Goal: Task Accomplishment & Management: Manage account settings

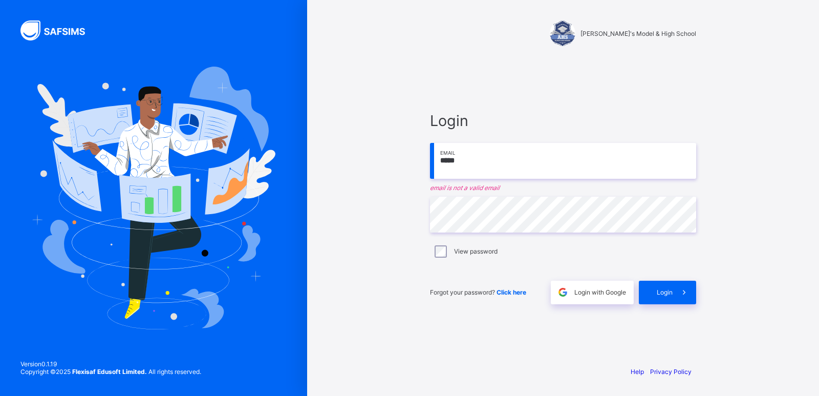
type input "**********"
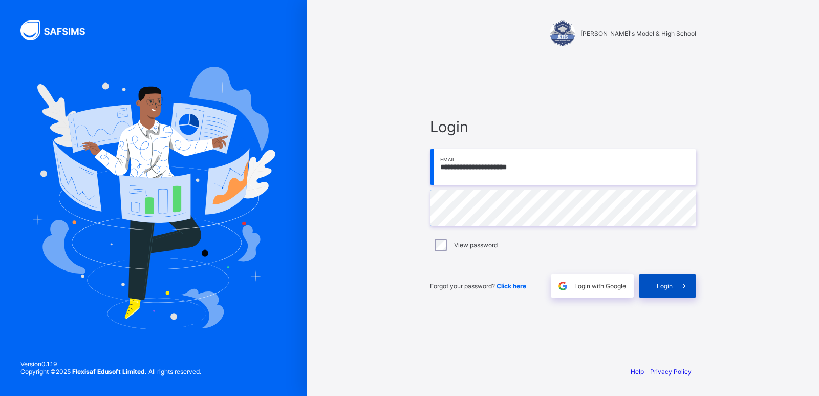
click at [667, 287] on span "Login" at bounding box center [665, 286] width 16 height 8
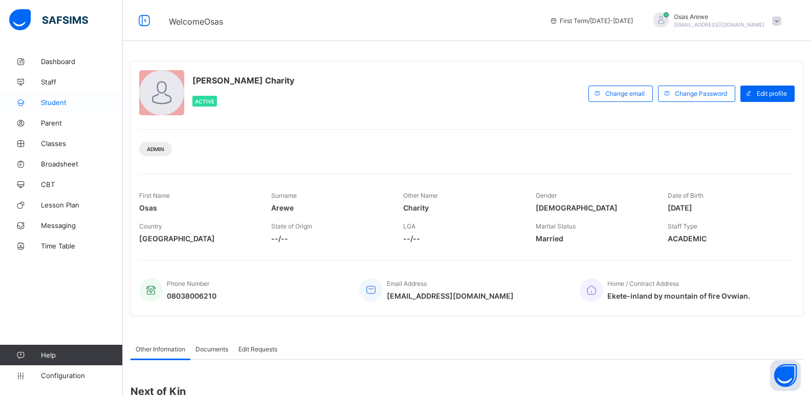
click at [68, 104] on span "Student" at bounding box center [82, 102] width 82 height 8
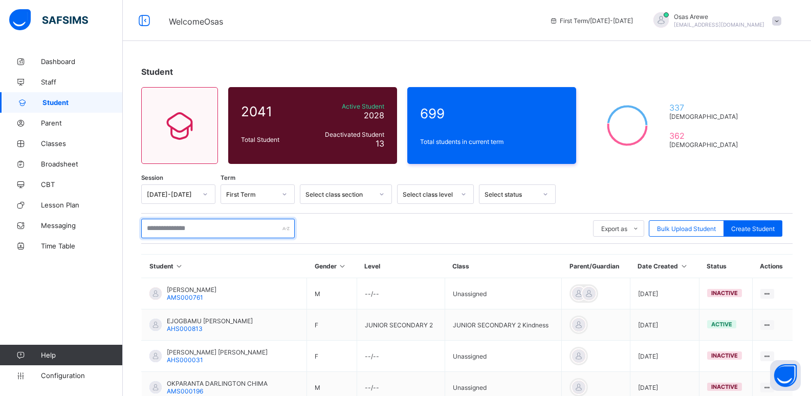
click at [234, 227] on input "text" at bounding box center [218, 228] width 154 height 19
click at [167, 225] on input "text" at bounding box center [218, 228] width 154 height 19
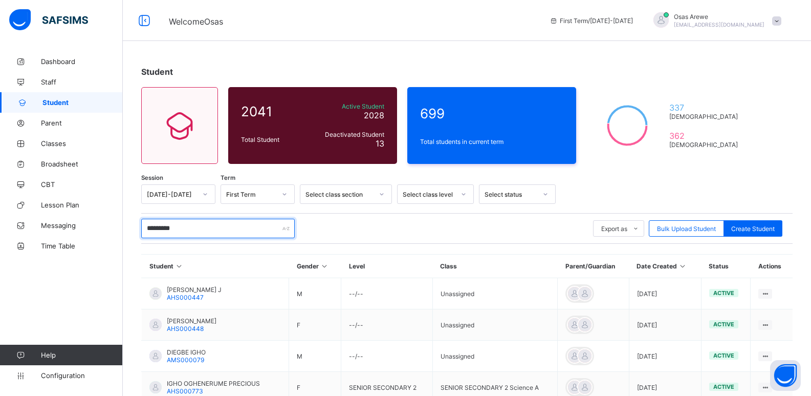
type input "**********"
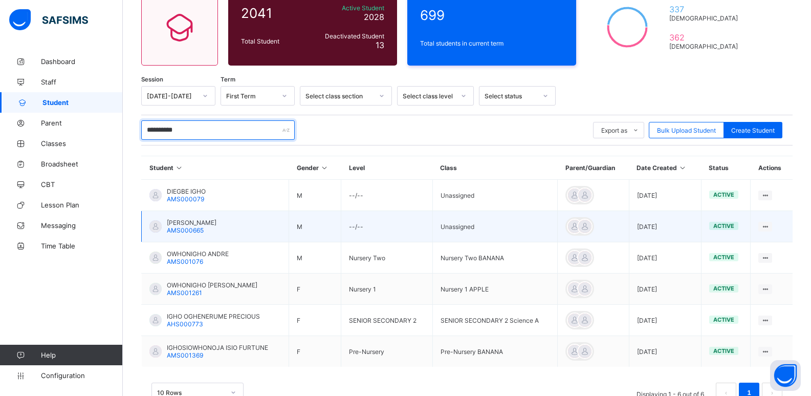
scroll to position [102, 0]
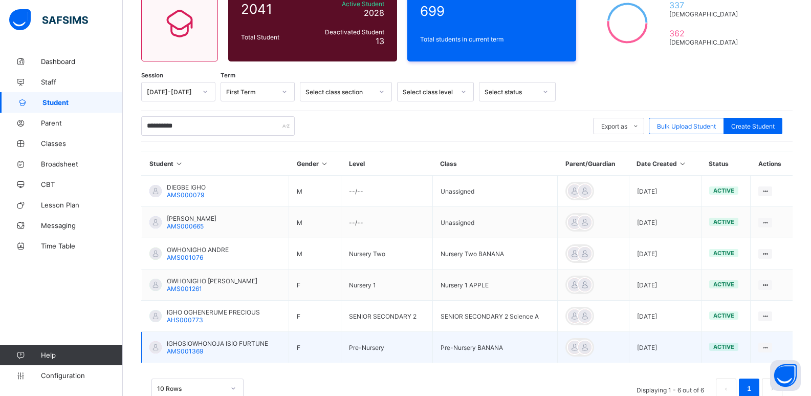
click at [220, 344] on span "IGHOSIOWHONOJA ISIO FURTUNE" at bounding box center [217, 343] width 101 height 8
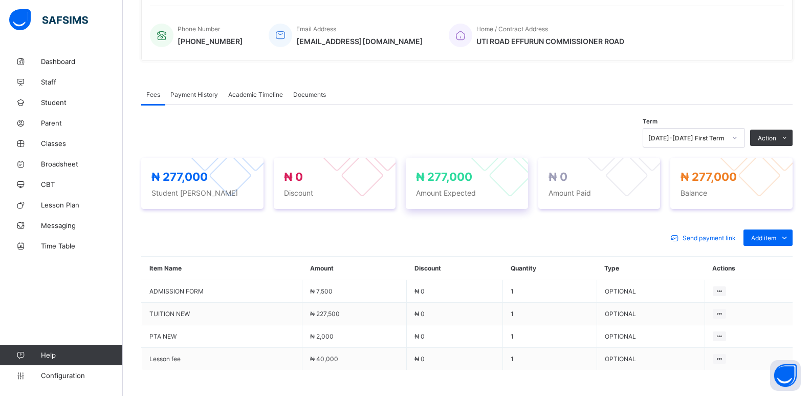
scroll to position [256, 0]
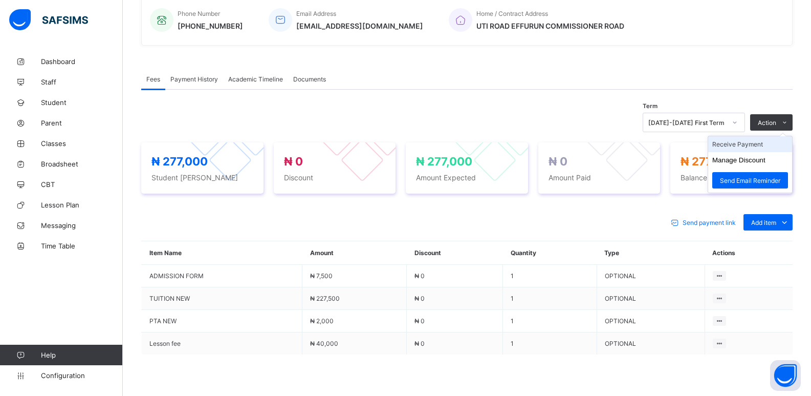
click at [740, 146] on li "Receive Payment" at bounding box center [750, 144] width 84 height 16
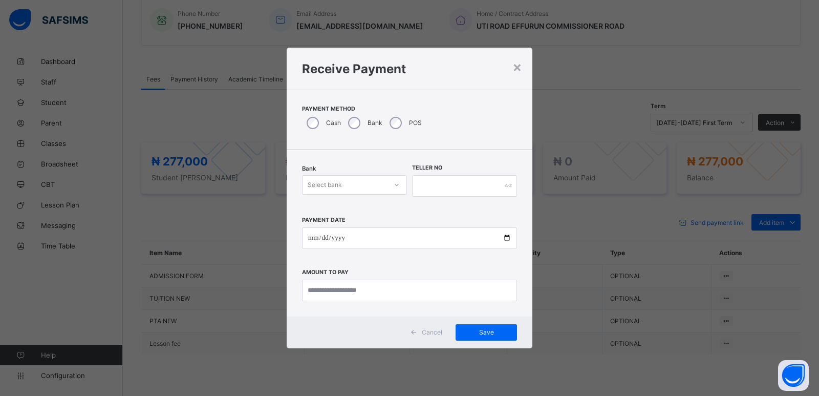
drag, startPoint x: 343, startPoint y: 182, endPoint x: 342, endPoint y: 191, distance: 8.8
click at [343, 183] on div "Select bank" at bounding box center [344, 185] width 84 height 14
click at [340, 207] on div "Zenith Bank - ALVINAS MODEL PRIMARY SCHOOL" at bounding box center [354, 211] width 104 height 24
click at [439, 189] on input "text" at bounding box center [464, 185] width 105 height 21
type input "********"
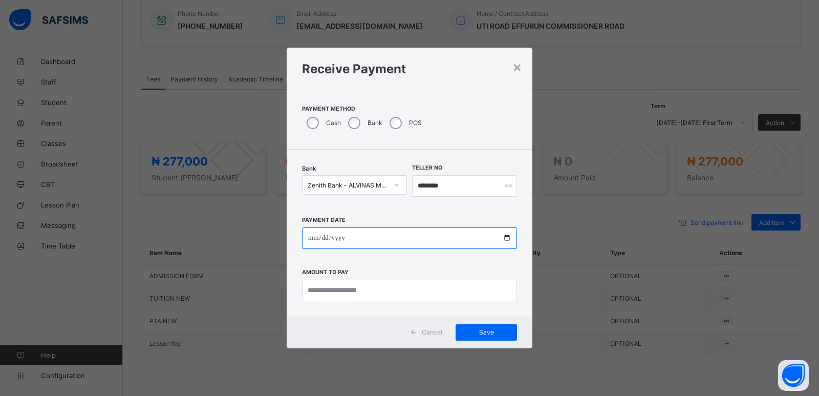
click at [313, 240] on input "date" at bounding box center [409, 237] width 215 height 21
type input "**********"
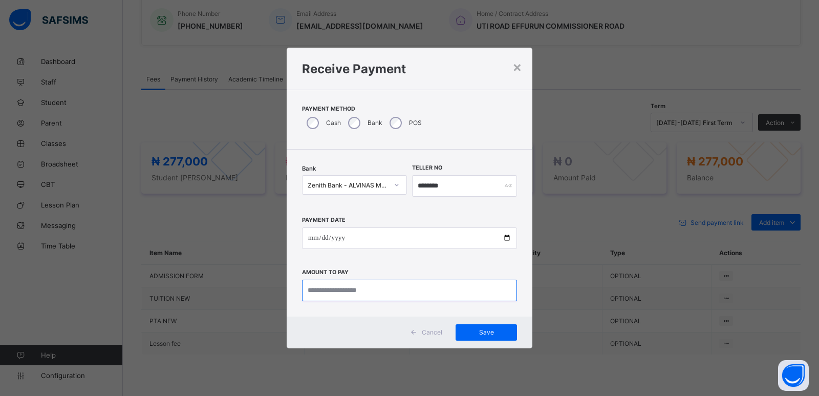
click at [315, 283] on input "currency" at bounding box center [409, 289] width 215 height 21
type input "*********"
click at [479, 330] on span "Save" at bounding box center [486, 332] width 46 height 8
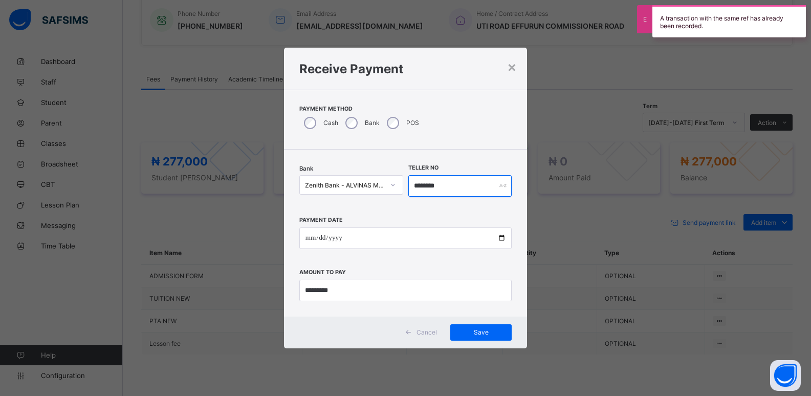
click at [413, 186] on input "********" at bounding box center [460, 185] width 104 height 21
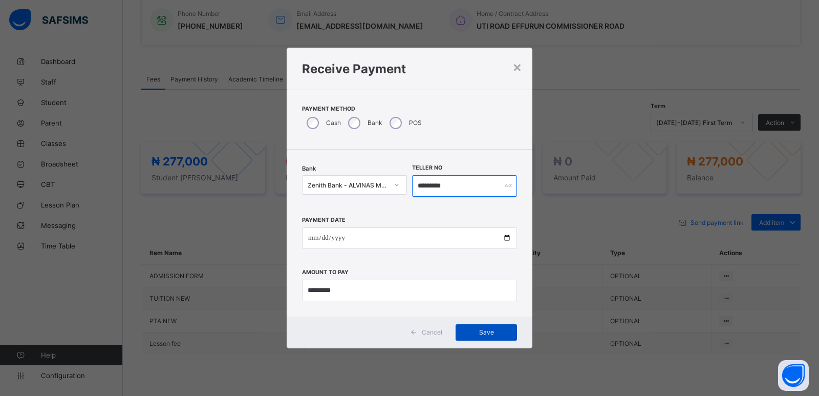
type input "*********"
click at [491, 333] on span "Save" at bounding box center [486, 332] width 46 height 8
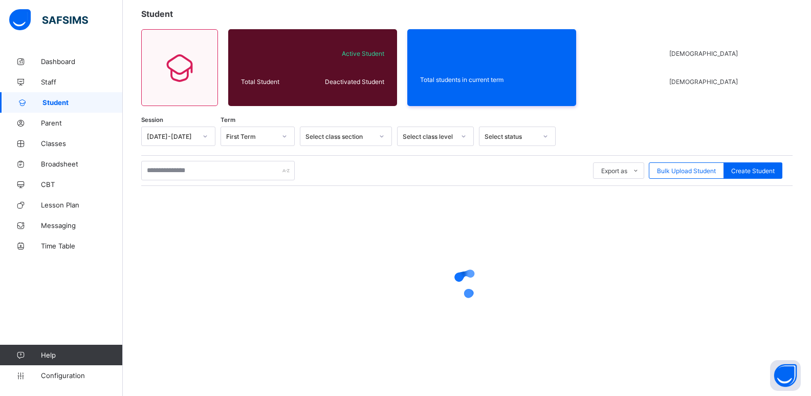
scroll to position [58, 0]
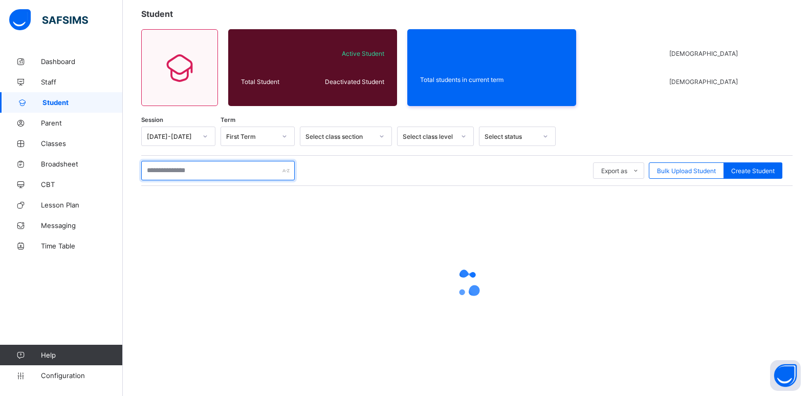
click at [192, 170] on input "text" at bounding box center [218, 170] width 154 height 19
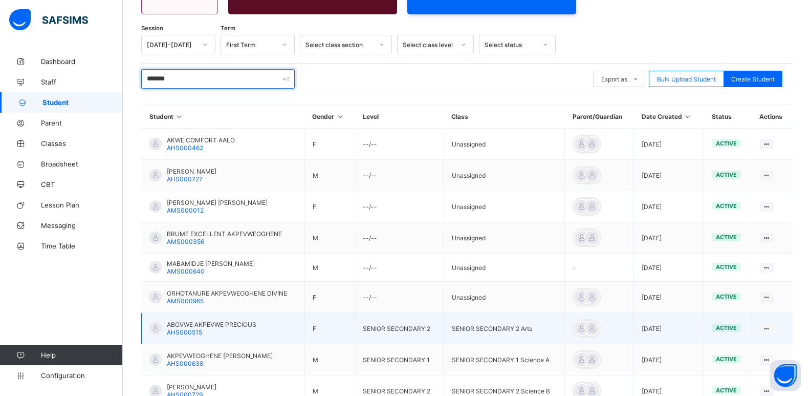
scroll to position [160, 0]
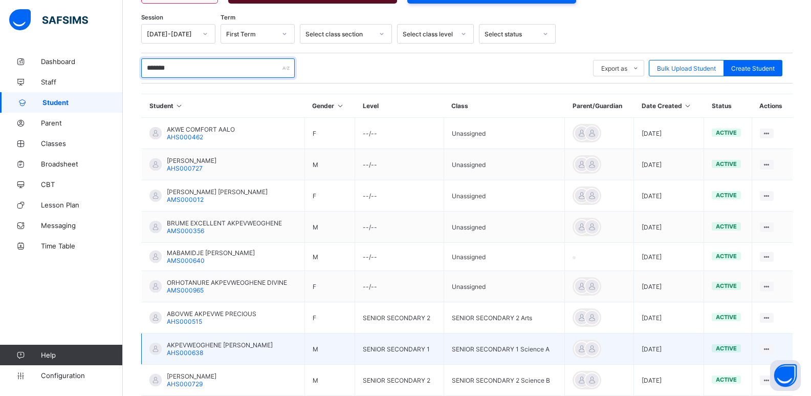
type input "*******"
click at [207, 345] on span "AKPEVWEOGHENE [PERSON_NAME]" at bounding box center [220, 345] width 106 height 8
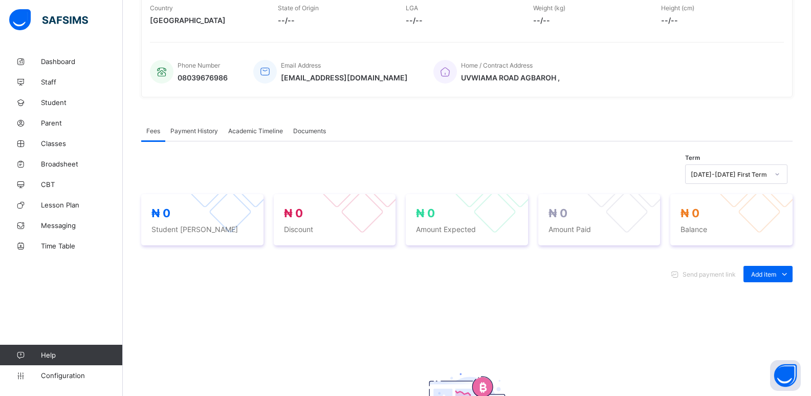
scroll to position [205, 0]
click at [765, 299] on div "Optional items" at bounding box center [767, 296] width 41 height 10
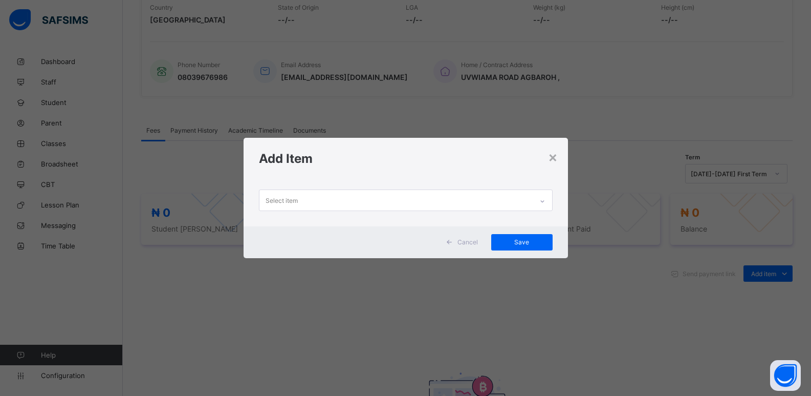
drag, startPoint x: 545, startPoint y: 199, endPoint x: 537, endPoint y: 214, distance: 17.2
click at [545, 200] on icon at bounding box center [542, 201] width 6 height 10
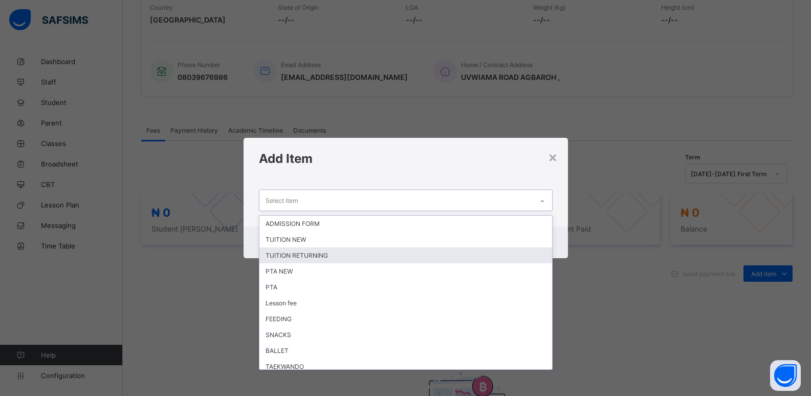
drag, startPoint x: 401, startPoint y: 253, endPoint x: 468, endPoint y: 236, distance: 69.1
click at [420, 250] on div "TUITION RETURNING" at bounding box center [405, 255] width 293 height 16
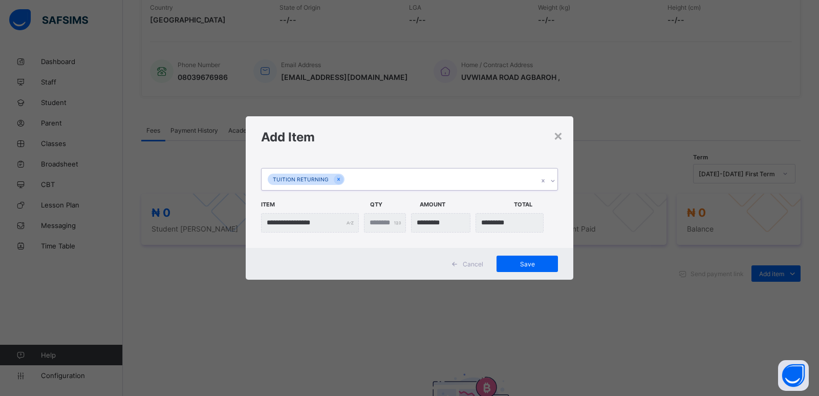
click at [550, 182] on icon at bounding box center [553, 181] width 6 height 10
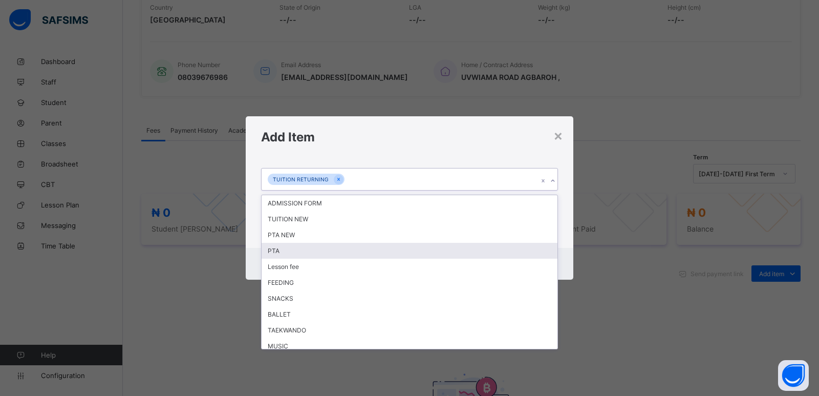
drag, startPoint x: 393, startPoint y: 253, endPoint x: 536, endPoint y: 210, distance: 150.1
click at [408, 250] on div "PTA" at bounding box center [410, 251] width 296 height 16
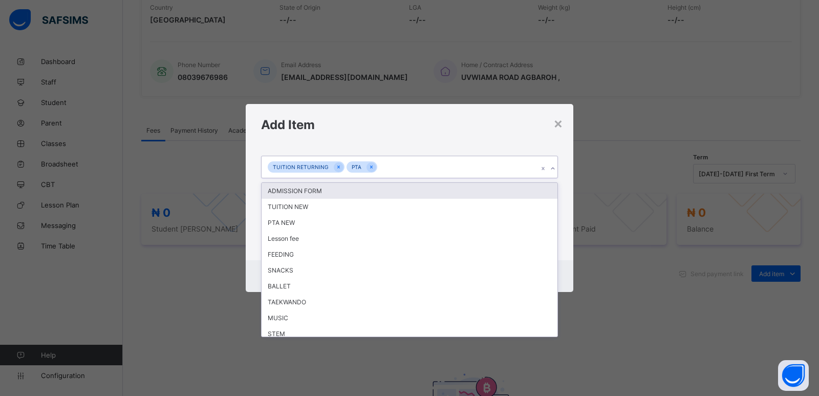
click at [556, 171] on div at bounding box center [553, 168] width 10 height 16
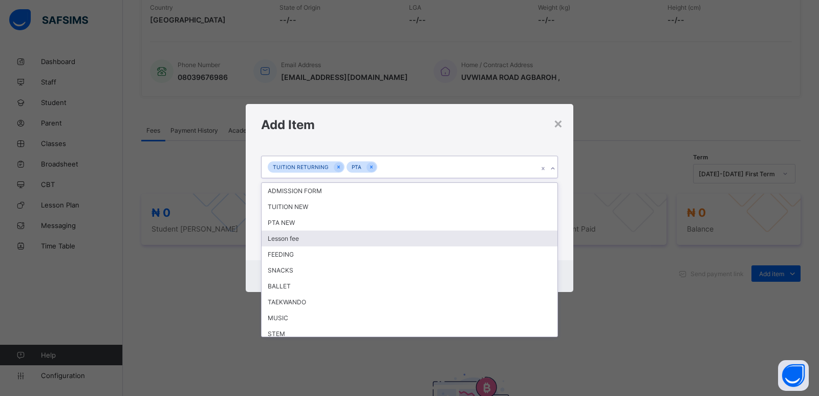
click at [345, 234] on div "Lesson fee" at bounding box center [410, 238] width 296 height 16
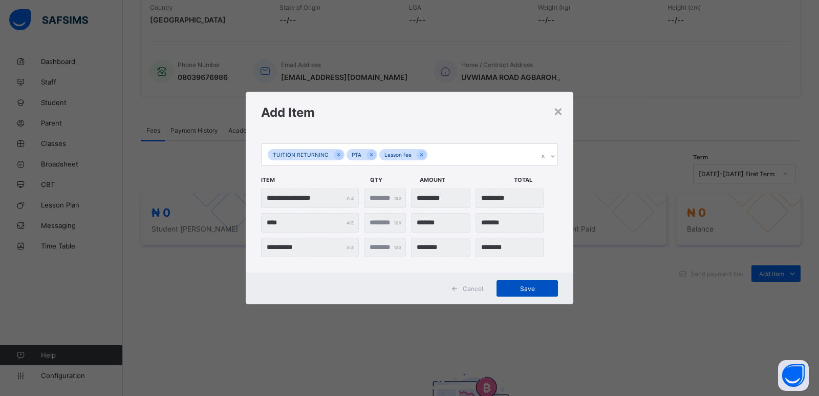
click at [528, 288] on span "Save" at bounding box center [527, 289] width 46 height 8
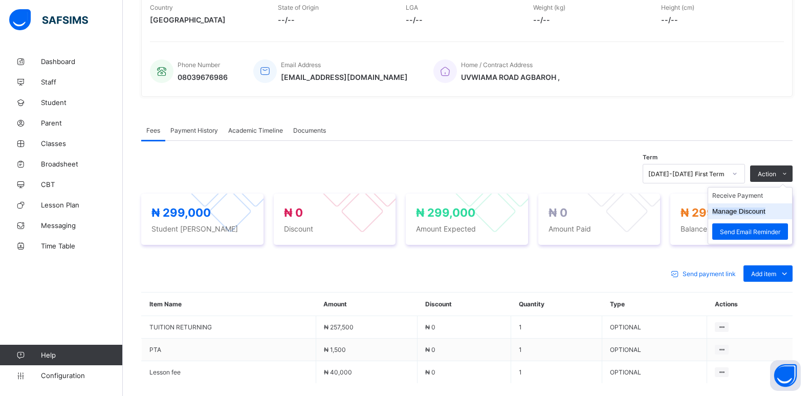
click at [749, 212] on button "Manage Discount" at bounding box center [738, 211] width 53 height 8
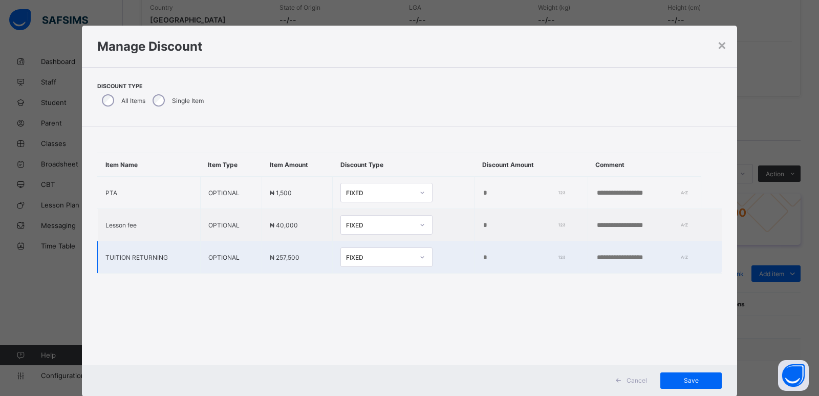
click at [482, 257] on input "*" at bounding box center [521, 257] width 79 height 8
click at [482, 258] on input "*" at bounding box center [521, 257] width 79 height 8
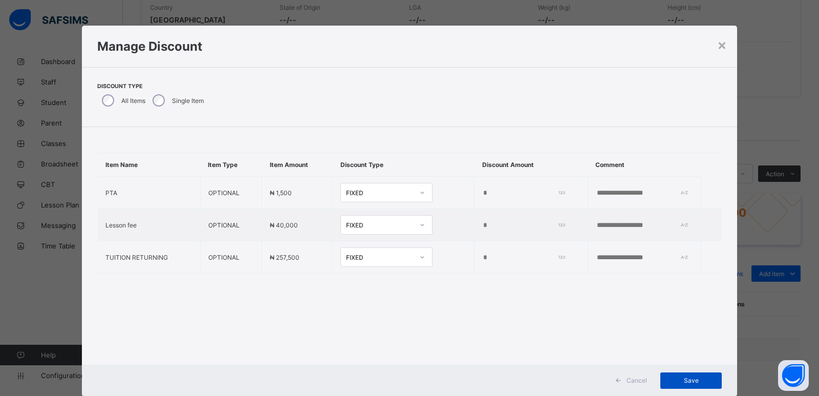
type input "*****"
click at [688, 382] on span "Save" at bounding box center [691, 380] width 46 height 8
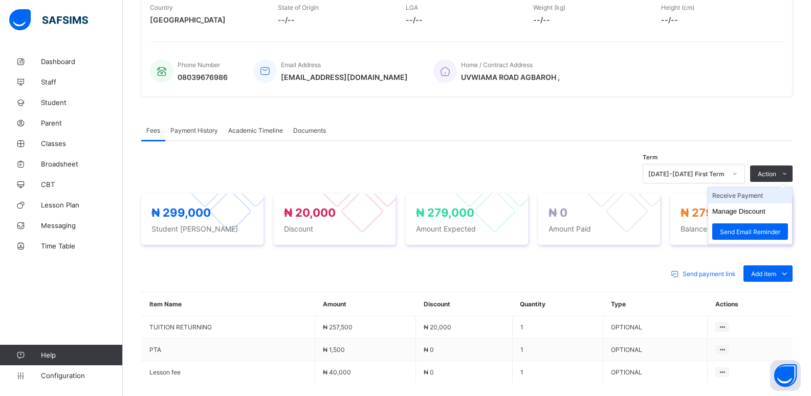
click at [742, 198] on li "Receive Payment" at bounding box center [750, 195] width 84 height 16
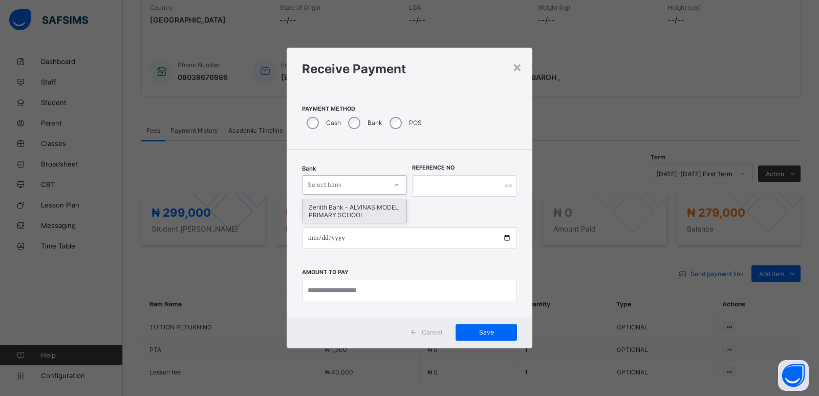
click at [356, 184] on div "Select bank" at bounding box center [344, 185] width 84 height 14
click at [347, 209] on div "Zenith Bank - ALVINAS MODEL PRIMARY SCHOOL" at bounding box center [354, 211] width 104 height 24
type input "**********"
drag, startPoint x: 344, startPoint y: 183, endPoint x: 261, endPoint y: 186, distance: 83.5
click at [259, 192] on div "× Receive Payment Payment Method Cash Bank POS Bank option Zenith Bank - ALVINA…" at bounding box center [409, 198] width 819 height 396
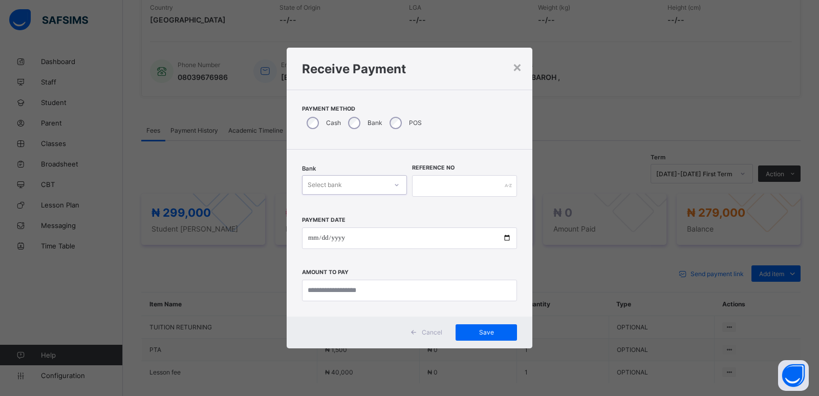
click at [394, 183] on icon at bounding box center [397, 185] width 6 height 10
drag, startPoint x: 369, startPoint y: 216, endPoint x: 465, endPoint y: 171, distance: 106.2
click at [370, 213] on div "Zenith Bank - ALVINAS MODEL PRIMARY SCHOOL" at bounding box center [354, 211] width 104 height 24
click at [442, 182] on input "text" at bounding box center [464, 185] width 105 height 21
type input "**********"
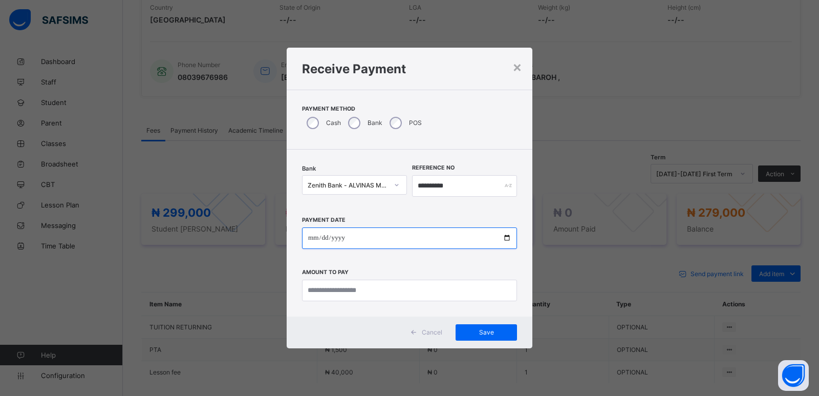
click at [315, 240] on input "date" at bounding box center [409, 237] width 215 height 21
type input "**********"
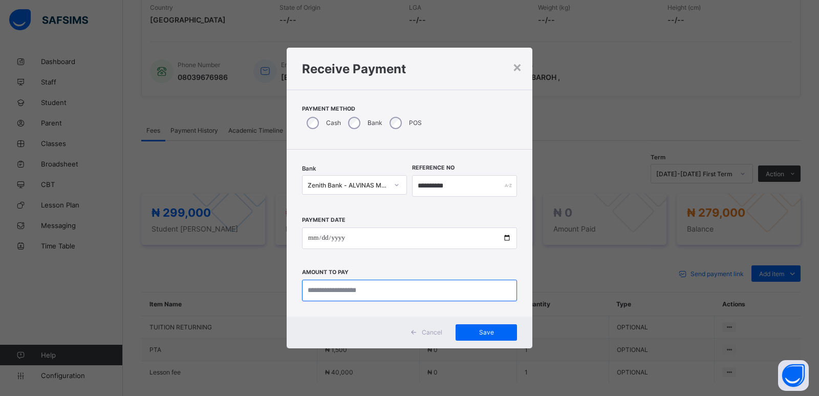
click at [313, 291] on input "currency" at bounding box center [409, 289] width 215 height 21
type input "*********"
click at [487, 334] on span "Save" at bounding box center [486, 332] width 46 height 8
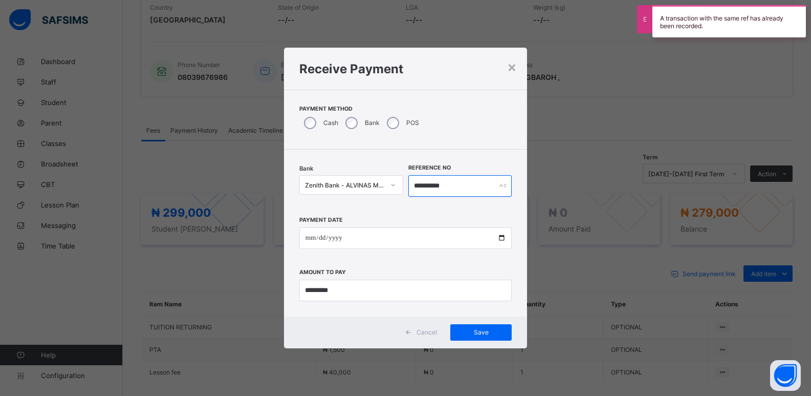
click at [418, 185] on input "**********" at bounding box center [460, 185] width 104 height 21
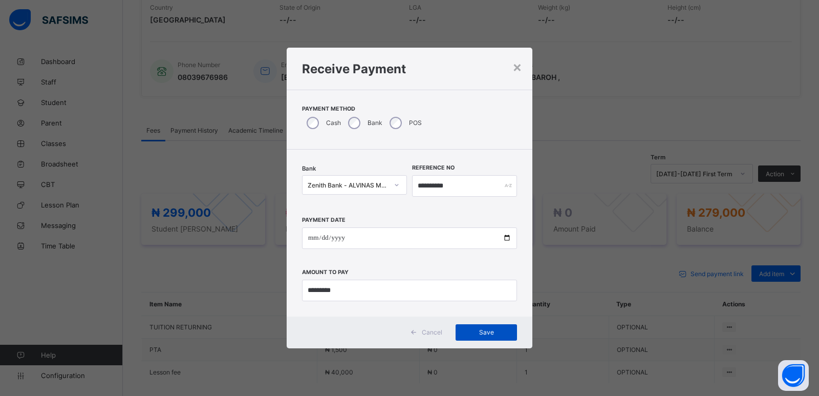
click at [485, 334] on span "Save" at bounding box center [486, 332] width 46 height 8
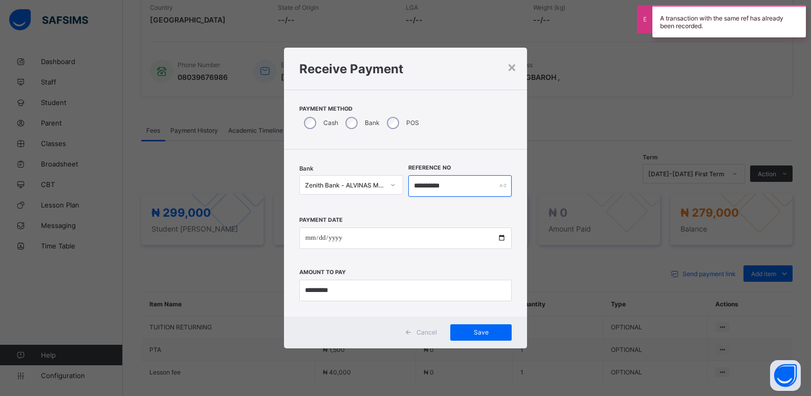
click at [431, 187] on input "**********" at bounding box center [460, 185] width 104 height 21
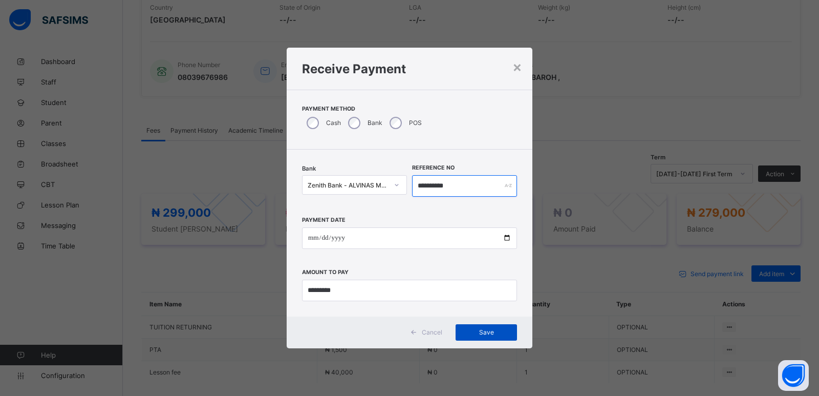
type input "**********"
click at [489, 330] on span "Save" at bounding box center [486, 332] width 46 height 8
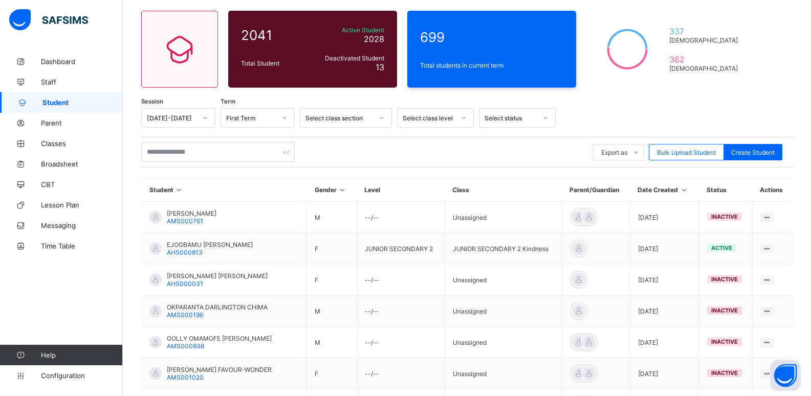
scroll to position [51, 0]
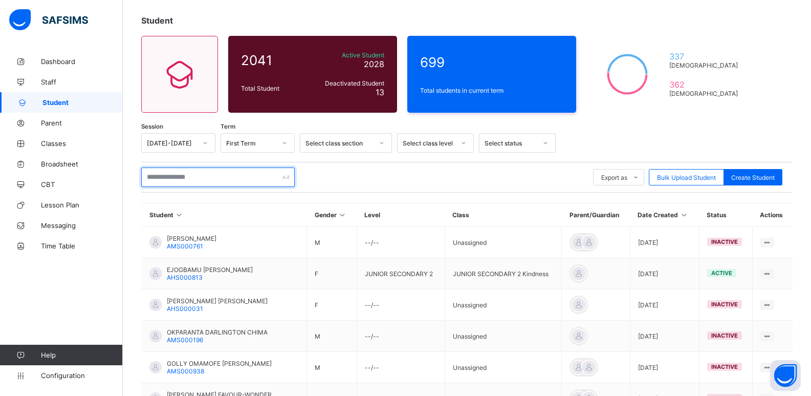
click at [216, 180] on input "text" at bounding box center [218, 176] width 154 height 19
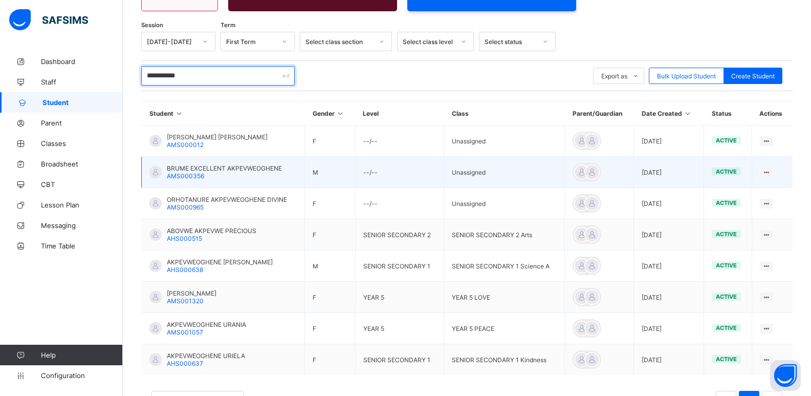
scroll to position [154, 0]
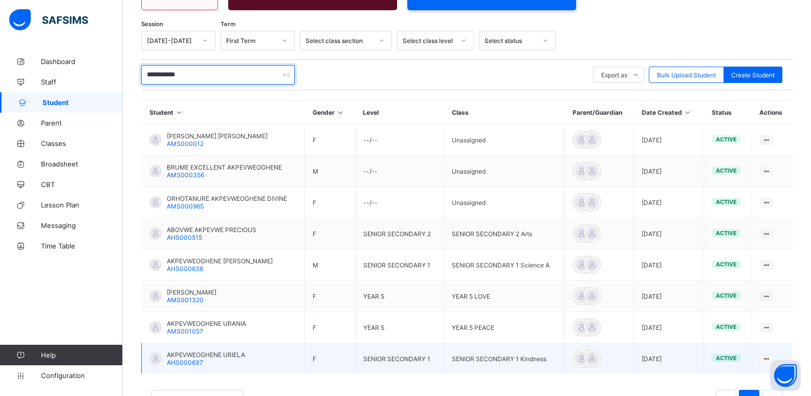
type input "**********"
click at [218, 355] on span "AKPEVWEOGHENE URIELA" at bounding box center [206, 355] width 78 height 8
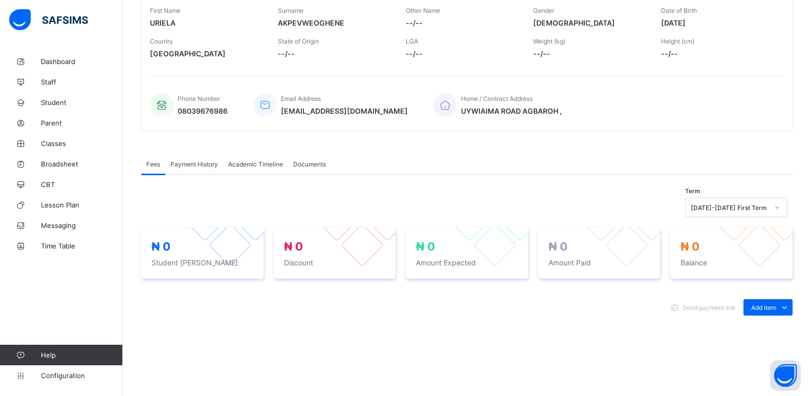
scroll to position [205, 0]
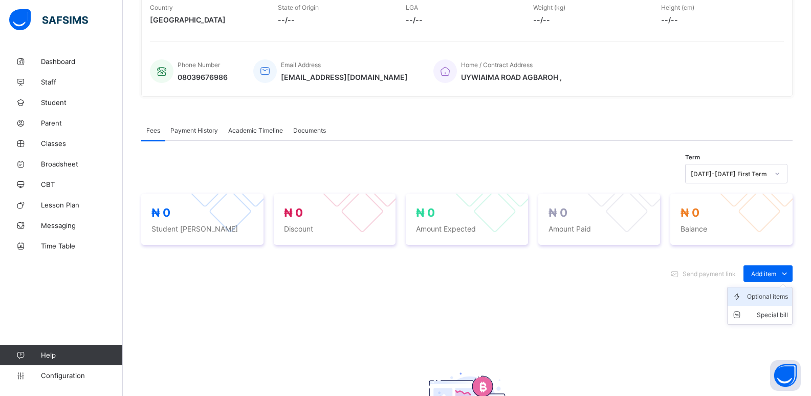
click at [765, 293] on div "Optional items" at bounding box center [767, 296] width 41 height 10
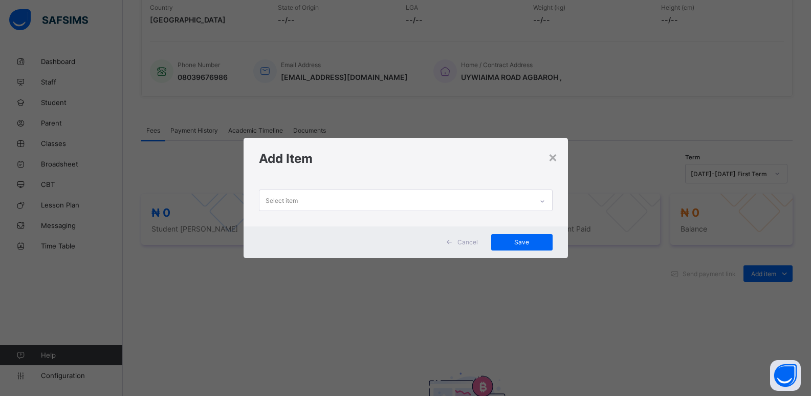
click at [531, 201] on div "Select item" at bounding box center [395, 200] width 273 height 20
click at [549, 203] on div at bounding box center [542, 201] width 17 height 16
click at [548, 203] on div at bounding box center [542, 201] width 17 height 16
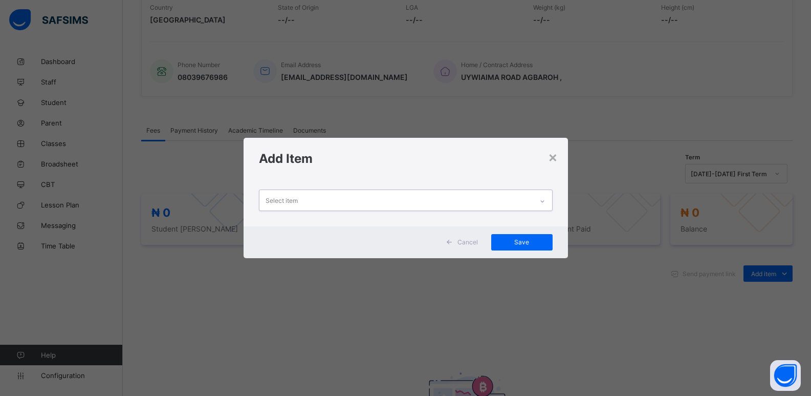
click at [548, 203] on div at bounding box center [542, 201] width 17 height 16
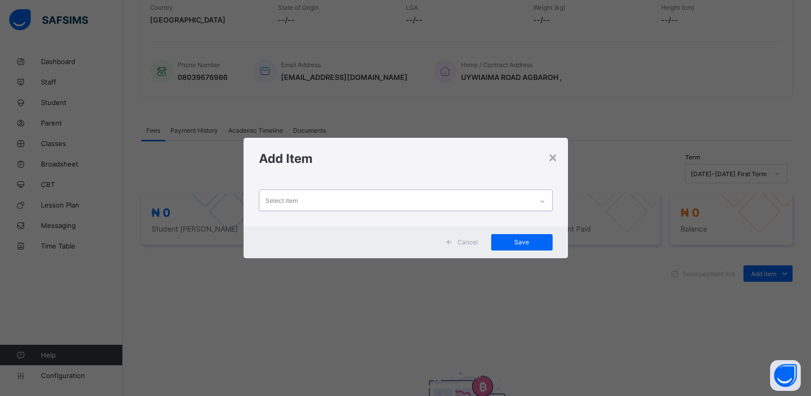
click at [548, 203] on div at bounding box center [542, 201] width 17 height 16
click at [546, 203] on icon at bounding box center [542, 201] width 6 height 10
click at [548, 203] on div at bounding box center [542, 201] width 17 height 16
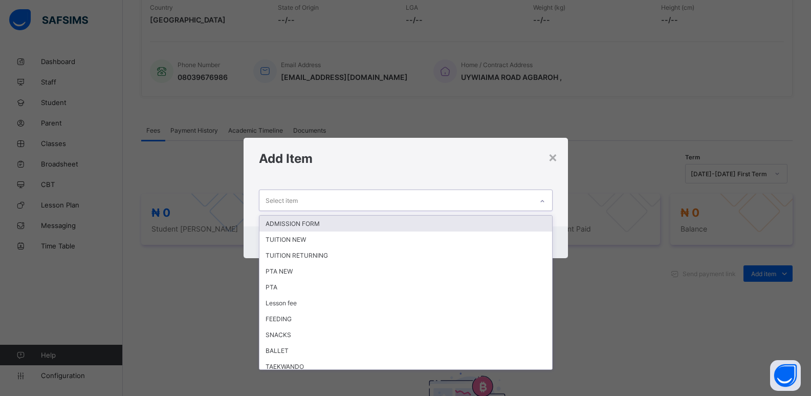
click at [548, 203] on div at bounding box center [542, 201] width 17 height 16
click at [547, 203] on div at bounding box center [542, 201] width 17 height 16
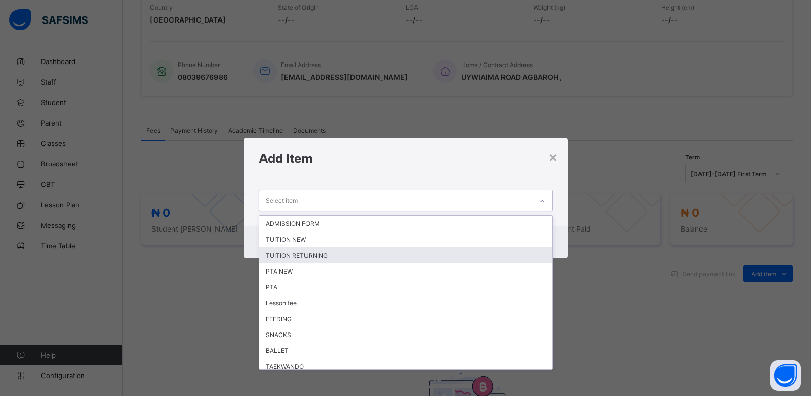
drag, startPoint x: 332, startPoint y: 254, endPoint x: 432, endPoint y: 234, distance: 102.8
click at [347, 254] on div "TUITION RETURNING" at bounding box center [405, 255] width 293 height 16
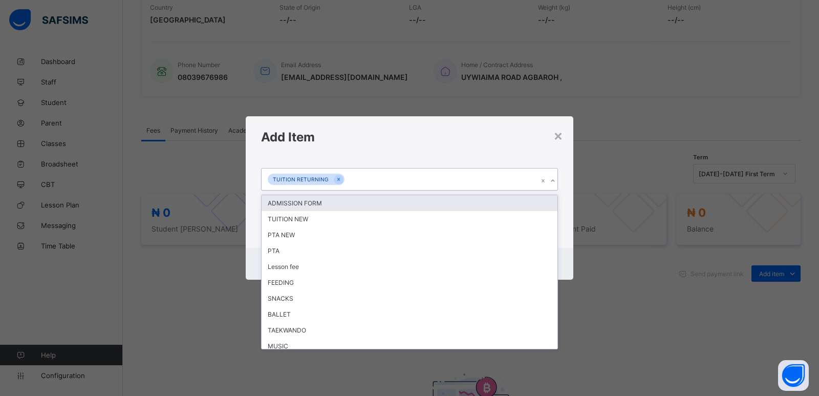
click at [552, 183] on icon at bounding box center [553, 181] width 6 height 10
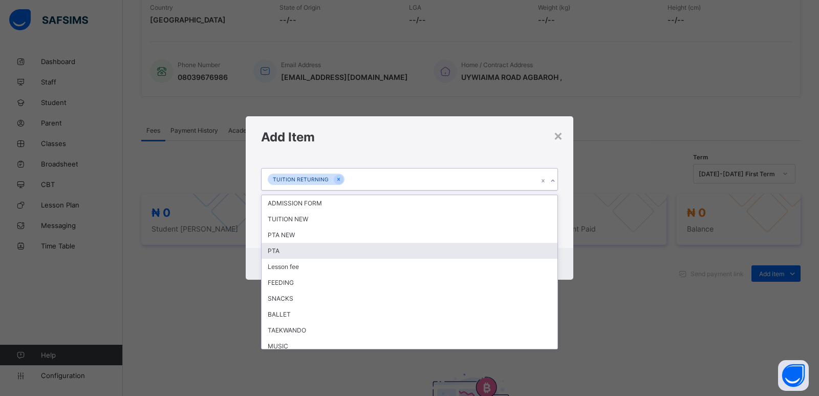
drag, startPoint x: 410, startPoint y: 252, endPoint x: 570, endPoint y: 203, distance: 167.1
click at [423, 249] on div "PTA" at bounding box center [410, 251] width 296 height 16
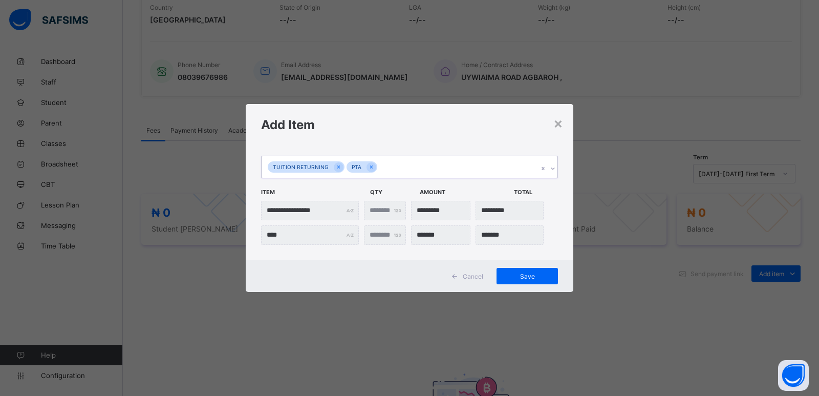
click at [551, 170] on icon at bounding box center [553, 168] width 6 height 10
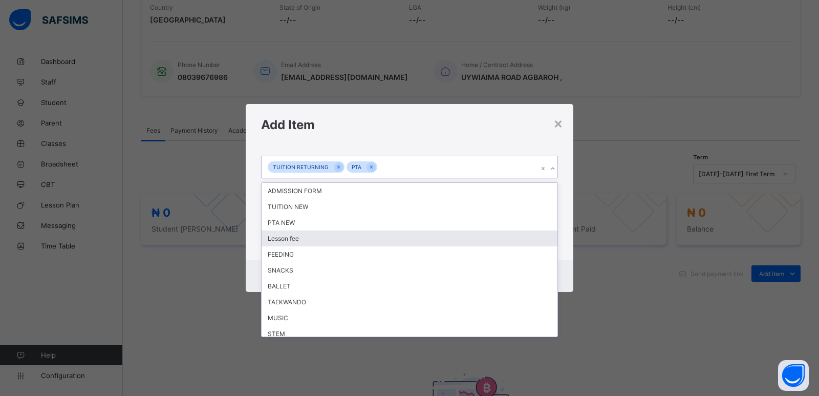
click at [370, 240] on div "Lesson fee" at bounding box center [410, 238] width 296 height 16
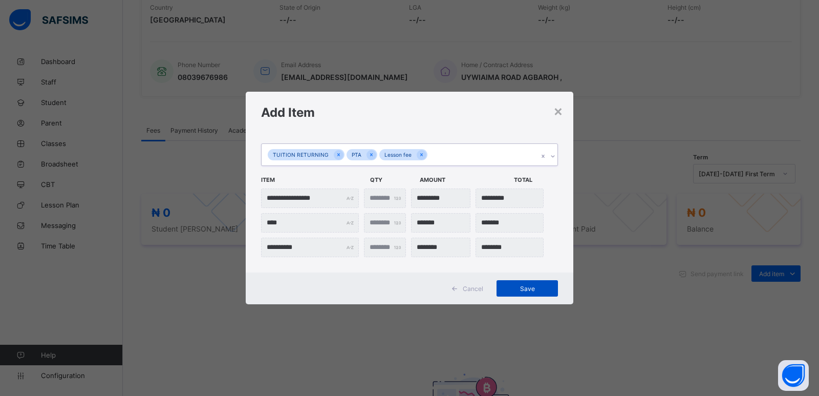
click at [529, 289] on span "Save" at bounding box center [527, 289] width 46 height 8
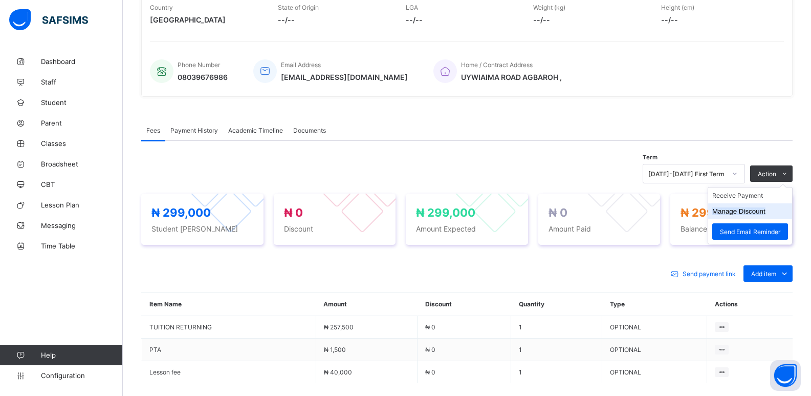
click at [741, 212] on button "Manage Discount" at bounding box center [738, 211] width 53 height 8
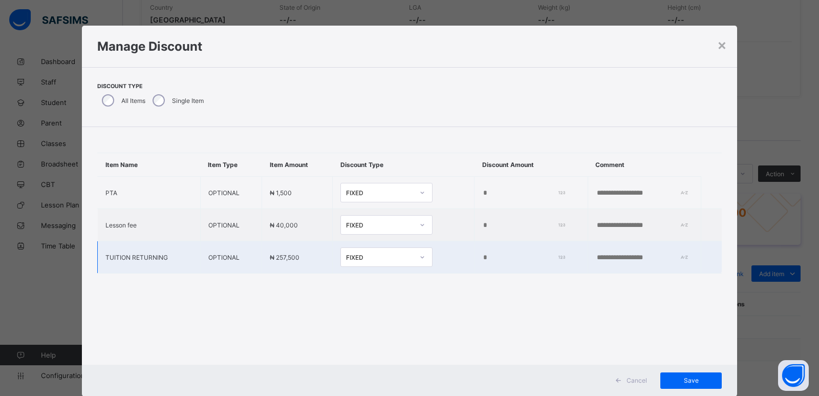
click at [482, 261] on input "*" at bounding box center [521, 257] width 79 height 8
click at [482, 260] on input "*" at bounding box center [521, 257] width 79 height 8
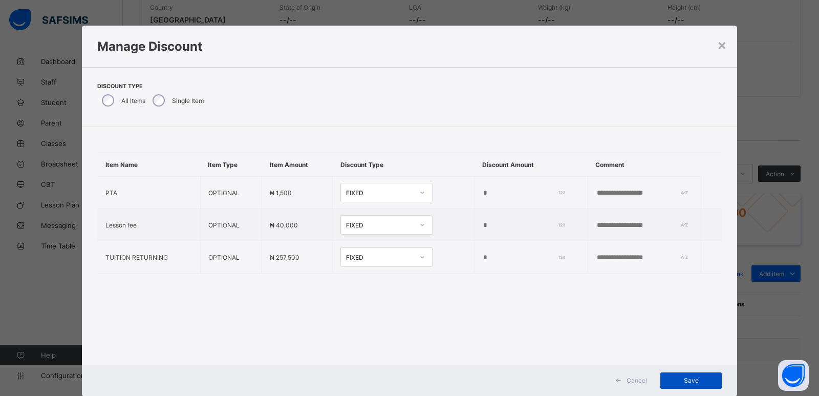
type input "*****"
click at [687, 380] on span "Save" at bounding box center [691, 380] width 46 height 8
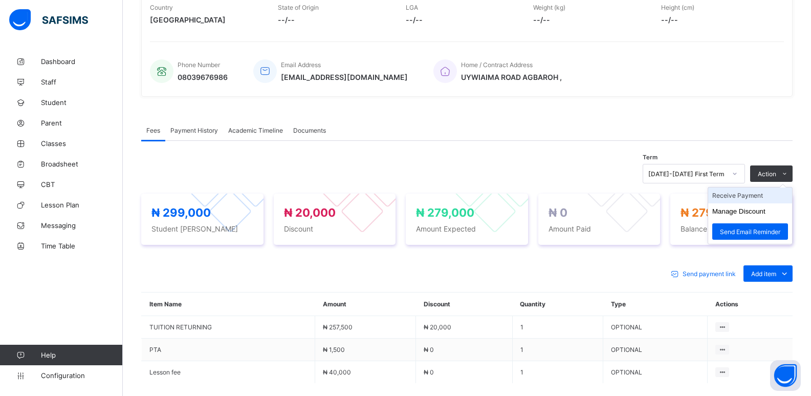
click at [743, 197] on li "Receive Payment" at bounding box center [750, 195] width 84 height 16
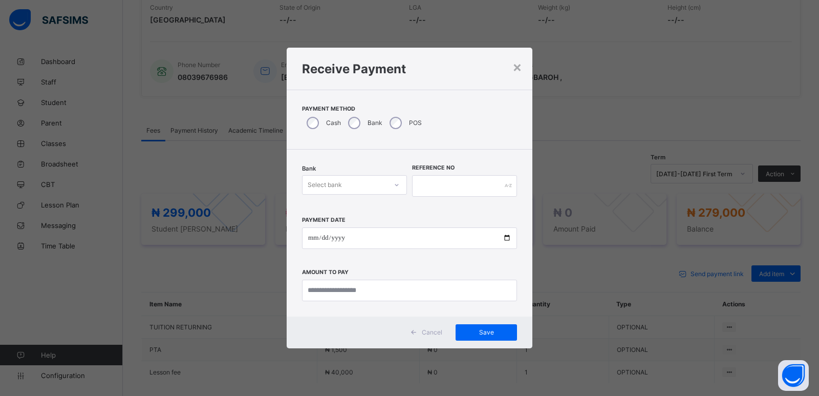
click at [358, 182] on div "Select bank" at bounding box center [344, 185] width 84 height 14
drag, startPoint x: 359, startPoint y: 208, endPoint x: 427, endPoint y: 186, distance: 71.5
click at [370, 205] on div "Zenith Bank - ALVINAS MODEL PRIMARY SCHOOL" at bounding box center [354, 211] width 104 height 24
click at [429, 180] on input "text" at bounding box center [464, 185] width 105 height 21
type input "**********"
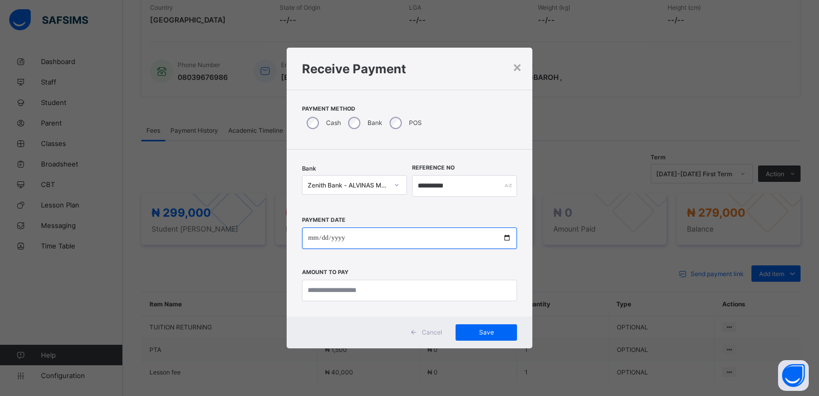
click at [312, 239] on input "date" at bounding box center [409, 237] width 215 height 21
type input "**********"
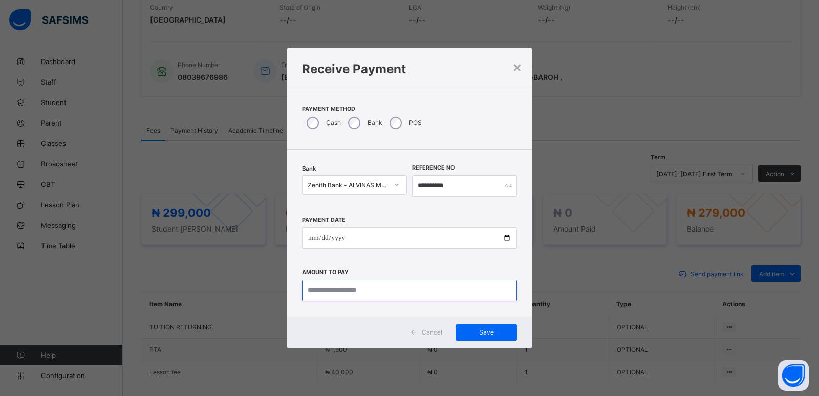
click at [312, 289] on input "currency" at bounding box center [409, 289] width 215 height 21
type input "*********"
click at [487, 332] on span "Save" at bounding box center [486, 332] width 46 height 8
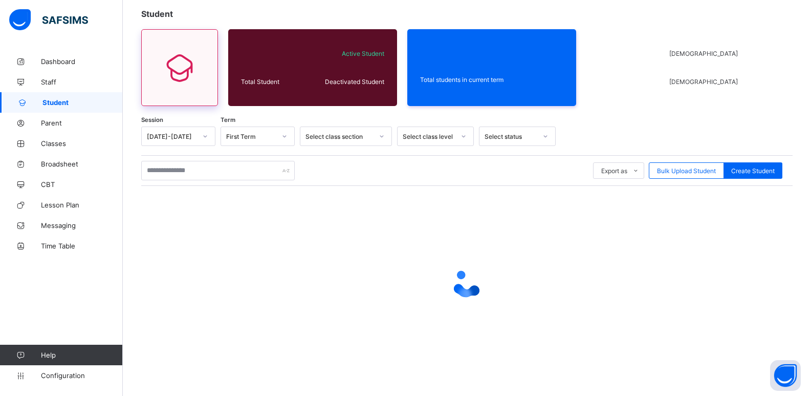
scroll to position [58, 0]
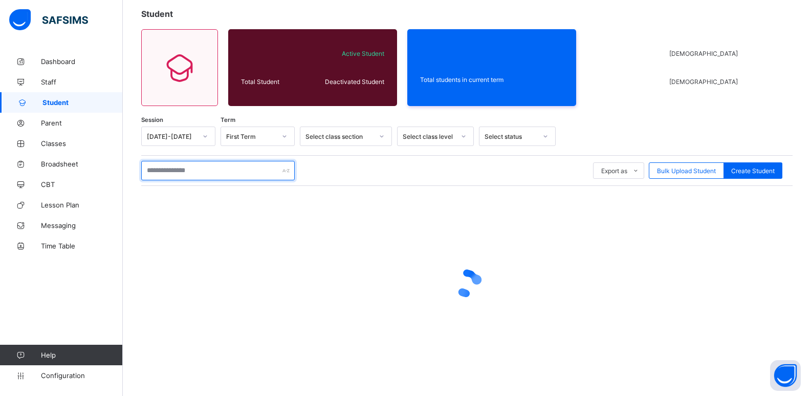
click at [220, 166] on input "text" at bounding box center [218, 170] width 154 height 19
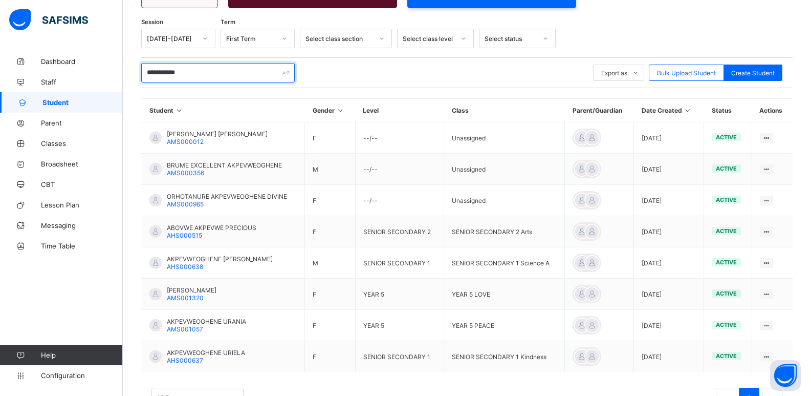
scroll to position [193, 0]
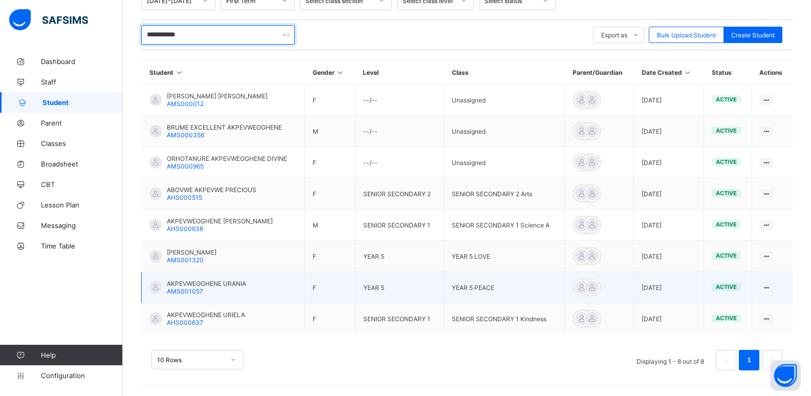
type input "**********"
click at [199, 283] on span "AKPEVWEOGHENE URANIA" at bounding box center [206, 283] width 79 height 8
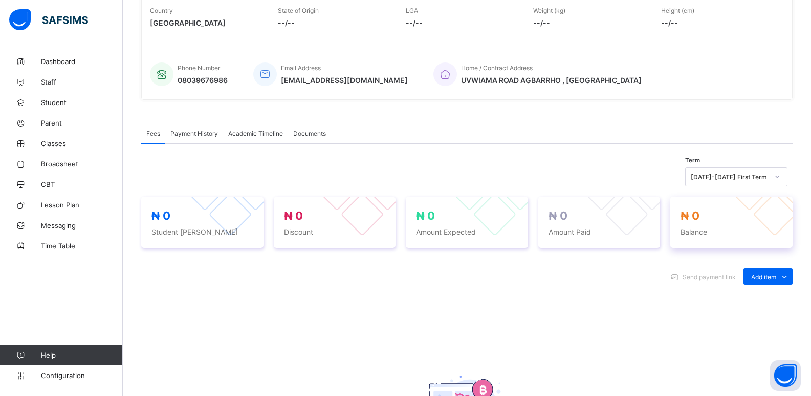
scroll to position [205, 0]
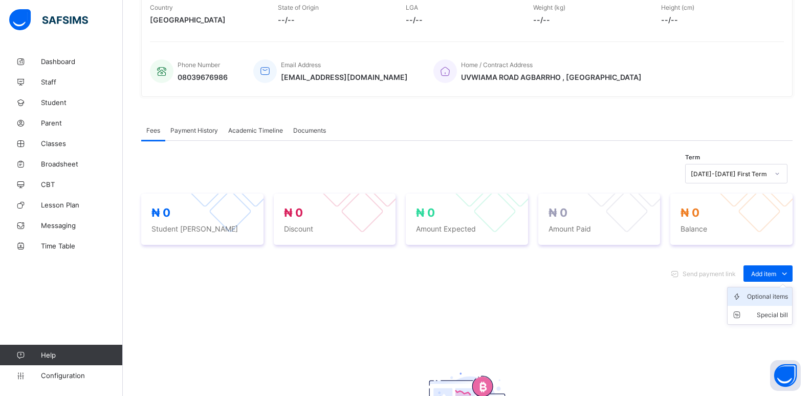
click at [768, 293] on div "Optional items" at bounding box center [767, 296] width 41 height 10
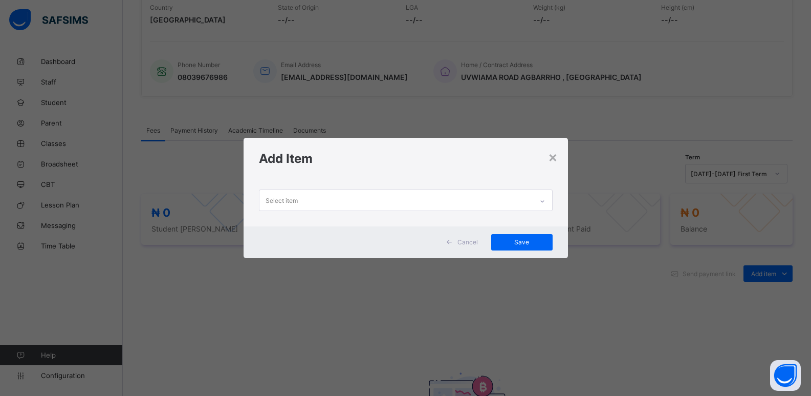
click at [536, 203] on div at bounding box center [542, 201] width 17 height 16
click at [547, 202] on div at bounding box center [542, 201] width 17 height 16
click at [546, 202] on icon at bounding box center [542, 201] width 6 height 10
click at [547, 202] on div at bounding box center [542, 201] width 17 height 16
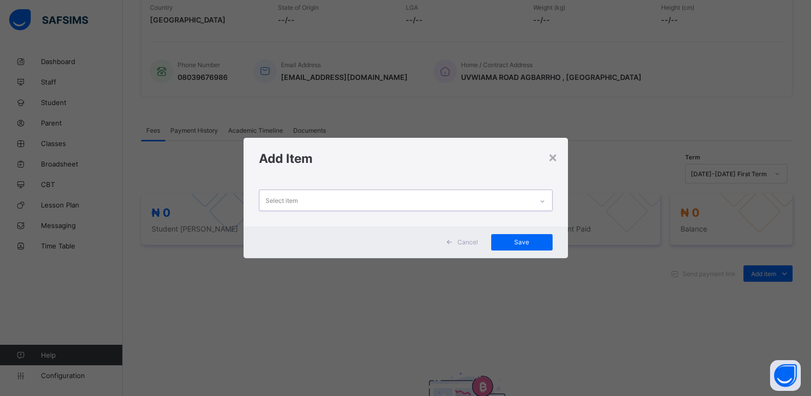
click at [543, 202] on icon at bounding box center [542, 201] width 6 height 10
click at [543, 201] on icon at bounding box center [542, 201] width 6 height 10
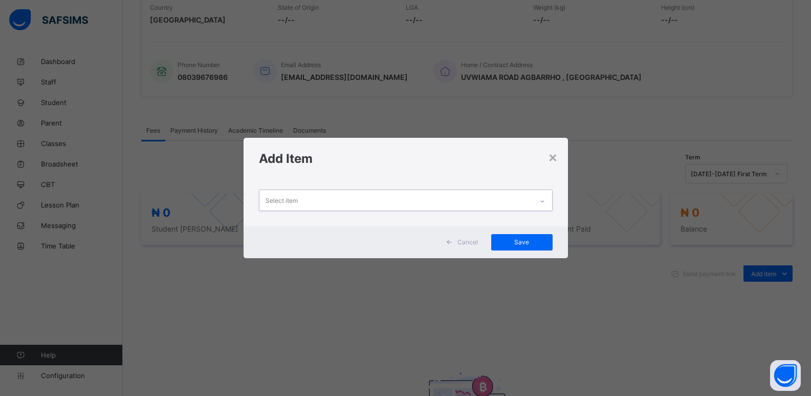
click at [543, 201] on icon at bounding box center [542, 201] width 6 height 10
click at [543, 201] on icon at bounding box center [542, 201] width 4 height 2
click at [543, 201] on icon at bounding box center [542, 201] width 6 height 10
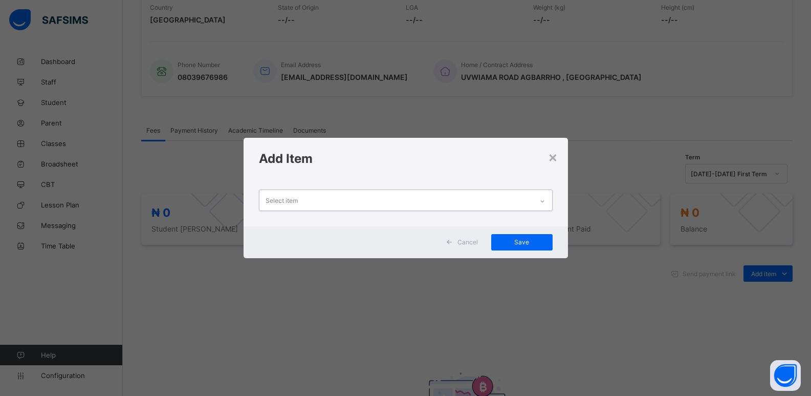
click at [543, 201] on icon at bounding box center [542, 201] width 6 height 10
click at [543, 201] on icon at bounding box center [542, 201] width 4 height 2
click at [543, 201] on icon at bounding box center [542, 201] width 6 height 10
click at [543, 201] on icon at bounding box center [542, 201] width 4 height 2
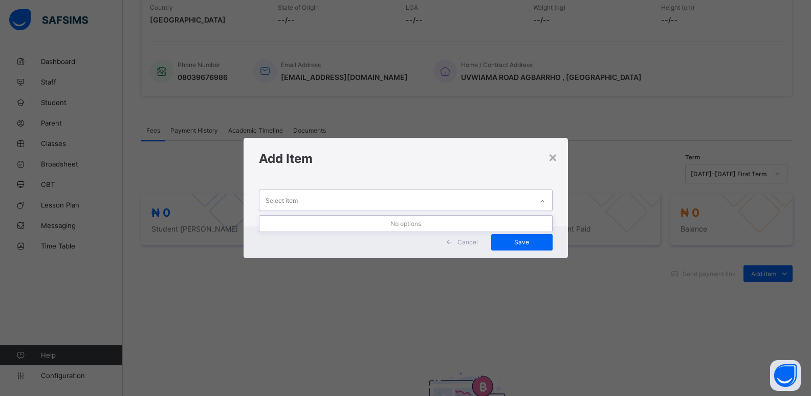
click at [543, 201] on icon at bounding box center [542, 201] width 6 height 10
click at [543, 201] on icon at bounding box center [542, 201] width 4 height 2
click at [543, 201] on icon at bounding box center [542, 201] width 6 height 10
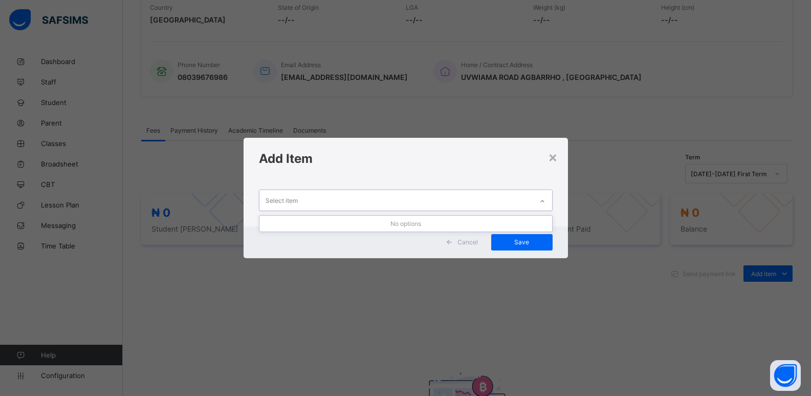
click at [543, 201] on icon at bounding box center [542, 201] width 6 height 10
click at [543, 201] on icon at bounding box center [542, 201] width 4 height 2
click at [543, 200] on icon at bounding box center [542, 201] width 6 height 10
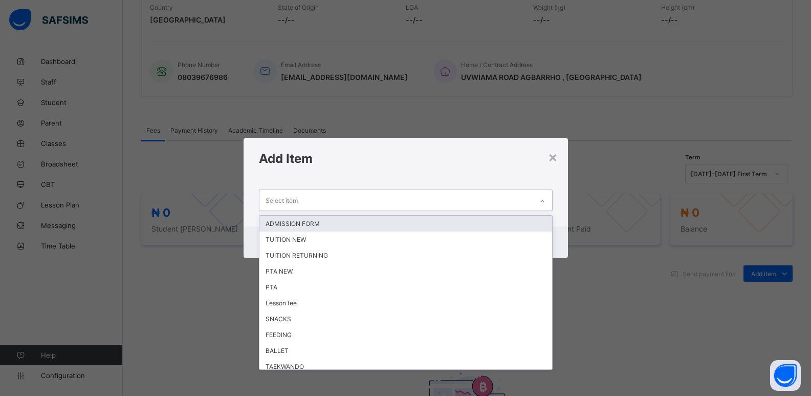
click at [542, 199] on icon at bounding box center [542, 201] width 6 height 10
click at [540, 203] on div at bounding box center [542, 201] width 17 height 16
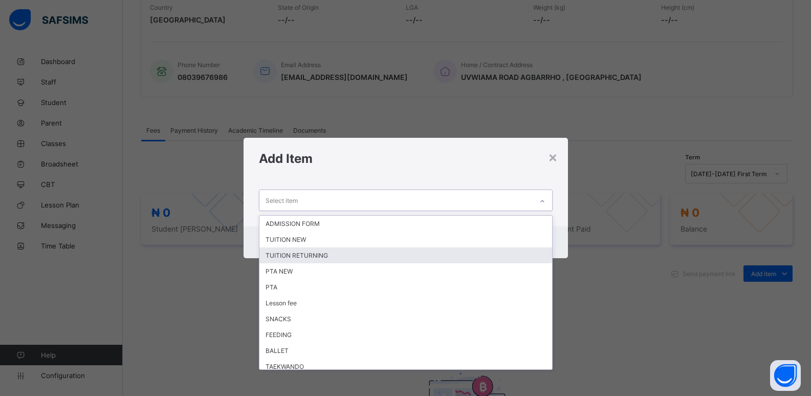
drag, startPoint x: 448, startPoint y: 251, endPoint x: 489, endPoint y: 236, distance: 43.6
click at [462, 248] on div "TUITION RETURNING" at bounding box center [405, 255] width 293 height 16
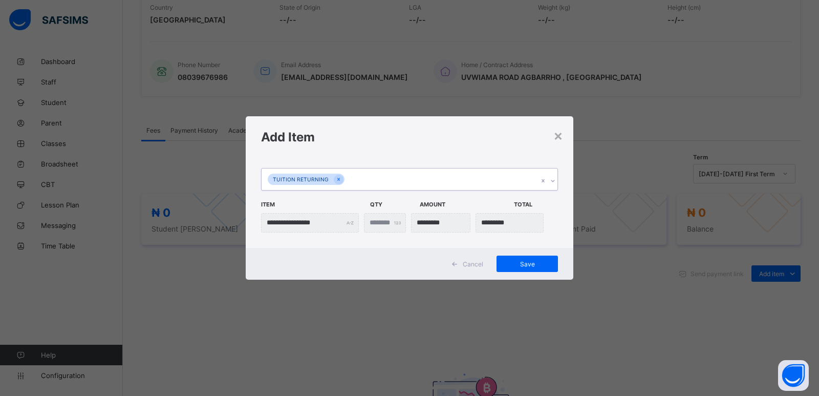
click at [552, 181] on icon at bounding box center [553, 181] width 6 height 10
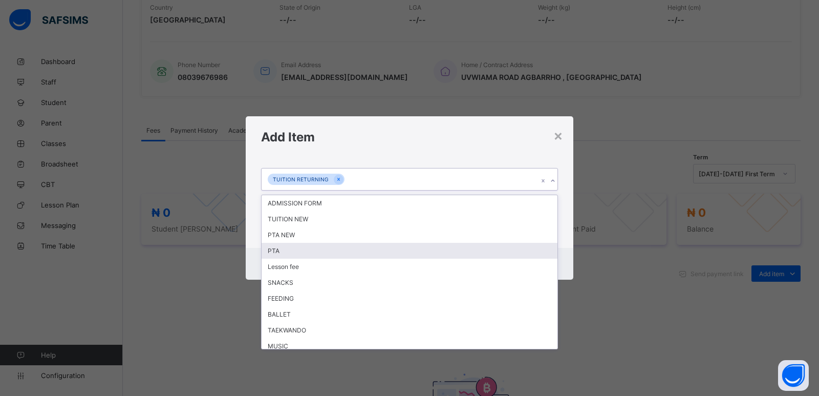
drag, startPoint x: 460, startPoint y: 250, endPoint x: 674, endPoint y: 221, distance: 215.9
click at [463, 250] on div "PTA" at bounding box center [410, 251] width 296 height 16
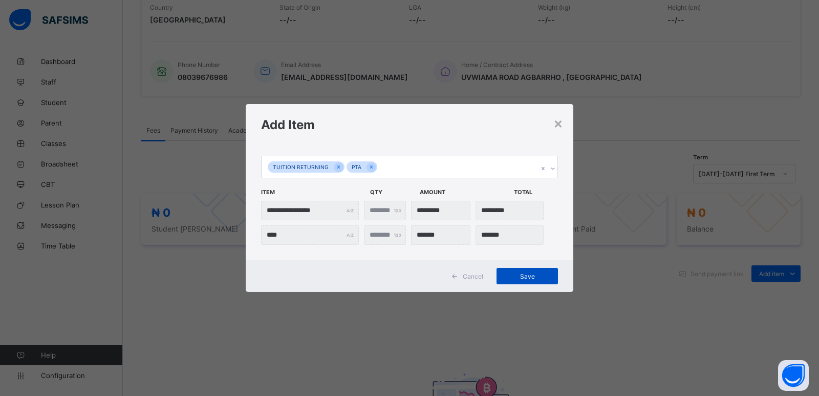
click at [538, 277] on span "Save" at bounding box center [527, 276] width 46 height 8
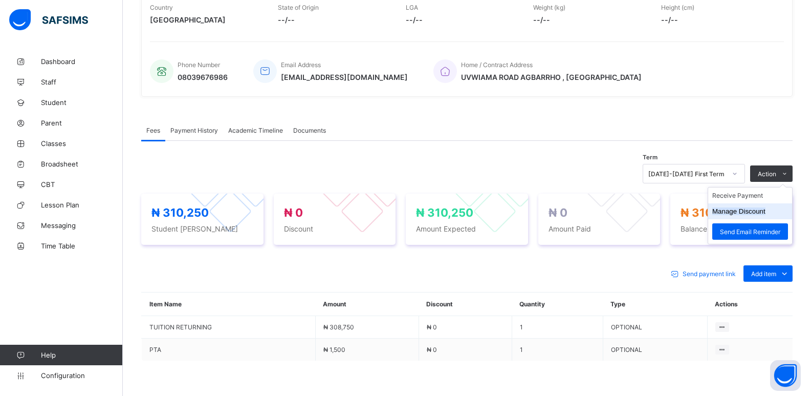
click at [744, 210] on button "Manage Discount" at bounding box center [738, 211] width 53 height 8
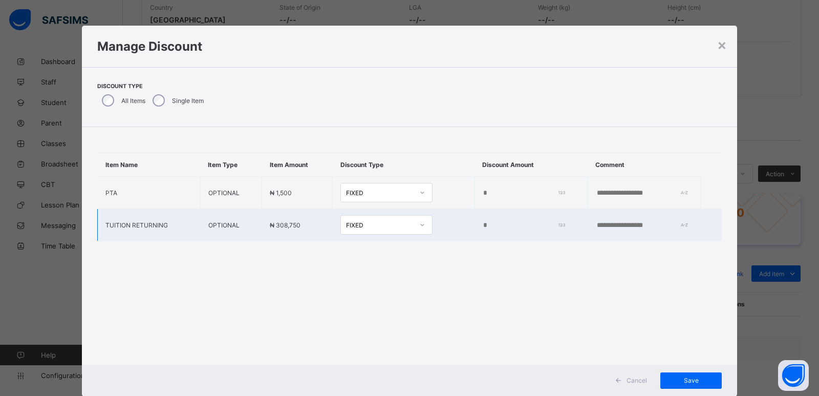
click at [482, 227] on input "*" at bounding box center [521, 225] width 79 height 8
type input "*****"
click at [689, 382] on span "Save" at bounding box center [691, 380] width 46 height 8
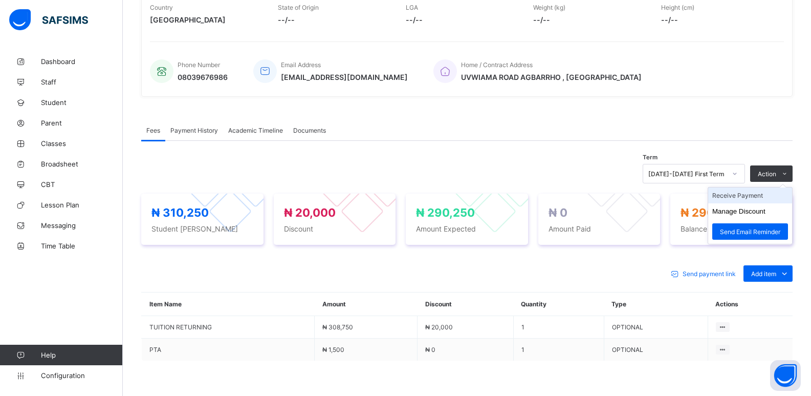
click at [729, 194] on li "Receive Payment" at bounding box center [750, 195] width 84 height 16
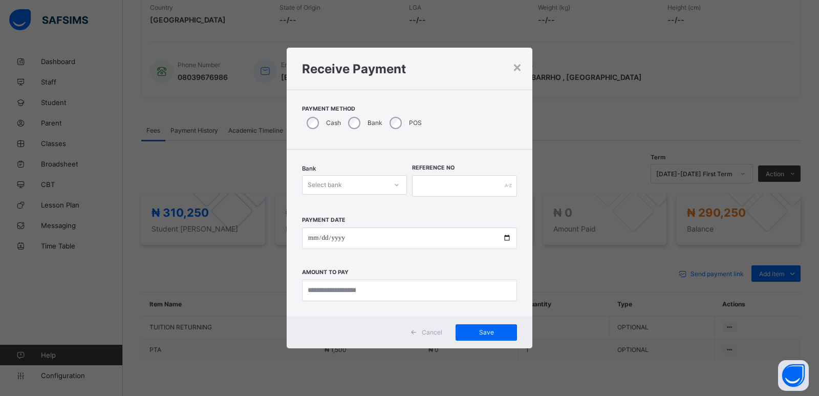
click at [321, 184] on div "Select bank" at bounding box center [325, 184] width 34 height 19
drag, startPoint x: 329, startPoint y: 207, endPoint x: 410, endPoint y: 189, distance: 83.3
click at [337, 207] on div "Zenith Bank - ALVINAS MODEL PRIMARY SCHOOL" at bounding box center [354, 211] width 104 height 24
click at [420, 184] on input "text" at bounding box center [464, 185] width 105 height 21
type input "**********"
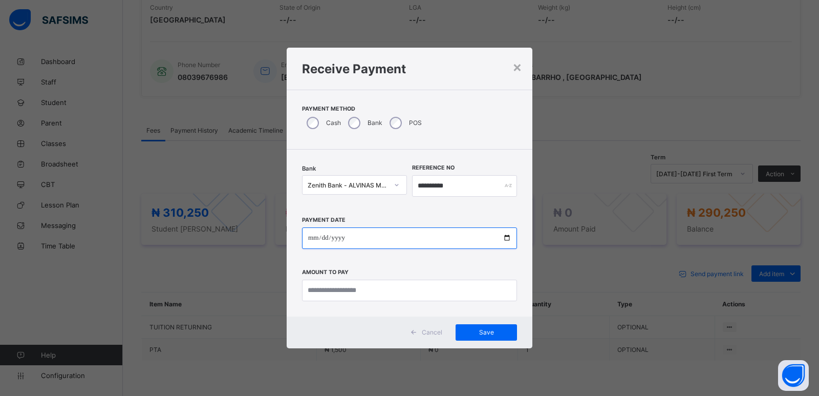
click at [311, 237] on input "date" at bounding box center [409, 237] width 215 height 21
type input "**********"
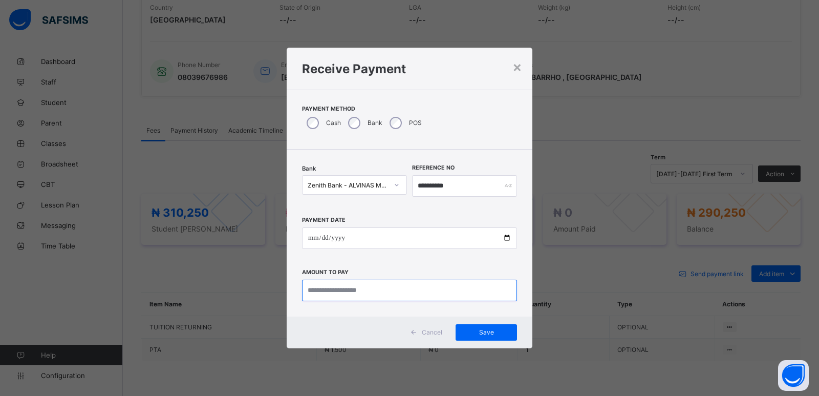
click at [323, 293] on input "currency" at bounding box center [409, 289] width 215 height 21
type input "*********"
click at [494, 333] on span "Save" at bounding box center [486, 332] width 46 height 8
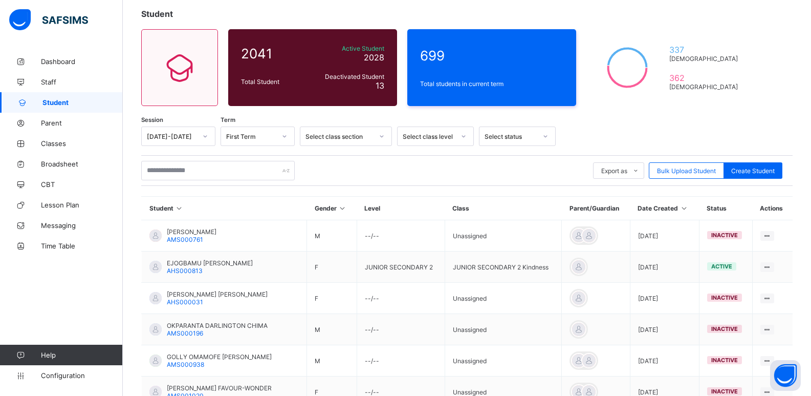
scroll to position [205, 0]
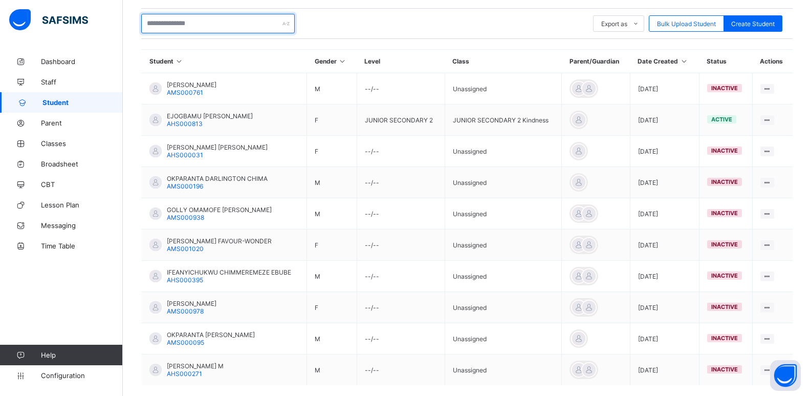
click at [202, 26] on input "text" at bounding box center [218, 23] width 154 height 19
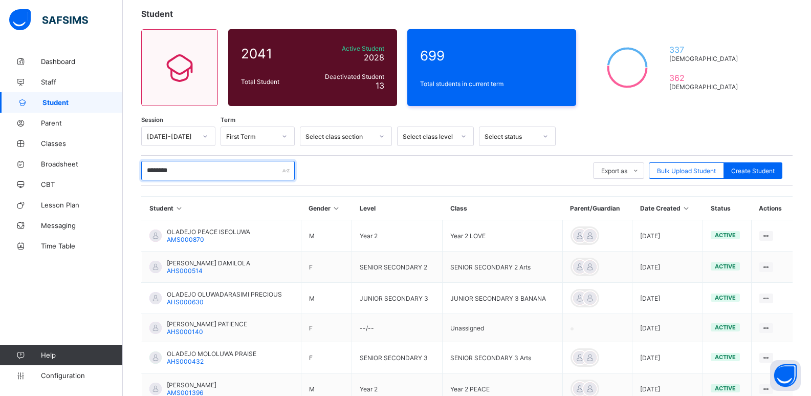
scroll to position [190, 0]
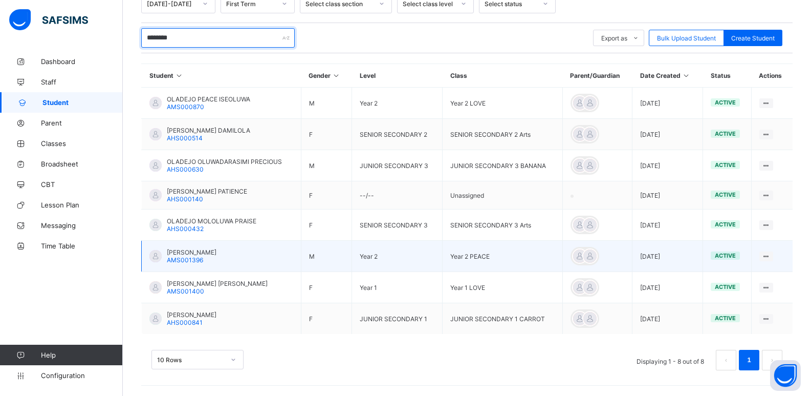
type input "********"
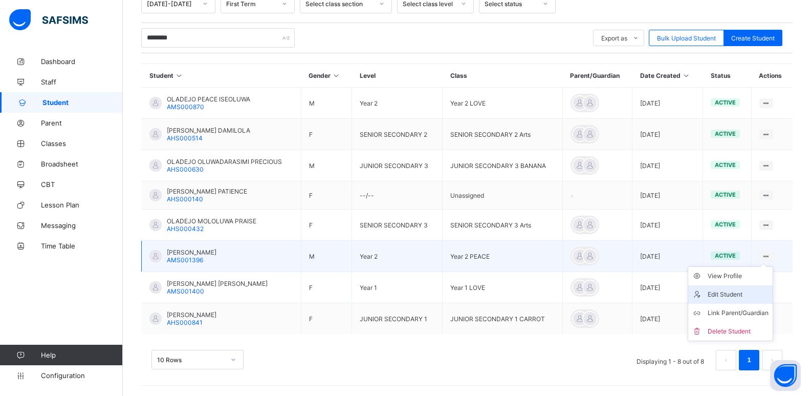
click at [727, 294] on div "Edit Student" at bounding box center [738, 294] width 61 height 10
select select "**"
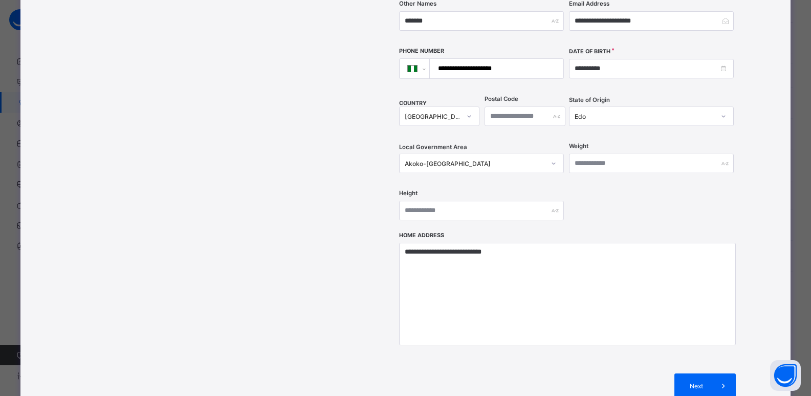
scroll to position [377, 0]
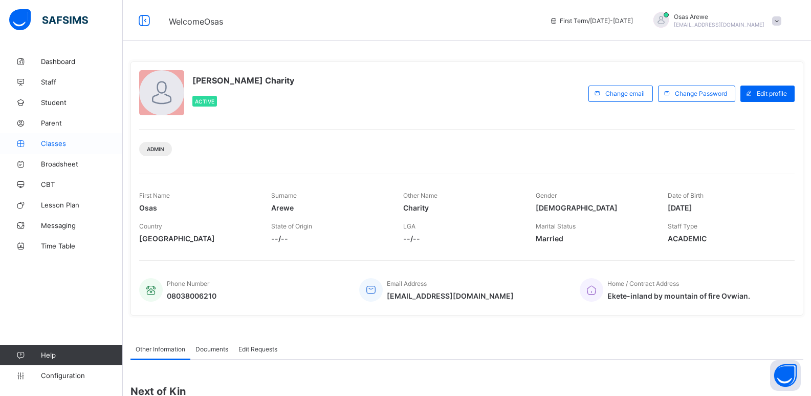
click at [52, 145] on span "Classes" at bounding box center [82, 143] width 82 height 8
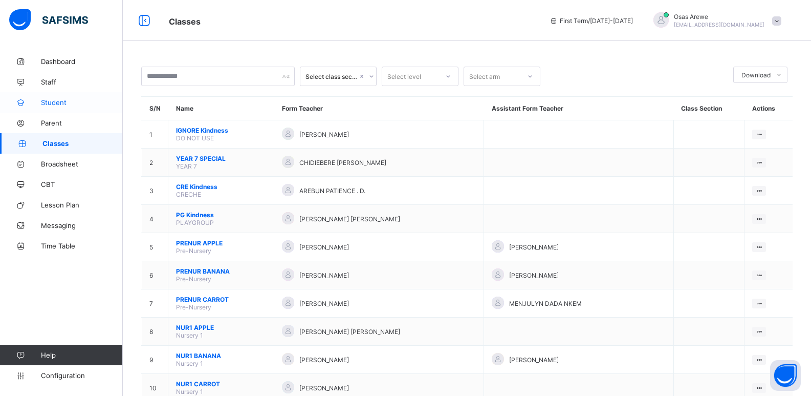
click at [51, 103] on span "Student" at bounding box center [82, 102] width 82 height 8
select select "**"
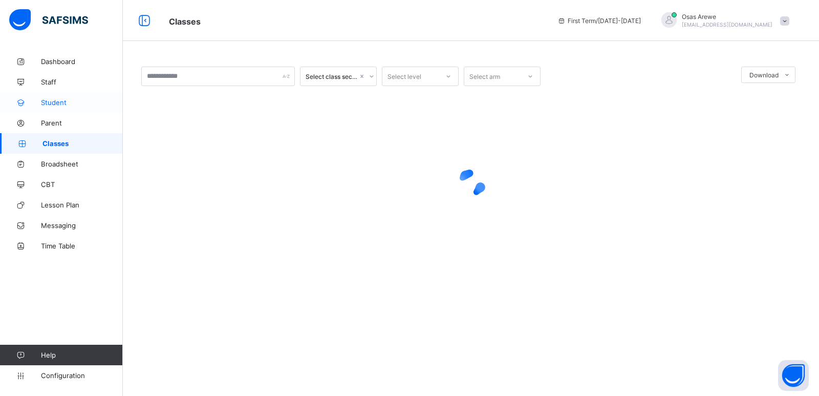
click at [56, 104] on span "Student" at bounding box center [82, 102] width 82 height 8
select select "**"
click at [55, 102] on span "Student" at bounding box center [82, 102] width 82 height 8
select select "**"
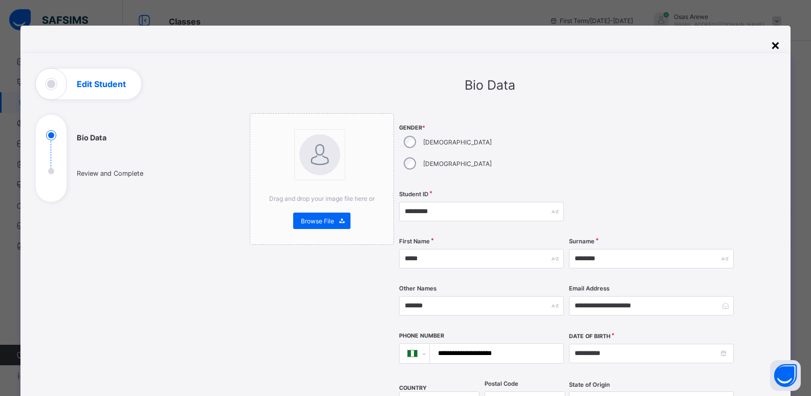
click at [777, 44] on div "×" at bounding box center [776, 44] width 10 height 17
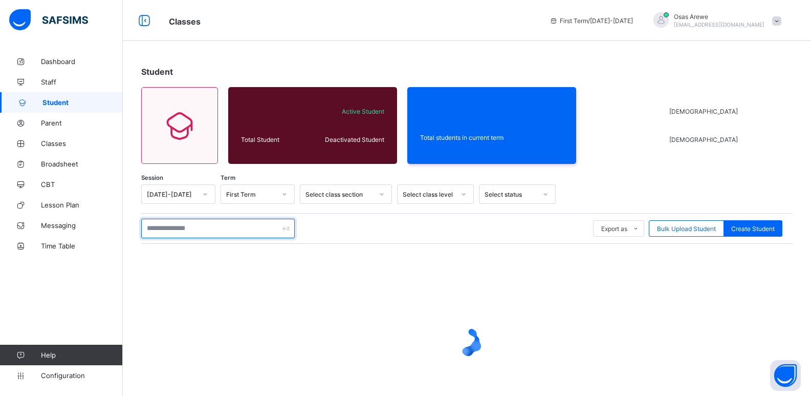
click at [218, 225] on input "text" at bounding box center [218, 228] width 154 height 19
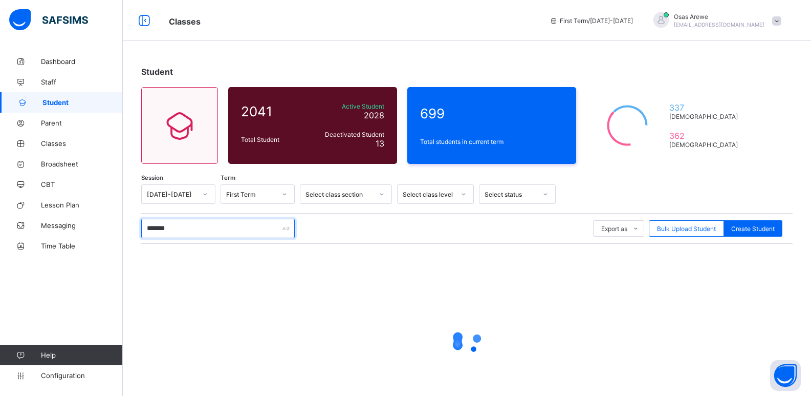
type input "********"
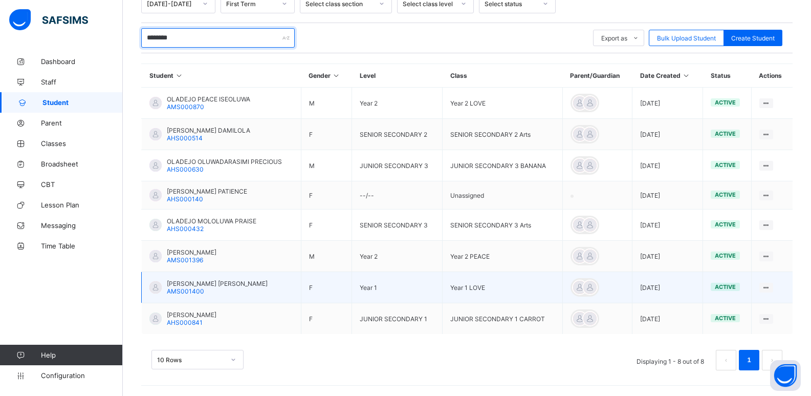
scroll to position [190, 0]
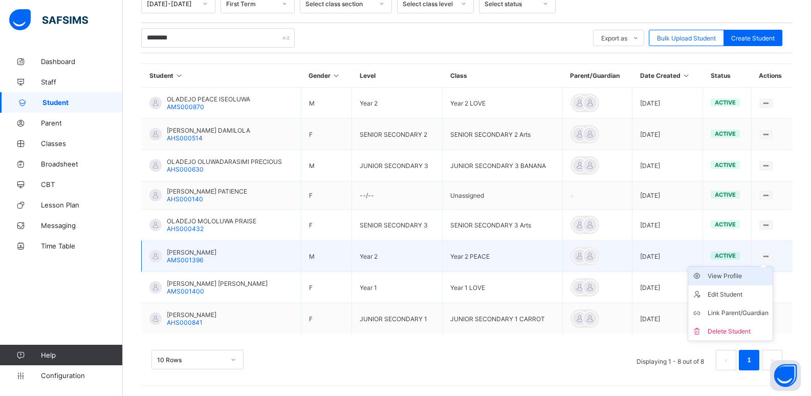
click at [744, 277] on div "View Profile" at bounding box center [738, 276] width 61 height 10
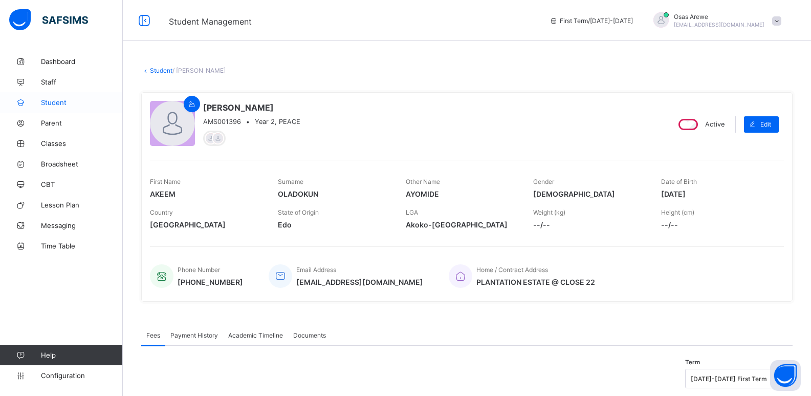
scroll to position [58, 0]
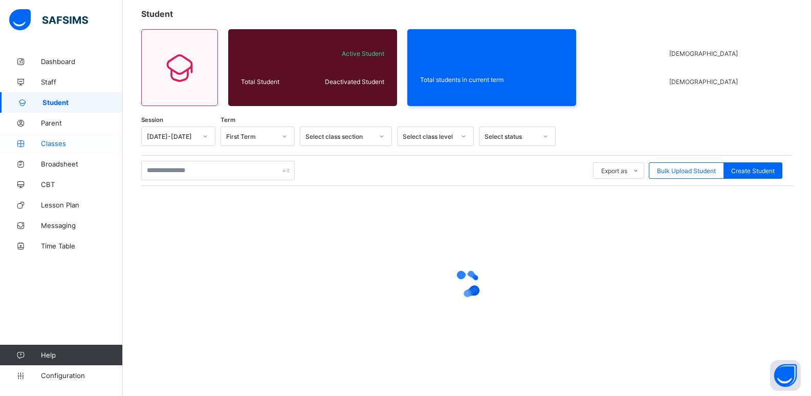
click at [53, 146] on span "Classes" at bounding box center [82, 143] width 82 height 8
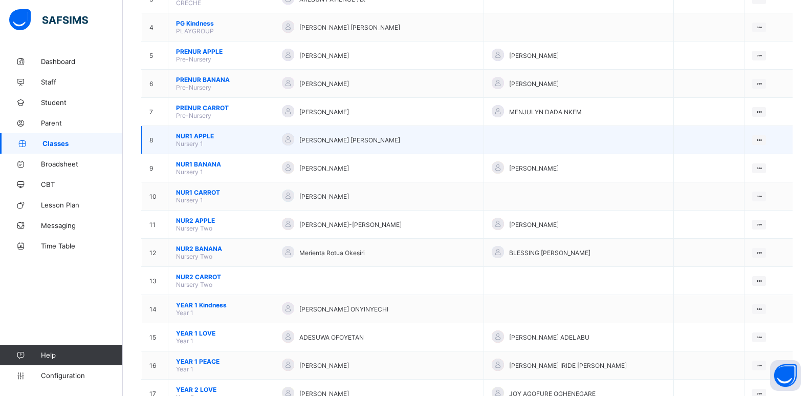
scroll to position [256, 0]
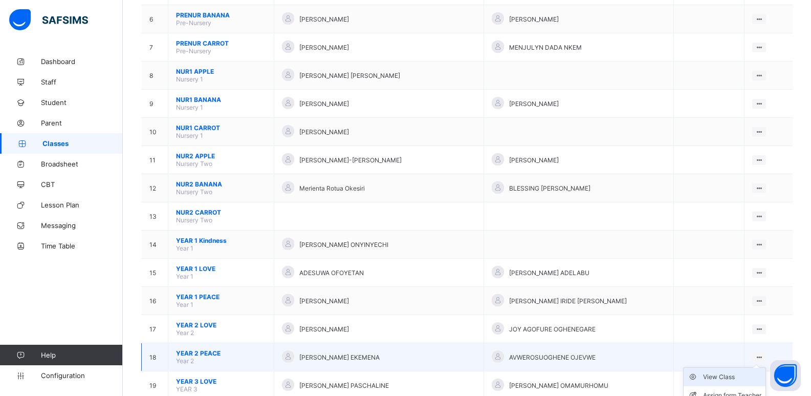
click at [738, 376] on div "View Class" at bounding box center [732, 377] width 58 height 10
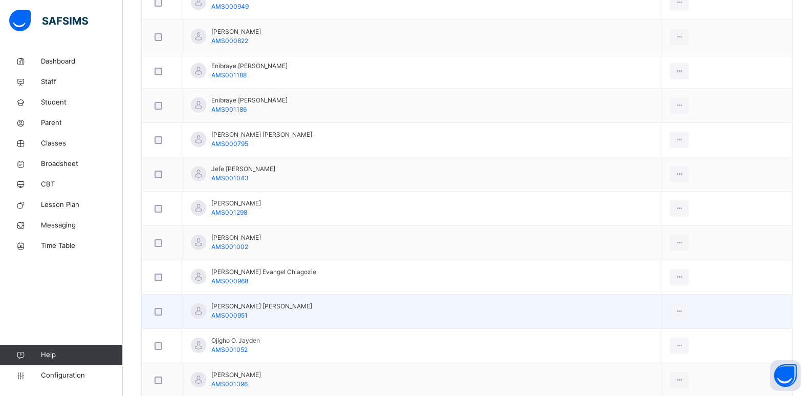
scroll to position [511, 0]
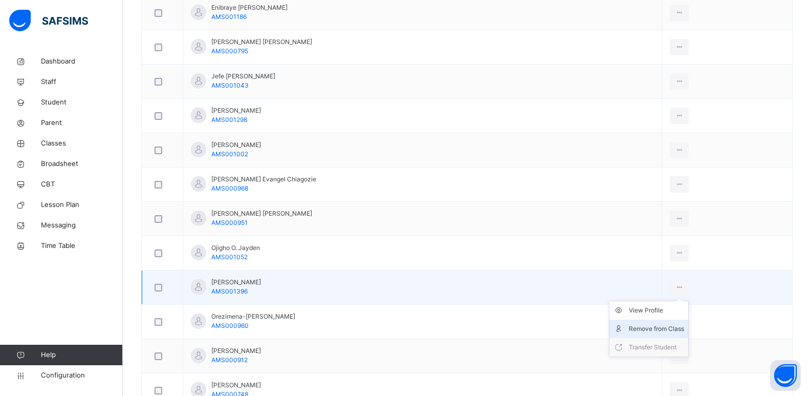
click at [664, 327] on div "Remove from Class" at bounding box center [656, 328] width 55 height 10
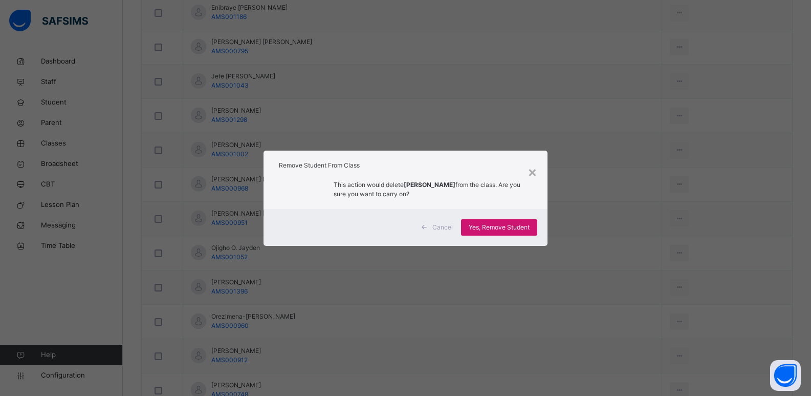
click at [505, 227] on span "Yes, Remove Student" at bounding box center [499, 227] width 61 height 9
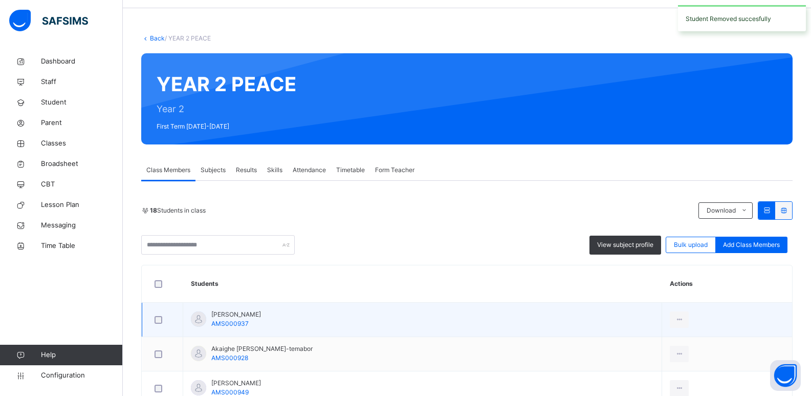
scroll to position [51, 0]
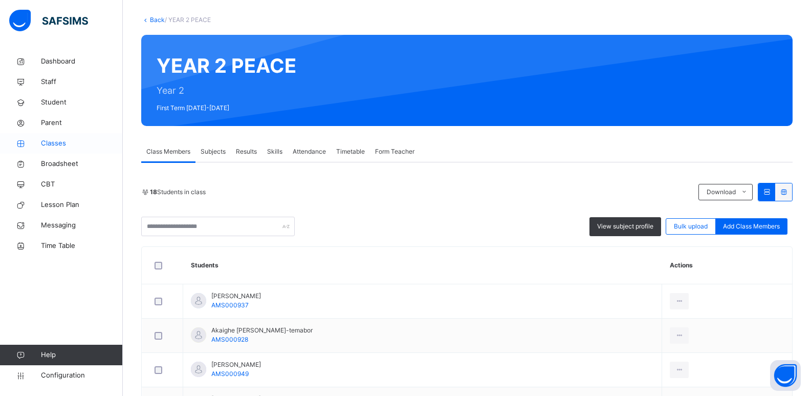
click at [55, 145] on span "Classes" at bounding box center [82, 143] width 82 height 10
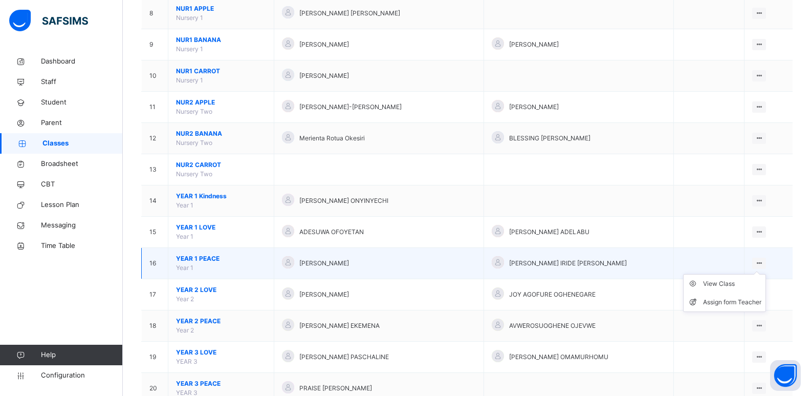
scroll to position [358, 0]
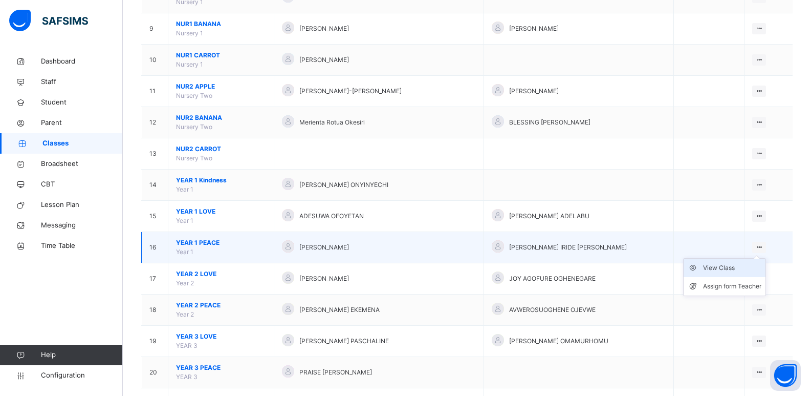
click at [738, 268] on div "View Class" at bounding box center [732, 268] width 58 height 10
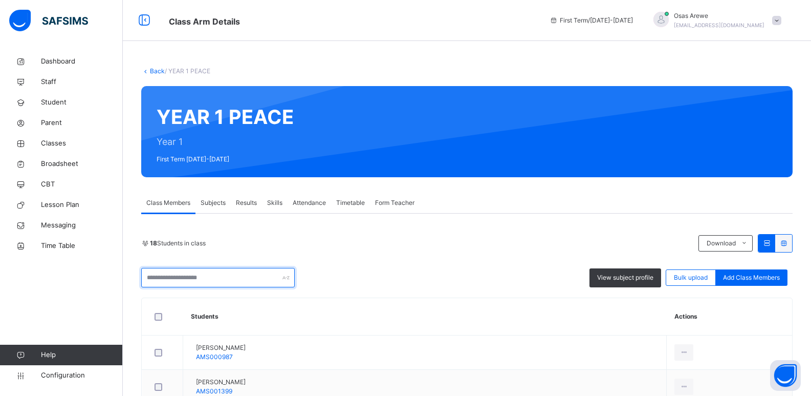
click at [272, 275] on input "text" at bounding box center [218, 277] width 154 height 19
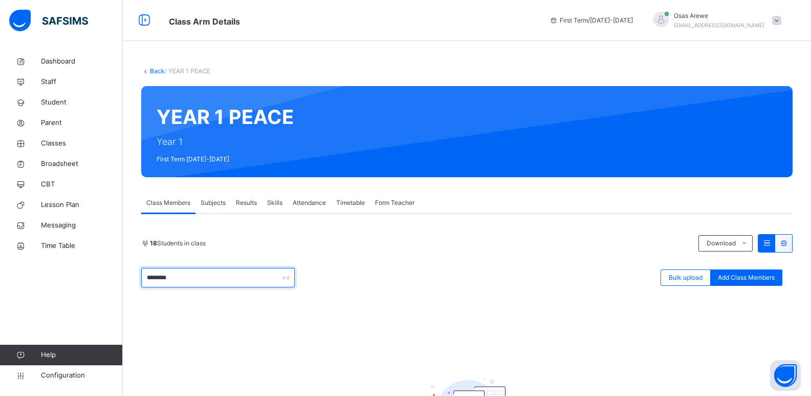
type input "********"
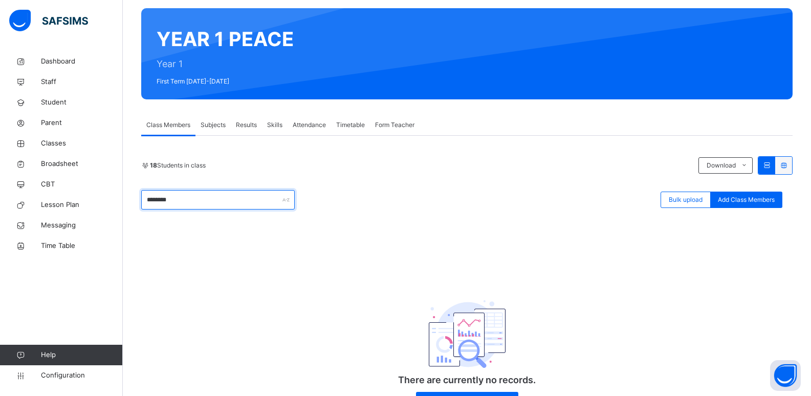
scroll to position [102, 0]
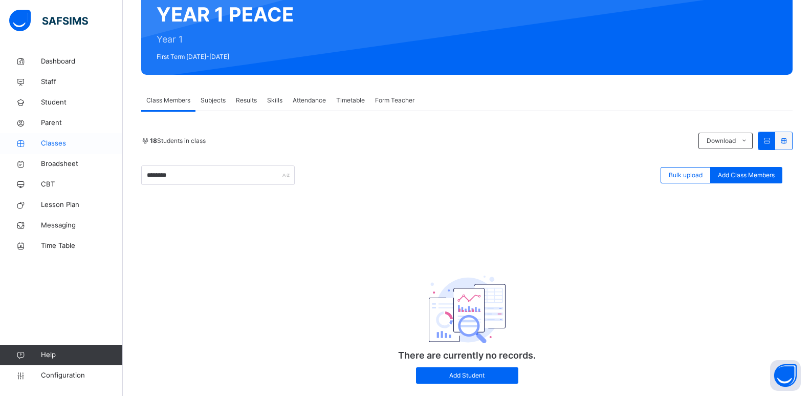
click at [55, 142] on span "Classes" at bounding box center [82, 143] width 82 height 10
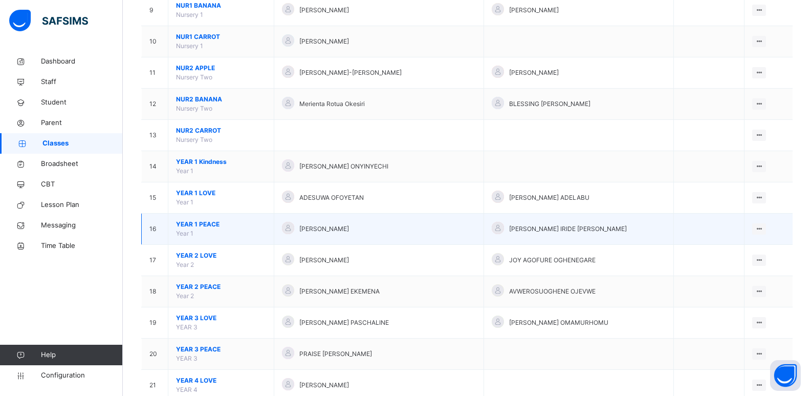
scroll to position [358, 0]
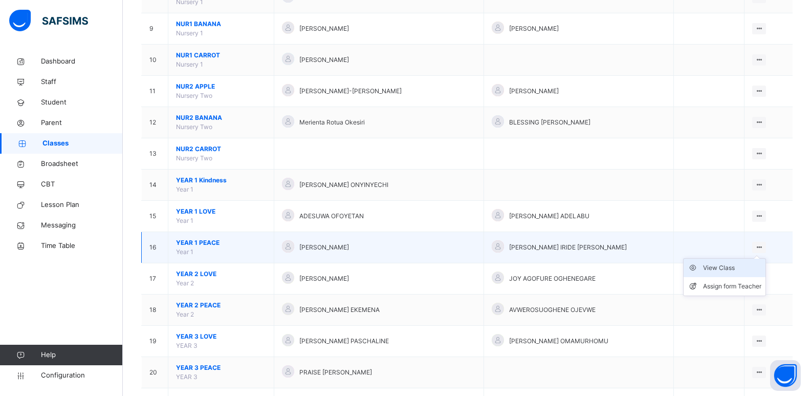
click at [723, 265] on div "View Class" at bounding box center [732, 268] width 58 height 10
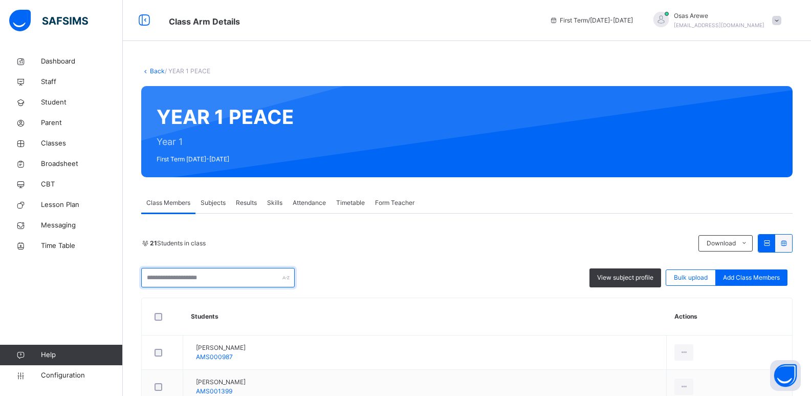
click at [197, 276] on input "text" at bounding box center [218, 277] width 154 height 19
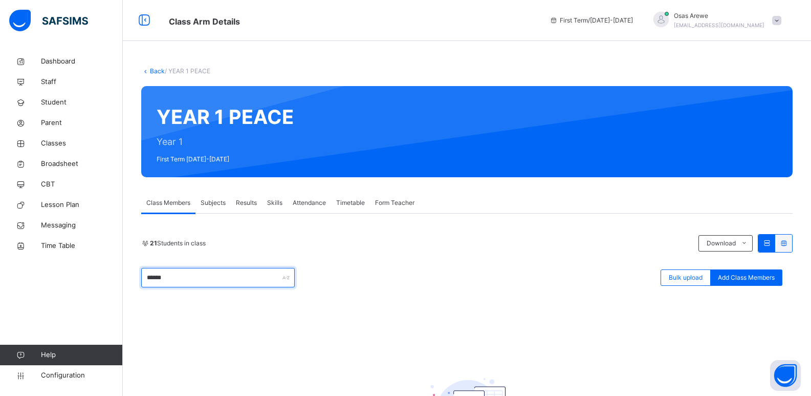
type input "*******"
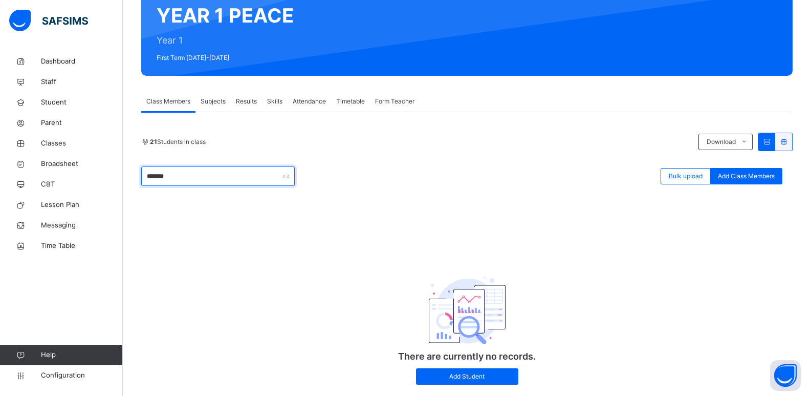
scroll to position [102, 0]
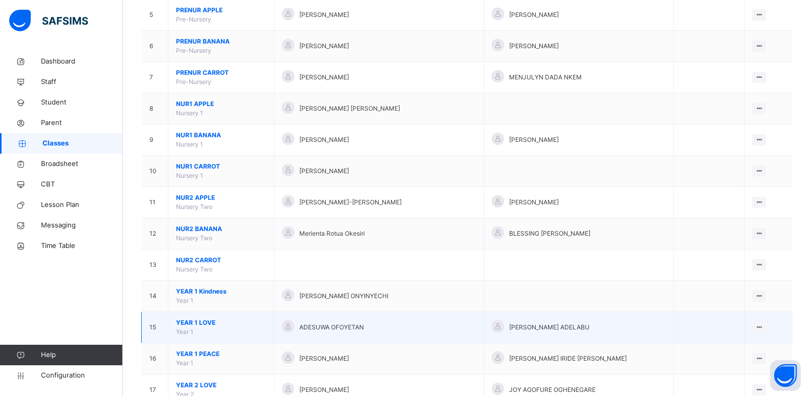
scroll to position [256, 0]
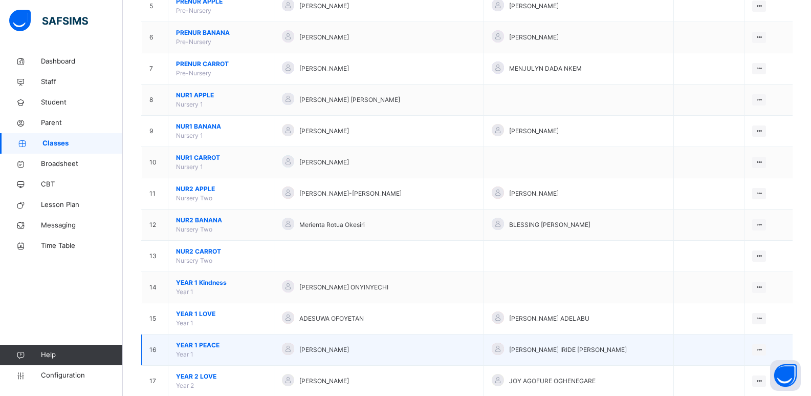
click at [205, 343] on span "YEAR 1 PEACE" at bounding box center [221, 344] width 90 height 9
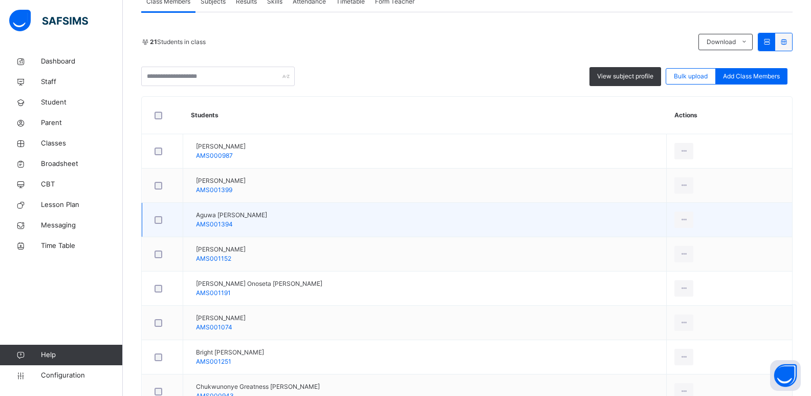
scroll to position [102, 0]
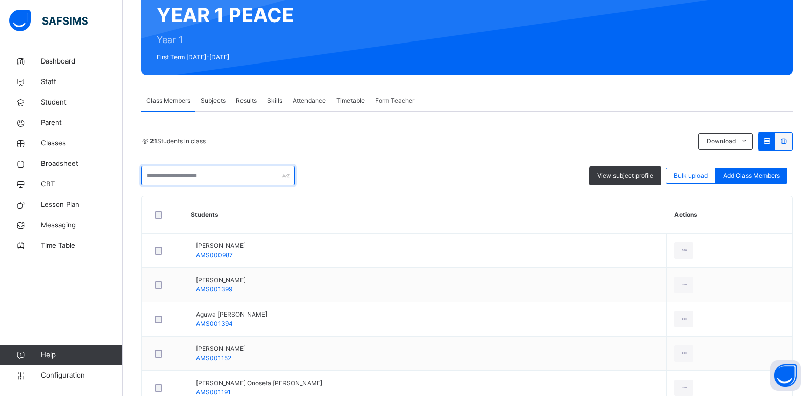
click at [206, 176] on input "text" at bounding box center [218, 175] width 154 height 19
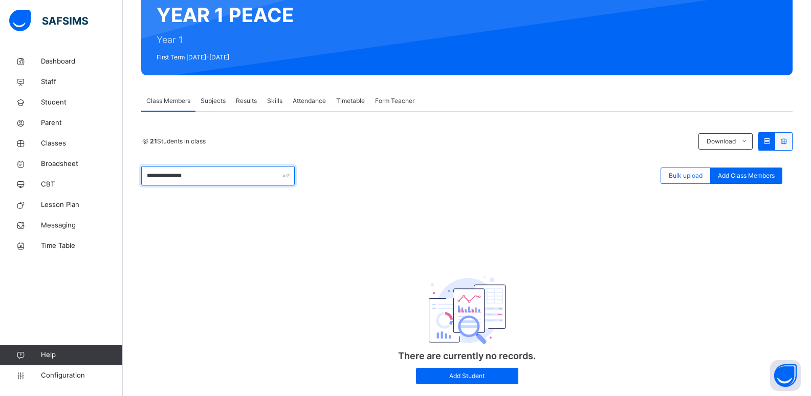
click at [179, 177] on input "**********" at bounding box center [218, 175] width 154 height 19
type input "**********"
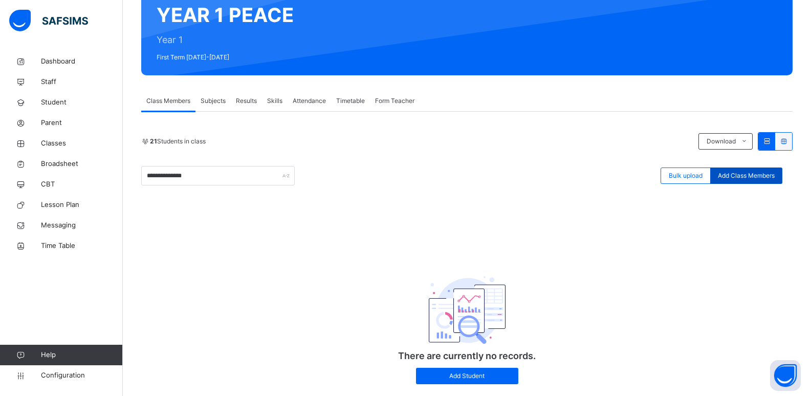
click at [754, 177] on span "Add Class Members" at bounding box center [746, 175] width 57 height 9
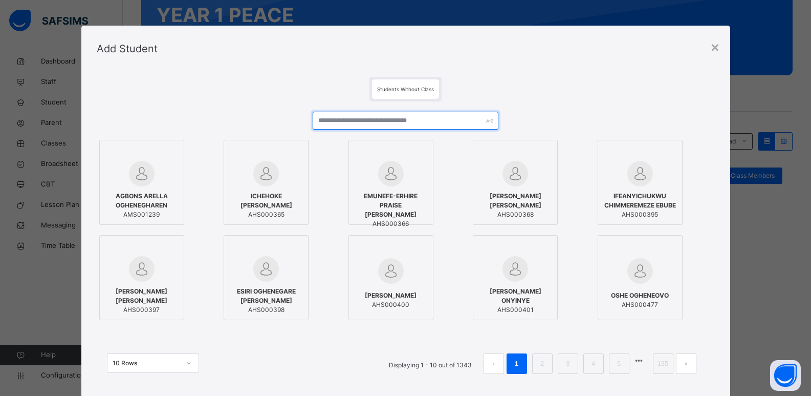
click at [379, 122] on input "text" at bounding box center [405, 121] width 185 height 18
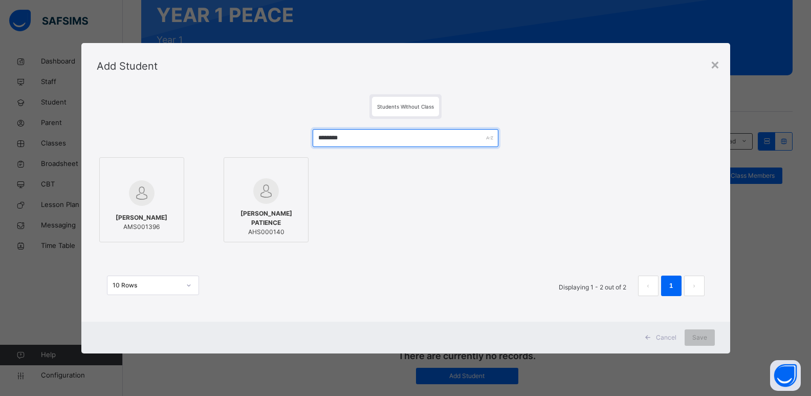
type input "********"
click at [139, 214] on span "OLADOKUN AKEEM AYOMIDE" at bounding box center [142, 217] width 52 height 9
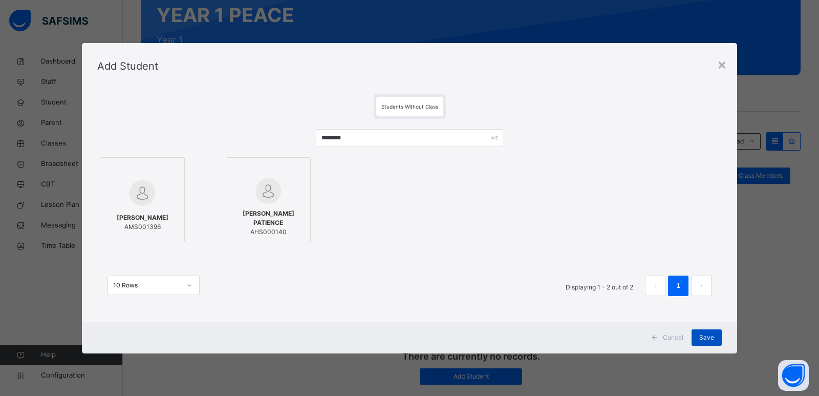
click at [698, 336] on div "Save" at bounding box center [706, 337] width 30 height 16
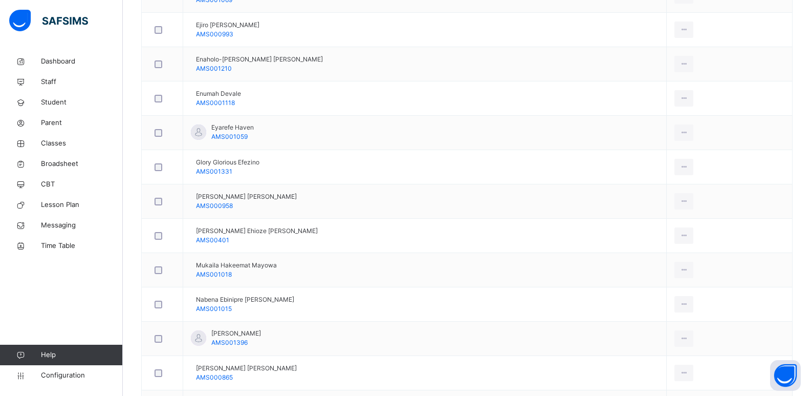
scroll to position [717, 0]
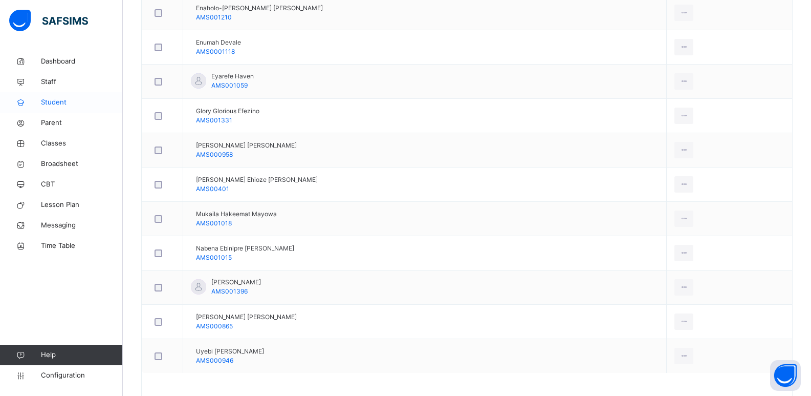
click at [47, 100] on span "Student" at bounding box center [82, 102] width 82 height 10
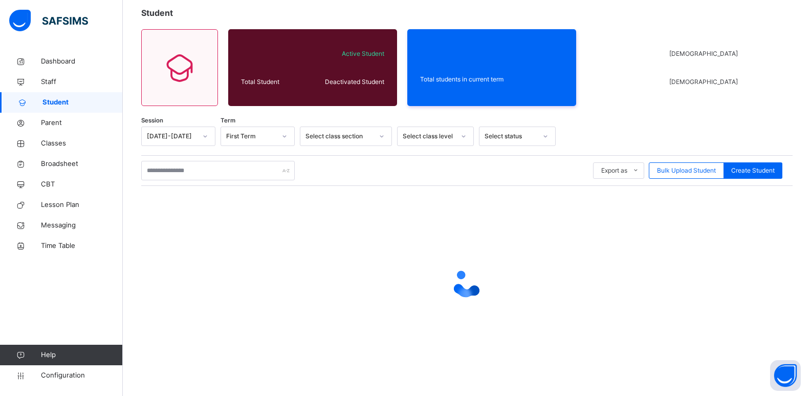
scroll to position [60, 0]
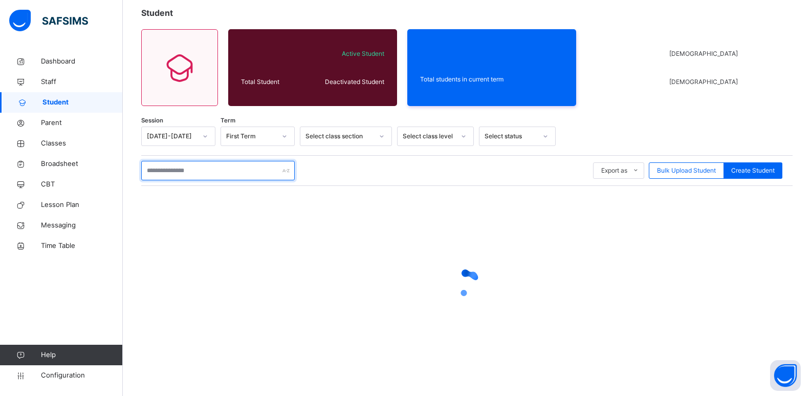
click at [201, 173] on input "text" at bounding box center [218, 170] width 154 height 19
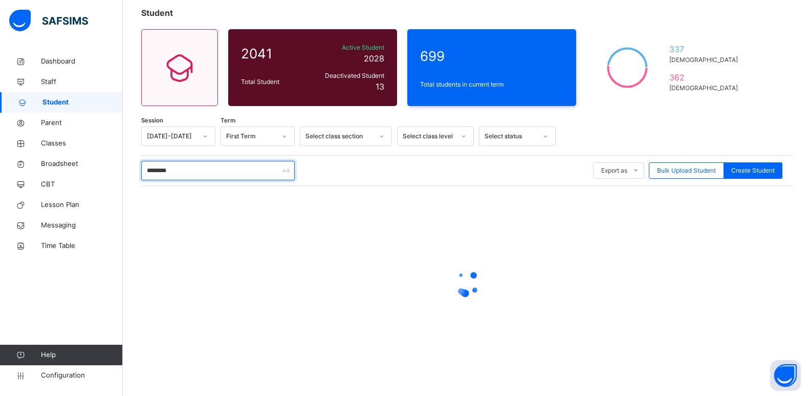
type input "********"
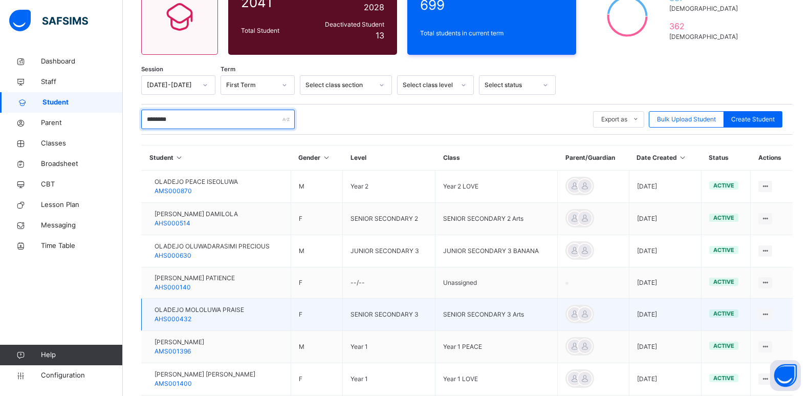
scroll to position [162, 0]
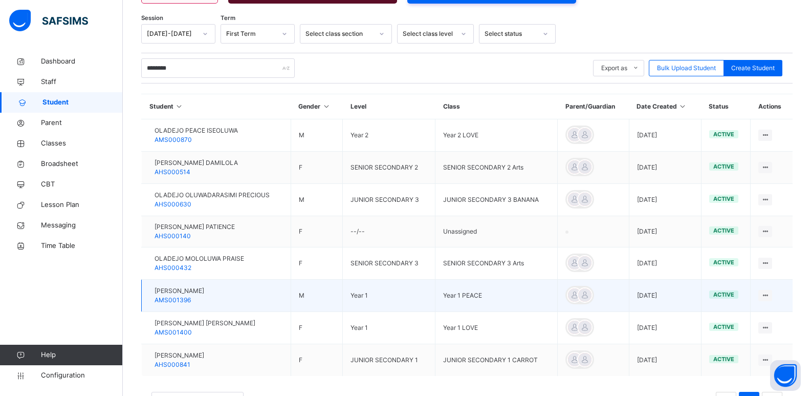
click at [202, 290] on span "OLADOKUN AKEEM AYOMIDE" at bounding box center [180, 290] width 50 height 9
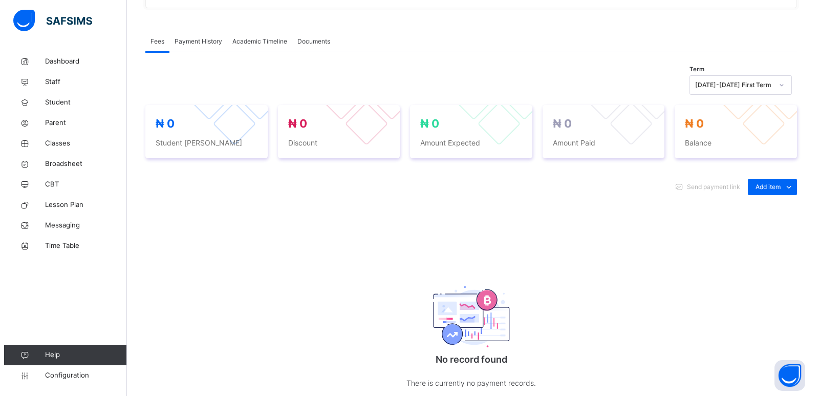
scroll to position [307, 0]
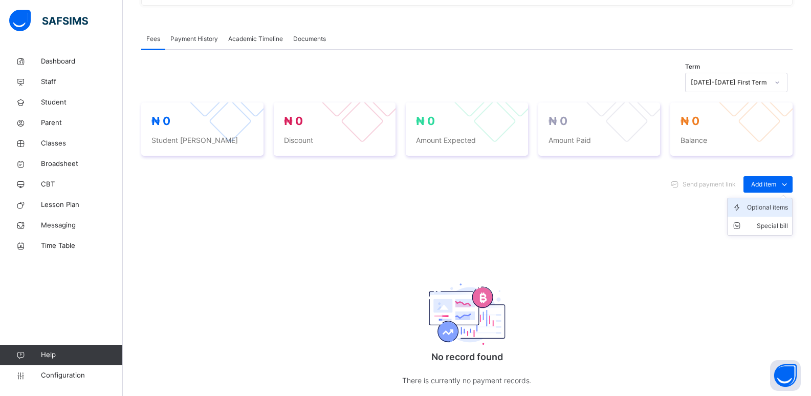
click at [771, 206] on div "Optional items" at bounding box center [767, 207] width 41 height 10
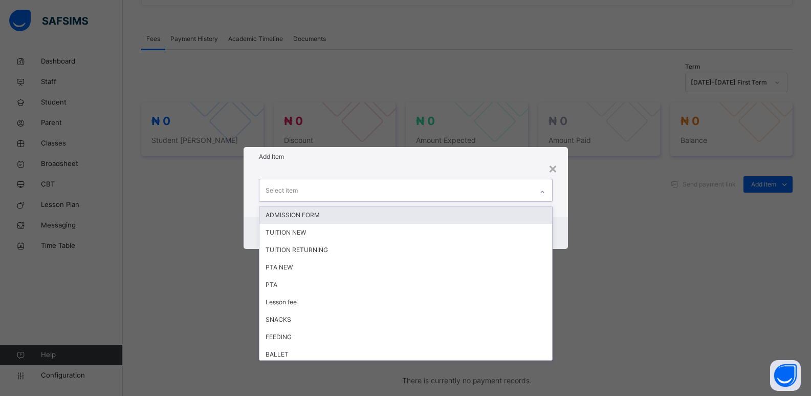
click at [544, 191] on icon at bounding box center [542, 192] width 6 height 10
click at [459, 217] on div "ADMISSION FORM" at bounding box center [405, 214] width 293 height 17
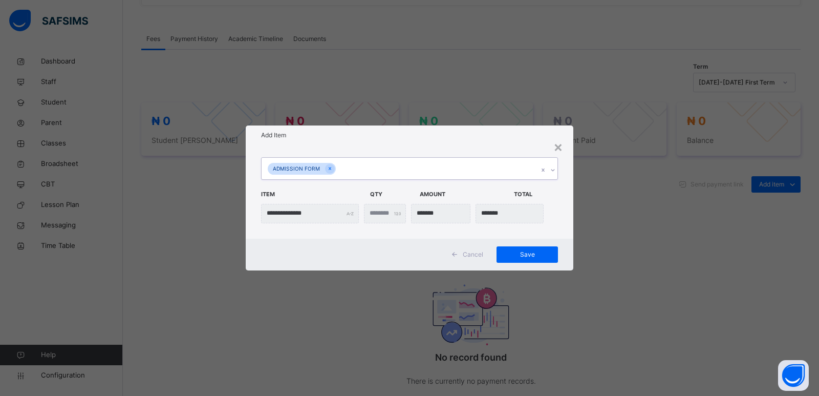
click at [555, 173] on icon at bounding box center [553, 170] width 6 height 10
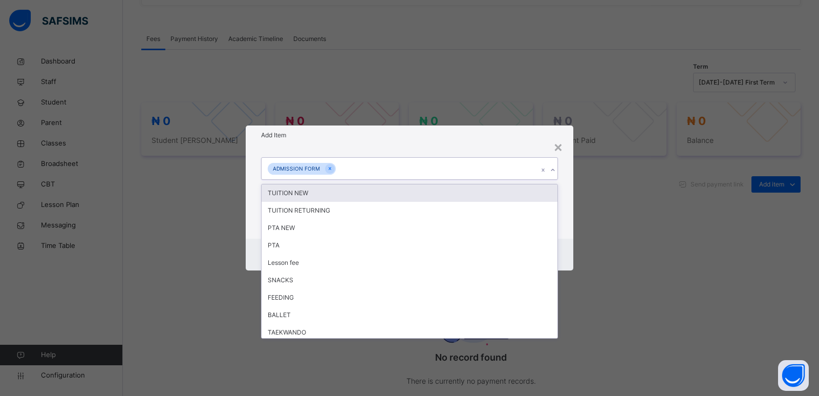
click at [358, 190] on div "TUITION NEW" at bounding box center [410, 192] width 296 height 17
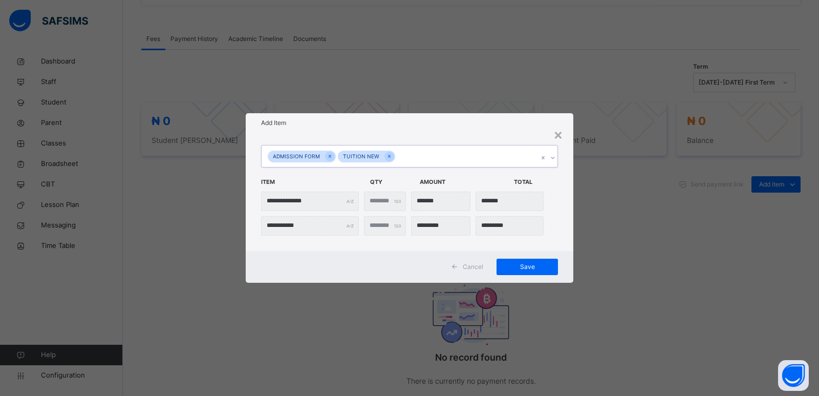
click at [554, 160] on icon at bounding box center [553, 158] width 6 height 10
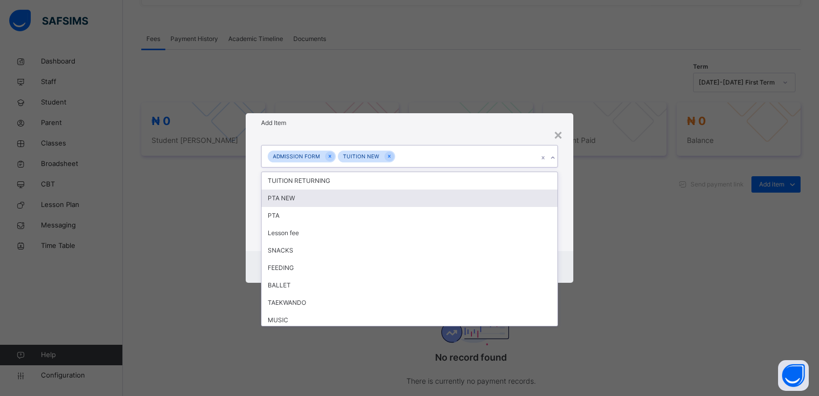
click at [328, 198] on div "PTA NEW" at bounding box center [410, 197] width 296 height 17
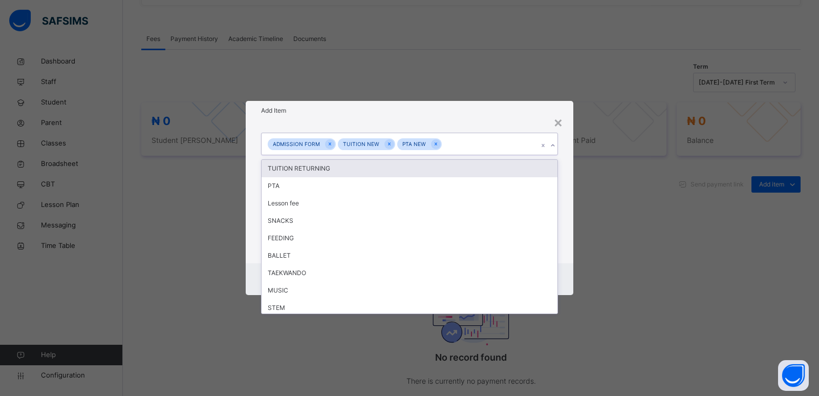
click at [552, 147] on icon at bounding box center [553, 145] width 6 height 10
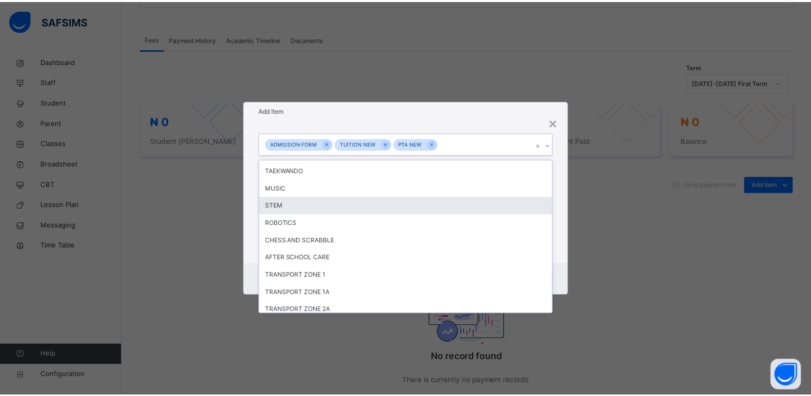
scroll to position [154, 0]
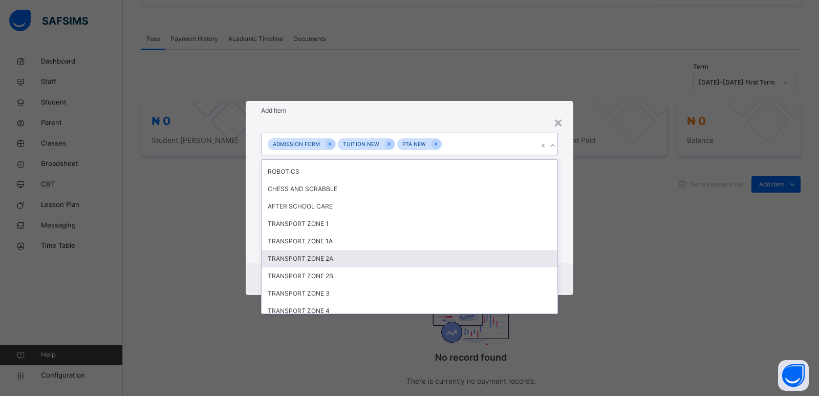
click at [337, 259] on div "TRANSPORT ZONE 2A" at bounding box center [410, 258] width 296 height 17
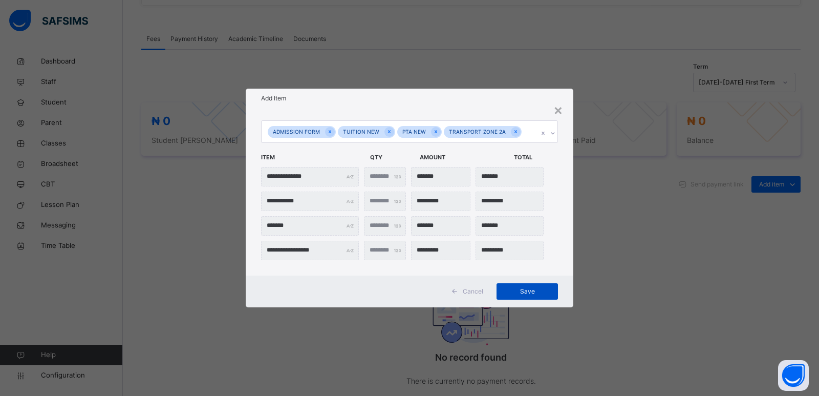
click at [527, 290] on span "Save" at bounding box center [527, 291] width 46 height 9
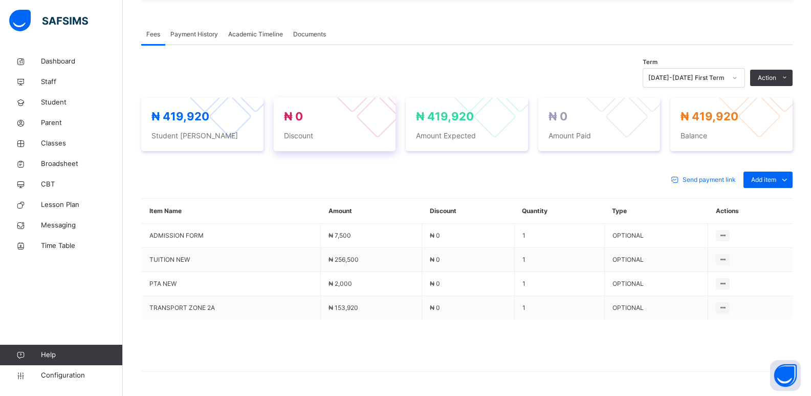
scroll to position [343, 0]
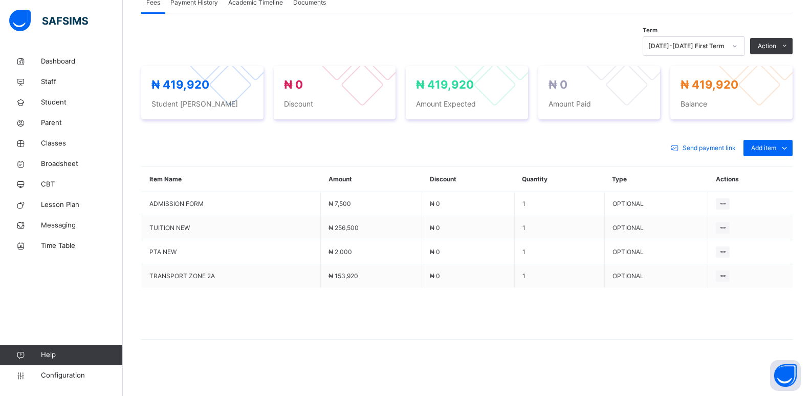
drag, startPoint x: 421, startPoint y: 213, endPoint x: 228, endPoint y: 44, distance: 256.8
click at [228, 44] on div "Term 2025-2026 First Term Action Receive Payment Manage Discount Send Email Rem…" at bounding box center [467, 45] width 652 height 19
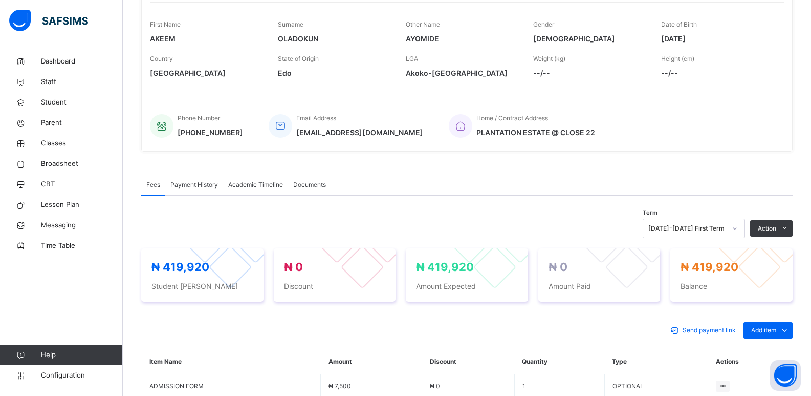
scroll to position [292, 0]
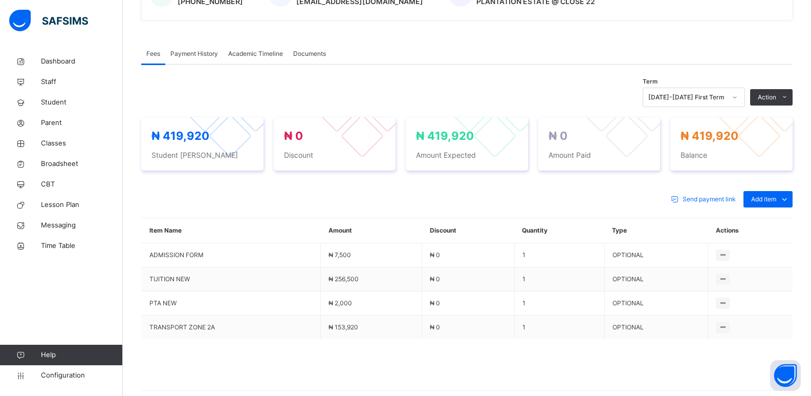
drag, startPoint x: 747, startPoint y: 121, endPoint x: 805, endPoint y: 102, distance: 61.2
click at [0, 0] on li "Receive Payment" at bounding box center [0, 0] width 0 height 0
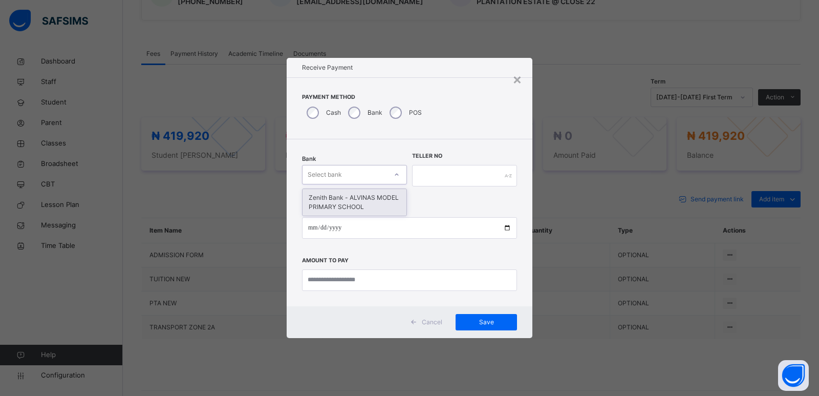
click at [353, 176] on div "Select bank" at bounding box center [344, 174] width 84 height 16
drag, startPoint x: 352, startPoint y: 201, endPoint x: 421, endPoint y: 190, distance: 70.4
click at [353, 201] on div "Zenith Bank - ALVINAS MODEL PRIMARY SCHOOL" at bounding box center [354, 202] width 104 height 27
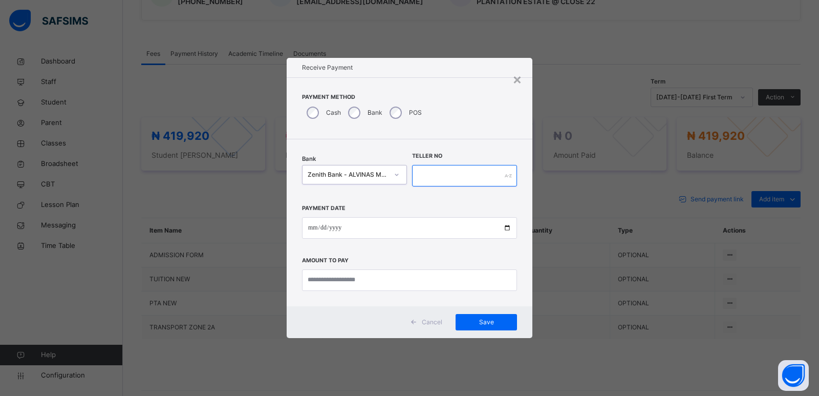
click at [462, 176] on input "text" at bounding box center [464, 175] width 105 height 21
click at [460, 175] on input "text" at bounding box center [464, 175] width 105 height 21
click at [418, 175] on input "text" at bounding box center [464, 175] width 105 height 21
type input "*******"
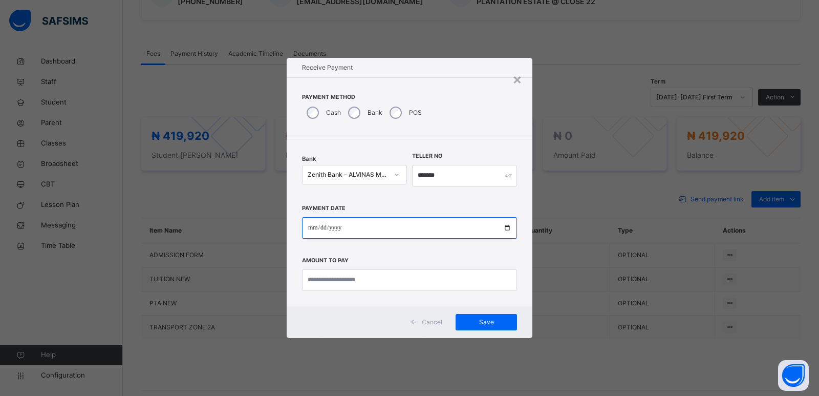
click at [311, 227] on input "date" at bounding box center [409, 227] width 215 height 21
type input "**********"
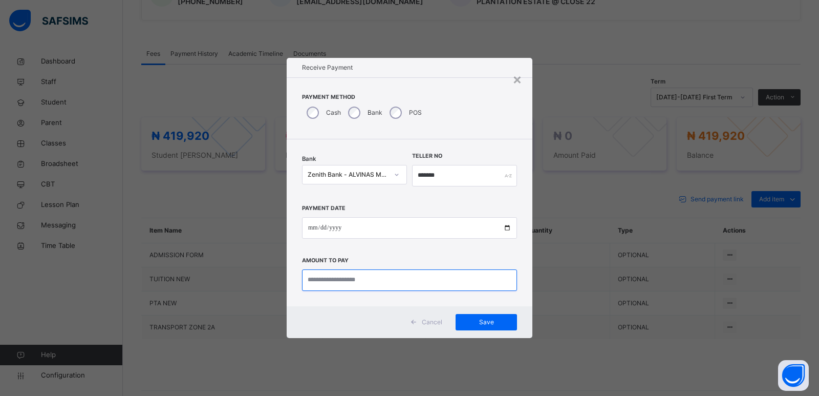
click at [340, 272] on input "currency" at bounding box center [409, 279] width 215 height 21
type input "*******"
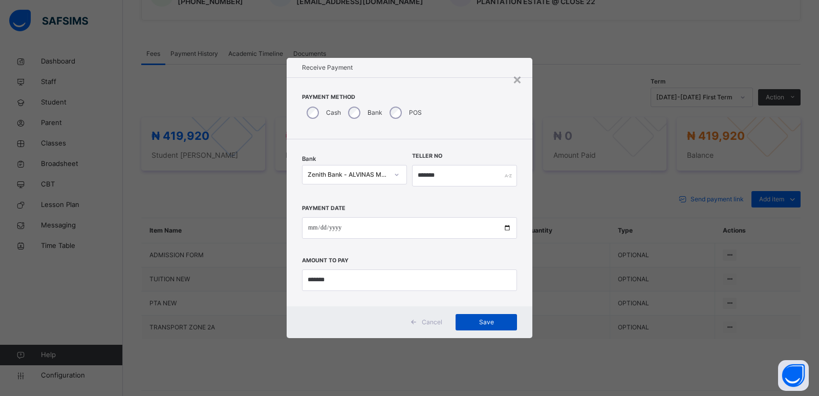
click at [485, 324] on span "Save" at bounding box center [486, 321] width 46 height 9
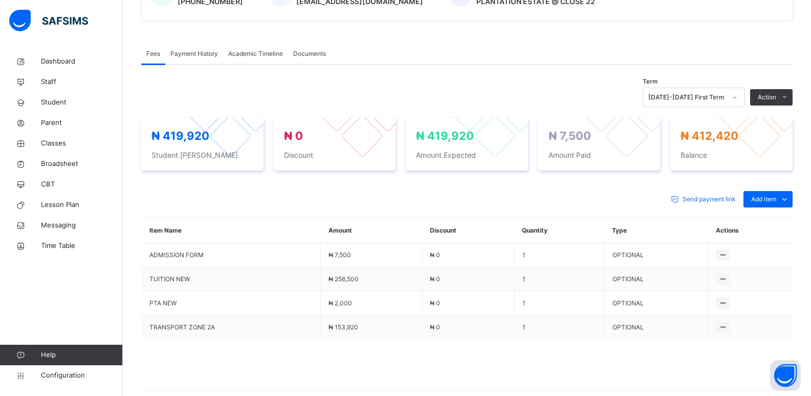
drag, startPoint x: 754, startPoint y: 121, endPoint x: 814, endPoint y: 98, distance: 63.7
click at [0, 0] on li "Receive Payment" at bounding box center [0, 0] width 0 height 0
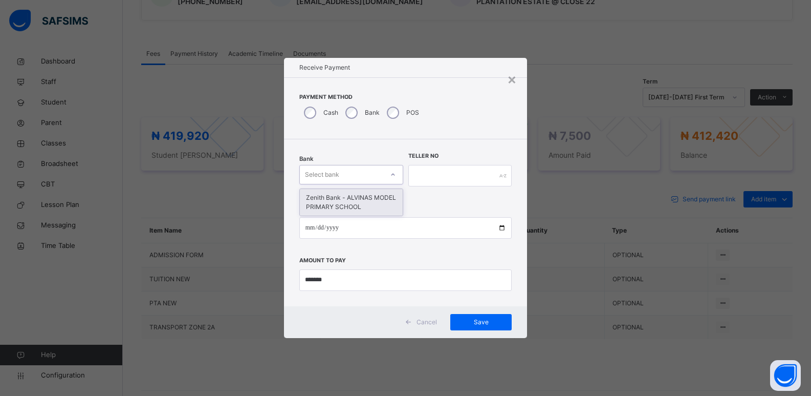
drag, startPoint x: 319, startPoint y: 181, endPoint x: 330, endPoint y: 202, distance: 23.1
click at [318, 182] on div "Select bank" at bounding box center [322, 174] width 34 height 19
drag, startPoint x: 327, startPoint y: 207, endPoint x: 399, endPoint y: 180, distance: 77.3
click at [337, 206] on div "Zenith Bank - ALVINAS MODEL PRIMARY SCHOOL" at bounding box center [351, 202] width 103 height 27
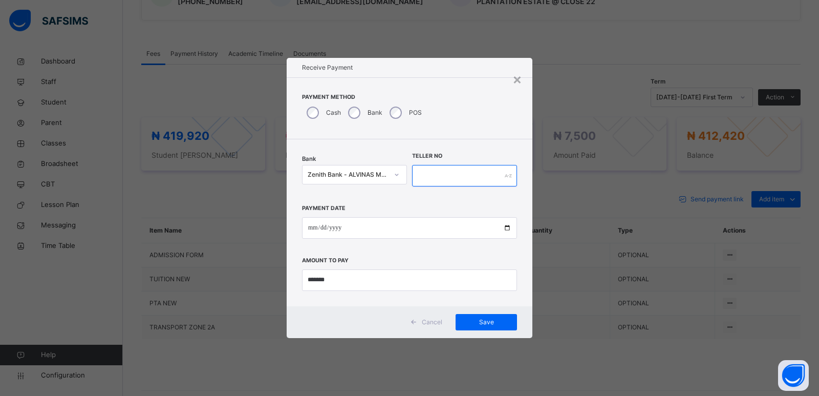
click at [425, 174] on input "text" at bounding box center [464, 175] width 105 height 21
type input "*********"
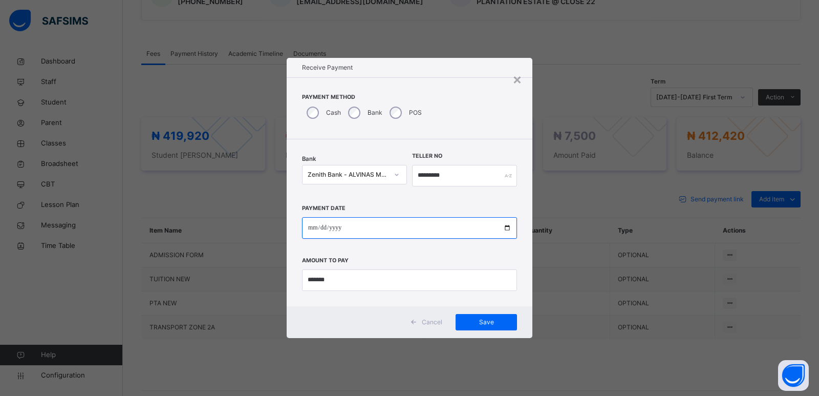
click at [314, 229] on input "date" at bounding box center [409, 227] width 215 height 21
type input "**********"
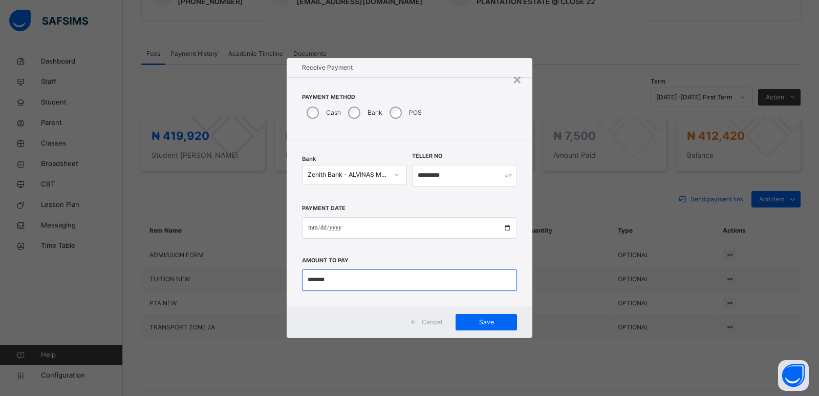
drag, startPoint x: 340, startPoint y: 284, endPoint x: 272, endPoint y: 284, distance: 68.1
click at [272, 284] on div "**********" at bounding box center [409, 198] width 819 height 396
type input "*********"
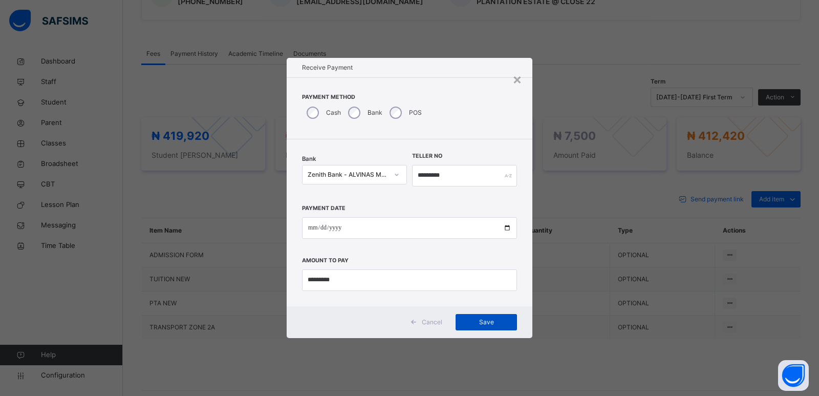
click at [487, 322] on span "Save" at bounding box center [486, 321] width 46 height 9
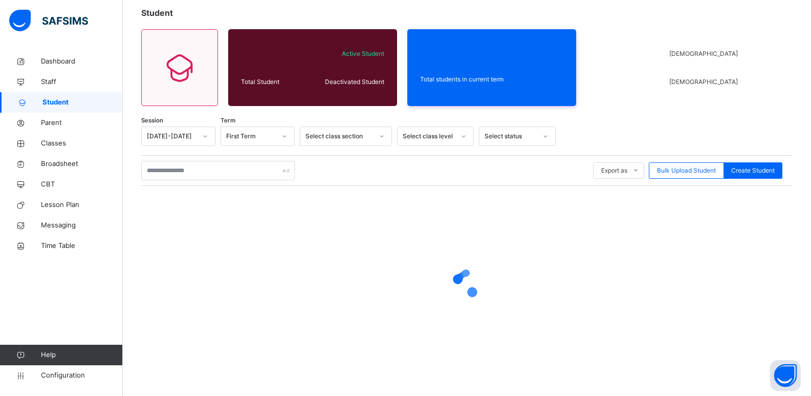
scroll to position [60, 0]
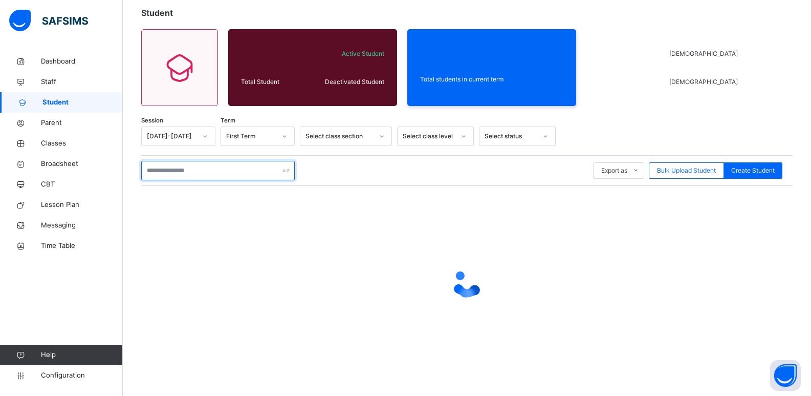
click at [202, 169] on input "text" at bounding box center [218, 170] width 154 height 19
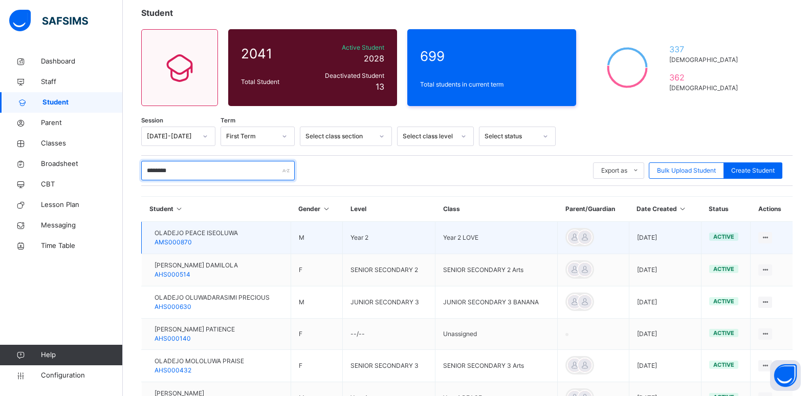
type input "********"
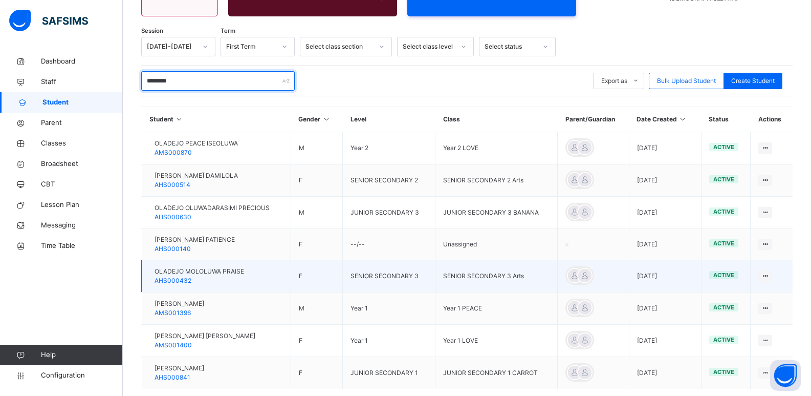
scroll to position [162, 0]
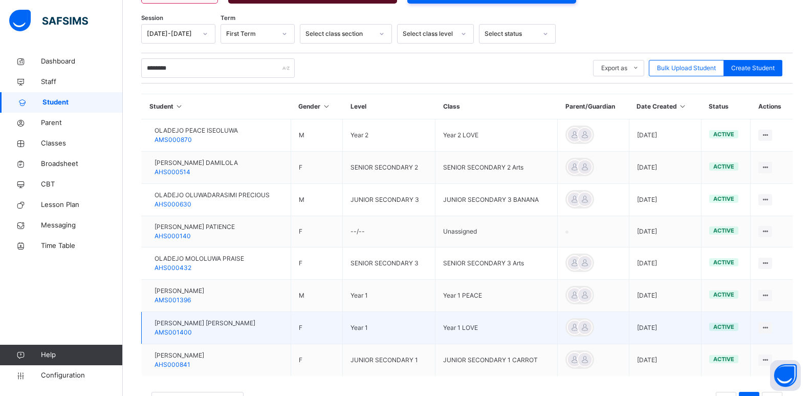
click at [216, 323] on span "OLADOKUN OLIVIA TEMITOPE" at bounding box center [205, 322] width 101 height 9
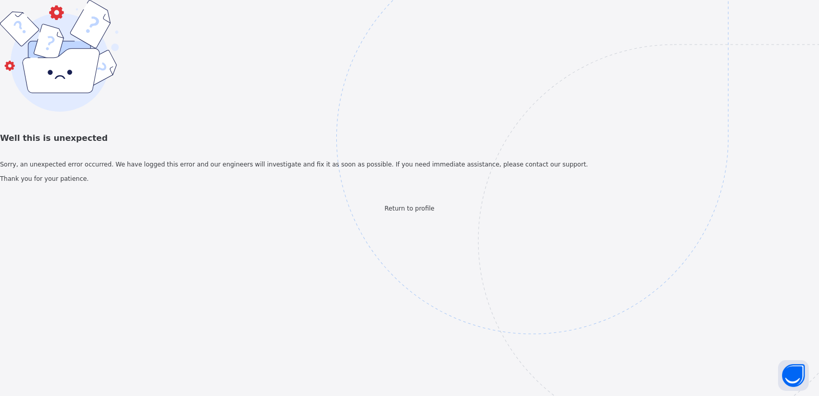
drag, startPoint x: 412, startPoint y: 339, endPoint x: 382, endPoint y: 266, distance: 79.0
click at [412, 212] on span "Return to profile" at bounding box center [409, 208] width 50 height 7
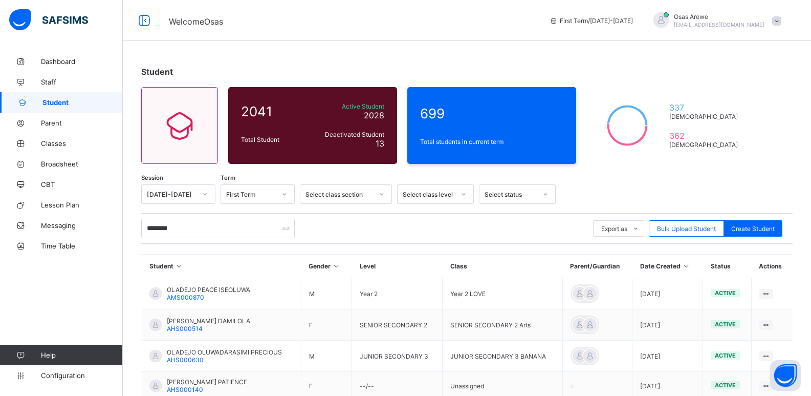
type input "********"
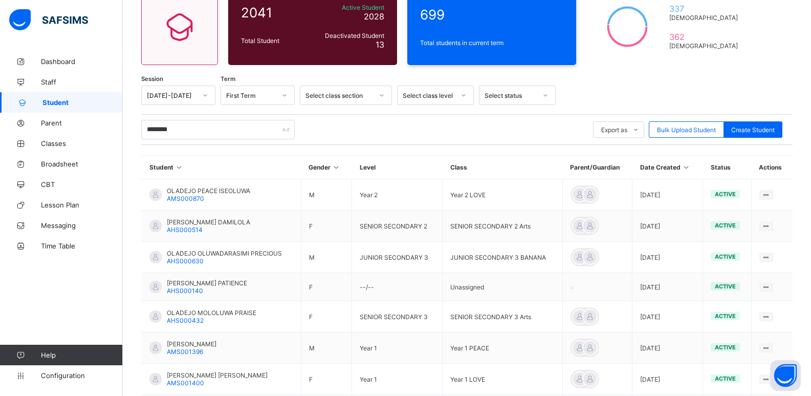
scroll to position [102, 0]
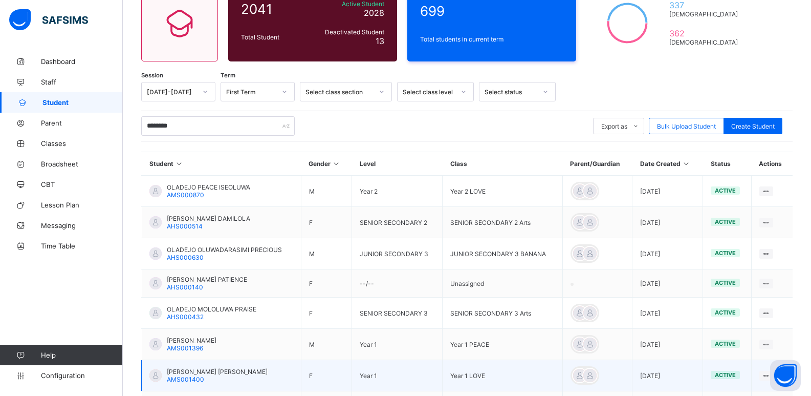
click at [203, 372] on span "[PERSON_NAME] [PERSON_NAME]" at bounding box center [217, 371] width 101 height 8
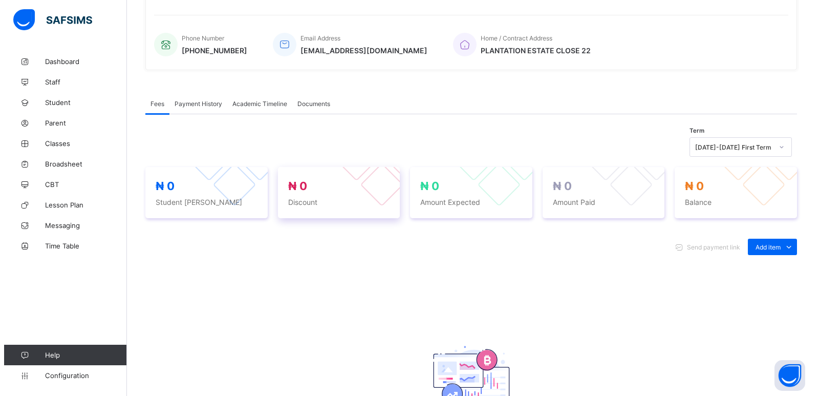
scroll to position [256, 0]
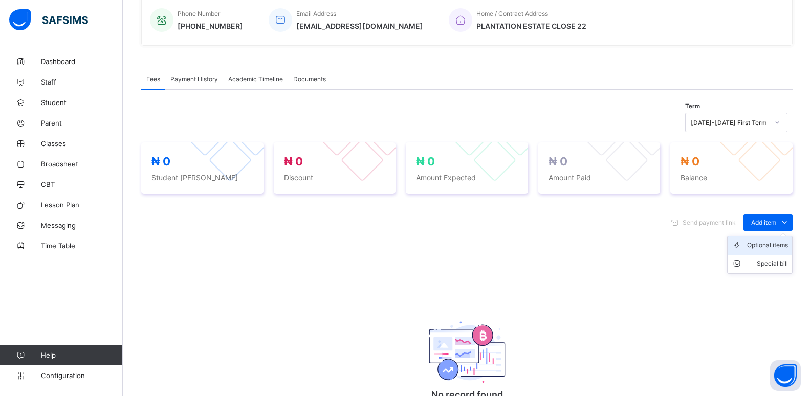
click at [762, 246] on div "Optional items" at bounding box center [767, 245] width 41 height 10
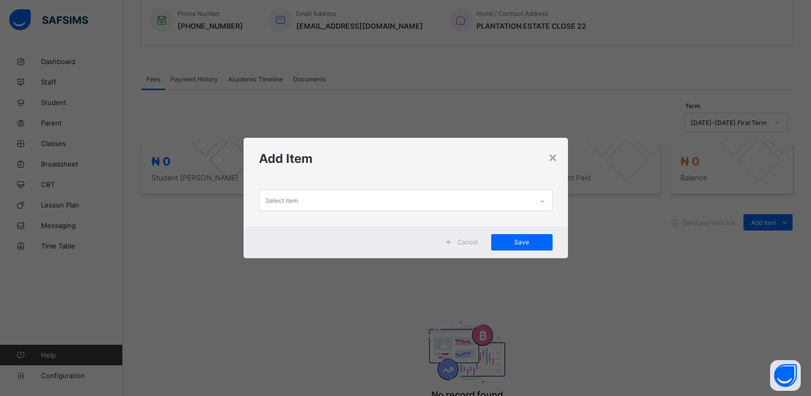
click at [546, 201] on div at bounding box center [542, 201] width 17 height 16
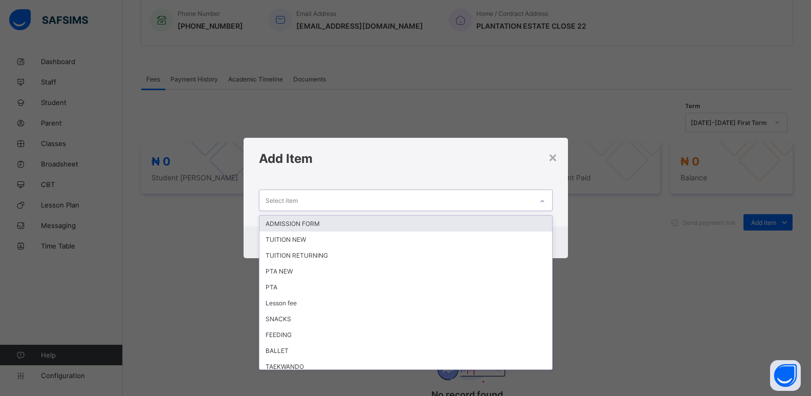
click at [321, 223] on div "ADMISSION FORM" at bounding box center [405, 223] width 293 height 16
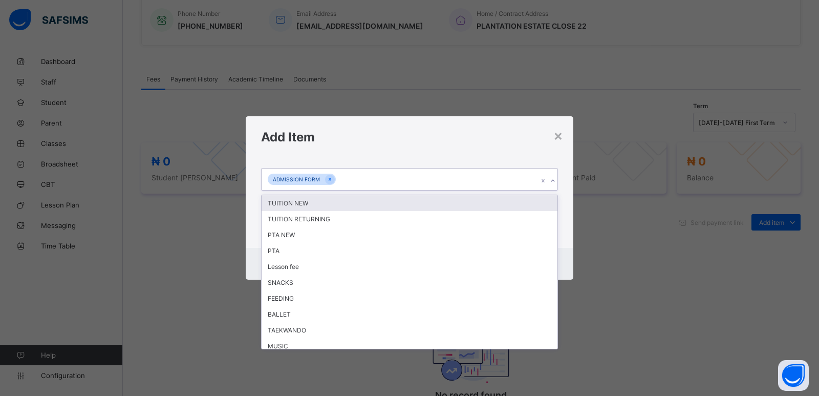
click at [551, 180] on icon at bounding box center [553, 181] width 6 height 10
drag, startPoint x: 356, startPoint y: 202, endPoint x: 461, endPoint y: 200, distance: 105.0
click at [356, 202] on div "TUITION NEW" at bounding box center [410, 203] width 296 height 16
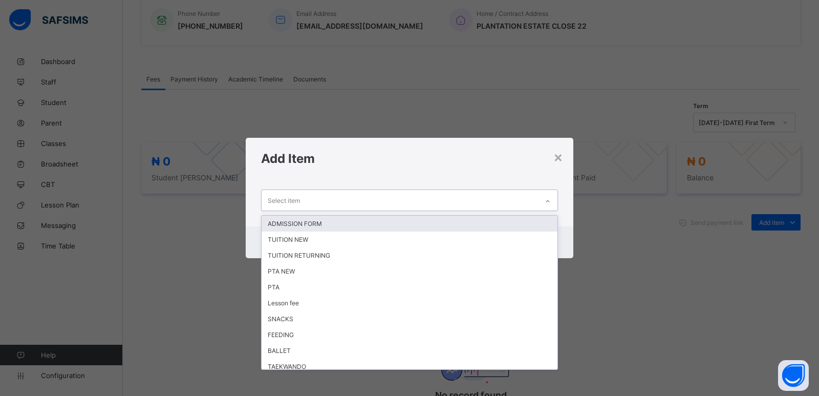
click at [554, 203] on div at bounding box center [547, 201] width 17 height 16
click at [361, 221] on div "ADMISSION FORM" at bounding box center [410, 223] width 296 height 16
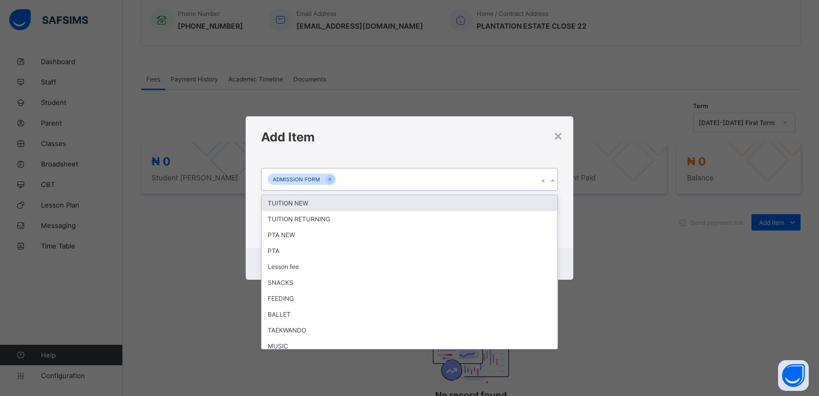
drag, startPoint x: 554, startPoint y: 181, endPoint x: 479, endPoint y: 193, distance: 76.2
click at [553, 184] on div at bounding box center [553, 180] width 10 height 16
drag, startPoint x: 395, startPoint y: 203, endPoint x: 525, endPoint y: 202, distance: 130.0
click at [401, 203] on div "TUITION NEW" at bounding box center [410, 203] width 296 height 16
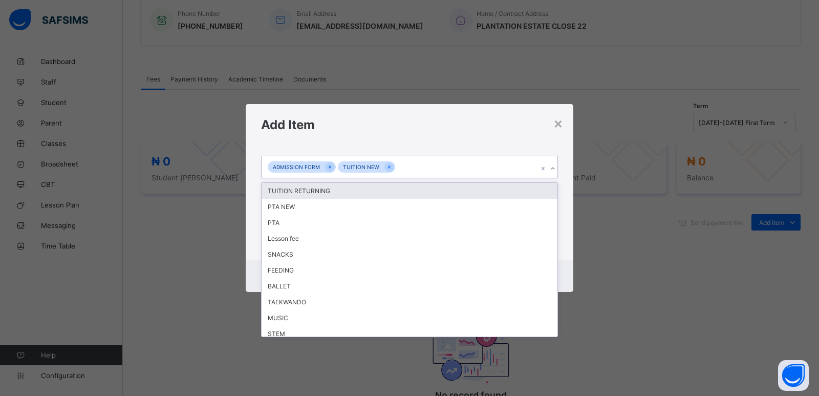
click at [553, 166] on icon at bounding box center [553, 168] width 6 height 10
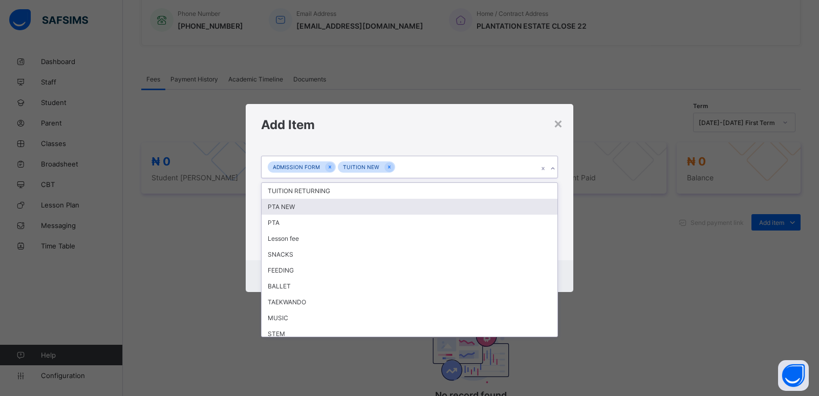
drag, startPoint x: 402, startPoint y: 209, endPoint x: 475, endPoint y: 201, distance: 74.2
click at [404, 209] on div "PTA NEW" at bounding box center [410, 207] width 296 height 16
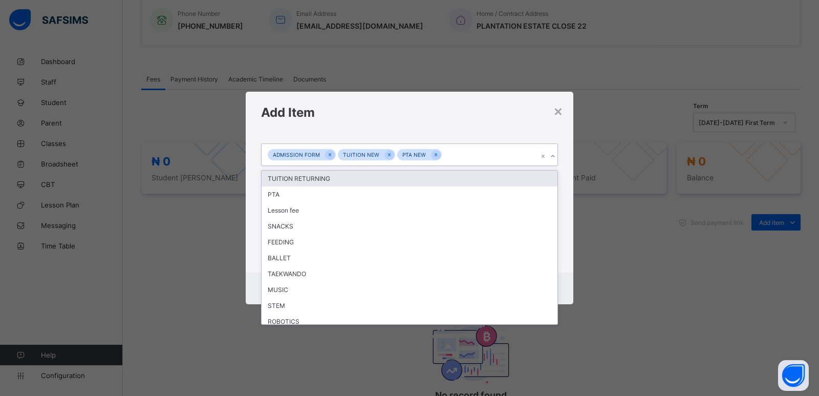
click at [553, 158] on icon at bounding box center [553, 156] width 6 height 10
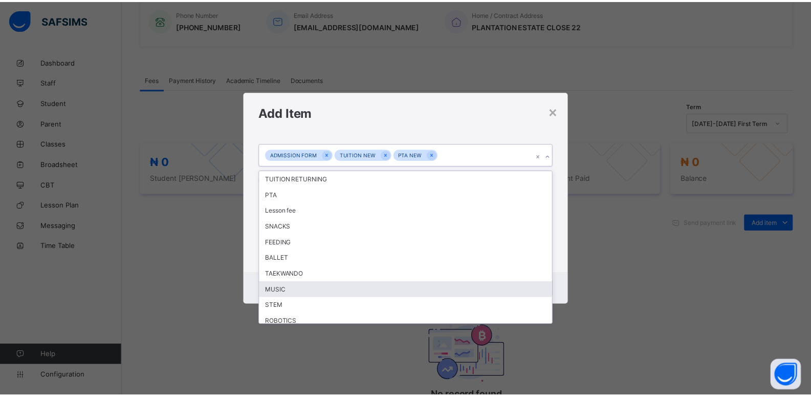
scroll to position [132, 0]
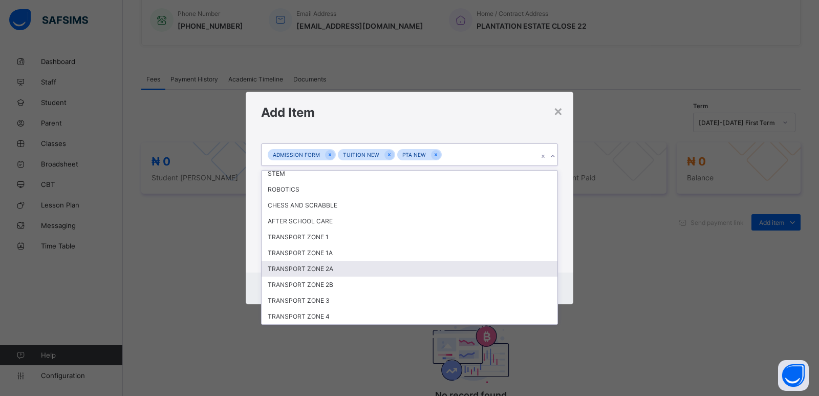
drag, startPoint x: 339, startPoint y: 271, endPoint x: 555, endPoint y: 201, distance: 227.4
click at [339, 270] on div "TRANSPORT ZONE 2A" at bounding box center [410, 269] width 296 height 16
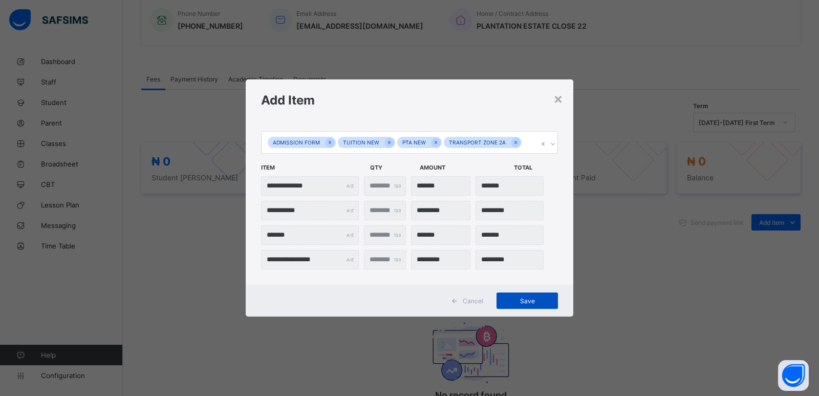
click at [516, 297] on span "Save" at bounding box center [527, 301] width 46 height 8
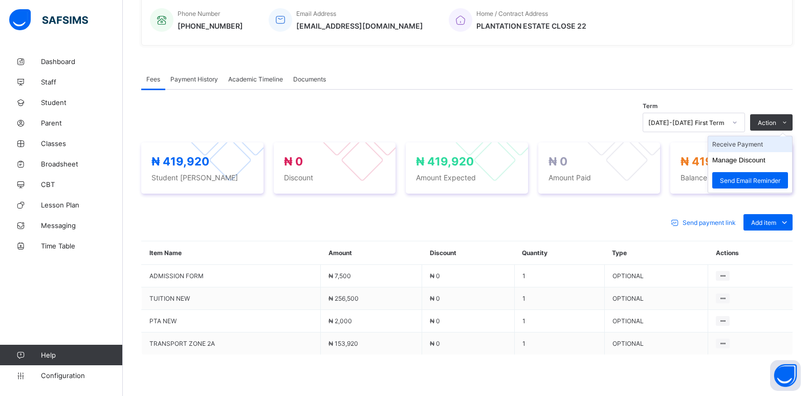
click at [761, 151] on li "Receive Payment" at bounding box center [750, 144] width 84 height 16
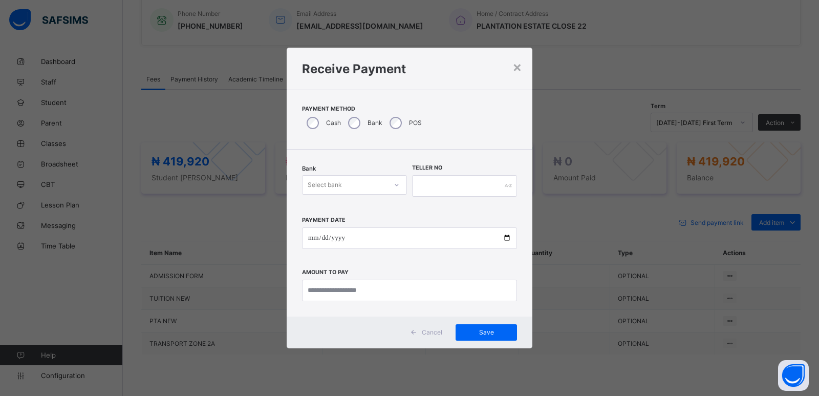
drag, startPoint x: 313, startPoint y: 172, endPoint x: 318, endPoint y: 182, distance: 11.2
click at [313, 174] on div "Bank Select bank" at bounding box center [354, 186] width 105 height 42
drag, startPoint x: 318, startPoint y: 182, endPoint x: 334, endPoint y: 196, distance: 20.7
click at [326, 189] on div "Select bank" at bounding box center [325, 184] width 34 height 19
drag, startPoint x: 335, startPoint y: 211, endPoint x: 416, endPoint y: 193, distance: 83.3
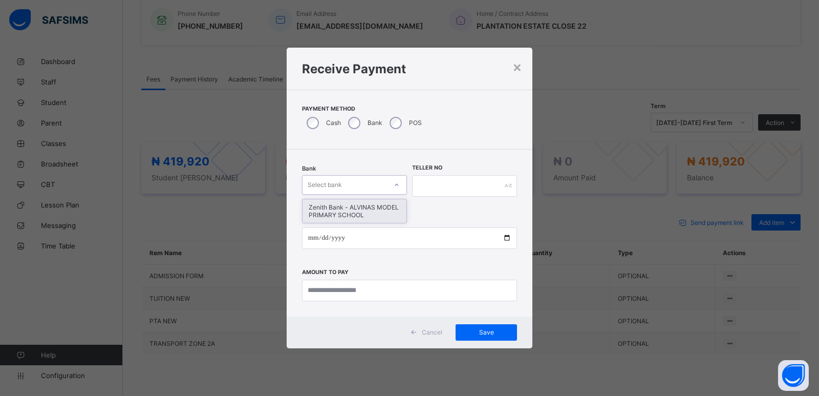
click at [345, 210] on div "Zenith Bank - ALVINAS MODEL PRIMARY SCHOOL" at bounding box center [354, 211] width 104 height 24
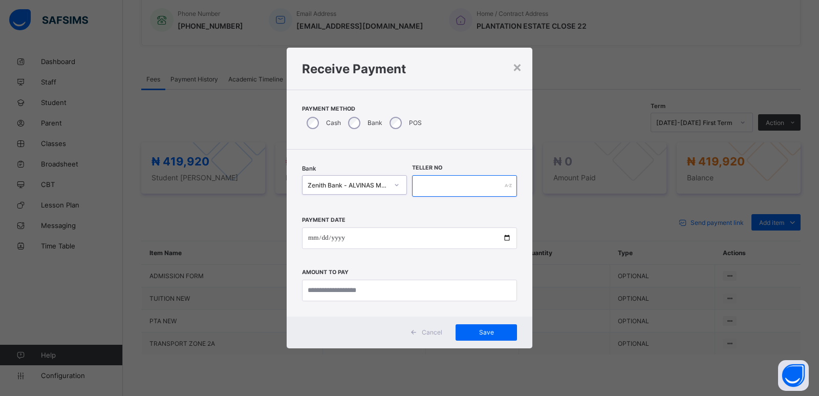
click at [421, 186] on input "text" at bounding box center [464, 185] width 105 height 21
type input "*******"
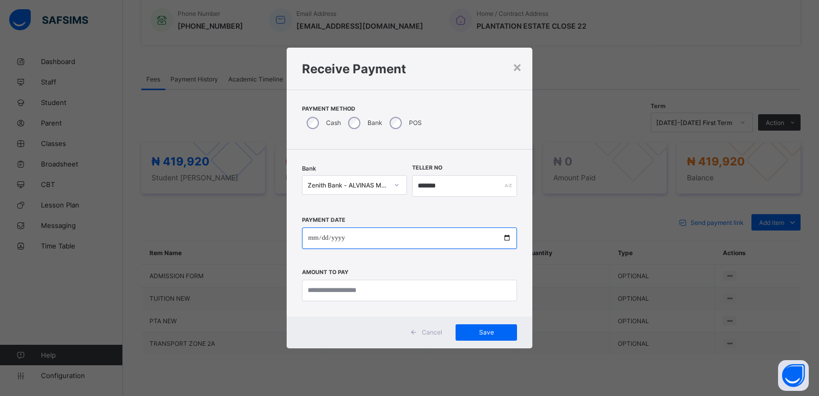
click at [316, 237] on input "date" at bounding box center [409, 237] width 215 height 21
type input "**********"
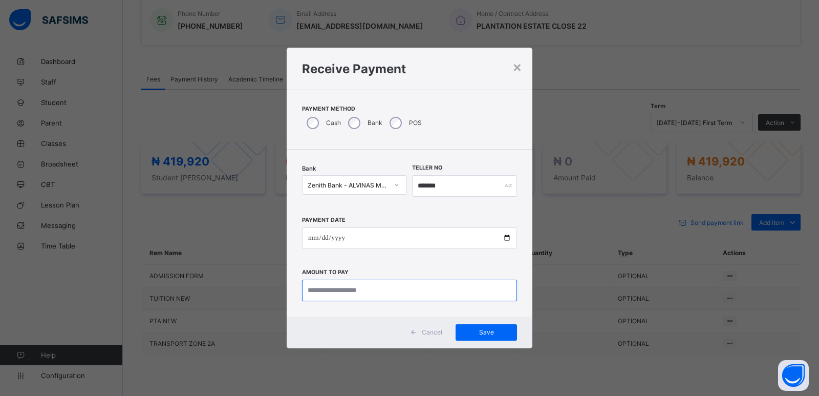
click at [319, 289] on input "currency" at bounding box center [409, 289] width 215 height 21
type input "***"
type input "*******"
click at [483, 332] on span "Save" at bounding box center [486, 332] width 46 height 8
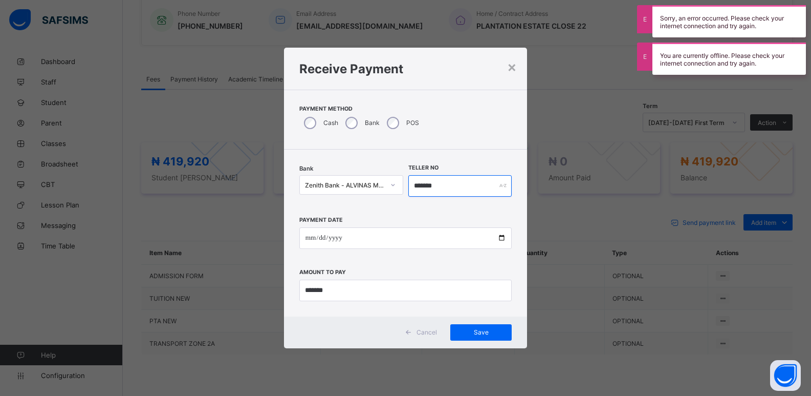
click at [444, 186] on input "*******" at bounding box center [460, 185] width 104 height 21
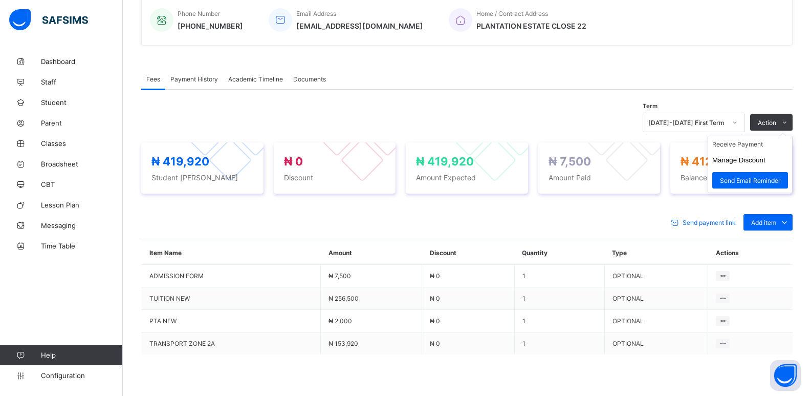
click at [741, 140] on ul "Receive Payment Manage Discount Send Email Reminder" at bounding box center [750, 164] width 85 height 57
click at [740, 141] on li "Receive Payment" at bounding box center [750, 144] width 84 height 16
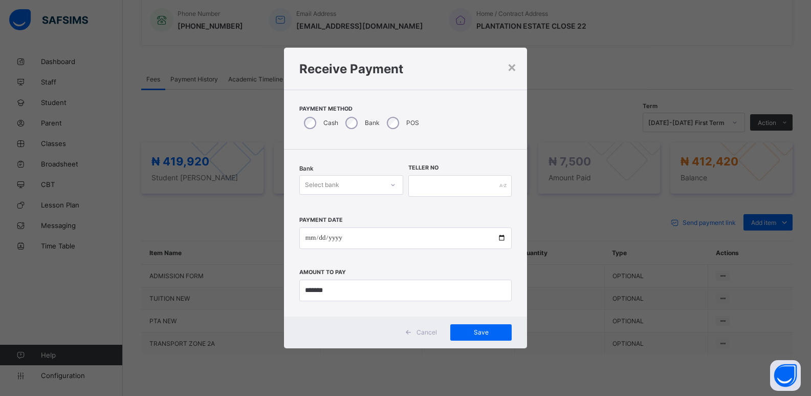
click at [339, 189] on div "Select bank" at bounding box center [322, 184] width 34 height 19
drag, startPoint x: 342, startPoint y: 212, endPoint x: 422, endPoint y: 177, distance: 87.5
click at [353, 209] on div "Zenith Bank - ALVINAS MODEL PRIMARY SCHOOL" at bounding box center [351, 211] width 103 height 24
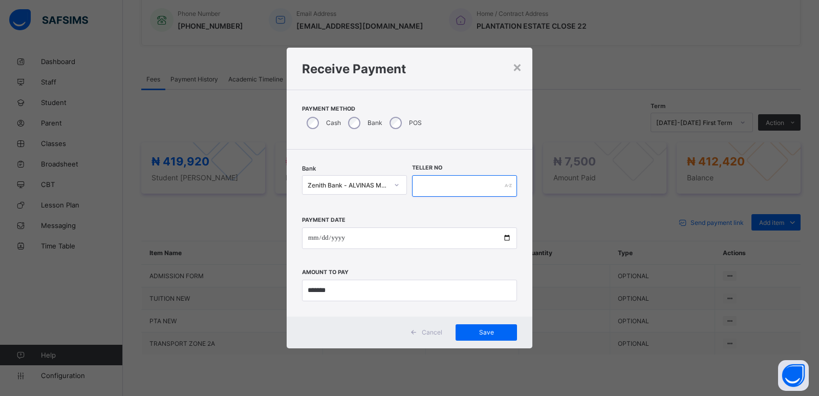
click at [441, 186] on input "text" at bounding box center [464, 185] width 105 height 21
type input "*********"
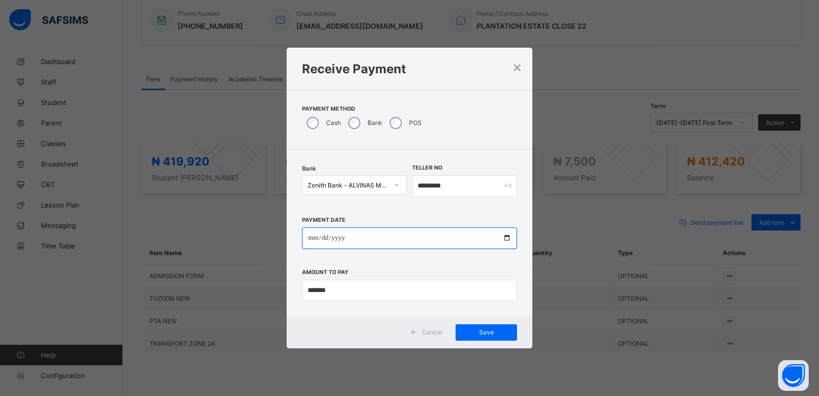
click at [309, 240] on input "date" at bounding box center [409, 237] width 215 height 21
type input "**********"
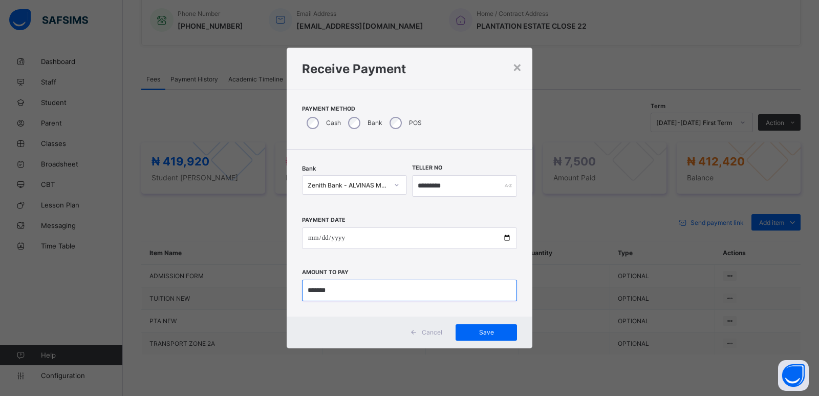
drag, startPoint x: 348, startPoint y: 292, endPoint x: 242, endPoint y: 294, distance: 106.5
click at [242, 294] on div "**********" at bounding box center [409, 198] width 819 height 396
type input "*********"
click at [486, 333] on span "Save" at bounding box center [486, 332] width 46 height 8
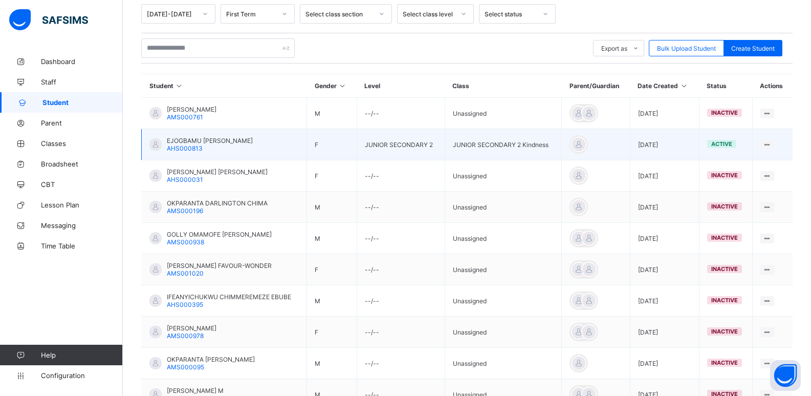
scroll to position [51, 0]
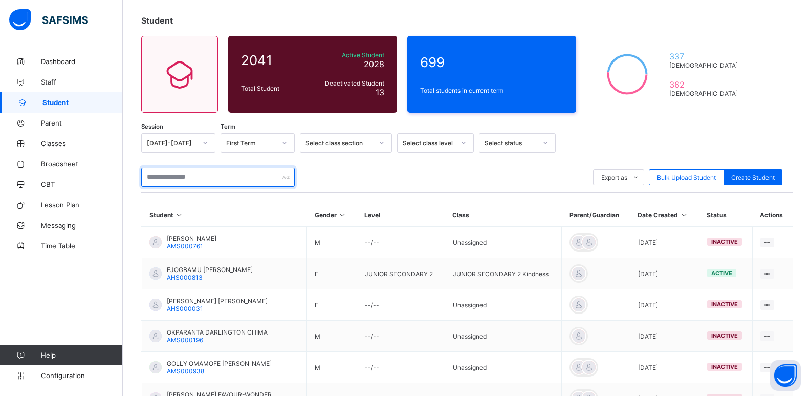
click at [220, 178] on input "text" at bounding box center [218, 176] width 154 height 19
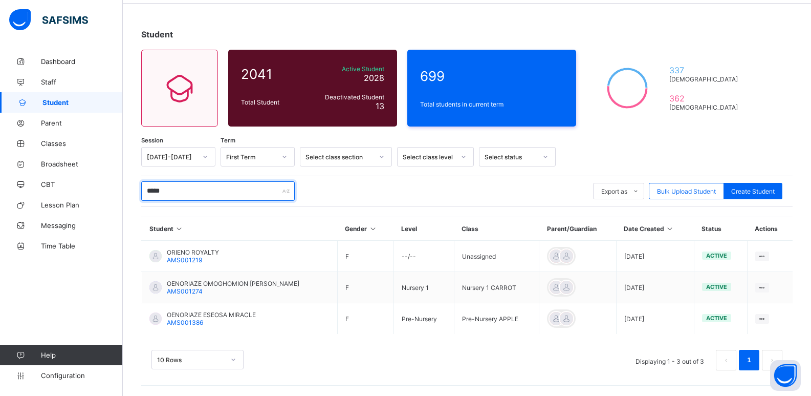
scroll to position [37, 0]
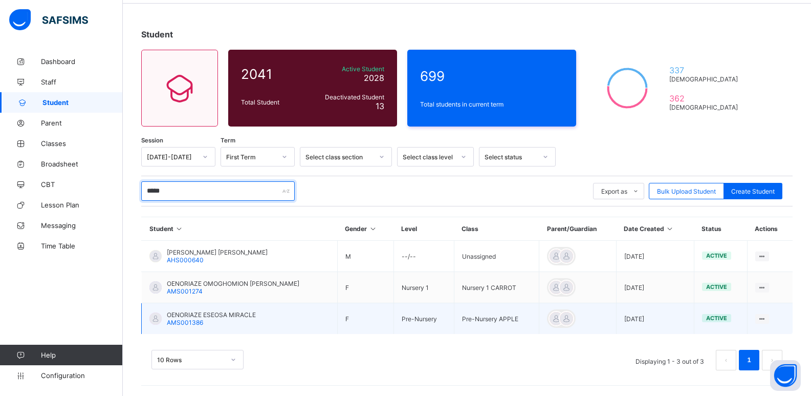
type input "*****"
click at [202, 316] on span "OENORIAZE ESEOSA MIRACLE" at bounding box center [211, 315] width 89 height 8
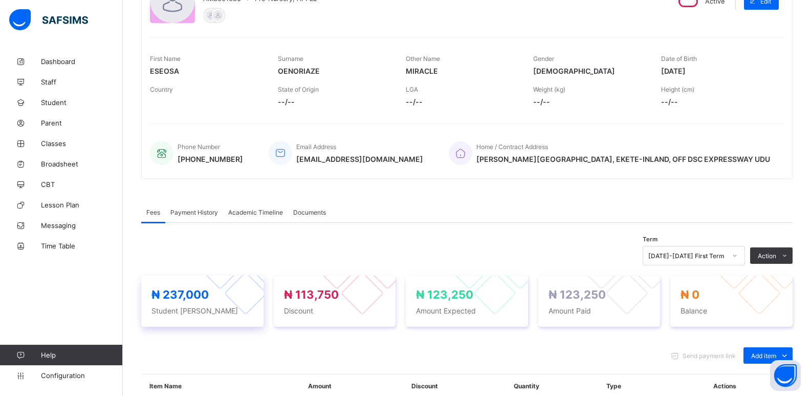
scroll to position [37, 0]
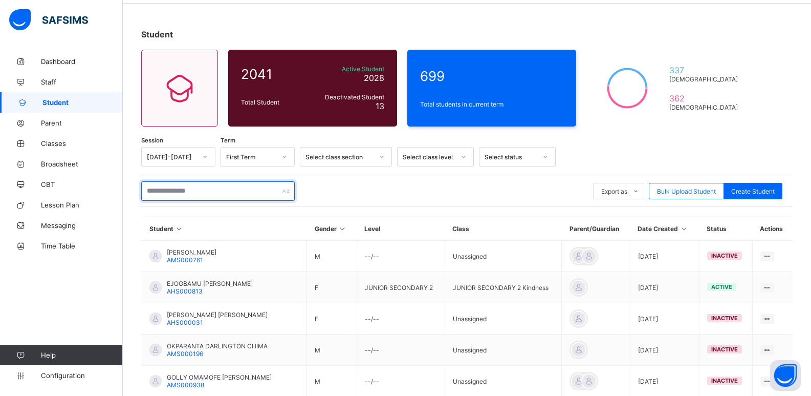
click at [211, 191] on input "text" at bounding box center [218, 190] width 154 height 19
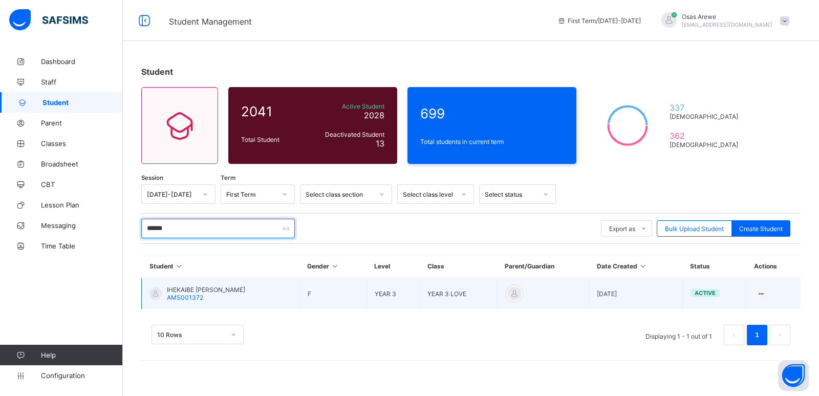
type input "******"
click at [200, 290] on span "IHEKAIBE [PERSON_NAME]" at bounding box center [206, 290] width 78 height 8
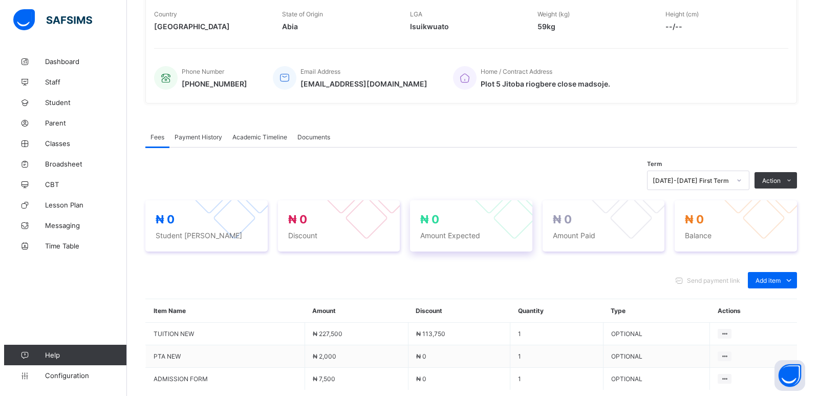
scroll to position [256, 0]
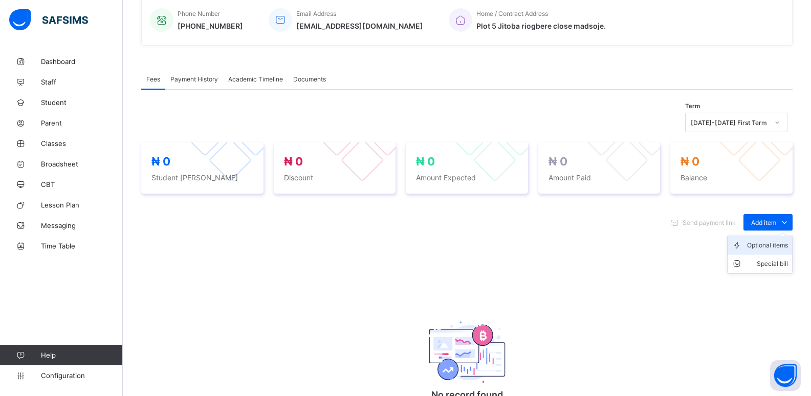
click at [747, 242] on icon at bounding box center [739, 245] width 15 height 10
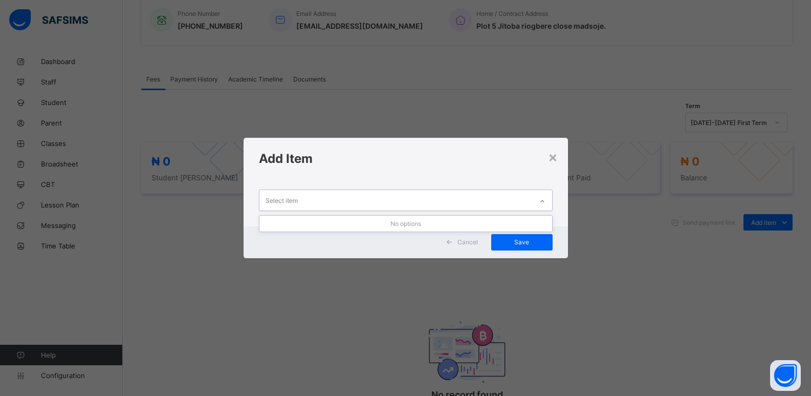
drag, startPoint x: 539, startPoint y: 195, endPoint x: 509, endPoint y: 208, distance: 33.0
click at [538, 196] on div at bounding box center [542, 201] width 17 height 16
click at [541, 200] on icon at bounding box center [542, 201] width 6 height 10
click at [541, 201] on icon at bounding box center [542, 201] width 6 height 10
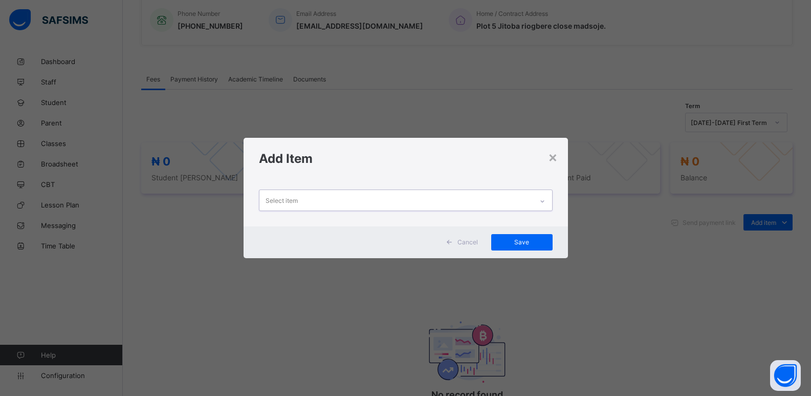
click at [541, 201] on icon at bounding box center [542, 201] width 6 height 10
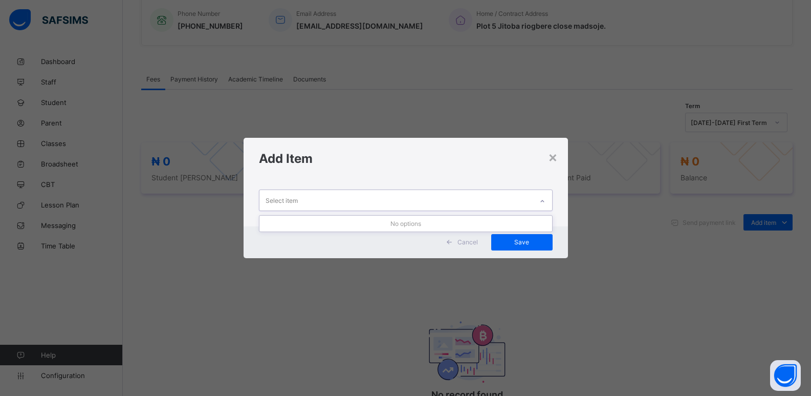
click at [541, 201] on icon at bounding box center [542, 201] width 6 height 10
drag, startPoint x: 541, startPoint y: 201, endPoint x: 547, endPoint y: 207, distance: 8.7
click at [541, 202] on icon at bounding box center [542, 201] width 6 height 10
click at [594, 257] on div "× Add Item 0 results available. Use Up and Down to choose options, press Enter …" at bounding box center [405, 198] width 811 height 396
click at [540, 200] on div at bounding box center [542, 201] width 17 height 16
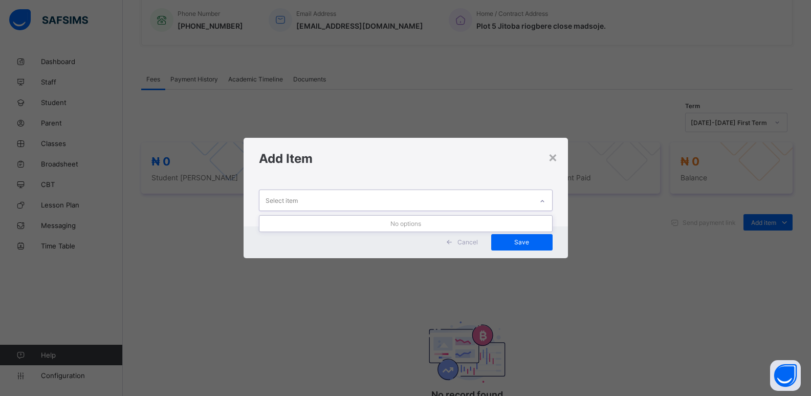
click at [540, 200] on div at bounding box center [542, 201] width 17 height 16
click at [540, 200] on icon at bounding box center [542, 201] width 6 height 10
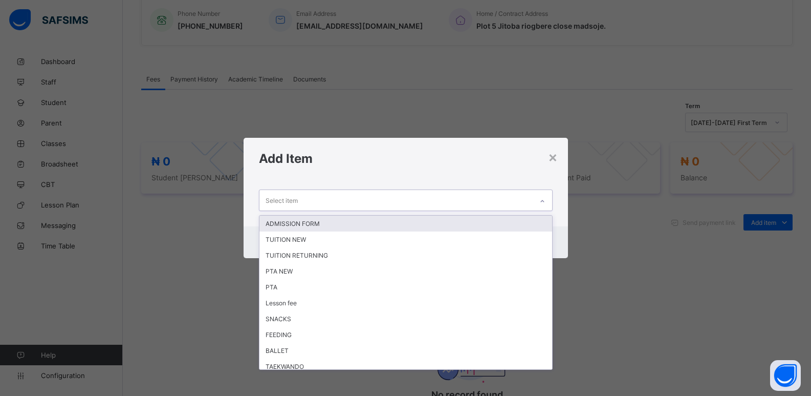
click at [540, 200] on div at bounding box center [542, 201] width 17 height 16
click at [410, 221] on div "ADMISSION FORM" at bounding box center [405, 223] width 293 height 16
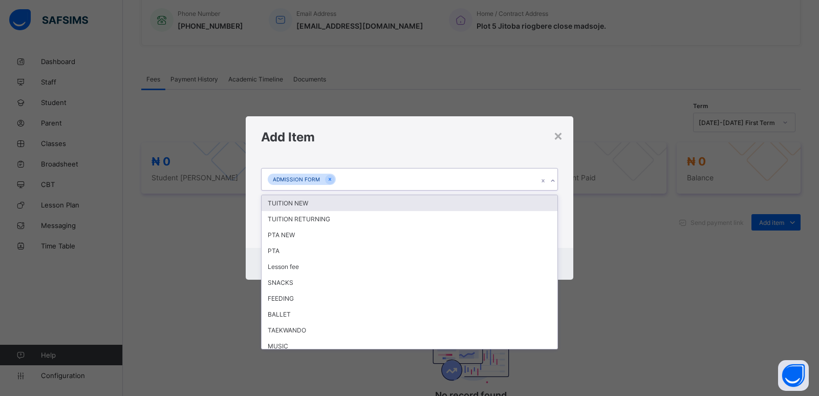
click at [551, 181] on icon at bounding box center [553, 181] width 6 height 10
click at [355, 209] on div "TUITION NEW" at bounding box center [410, 203] width 296 height 16
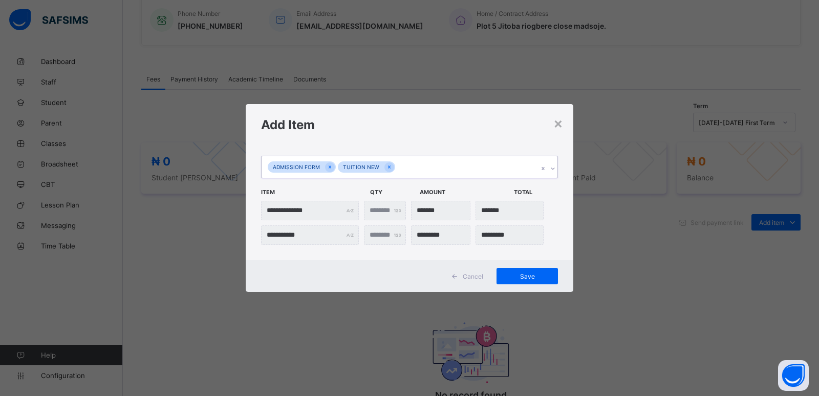
click at [553, 166] on icon at bounding box center [553, 168] width 6 height 10
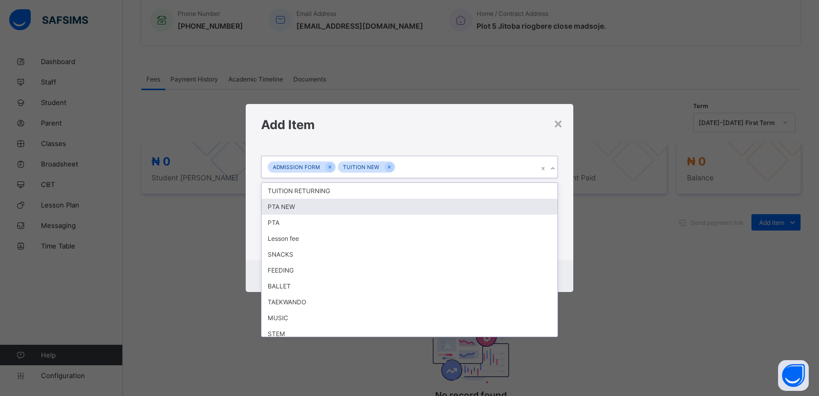
click at [337, 209] on div "PTA NEW" at bounding box center [410, 207] width 296 height 16
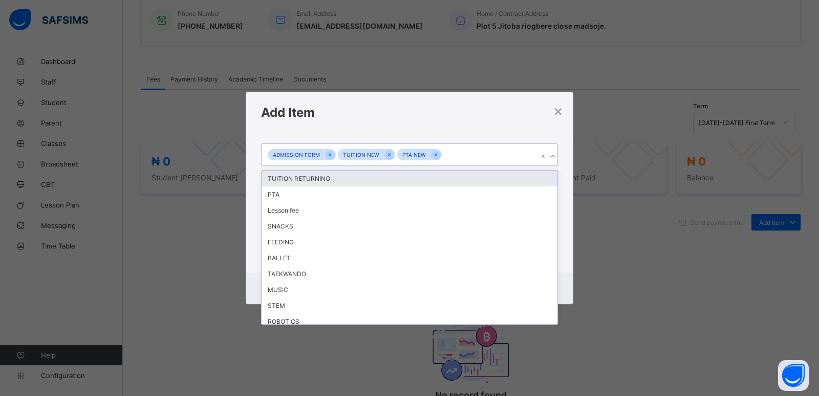
click at [553, 158] on icon at bounding box center [553, 156] width 6 height 10
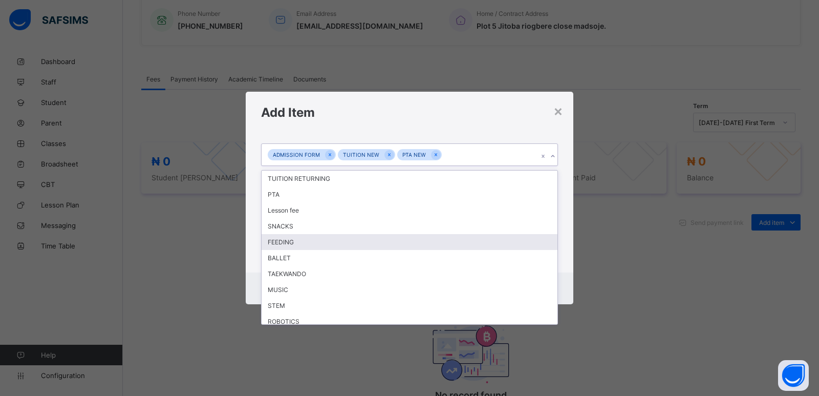
drag, startPoint x: 351, startPoint y: 246, endPoint x: 515, endPoint y: 202, distance: 170.2
click at [351, 245] on div "FEEDING" at bounding box center [410, 242] width 296 height 16
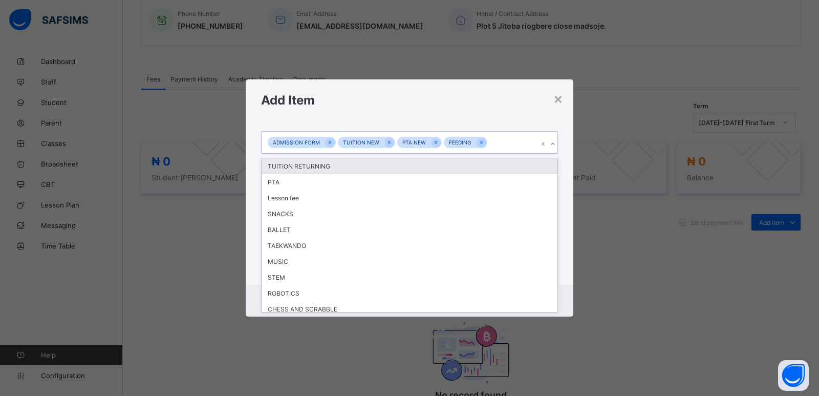
click at [552, 145] on icon at bounding box center [553, 144] width 6 height 10
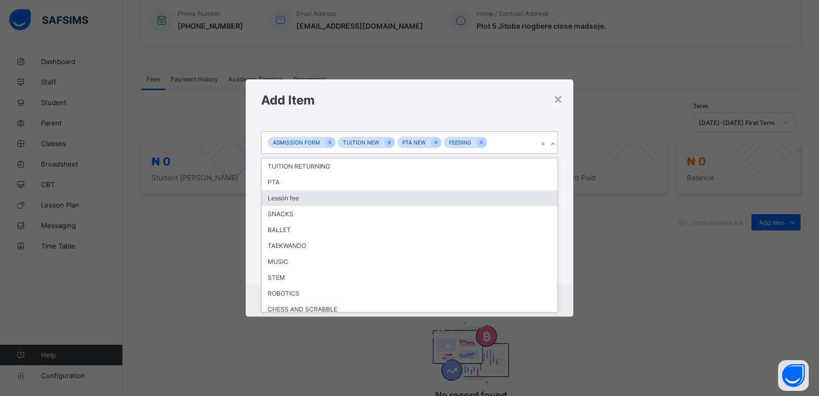
click at [403, 197] on div "Lesson fee" at bounding box center [410, 198] width 296 height 16
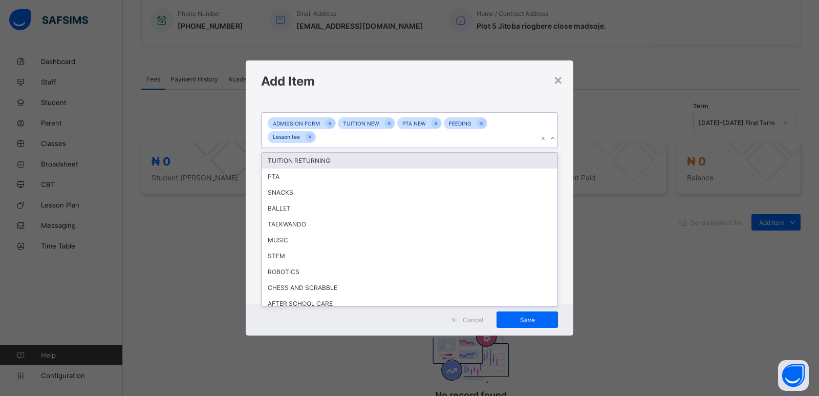
drag, startPoint x: 552, startPoint y: 140, endPoint x: 478, endPoint y: 156, distance: 75.4
click at [552, 140] on icon at bounding box center [553, 138] width 6 height 10
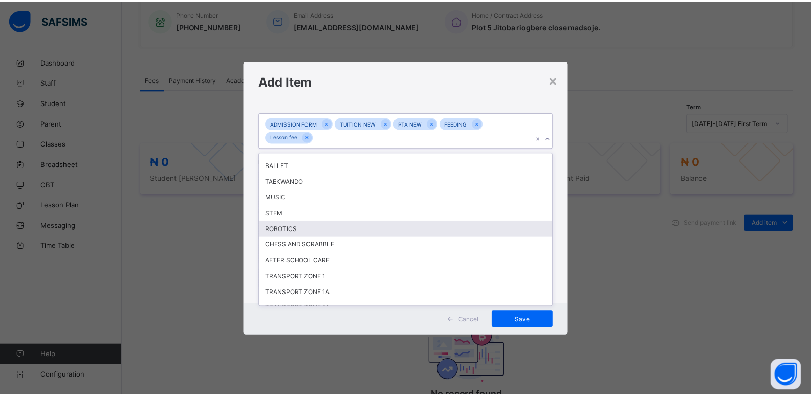
scroll to position [100, 0]
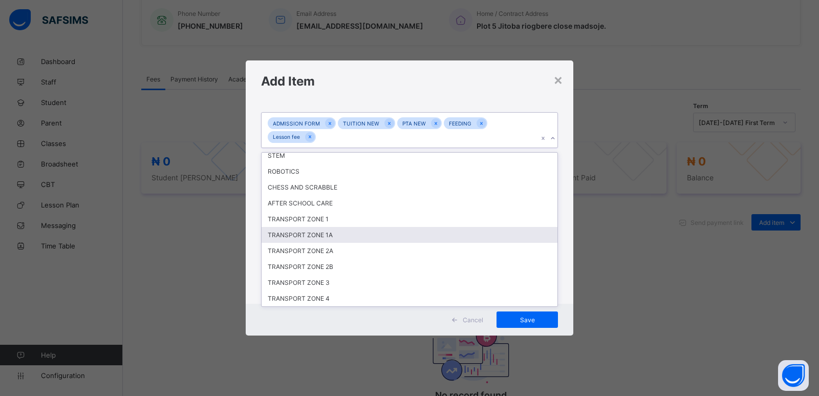
drag, startPoint x: 348, startPoint y: 234, endPoint x: 518, endPoint y: 193, distance: 175.7
click at [348, 233] on div "TRANSPORT ZONE 1A" at bounding box center [410, 235] width 296 height 16
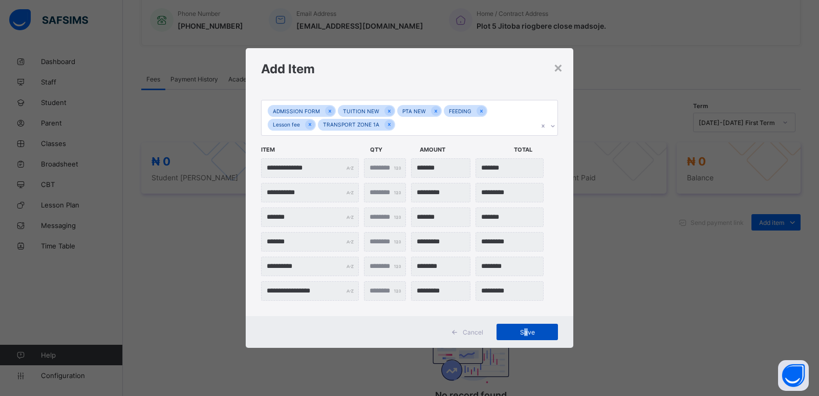
click at [526, 333] on span "Save" at bounding box center [527, 332] width 46 height 8
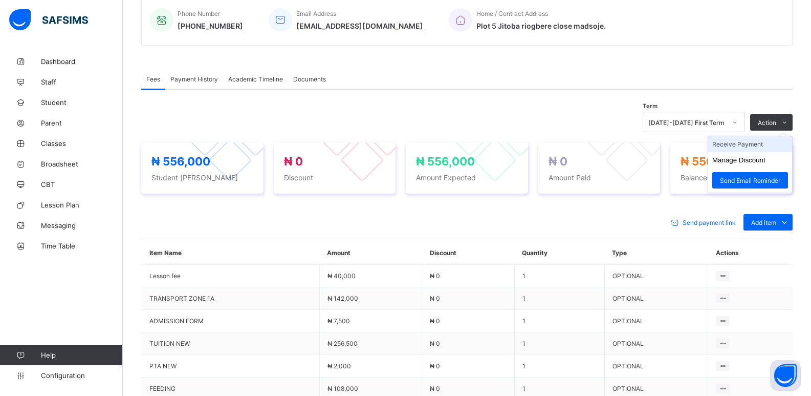
drag, startPoint x: 757, startPoint y: 145, endPoint x: 770, endPoint y: 139, distance: 14.4
click at [0, 0] on li "Receive Payment" at bounding box center [0, 0] width 0 height 0
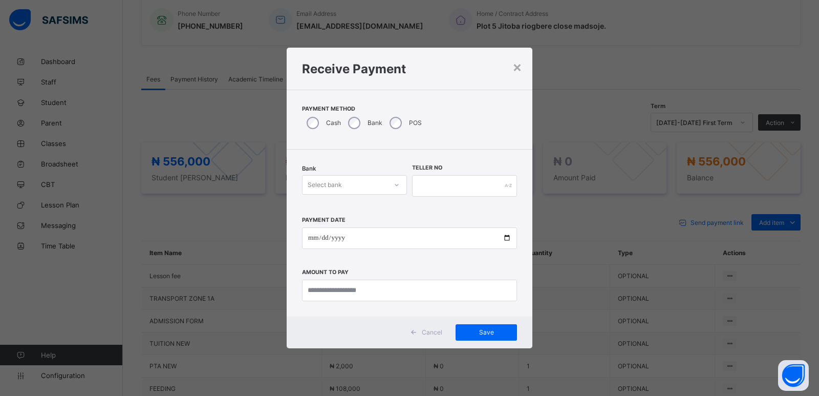
click at [384, 187] on div "Select bank" at bounding box center [344, 185] width 84 height 14
drag, startPoint x: 376, startPoint y: 209, endPoint x: 409, endPoint y: 192, distance: 37.3
click at [389, 204] on div "Zenith Bank - ALVINAS MODEL PRIMARY SCHOOL" at bounding box center [354, 211] width 104 height 24
click at [422, 187] on input "text" at bounding box center [464, 185] width 105 height 21
type input "*******"
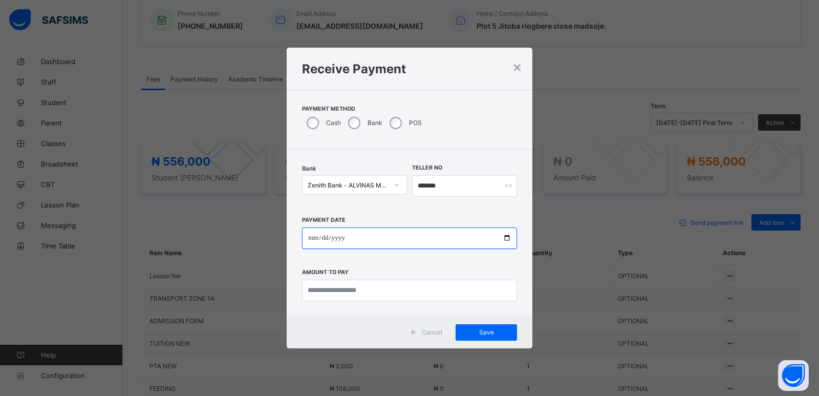
click at [307, 241] on input "date" at bounding box center [409, 237] width 215 height 21
type input "**********"
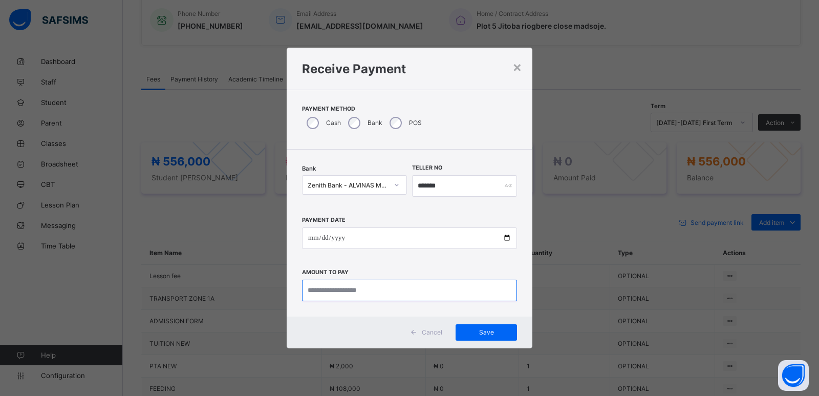
drag, startPoint x: 327, startPoint y: 292, endPoint x: 335, endPoint y: 287, distance: 9.7
click at [326, 292] on input "currency" at bounding box center [409, 289] width 215 height 21
click at [453, 187] on input "*******" at bounding box center [464, 185] width 105 height 21
type input "********"
click at [356, 292] on input "currency" at bounding box center [409, 289] width 215 height 21
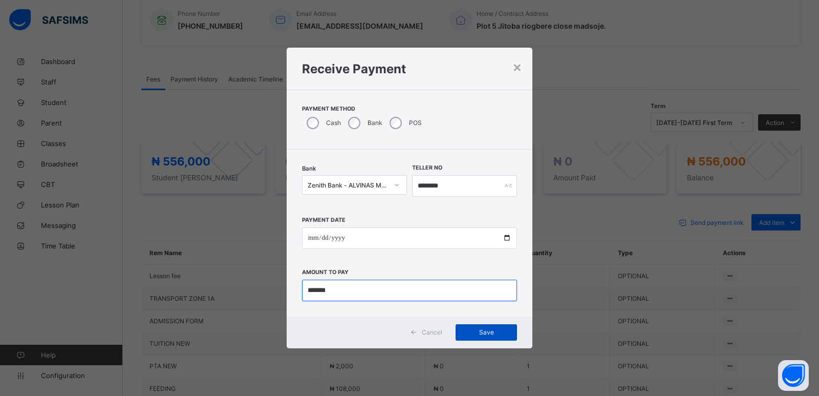
type input "*******"
click at [487, 332] on span "Save" at bounding box center [486, 332] width 46 height 8
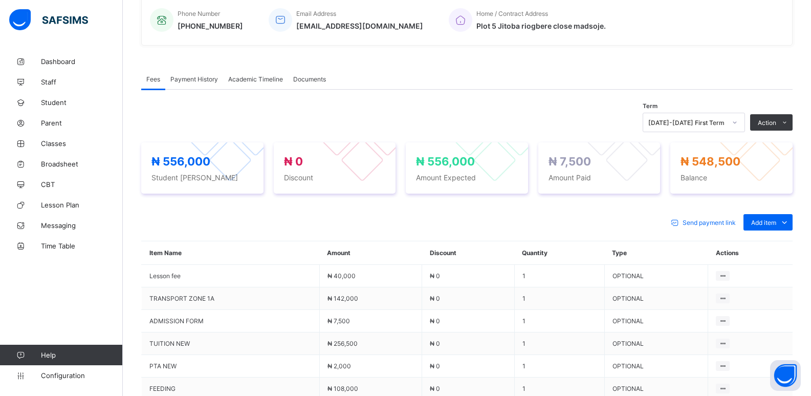
drag, startPoint x: 761, startPoint y: 147, endPoint x: 778, endPoint y: 136, distance: 20.3
click at [0, 0] on li "Receive Payment" at bounding box center [0, 0] width 0 height 0
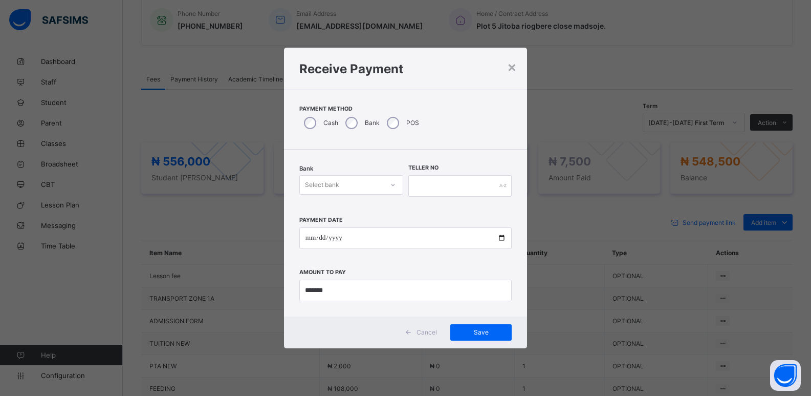
click at [357, 184] on div "Select bank" at bounding box center [341, 185] width 83 height 14
drag, startPoint x: 350, startPoint y: 217, endPoint x: 472, endPoint y: 186, distance: 125.6
click at [355, 211] on div "Zenith Bank - ALVINAS MODEL PRIMARY SCHOOL" at bounding box center [351, 211] width 103 height 24
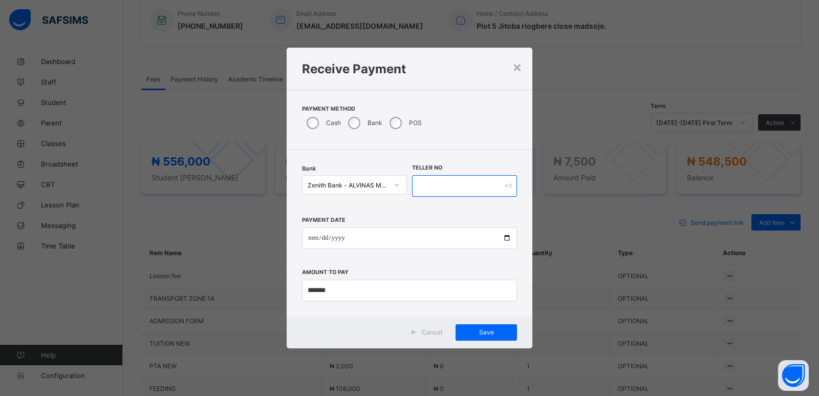
click at [496, 184] on input "text" at bounding box center [464, 185] width 105 height 21
type input "********"
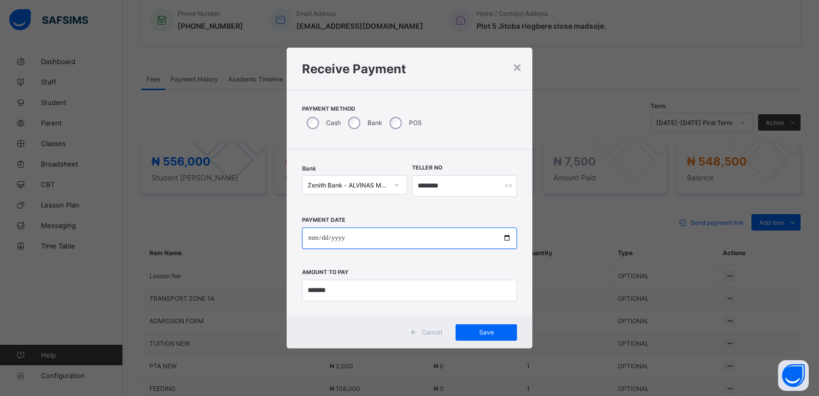
click at [310, 241] on input "date" at bounding box center [409, 237] width 215 height 21
type input "**********"
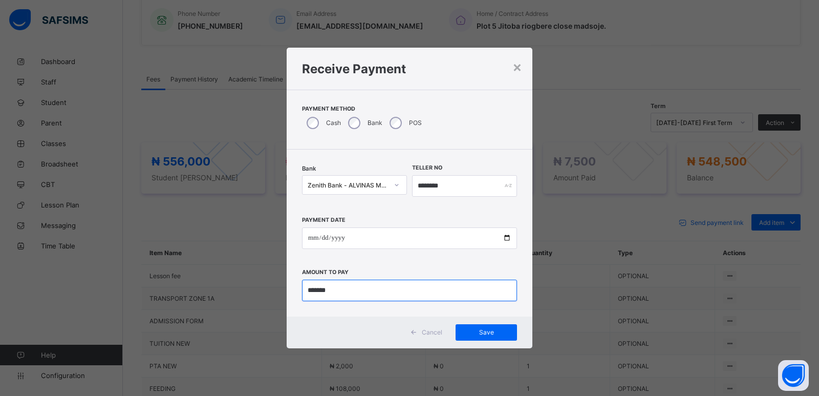
drag, startPoint x: 341, startPoint y: 289, endPoint x: 284, endPoint y: 293, distance: 57.0
click at [284, 293] on div "**********" at bounding box center [409, 198] width 819 height 396
type input "*********"
click at [486, 334] on span "Save" at bounding box center [486, 332] width 46 height 8
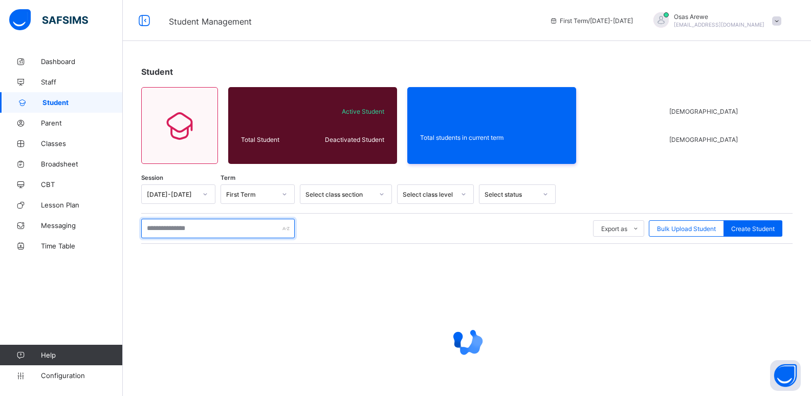
click at [198, 229] on input "text" at bounding box center [218, 228] width 154 height 19
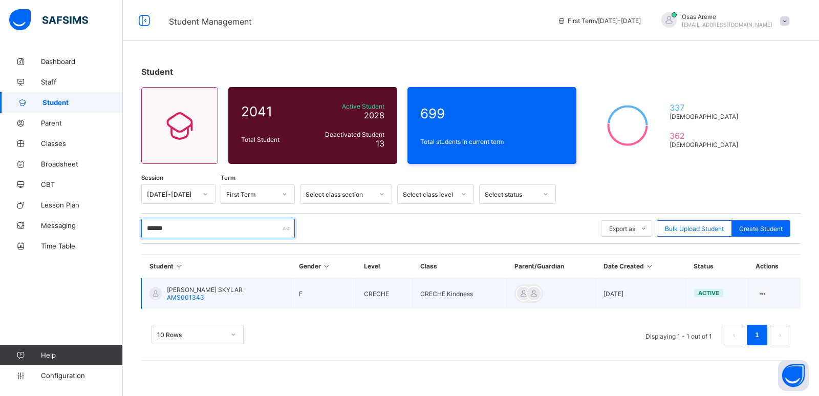
type input "******"
click at [190, 291] on span "[PERSON_NAME] SKYLAR" at bounding box center [205, 290] width 76 height 8
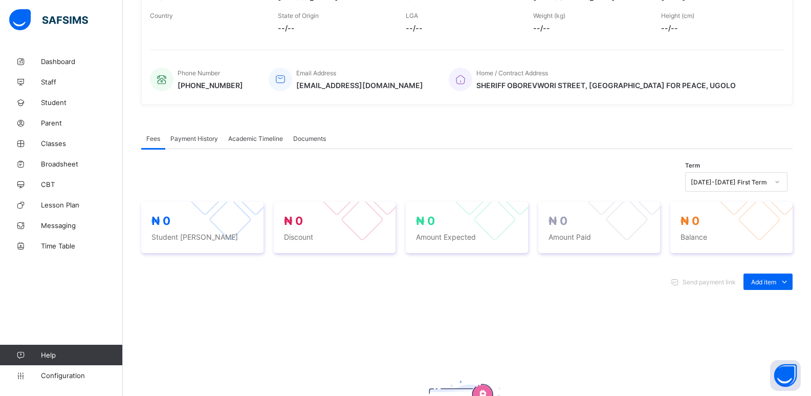
scroll to position [205, 0]
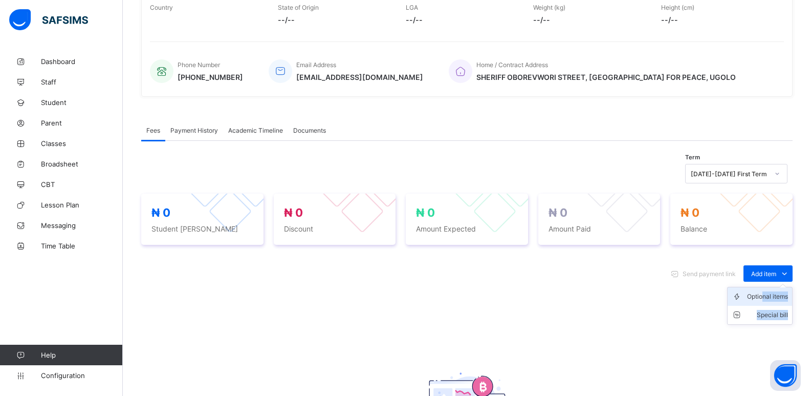
click at [769, 292] on ul "Optional items Special bill" at bounding box center [760, 306] width 66 height 38
click at [769, 298] on div "Optional items" at bounding box center [767, 296] width 41 height 10
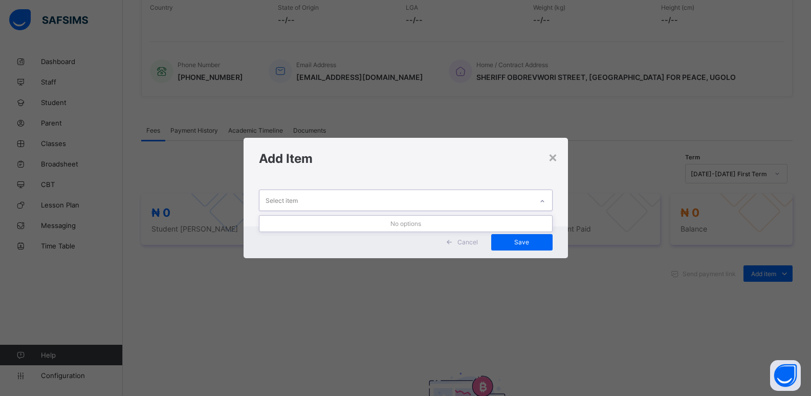
click at [521, 205] on div "Select item" at bounding box center [395, 200] width 273 height 20
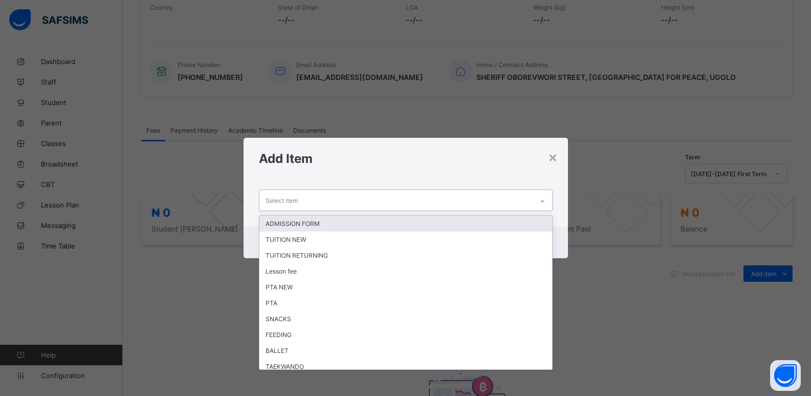
click at [541, 199] on icon at bounding box center [542, 201] width 6 height 10
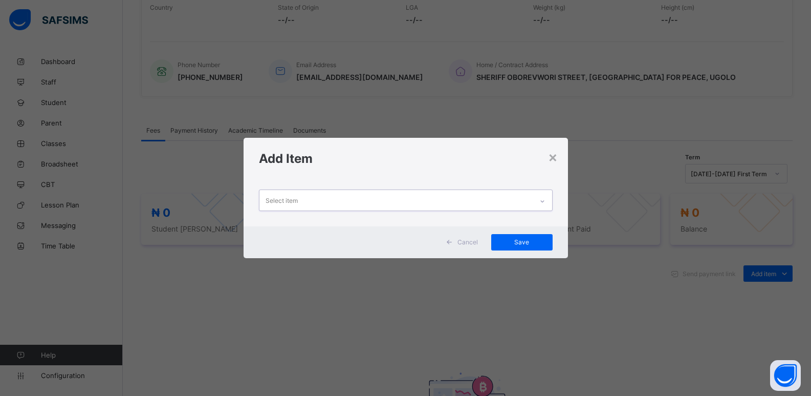
click at [541, 199] on icon at bounding box center [542, 201] width 6 height 10
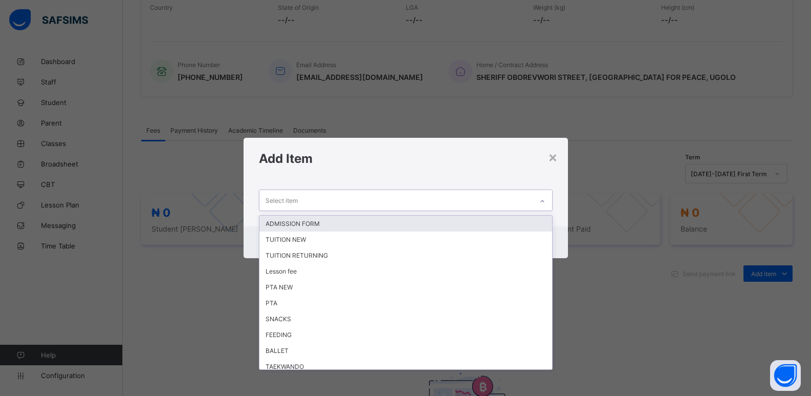
click at [400, 226] on div "ADMISSION FORM" at bounding box center [405, 223] width 293 height 16
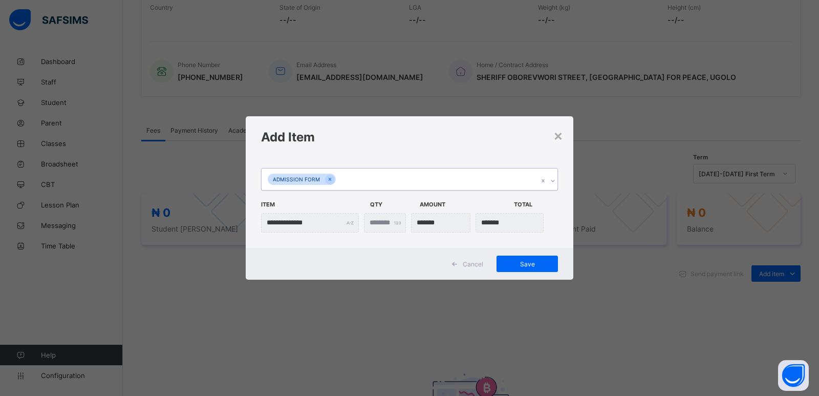
click at [553, 184] on div at bounding box center [553, 180] width 10 height 16
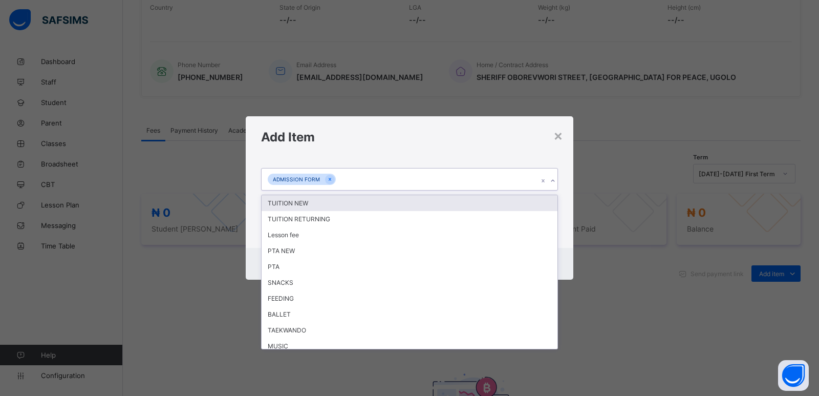
click at [431, 207] on div "TUITION NEW" at bounding box center [410, 203] width 296 height 16
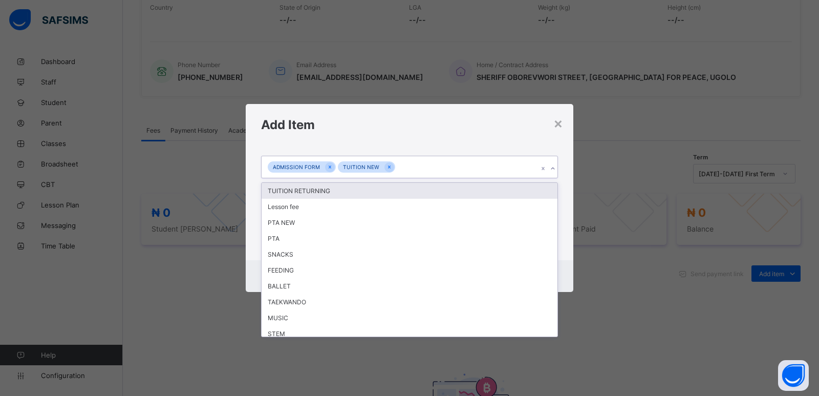
click at [554, 172] on div at bounding box center [553, 168] width 10 height 16
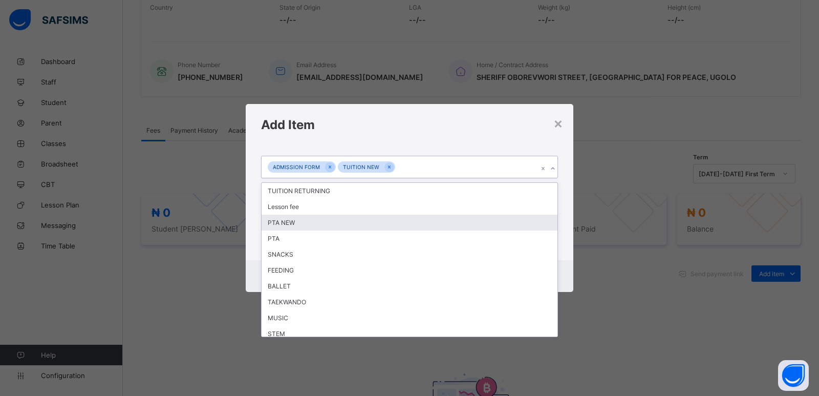
click at [404, 223] on div "PTA NEW" at bounding box center [410, 222] width 296 height 16
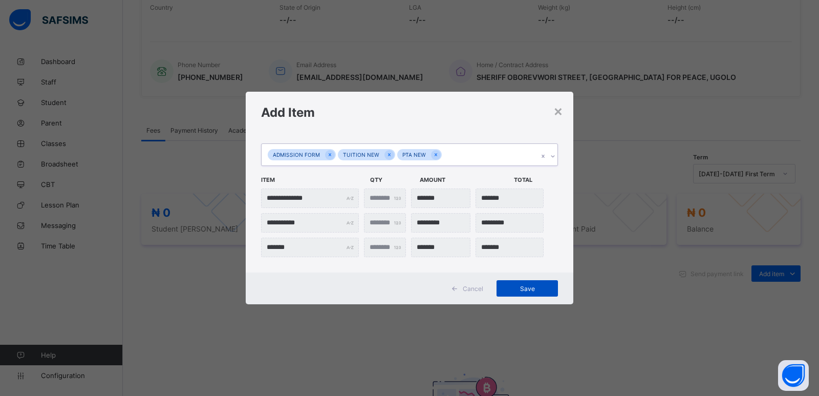
click at [522, 286] on span "Save" at bounding box center [527, 289] width 46 height 8
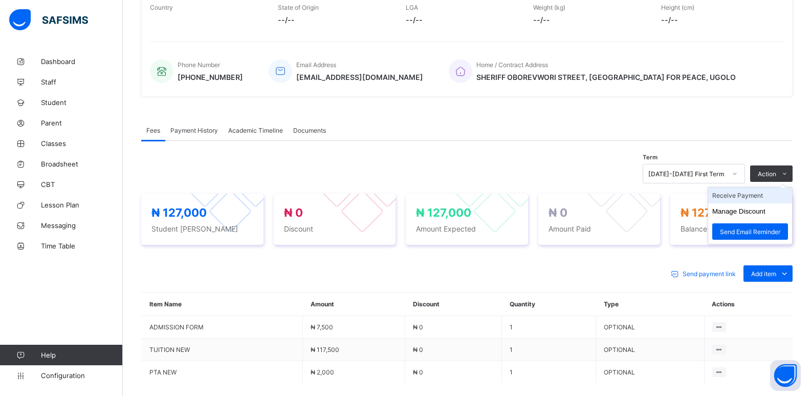
click at [751, 192] on li "Receive Payment" at bounding box center [750, 195] width 84 height 16
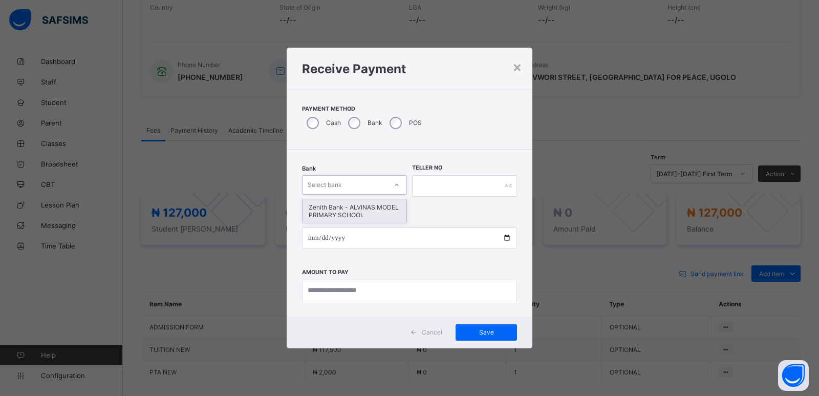
click at [350, 180] on div "Select bank" at bounding box center [344, 185] width 84 height 14
drag, startPoint x: 350, startPoint y: 213, endPoint x: 407, endPoint y: 193, distance: 60.7
click at [359, 206] on div "Zenith Bank - ALVINAS MODEL PRIMARY SCHOOL" at bounding box center [354, 211] width 104 height 24
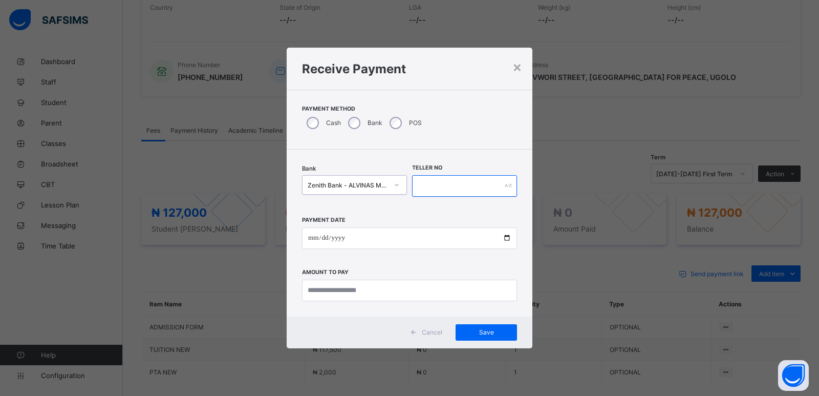
click at [419, 185] on input "text" at bounding box center [464, 185] width 105 height 21
type input "********"
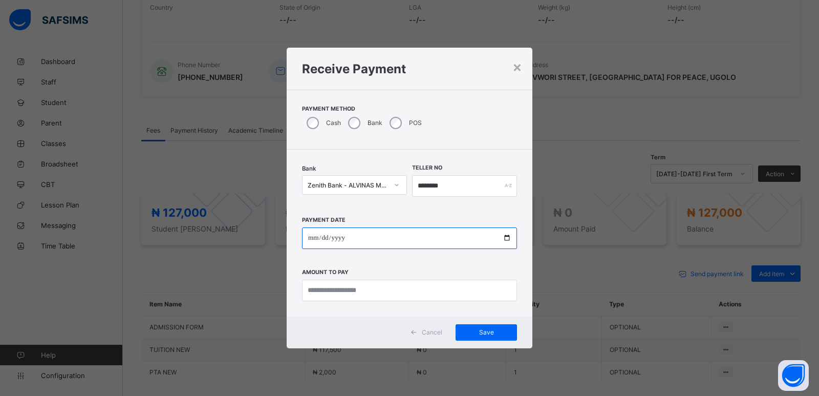
click at [309, 239] on input "date" at bounding box center [409, 237] width 215 height 21
type input "**********"
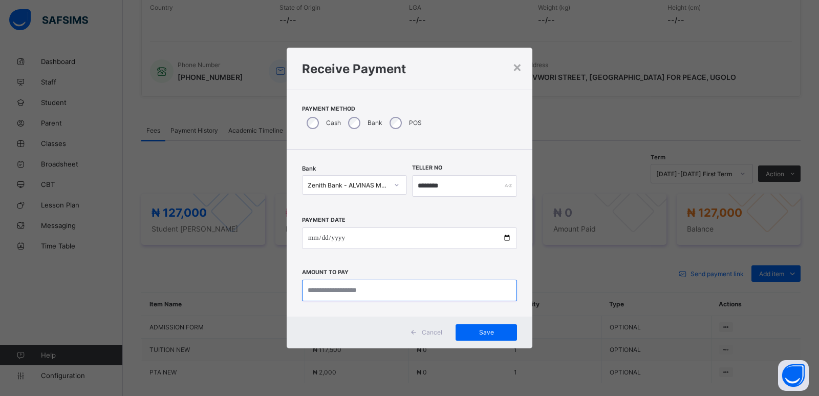
click at [355, 287] on input "currency" at bounding box center [409, 289] width 215 height 21
type input "*******"
click at [487, 335] on span "Save" at bounding box center [486, 332] width 46 height 8
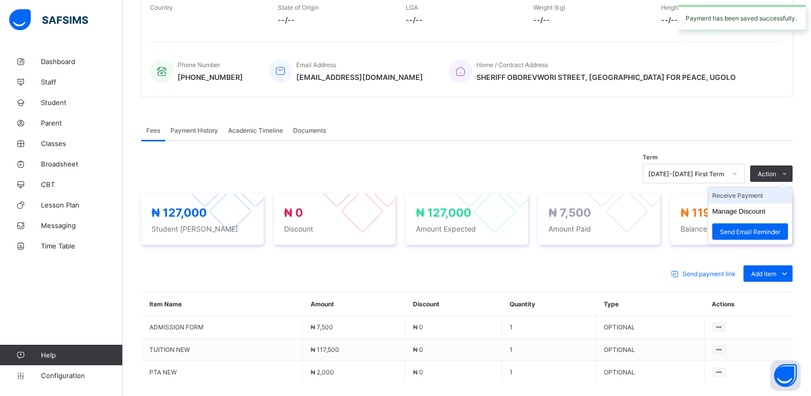
click at [758, 196] on li "Receive Payment" at bounding box center [750, 195] width 84 height 16
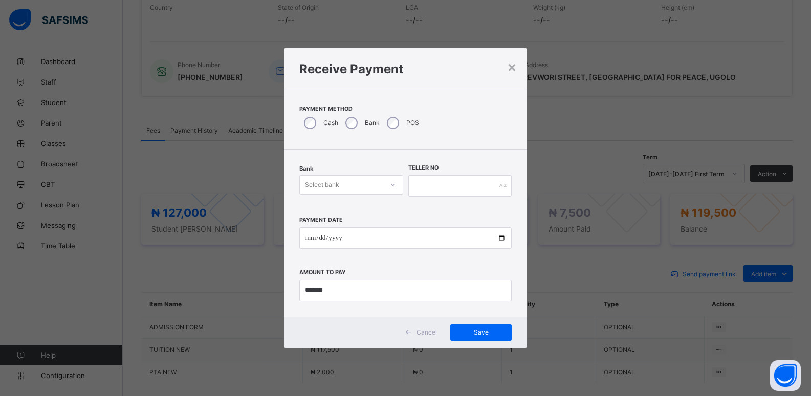
click at [362, 187] on div "Select bank" at bounding box center [341, 185] width 83 height 14
click at [364, 214] on div "Zenith Bank - ALVINAS MODEL PRIMARY SCHOOL" at bounding box center [351, 211] width 103 height 24
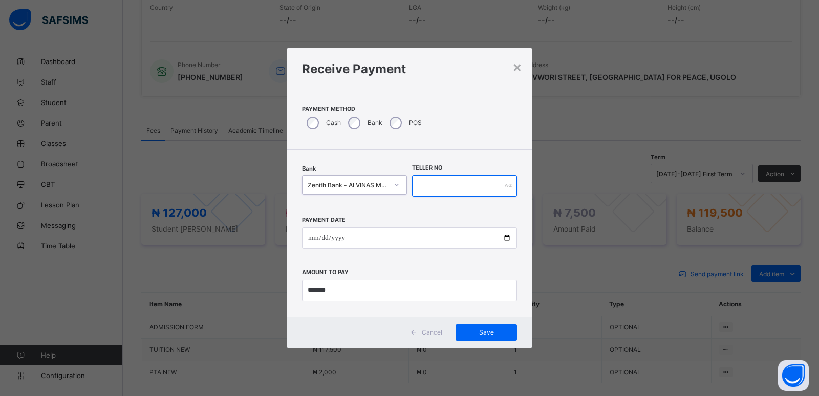
click at [424, 186] on input "text" at bounding box center [464, 185] width 105 height 21
type input "********"
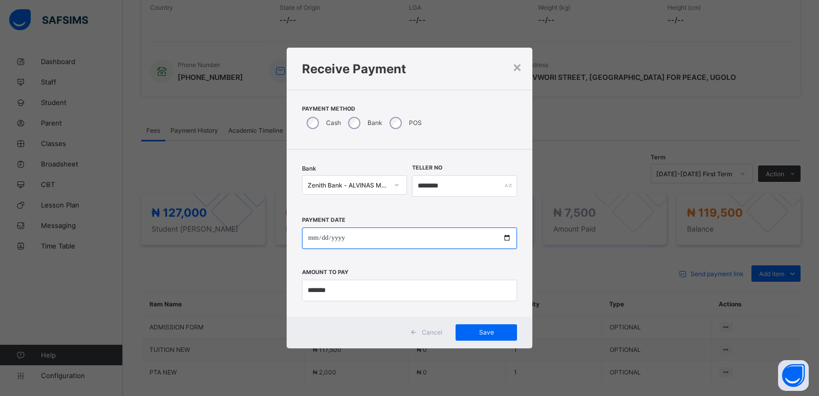
click at [313, 240] on input "date" at bounding box center [409, 237] width 215 height 21
type input "**********"
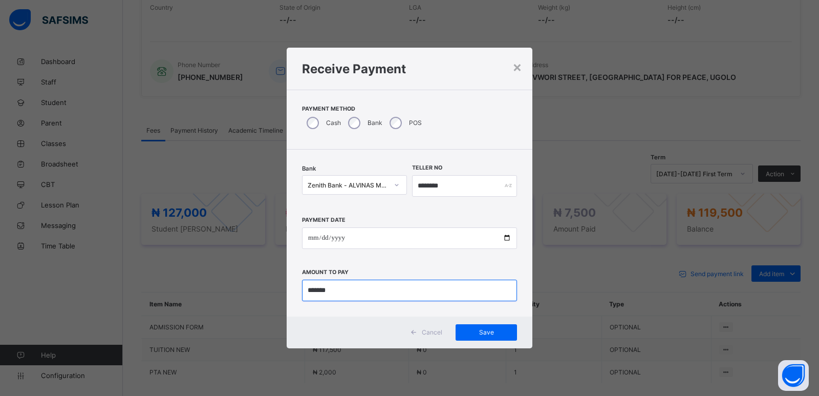
drag, startPoint x: 334, startPoint y: 294, endPoint x: 295, endPoint y: 298, distance: 39.1
click at [295, 298] on div "**********" at bounding box center [410, 232] width 246 height 167
type input "*********"
click at [489, 335] on span "Save" at bounding box center [486, 332] width 46 height 8
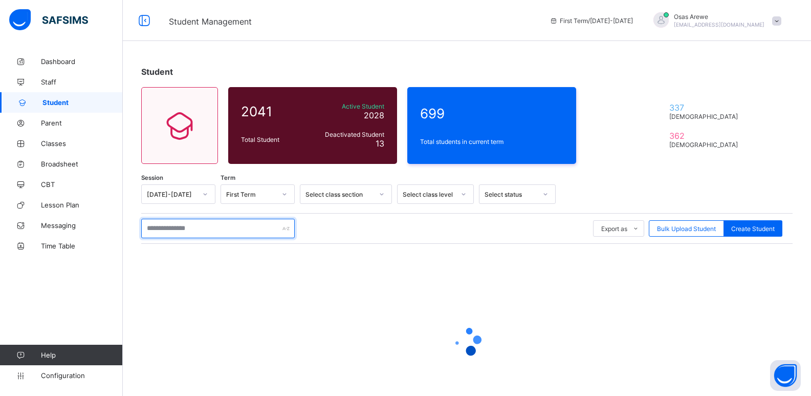
click at [202, 231] on input "text" at bounding box center [218, 228] width 154 height 19
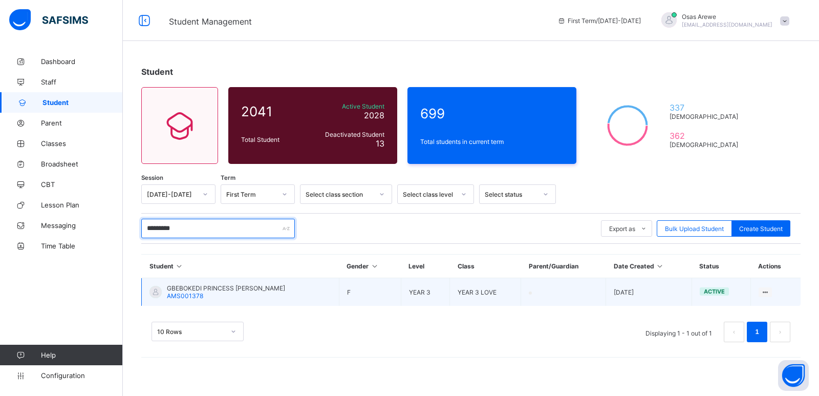
type input "*********"
click at [193, 287] on span "GBEBOKEDI PRINCESS [PERSON_NAME]" at bounding box center [226, 288] width 118 height 8
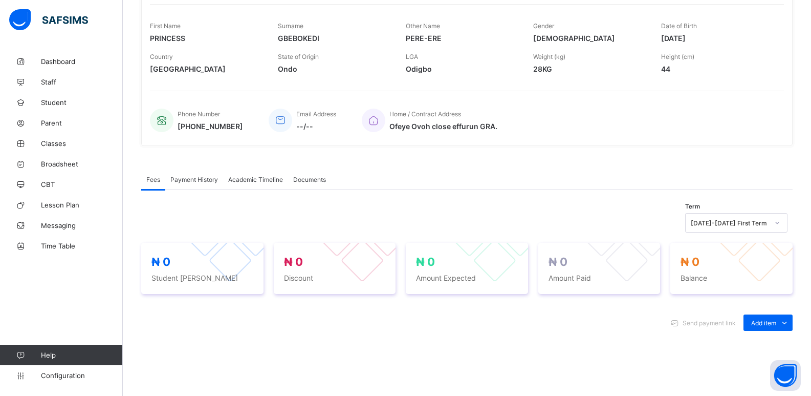
scroll to position [205, 0]
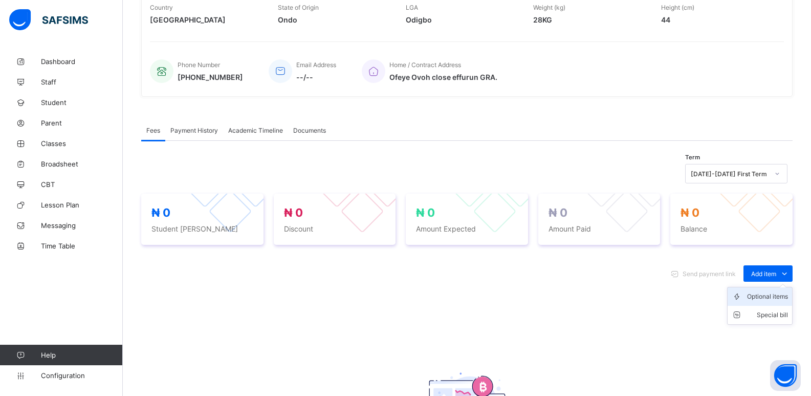
click at [769, 294] on div "Optional items" at bounding box center [767, 296] width 41 height 10
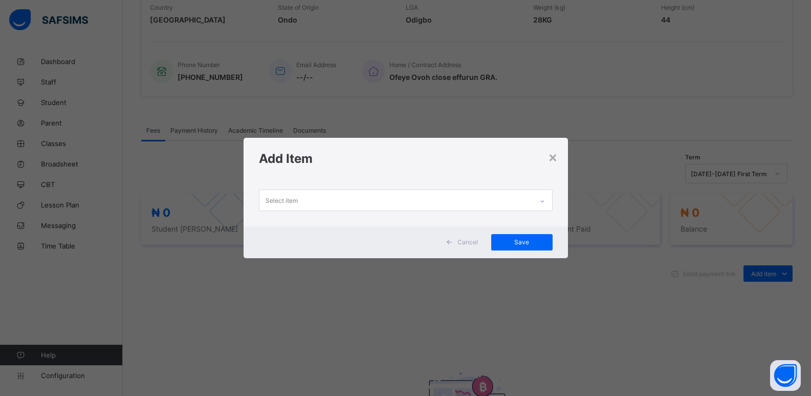
click at [542, 201] on icon at bounding box center [542, 201] width 6 height 10
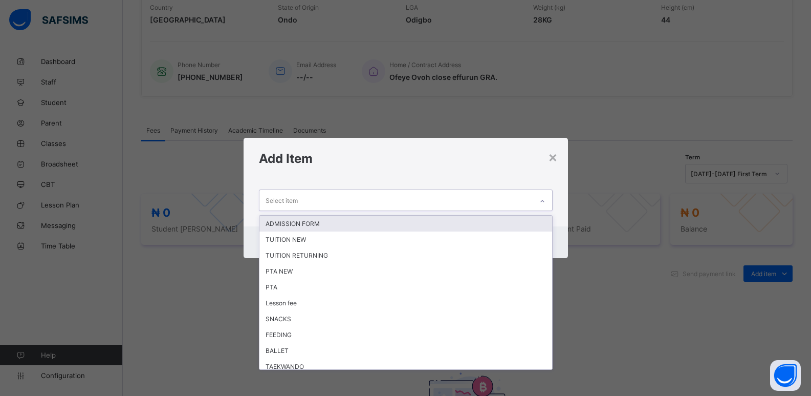
click at [427, 219] on div "ADMISSION FORM" at bounding box center [405, 223] width 293 height 16
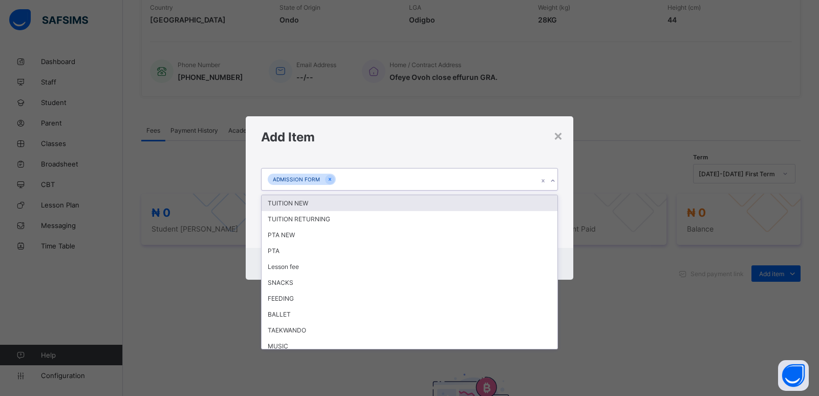
click at [552, 180] on icon at bounding box center [553, 181] width 6 height 10
drag, startPoint x: 398, startPoint y: 205, endPoint x: 494, endPoint y: 189, distance: 97.0
click at [401, 204] on div "TUITION NEW" at bounding box center [410, 203] width 296 height 16
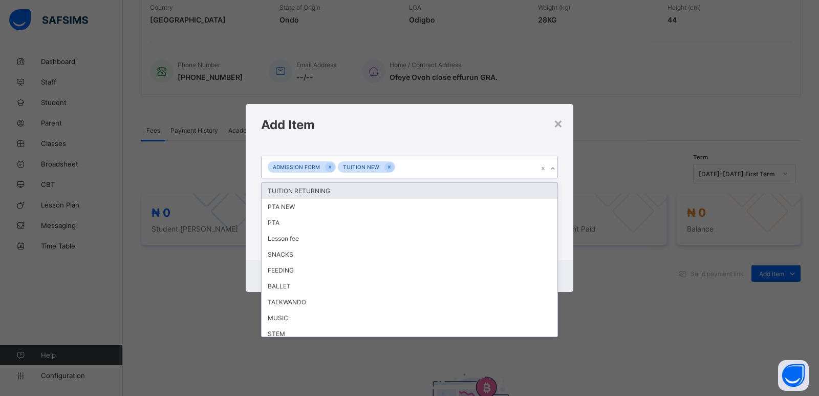
click at [551, 170] on icon at bounding box center [553, 168] width 6 height 10
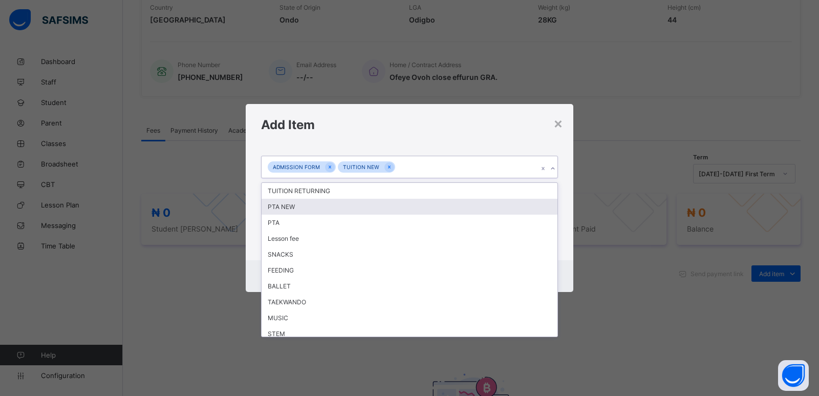
drag, startPoint x: 353, startPoint y: 209, endPoint x: 392, endPoint y: 198, distance: 40.8
click at [353, 208] on div "PTA NEW" at bounding box center [410, 207] width 296 height 16
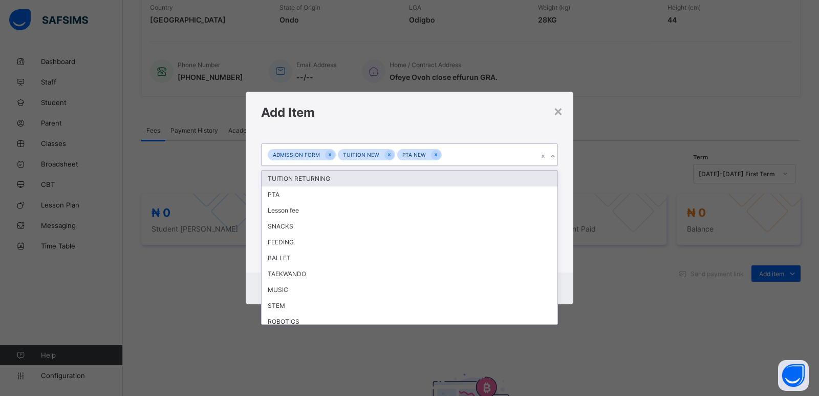
click at [551, 157] on icon at bounding box center [553, 156] width 6 height 10
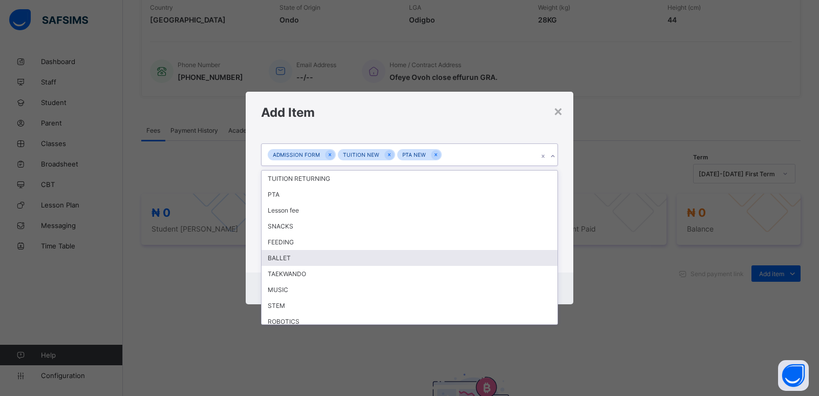
drag, startPoint x: 347, startPoint y: 262, endPoint x: 500, endPoint y: 212, distance: 161.4
click at [356, 254] on div "BALLET" at bounding box center [410, 258] width 296 height 16
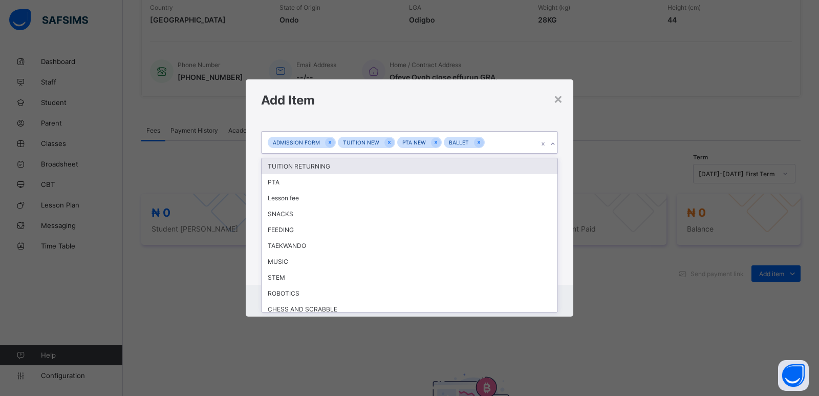
click at [550, 149] on div at bounding box center [553, 144] width 10 height 16
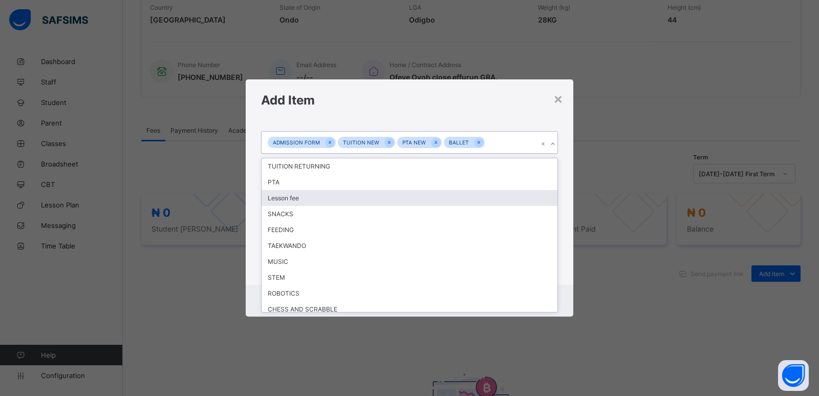
drag, startPoint x: 389, startPoint y: 202, endPoint x: 605, endPoint y: 186, distance: 216.5
click at [389, 201] on div "Lesson fee" at bounding box center [410, 198] width 296 height 16
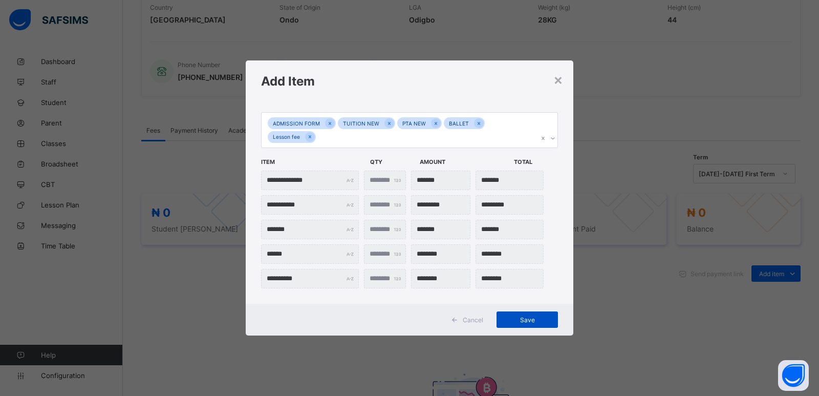
click at [532, 320] on span "Save" at bounding box center [527, 320] width 46 height 8
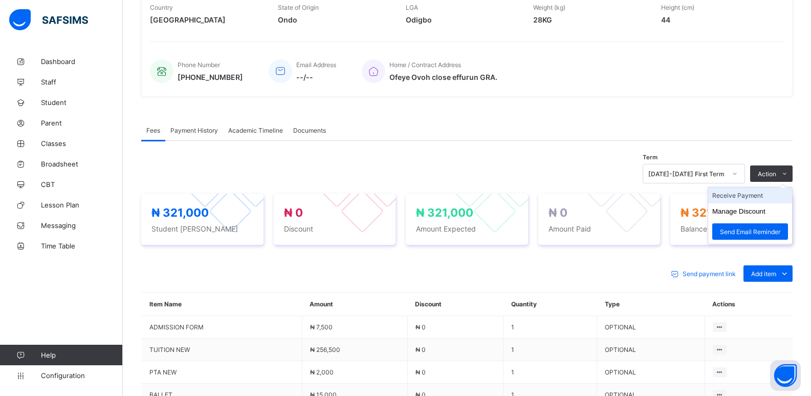
click at [751, 198] on li "Receive Payment" at bounding box center [750, 195] width 84 height 16
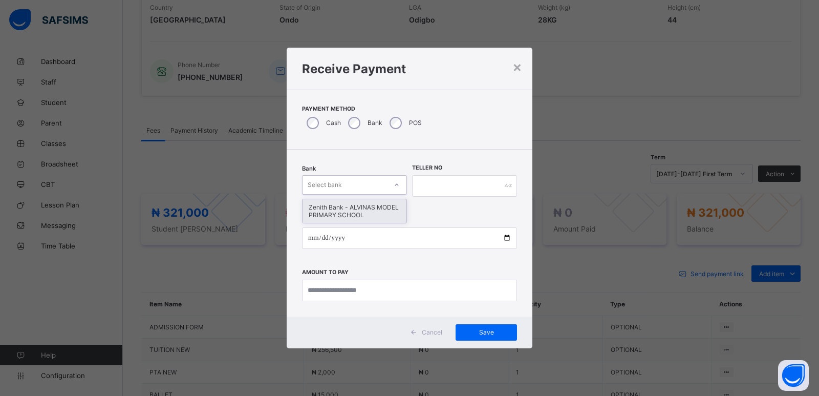
drag, startPoint x: 359, startPoint y: 177, endPoint x: 359, endPoint y: 190, distance: 13.8
click at [359, 178] on div "Select bank" at bounding box center [354, 184] width 105 height 19
click at [362, 206] on div "Zenith Bank - ALVINAS MODEL PRIMARY SCHOOL" at bounding box center [354, 211] width 104 height 24
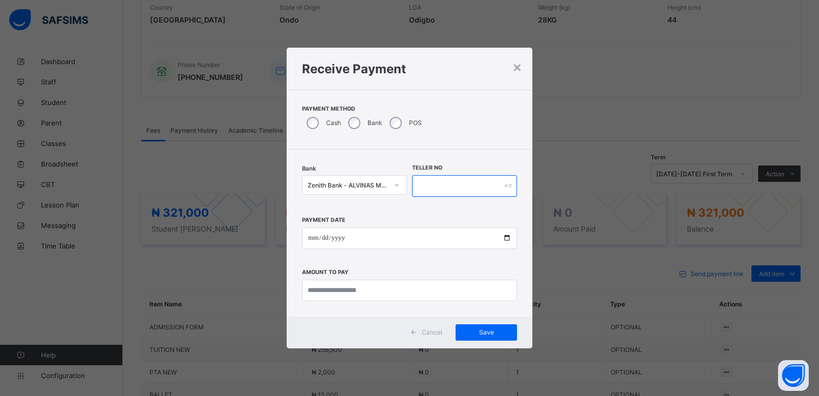
click at [434, 184] on input "text" at bounding box center [464, 185] width 105 height 21
type input "*******"
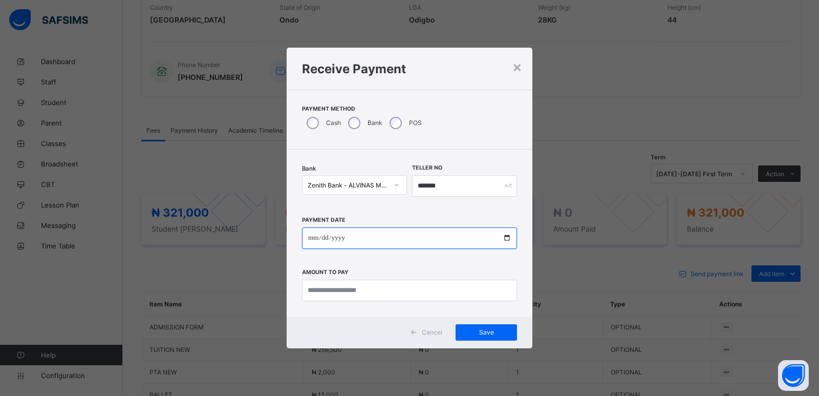
click at [313, 241] on input "date" at bounding box center [409, 237] width 215 height 21
type input "**********"
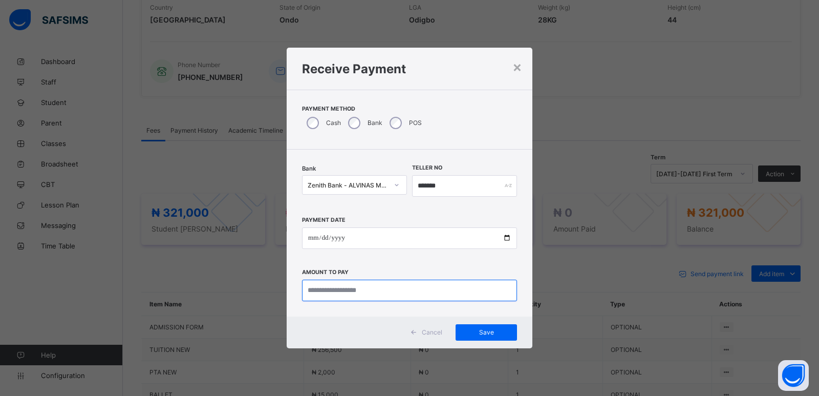
click at [324, 291] on input "currency" at bounding box center [409, 289] width 215 height 21
type input "*******"
click at [482, 334] on span "Save" at bounding box center [486, 332] width 46 height 8
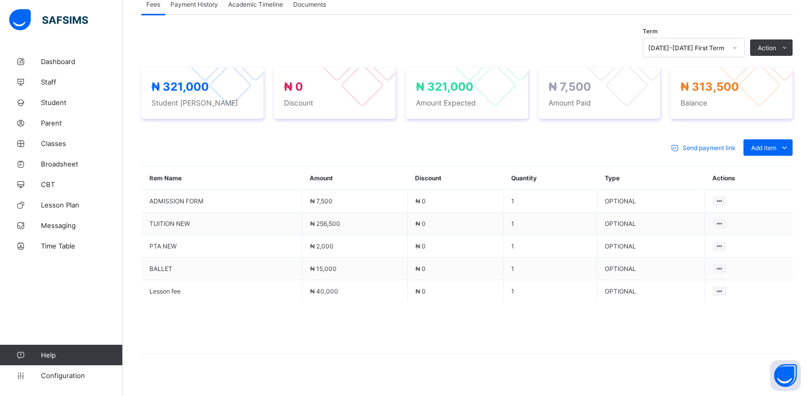
scroll to position [345, 0]
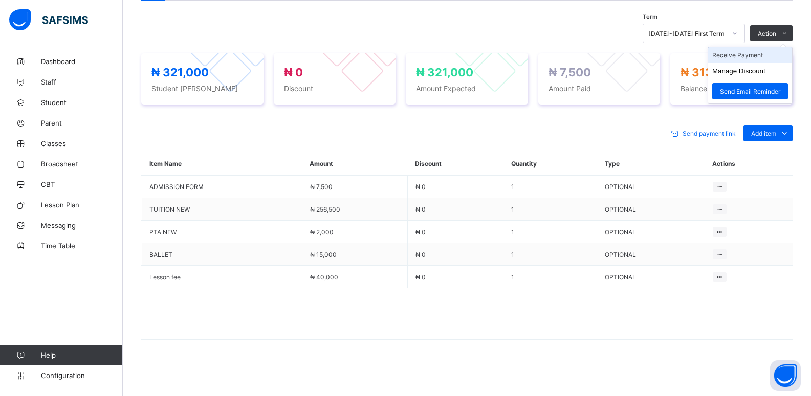
click at [765, 54] on li "Receive Payment" at bounding box center [750, 55] width 84 height 16
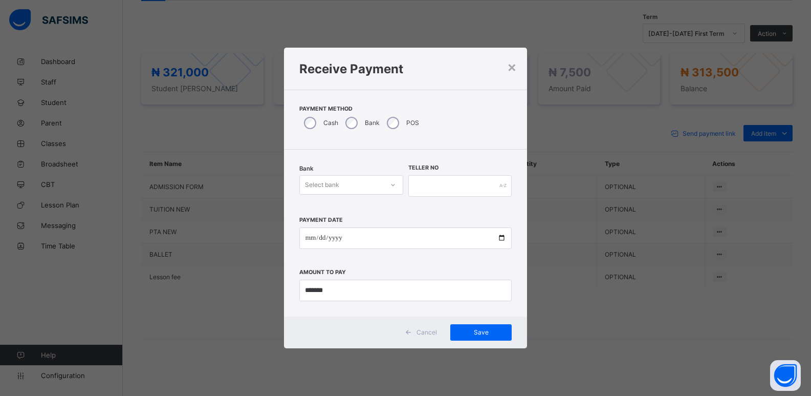
click at [354, 185] on div "Select bank" at bounding box center [341, 185] width 83 height 14
drag, startPoint x: 347, startPoint y: 209, endPoint x: 418, endPoint y: 202, distance: 71.6
click at [347, 210] on div "Zenith Bank - ALVINAS MODEL PRIMARY SCHOOL" at bounding box center [351, 211] width 103 height 24
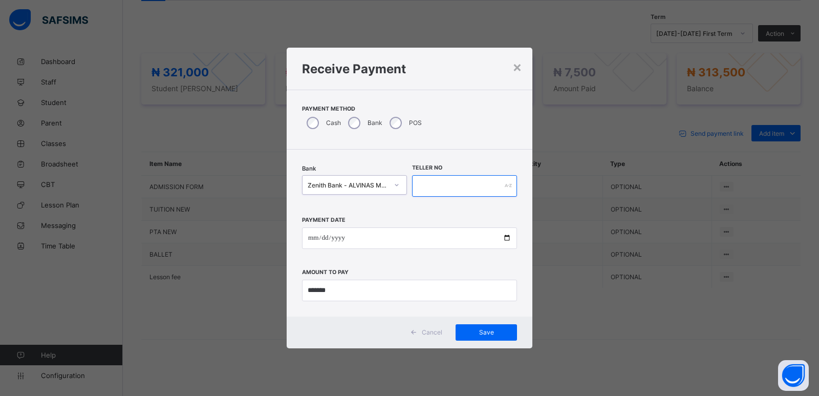
click at [434, 184] on input "text" at bounding box center [464, 185] width 105 height 21
type input "*"
type input "*********"
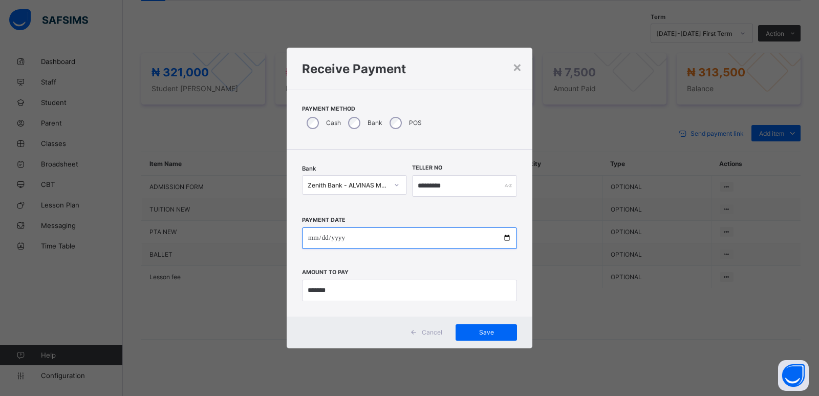
drag, startPoint x: 302, startPoint y: 235, endPoint x: 310, endPoint y: 242, distance: 9.8
click at [307, 238] on input "date" at bounding box center [409, 237] width 215 height 21
type input "**********"
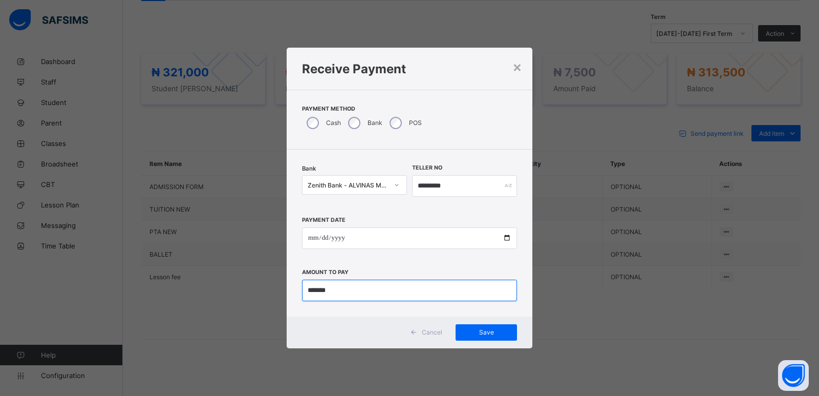
drag, startPoint x: 336, startPoint y: 291, endPoint x: 297, endPoint y: 302, distance: 41.0
click at [297, 302] on div "**********" at bounding box center [410, 232] width 246 height 167
type input "*********"
click at [490, 333] on span "Save" at bounding box center [486, 332] width 46 height 8
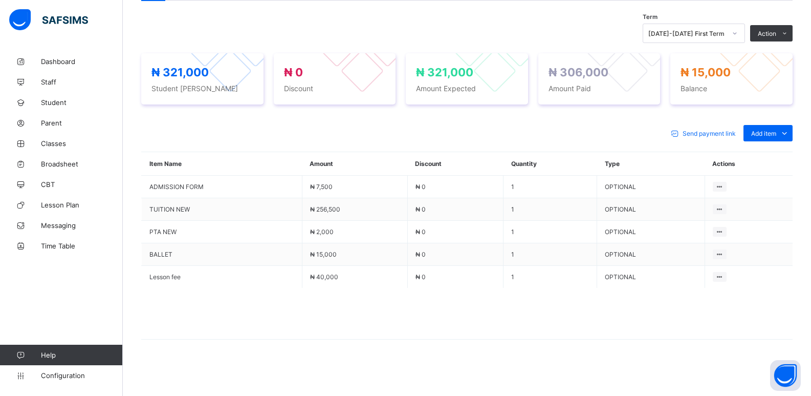
drag, startPoint x: 754, startPoint y: 56, endPoint x: 611, endPoint y: 35, distance: 144.9
click at [0, 0] on li "Receive Payment" at bounding box center [0, 0] width 0 height 0
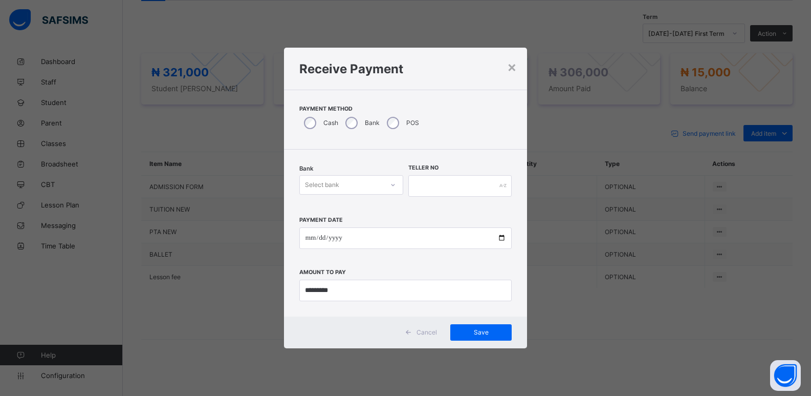
drag, startPoint x: 355, startPoint y: 186, endPoint x: 352, endPoint y: 197, distance: 11.2
click at [354, 188] on div "Select bank" at bounding box center [341, 185] width 83 height 14
drag, startPoint x: 349, startPoint y: 218, endPoint x: 394, endPoint y: 197, distance: 49.7
click at [349, 216] on div "Zenith Bank - ALVINAS MODEL PRIMARY SCHOOL" at bounding box center [351, 211] width 103 height 24
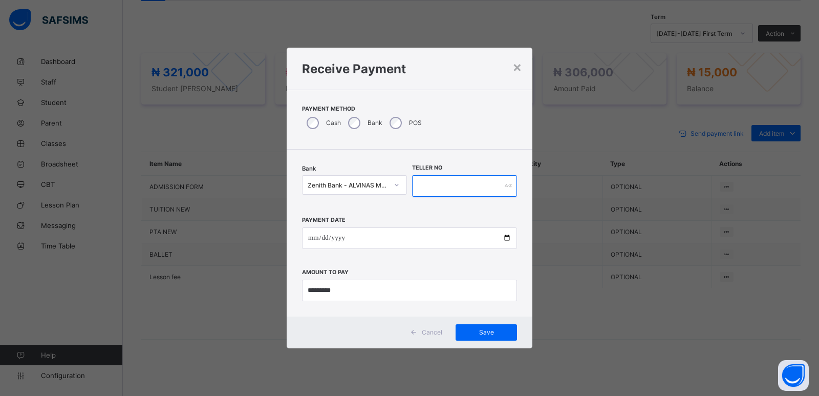
click at [427, 181] on input "text" at bounding box center [464, 185] width 105 height 21
type input "*********"
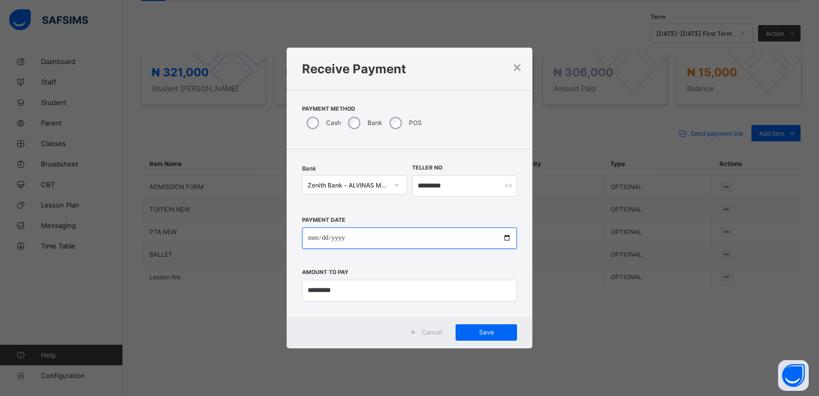
click at [311, 243] on input "date" at bounding box center [409, 237] width 215 height 21
type input "**********"
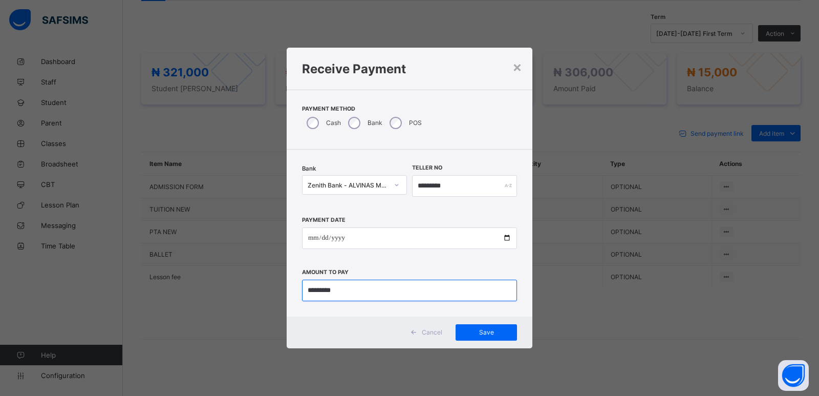
drag, startPoint x: 342, startPoint y: 291, endPoint x: 289, endPoint y: 305, distance: 55.4
click at [289, 305] on div "**********" at bounding box center [410, 232] width 246 height 167
type input "********"
click at [484, 332] on span "Save" at bounding box center [486, 332] width 46 height 8
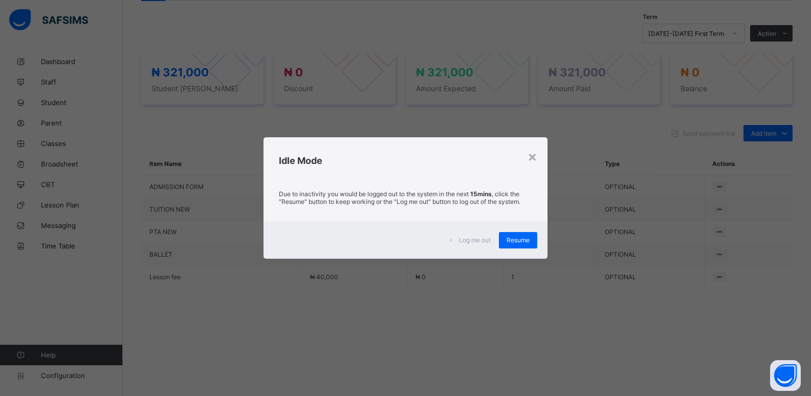
scroll to position [324, 0]
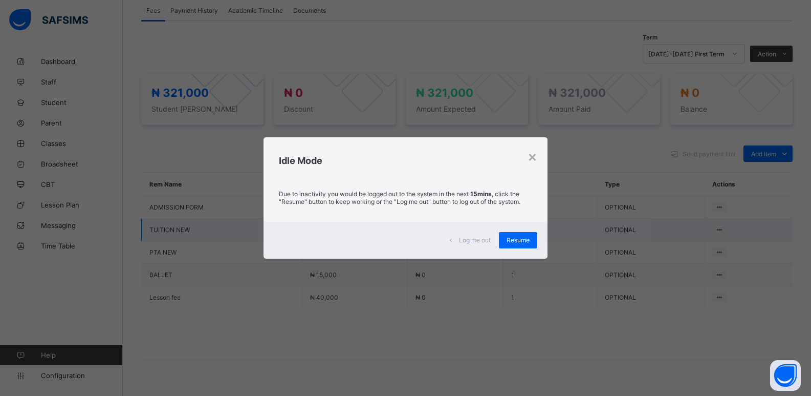
drag, startPoint x: 509, startPoint y: 237, endPoint x: 646, endPoint y: 237, distance: 137.2
click at [523, 237] on span "Resume" at bounding box center [518, 240] width 23 height 8
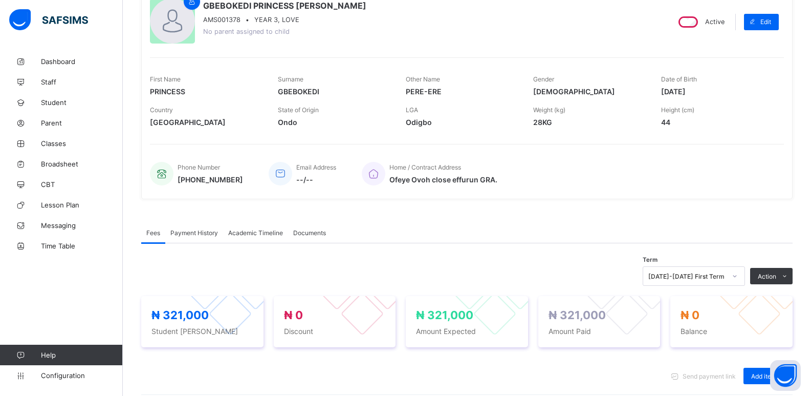
scroll to position [120, 0]
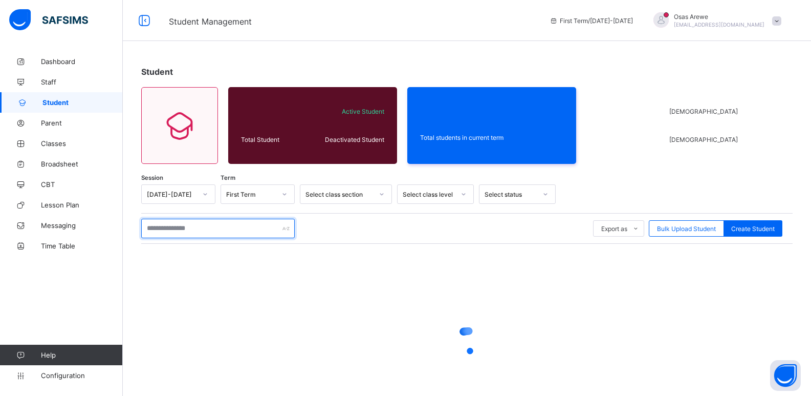
click at [213, 229] on input "text" at bounding box center [218, 228] width 154 height 19
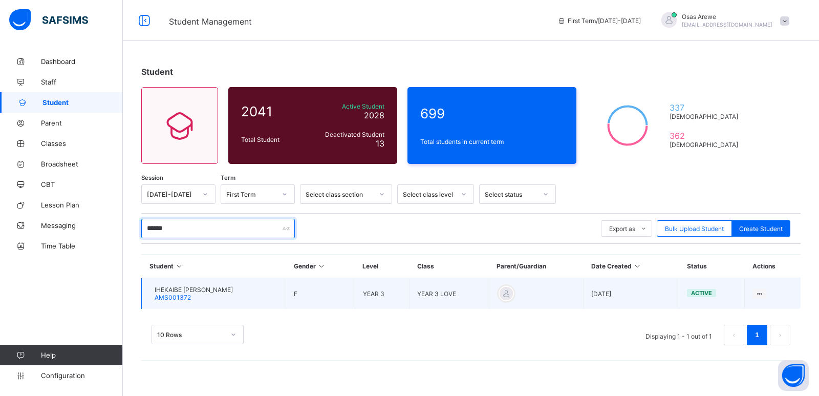
type input "******"
click at [215, 293] on div "IHEKAIBE JOAN CHINAZAEKPERE AMS001372" at bounding box center [194, 293] width 78 height 15
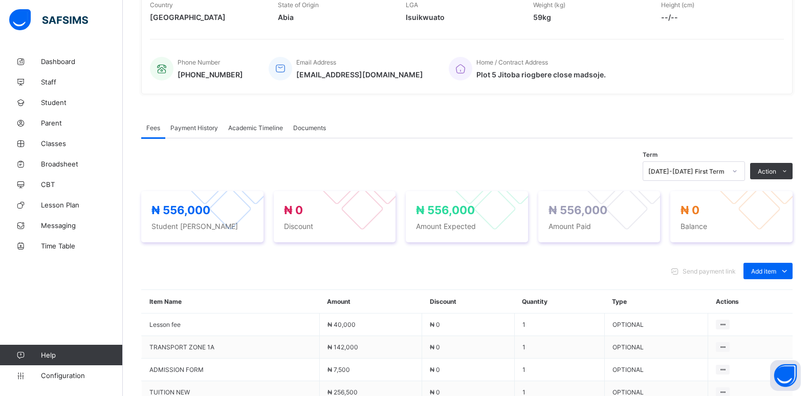
scroll to position [205, 0]
click at [776, 295] on div "Optional items" at bounding box center [767, 293] width 41 height 10
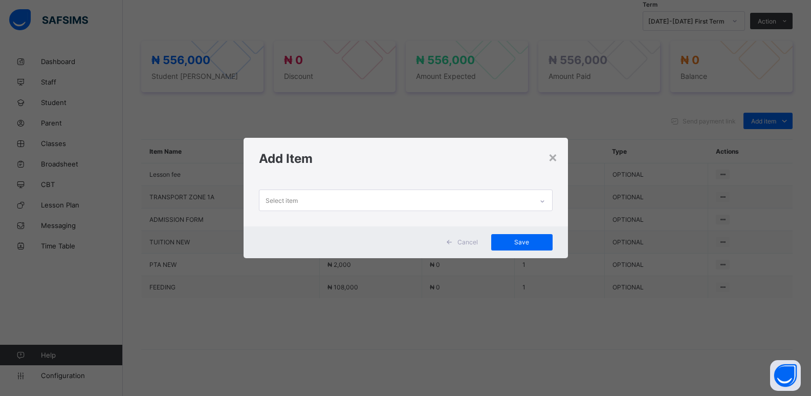
scroll to position [358, 0]
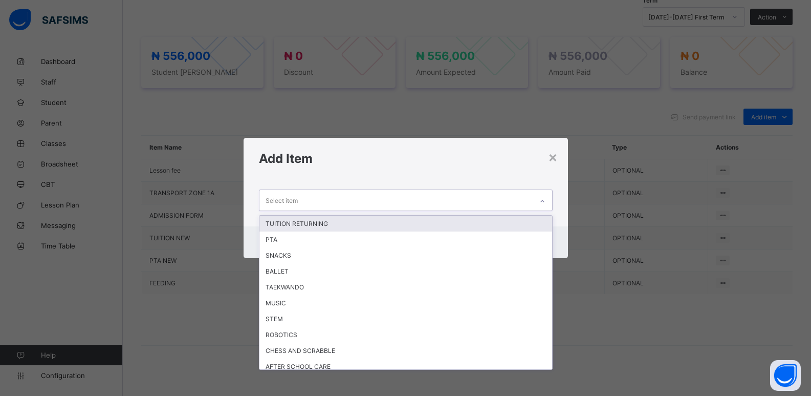
click at [546, 202] on icon at bounding box center [542, 201] width 6 height 10
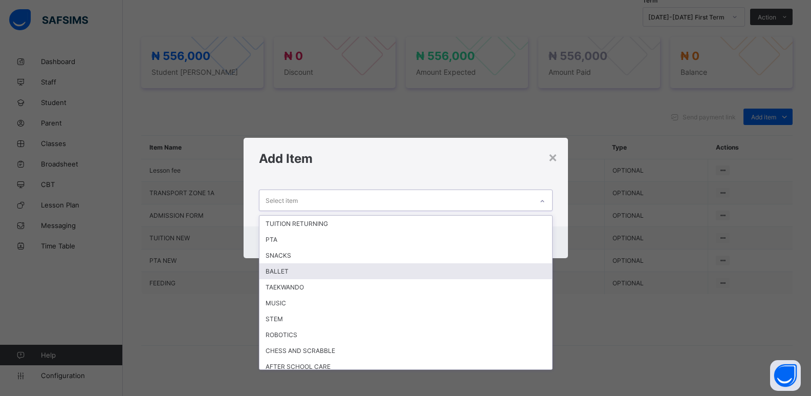
click at [369, 273] on div "BALLET" at bounding box center [405, 271] width 293 height 16
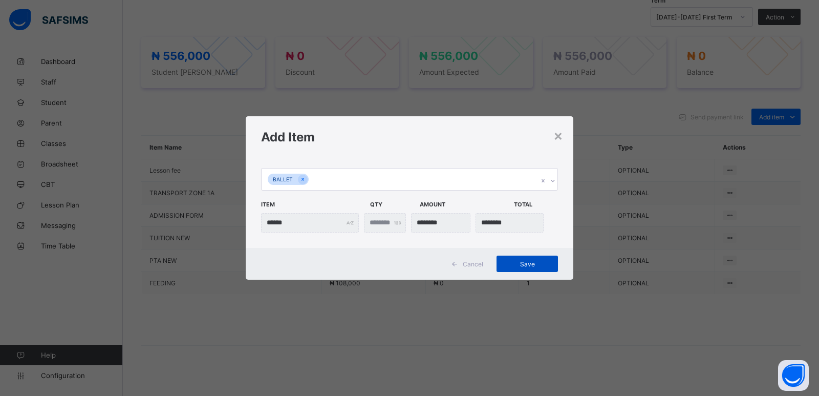
click at [528, 261] on span "Save" at bounding box center [527, 264] width 46 height 8
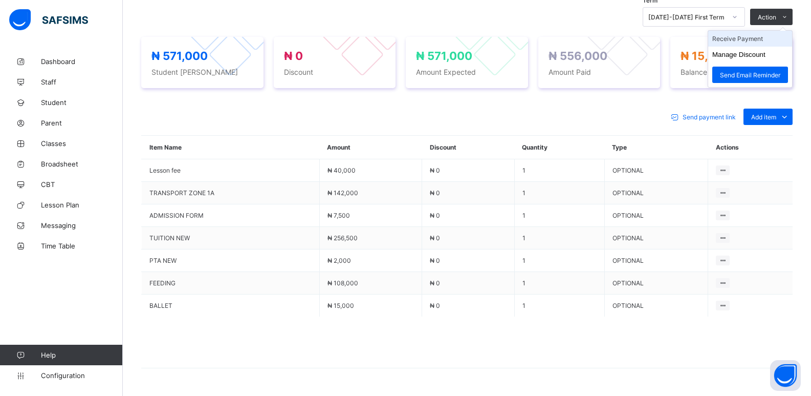
click at [765, 44] on li "Receive Payment" at bounding box center [750, 39] width 84 height 16
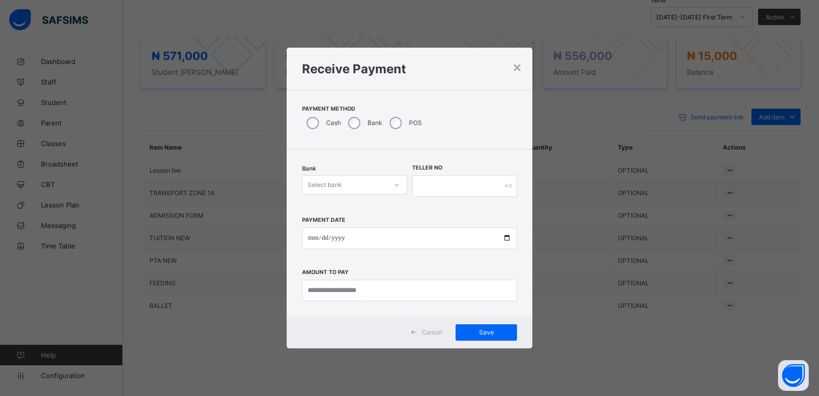
click at [367, 194] on div "Bank Select bank" at bounding box center [354, 186] width 105 height 42
click at [366, 185] on div "Select bank" at bounding box center [344, 185] width 84 height 14
click at [367, 203] on div "Zenith Bank - ALVINAS MODEL PRIMARY SCHOOL" at bounding box center [354, 211] width 104 height 24
click at [437, 183] on input "text" at bounding box center [464, 185] width 105 height 21
type input "*********"
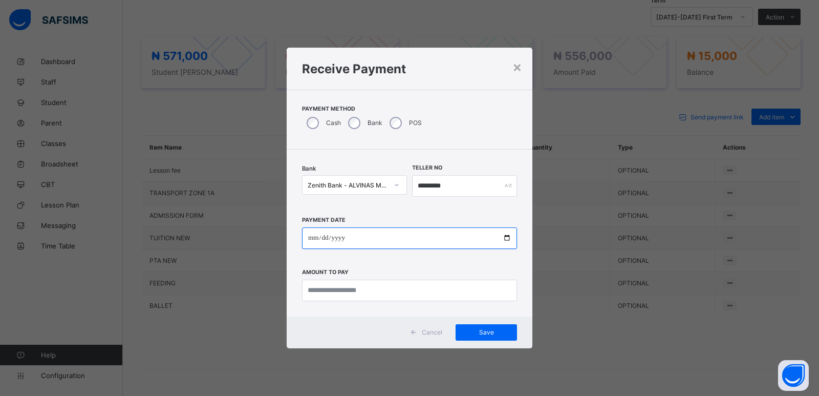
click at [316, 239] on input "date" at bounding box center [409, 237] width 215 height 21
type input "**********"
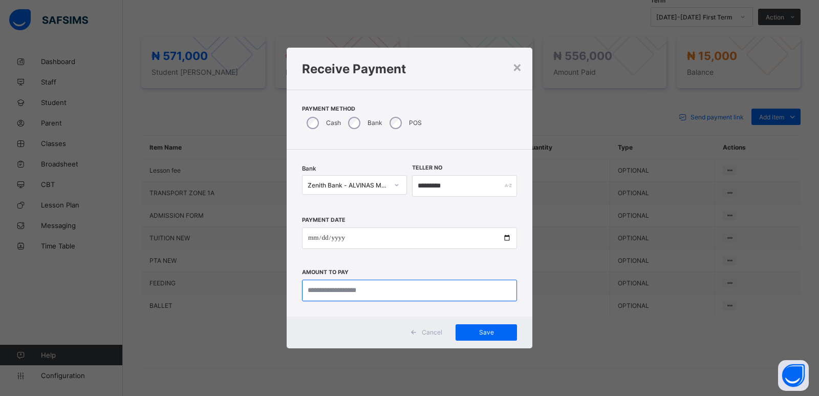
click at [326, 289] on input "currency" at bounding box center [409, 289] width 215 height 21
type input "********"
click at [458, 332] on div "Save" at bounding box center [486, 332] width 61 height 16
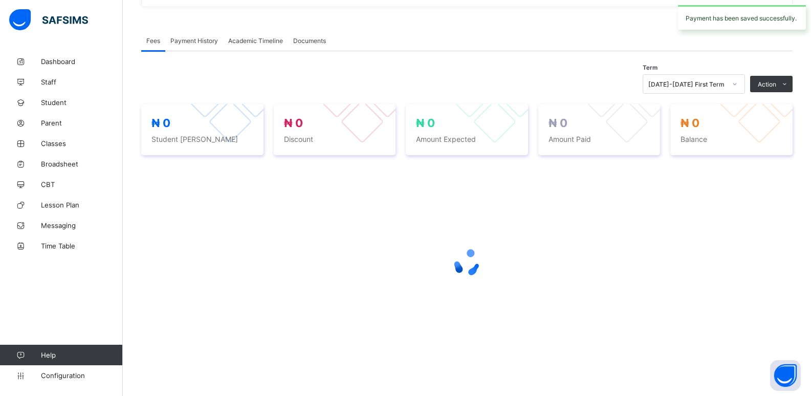
scroll to position [294, 0]
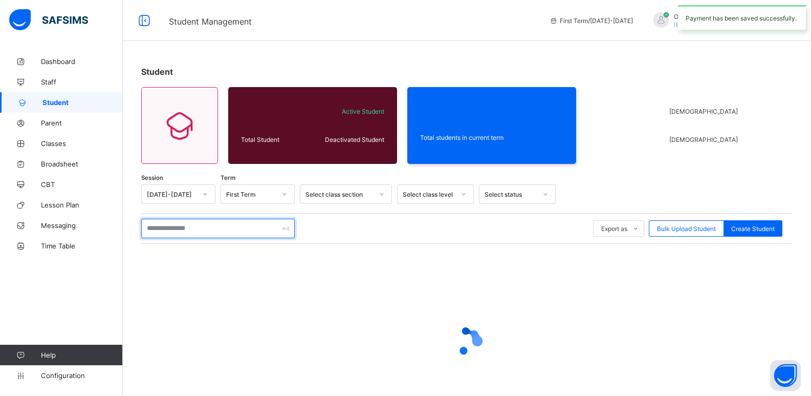
click at [196, 226] on input "text" at bounding box center [218, 228] width 154 height 19
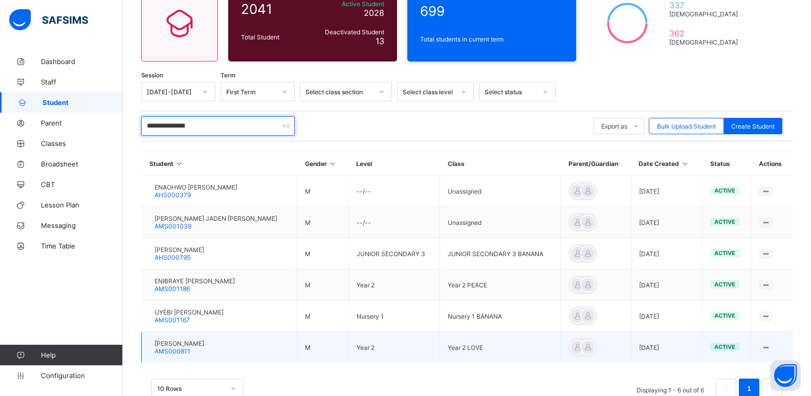
scroll to position [37, 0]
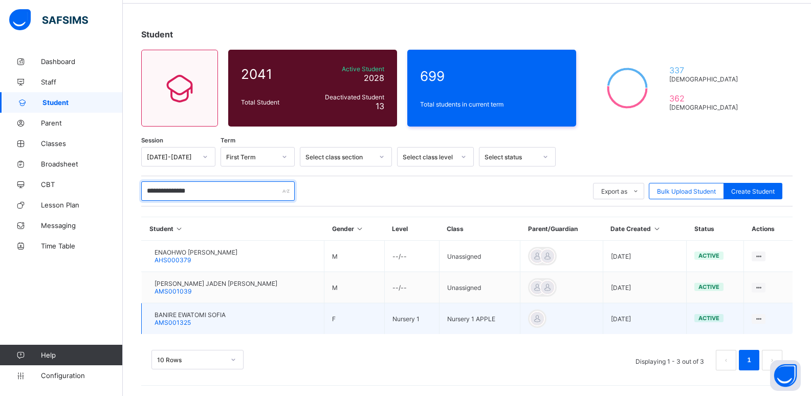
type input "**********"
click at [199, 317] on span "BANIRE EWATOMI SOFIA" at bounding box center [190, 315] width 71 height 8
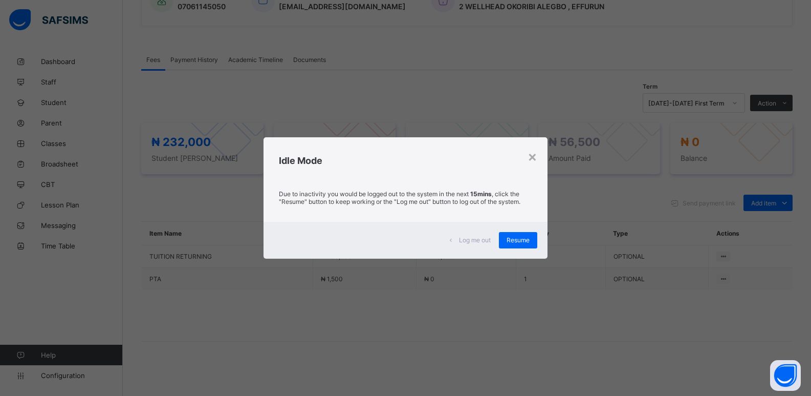
scroll to position [277, 0]
click at [525, 236] on span "Resume" at bounding box center [518, 240] width 23 height 8
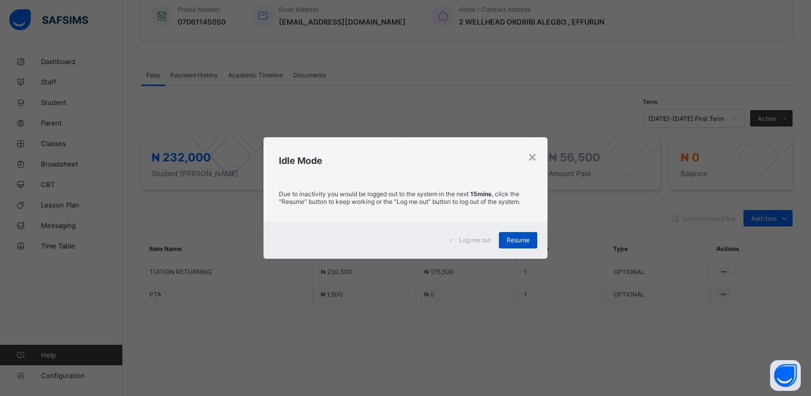
click at [512, 238] on span "Resume" at bounding box center [518, 240] width 23 height 8
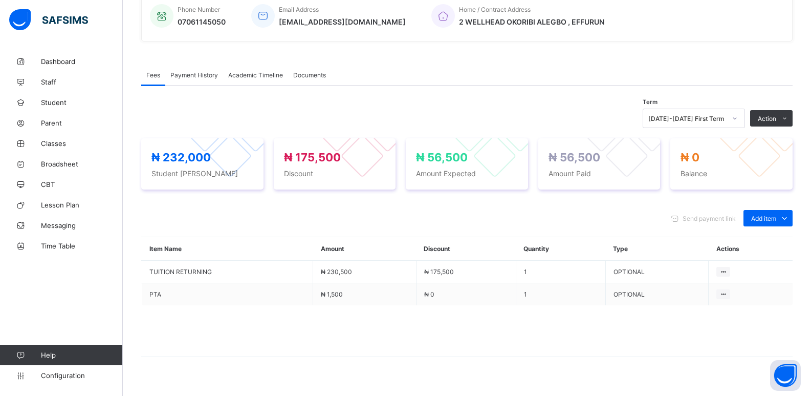
drag, startPoint x: 211, startPoint y: 22, endPoint x: 470, endPoint y: 90, distance: 267.6
click at [470, 90] on div "Term 2025-2026 First Term Action Receive Payment Manage Discount Send Email Rem…" at bounding box center [467, 233] width 652 height 297
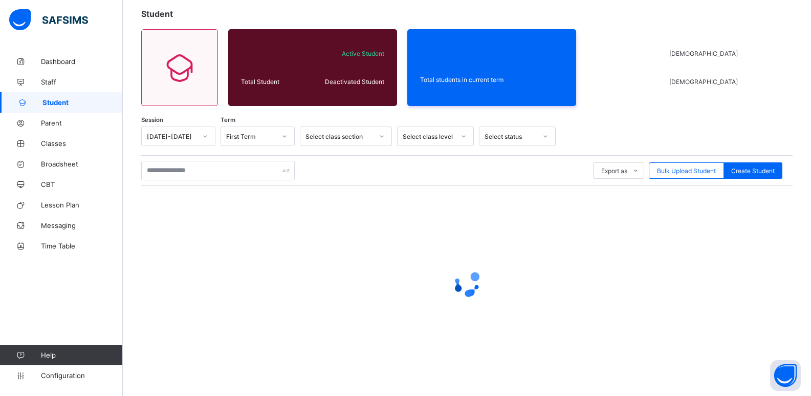
scroll to position [37, 0]
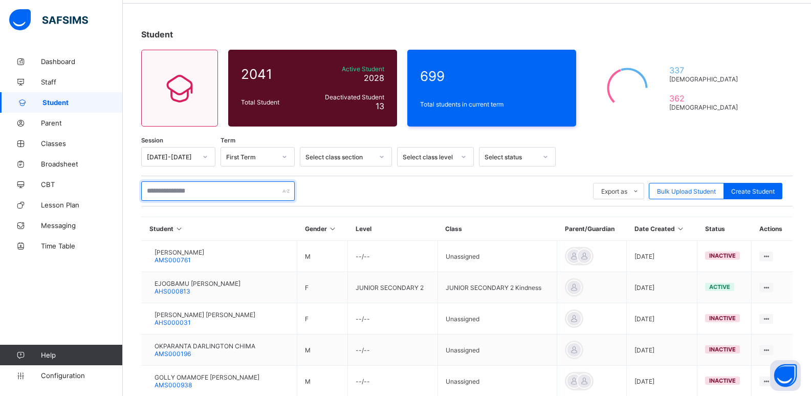
click at [216, 190] on input "text" at bounding box center [218, 190] width 154 height 19
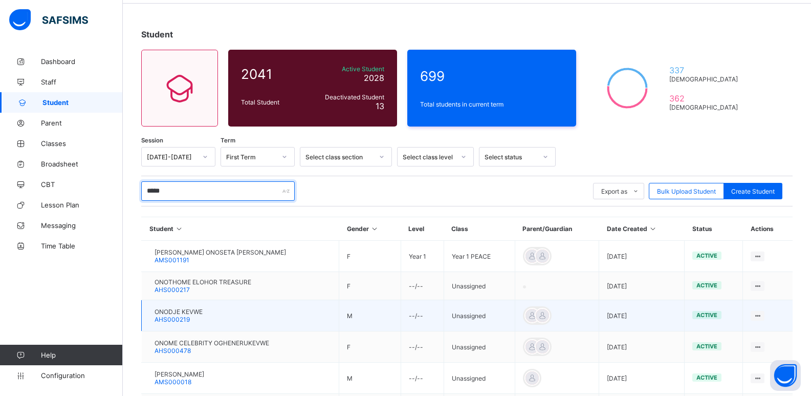
type input "*****"
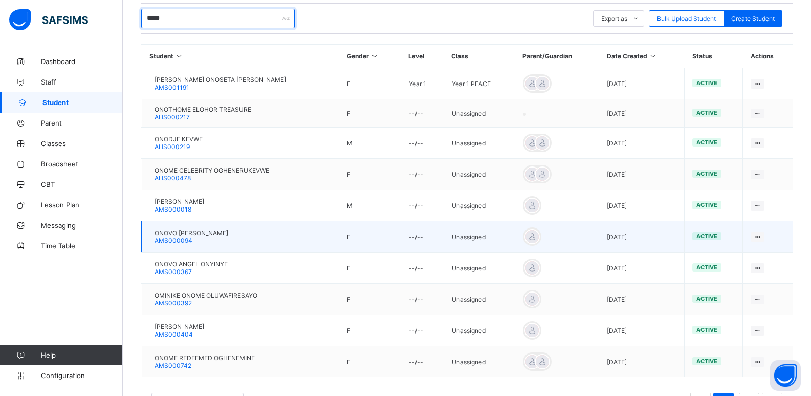
scroll to position [242, 0]
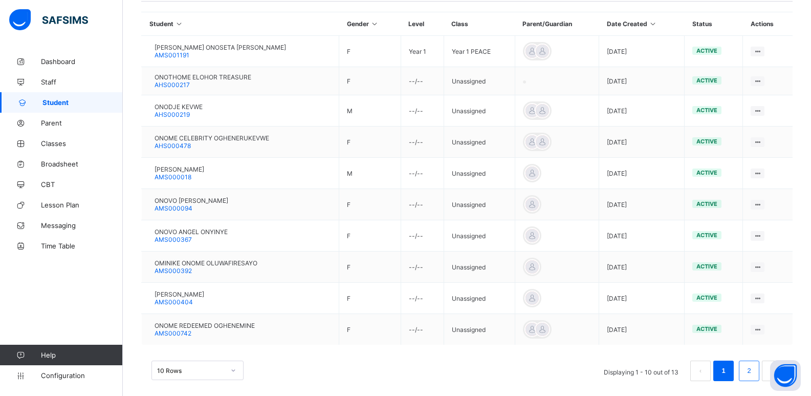
click at [754, 368] on link "2" at bounding box center [749, 370] width 10 height 13
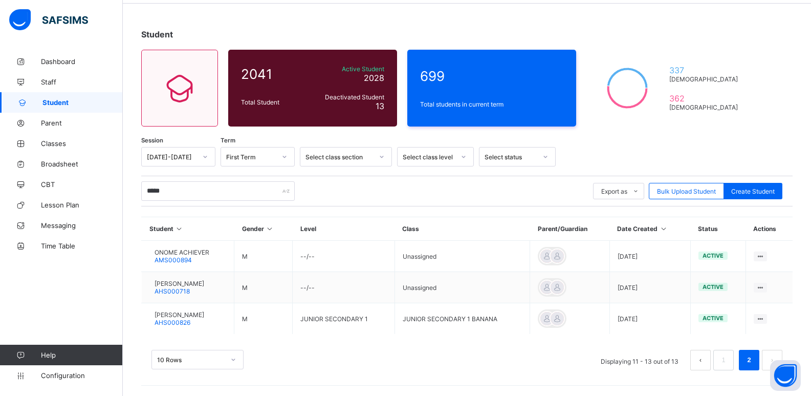
scroll to position [37, 0]
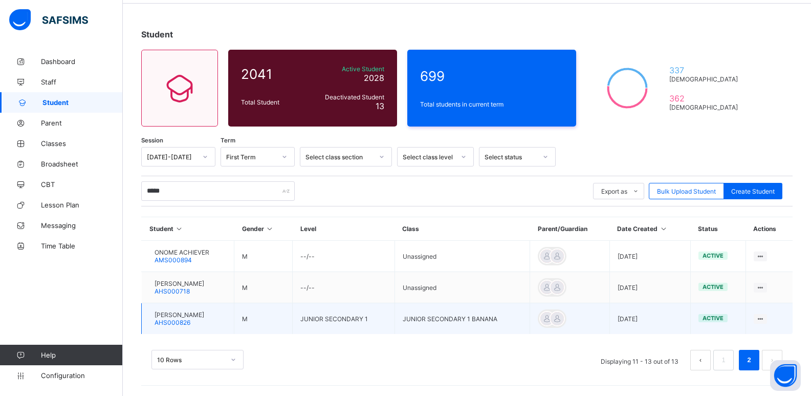
click at [201, 315] on span "ONOTA OGHENERURU LEMUEL" at bounding box center [180, 315] width 50 height 8
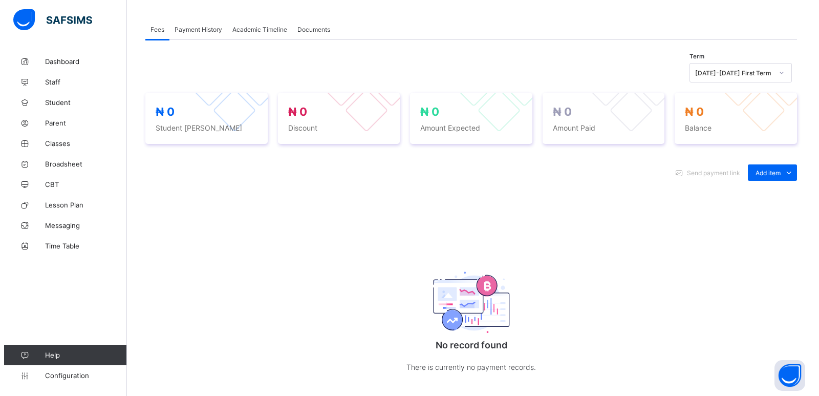
scroll to position [344, 0]
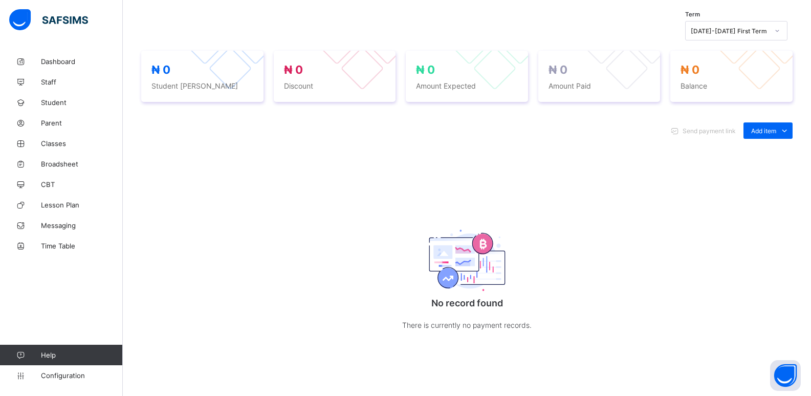
click at [0, 0] on div "Optional items" at bounding box center [0, 0] width 0 height 0
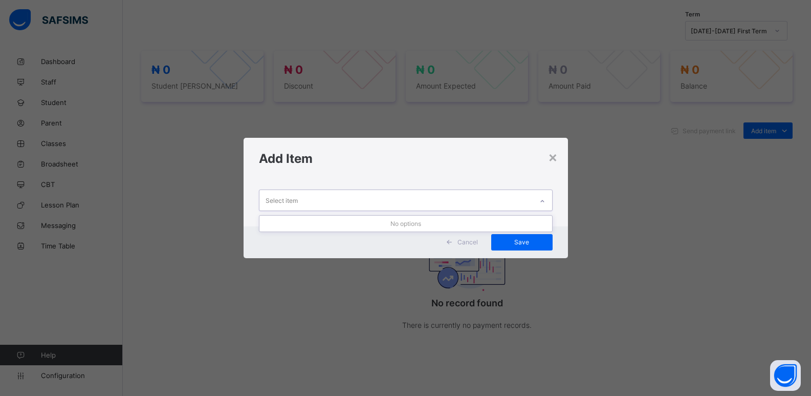
click at [542, 199] on icon at bounding box center [542, 201] width 6 height 10
click at [542, 200] on icon at bounding box center [542, 201] width 6 height 10
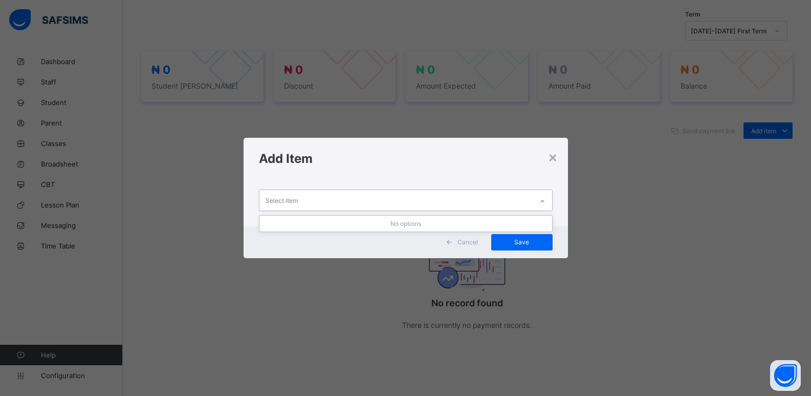
click at [538, 202] on div at bounding box center [542, 201] width 17 height 16
click at [537, 202] on div at bounding box center [542, 201] width 17 height 16
click at [539, 202] on div at bounding box center [542, 201] width 17 height 16
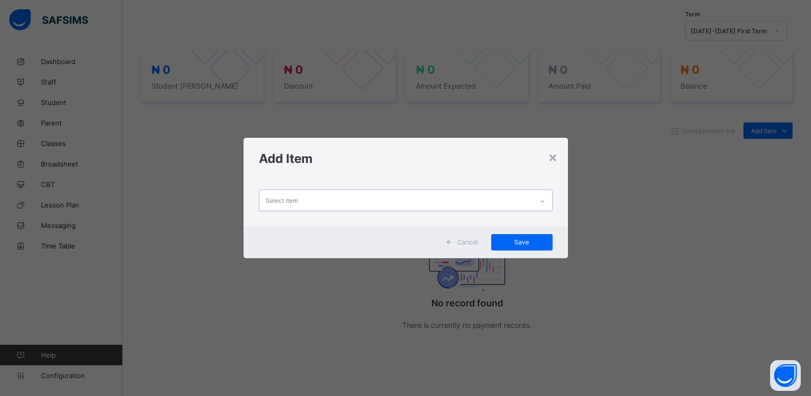
click at [539, 202] on div at bounding box center [542, 201] width 17 height 16
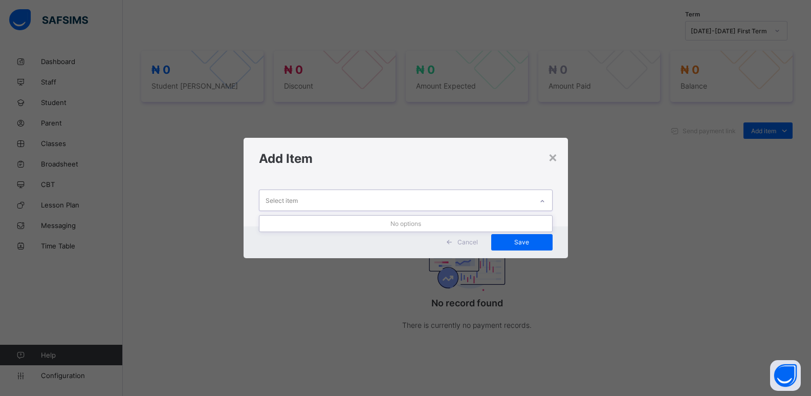
click at [539, 202] on div at bounding box center [542, 201] width 17 height 16
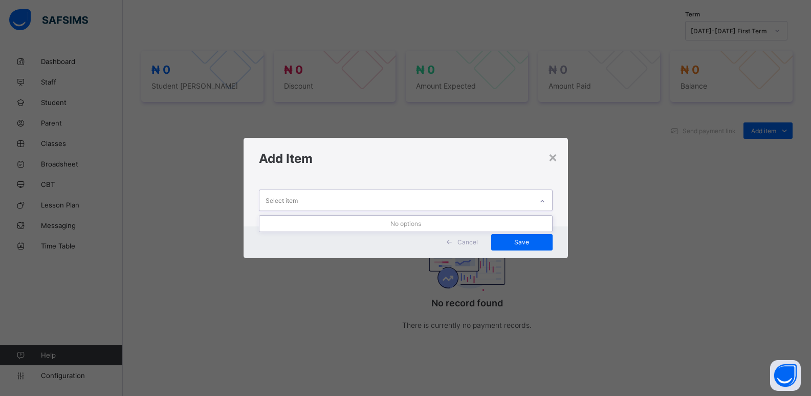
click at [539, 202] on div at bounding box center [542, 201] width 17 height 16
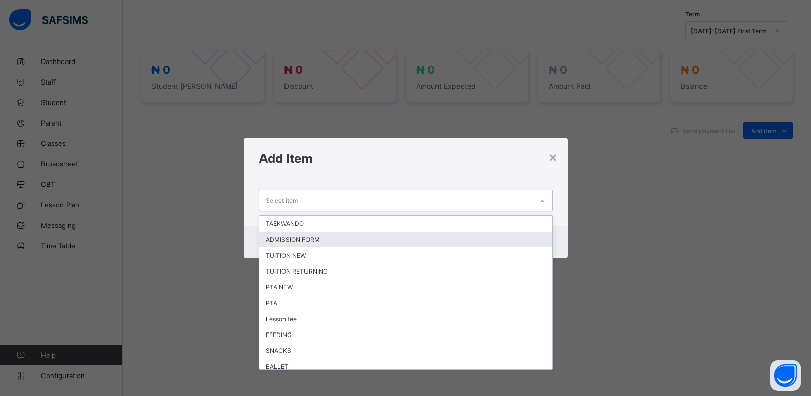
drag, startPoint x: 342, startPoint y: 241, endPoint x: 354, endPoint y: 236, distance: 12.2
click at [343, 241] on div "ADMISSION FORM" at bounding box center [405, 239] width 293 height 16
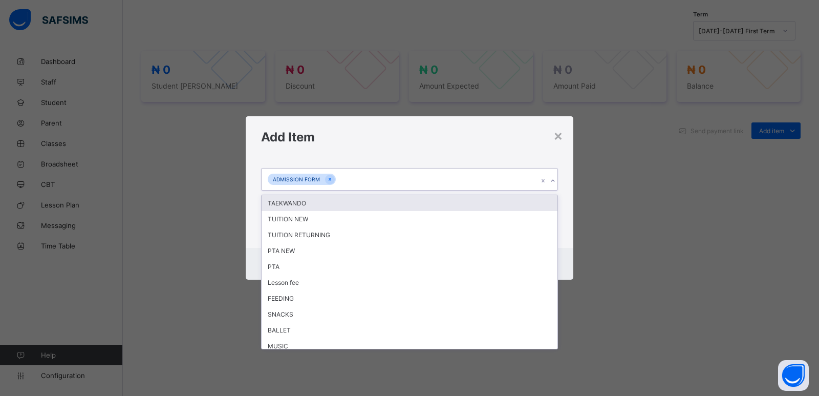
click at [554, 181] on icon at bounding box center [553, 181] width 6 height 10
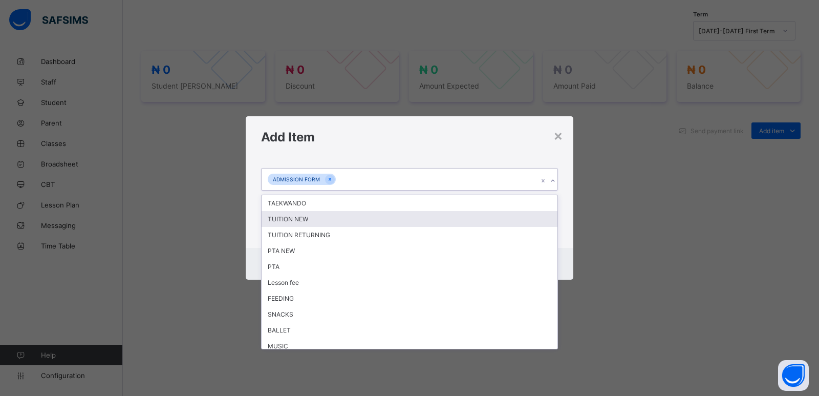
click at [329, 214] on div "TUITION NEW" at bounding box center [410, 219] width 296 height 16
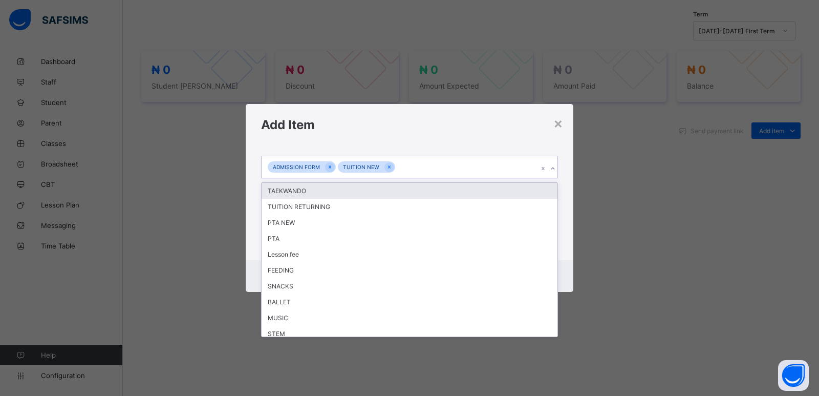
click at [553, 170] on icon at bounding box center [553, 168] width 6 height 10
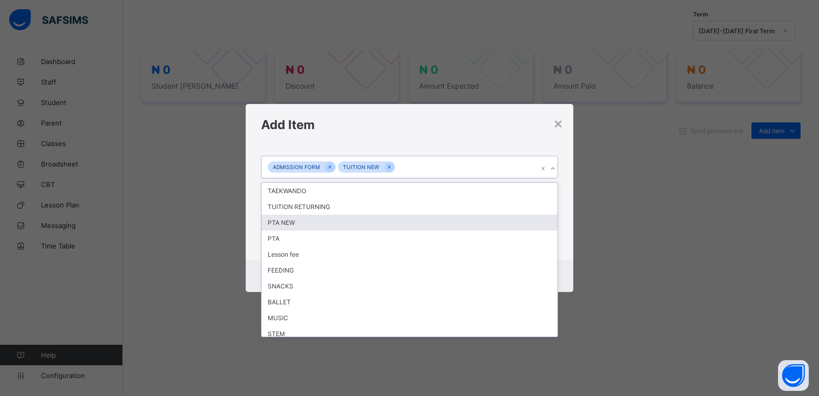
click at [389, 221] on div "PTA NEW" at bounding box center [410, 222] width 296 height 16
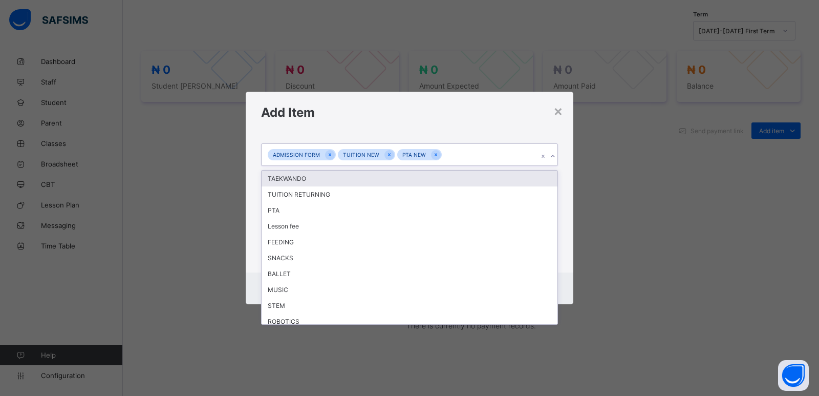
click at [553, 158] on icon at bounding box center [553, 156] width 6 height 10
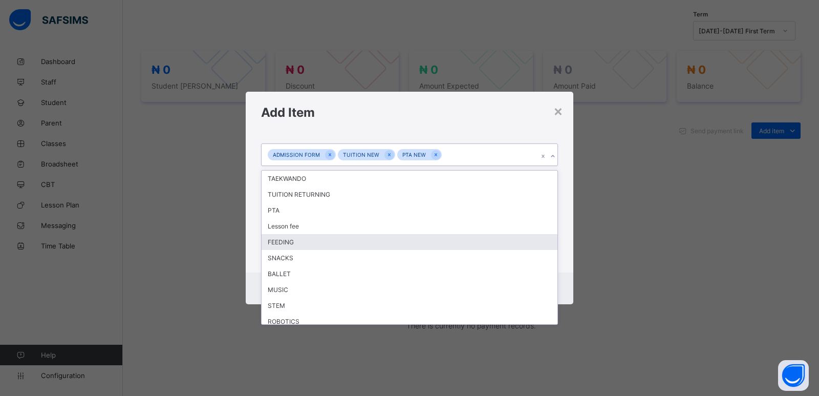
click at [308, 240] on div "FEEDING" at bounding box center [410, 242] width 296 height 16
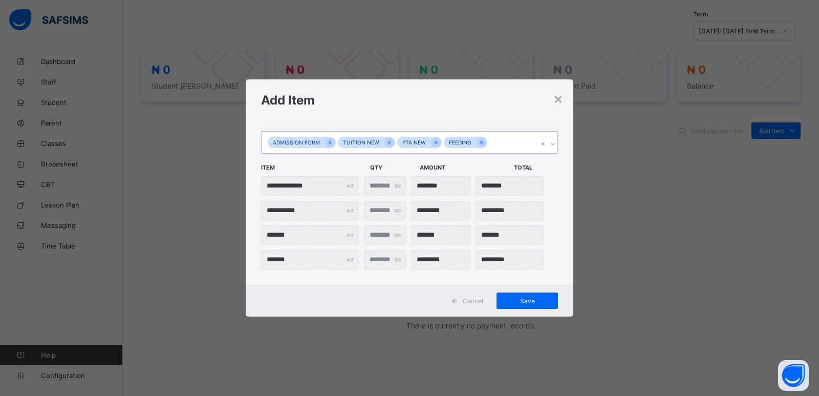
click at [551, 145] on icon at bounding box center [553, 144] width 6 height 10
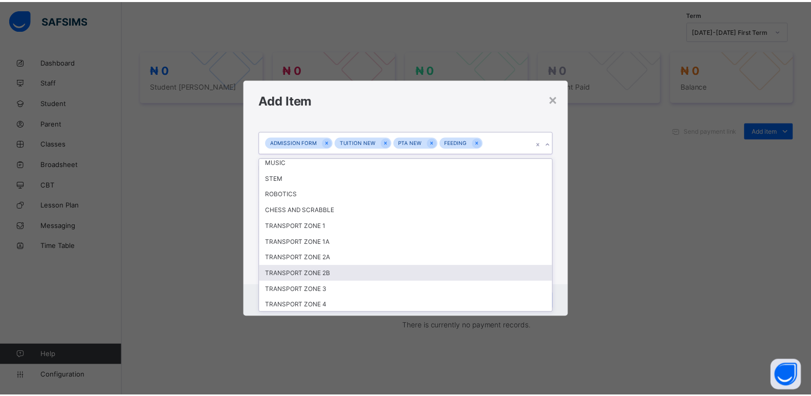
scroll to position [100, 0]
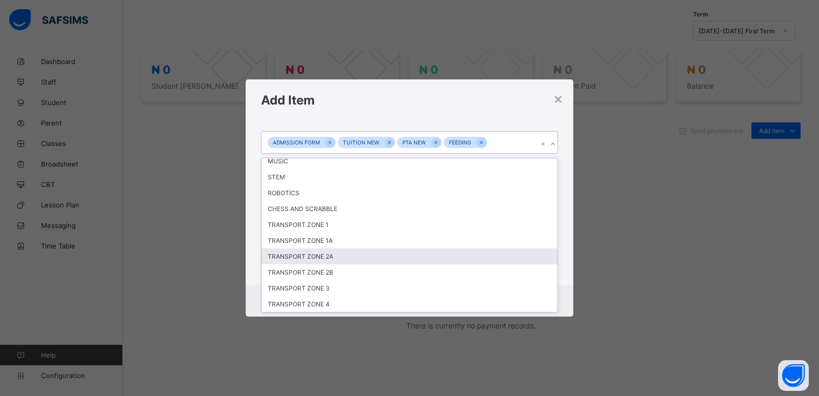
click at [340, 252] on div "TRANSPORT ZONE 2A" at bounding box center [410, 256] width 296 height 16
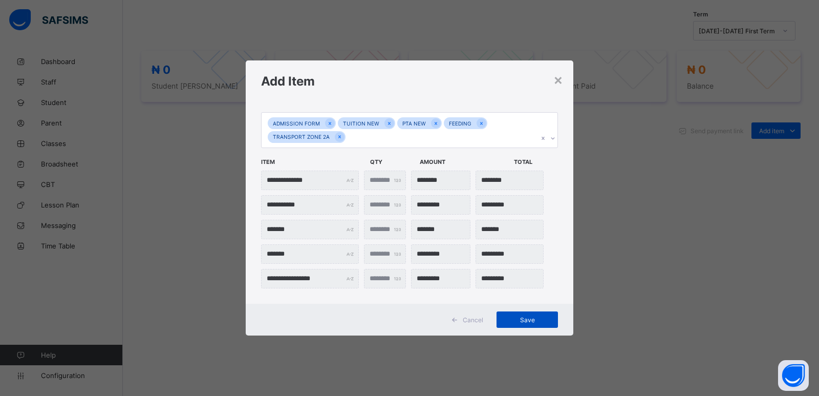
click at [527, 321] on span "Save" at bounding box center [527, 320] width 46 height 8
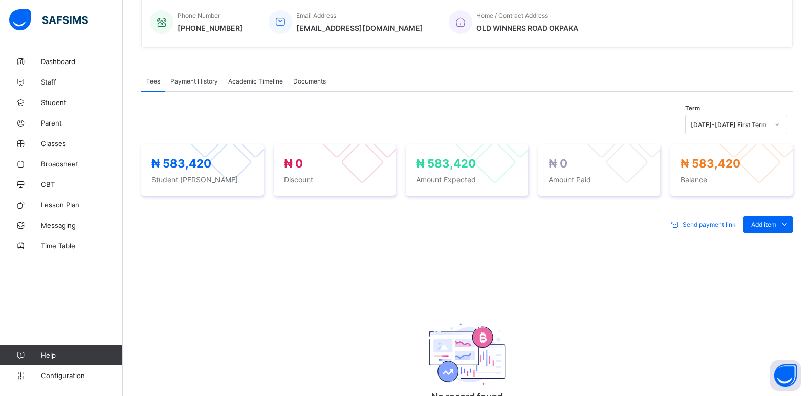
scroll to position [242, 0]
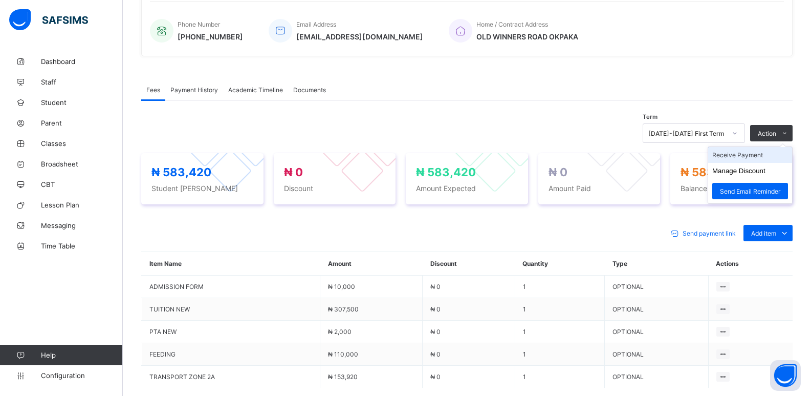
click at [749, 161] on li "Receive Payment" at bounding box center [750, 155] width 84 height 16
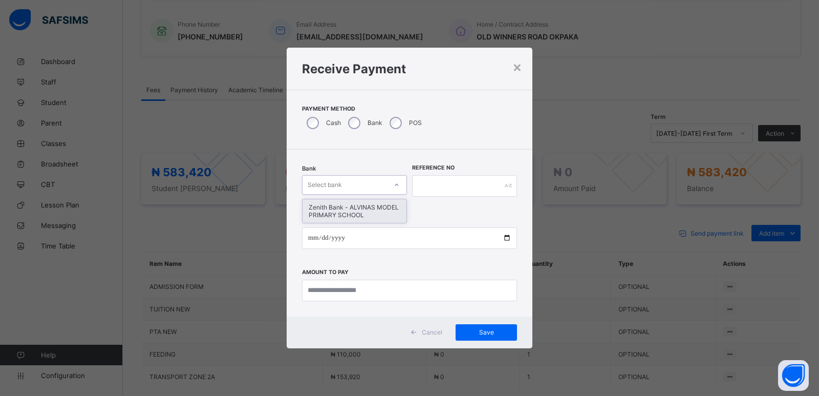
click at [378, 188] on div "Select bank" at bounding box center [344, 185] width 84 height 14
drag, startPoint x: 383, startPoint y: 209, endPoint x: 392, endPoint y: 201, distance: 11.6
click at [383, 209] on div "Zenith Bank - ALVINAS MODEL PRIMARY SCHOOL" at bounding box center [354, 211] width 104 height 24
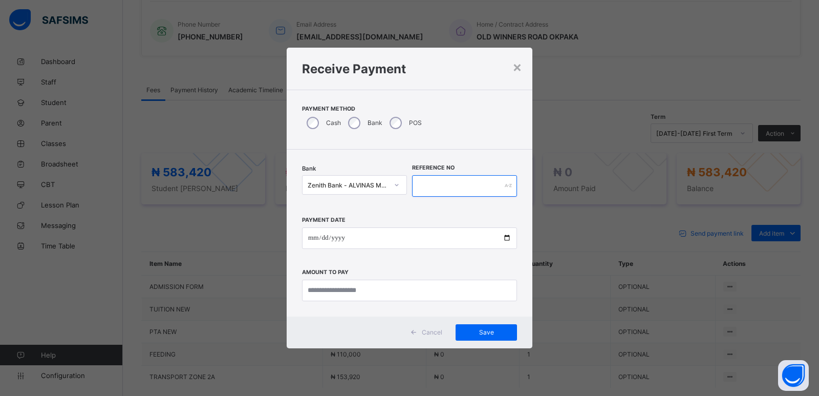
click at [432, 186] on input "text" at bounding box center [464, 185] width 105 height 21
type input "******"
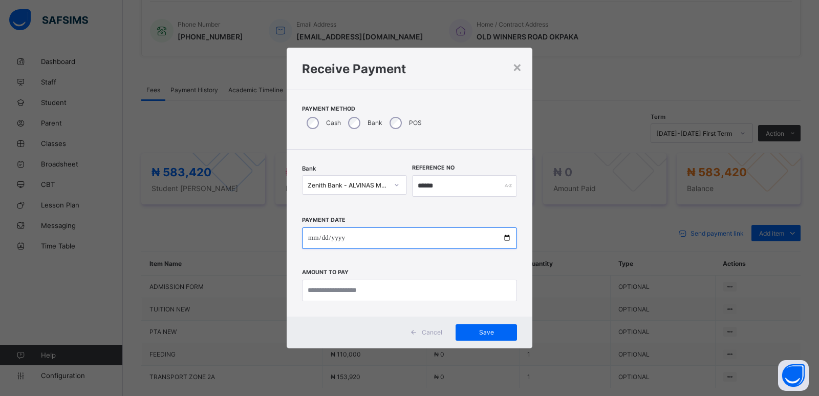
click at [309, 236] on input "date" at bounding box center [409, 237] width 215 height 21
type input "**********"
click at [317, 234] on input "**********" at bounding box center [409, 237] width 215 height 21
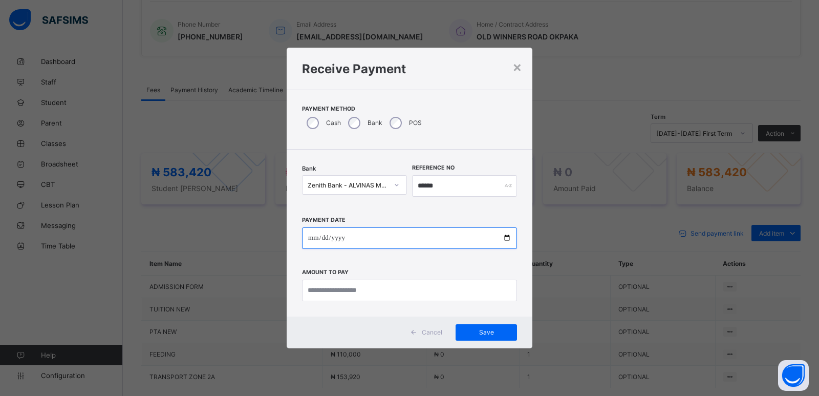
click at [317, 238] on input "**********" at bounding box center [409, 237] width 215 height 21
click at [316, 240] on input "**********" at bounding box center [409, 237] width 215 height 21
type input "**********"
click at [312, 239] on input "**********" at bounding box center [409, 237] width 215 height 21
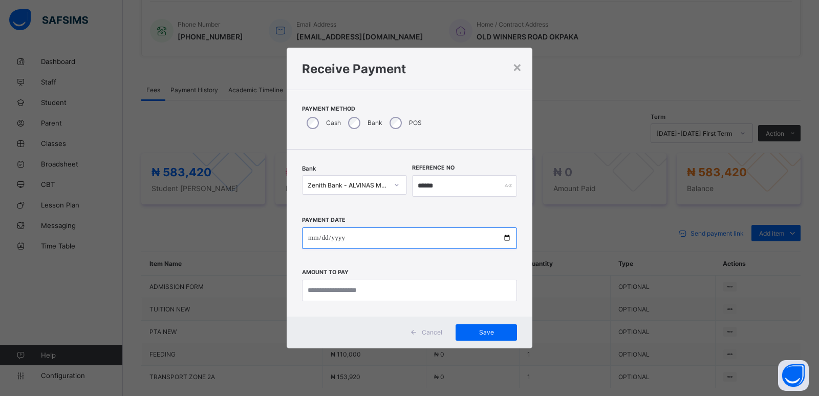
type input "**********"
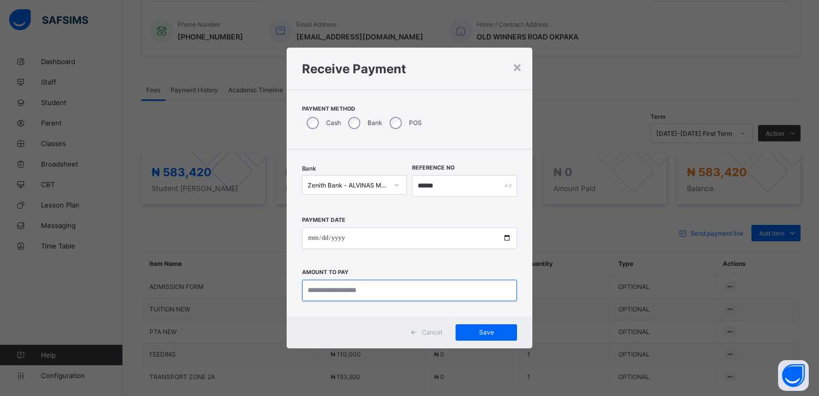
click at [318, 295] on input "currency" at bounding box center [409, 289] width 215 height 21
type input "********"
click at [481, 337] on div "Save" at bounding box center [486, 332] width 61 height 16
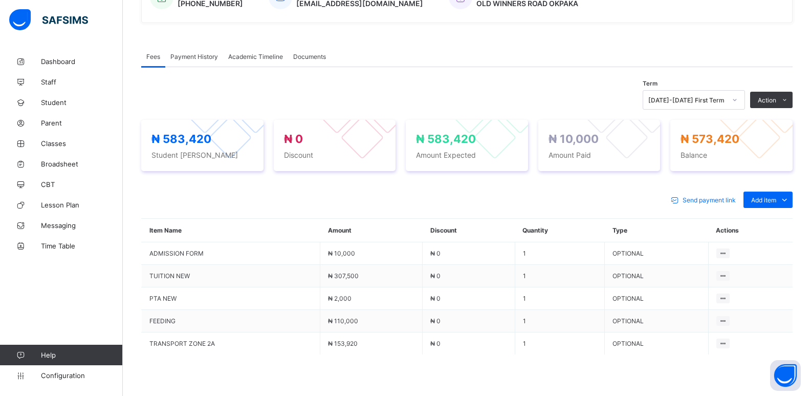
scroll to position [293, 0]
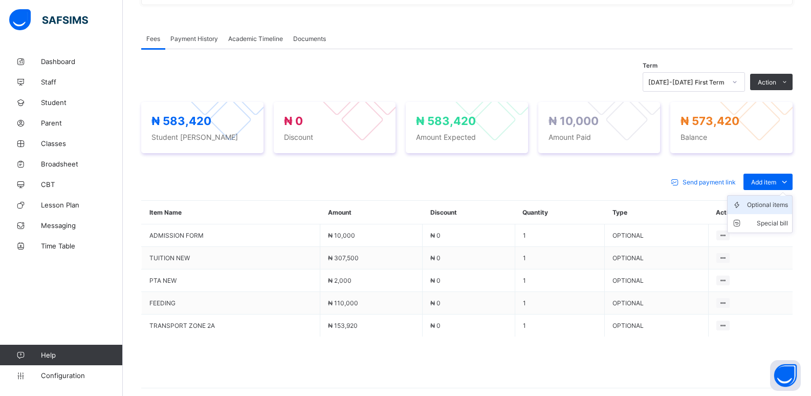
click at [767, 207] on div "Optional items" at bounding box center [767, 205] width 41 height 10
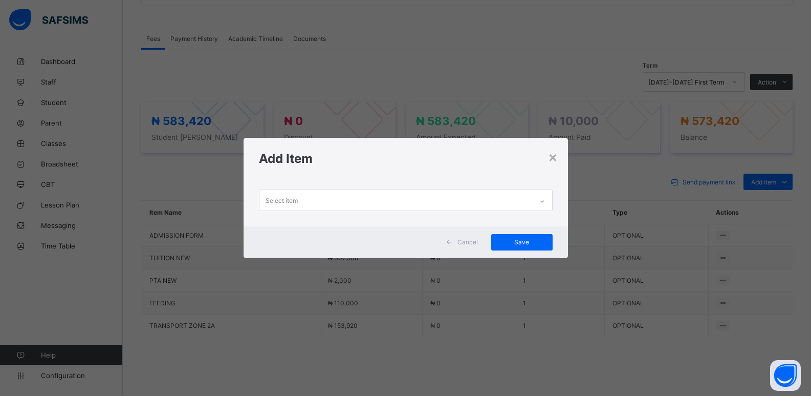
click at [546, 203] on icon at bounding box center [542, 201] width 6 height 10
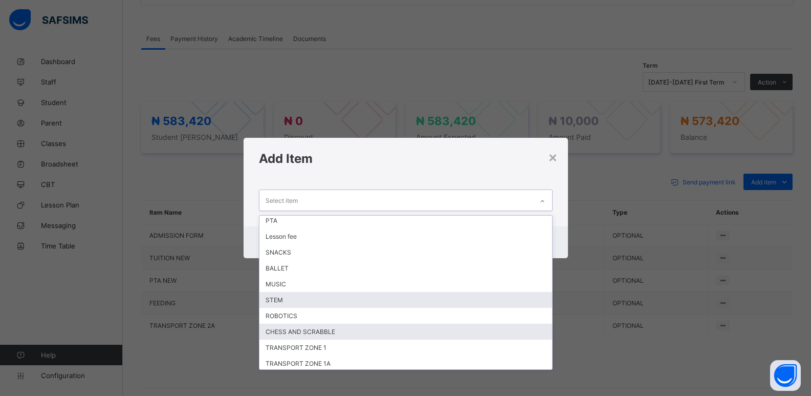
scroll to position [51, 0]
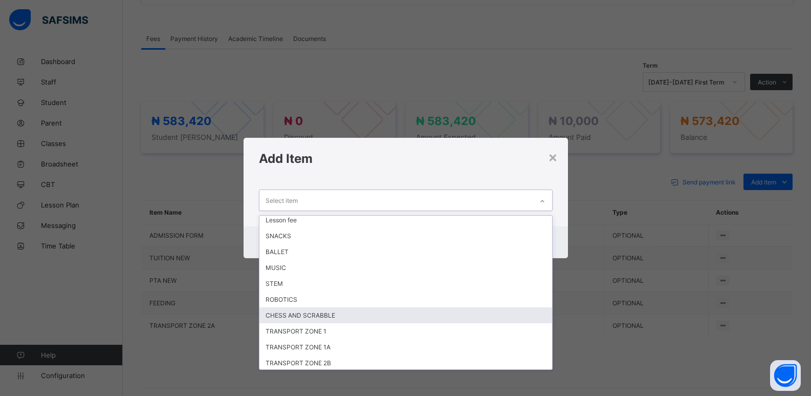
click at [349, 313] on div "CHESS AND SCRABBLE" at bounding box center [405, 315] width 293 height 16
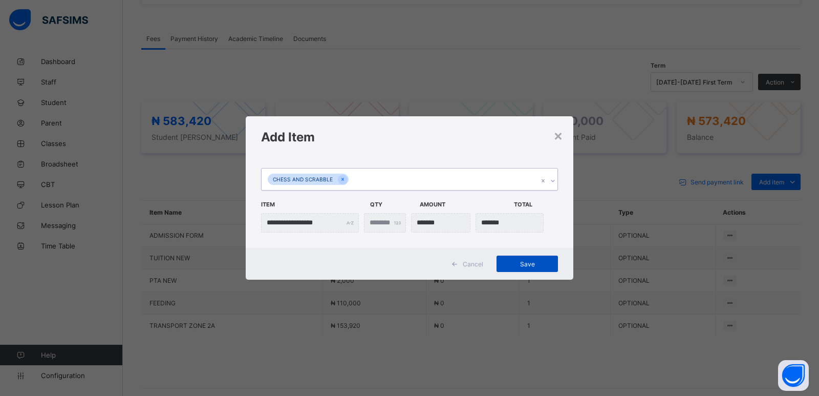
click at [517, 263] on span "Save" at bounding box center [527, 264] width 46 height 8
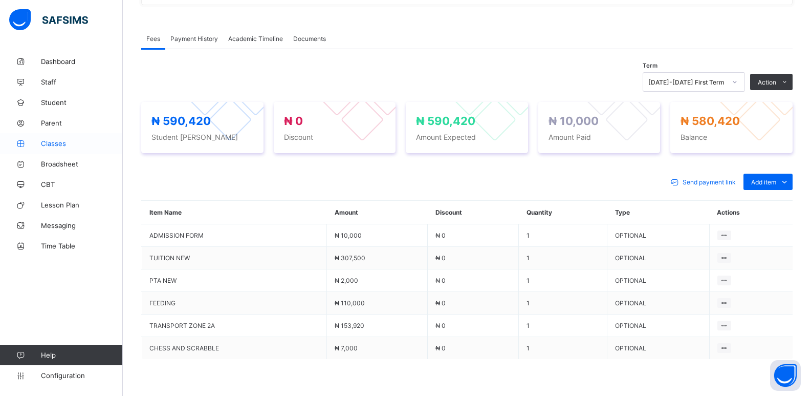
click at [52, 141] on span "Classes" at bounding box center [82, 143] width 82 height 8
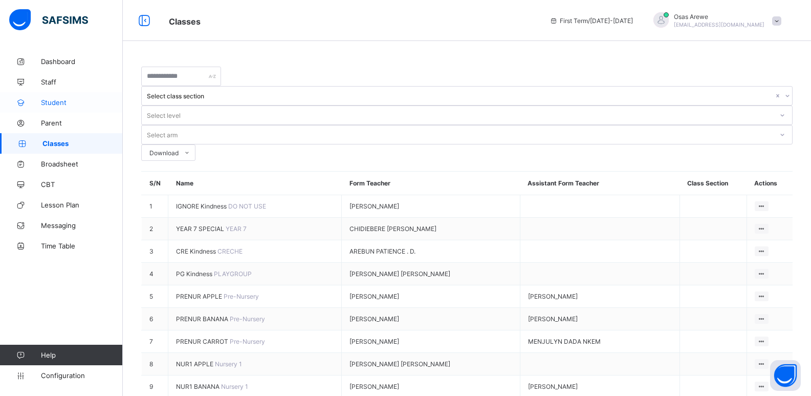
click at [59, 102] on span "Student" at bounding box center [82, 102] width 82 height 8
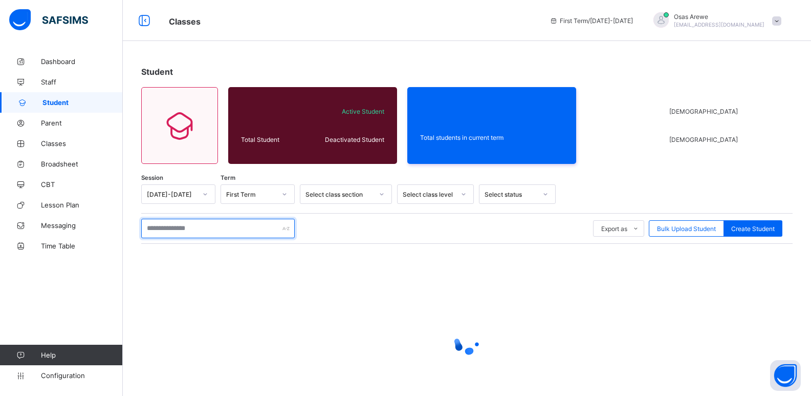
click at [212, 233] on input "text" at bounding box center [218, 228] width 154 height 19
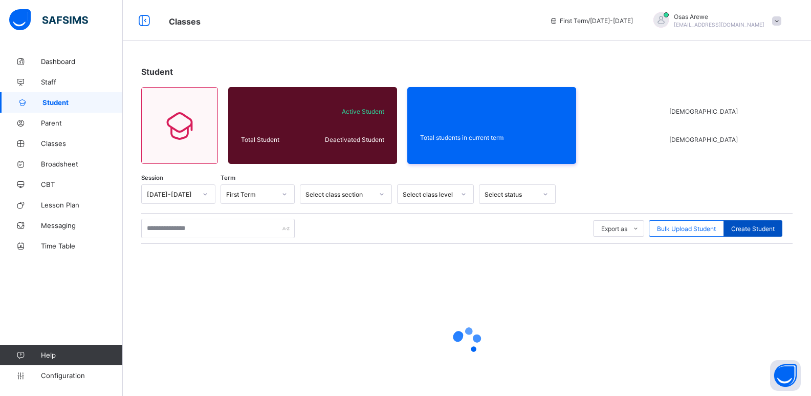
click at [758, 225] on span "Create Student" at bounding box center [753, 229] width 44 height 8
select select "**"
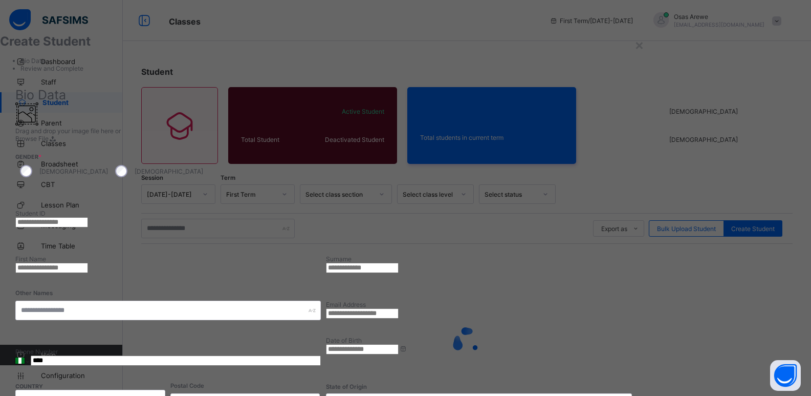
click at [88, 217] on input "text" at bounding box center [51, 222] width 73 height 10
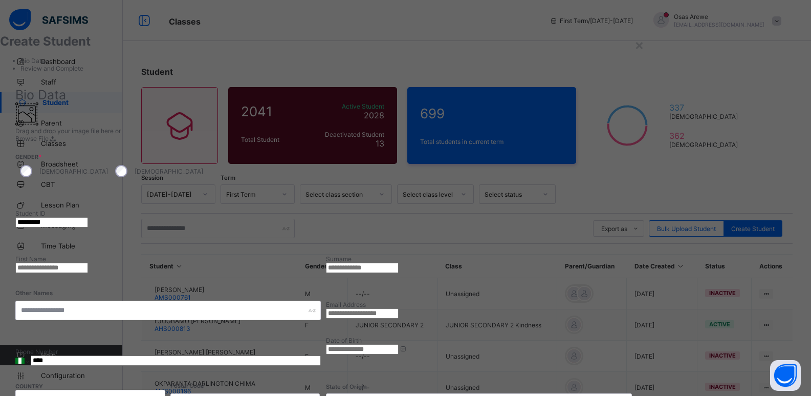
type input "*********"
click at [88, 263] on input "text" at bounding box center [51, 268] width 73 height 10
type input "*******"
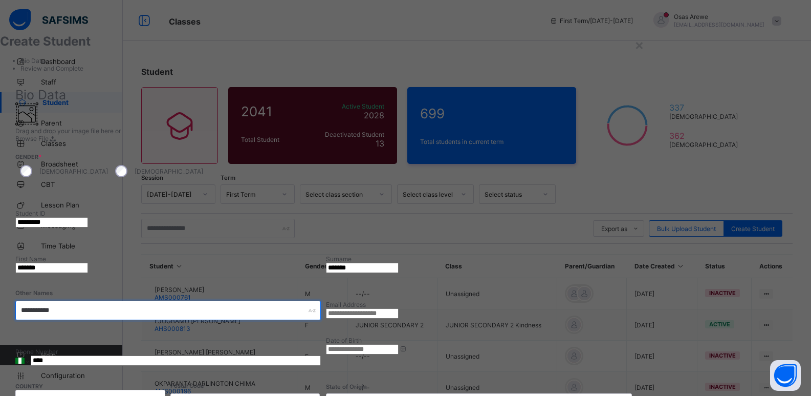
type input "**********"
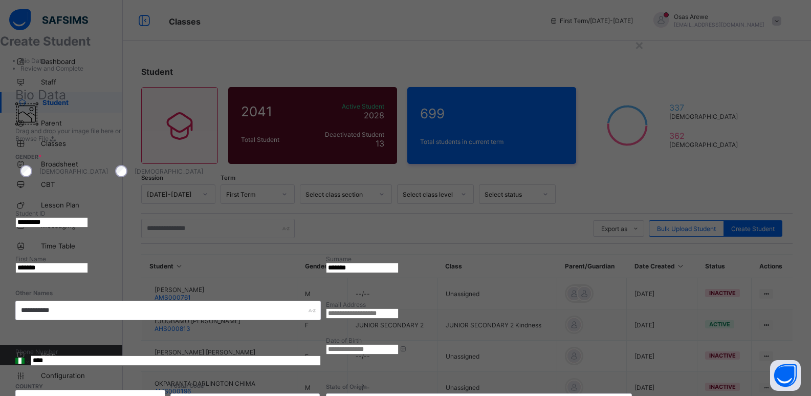
click at [399, 308] on input "email" at bounding box center [362, 313] width 73 height 10
type input "**********"
click at [321, 355] on input "****" at bounding box center [176, 360] width 290 height 10
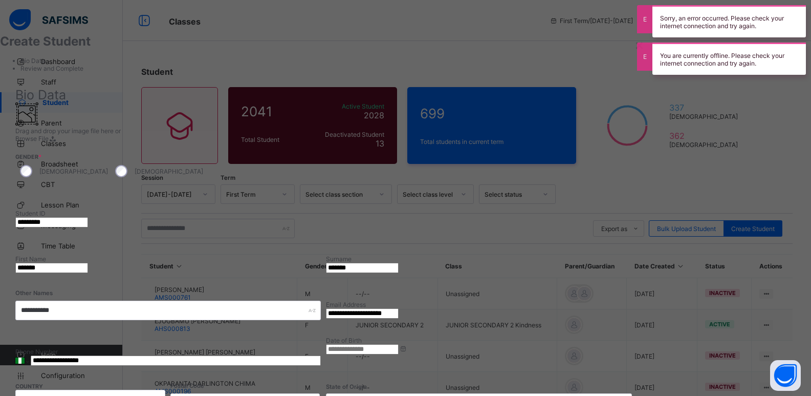
type input "**********"
click at [399, 344] on input at bounding box center [362, 349] width 73 height 10
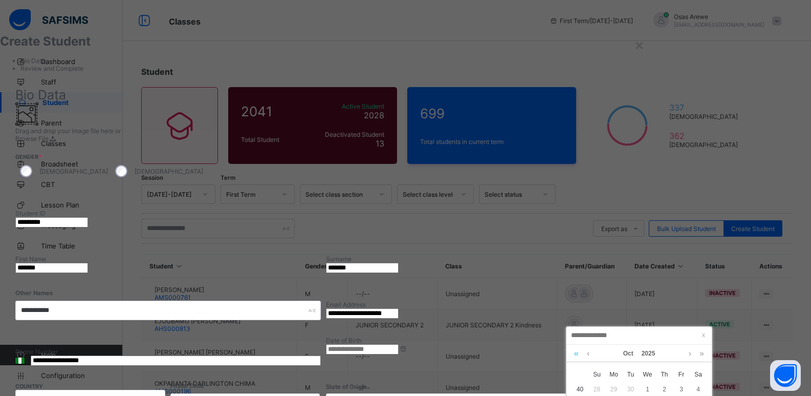
click at [574, 352] on link at bounding box center [577, 352] width 10 height 17
click at [577, 354] on link at bounding box center [577, 352] width 10 height 17
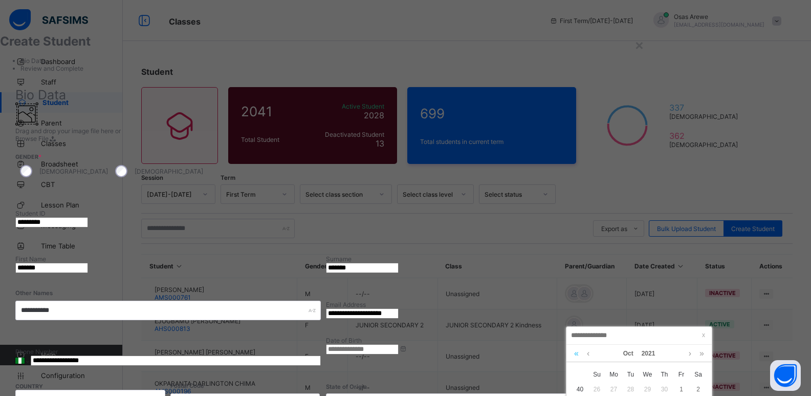
click at [577, 354] on link at bounding box center [577, 352] width 10 height 17
click at [576, 355] on link at bounding box center [577, 352] width 10 height 17
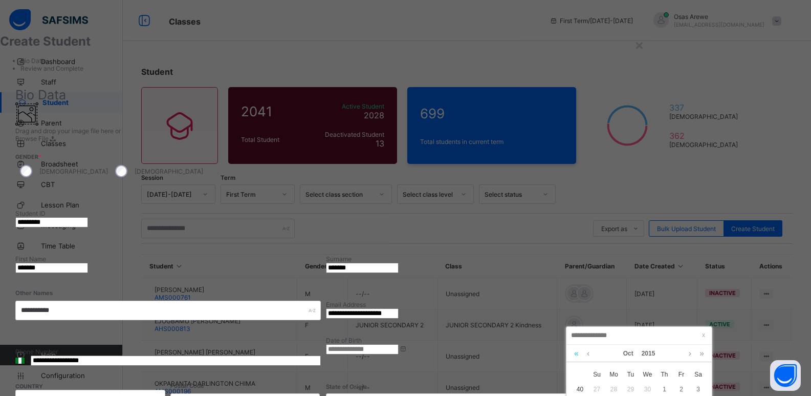
click at [575, 355] on link at bounding box center [577, 352] width 10 height 17
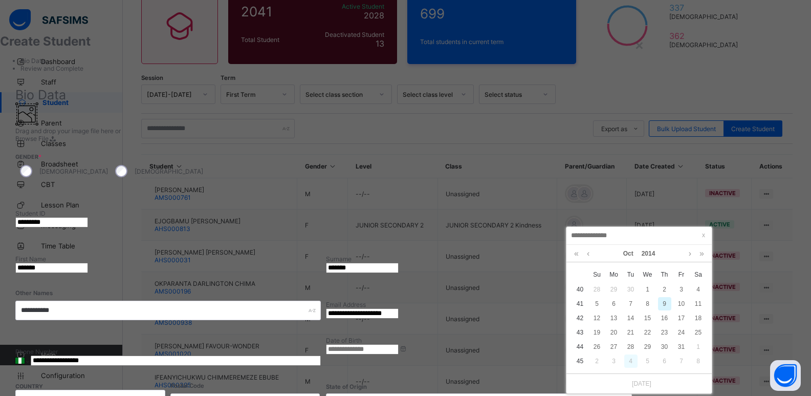
scroll to position [102, 0]
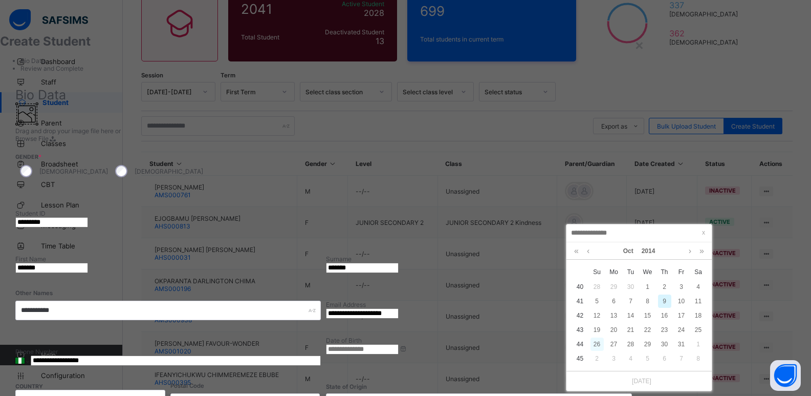
click at [595, 344] on div "26" at bounding box center [597, 343] width 13 height 13
type input "**********"
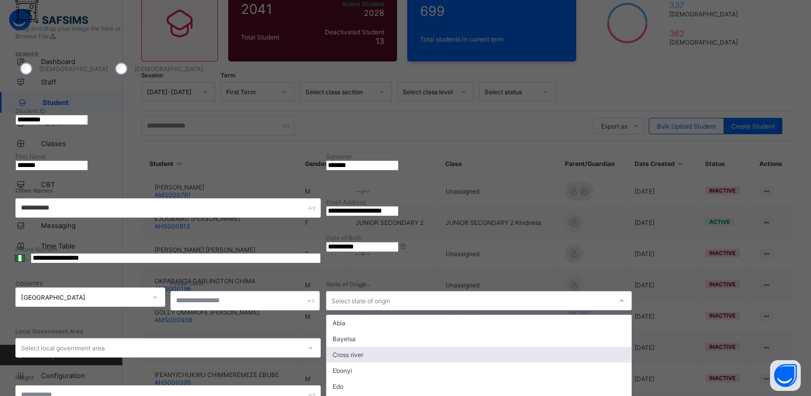
click at [622, 291] on div "option Cross river focused, 3 of 37. 37 results available. Use Up and Down to c…" at bounding box center [479, 300] width 306 height 19
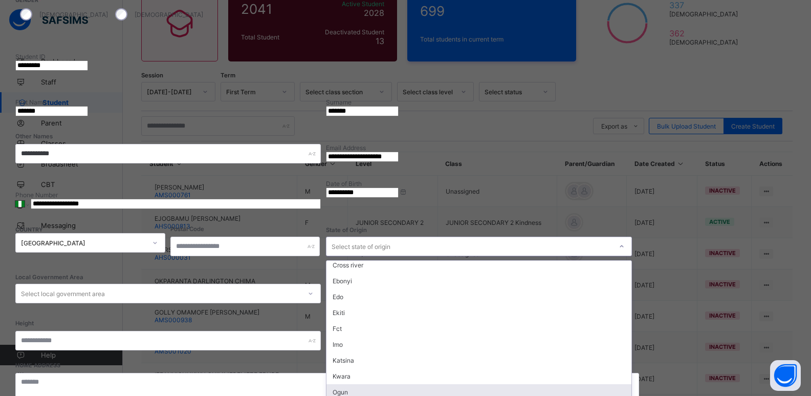
scroll to position [51, 0]
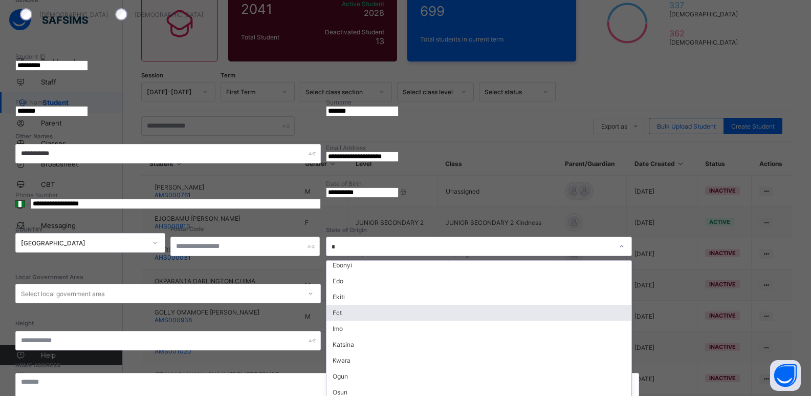
type input "**"
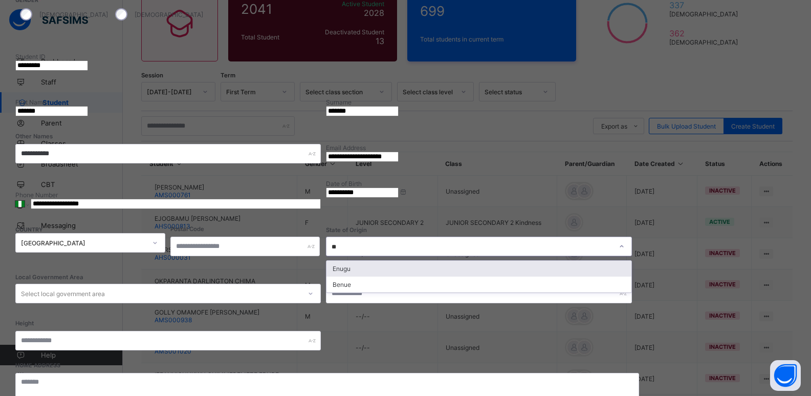
scroll to position [0, 0]
click at [595, 261] on div "Enugu" at bounding box center [479, 269] width 305 height 16
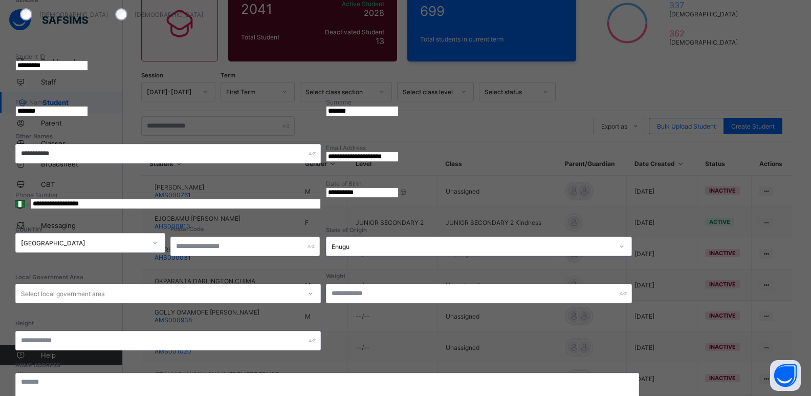
click at [301, 286] on div "Select local government area" at bounding box center [158, 293] width 285 height 14
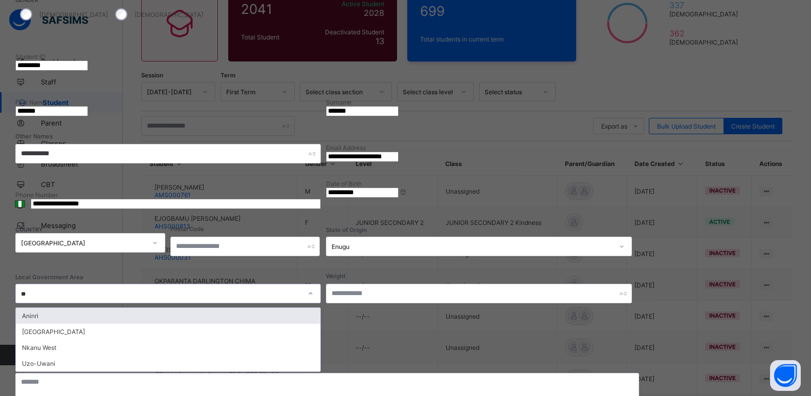
type input "***"
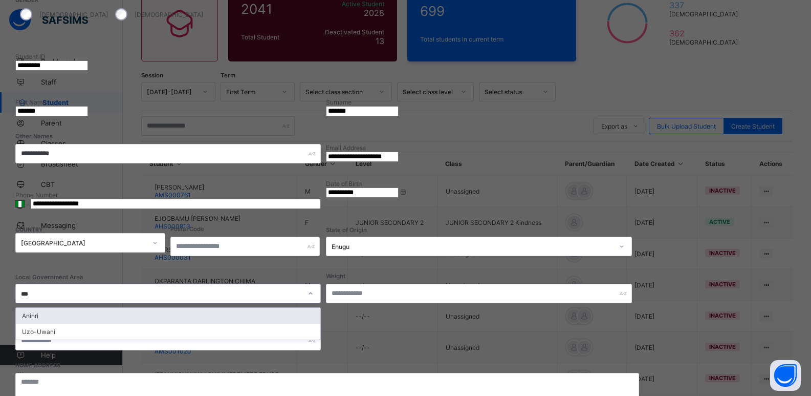
click at [320, 308] on div "Aninri" at bounding box center [168, 316] width 305 height 16
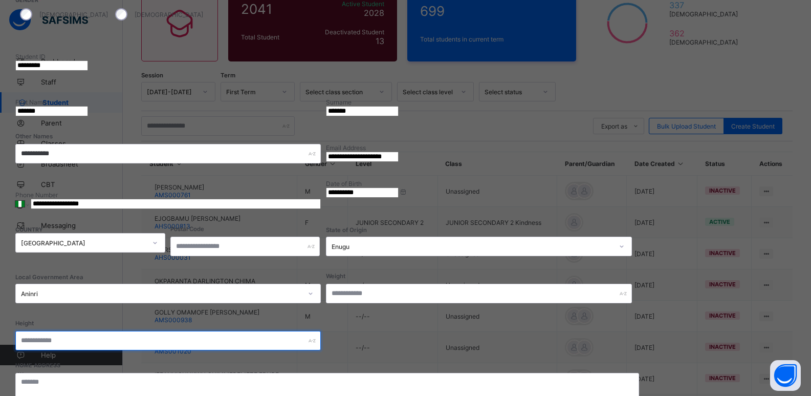
click at [321, 331] on input "text" at bounding box center [168, 340] width 306 height 19
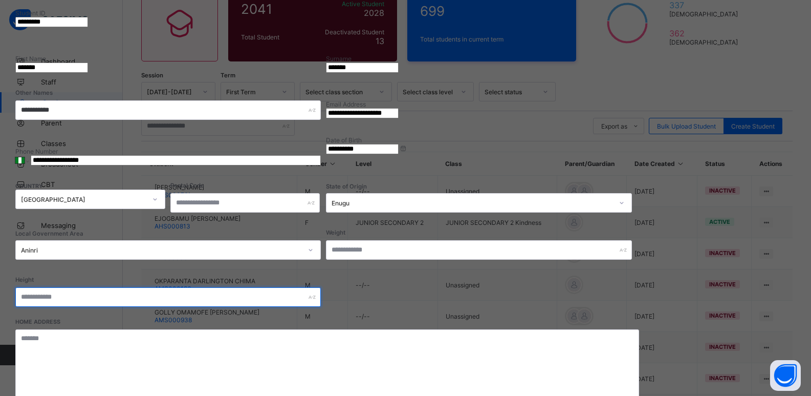
scroll to position [310, 0]
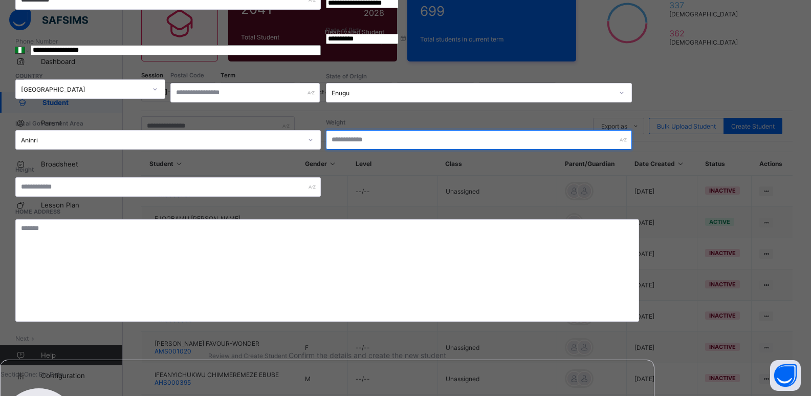
click at [605, 130] on input "text" at bounding box center [479, 139] width 306 height 19
type input "**"
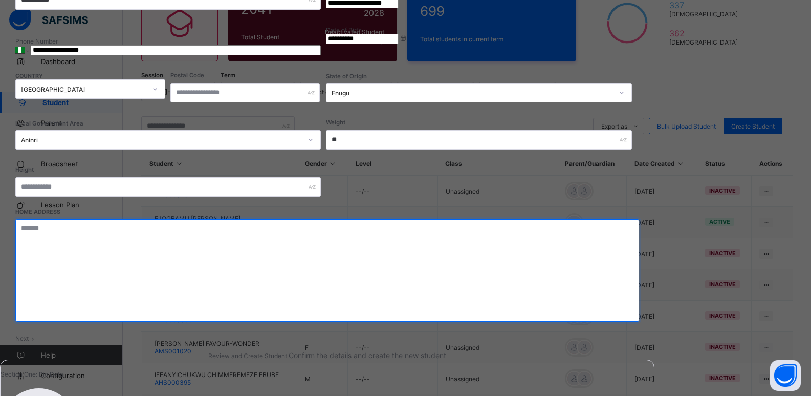
click at [415, 219] on textarea at bounding box center [327, 270] width 624 height 102
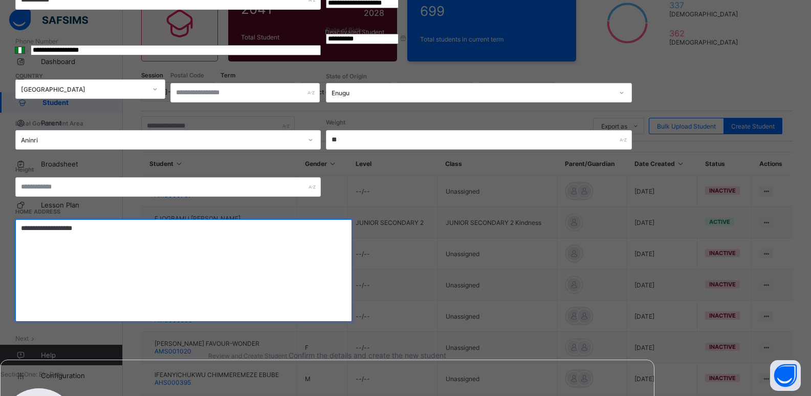
click at [352, 219] on textarea "**********" at bounding box center [183, 270] width 337 height 102
drag, startPoint x: 538, startPoint y: 204, endPoint x: 399, endPoint y: 209, distance: 138.8
click at [352, 219] on textarea "**********" at bounding box center [183, 270] width 337 height 102
type textarea "**********"
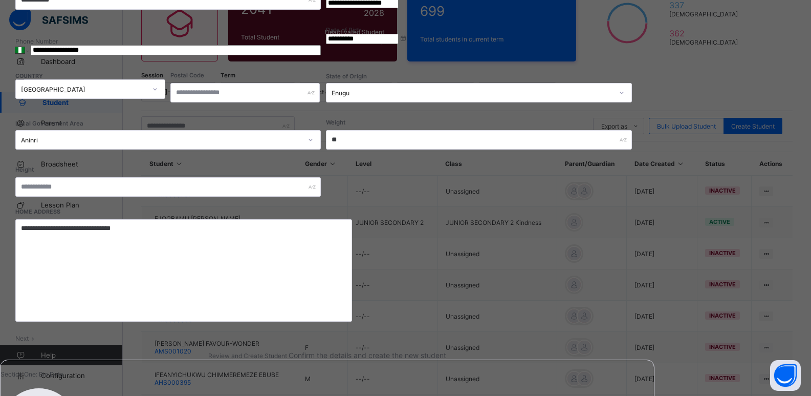
click at [29, 338] on span "Next" at bounding box center [21, 338] width 13 height 8
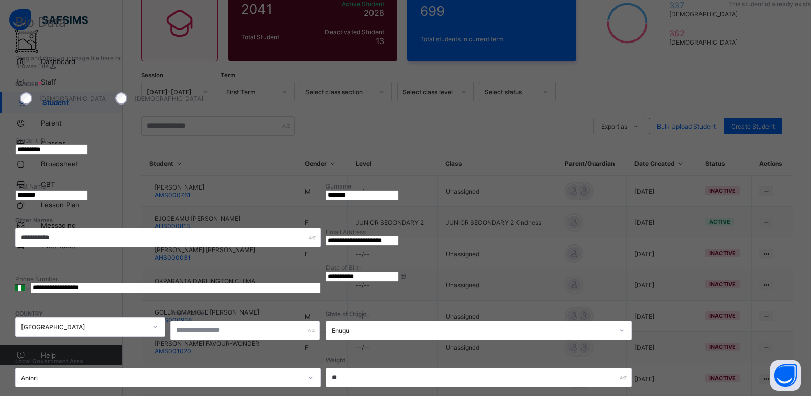
scroll to position [54, 0]
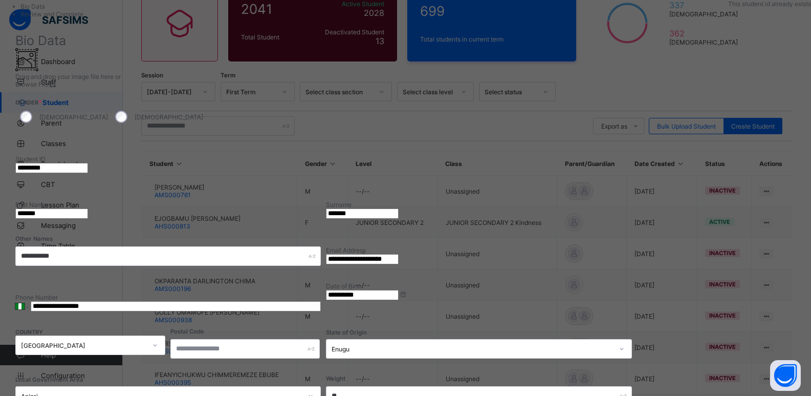
click at [88, 163] on input "*********" at bounding box center [51, 168] width 73 height 10
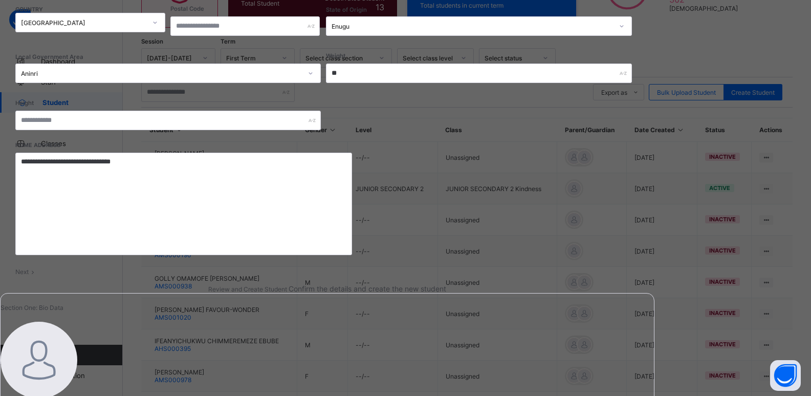
scroll to position [154, 0]
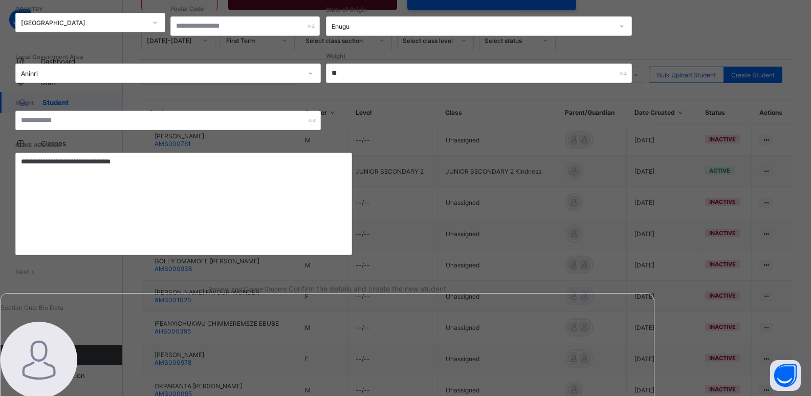
type input "*********"
click at [29, 268] on span "Next" at bounding box center [21, 272] width 13 height 8
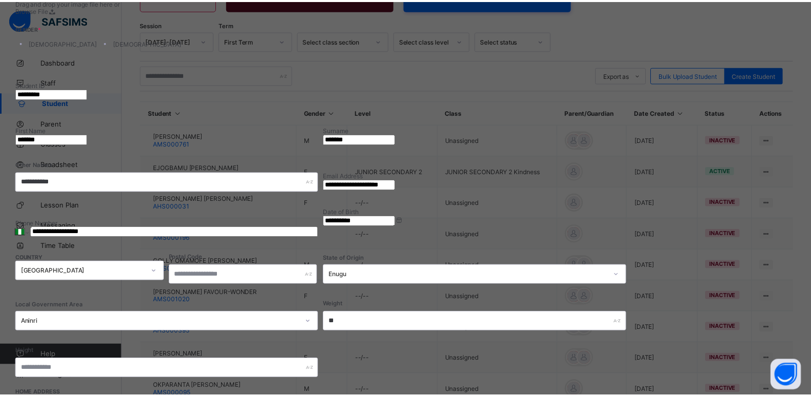
scroll to position [133, 0]
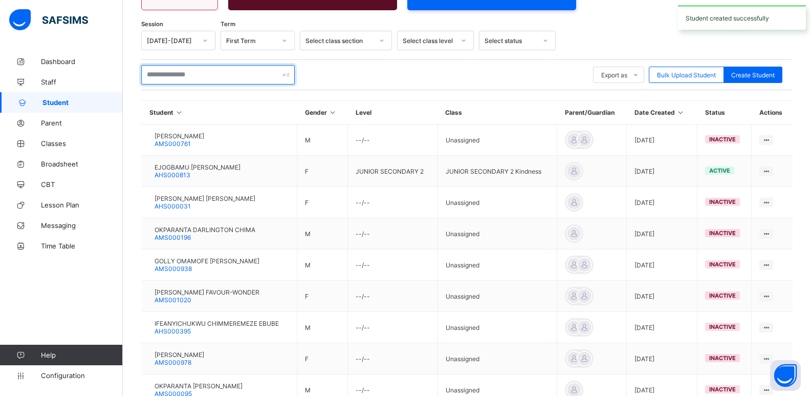
click at [199, 78] on input "text" at bounding box center [218, 74] width 154 height 19
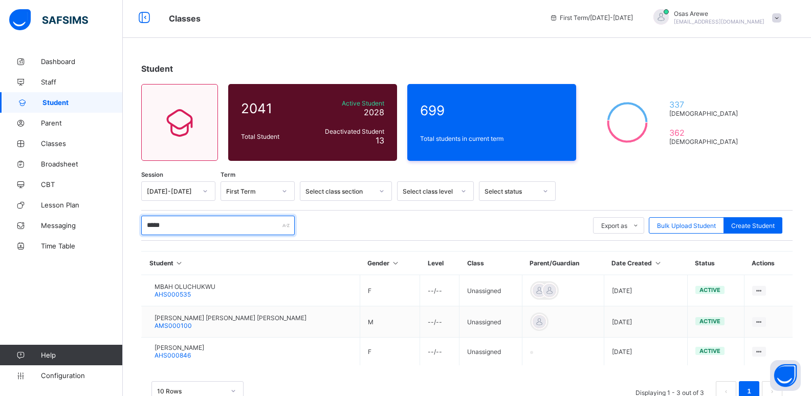
scroll to position [34, 0]
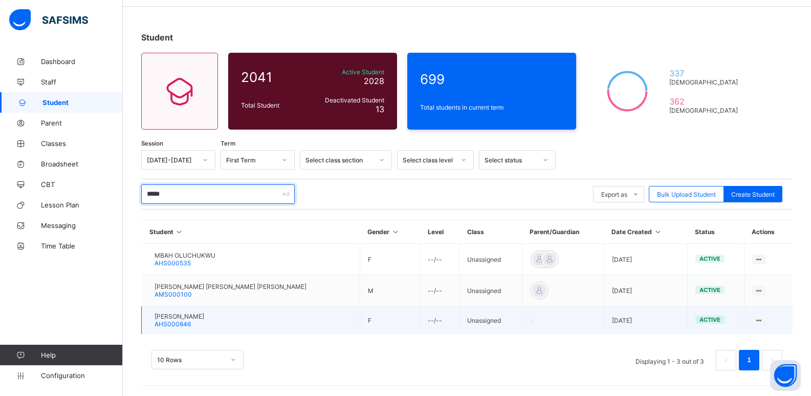
type input "*****"
click at [188, 317] on span "[PERSON_NAME]" at bounding box center [180, 316] width 50 height 8
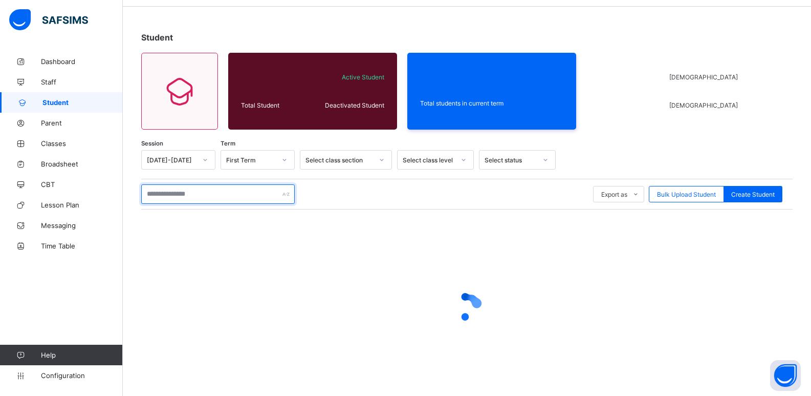
click at [188, 197] on input "text" at bounding box center [218, 193] width 154 height 19
type input "*"
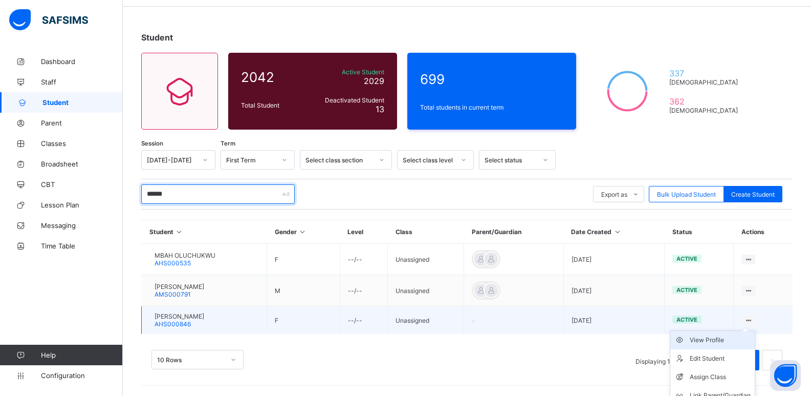
scroll to position [62, 0]
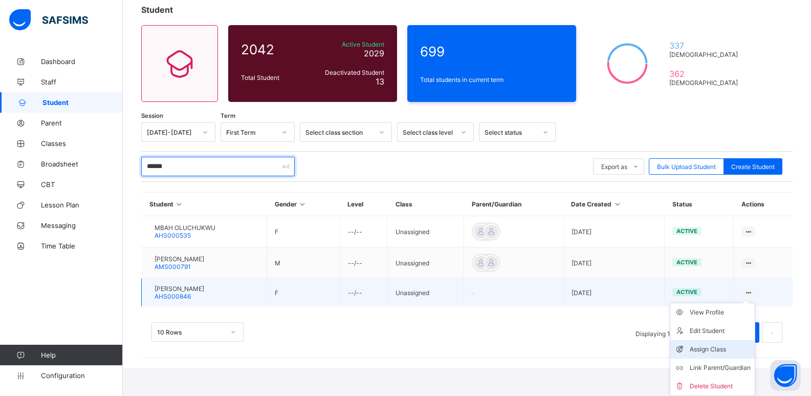
type input "******"
click at [728, 350] on div "Assign Class" at bounding box center [720, 349] width 61 height 10
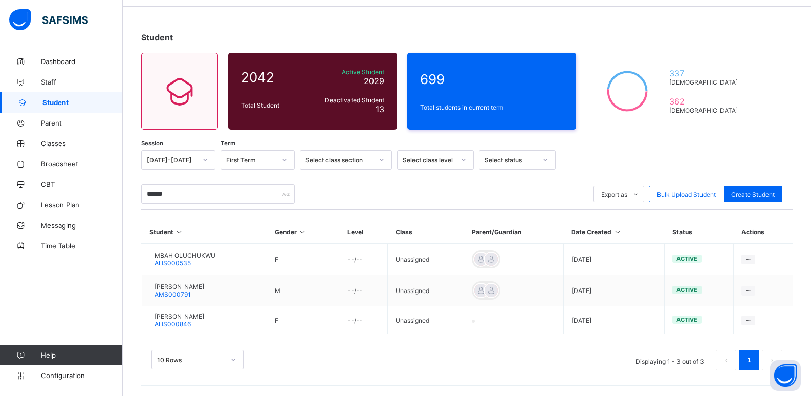
scroll to position [34, 0]
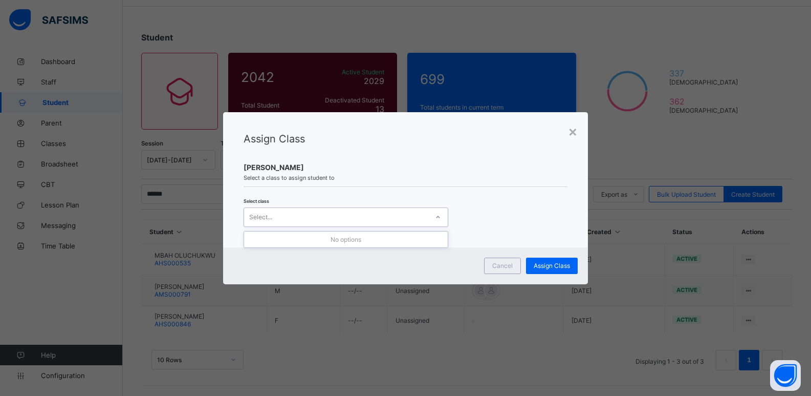
click at [291, 217] on div "Select..." at bounding box center [336, 217] width 184 height 14
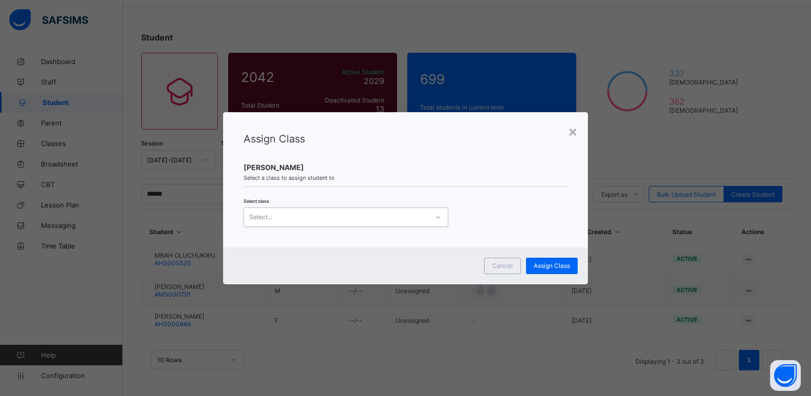
click at [291, 217] on div "Select..." at bounding box center [336, 217] width 184 height 14
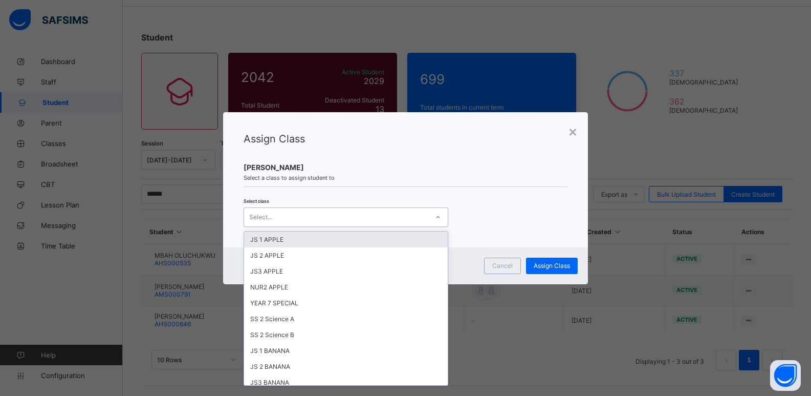
click at [291, 217] on div "Select..." at bounding box center [336, 217] width 184 height 14
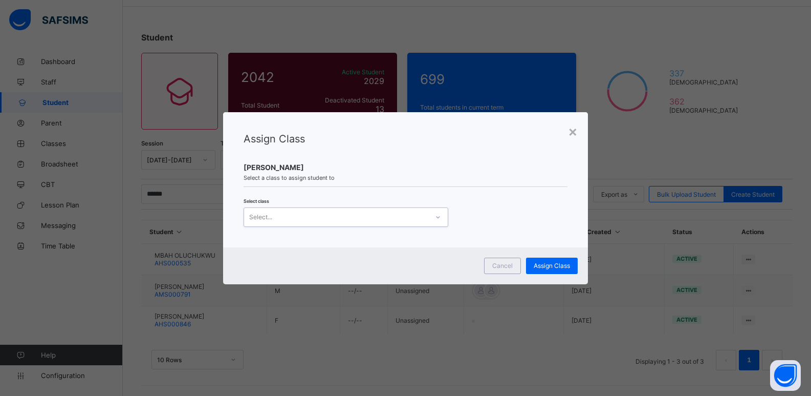
click at [291, 217] on div "Select..." at bounding box center [336, 217] width 184 height 14
click at [630, 42] on div "× Assign Class MBAMALU CYNTHIA CHINECHEREM Select a class to assign student to …" at bounding box center [405, 198] width 811 height 396
click at [574, 129] on div "×" at bounding box center [573, 130] width 10 height 17
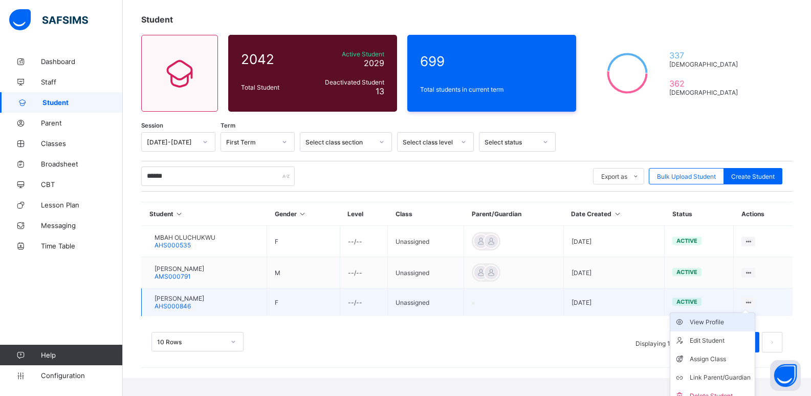
scroll to position [62, 0]
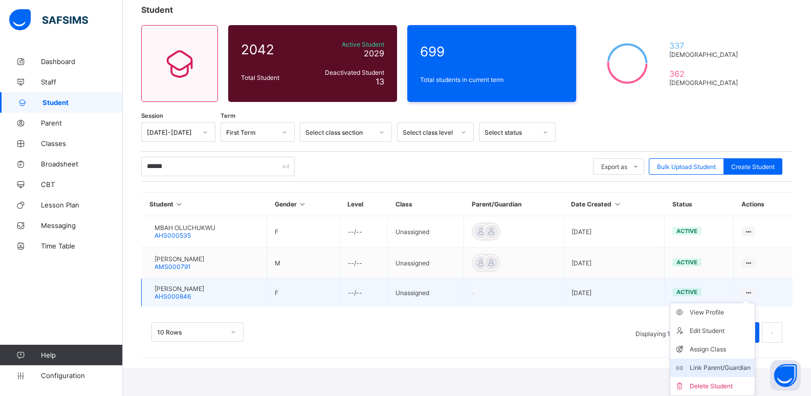
click at [721, 366] on div "Link Parent/Guardian" at bounding box center [720, 367] width 61 height 10
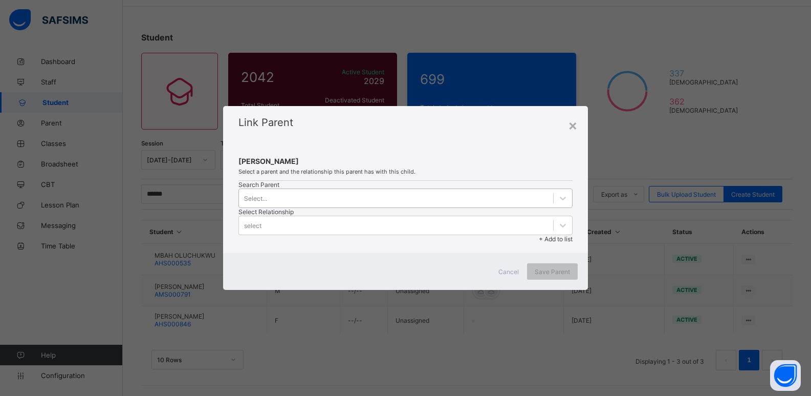
click at [364, 198] on div "Select..." at bounding box center [396, 198] width 314 height 14
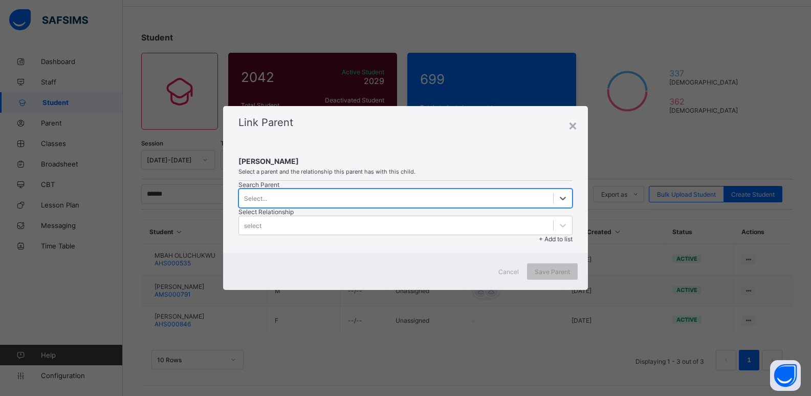
click at [364, 198] on div "Select..." at bounding box center [396, 198] width 314 height 14
click at [364, 199] on div "Select..." at bounding box center [396, 198] width 314 height 14
click at [363, 199] on div "Select..." at bounding box center [396, 198] width 314 height 14
drag, startPoint x: 363, startPoint y: 199, endPoint x: 363, endPoint y: 212, distance: 13.8
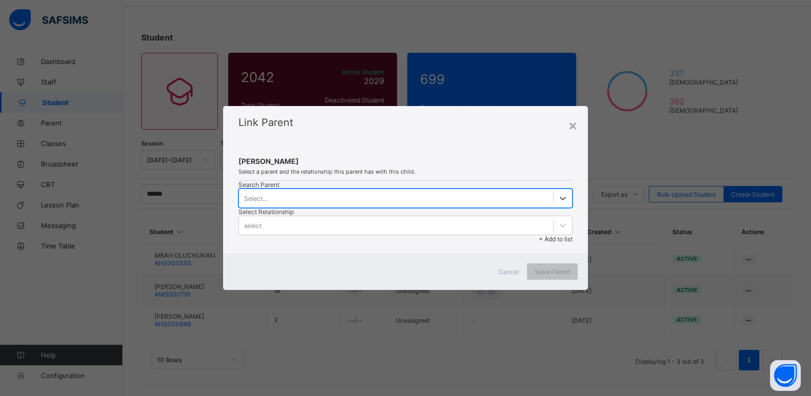
click at [363, 205] on div "Select..." at bounding box center [396, 198] width 314 height 14
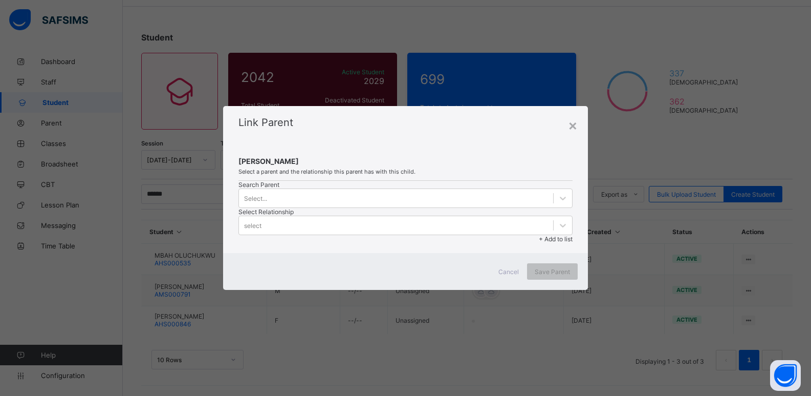
click at [362, 213] on div "Search Parent Select... Select Relationship select + Add to list" at bounding box center [406, 212] width 334 height 62
click at [362, 212] on div "Search Parent Select... Select Relationship select + Add to list" at bounding box center [406, 212] width 334 height 62
click at [359, 202] on div "Select..." at bounding box center [396, 198] width 314 height 14
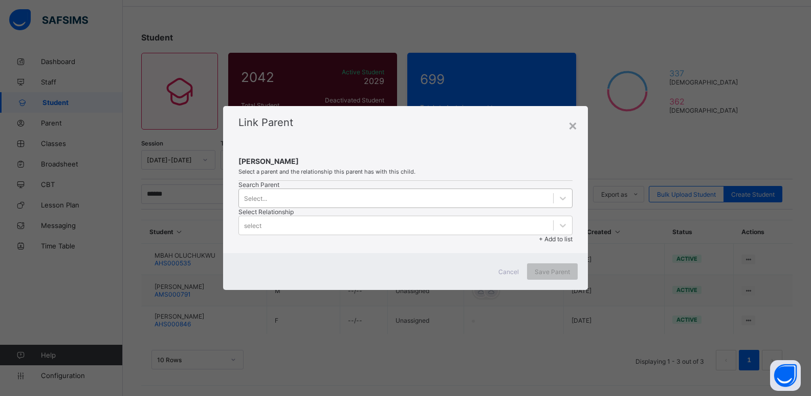
click at [359, 202] on div "Select..." at bounding box center [396, 198] width 314 height 14
click at [359, 205] on div "Select..." at bounding box center [396, 198] width 314 height 14
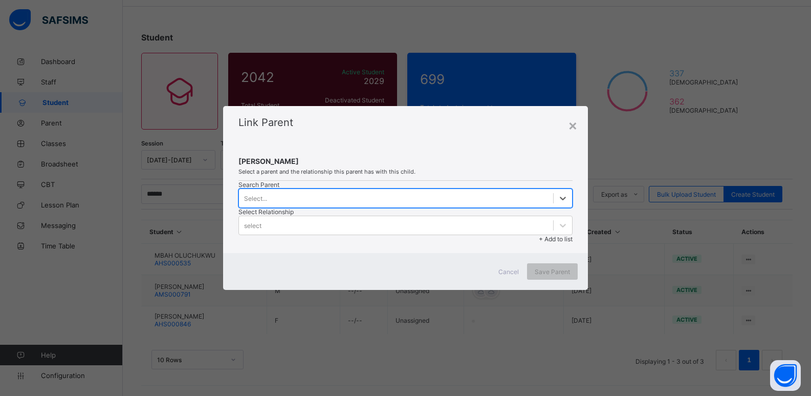
drag, startPoint x: 359, startPoint y: 206, endPoint x: 354, endPoint y: 210, distance: 6.6
click at [356, 208] on div "Select..." at bounding box center [406, 197] width 334 height 19
drag, startPoint x: 354, startPoint y: 210, endPoint x: 357, endPoint y: 220, distance: 10.8
click at [357, 220] on div "Search Parent 0 results available. Select is focused ,type to refine list, pres…" at bounding box center [406, 212] width 334 height 62
drag, startPoint x: 377, startPoint y: 200, endPoint x: 379, endPoint y: 207, distance: 7.5
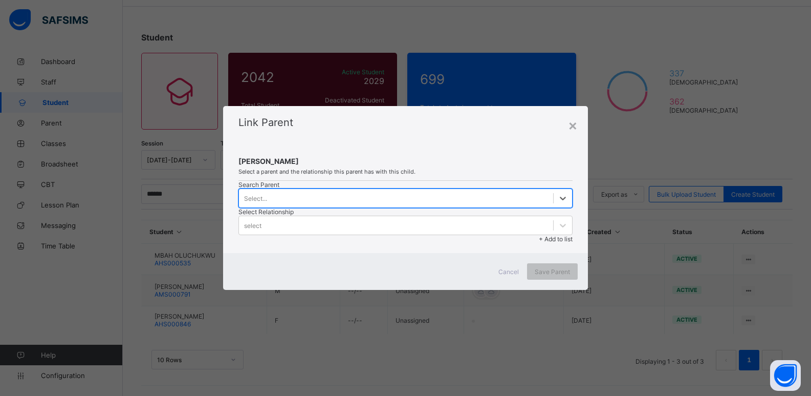
click at [377, 202] on div "Select..." at bounding box center [396, 198] width 314 height 14
click at [379, 205] on div "Select..." at bounding box center [396, 198] width 314 height 14
click at [379, 208] on div "Select..." at bounding box center [406, 197] width 334 height 19
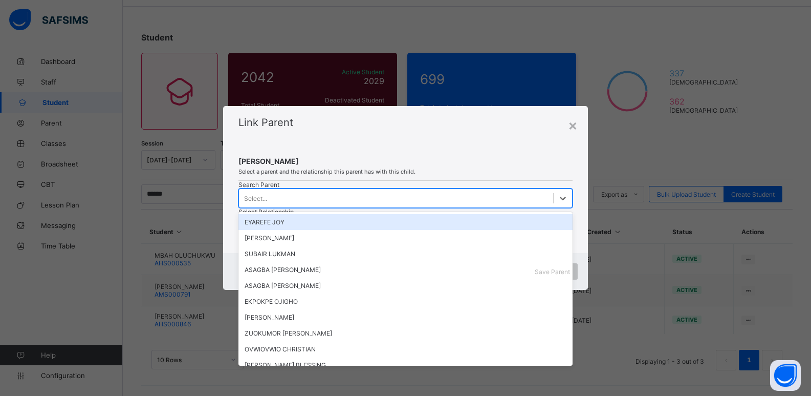
click at [379, 208] on div "Select..." at bounding box center [406, 197] width 334 height 19
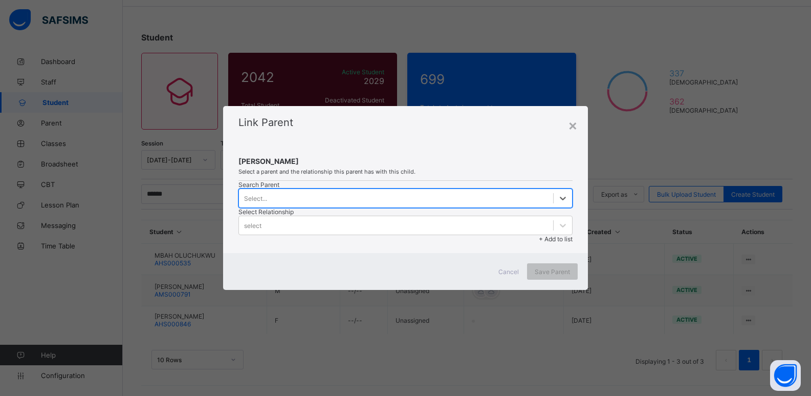
click at [379, 208] on div "Select..." at bounding box center [406, 197] width 334 height 19
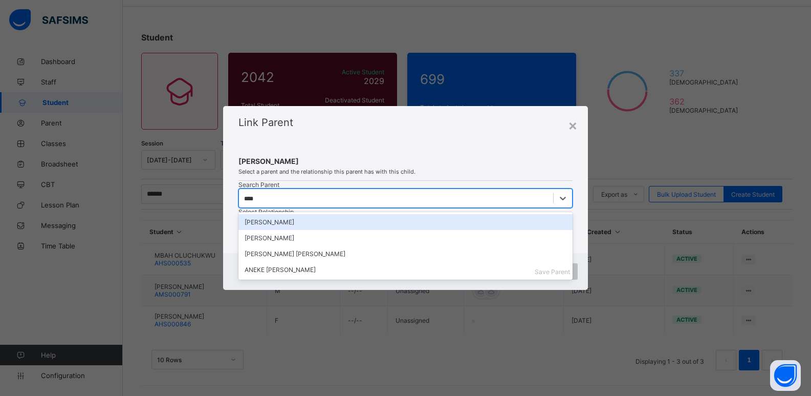
type input "*****"
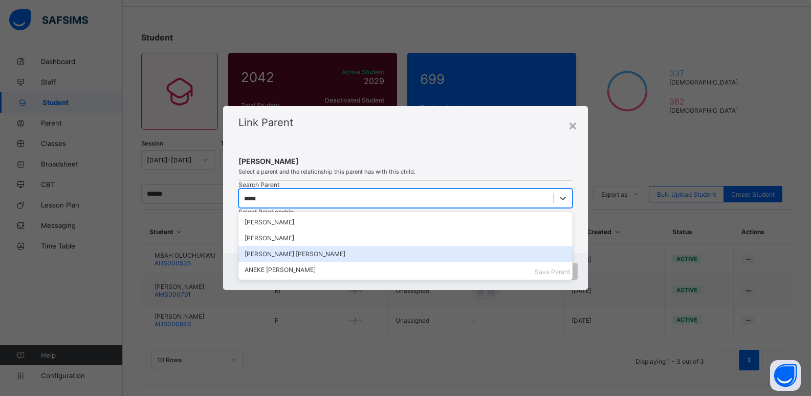
click at [291, 257] on div "ANEKE ANTHONY CHIJIOKE" at bounding box center [406, 254] width 322 height 8
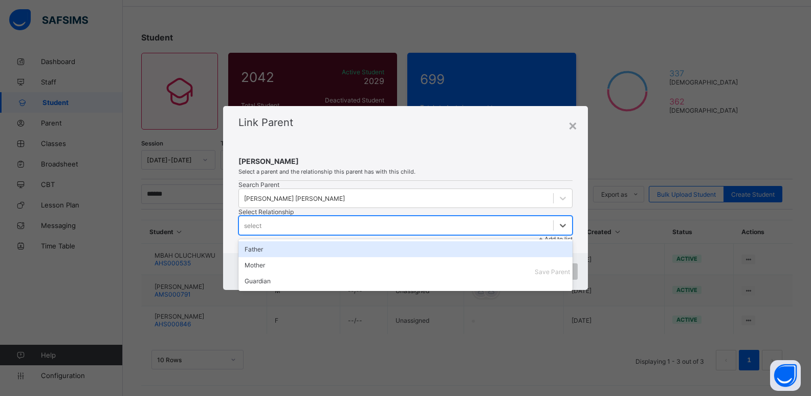
click at [454, 218] on div "select" at bounding box center [396, 225] width 314 height 14
click at [429, 241] on div "Father" at bounding box center [406, 249] width 334 height 16
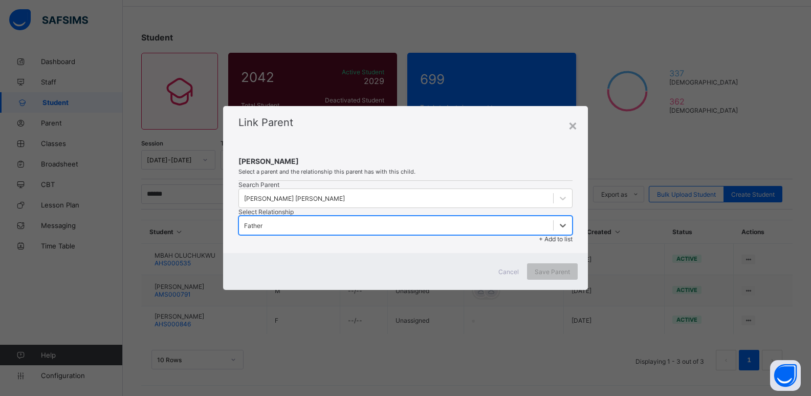
click at [556, 235] on span "+ Add to list" at bounding box center [556, 239] width 34 height 8
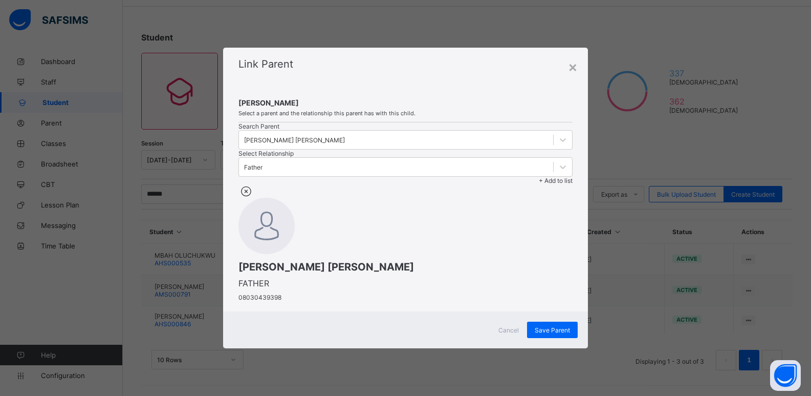
click at [383, 292] on div "ANEKE ANTHONY CHIJIOKE FATHER 08030439398" at bounding box center [406, 242] width 334 height 117
click at [556, 334] on span "Save Parent" at bounding box center [552, 330] width 35 height 8
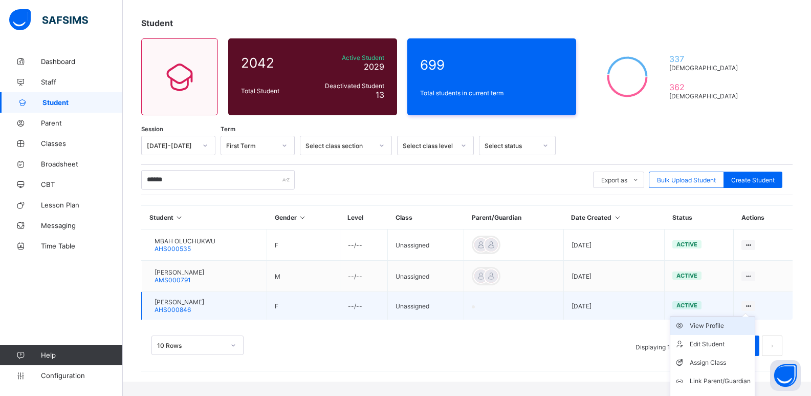
scroll to position [62, 0]
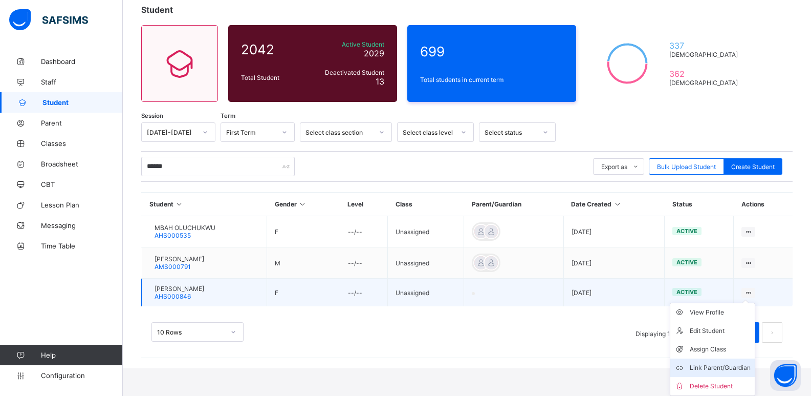
click at [727, 366] on div "Link Parent/Guardian" at bounding box center [720, 367] width 61 height 10
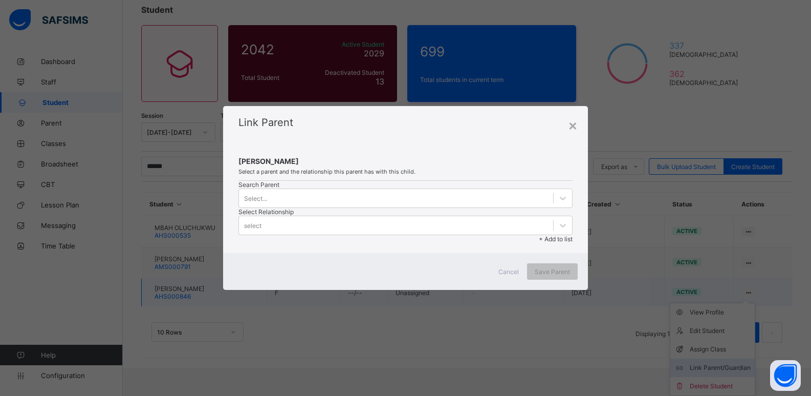
scroll to position [34, 0]
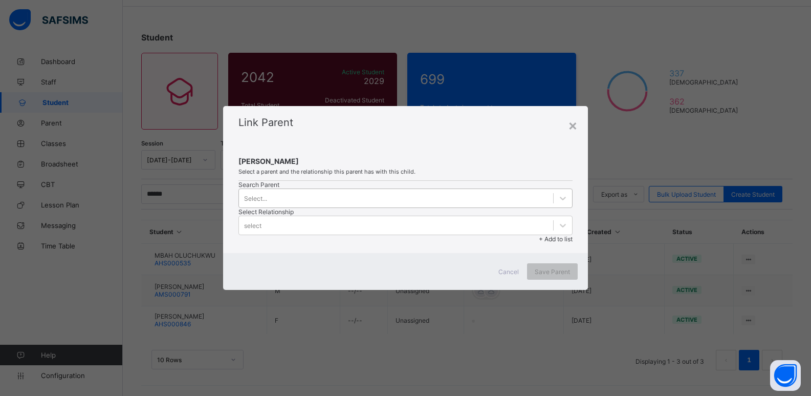
click at [260, 202] on div "Select..." at bounding box center [255, 198] width 23 height 8
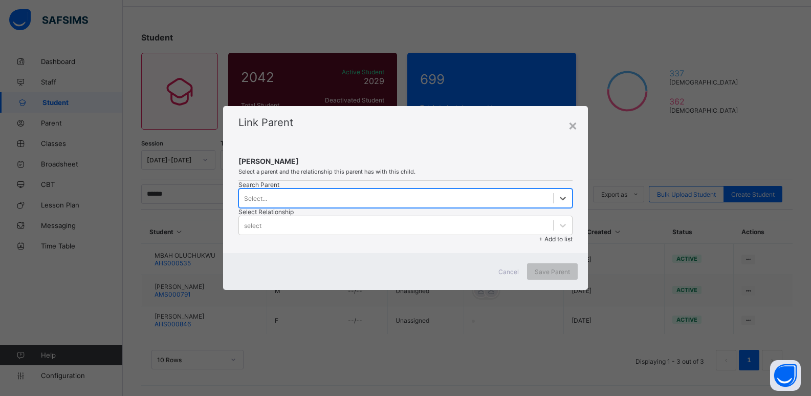
click at [259, 202] on div "Select..." at bounding box center [255, 198] width 23 height 8
click at [261, 202] on div "Select..." at bounding box center [255, 198] width 23 height 8
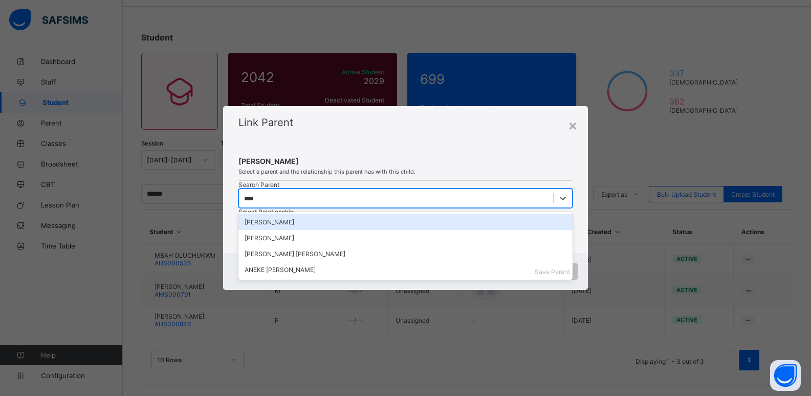
type input "*****"
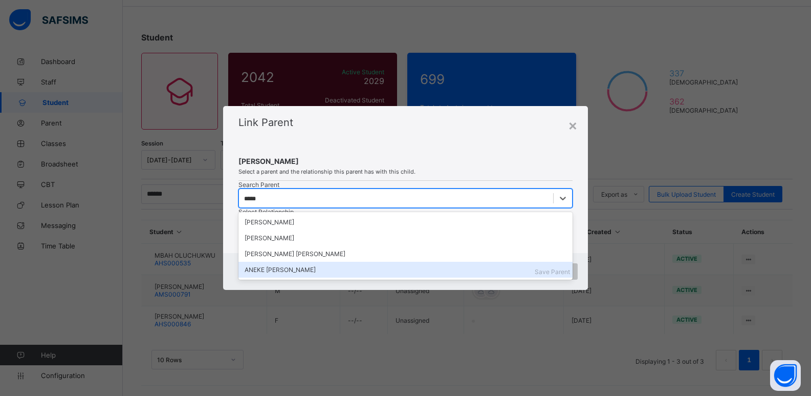
click at [281, 273] on div "ANEKE CHIAMAKA PAULINE" at bounding box center [406, 270] width 322 height 8
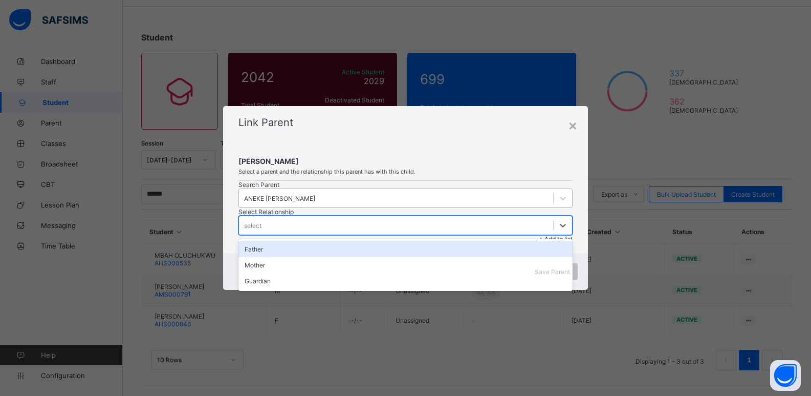
click at [435, 218] on div "select" at bounding box center [396, 225] width 314 height 14
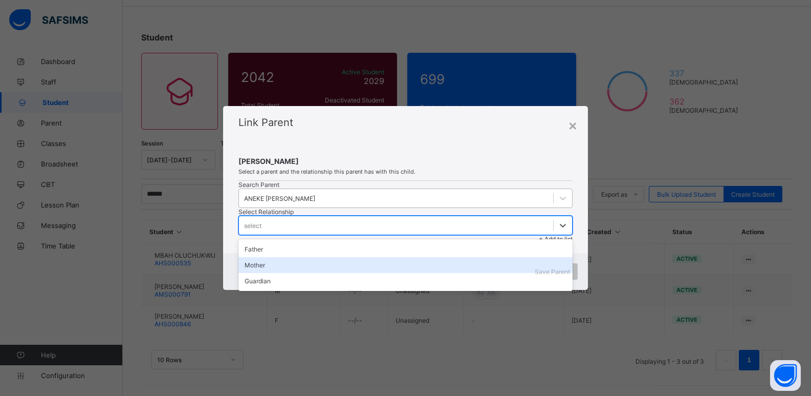
click at [424, 257] on div "Mother" at bounding box center [406, 265] width 334 height 16
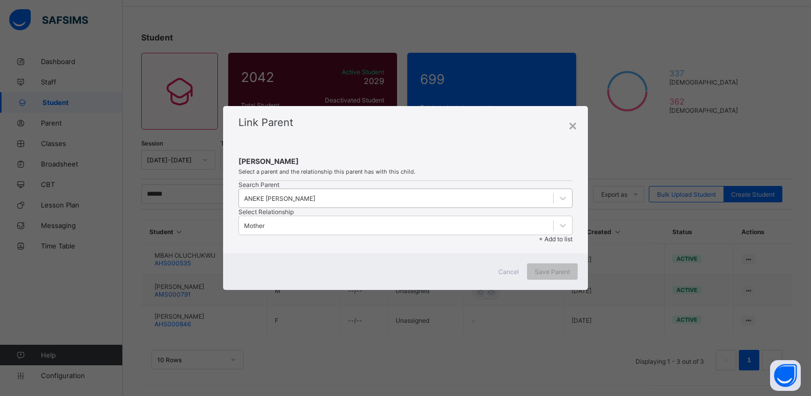
click at [562, 235] on span "+ Add to list" at bounding box center [556, 239] width 34 height 8
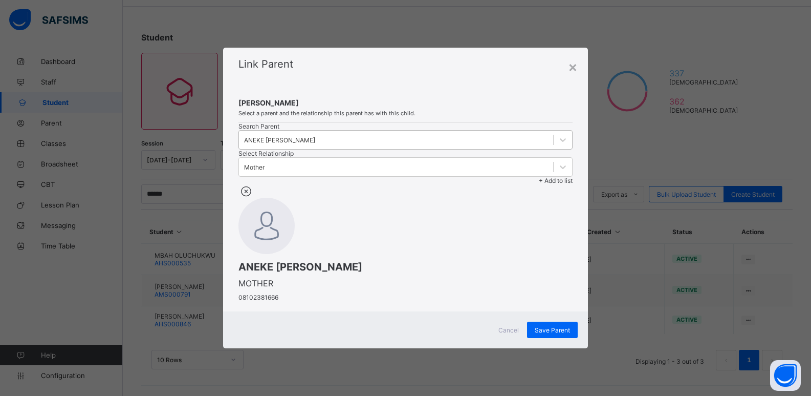
click at [295, 254] on img at bounding box center [267, 226] width 56 height 56
click at [402, 301] on div "ANEKE CHIAMAKA PAULINE MOTHER 08102381666" at bounding box center [406, 242] width 334 height 117
click at [550, 334] on span "Save Parent" at bounding box center [552, 330] width 35 height 8
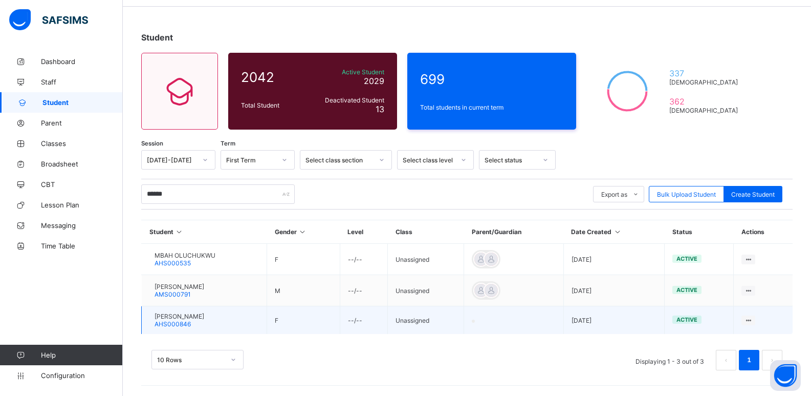
click at [201, 315] on span "[PERSON_NAME]" at bounding box center [180, 316] width 50 height 8
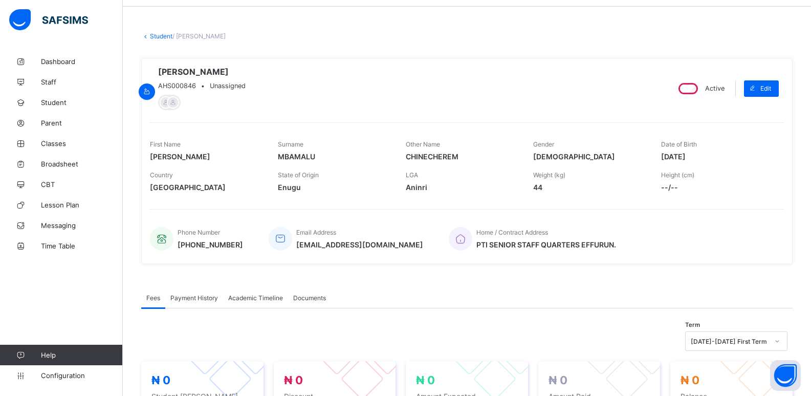
scroll to position [31, 0]
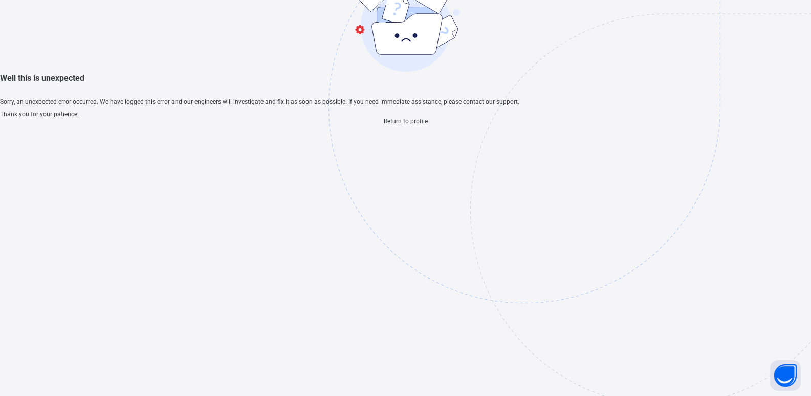
click at [400, 125] on span "Return to profile" at bounding box center [406, 121] width 44 height 7
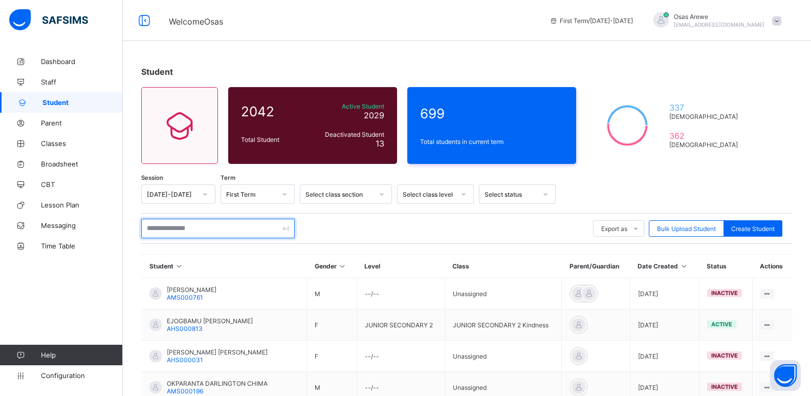
click at [192, 231] on input "text" at bounding box center [218, 228] width 154 height 19
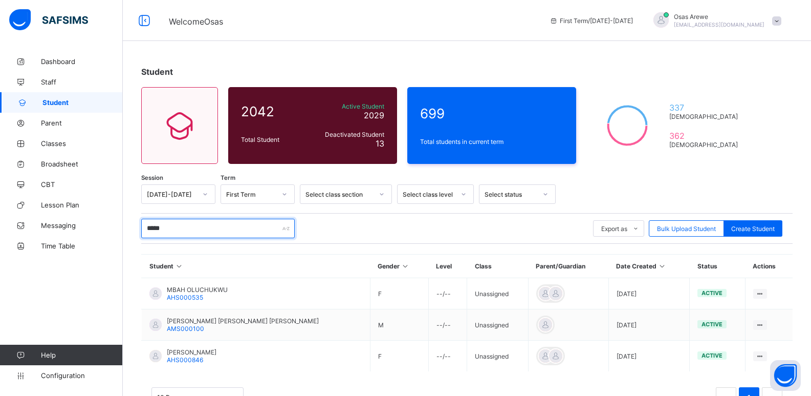
type input "******"
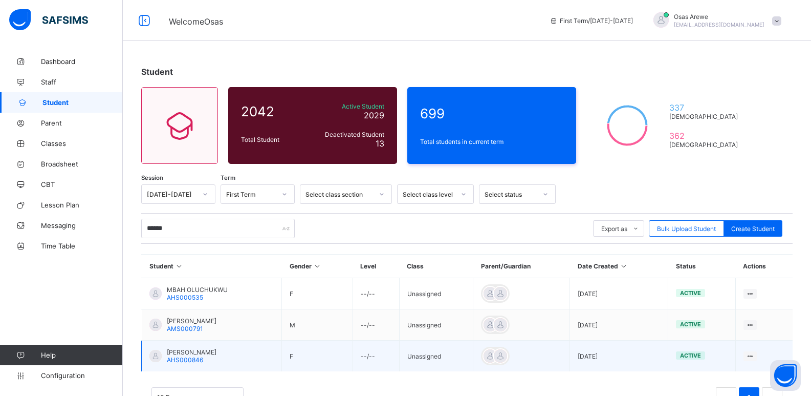
click at [208, 351] on span "MBAMALU CYNTHIA CHINECHEREM" at bounding box center [192, 352] width 50 height 8
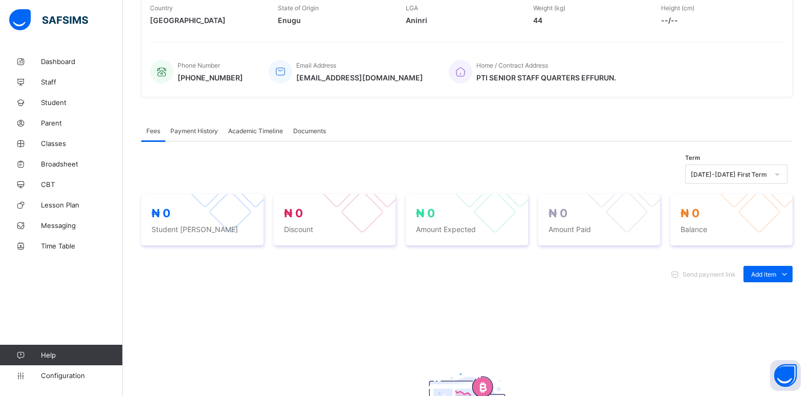
scroll to position [205, 0]
click at [767, 297] on div "Optional items" at bounding box center [767, 296] width 41 height 10
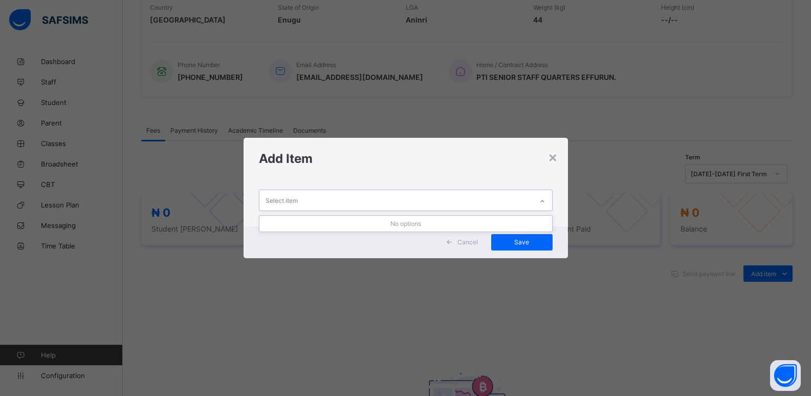
click at [495, 205] on div "Select item" at bounding box center [395, 200] width 273 height 20
click at [542, 200] on icon at bounding box center [542, 201] width 6 height 10
click at [543, 201] on icon at bounding box center [542, 201] width 6 height 10
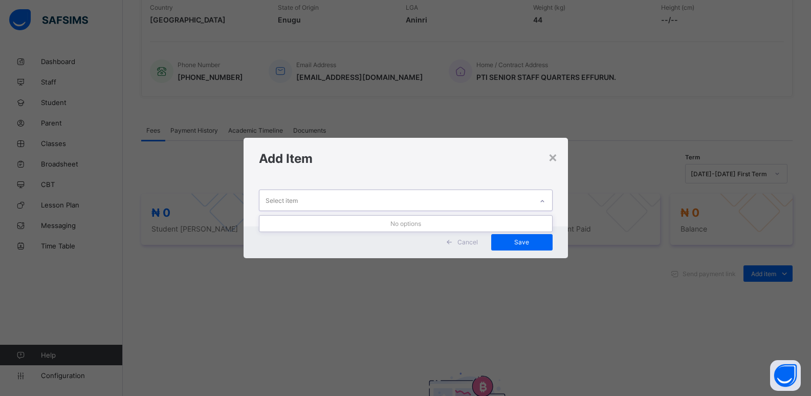
click at [543, 201] on icon at bounding box center [542, 201] width 6 height 10
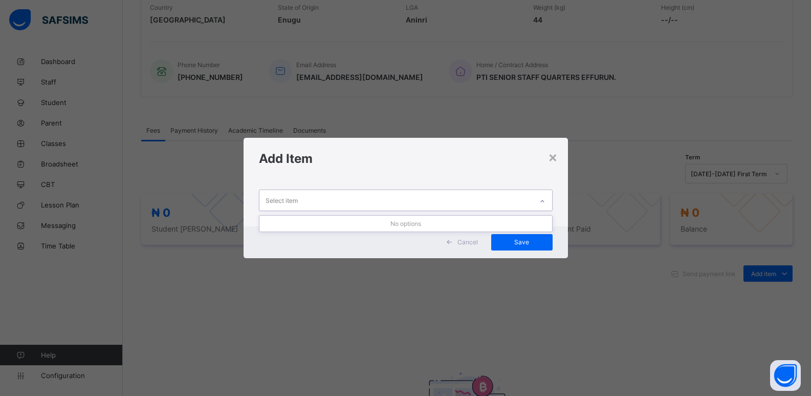
click at [543, 201] on icon at bounding box center [542, 201] width 6 height 10
click at [543, 200] on icon at bounding box center [542, 201] width 6 height 10
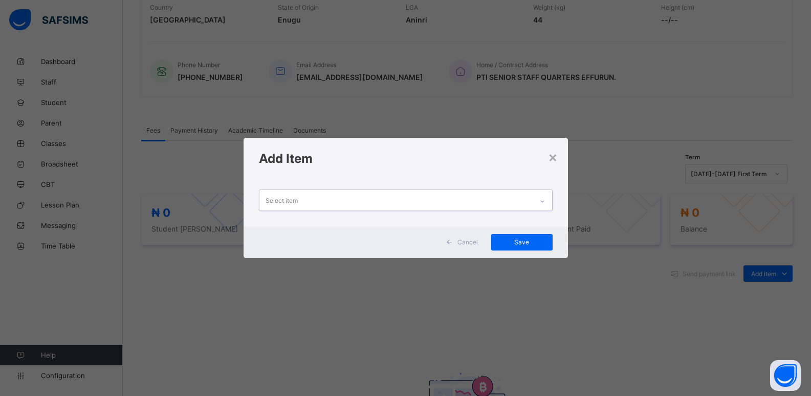
click at [540, 201] on icon at bounding box center [542, 201] width 6 height 10
click at [539, 201] on div at bounding box center [542, 201] width 17 height 16
click at [537, 204] on div at bounding box center [542, 201] width 17 height 16
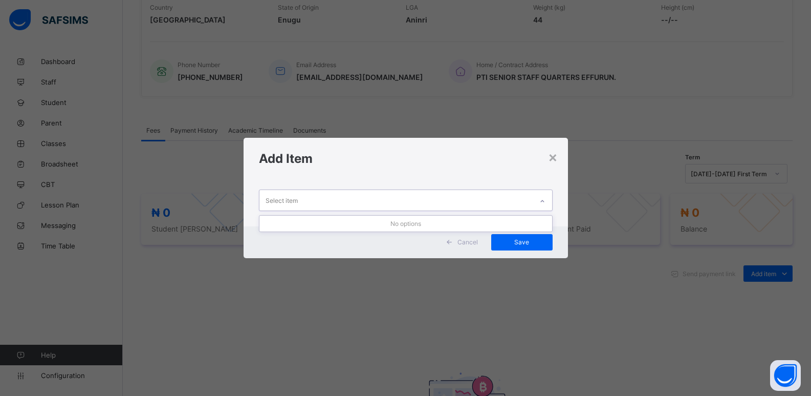
click at [537, 204] on div at bounding box center [542, 201] width 17 height 16
click at [546, 201] on icon at bounding box center [542, 201] width 6 height 10
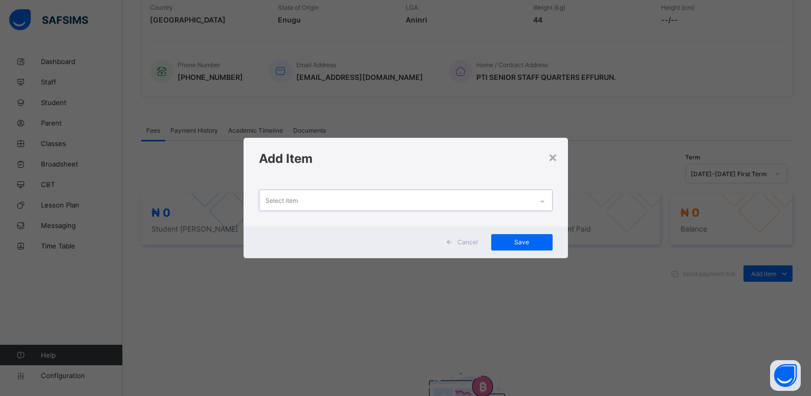
click at [546, 201] on icon at bounding box center [542, 201] width 6 height 10
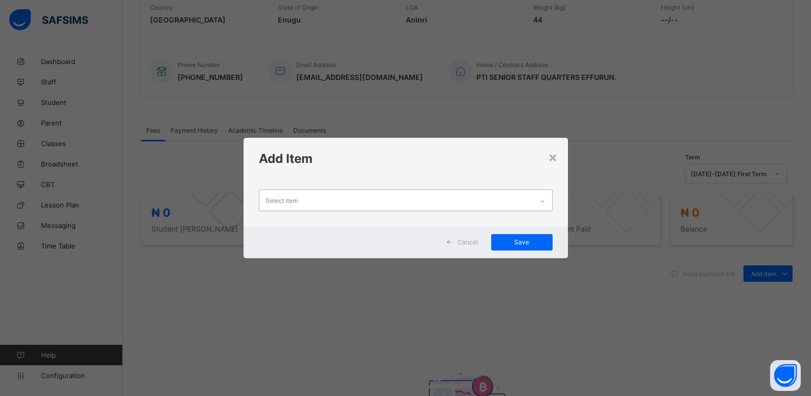
click at [546, 201] on icon at bounding box center [542, 201] width 6 height 10
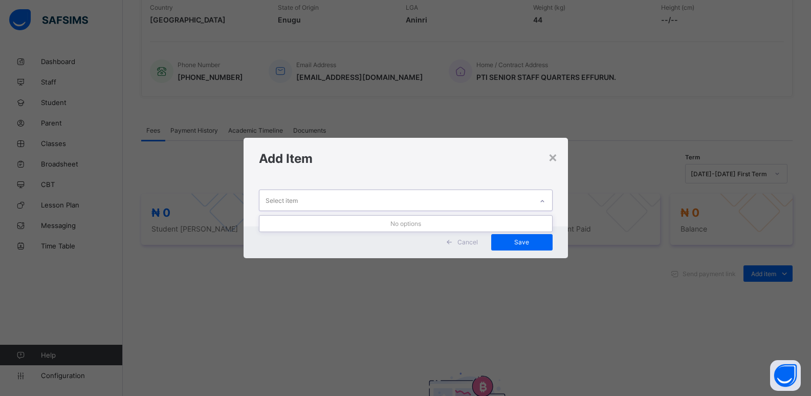
click at [546, 201] on icon at bounding box center [542, 201] width 6 height 10
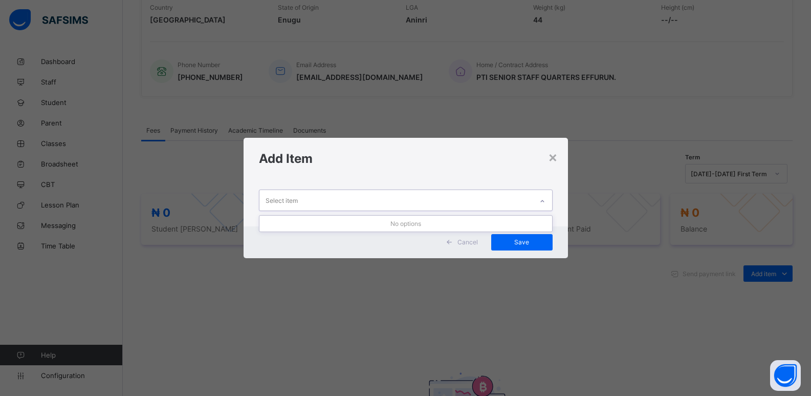
click at [546, 201] on icon at bounding box center [542, 201] width 6 height 10
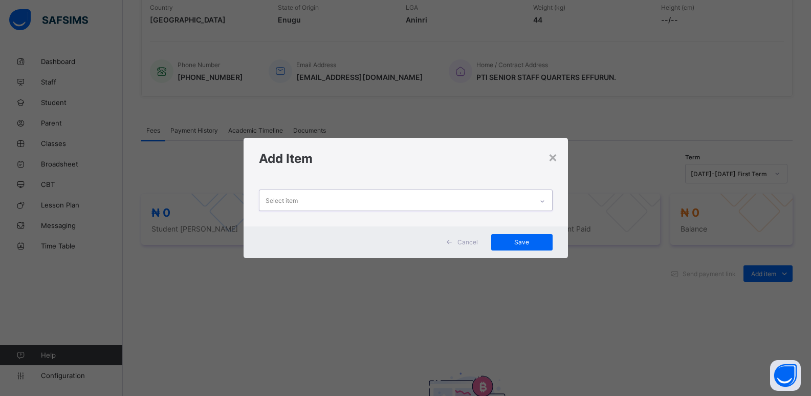
click at [546, 201] on icon at bounding box center [542, 201] width 6 height 10
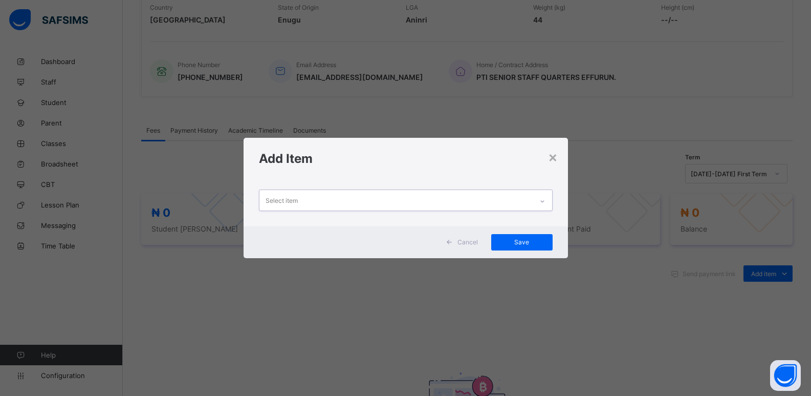
click at [546, 201] on icon at bounding box center [542, 201] width 6 height 10
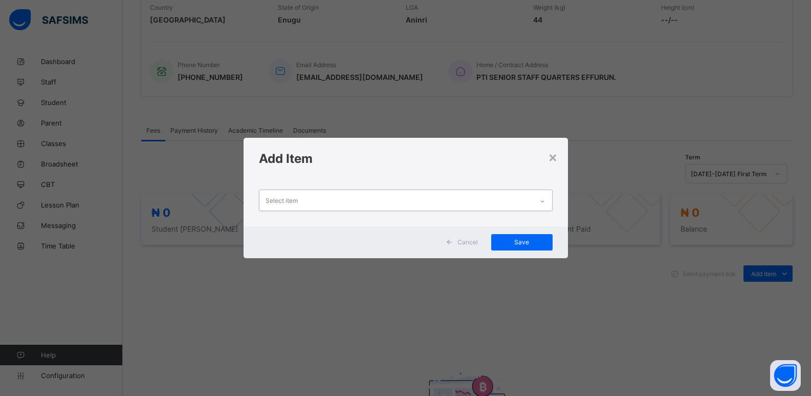
click at [546, 201] on icon at bounding box center [542, 201] width 6 height 10
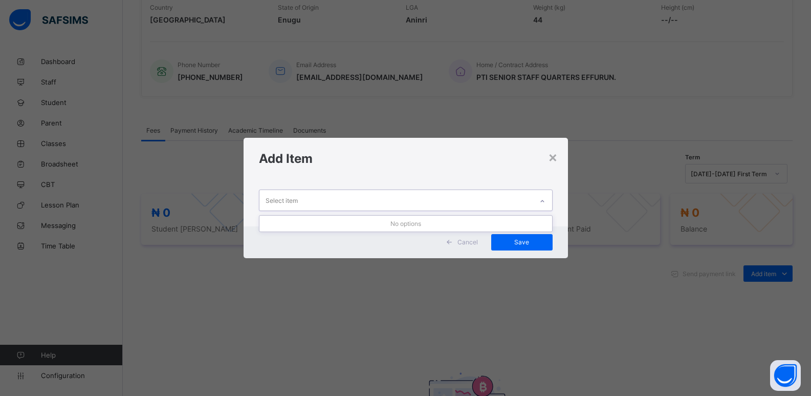
click at [542, 202] on icon at bounding box center [542, 201] width 6 height 10
click at [546, 205] on icon at bounding box center [542, 201] width 6 height 10
click at [546, 205] on div at bounding box center [542, 201] width 17 height 16
click at [546, 205] on icon at bounding box center [542, 201] width 6 height 10
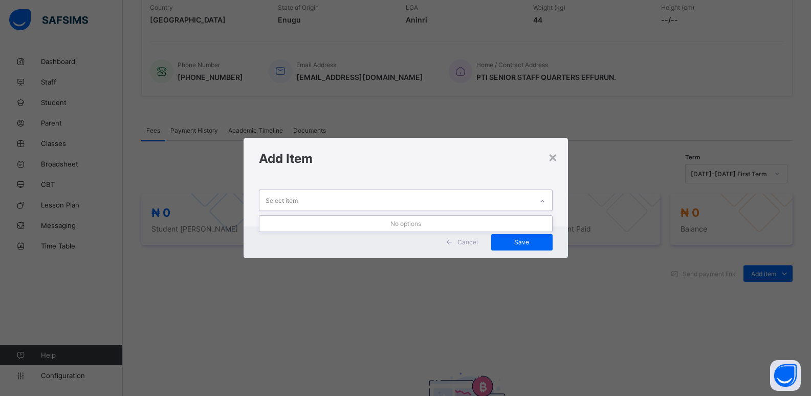
click at [546, 205] on div at bounding box center [542, 201] width 17 height 16
click at [546, 205] on icon at bounding box center [542, 201] width 6 height 10
click at [546, 205] on div at bounding box center [542, 201] width 17 height 16
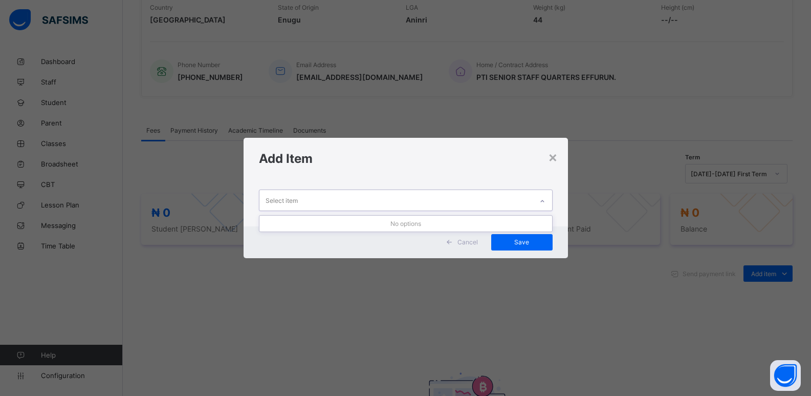
click at [546, 205] on div at bounding box center [542, 201] width 17 height 16
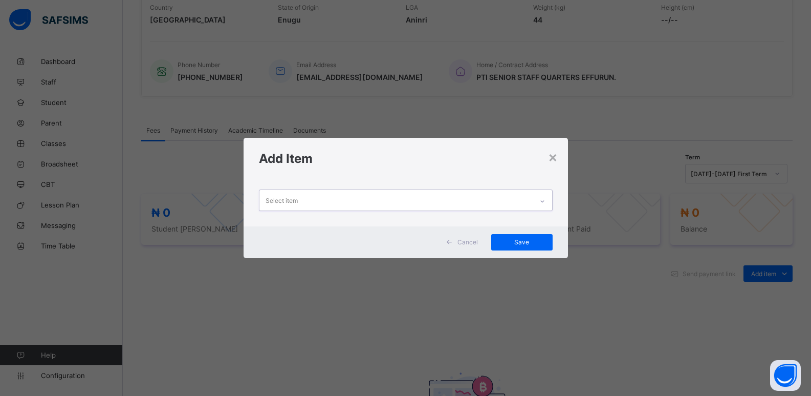
click at [546, 205] on div at bounding box center [542, 201] width 17 height 16
click at [546, 205] on icon at bounding box center [542, 201] width 6 height 10
click at [546, 205] on div at bounding box center [542, 201] width 17 height 16
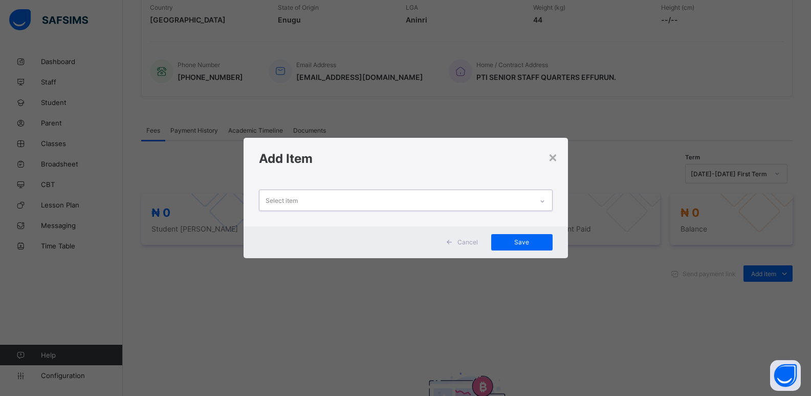
click at [546, 205] on div at bounding box center [542, 201] width 17 height 16
click at [545, 206] on div at bounding box center [542, 201] width 17 height 16
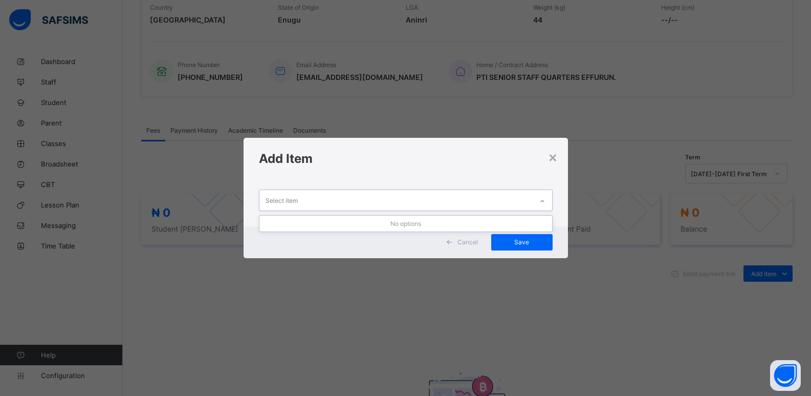
click at [545, 206] on div at bounding box center [542, 201] width 17 height 16
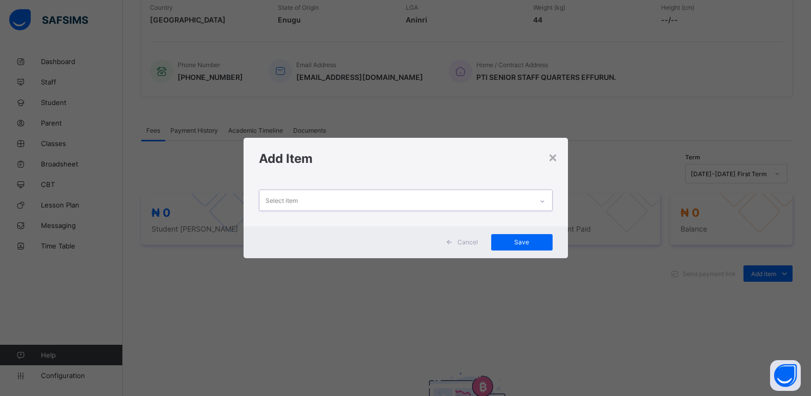
click at [545, 205] on div at bounding box center [542, 201] width 17 height 16
click at [544, 202] on icon at bounding box center [542, 201] width 4 height 2
click at [544, 202] on icon at bounding box center [542, 201] width 6 height 10
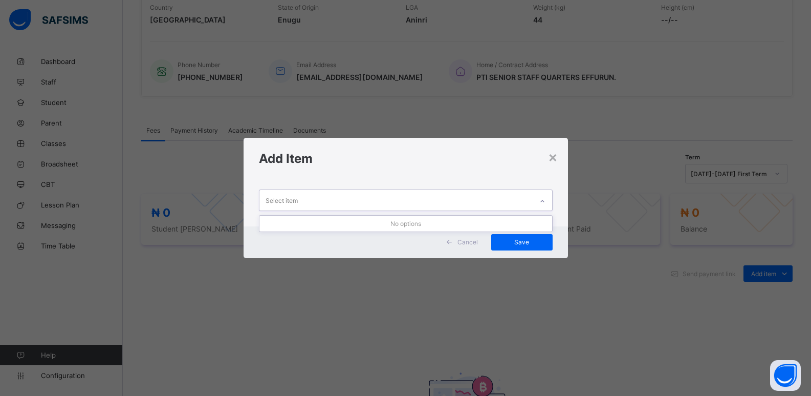
click at [544, 202] on icon at bounding box center [542, 201] width 6 height 10
click at [544, 202] on icon at bounding box center [542, 201] width 4 height 2
click at [544, 202] on icon at bounding box center [542, 201] width 6 height 10
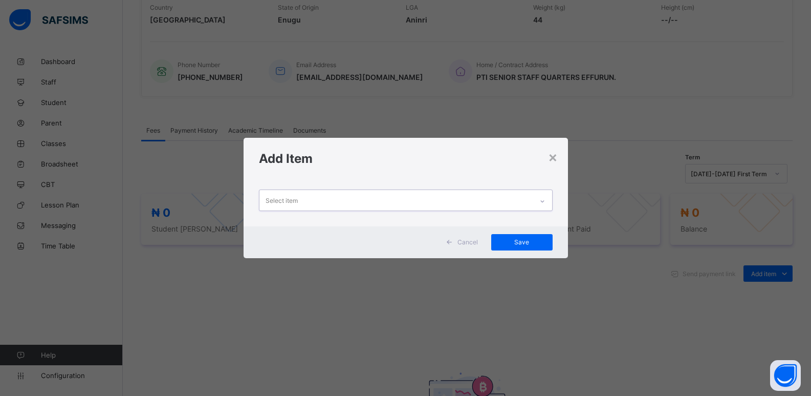
click at [544, 202] on icon at bounding box center [542, 201] width 4 height 2
click at [544, 202] on icon at bounding box center [542, 201] width 6 height 10
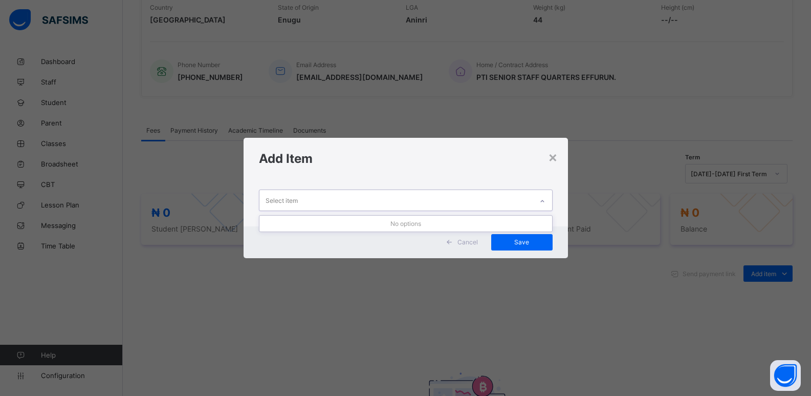
click at [544, 202] on icon at bounding box center [542, 201] width 6 height 10
click at [542, 202] on icon at bounding box center [542, 201] width 6 height 10
drag, startPoint x: 542, startPoint y: 202, endPoint x: 558, endPoint y: 196, distance: 16.8
click at [541, 202] on icon at bounding box center [542, 201] width 6 height 10
click at [544, 203] on icon at bounding box center [542, 201] width 6 height 10
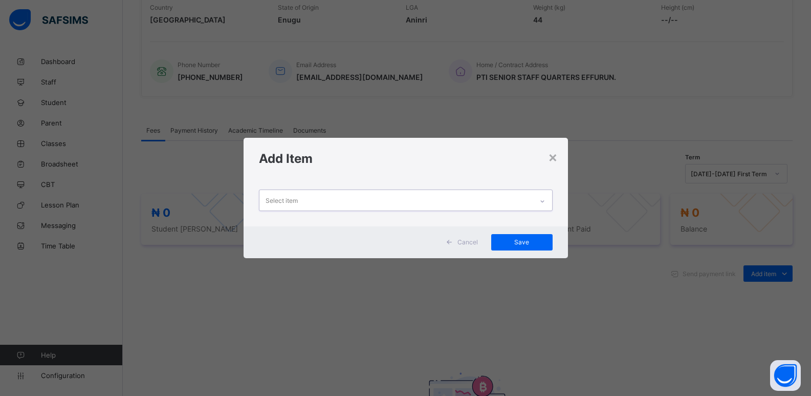
click at [544, 203] on icon at bounding box center [542, 201] width 6 height 10
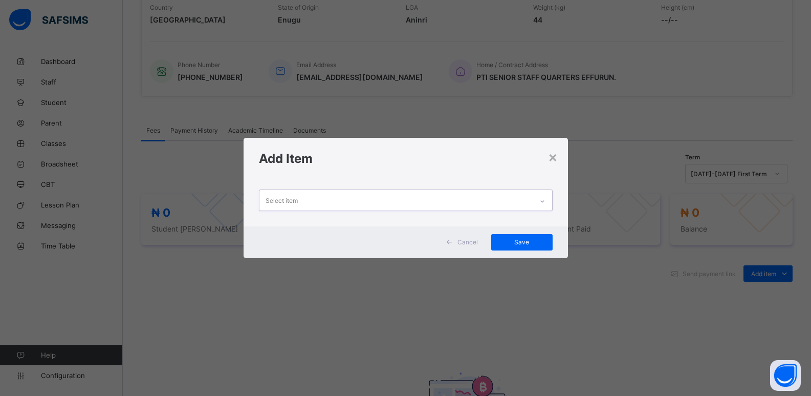
click at [545, 204] on icon at bounding box center [542, 201] width 6 height 10
click at [545, 204] on div at bounding box center [542, 201] width 17 height 16
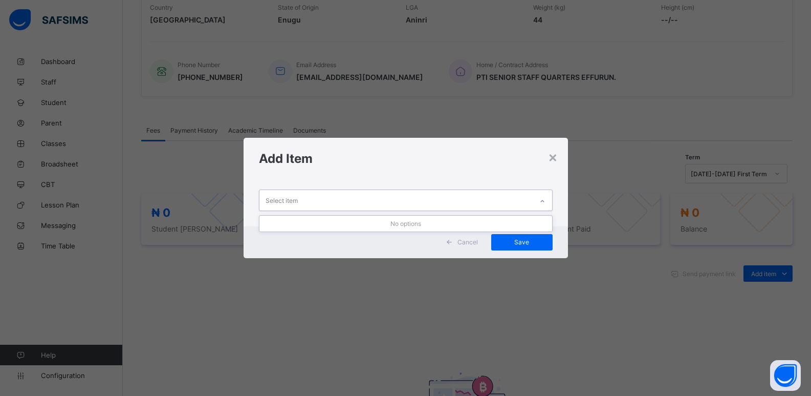
click at [545, 204] on div at bounding box center [542, 201] width 17 height 16
click at [544, 204] on icon at bounding box center [542, 201] width 6 height 10
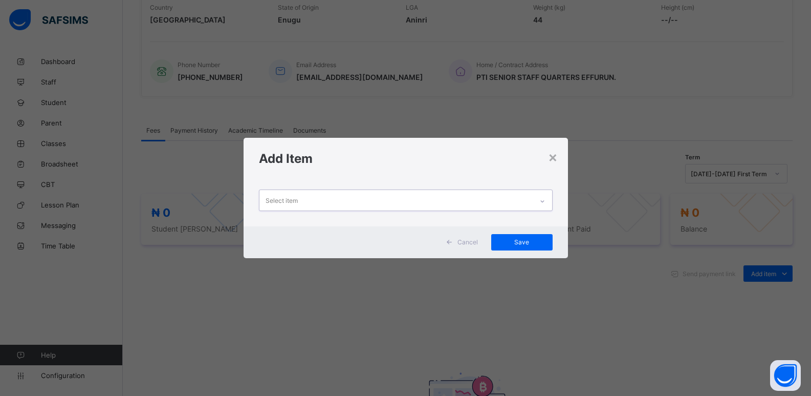
click at [544, 204] on icon at bounding box center [542, 201] width 6 height 10
click at [542, 202] on icon at bounding box center [542, 201] width 6 height 10
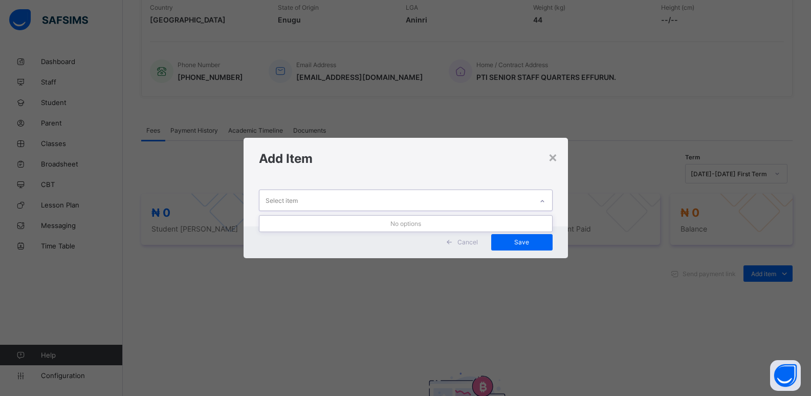
click at [542, 202] on icon at bounding box center [542, 201] width 6 height 10
click at [544, 201] on icon at bounding box center [542, 201] width 4 height 2
click at [545, 203] on icon at bounding box center [542, 201] width 6 height 10
click at [538, 205] on div at bounding box center [542, 201] width 17 height 16
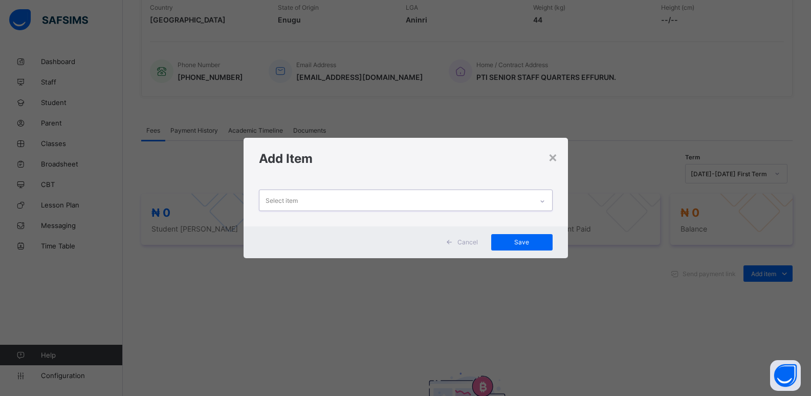
click at [538, 205] on div at bounding box center [542, 201] width 17 height 16
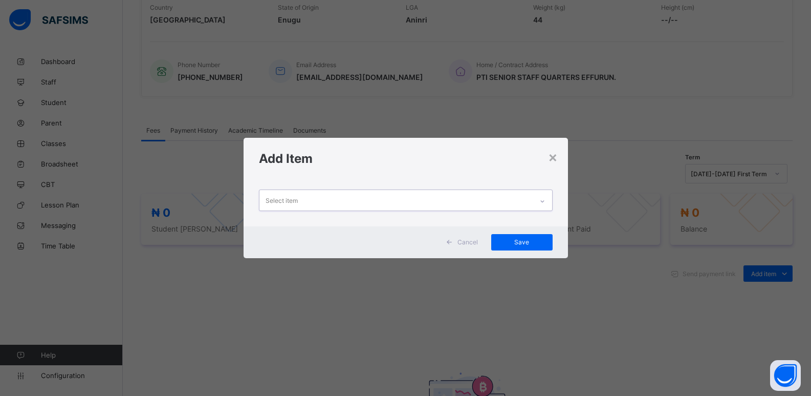
click at [538, 205] on div at bounding box center [542, 201] width 17 height 16
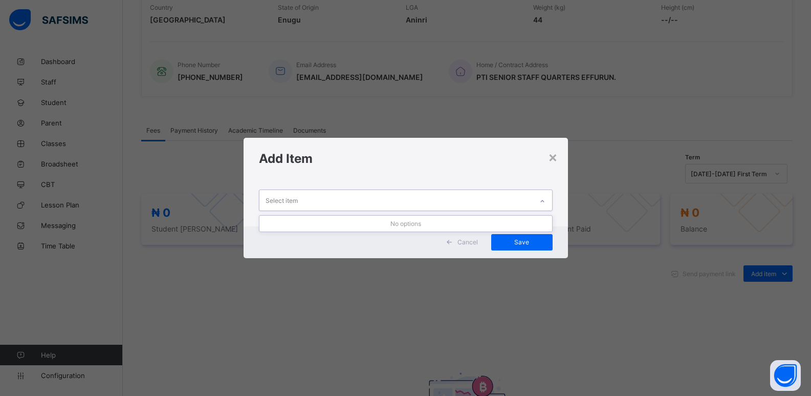
click at [538, 205] on div at bounding box center [542, 201] width 17 height 16
click at [537, 203] on div at bounding box center [542, 201] width 17 height 16
click at [536, 203] on div at bounding box center [542, 201] width 17 height 16
drag, startPoint x: 535, startPoint y: 203, endPoint x: 528, endPoint y: 205, distance: 7.3
click at [533, 203] on div "Select item" at bounding box center [406, 199] width 294 height 21
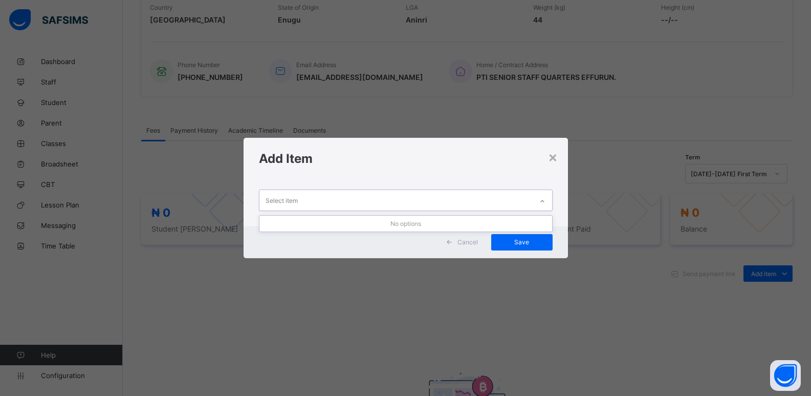
click at [527, 205] on div "Select item" at bounding box center [395, 200] width 273 height 20
click at [510, 213] on div "0 results available. Select is focused ,type to refine list, press Down to open…" at bounding box center [406, 202] width 324 height 47
drag, startPoint x: 508, startPoint y: 210, endPoint x: 505, endPoint y: 203, distance: 8.0
click at [506, 209] on div "Select item" at bounding box center [406, 199] width 294 height 21
click at [504, 203] on div "Select item" at bounding box center [395, 200] width 273 height 20
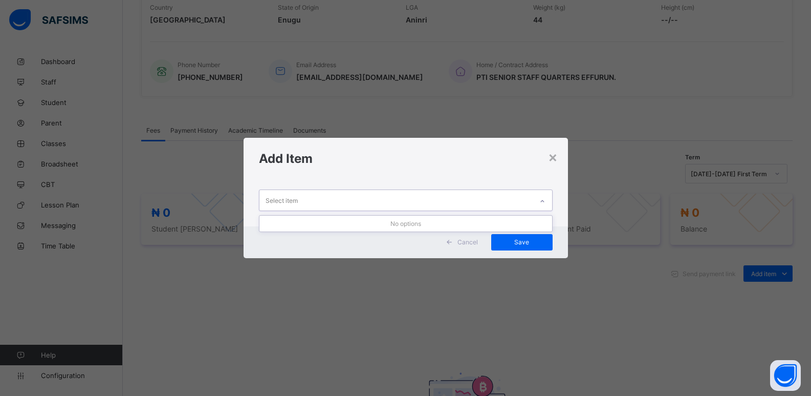
click at [504, 203] on div "Select item" at bounding box center [395, 200] width 273 height 20
click at [549, 204] on div at bounding box center [542, 201] width 17 height 16
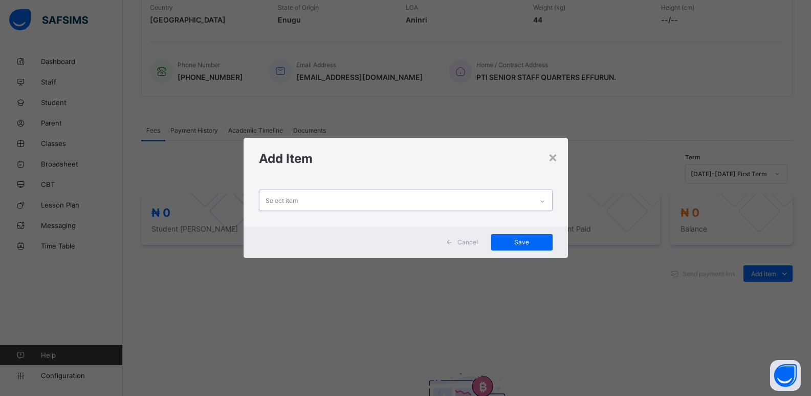
click at [549, 204] on div at bounding box center [542, 201] width 17 height 16
click at [548, 205] on div at bounding box center [542, 201] width 17 height 16
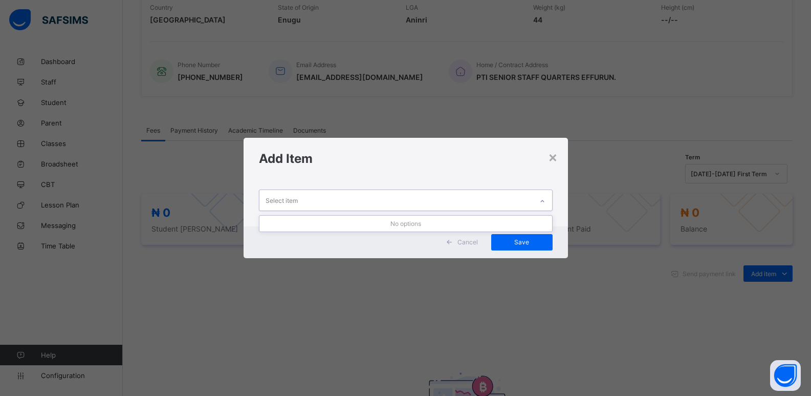
click at [548, 205] on div at bounding box center [542, 201] width 17 height 16
click at [547, 205] on div at bounding box center [542, 201] width 17 height 16
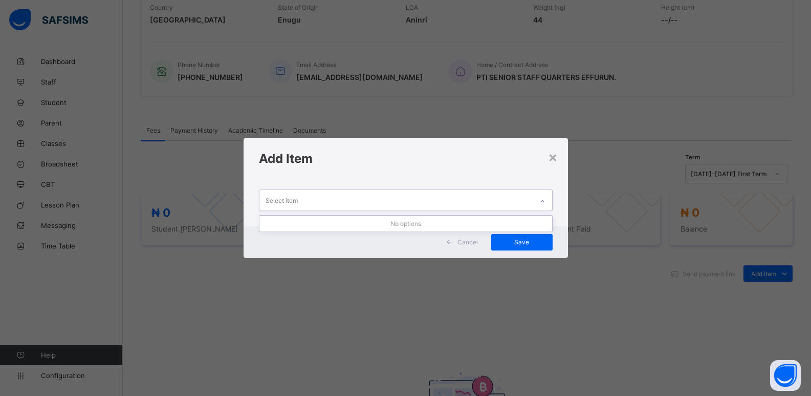
click at [547, 205] on div at bounding box center [542, 201] width 17 height 16
click at [546, 206] on div at bounding box center [542, 201] width 17 height 16
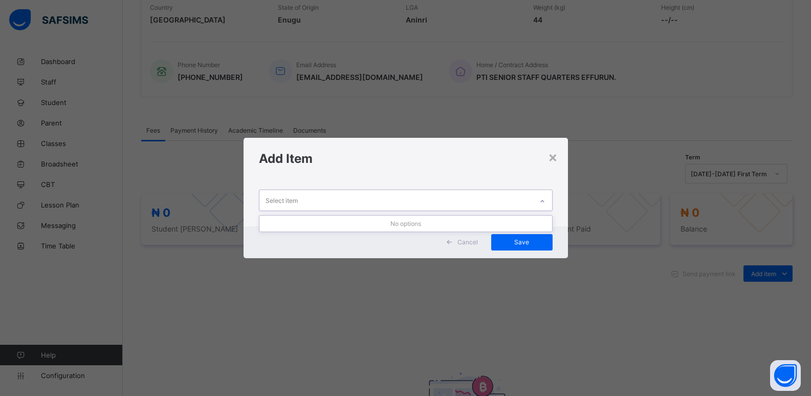
click at [546, 206] on div at bounding box center [542, 201] width 17 height 16
click at [544, 198] on icon at bounding box center [542, 201] width 6 height 10
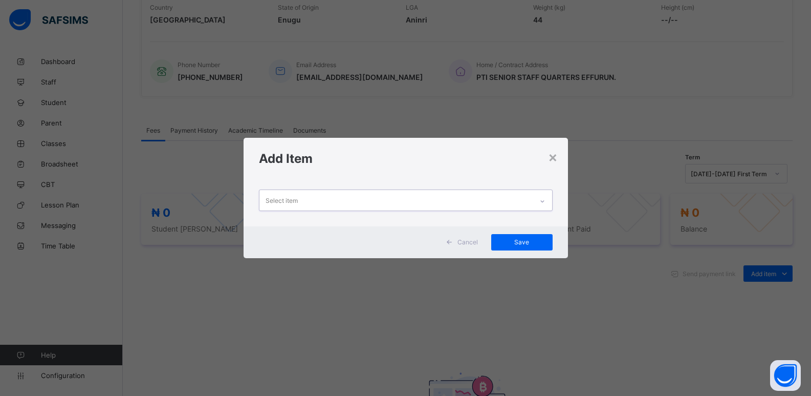
click at [544, 198] on icon at bounding box center [542, 201] width 6 height 10
click at [543, 201] on icon at bounding box center [542, 201] width 6 height 10
click at [543, 201] on icon at bounding box center [542, 201] width 4 height 2
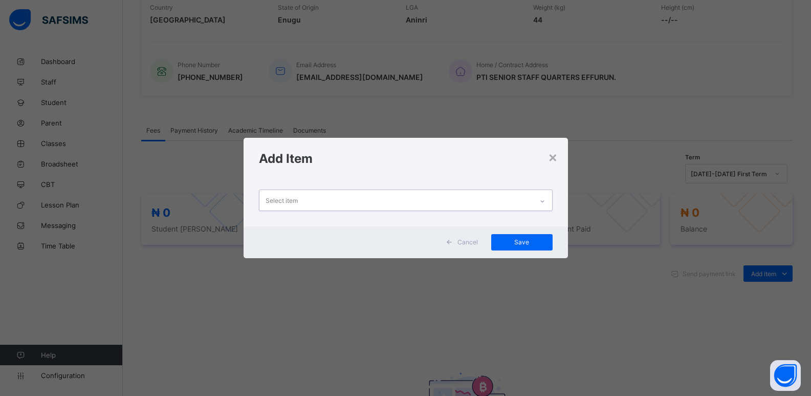
click at [543, 201] on icon at bounding box center [542, 201] width 6 height 10
click at [543, 201] on icon at bounding box center [542, 201] width 4 height 2
click at [543, 201] on icon at bounding box center [542, 201] width 6 height 10
click at [545, 204] on icon at bounding box center [542, 201] width 6 height 10
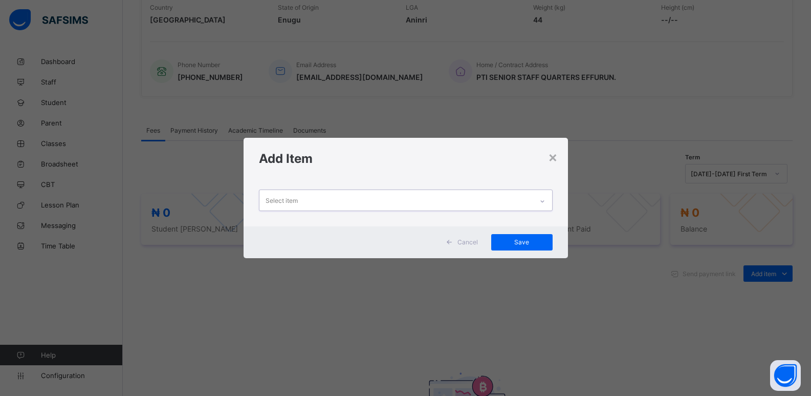
click at [545, 204] on div at bounding box center [542, 201] width 17 height 16
click at [545, 204] on icon at bounding box center [542, 201] width 6 height 10
click at [545, 204] on div at bounding box center [542, 201] width 17 height 16
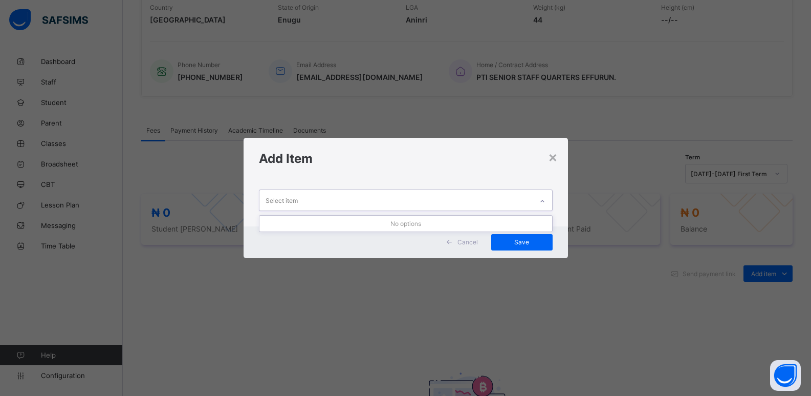
click at [545, 204] on icon at bounding box center [542, 201] width 6 height 10
click at [545, 204] on div at bounding box center [542, 201] width 17 height 16
click at [545, 204] on icon at bounding box center [542, 201] width 6 height 10
click at [547, 206] on div at bounding box center [542, 201] width 17 height 16
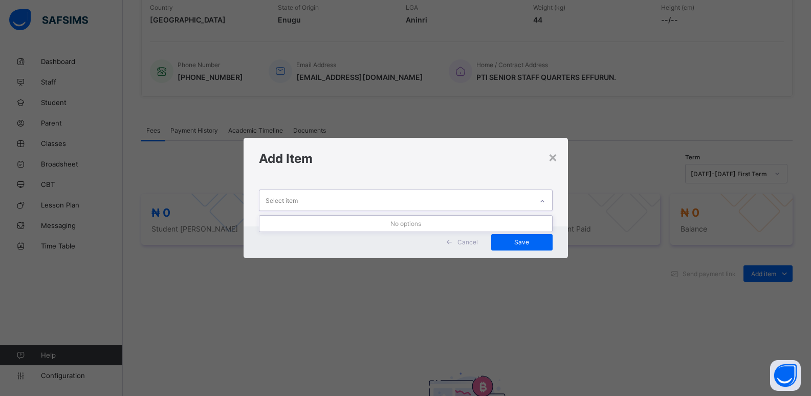
click at [547, 206] on div at bounding box center [542, 201] width 17 height 16
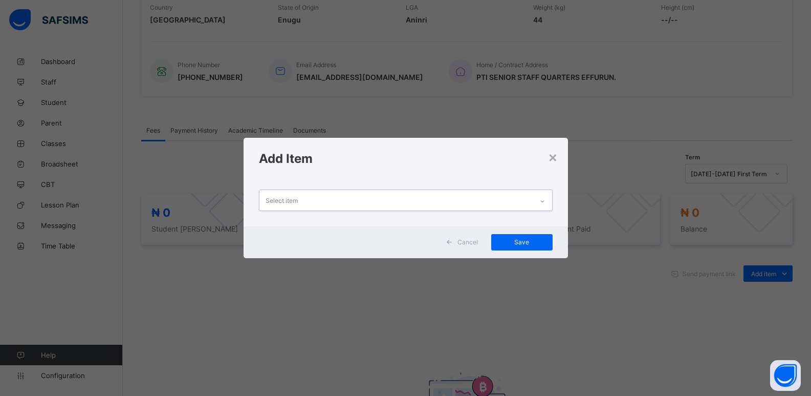
click at [548, 206] on div at bounding box center [542, 201] width 17 height 16
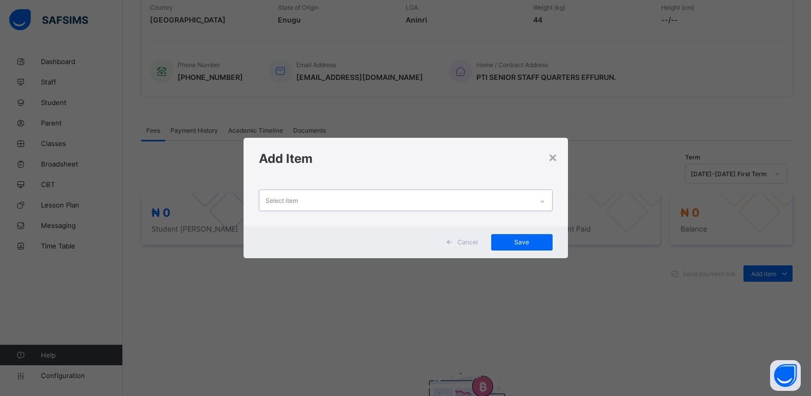
click at [548, 206] on div at bounding box center [542, 201] width 17 height 16
click at [555, 159] on div "×" at bounding box center [553, 156] width 10 height 17
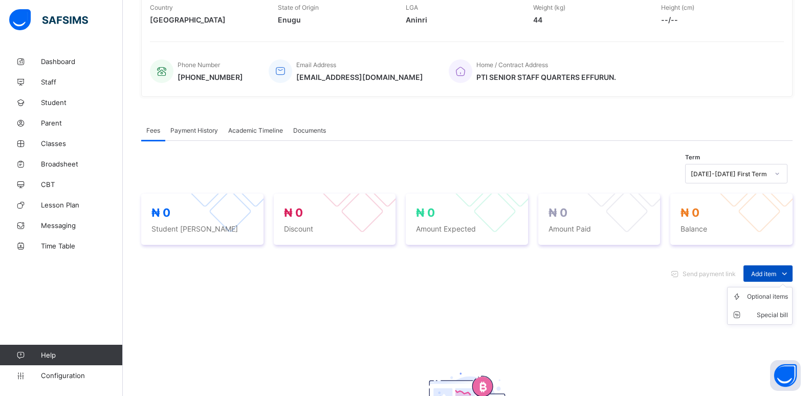
click at [774, 272] on span "Add item" at bounding box center [763, 274] width 25 height 8
click at [776, 298] on div "Optional items" at bounding box center [767, 296] width 41 height 10
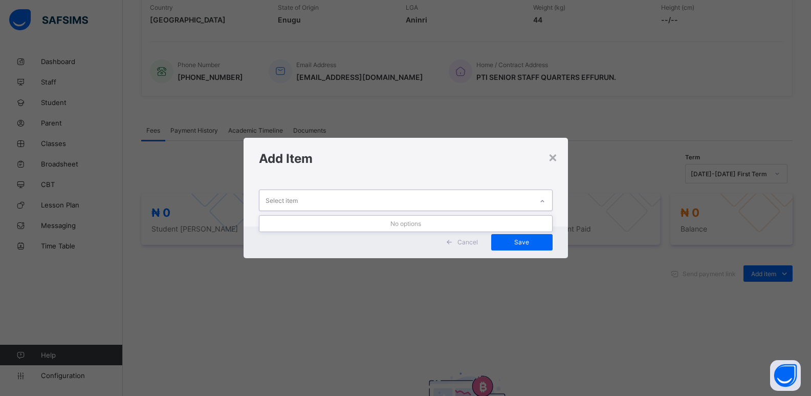
click at [547, 208] on div at bounding box center [542, 201] width 17 height 16
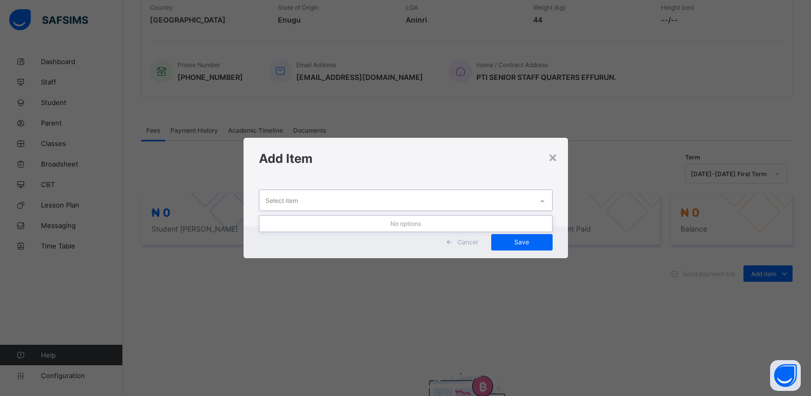
click at [547, 208] on div at bounding box center [542, 201] width 17 height 16
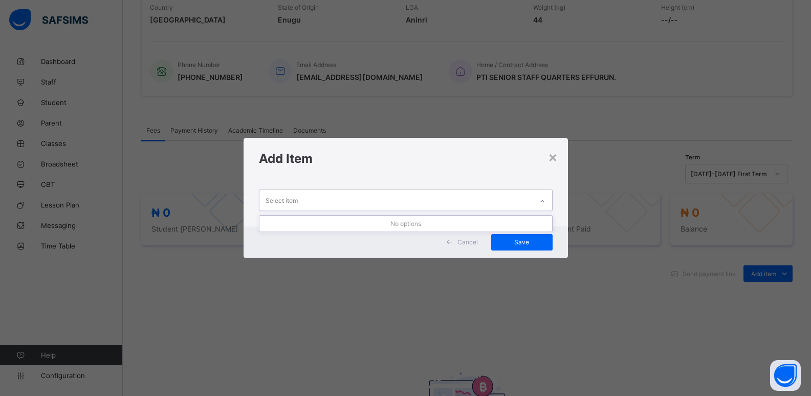
click at [547, 208] on div at bounding box center [542, 201] width 17 height 16
click at [543, 202] on icon at bounding box center [542, 201] width 6 height 10
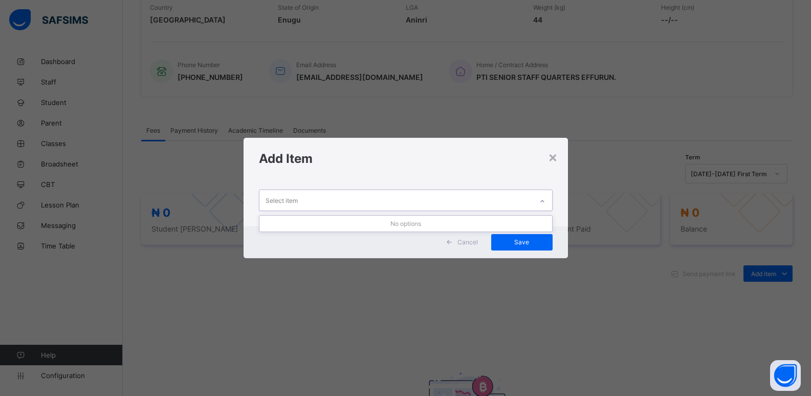
click at [543, 202] on icon at bounding box center [542, 201] width 6 height 10
click at [540, 201] on div at bounding box center [542, 201] width 17 height 16
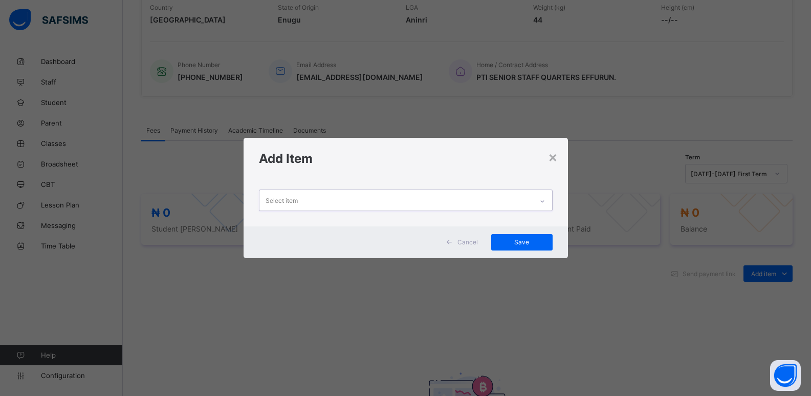
click at [540, 201] on icon at bounding box center [542, 201] width 6 height 10
click at [540, 201] on div at bounding box center [542, 201] width 17 height 16
click at [540, 201] on icon at bounding box center [542, 201] width 6 height 10
click at [540, 201] on div at bounding box center [542, 201] width 17 height 16
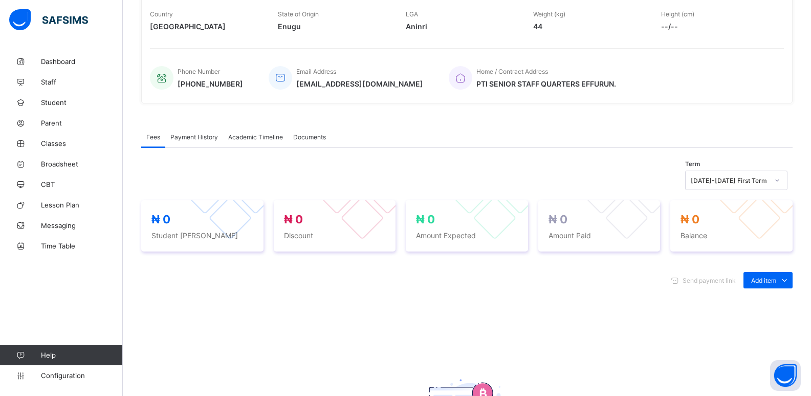
scroll to position [205, 0]
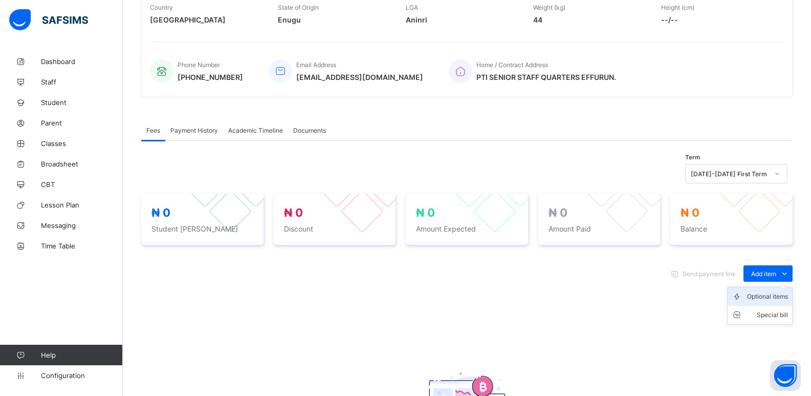
click at [773, 295] on div "Optional items" at bounding box center [767, 296] width 41 height 10
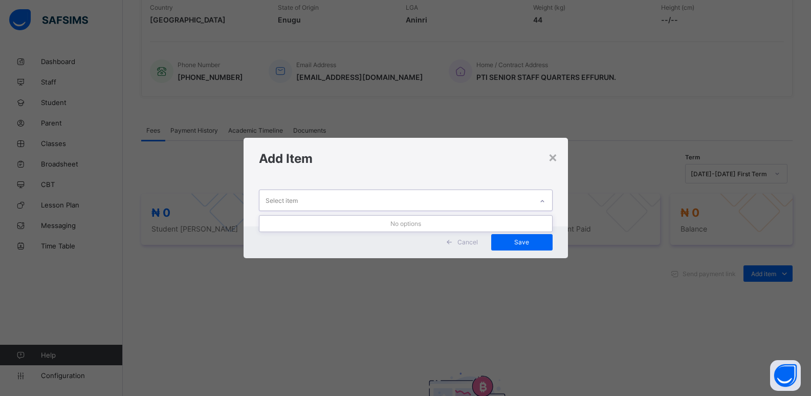
click at [537, 203] on div at bounding box center [542, 201] width 17 height 16
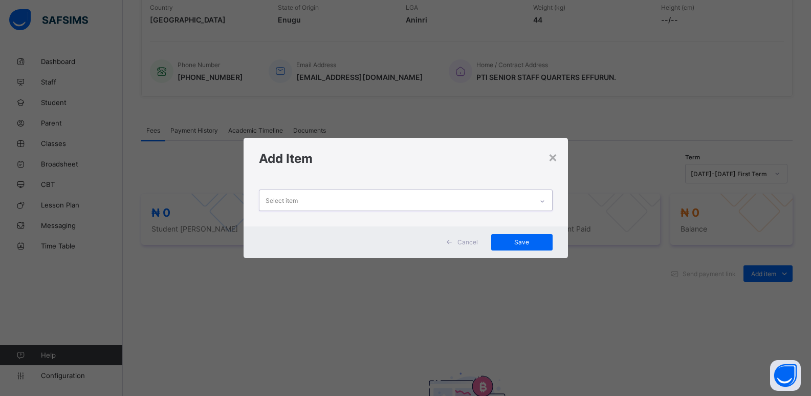
click at [537, 203] on div at bounding box center [542, 201] width 17 height 16
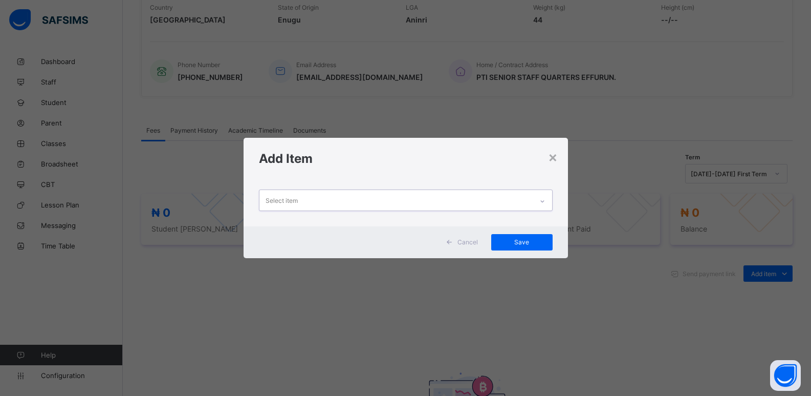
click at [543, 202] on icon at bounding box center [542, 201] width 6 height 10
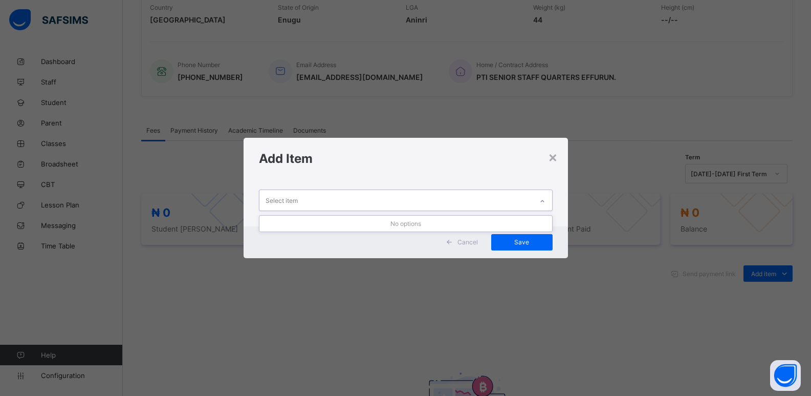
drag, startPoint x: 543, startPoint y: 202, endPoint x: 546, endPoint y: 184, distance: 18.8
click at [544, 202] on icon at bounding box center [542, 201] width 6 height 10
click at [556, 152] on div "×" at bounding box center [553, 156] width 10 height 17
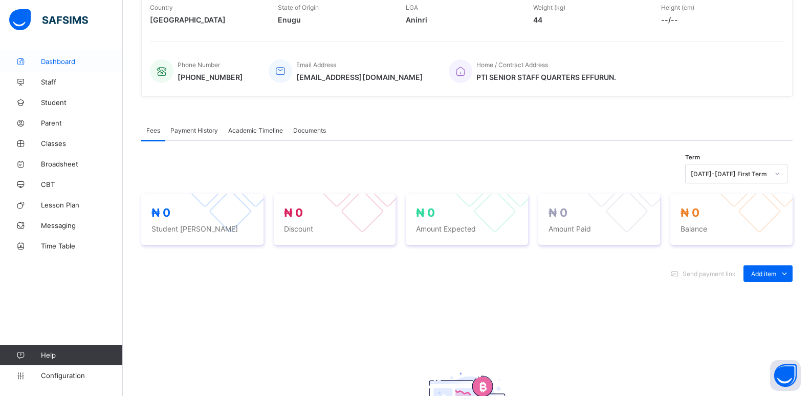
click at [48, 66] on link "Dashboard" at bounding box center [61, 61] width 123 height 20
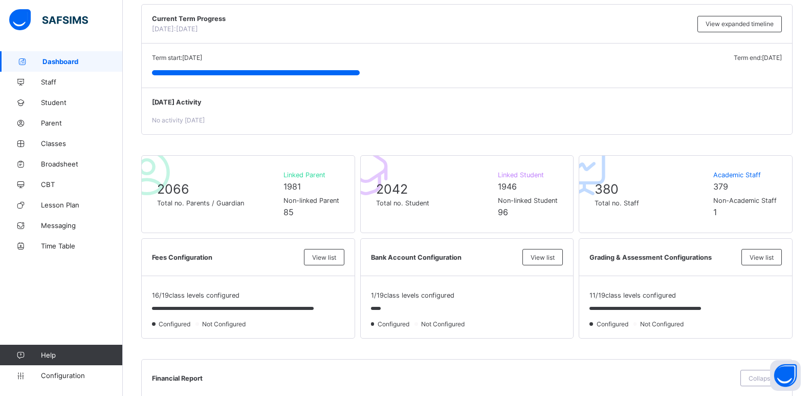
scroll to position [102, 0]
click at [59, 104] on span "Student" at bounding box center [82, 102] width 82 height 8
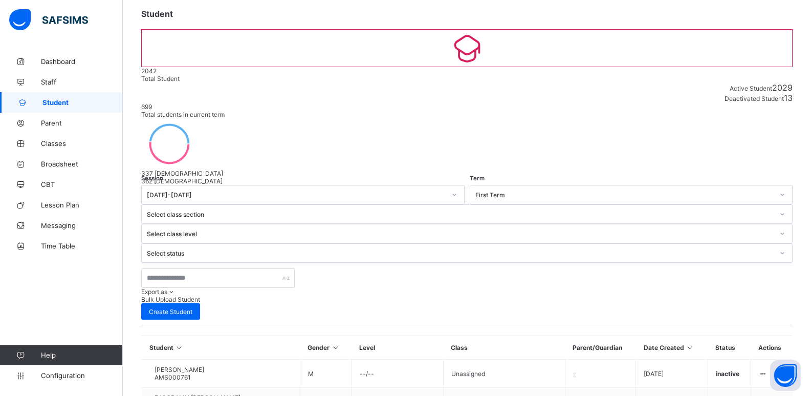
scroll to position [102, 0]
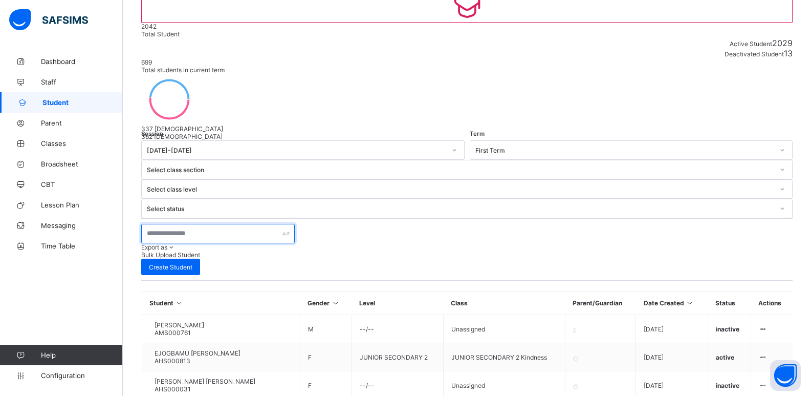
click at [182, 224] on input "text" at bounding box center [218, 233] width 154 height 19
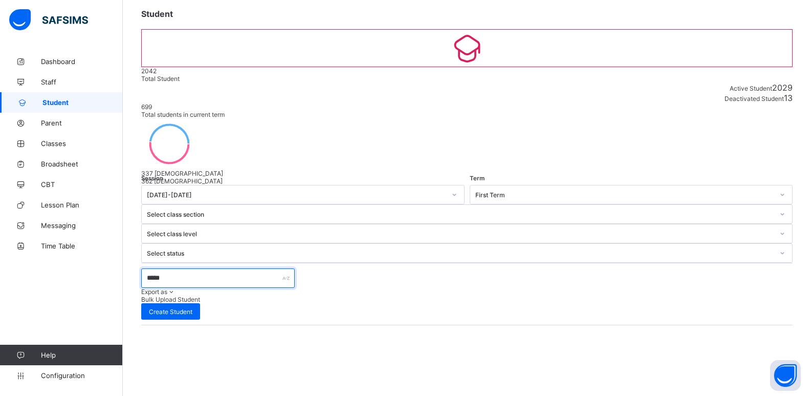
scroll to position [37, 0]
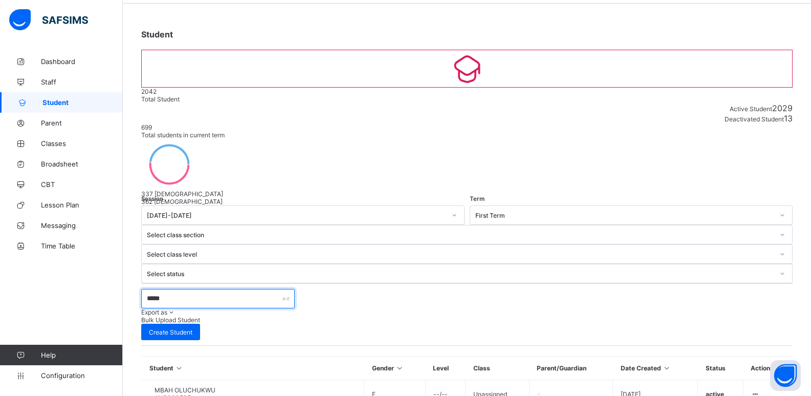
type input "*****"
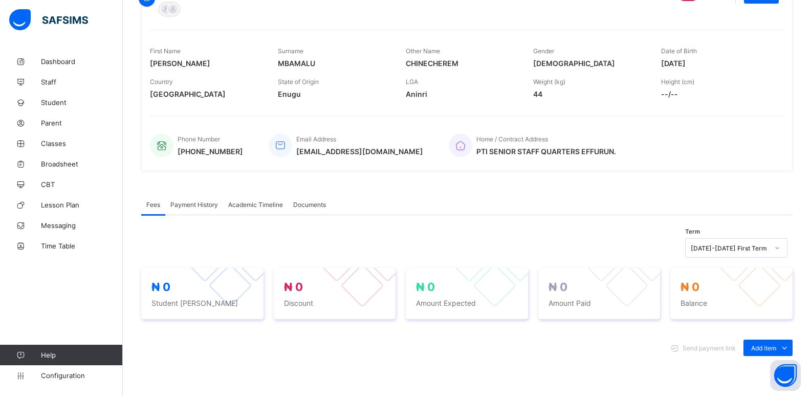
scroll to position [154, 0]
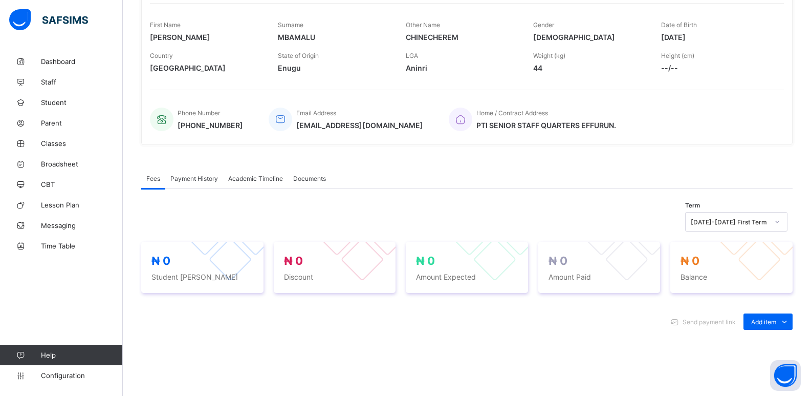
click at [0, 0] on div "Optional items" at bounding box center [0, 0] width 0 height 0
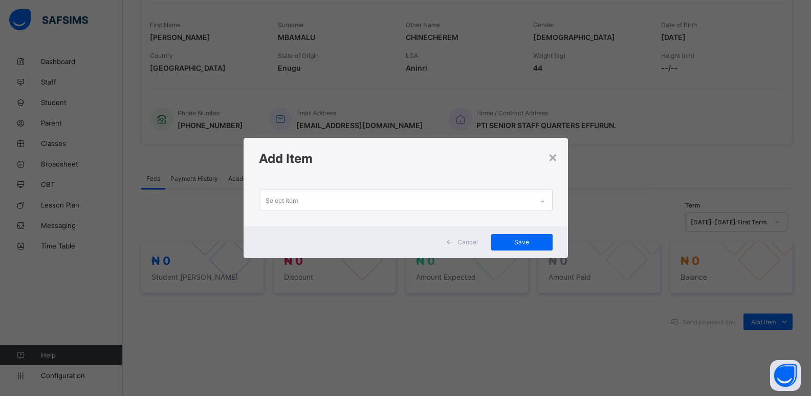
click at [539, 203] on div at bounding box center [542, 201] width 17 height 16
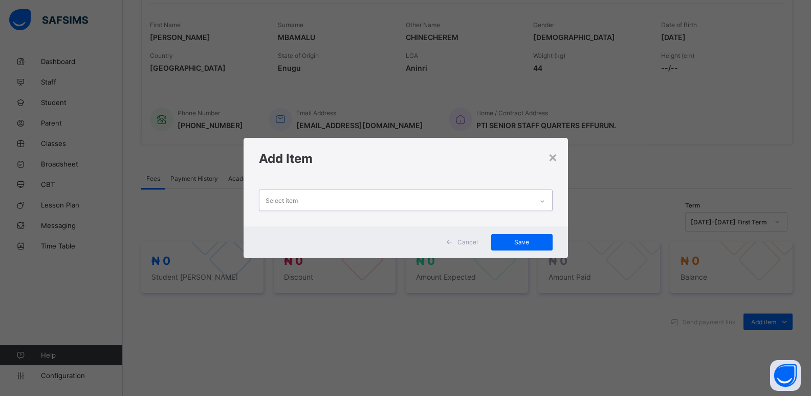
click at [539, 203] on div at bounding box center [542, 201] width 17 height 16
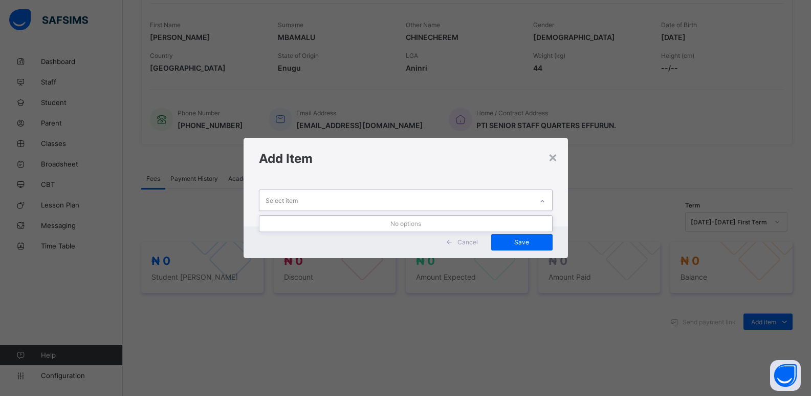
click at [539, 203] on div at bounding box center [542, 201] width 17 height 16
click at [540, 202] on div at bounding box center [542, 201] width 17 height 16
click at [540, 201] on div at bounding box center [542, 201] width 17 height 16
click at [540, 201] on icon at bounding box center [542, 201] width 6 height 10
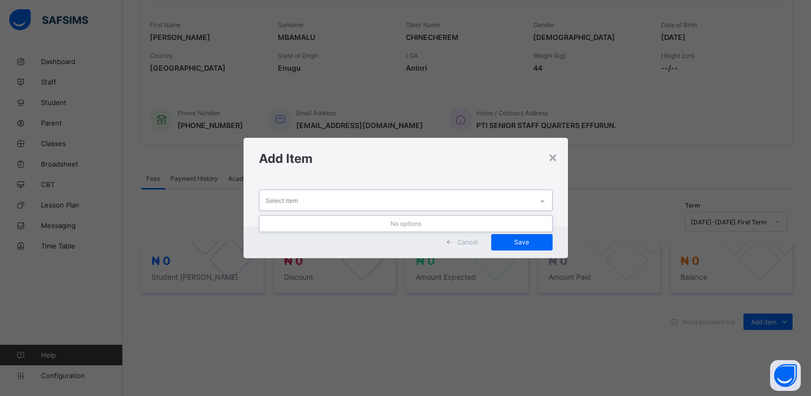
click at [540, 202] on div at bounding box center [542, 201] width 17 height 16
click at [540, 202] on icon at bounding box center [542, 201] width 6 height 10
click at [540, 202] on div at bounding box center [542, 201] width 17 height 16
click at [540, 202] on icon at bounding box center [542, 201] width 6 height 10
click at [540, 202] on div at bounding box center [542, 201] width 17 height 16
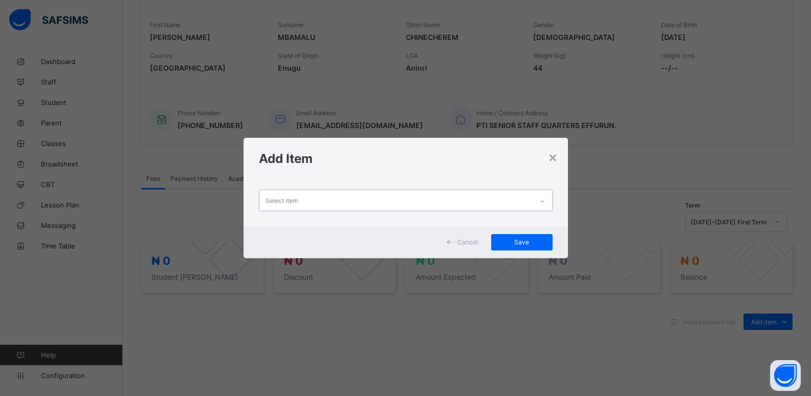
click at [540, 202] on div at bounding box center [542, 201] width 17 height 16
click at [540, 202] on icon at bounding box center [542, 201] width 6 height 10
click at [540, 202] on div at bounding box center [542, 201] width 17 height 16
click at [540, 202] on icon at bounding box center [542, 201] width 6 height 10
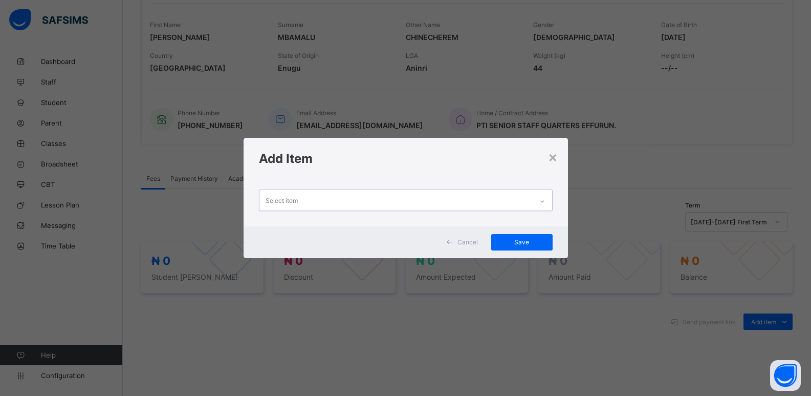
click at [540, 202] on div at bounding box center [542, 201] width 17 height 16
click at [540, 202] on icon at bounding box center [542, 201] width 6 height 10
click at [540, 202] on div at bounding box center [542, 201] width 17 height 16
click at [540, 202] on icon at bounding box center [542, 201] width 6 height 10
click at [540, 202] on div at bounding box center [542, 201] width 17 height 16
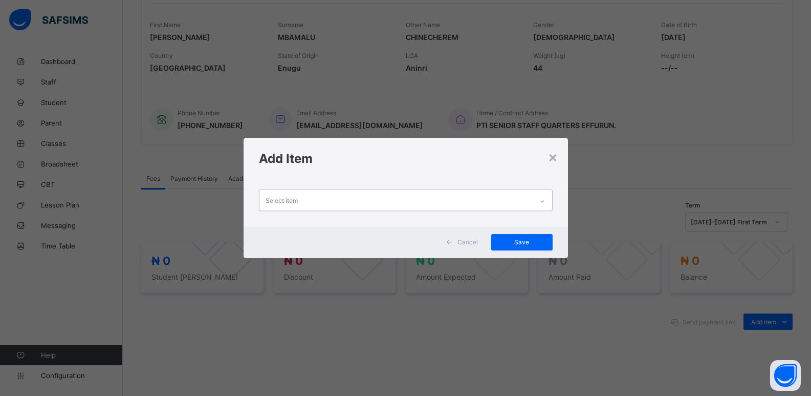
click at [540, 202] on icon at bounding box center [542, 201] width 6 height 10
click at [540, 202] on div at bounding box center [542, 201] width 17 height 16
click at [546, 202] on icon at bounding box center [542, 201] width 6 height 10
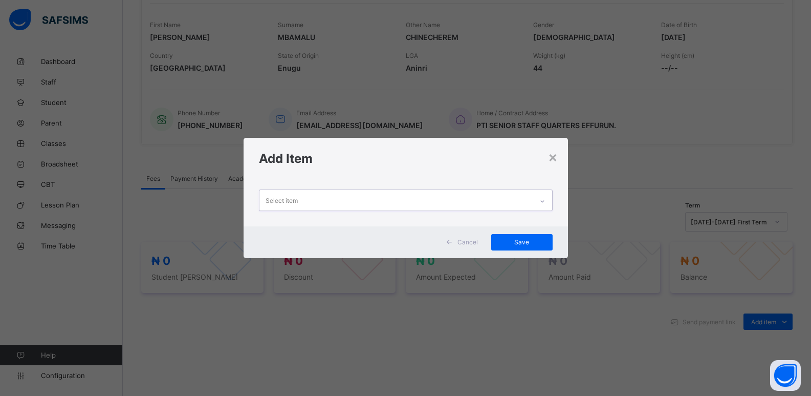
click at [546, 202] on icon at bounding box center [542, 201] width 6 height 10
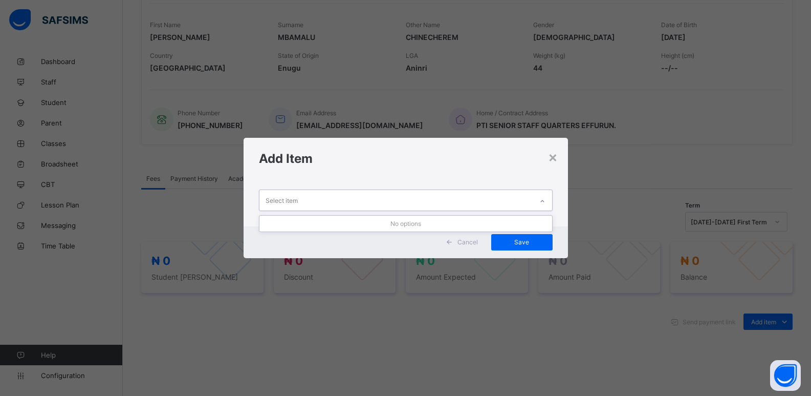
click at [546, 202] on icon at bounding box center [542, 201] width 6 height 10
click at [551, 203] on div at bounding box center [542, 201] width 17 height 16
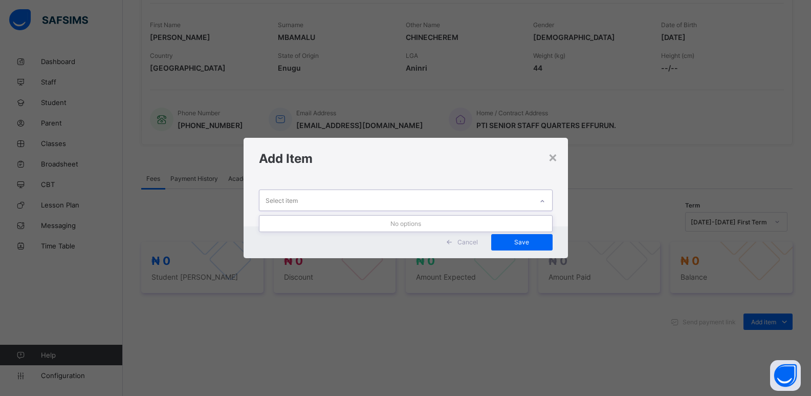
click at [550, 204] on div at bounding box center [542, 201] width 17 height 16
click at [557, 153] on div "×" at bounding box center [553, 156] width 10 height 17
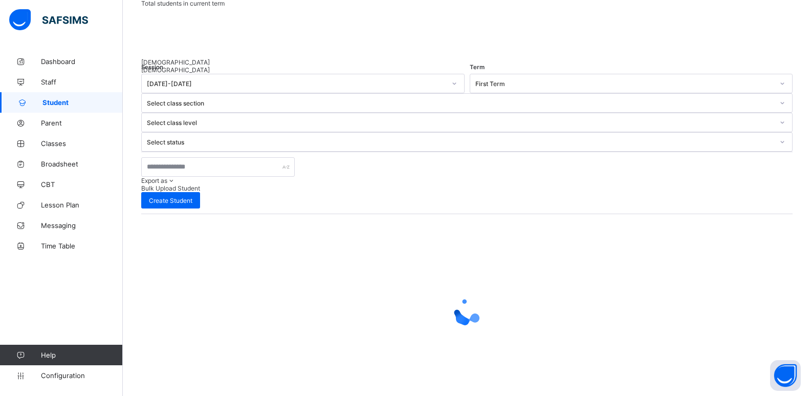
scroll to position [37, 0]
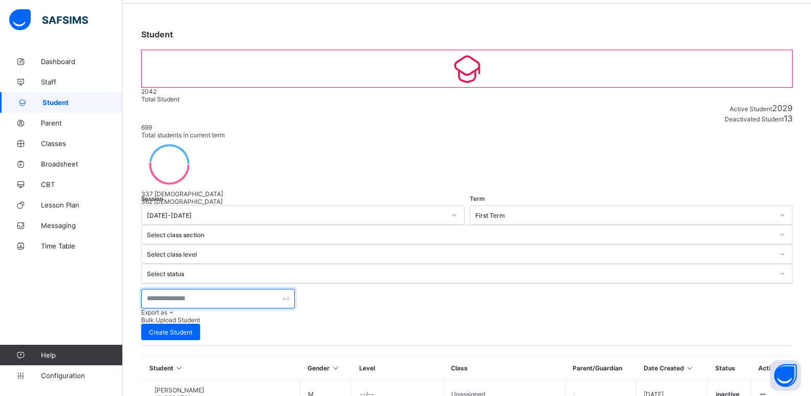
click at [203, 289] on input "text" at bounding box center [218, 298] width 154 height 19
type input "**********"
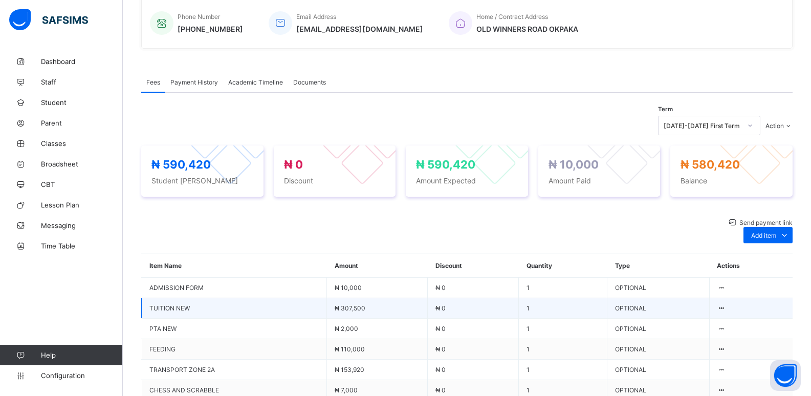
scroll to position [307, 0]
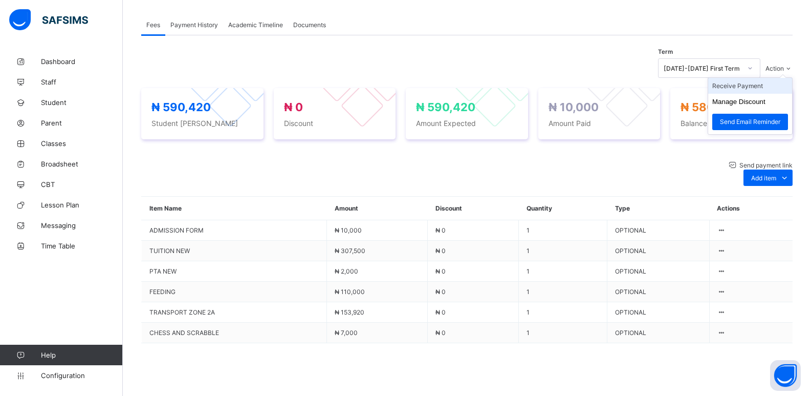
click at [753, 91] on li "Receive Payment" at bounding box center [750, 86] width 84 height 16
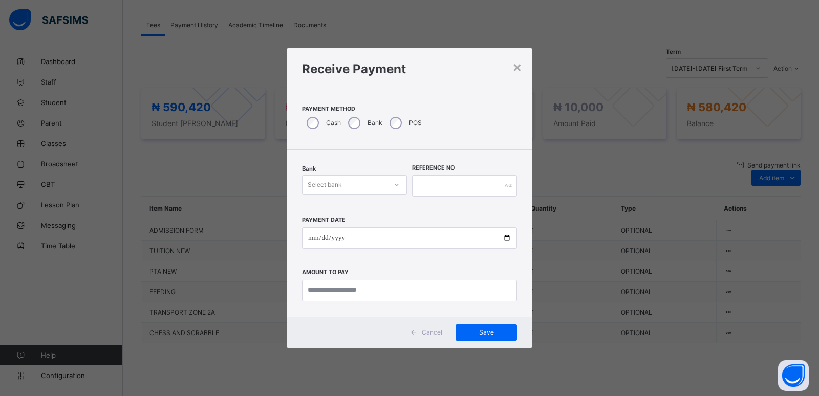
click at [344, 185] on div "Select bank" at bounding box center [344, 185] width 84 height 14
click at [361, 206] on div "Zenith Bank - ALVINAS MODEL PRIMARY SCHOOL" at bounding box center [354, 206] width 104 height 15
click at [428, 185] on input "text" at bounding box center [464, 185] width 105 height 21
type input "******"
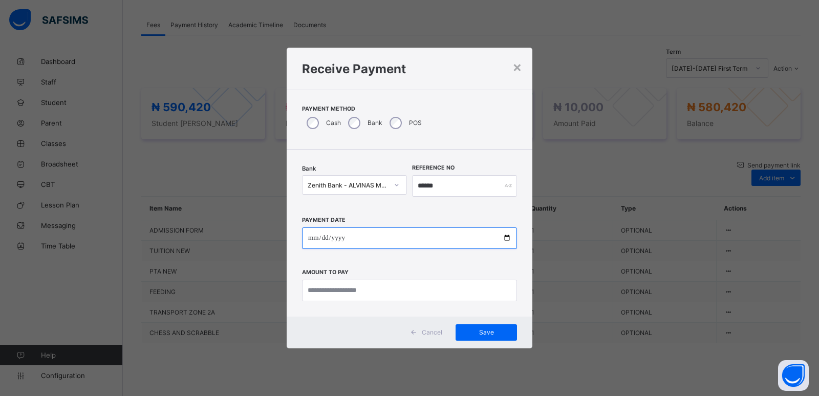
click at [311, 237] on input "date" at bounding box center [409, 237] width 215 height 21
type input "**********"
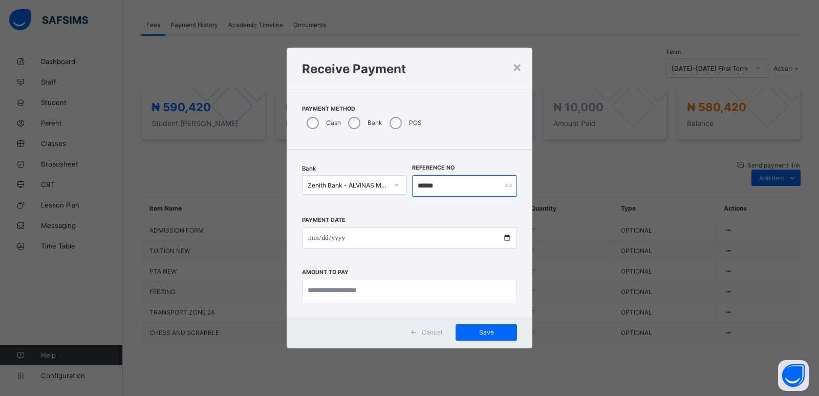
drag, startPoint x: 449, startPoint y: 187, endPoint x: 395, endPoint y: 190, distance: 53.8
click at [395, 190] on div "Bank Zenith Bank - ALVINAS MODEL PRIMARY SCHOOL Reference No ******" at bounding box center [409, 186] width 215 height 42
type input "******"
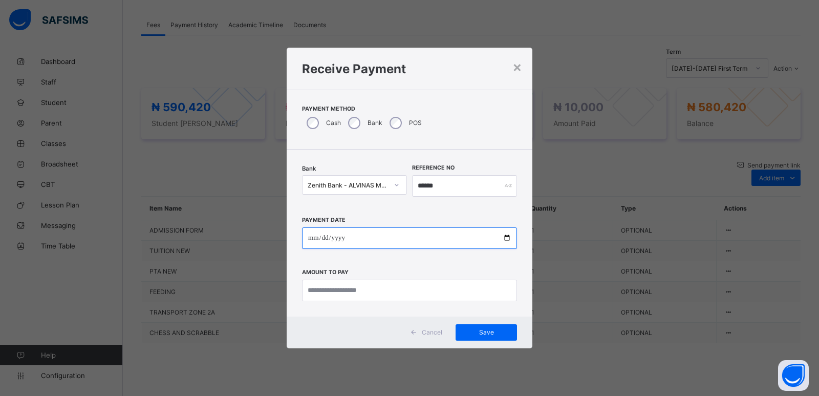
drag, startPoint x: 356, startPoint y: 239, endPoint x: 313, endPoint y: 243, distance: 42.7
click at [313, 242] on input "**********" at bounding box center [409, 237] width 215 height 21
type input "**********"
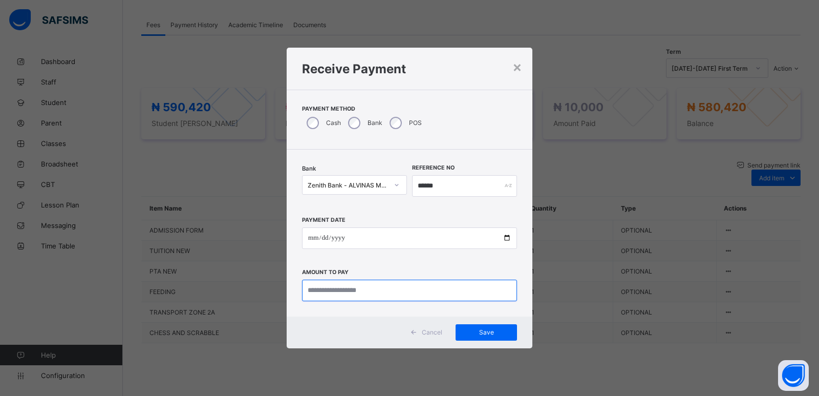
click at [328, 293] on input "currency" at bounding box center [409, 289] width 215 height 21
type input "*********"
click at [457, 329] on div "Save" at bounding box center [486, 332] width 61 height 16
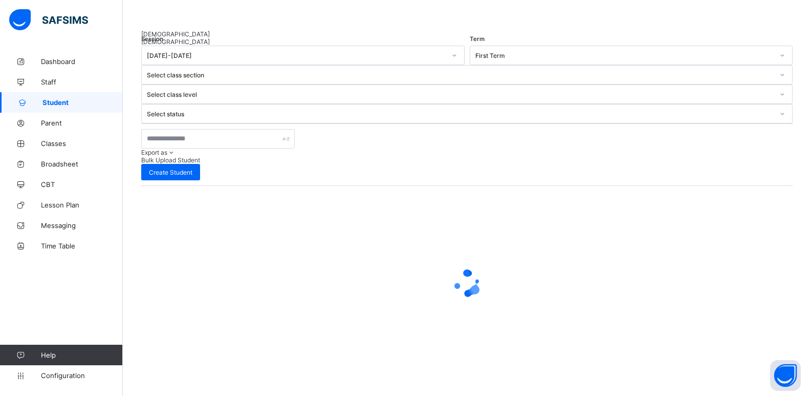
scroll to position [37, 0]
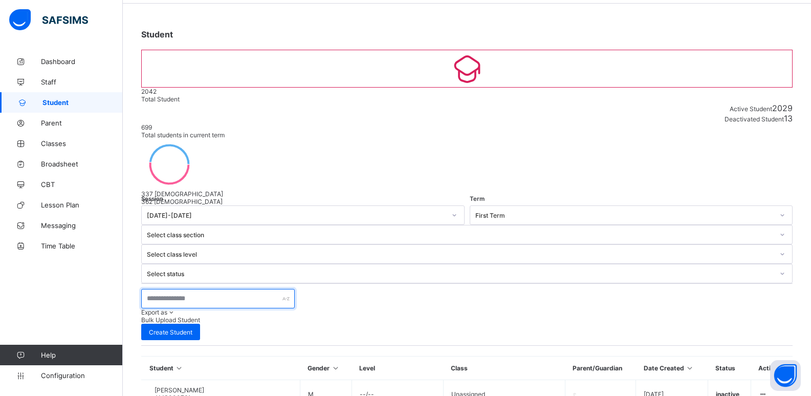
click at [224, 289] on input "text" at bounding box center [218, 298] width 154 height 19
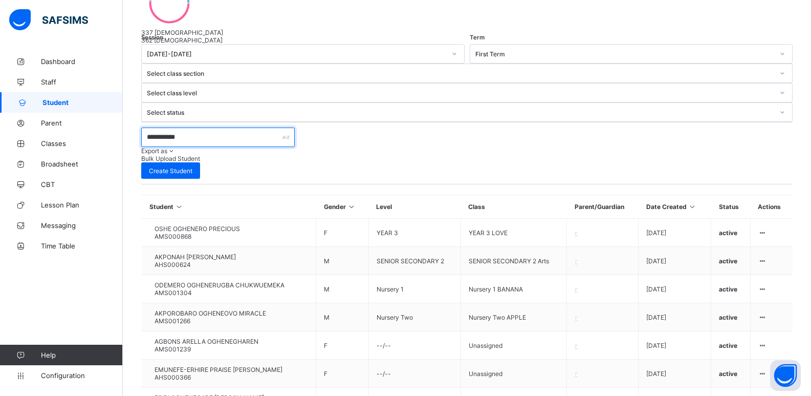
scroll to position [242, 0]
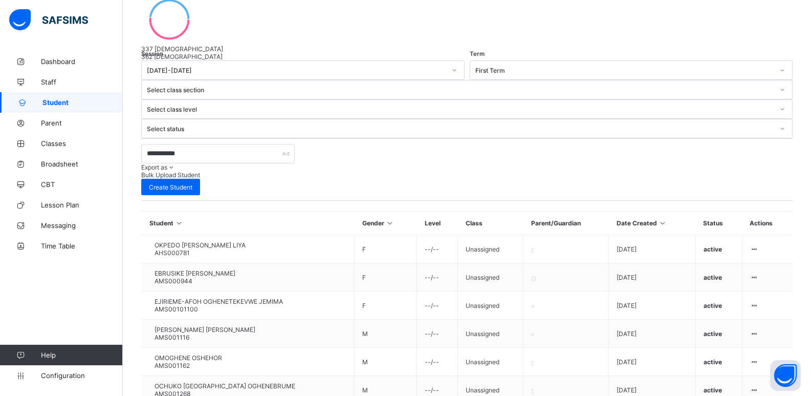
scroll to position [89, 0]
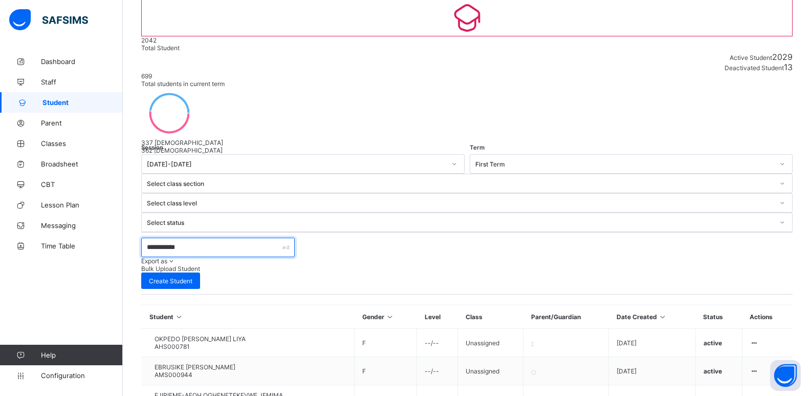
click at [205, 237] on input "**********" at bounding box center [218, 246] width 154 height 19
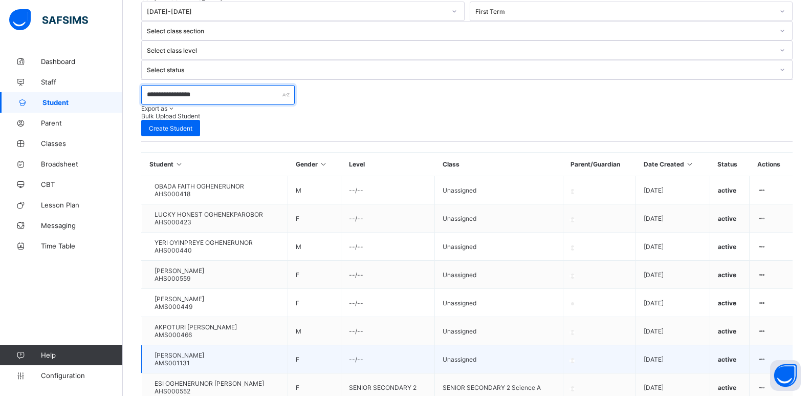
scroll to position [242, 0]
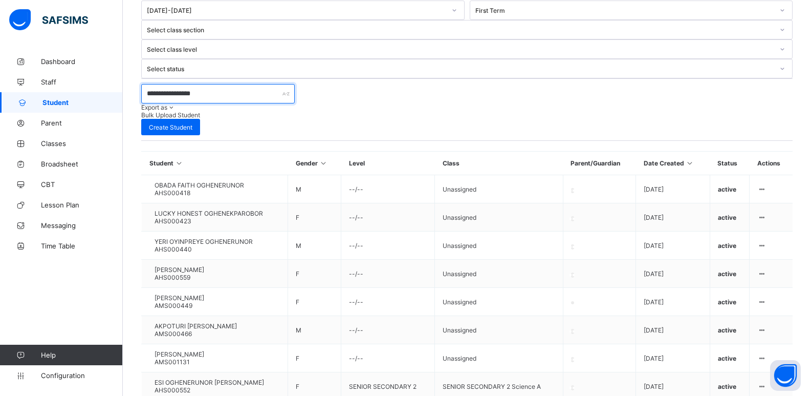
type input "**********"
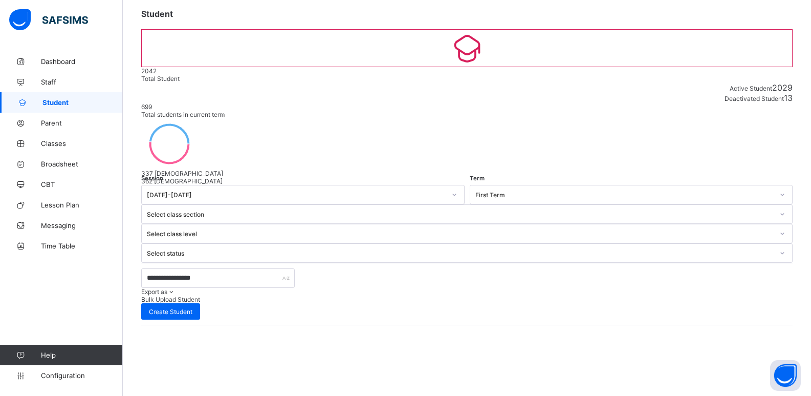
scroll to position [131, 0]
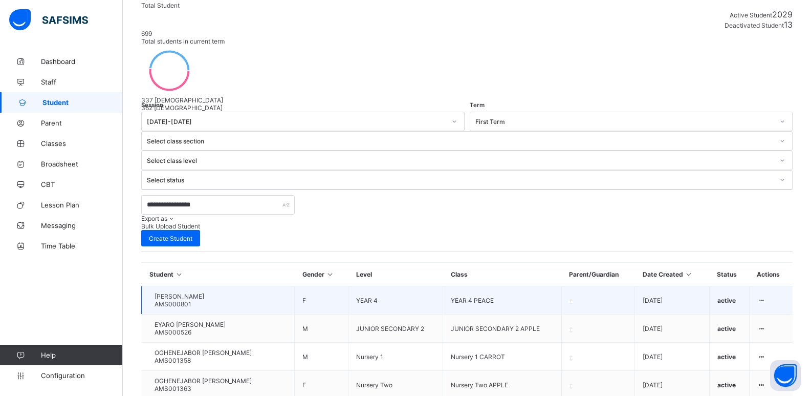
click at [194, 292] on span "[PERSON_NAME]" at bounding box center [180, 296] width 50 height 8
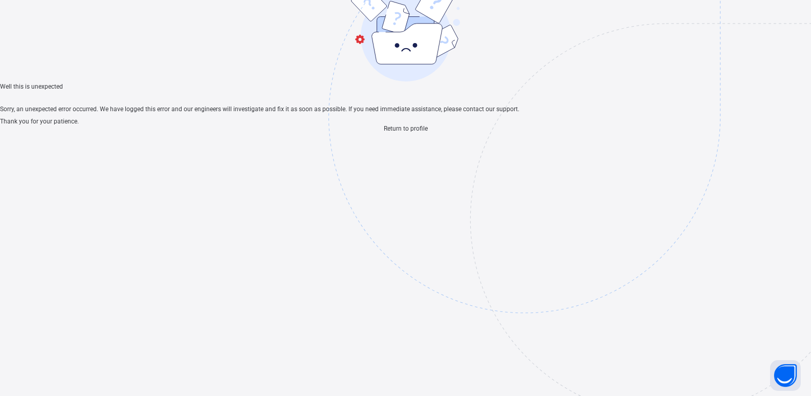
scroll to position [31, 0]
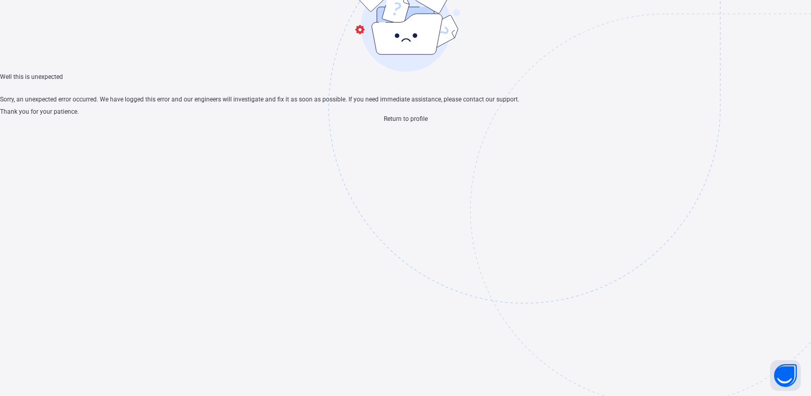
click at [406, 122] on span "Return to profile" at bounding box center [406, 118] width 44 height 7
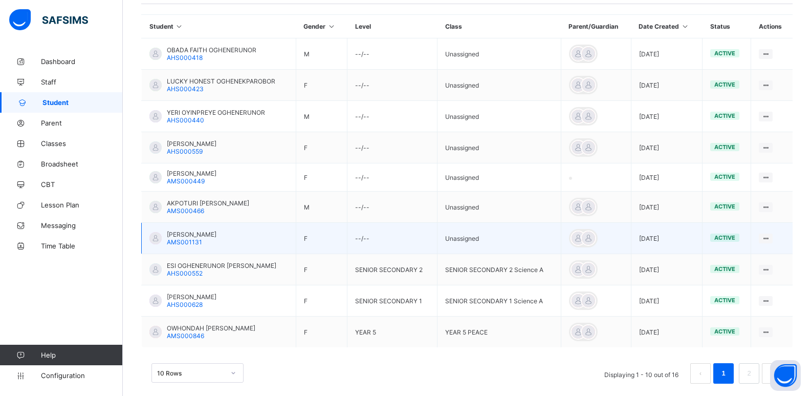
scroll to position [253, 0]
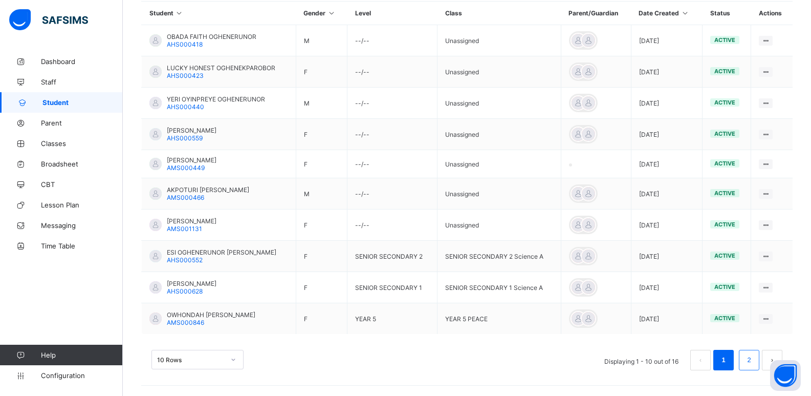
type input "**********"
click at [754, 360] on link "2" at bounding box center [749, 359] width 10 height 13
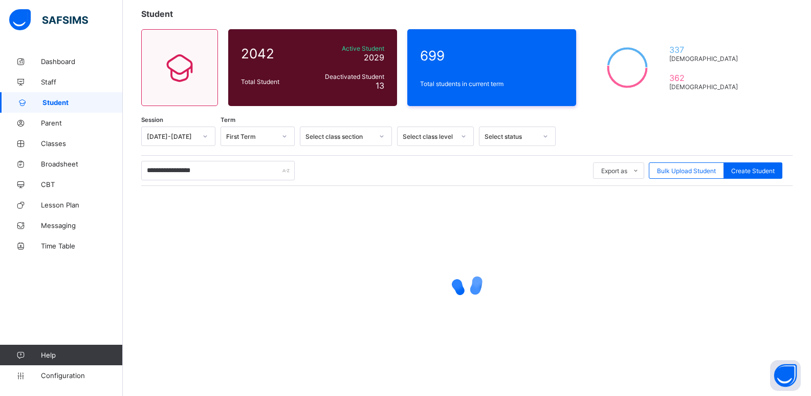
scroll to position [131, 0]
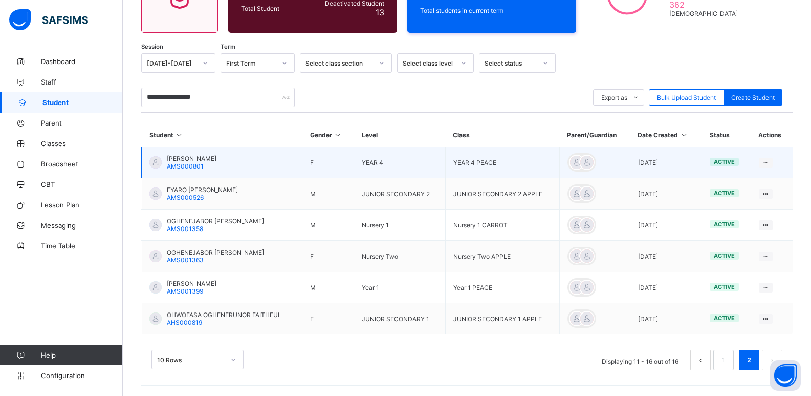
click at [196, 159] on span "[PERSON_NAME]" at bounding box center [192, 159] width 50 height 8
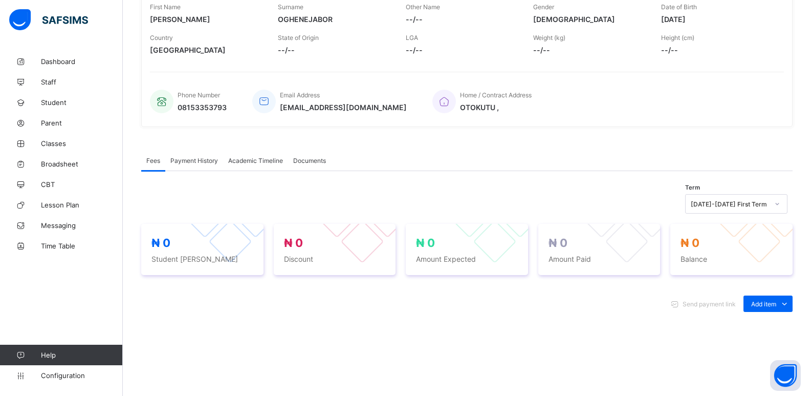
scroll to position [233, 0]
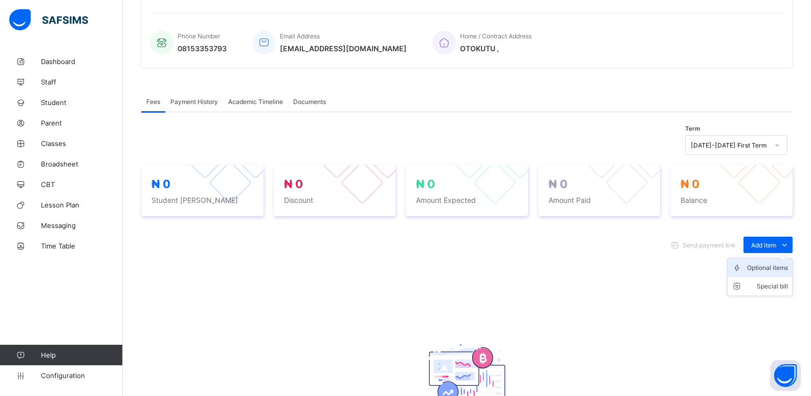
click at [768, 267] on div "Optional items" at bounding box center [767, 268] width 41 height 10
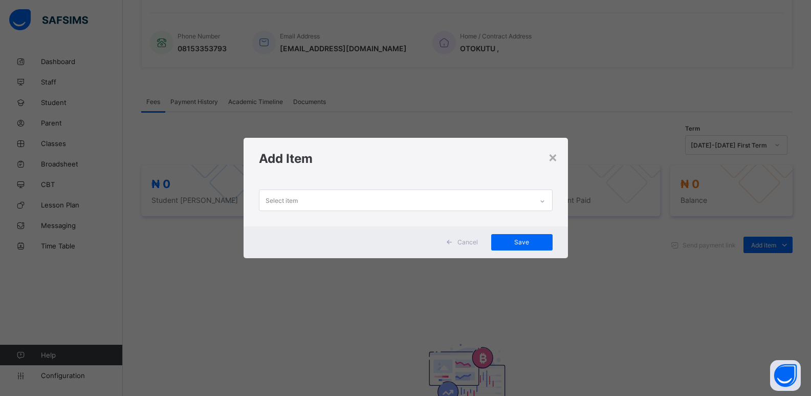
click at [545, 205] on div at bounding box center [542, 201] width 17 height 16
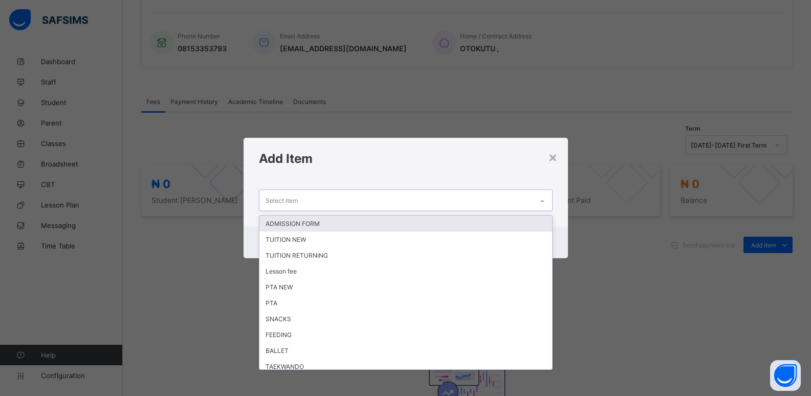
click at [400, 224] on div "ADMISSION FORM" at bounding box center [405, 223] width 293 height 16
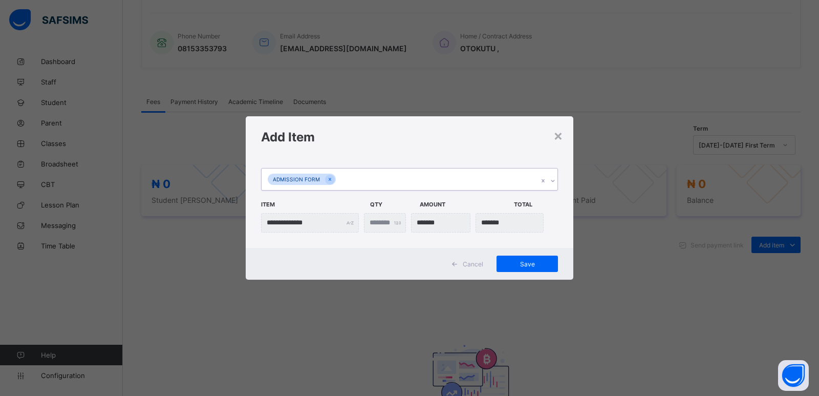
click at [559, 181] on div "**********" at bounding box center [410, 203] width 328 height 90
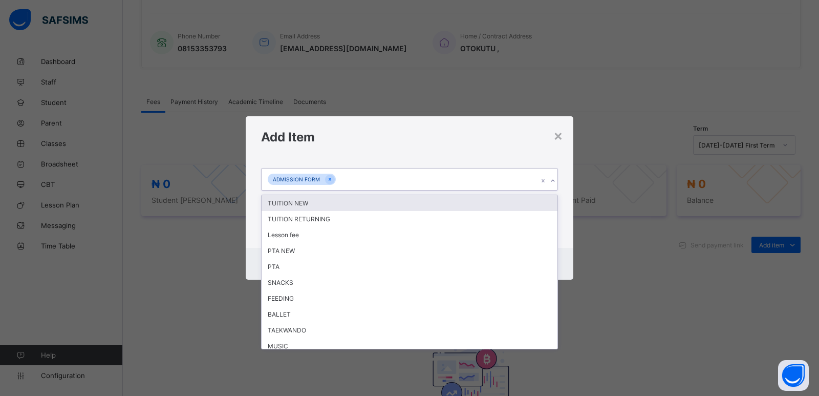
click at [555, 182] on icon at bounding box center [553, 181] width 6 height 10
drag, startPoint x: 333, startPoint y: 203, endPoint x: 429, endPoint y: 191, distance: 96.9
click at [340, 204] on div "TUITION NEW" at bounding box center [410, 203] width 296 height 16
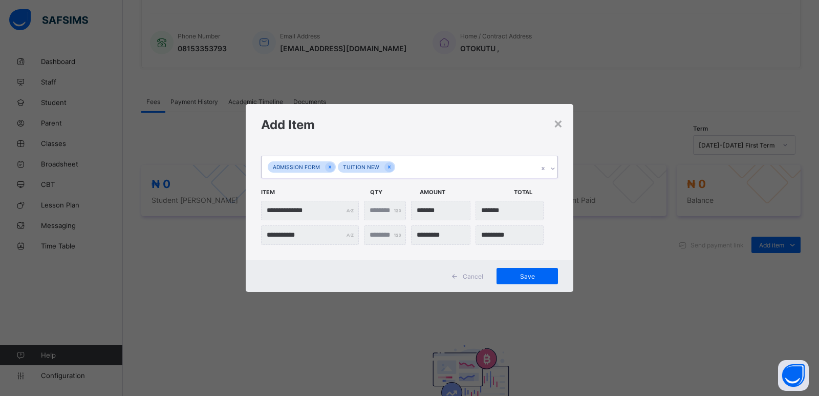
click at [553, 171] on icon at bounding box center [553, 168] width 6 height 10
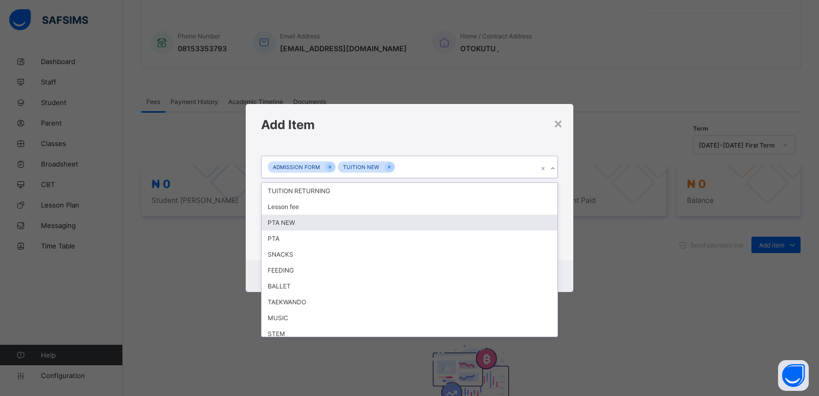
drag, startPoint x: 318, startPoint y: 224, endPoint x: 489, endPoint y: 188, distance: 174.8
click at [317, 224] on div "PTA NEW" at bounding box center [410, 222] width 296 height 16
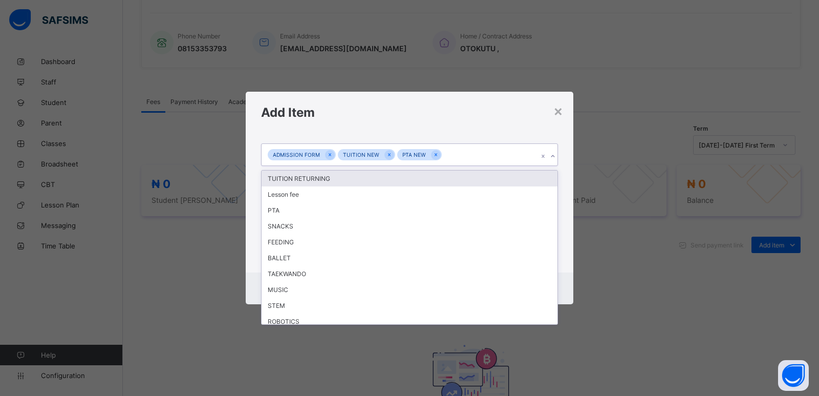
click at [552, 158] on icon at bounding box center [553, 156] width 6 height 10
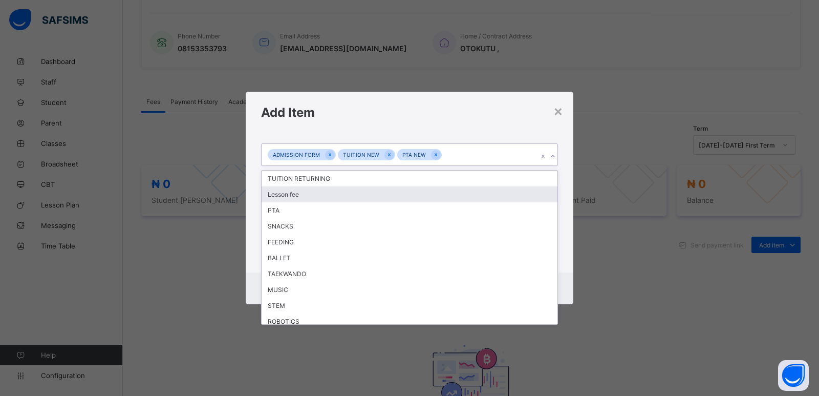
drag, startPoint x: 298, startPoint y: 198, endPoint x: 379, endPoint y: 191, distance: 80.6
click at [298, 197] on div "Lesson fee" at bounding box center [410, 194] width 296 height 16
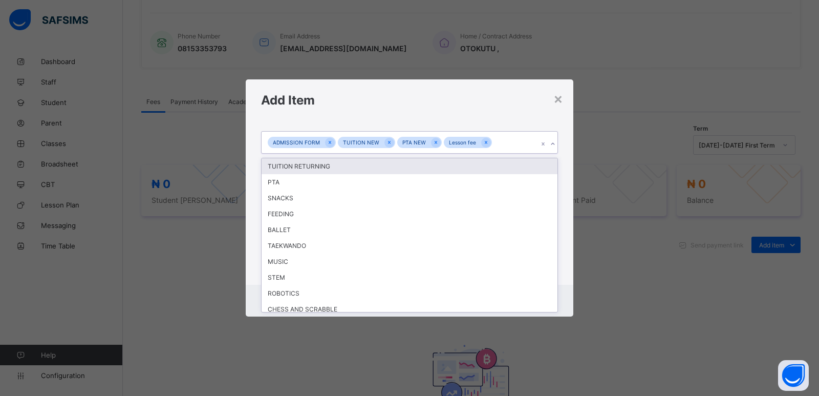
click at [553, 142] on icon at bounding box center [553, 144] width 6 height 10
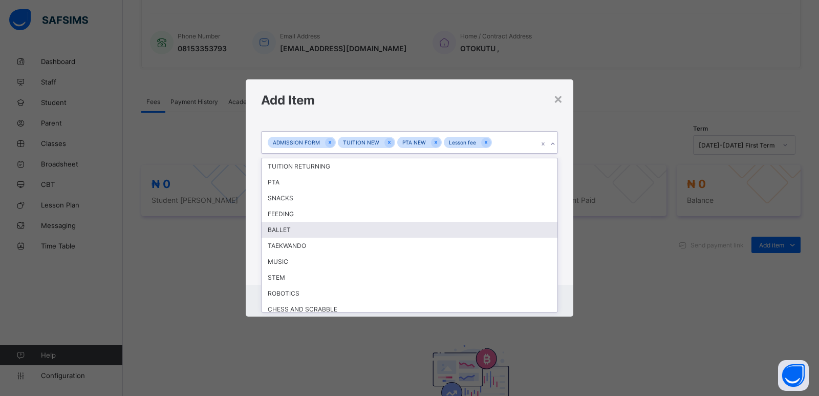
drag, startPoint x: 297, startPoint y: 232, endPoint x: 303, endPoint y: 230, distance: 6.3
click at [297, 231] on div "BALLET" at bounding box center [410, 230] width 296 height 16
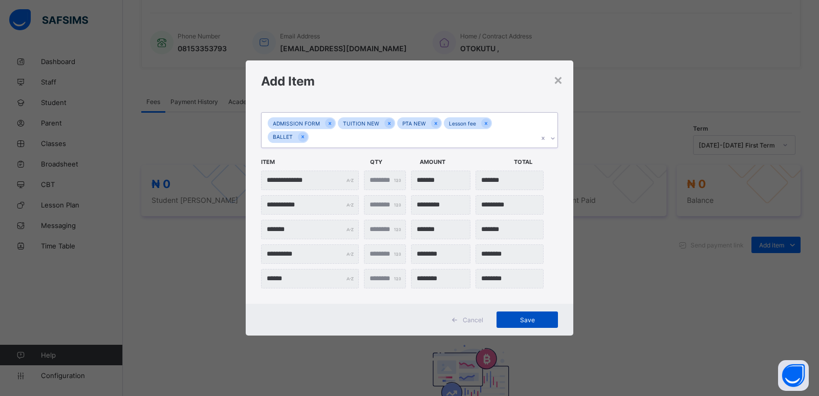
click at [521, 318] on span "Save" at bounding box center [527, 320] width 46 height 8
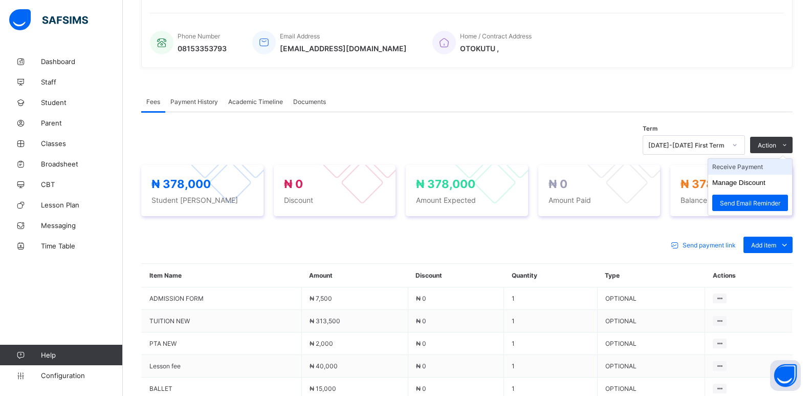
click at [753, 167] on li "Receive Payment" at bounding box center [750, 167] width 84 height 16
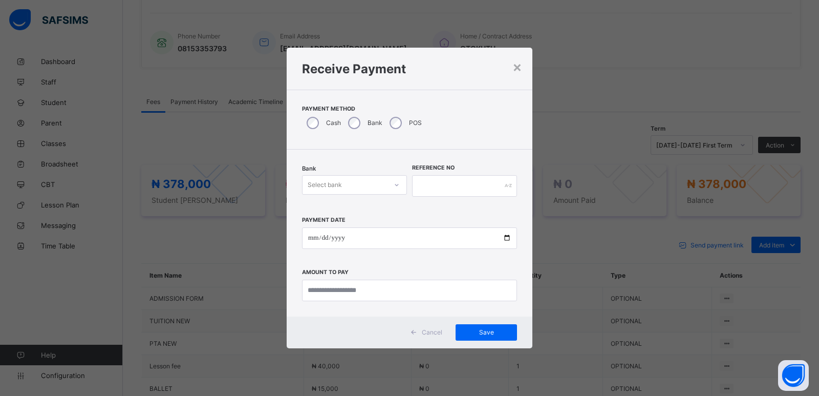
click at [350, 181] on div "Select bank" at bounding box center [344, 185] width 84 height 14
drag, startPoint x: 344, startPoint y: 211, endPoint x: 417, endPoint y: 205, distance: 72.9
click at [356, 211] on div "Zenith Bank - ALVINAS MODEL PRIMARY SCHOOL" at bounding box center [354, 211] width 104 height 24
click at [435, 178] on input "text" at bounding box center [464, 185] width 105 height 21
type input "*******"
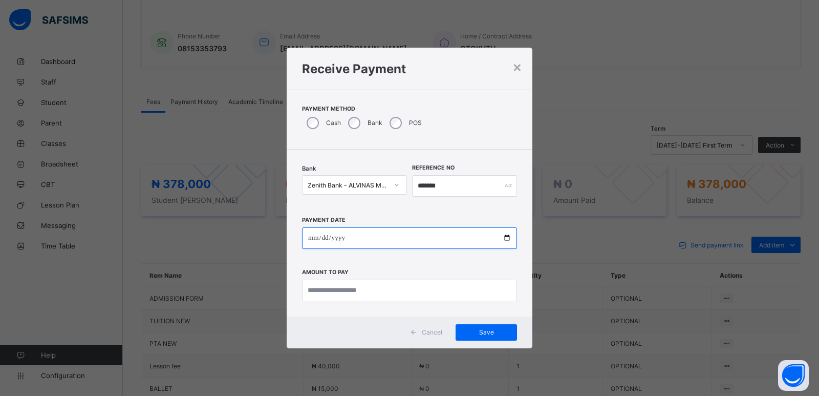
click at [312, 241] on input "date" at bounding box center [409, 237] width 215 height 21
type input "**********"
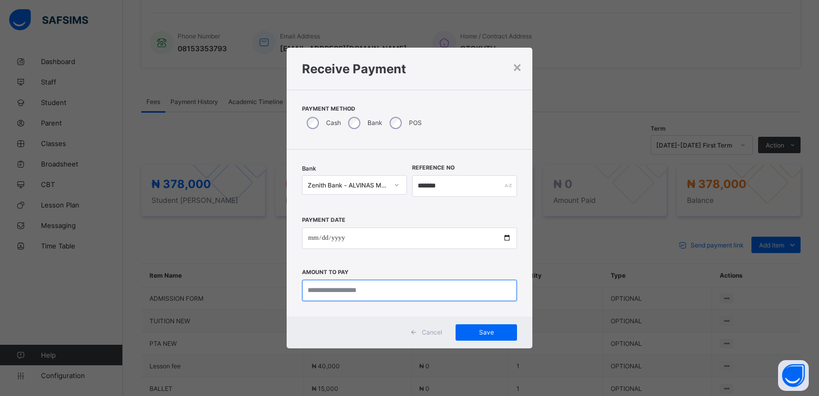
click at [337, 297] on input "currency" at bounding box center [409, 289] width 215 height 21
type input "*******"
click at [484, 333] on span "Save" at bounding box center [486, 332] width 46 height 8
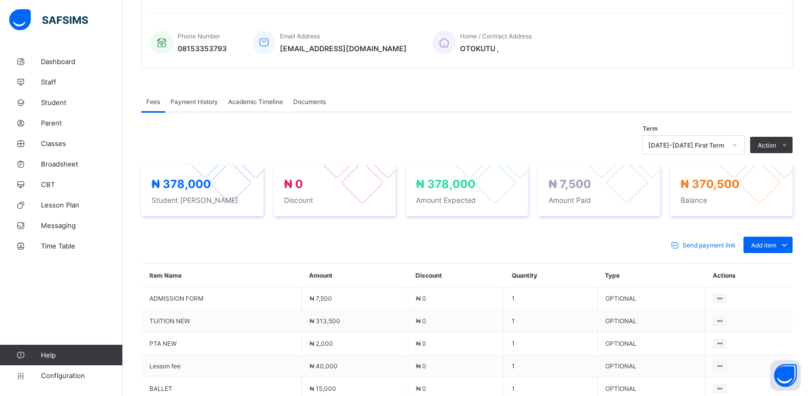
drag, startPoint x: 748, startPoint y: 169, endPoint x: 807, endPoint y: 149, distance: 62.2
click at [0, 0] on li "Receive Payment" at bounding box center [0, 0] width 0 height 0
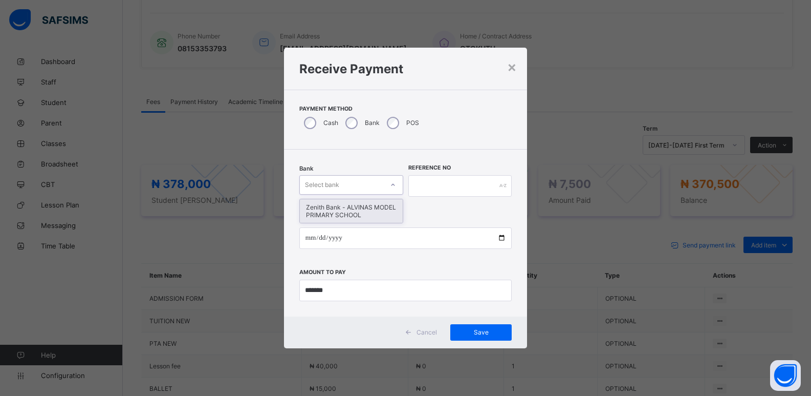
click at [369, 185] on div "Select bank" at bounding box center [341, 185] width 83 height 14
drag, startPoint x: 361, startPoint y: 211, endPoint x: 411, endPoint y: 200, distance: 51.3
click at [364, 210] on div "Zenith Bank - ALVINAS MODEL PRIMARY SCHOOL" at bounding box center [351, 211] width 103 height 24
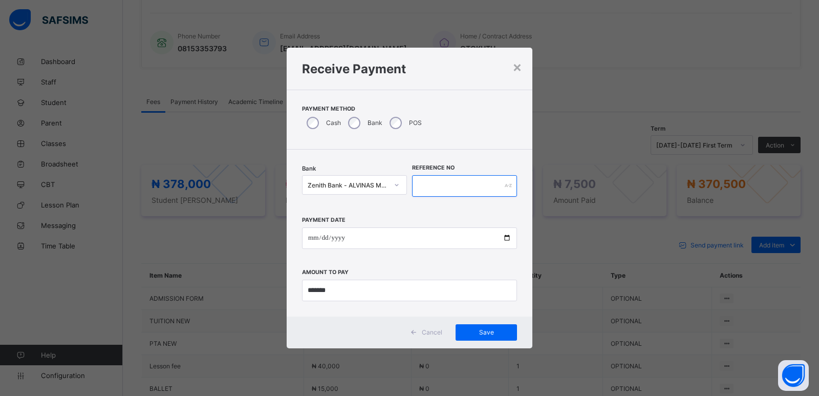
click at [428, 188] on input "text" at bounding box center [464, 185] width 105 height 21
type input "******"
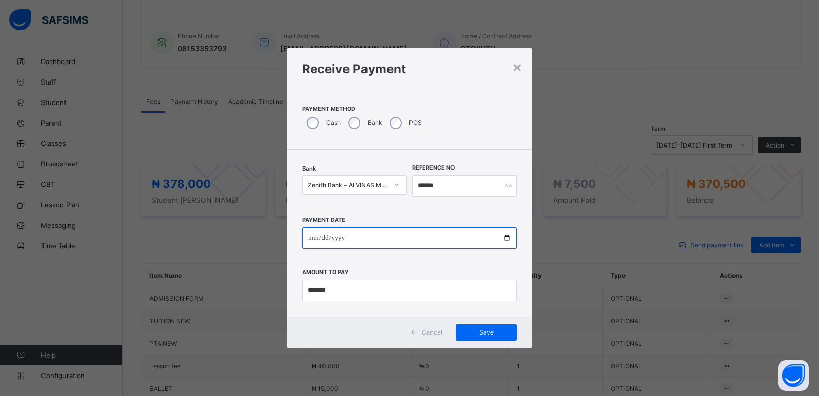
click at [314, 239] on input "date" at bounding box center [409, 237] width 215 height 21
type input "**********"
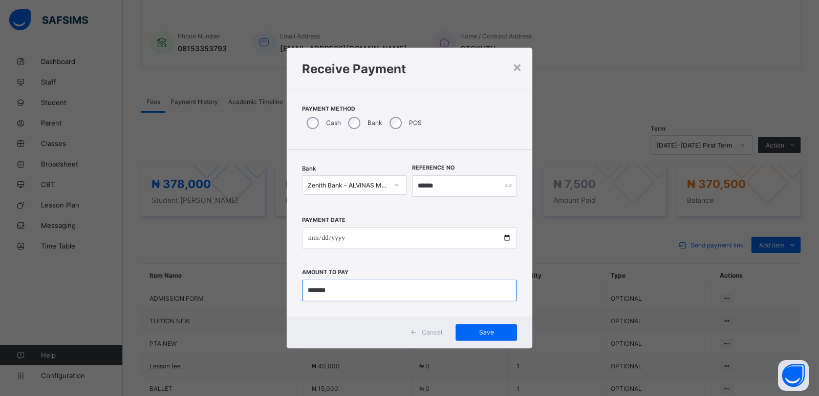
drag, startPoint x: 334, startPoint y: 288, endPoint x: 308, endPoint y: 291, distance: 25.8
click at [308, 291] on input "currency" at bounding box center [409, 289] width 215 height 21
type input "*********"
click at [478, 329] on span "Save" at bounding box center [486, 332] width 46 height 8
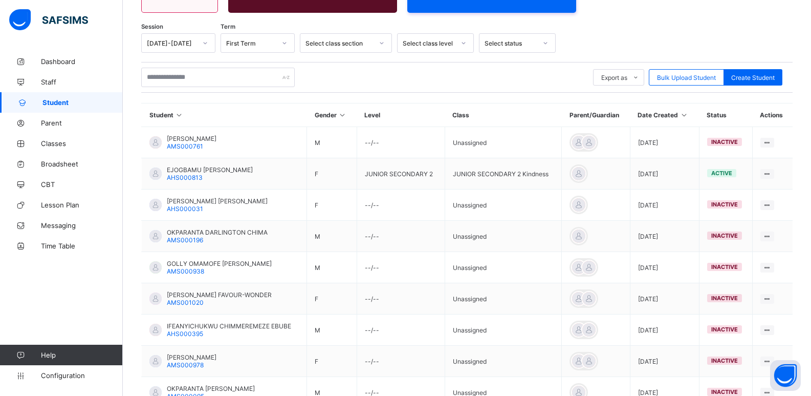
scroll to position [131, 0]
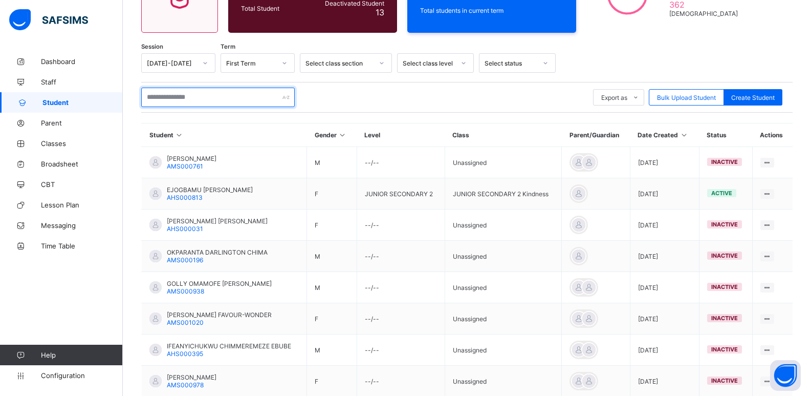
click at [225, 95] on input "text" at bounding box center [218, 97] width 154 height 19
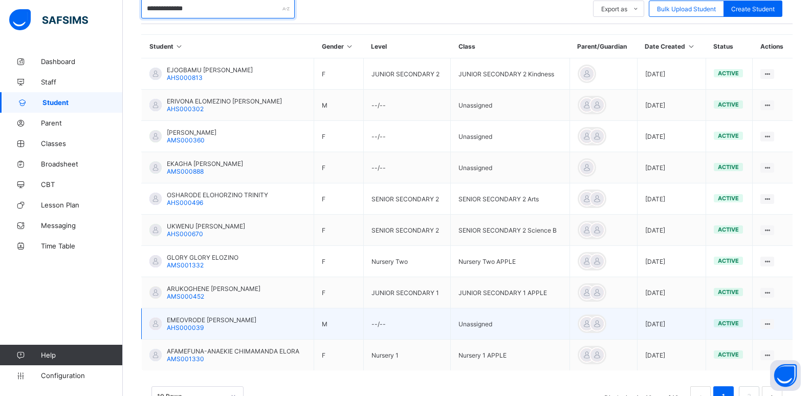
scroll to position [233, 0]
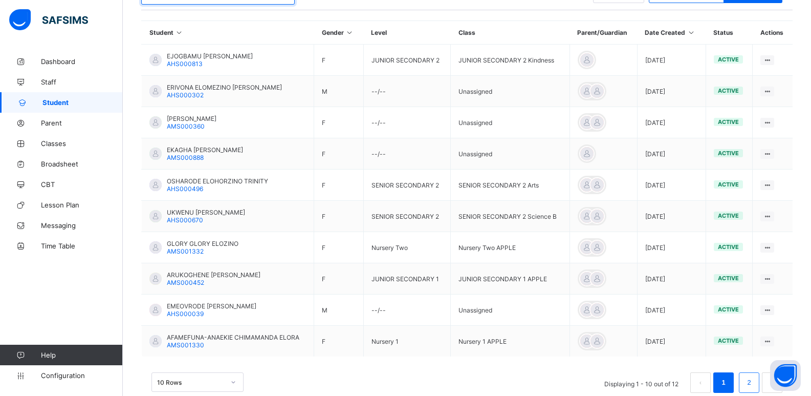
type input "**********"
click at [754, 381] on link "2" at bounding box center [749, 382] width 10 height 13
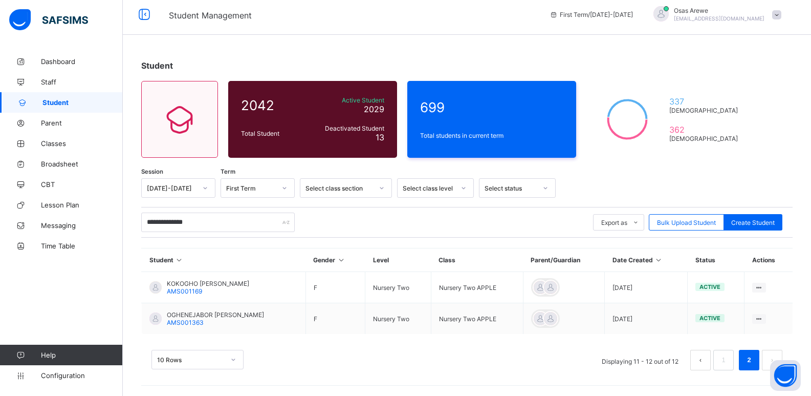
scroll to position [6, 0]
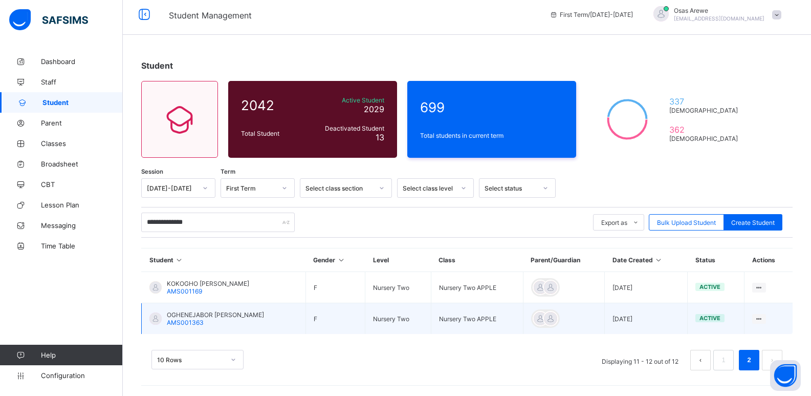
click at [208, 318] on span "OGHENEJABOR [PERSON_NAME]" at bounding box center [215, 315] width 97 height 8
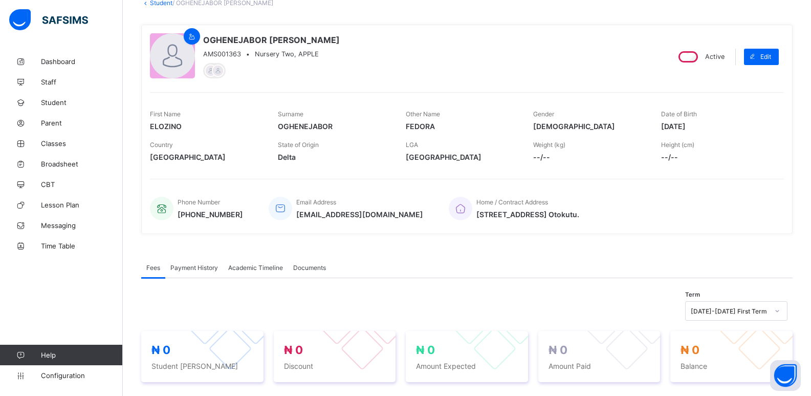
scroll to position [160, 0]
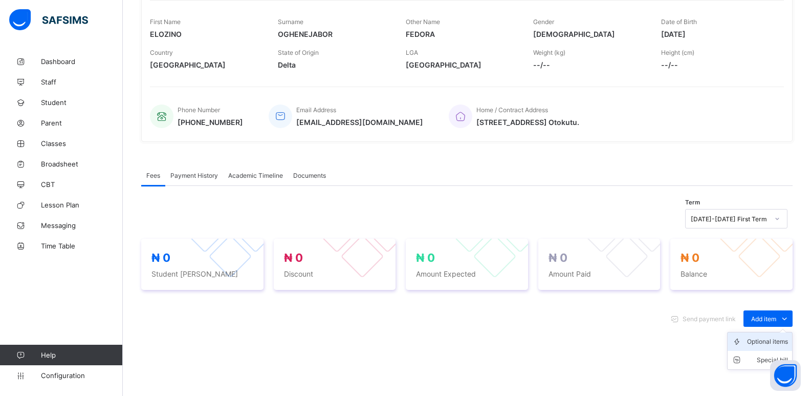
click at [773, 345] on div "Optional items" at bounding box center [767, 341] width 41 height 10
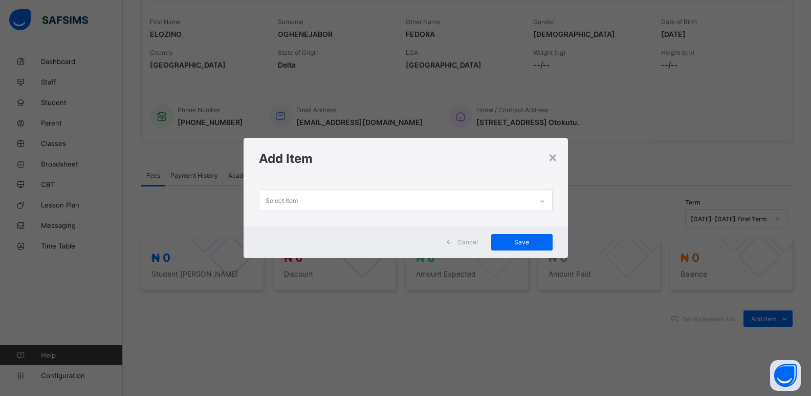
click at [538, 203] on div at bounding box center [542, 201] width 17 height 16
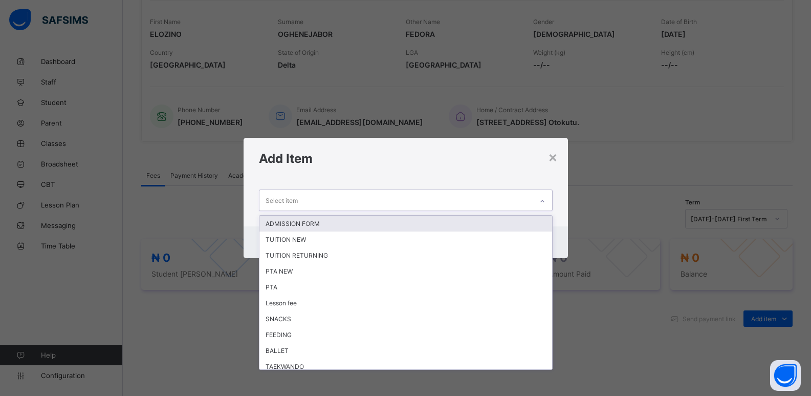
click at [399, 224] on div "ADMISSION FORM" at bounding box center [405, 223] width 293 height 16
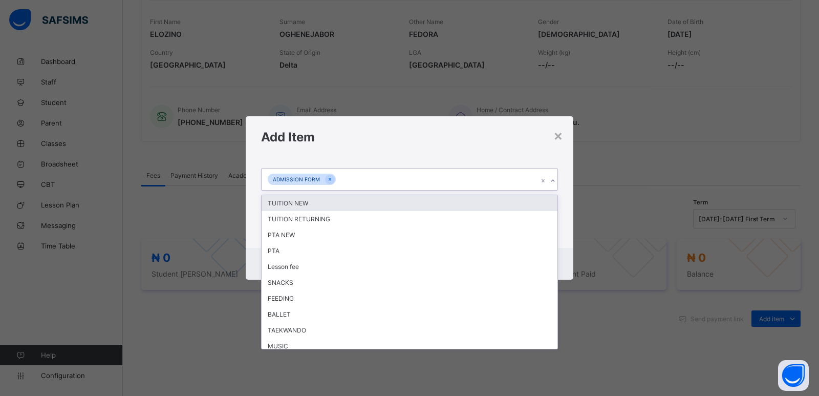
click at [551, 182] on icon at bounding box center [553, 181] width 6 height 10
click at [300, 206] on div "TUITION NEW" at bounding box center [410, 203] width 296 height 16
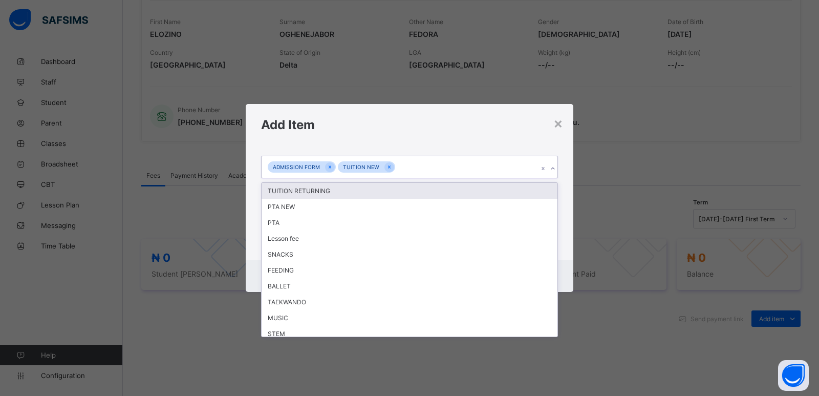
click at [553, 171] on icon at bounding box center [553, 168] width 6 height 10
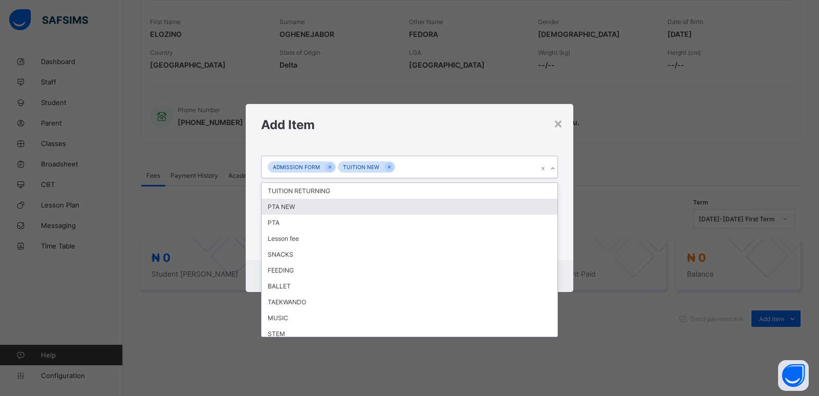
click at [316, 207] on div "PTA NEW" at bounding box center [410, 207] width 296 height 16
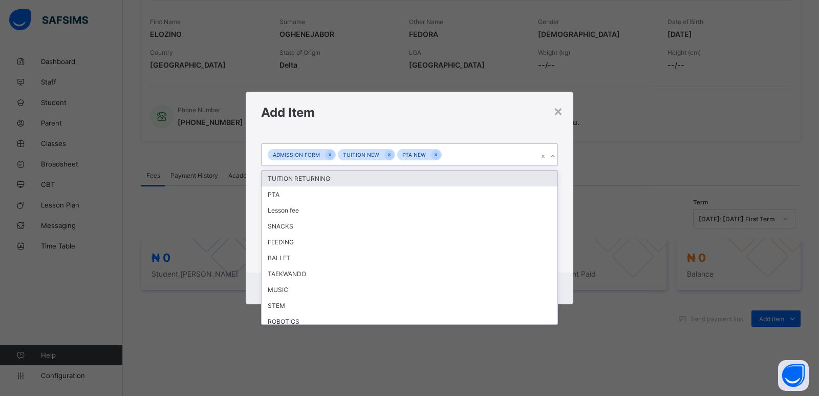
click at [554, 156] on icon at bounding box center [553, 156] width 6 height 10
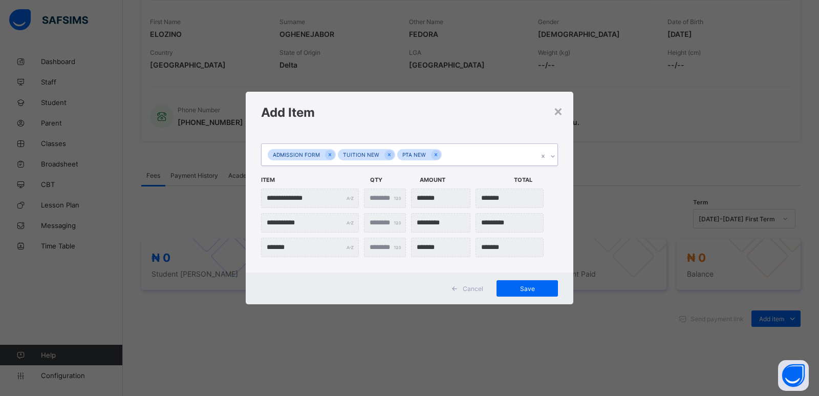
click at [555, 158] on icon at bounding box center [553, 156] width 6 height 10
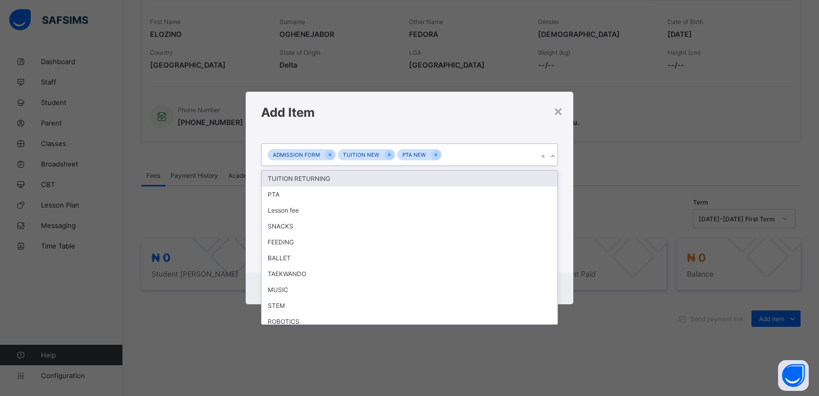
click at [551, 153] on icon at bounding box center [553, 156] width 6 height 10
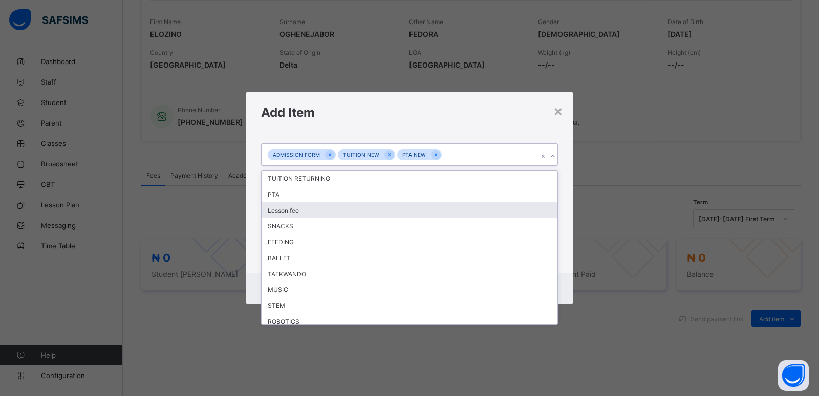
click at [294, 211] on div "Lesson fee" at bounding box center [410, 210] width 296 height 16
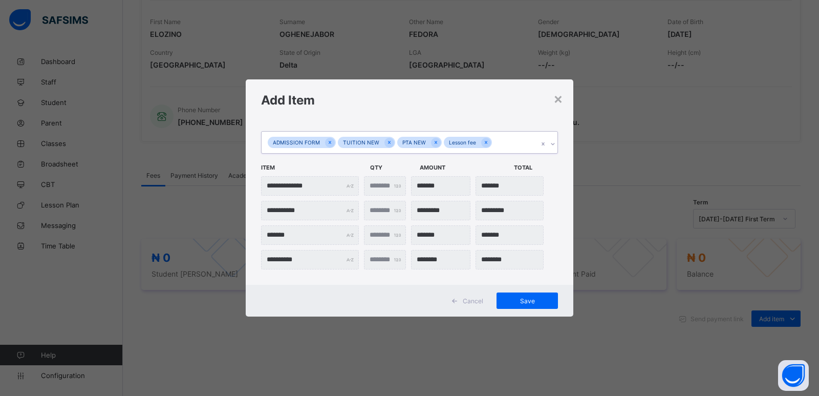
click at [554, 145] on icon at bounding box center [553, 144] width 6 height 10
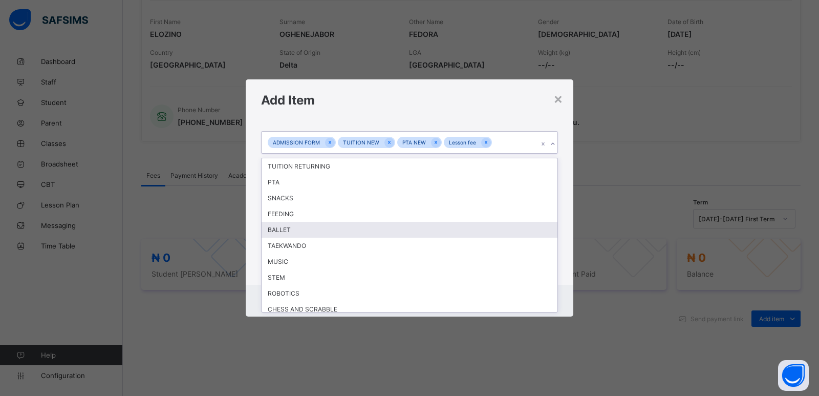
click at [391, 229] on div "BALLET" at bounding box center [410, 230] width 296 height 16
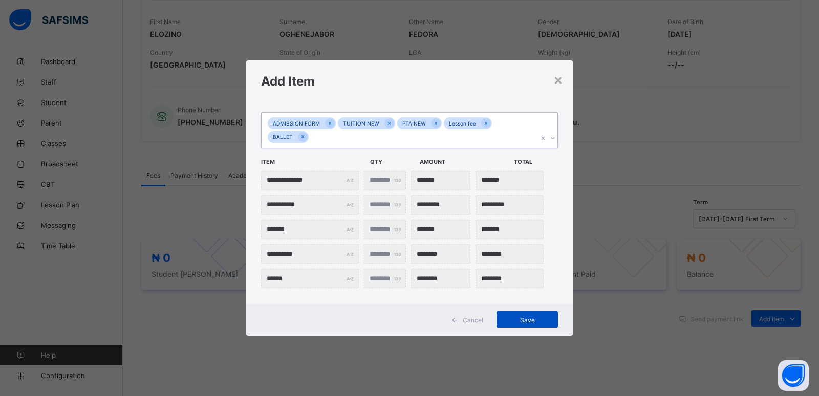
click at [526, 319] on span "Save" at bounding box center [527, 320] width 46 height 8
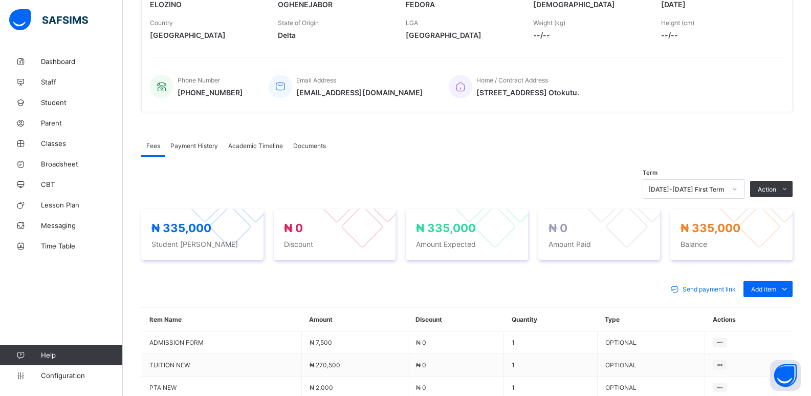
scroll to position [205, 0]
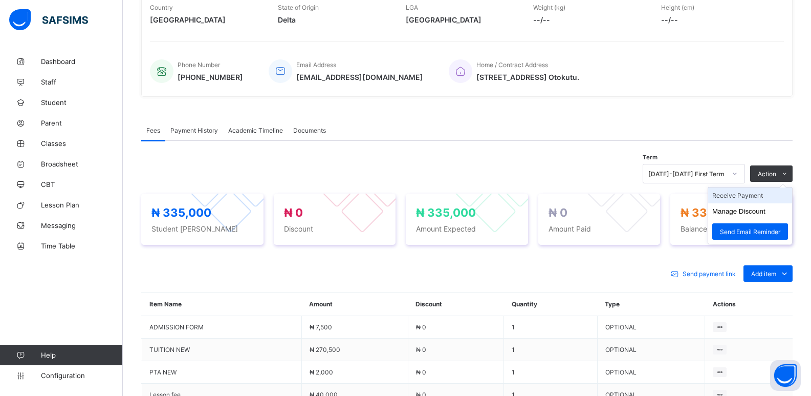
click at [762, 195] on li "Receive Payment" at bounding box center [750, 195] width 84 height 16
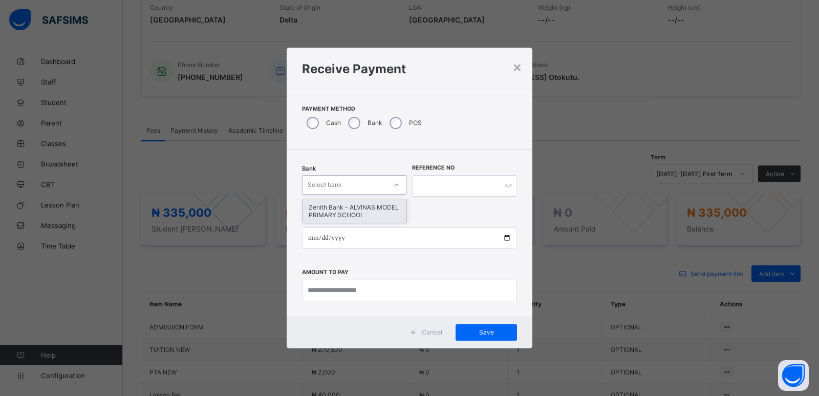
click at [370, 187] on div "Select bank" at bounding box center [344, 185] width 84 height 14
click at [363, 202] on div "Zenith Bank - ALVINAS MODEL PRIMARY SCHOOL" at bounding box center [354, 211] width 104 height 24
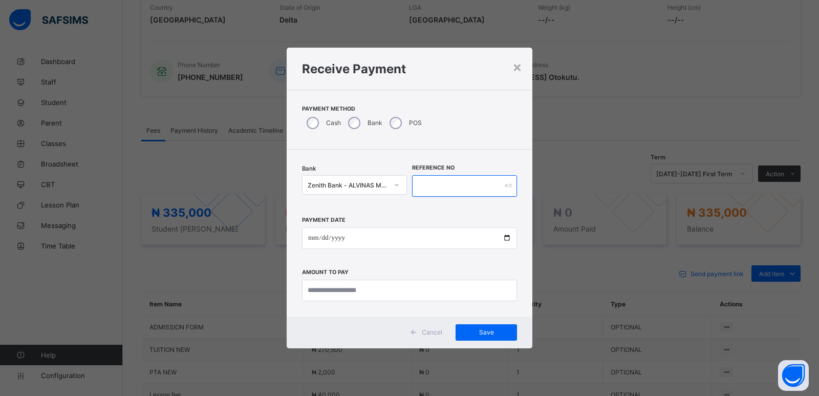
click at [450, 184] on input "text" at bounding box center [464, 185] width 105 height 21
type input "*******"
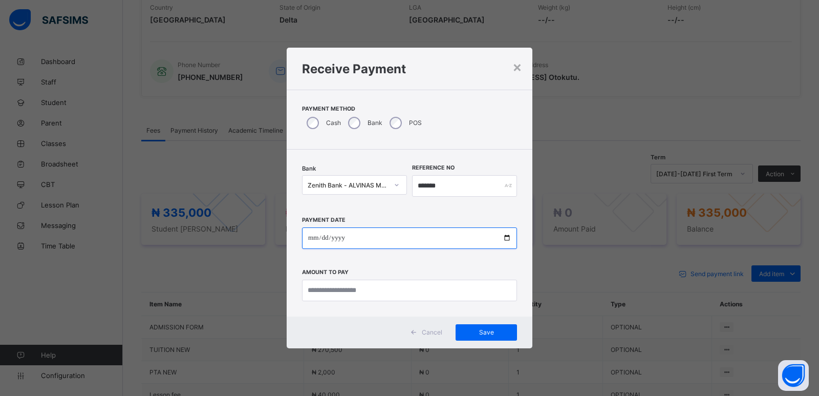
click at [315, 243] on input "date" at bounding box center [409, 237] width 215 height 21
type input "**********"
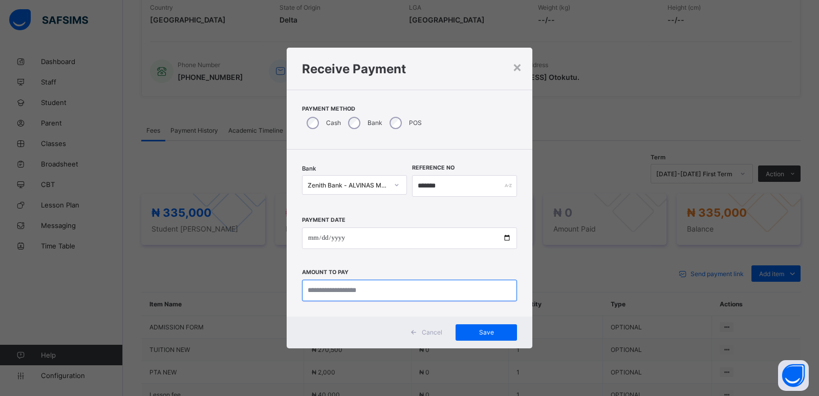
click at [322, 289] on input "currency" at bounding box center [409, 289] width 215 height 21
type input "*******"
click at [484, 328] on span "Save" at bounding box center [486, 332] width 46 height 8
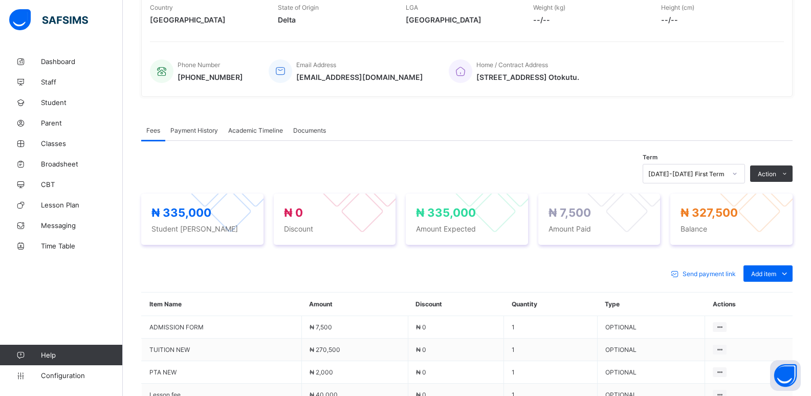
drag, startPoint x: 751, startPoint y: 198, endPoint x: 764, endPoint y: 192, distance: 14.4
click at [0, 0] on li "Receive Payment" at bounding box center [0, 0] width 0 height 0
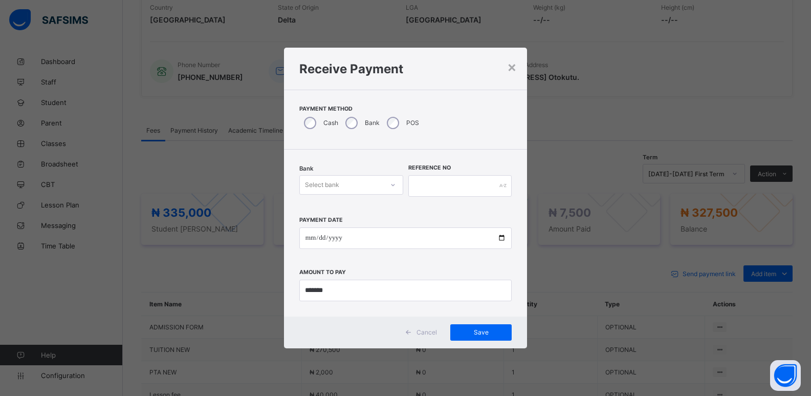
click at [337, 185] on div "Select bank" at bounding box center [322, 184] width 34 height 19
drag, startPoint x: 348, startPoint y: 213, endPoint x: 372, endPoint y: 201, distance: 26.8
click at [352, 207] on div "Zenith Bank - ALVINAS MODEL PRIMARY SCHOOL" at bounding box center [351, 211] width 103 height 24
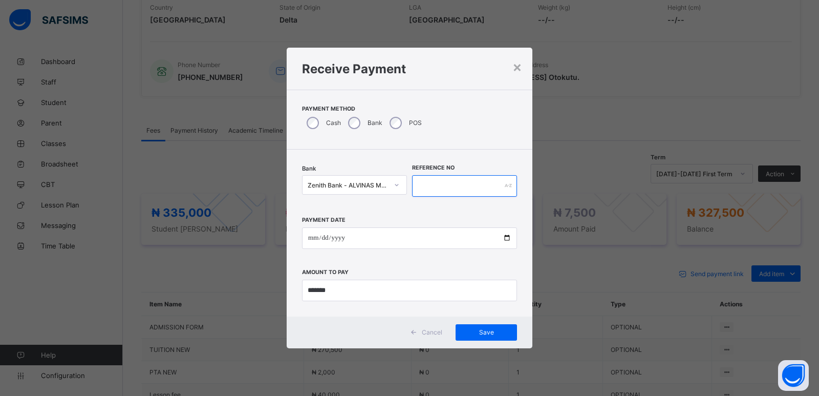
click at [428, 186] on input "text" at bounding box center [464, 185] width 105 height 21
type input "*******"
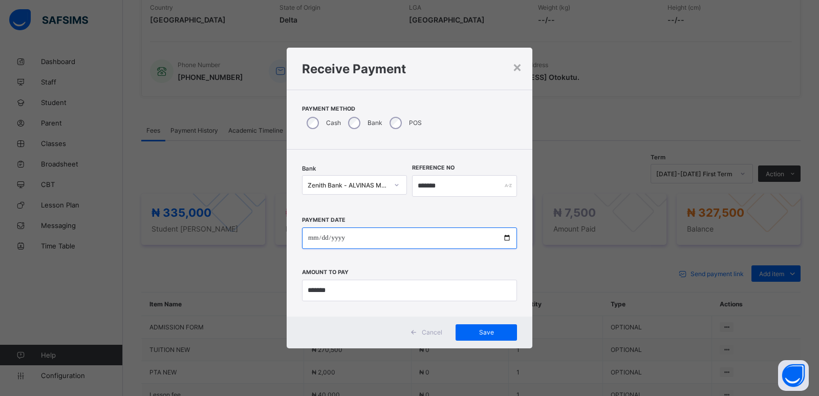
click at [311, 242] on input "date" at bounding box center [409, 237] width 215 height 21
type input "**********"
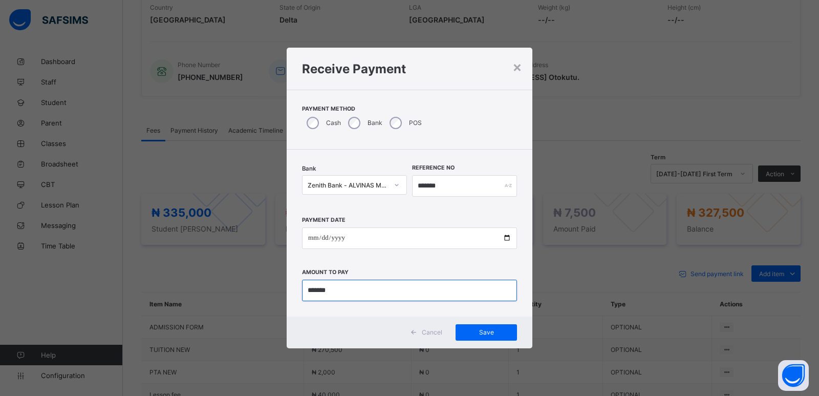
drag, startPoint x: 335, startPoint y: 294, endPoint x: 304, endPoint y: 293, distance: 31.7
click at [304, 293] on input "currency" at bounding box center [409, 289] width 215 height 21
type input "*********"
click at [485, 332] on span "Save" at bounding box center [486, 332] width 46 height 8
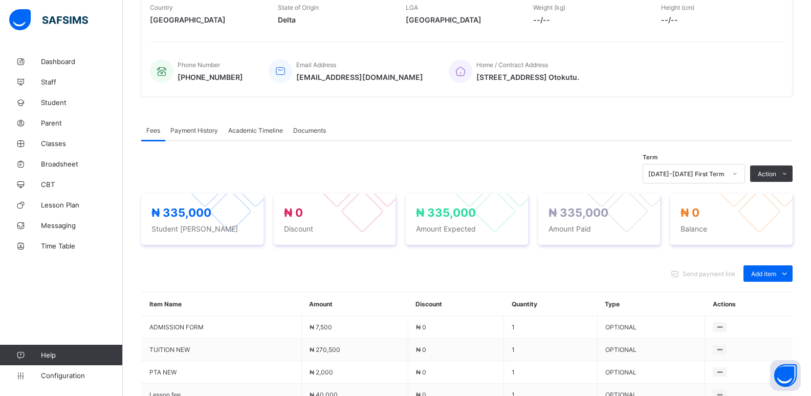
scroll to position [6, 0]
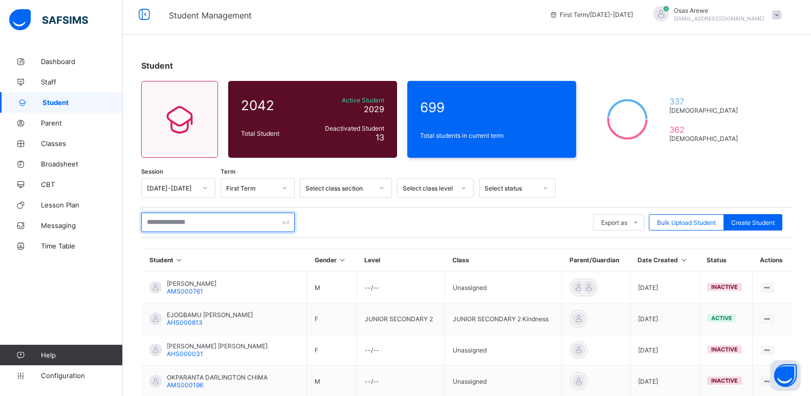
click at [214, 222] on input "text" at bounding box center [218, 221] width 154 height 19
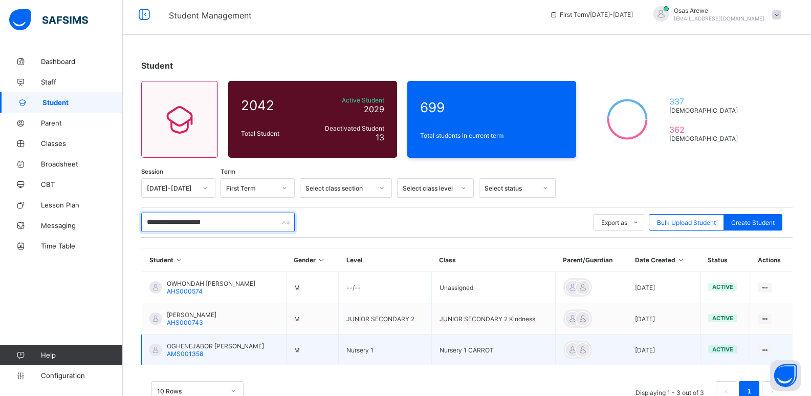
type input "**********"
click at [220, 345] on span "OGHENEJABOR [PERSON_NAME]" at bounding box center [215, 346] width 97 height 8
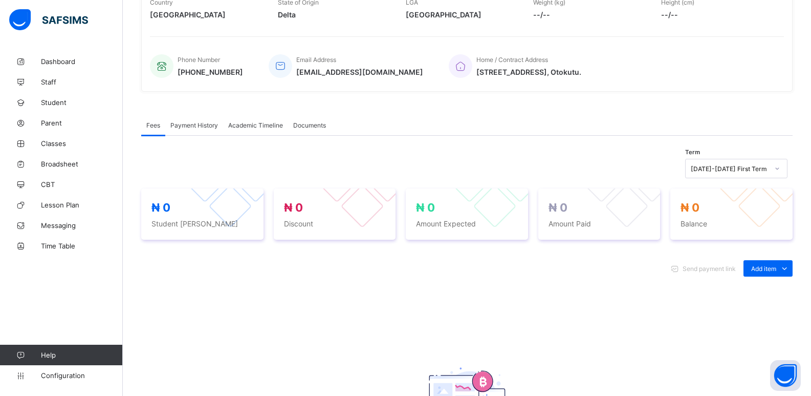
scroll to position [211, 0]
drag, startPoint x: 770, startPoint y: 291, endPoint x: 685, endPoint y: 239, distance: 99.9
click at [0, 0] on div "Optional items" at bounding box center [0, 0] width 0 height 0
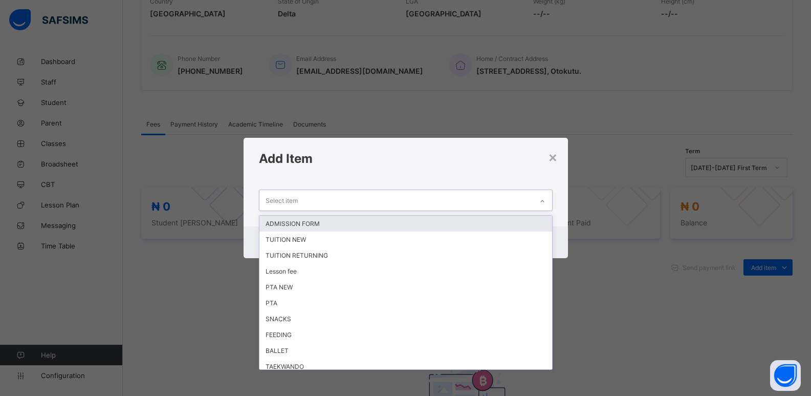
click at [552, 204] on div at bounding box center [542, 200] width 19 height 20
click at [408, 221] on div "ADMISSION FORM" at bounding box center [405, 223] width 293 height 16
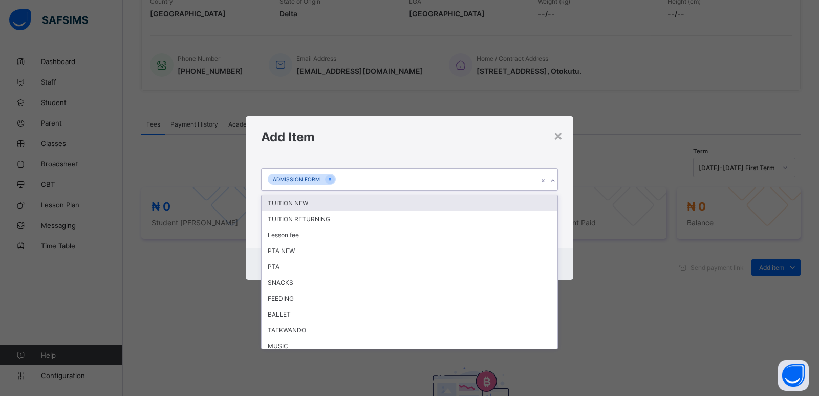
click at [553, 182] on icon at bounding box center [553, 181] width 4 height 2
click at [362, 207] on div "TUITION NEW" at bounding box center [410, 203] width 296 height 16
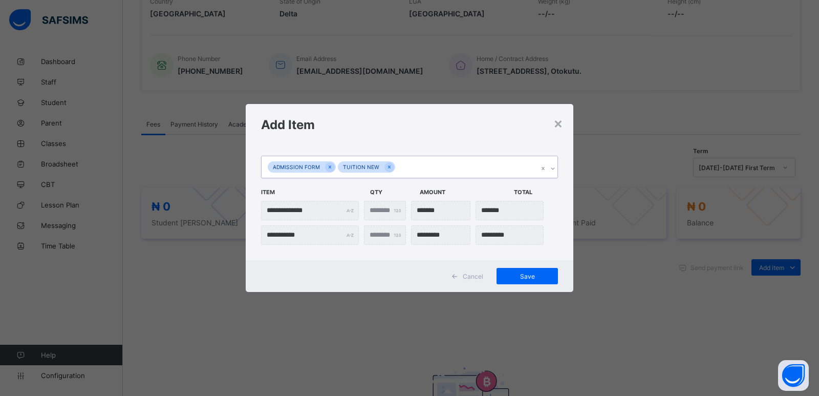
click at [556, 172] on div at bounding box center [553, 168] width 10 height 16
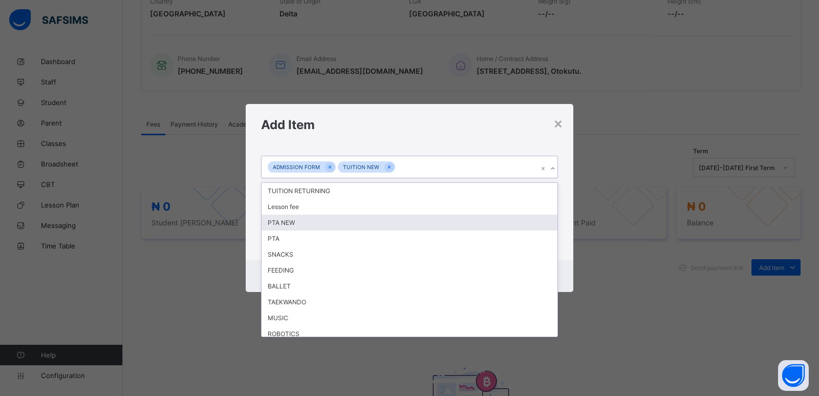
drag, startPoint x: 369, startPoint y: 225, endPoint x: 527, endPoint y: 196, distance: 160.3
click at [381, 223] on div "PTA NEW" at bounding box center [410, 222] width 296 height 16
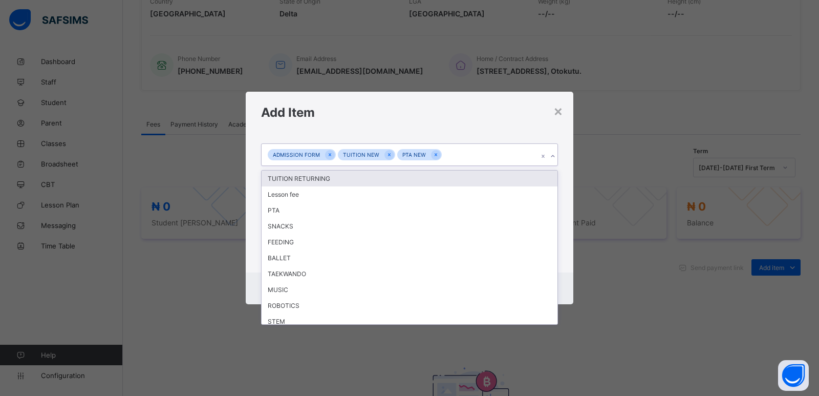
click at [553, 160] on icon at bounding box center [553, 156] width 6 height 10
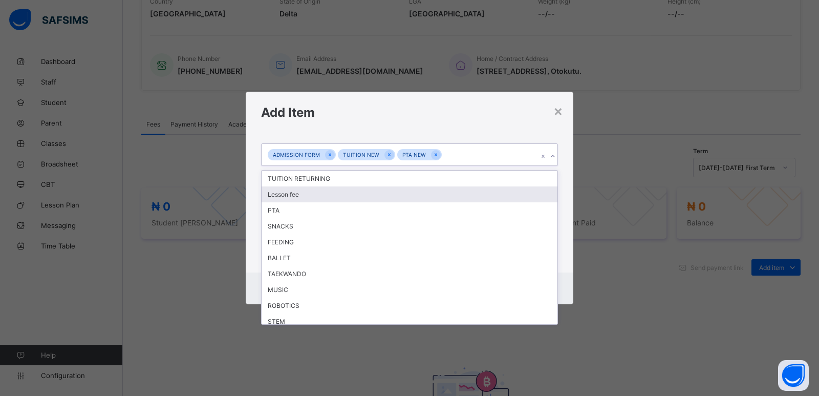
click at [333, 193] on div "Lesson fee" at bounding box center [410, 194] width 296 height 16
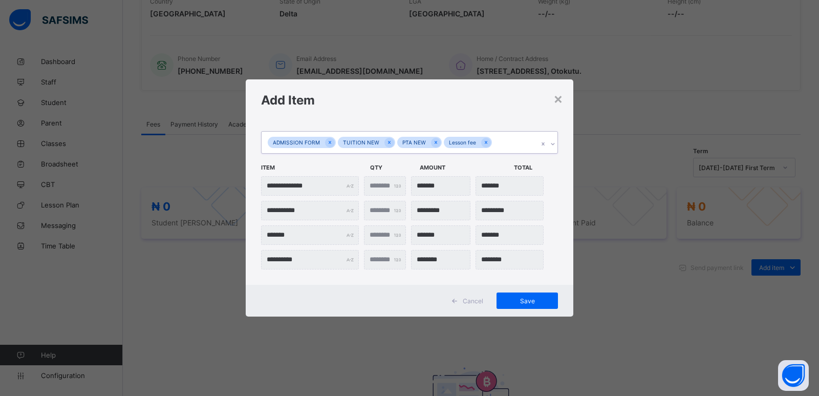
click at [554, 143] on icon at bounding box center [553, 144] width 6 height 10
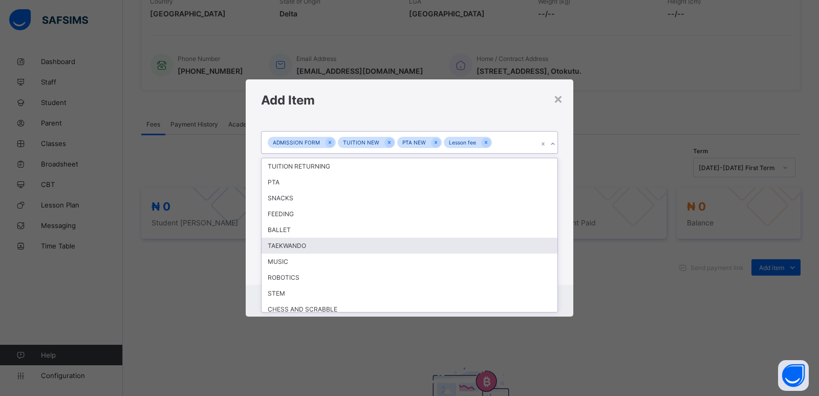
click at [460, 245] on div "TAEKWANDO" at bounding box center [410, 245] width 296 height 16
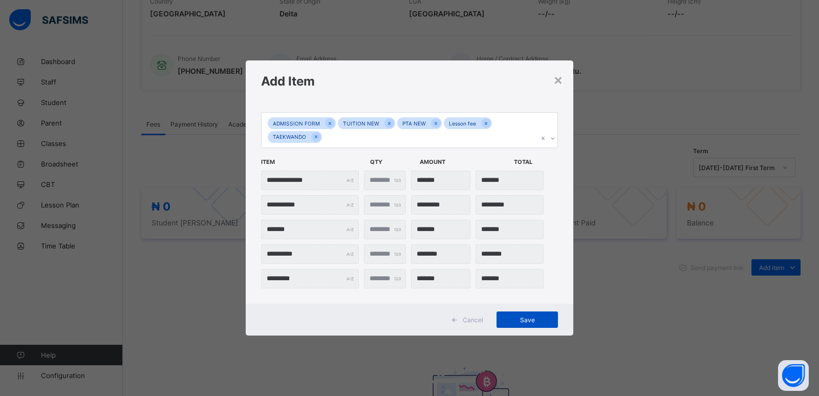
click at [526, 322] on span "Save" at bounding box center [527, 320] width 46 height 8
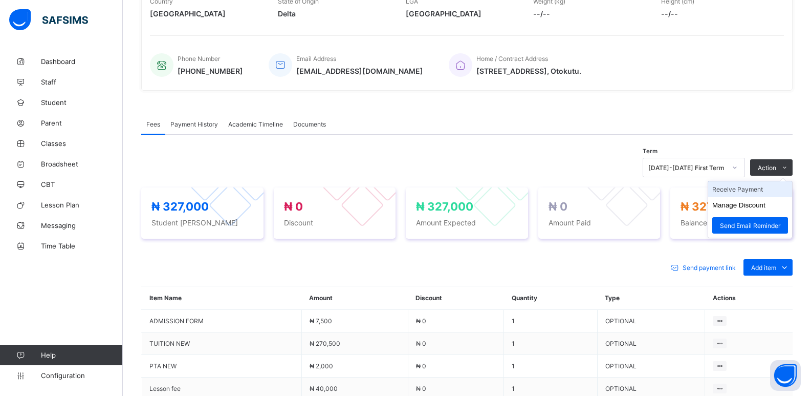
click at [751, 189] on li "Receive Payment" at bounding box center [750, 189] width 84 height 16
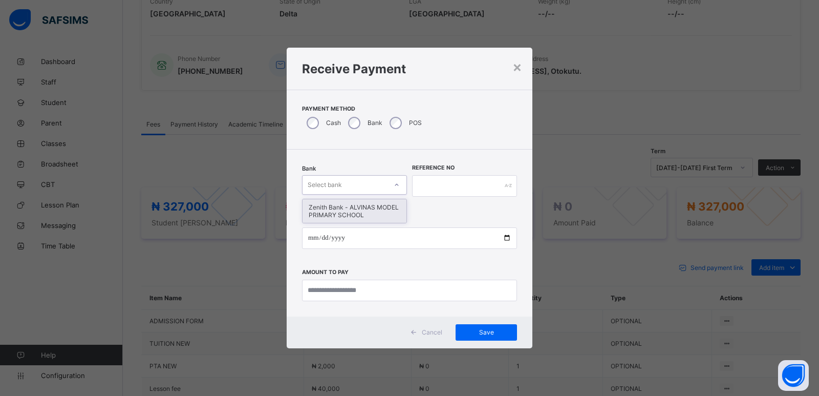
click at [369, 185] on div "Select bank" at bounding box center [344, 185] width 84 height 14
drag, startPoint x: 374, startPoint y: 207, endPoint x: 454, endPoint y: 211, distance: 79.9
click at [378, 208] on div "Zenith Bank - ALVINAS MODEL PRIMARY SCHOOL" at bounding box center [354, 211] width 104 height 24
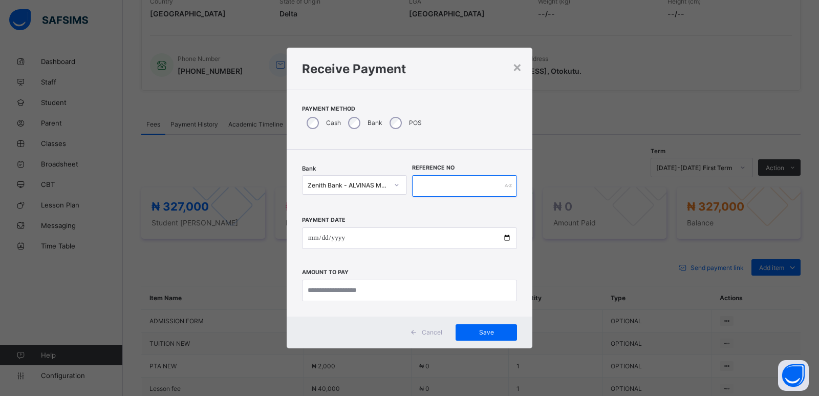
click at [453, 183] on input "text" at bounding box center [464, 185] width 105 height 21
type input "*******"
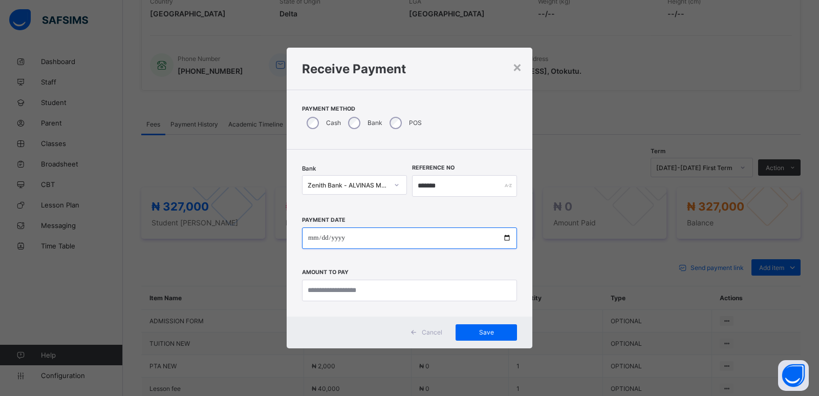
click at [311, 240] on input "date" at bounding box center [409, 237] width 215 height 21
type input "**********"
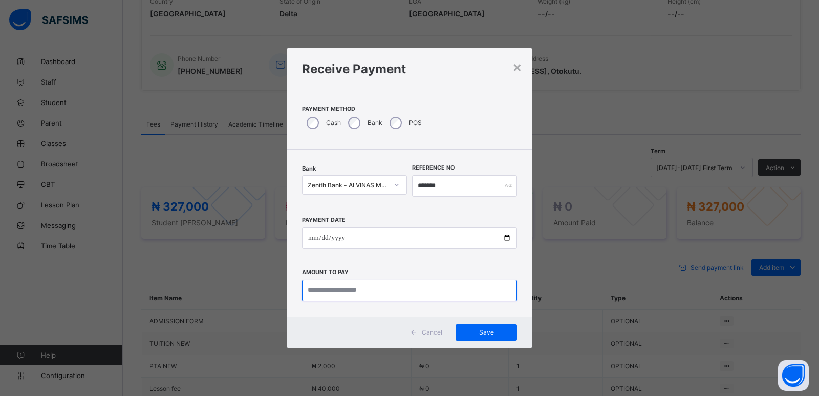
click at [322, 290] on input "currency" at bounding box center [409, 289] width 215 height 21
type input "*******"
click at [487, 332] on span "Save" at bounding box center [486, 332] width 46 height 8
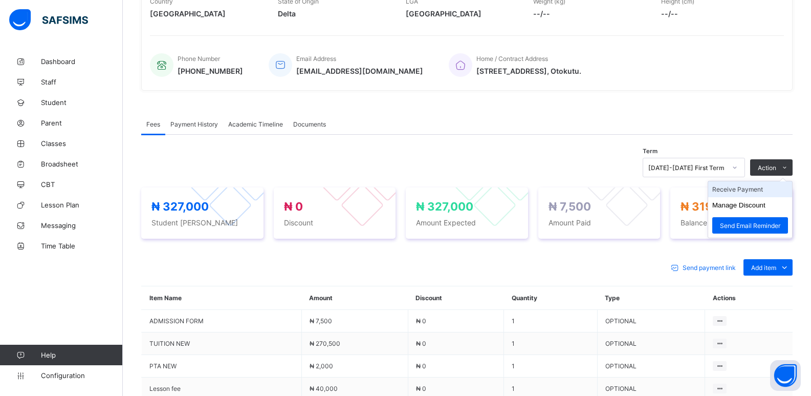
click at [754, 188] on li "Receive Payment" at bounding box center [750, 189] width 84 height 16
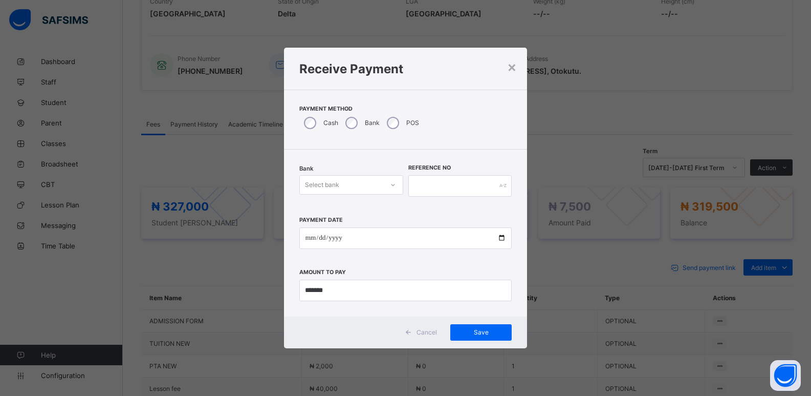
drag, startPoint x: 361, startPoint y: 186, endPoint x: 361, endPoint y: 197, distance: 10.7
click at [361, 186] on div "Select bank" at bounding box center [341, 185] width 83 height 14
drag, startPoint x: 365, startPoint y: 210, endPoint x: 404, endPoint y: 200, distance: 39.7
click at [369, 210] on div "Zenith Bank - ALVINAS MODEL PRIMARY SCHOOL" at bounding box center [351, 211] width 103 height 24
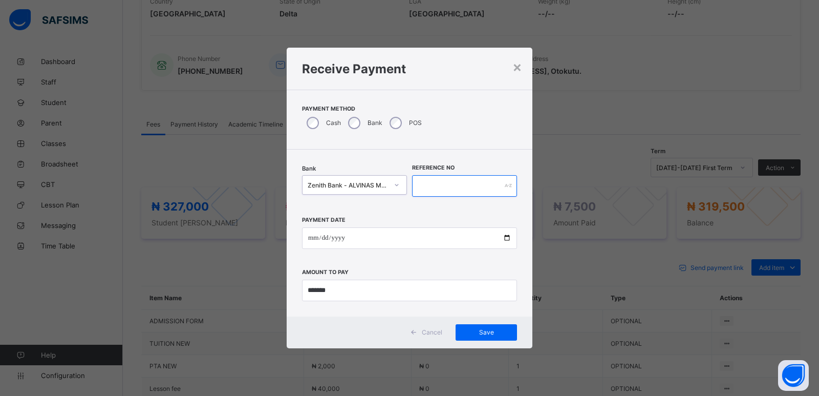
click at [423, 191] on input "text" at bounding box center [464, 185] width 105 height 21
type input "********"
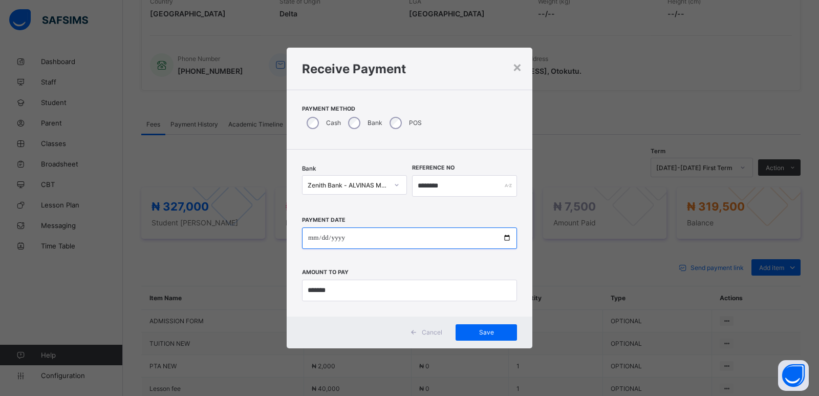
click at [310, 237] on input "date" at bounding box center [409, 237] width 215 height 21
type input "**********"
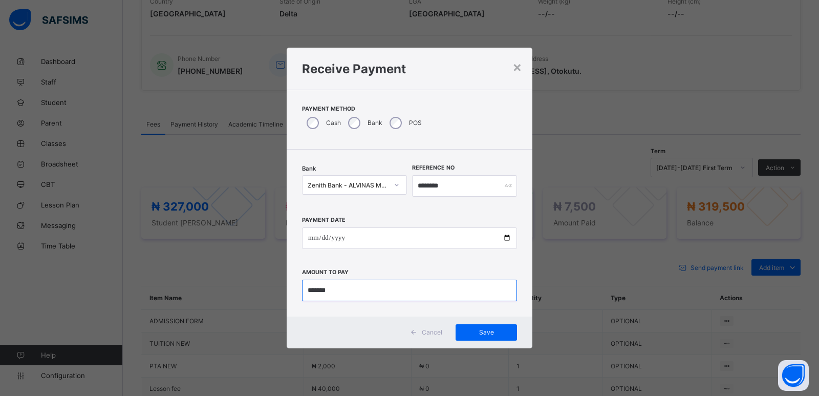
drag, startPoint x: 338, startPoint y: 293, endPoint x: 297, endPoint y: 299, distance: 41.9
click at [297, 299] on div "**********" at bounding box center [410, 232] width 246 height 167
type input "*********"
click at [482, 338] on div "Save" at bounding box center [486, 332] width 61 height 16
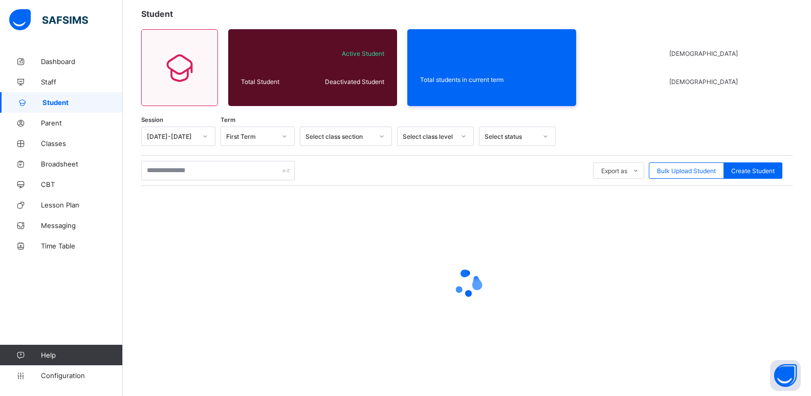
scroll to position [6, 0]
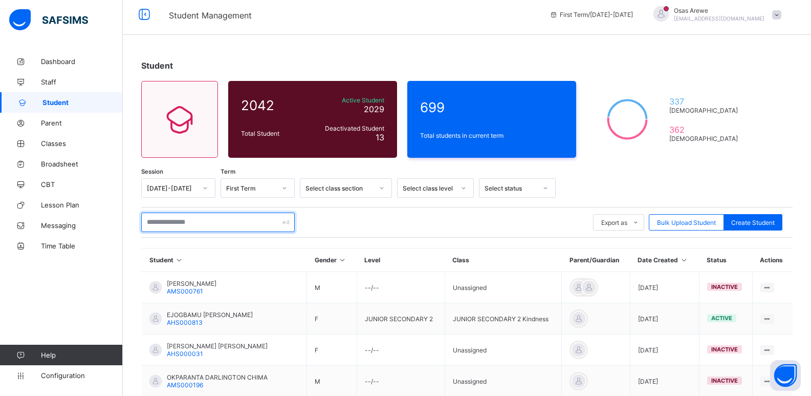
click at [212, 216] on input "text" at bounding box center [218, 221] width 154 height 19
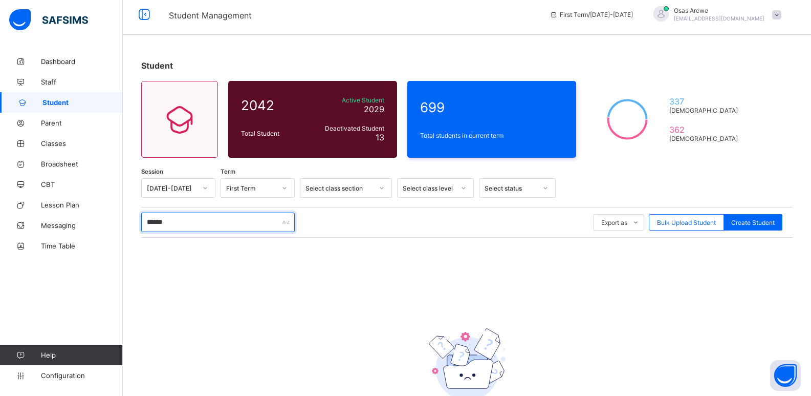
drag, startPoint x: 178, startPoint y: 222, endPoint x: 138, endPoint y: 216, distance: 40.2
click at [138, 216] on div "Student 2042 Total Student Active Student 2029 Deactivated Student 13 699 Total…" at bounding box center [467, 255] width 688 height 420
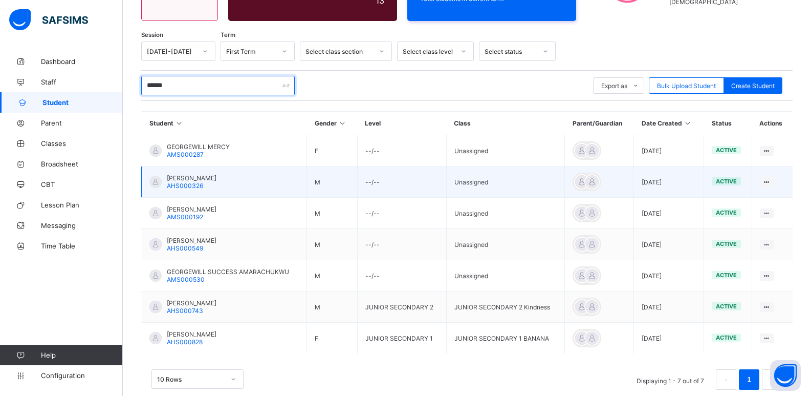
scroll to position [160, 0]
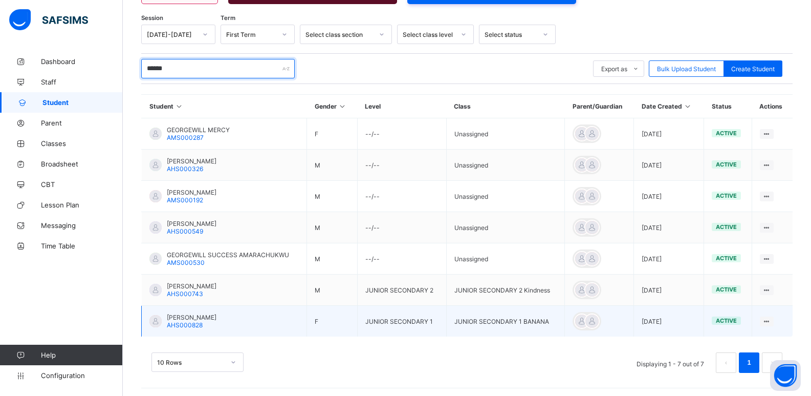
type input "******"
click at [209, 316] on span "[PERSON_NAME]" at bounding box center [192, 317] width 50 height 8
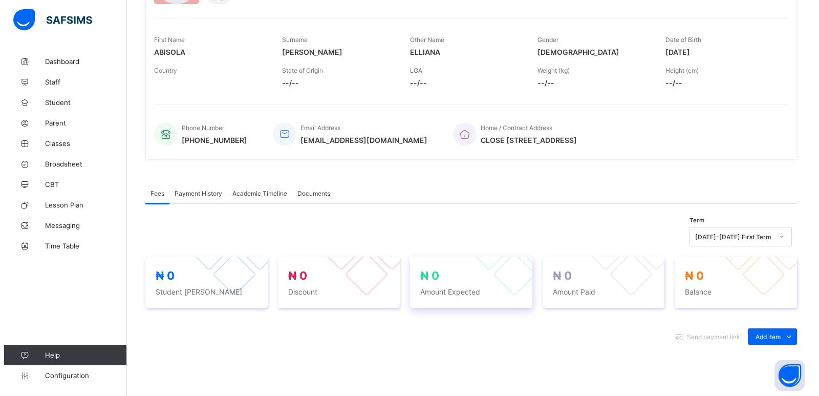
scroll to position [160, 0]
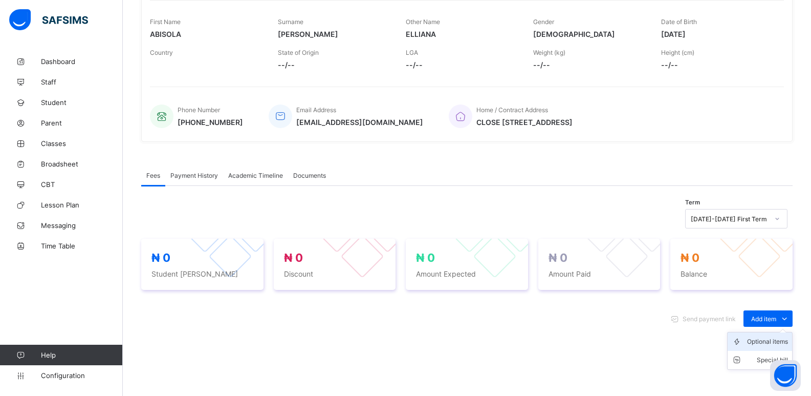
click at [770, 342] on div "Optional items" at bounding box center [767, 341] width 41 height 10
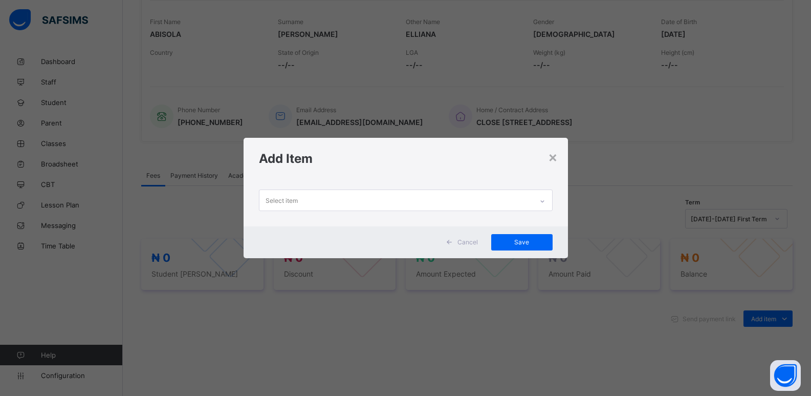
click at [545, 203] on icon at bounding box center [542, 201] width 6 height 10
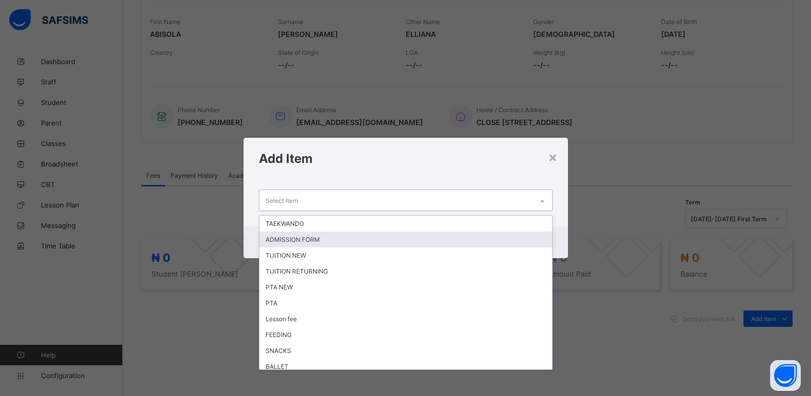
drag, startPoint x: 482, startPoint y: 239, endPoint x: 489, endPoint y: 233, distance: 8.8
click at [482, 237] on div "ADMISSION FORM" at bounding box center [405, 239] width 293 height 16
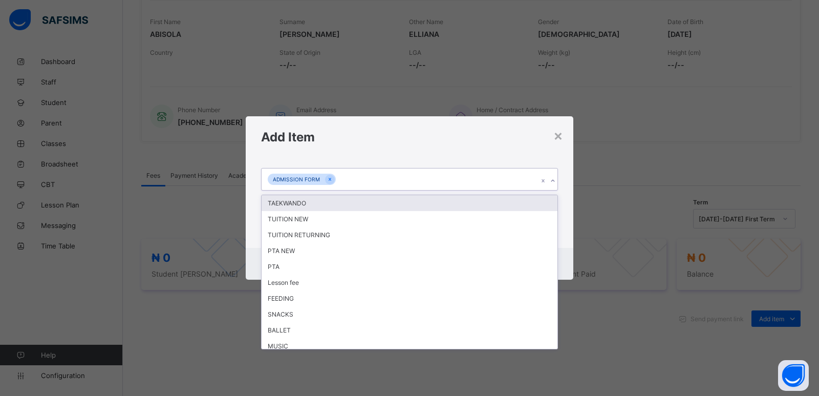
click at [552, 178] on icon at bounding box center [553, 181] width 6 height 10
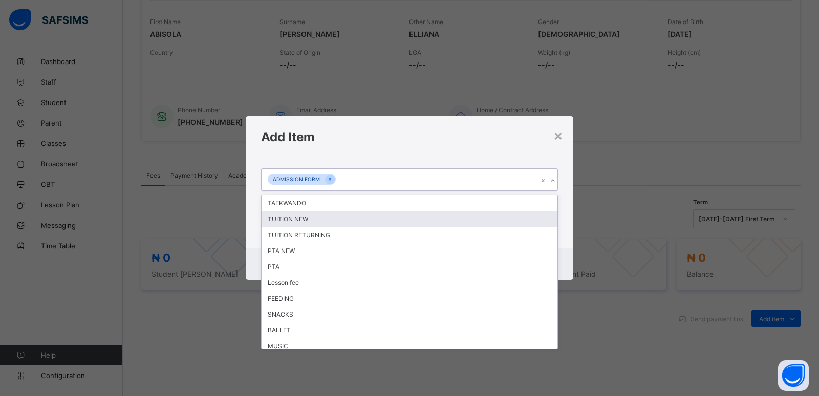
drag, startPoint x: 432, startPoint y: 220, endPoint x: 540, endPoint y: 181, distance: 114.1
click at [442, 211] on div "TUITION NEW" at bounding box center [410, 219] width 296 height 16
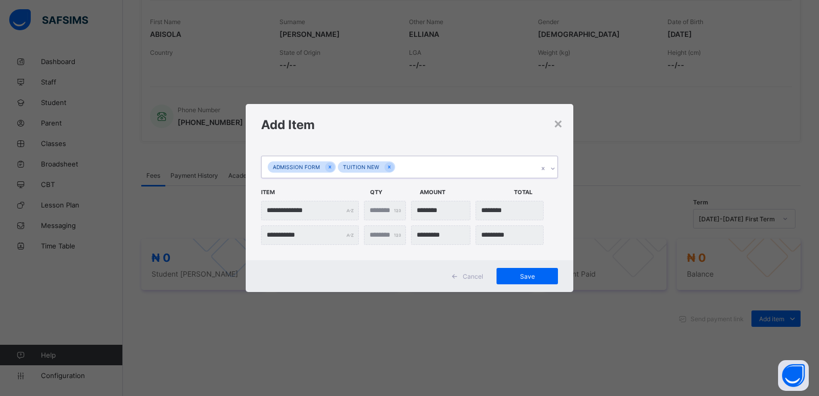
click at [555, 170] on icon at bounding box center [553, 168] width 6 height 10
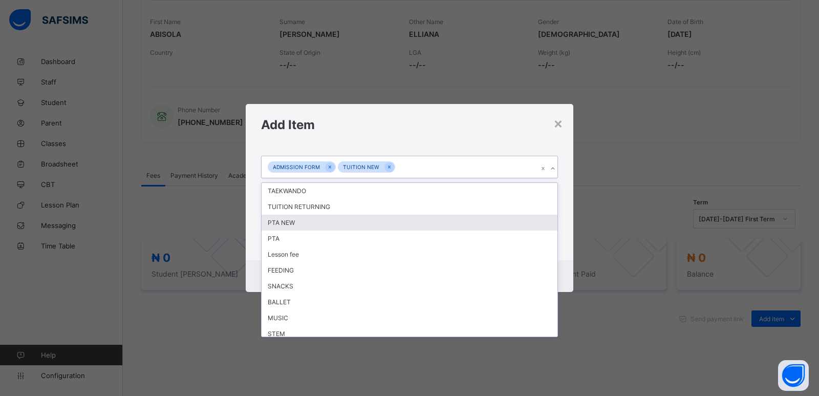
drag, startPoint x: 423, startPoint y: 220, endPoint x: 534, endPoint y: 175, distance: 120.0
click at [427, 219] on div "PTA NEW" at bounding box center [410, 222] width 296 height 16
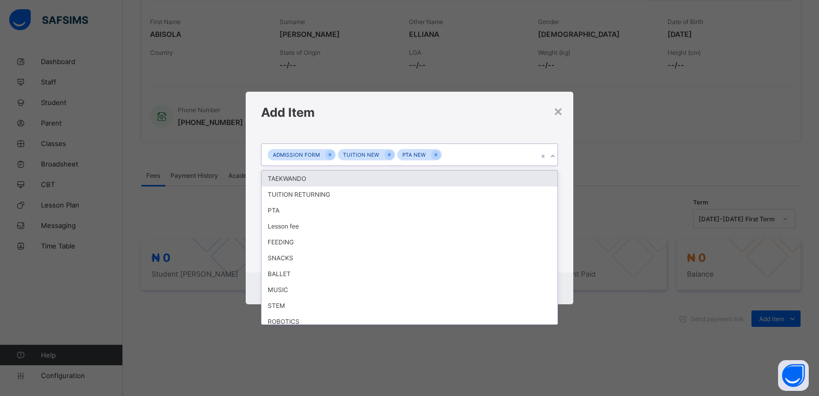
click at [554, 154] on icon at bounding box center [553, 156] width 6 height 10
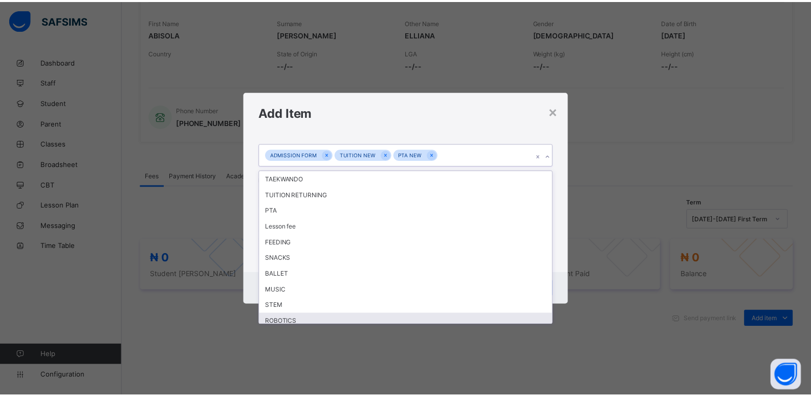
scroll to position [102, 0]
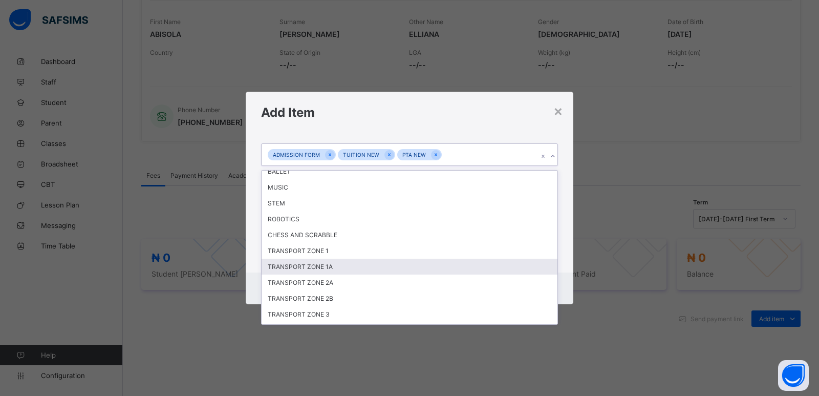
drag, startPoint x: 335, startPoint y: 263, endPoint x: 374, endPoint y: 249, distance: 41.3
click at [335, 262] on div "TRANSPORT ZONE 1A" at bounding box center [410, 266] width 296 height 16
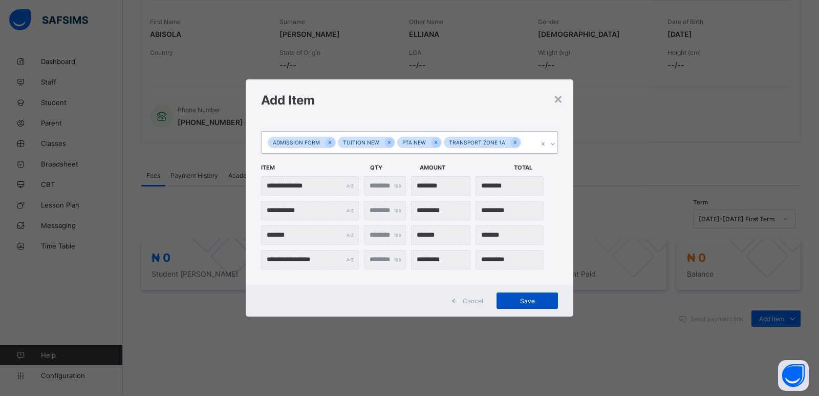
click at [535, 302] on span "Save" at bounding box center [527, 301] width 46 height 8
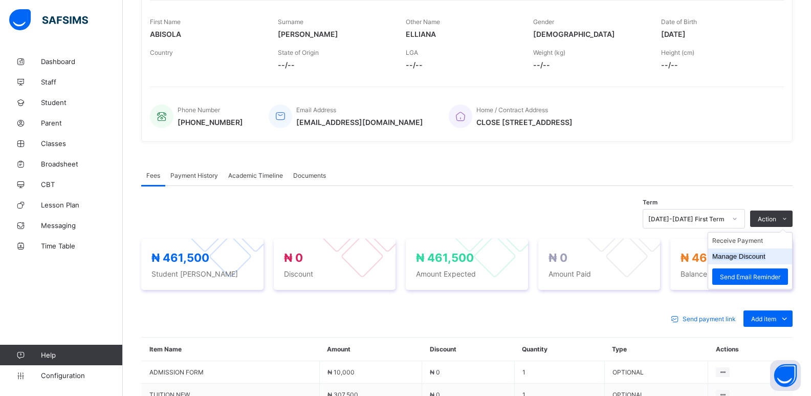
click at [735, 258] on button "Manage Discount" at bounding box center [738, 256] width 53 height 8
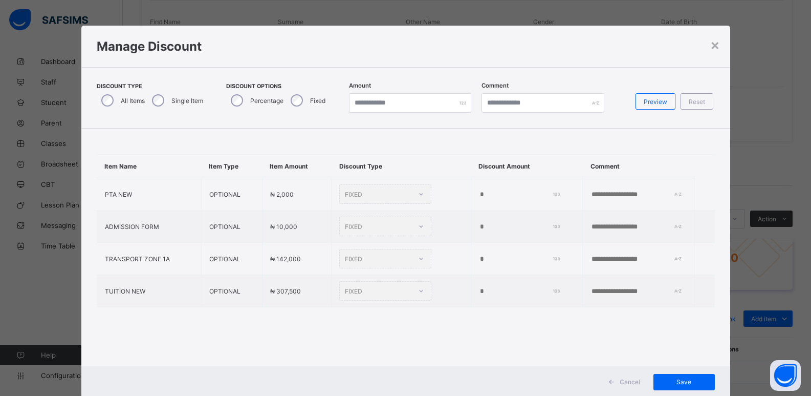
type input "*"
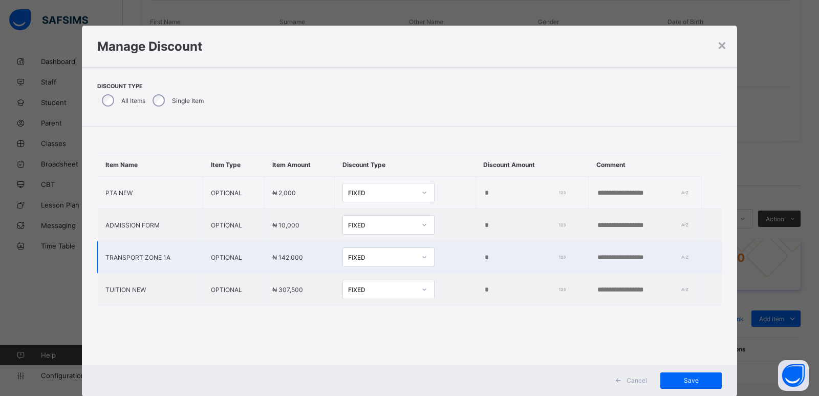
click at [484, 261] on input "*" at bounding box center [523, 257] width 79 height 8
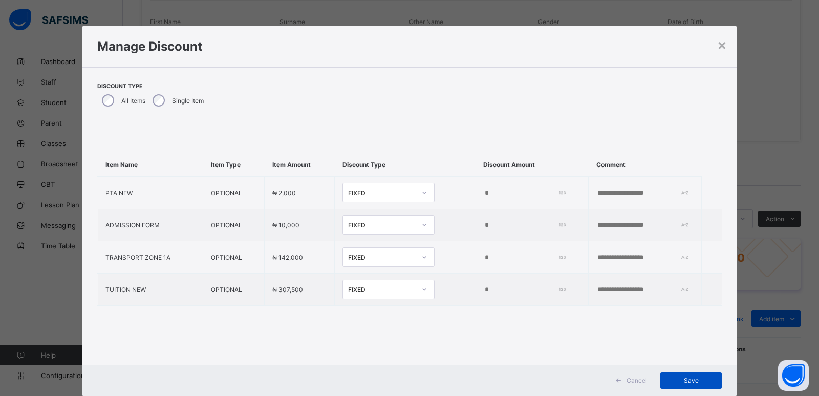
type input "*****"
click at [684, 378] on span "Save" at bounding box center [691, 380] width 46 height 8
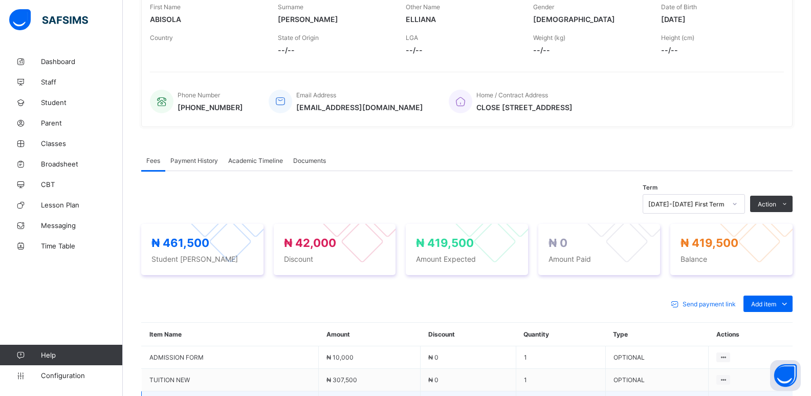
scroll to position [313, 0]
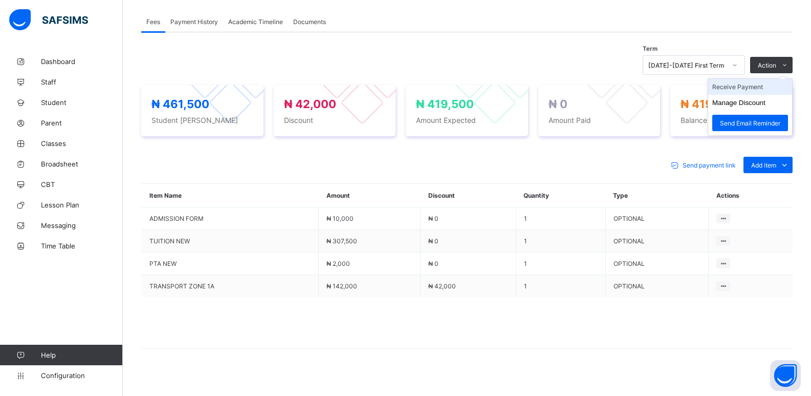
click at [749, 87] on li "Receive Payment" at bounding box center [750, 87] width 84 height 16
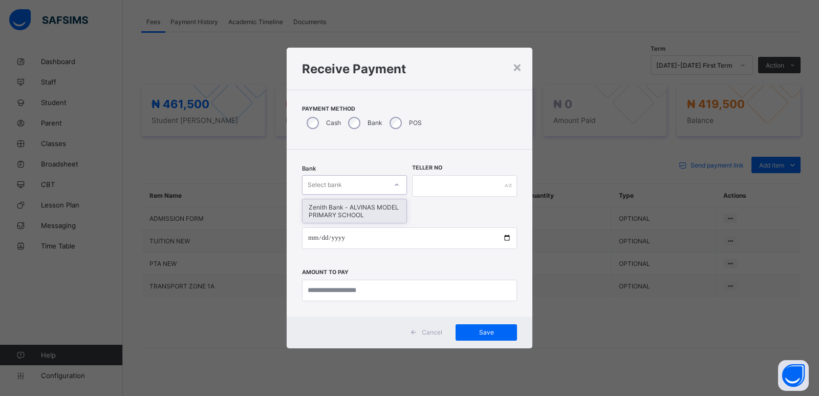
click at [373, 183] on div "Select bank" at bounding box center [344, 185] width 84 height 14
drag, startPoint x: 374, startPoint y: 210, endPoint x: 443, endPoint y: 191, distance: 71.2
click at [380, 210] on div "Zenith Bank - ALVINAS MODEL PRIMARY SCHOOL" at bounding box center [354, 211] width 104 height 24
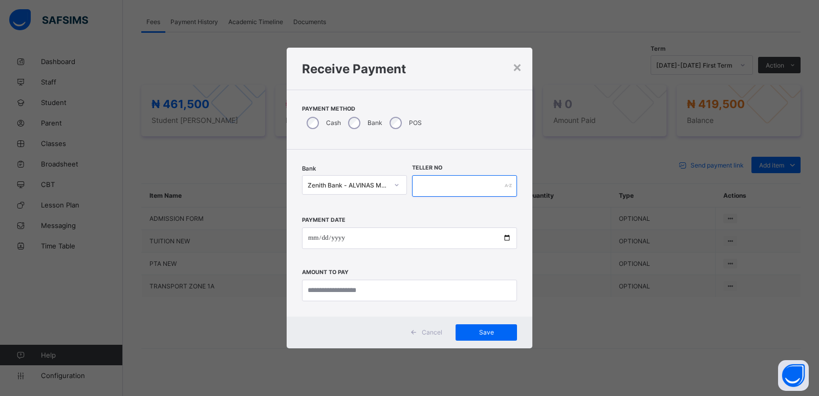
click at [445, 186] on input "text" at bounding box center [464, 185] width 105 height 21
type input "*******"
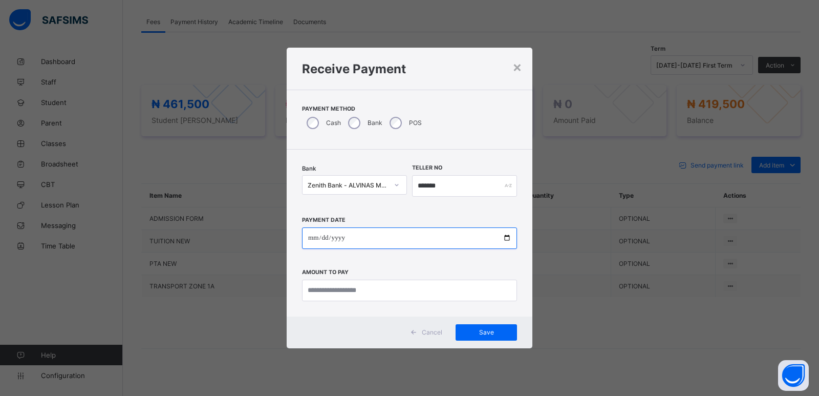
click at [309, 234] on input "date" at bounding box center [409, 237] width 215 height 21
type input "**********"
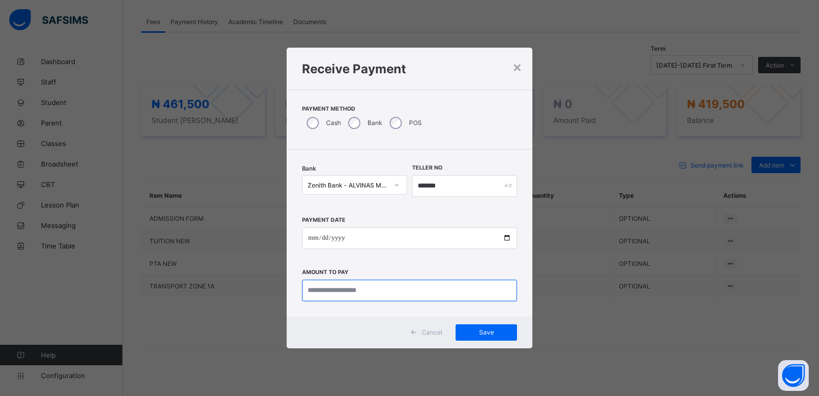
click at [342, 286] on input "currency" at bounding box center [409, 289] width 215 height 21
type input "********"
click at [487, 335] on span "Save" at bounding box center [486, 332] width 46 height 8
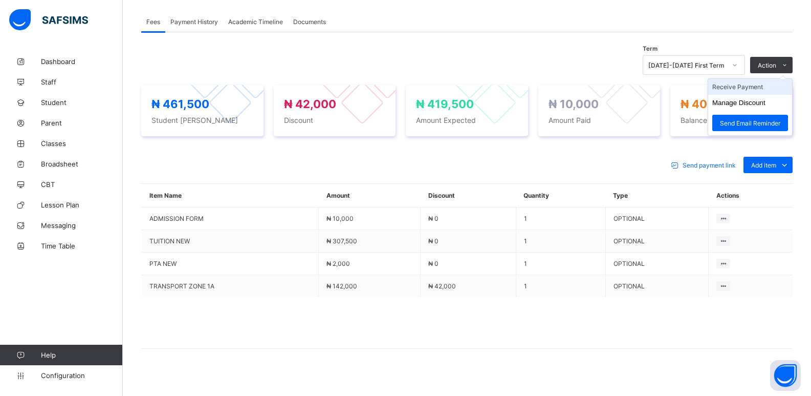
click at [747, 86] on li "Receive Payment" at bounding box center [750, 87] width 84 height 16
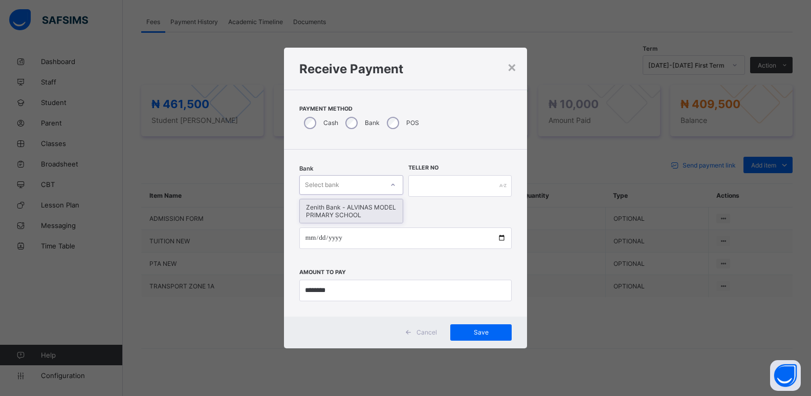
click at [358, 186] on div "Select bank" at bounding box center [341, 185] width 83 height 14
click at [359, 206] on div "Zenith Bank - ALVINAS MODEL PRIMARY SCHOOL" at bounding box center [351, 211] width 103 height 24
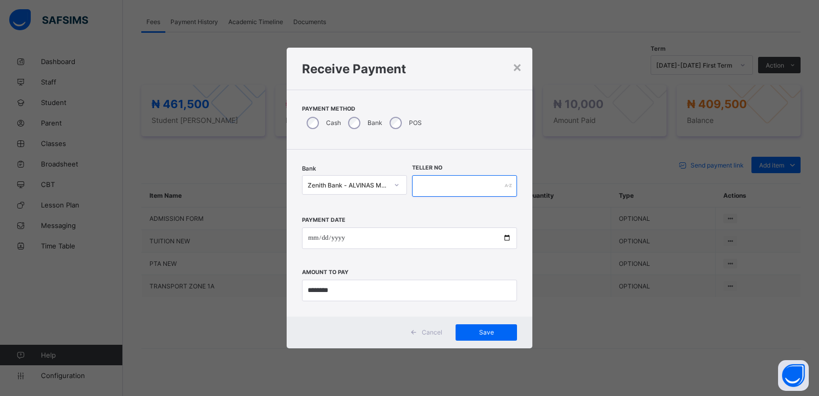
click at [430, 187] on input "text" at bounding box center [464, 185] width 105 height 21
type input "*********"
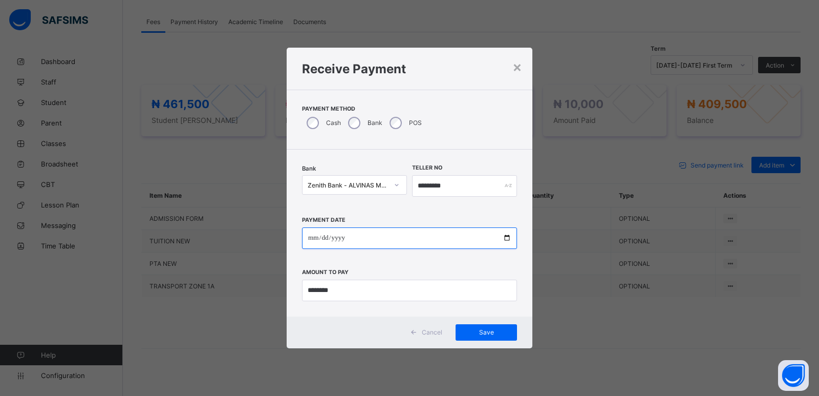
click at [308, 240] on input "date" at bounding box center [409, 237] width 215 height 21
type input "**********"
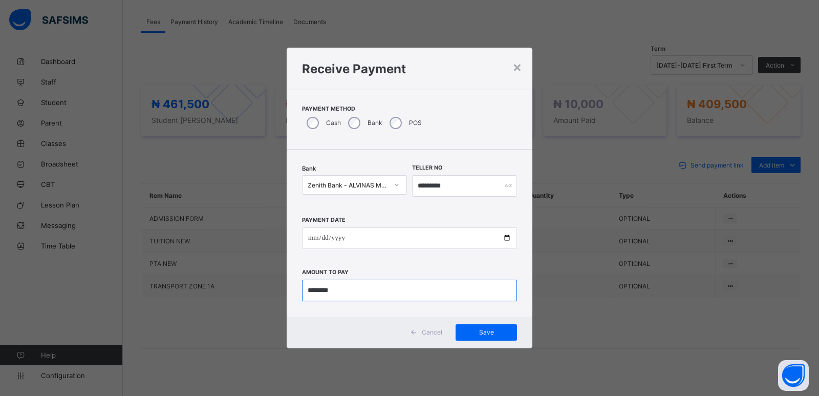
drag, startPoint x: 327, startPoint y: 287, endPoint x: 280, endPoint y: 295, distance: 47.9
click at [280, 295] on div "**********" at bounding box center [409, 198] width 819 height 396
type input "*********"
click at [485, 330] on span "Save" at bounding box center [486, 332] width 46 height 8
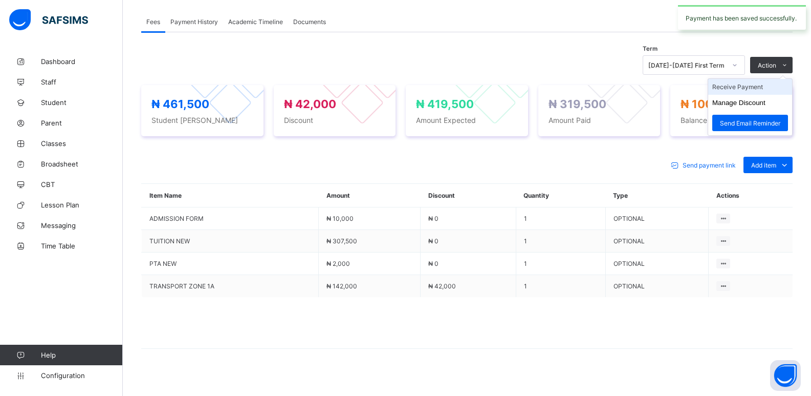
click at [753, 89] on li "Receive Payment" at bounding box center [750, 87] width 84 height 16
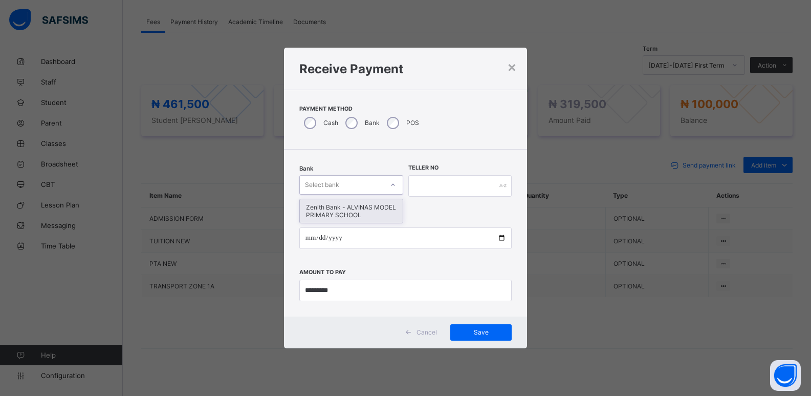
click at [364, 182] on div "Select bank" at bounding box center [341, 185] width 83 height 14
drag, startPoint x: 363, startPoint y: 205, endPoint x: 410, endPoint y: 201, distance: 47.3
click at [365, 205] on div "Zenith Bank - ALVINAS MODEL PRIMARY SCHOOL" at bounding box center [351, 211] width 103 height 24
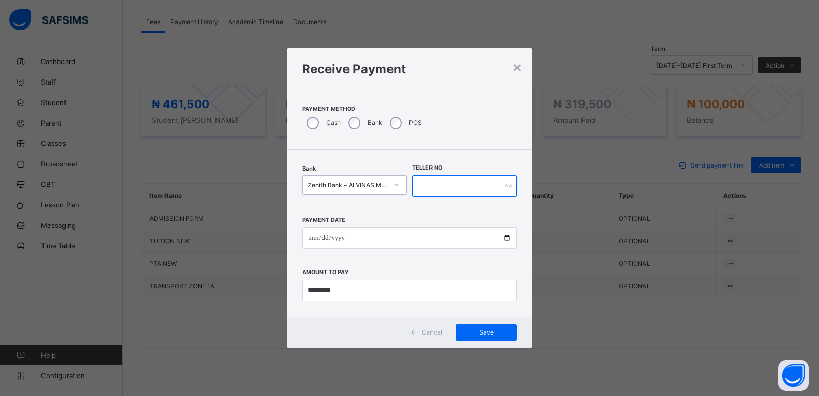
click at [425, 188] on input "text" at bounding box center [464, 185] width 105 height 21
type input "*********"
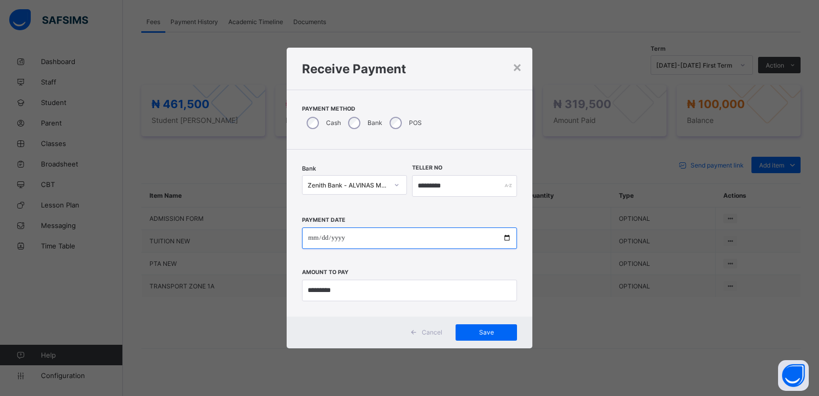
click at [313, 239] on input "date" at bounding box center [409, 237] width 215 height 21
type input "**********"
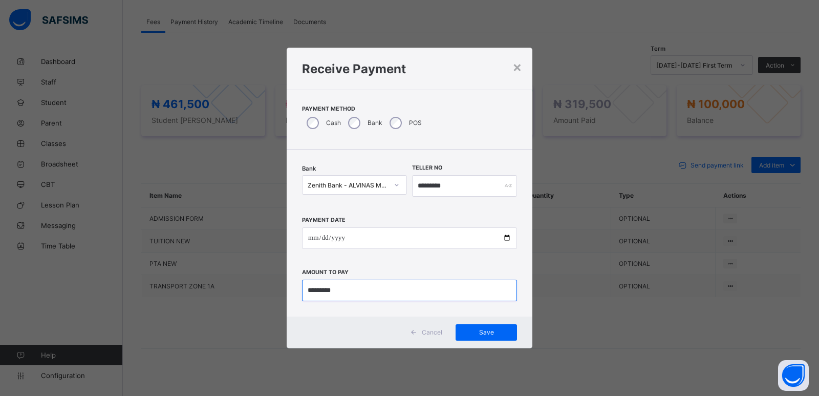
drag, startPoint x: 350, startPoint y: 293, endPoint x: 273, endPoint y: 300, distance: 77.1
click at [273, 300] on div "**********" at bounding box center [409, 198] width 819 height 396
type input "*********"
click at [486, 333] on span "Save" at bounding box center [486, 332] width 46 height 8
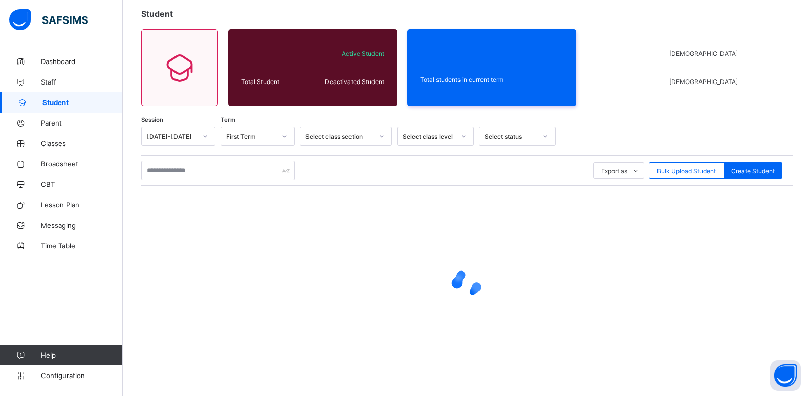
scroll to position [58, 0]
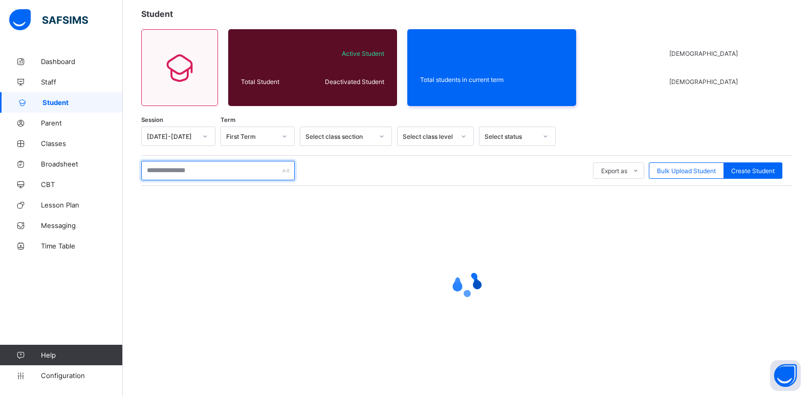
click at [195, 169] on input "text" at bounding box center [218, 170] width 154 height 19
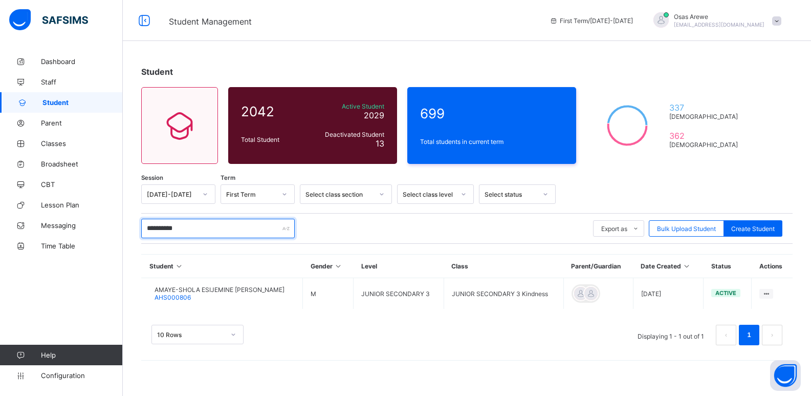
scroll to position [0, 0]
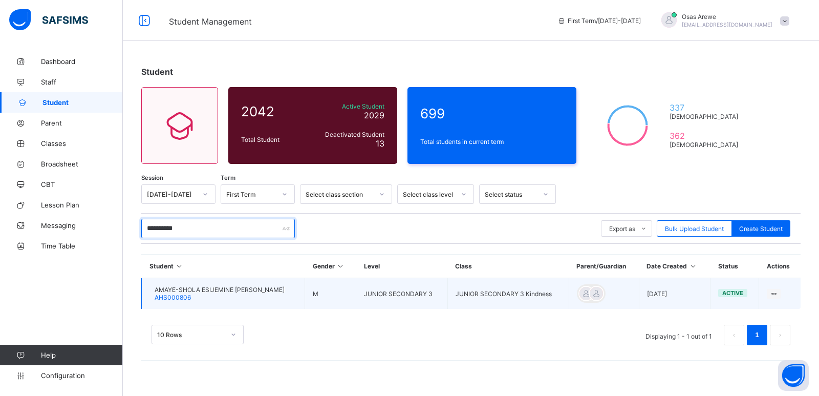
type input "**********"
click at [220, 288] on span "AMAYE-SHOLA ESIJEMINE [PERSON_NAME]" at bounding box center [220, 290] width 130 height 8
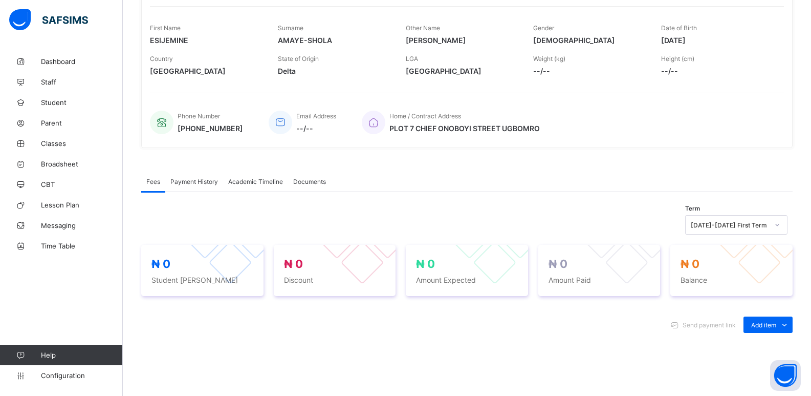
scroll to position [154, 0]
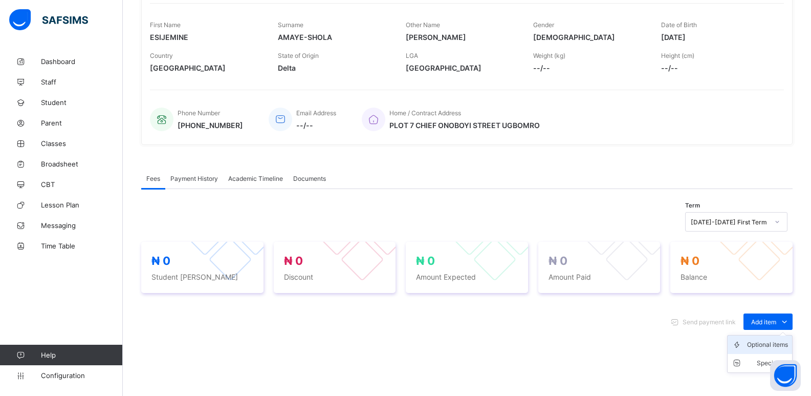
click at [765, 347] on div "Optional items" at bounding box center [767, 344] width 41 height 10
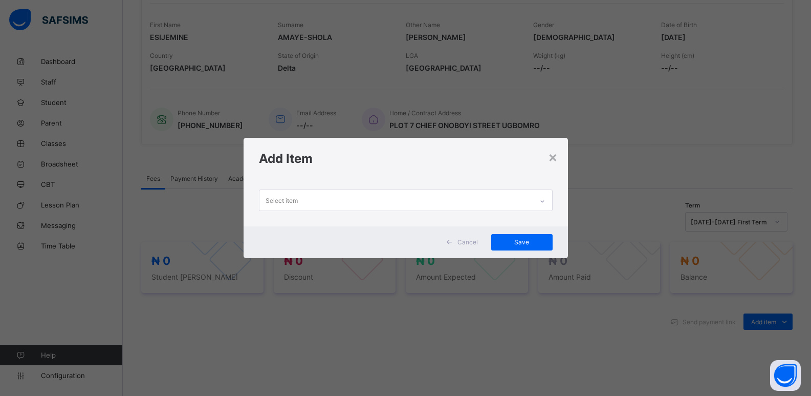
click at [544, 204] on icon at bounding box center [542, 201] width 6 height 10
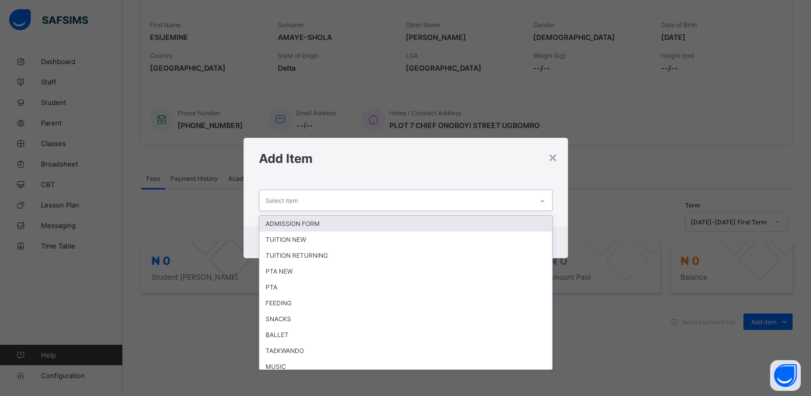
click at [310, 224] on div "ADMISSION FORM" at bounding box center [405, 223] width 293 height 16
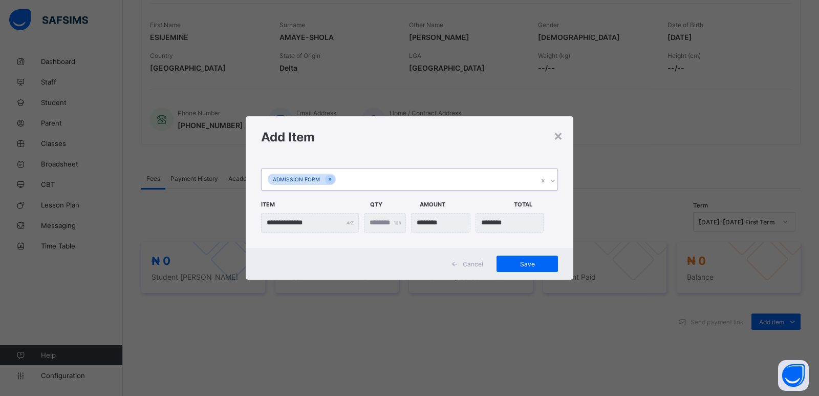
click at [552, 183] on icon at bounding box center [553, 181] width 6 height 10
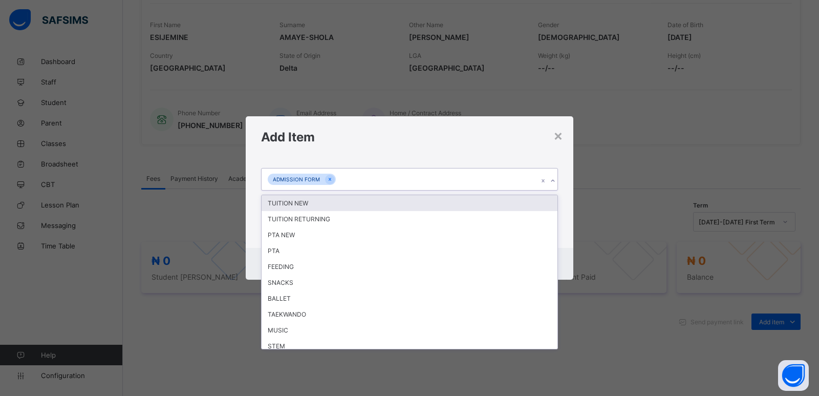
click at [364, 206] on div "TUITION NEW" at bounding box center [410, 203] width 296 height 16
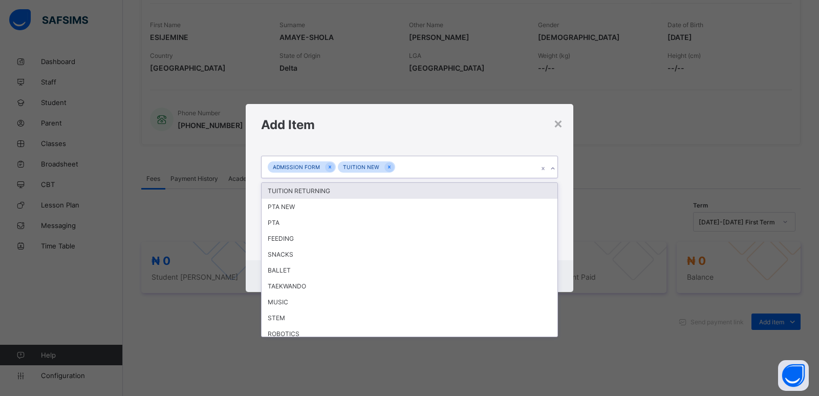
click at [554, 172] on icon at bounding box center [553, 168] width 6 height 10
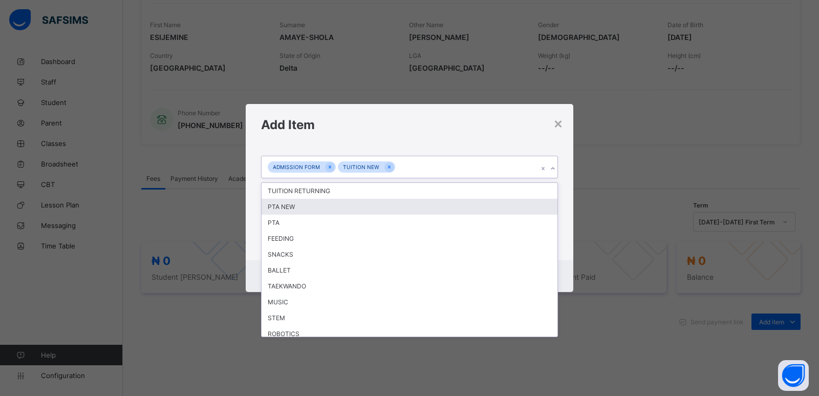
drag, startPoint x: 323, startPoint y: 206, endPoint x: 433, endPoint y: 197, distance: 110.4
click at [324, 204] on div "PTA NEW" at bounding box center [410, 207] width 296 height 16
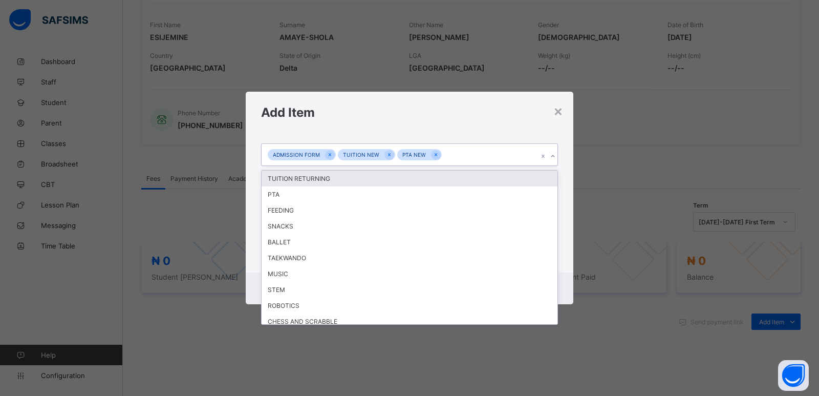
click at [551, 156] on icon at bounding box center [553, 156] width 6 height 10
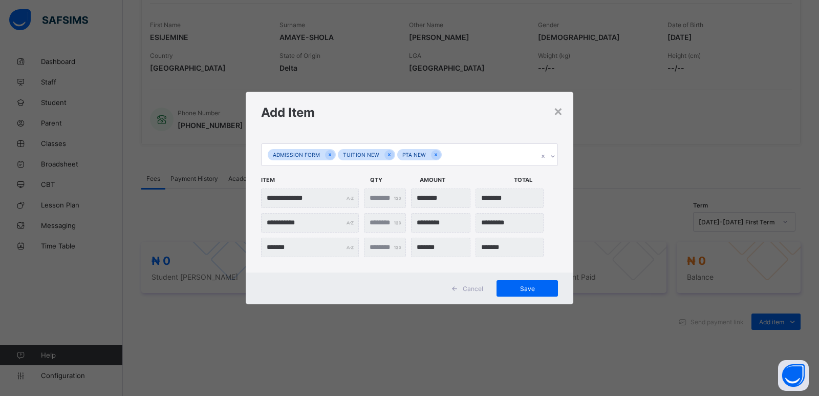
click at [633, 156] on div "**********" at bounding box center [409, 198] width 819 height 396
click at [529, 291] on span "Save" at bounding box center [527, 289] width 46 height 8
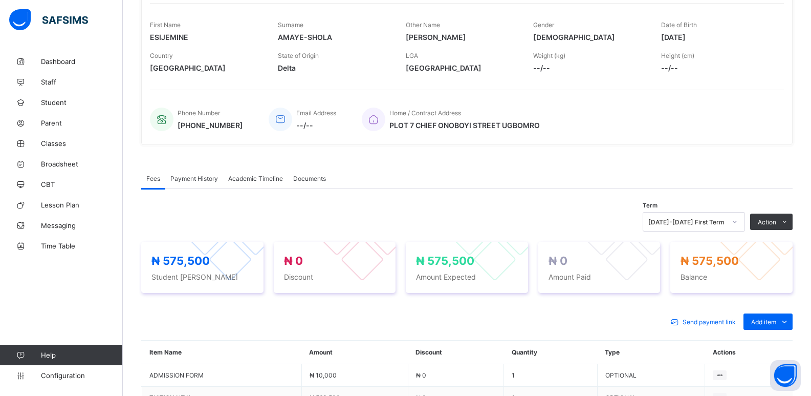
drag, startPoint x: 739, startPoint y: 248, endPoint x: 742, endPoint y: 240, distance: 8.3
click at [0, 0] on li "Receive Payment" at bounding box center [0, 0] width 0 height 0
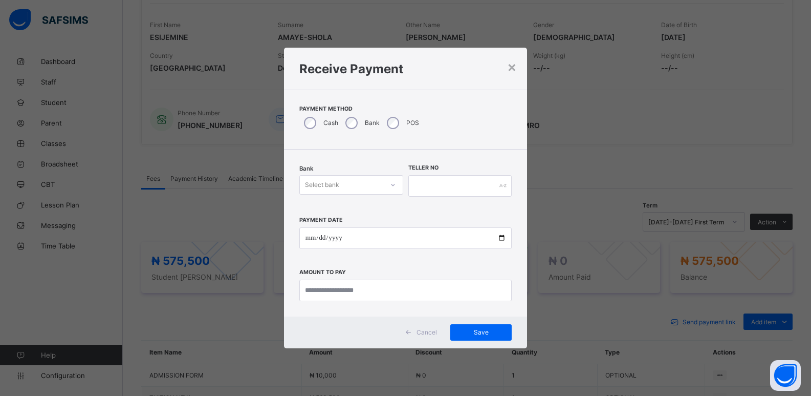
click at [505, 65] on h1 "Receive Payment" at bounding box center [405, 68] width 213 height 15
click at [508, 67] on div "×" at bounding box center [512, 66] width 10 height 17
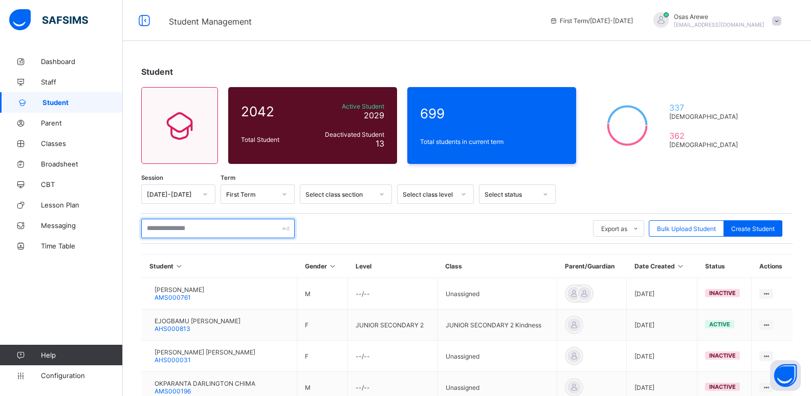
click at [194, 225] on input "text" at bounding box center [218, 228] width 154 height 19
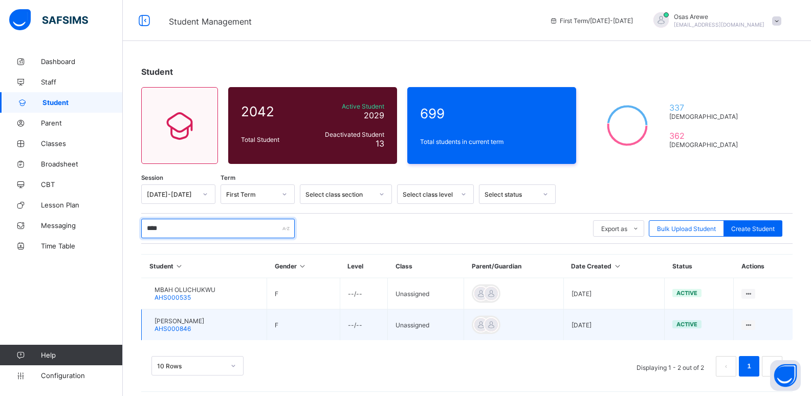
type input "****"
click at [204, 324] on span "[PERSON_NAME]" at bounding box center [180, 321] width 50 height 8
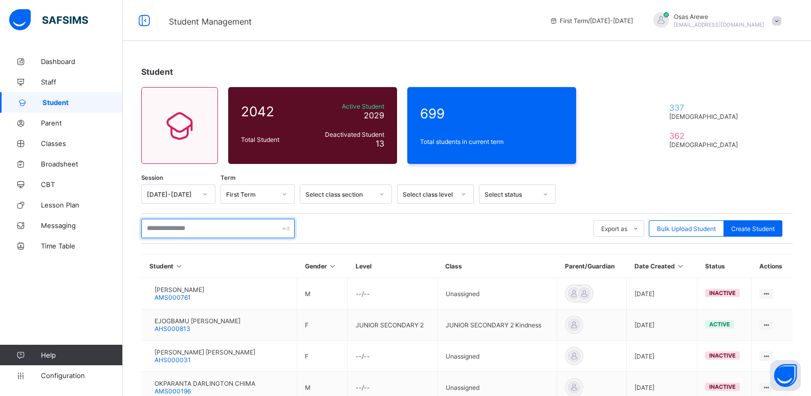
click at [197, 231] on input "text" at bounding box center [218, 228] width 154 height 19
type input "*"
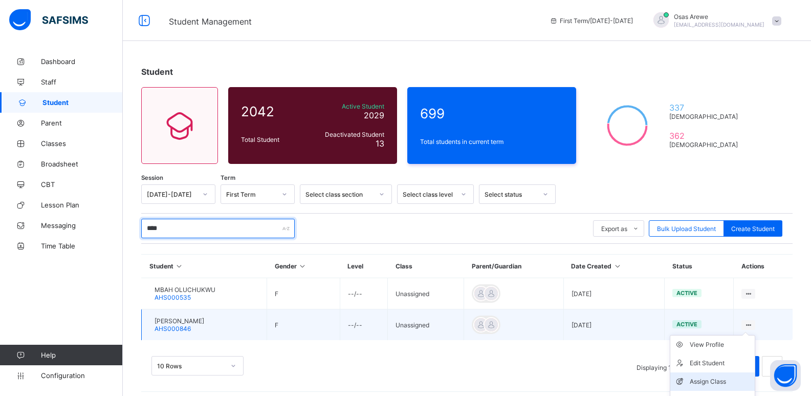
type input "****"
click at [729, 381] on div "Assign Class" at bounding box center [720, 381] width 61 height 10
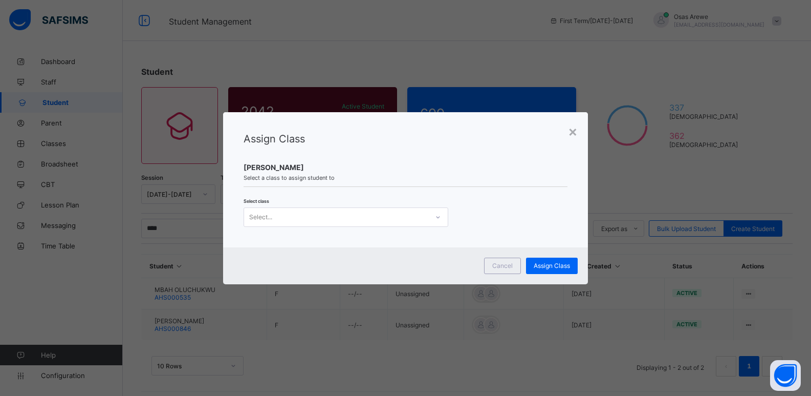
click at [318, 225] on div "Select..." at bounding box center [346, 216] width 205 height 19
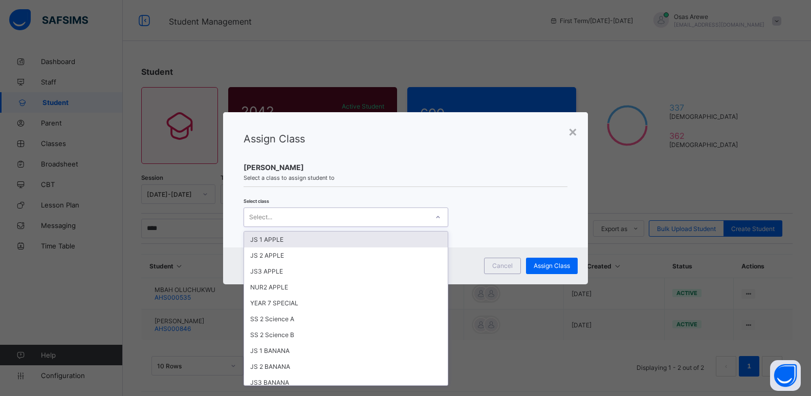
click at [282, 240] on div "JS 1 APPLE" at bounding box center [346, 239] width 204 height 16
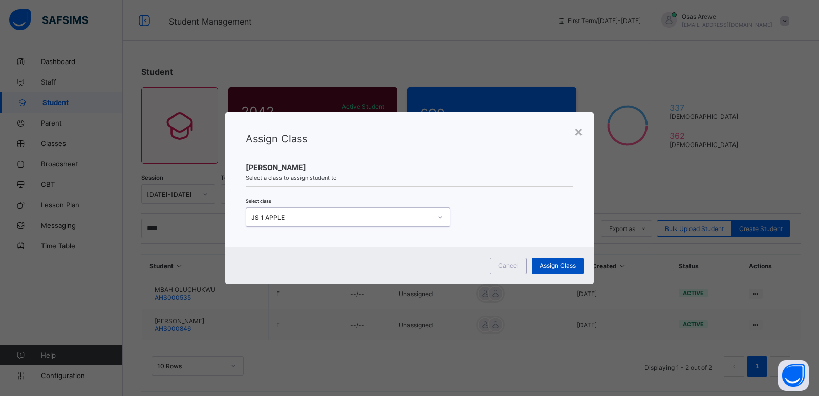
click at [559, 268] on span "Assign Class" at bounding box center [557, 266] width 36 height 8
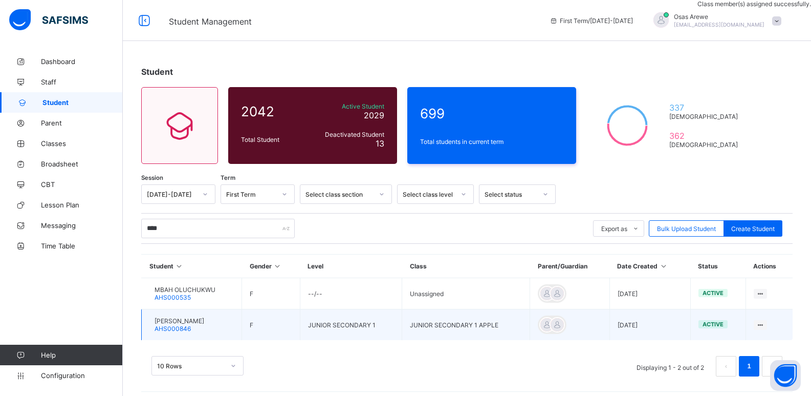
click at [204, 322] on span "[PERSON_NAME]" at bounding box center [180, 321] width 50 height 8
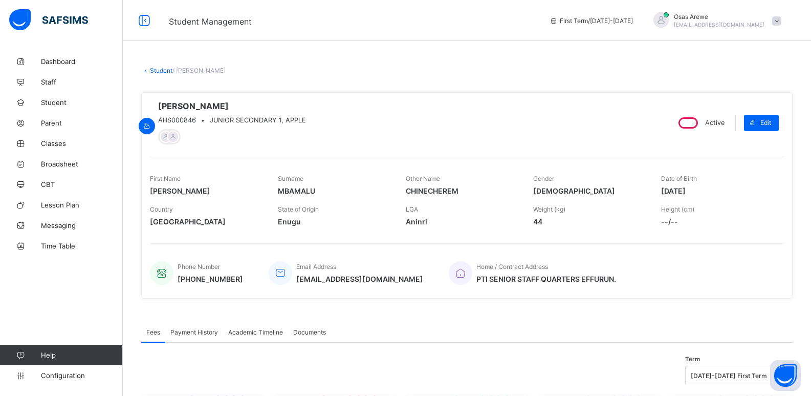
scroll to position [154, 0]
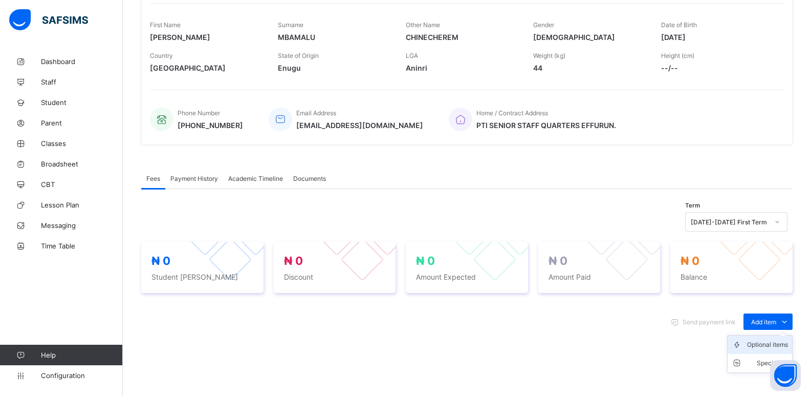
click at [757, 347] on div "Optional items" at bounding box center [767, 344] width 41 height 10
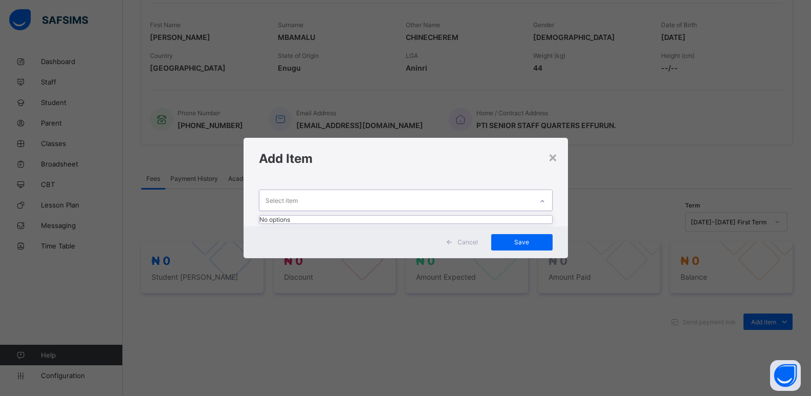
click at [542, 200] on icon at bounding box center [542, 201] width 6 height 10
click at [548, 200] on div at bounding box center [542, 201] width 17 height 16
click at [546, 200] on icon at bounding box center [542, 201] width 6 height 10
click at [548, 200] on div at bounding box center [542, 201] width 17 height 16
click at [546, 200] on icon at bounding box center [542, 201] width 6 height 10
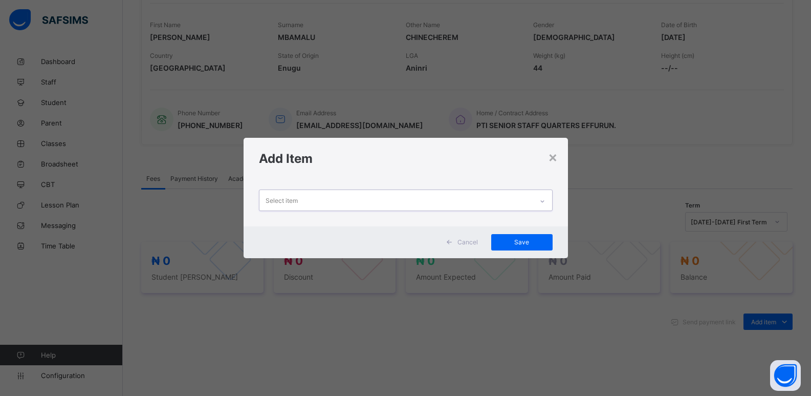
click at [548, 200] on div at bounding box center [542, 201] width 17 height 16
click at [546, 200] on icon at bounding box center [542, 201] width 6 height 10
click at [548, 200] on div at bounding box center [542, 201] width 17 height 16
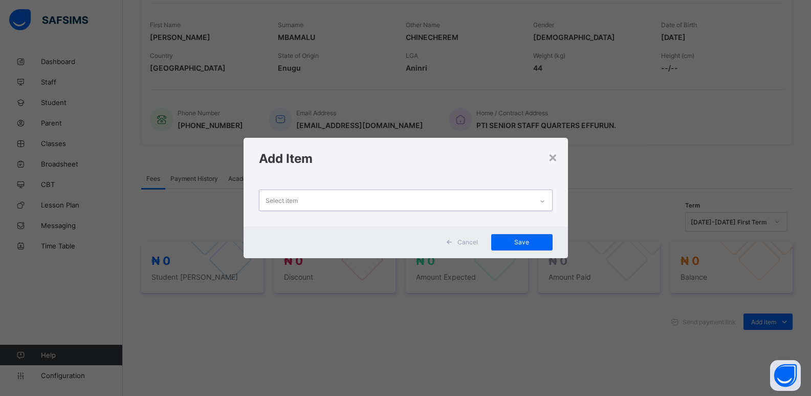
click at [546, 200] on icon at bounding box center [542, 201] width 6 height 10
click at [548, 200] on div at bounding box center [542, 201] width 17 height 16
click at [546, 200] on icon at bounding box center [542, 201] width 6 height 10
click at [548, 200] on div at bounding box center [542, 201] width 17 height 16
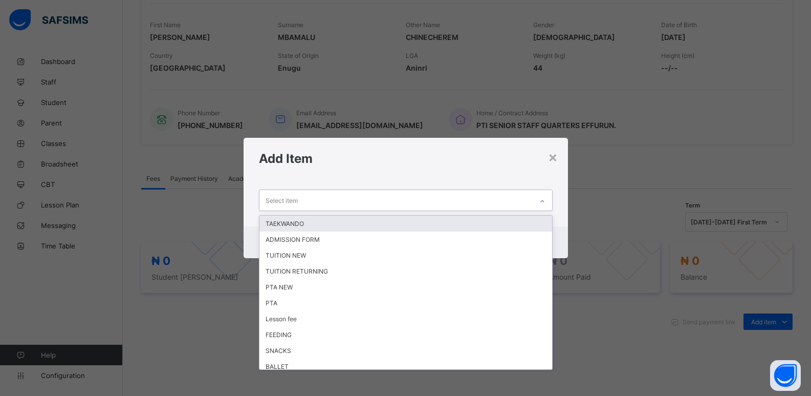
click at [546, 200] on icon at bounding box center [542, 201] width 6 height 10
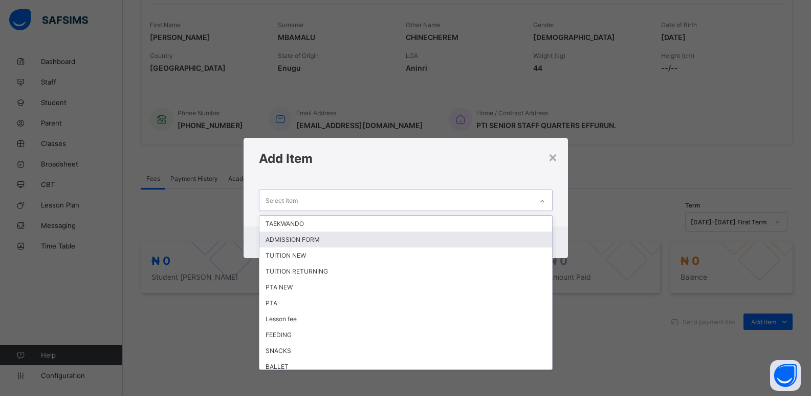
click at [378, 240] on div "ADMISSION FORM" at bounding box center [405, 239] width 293 height 16
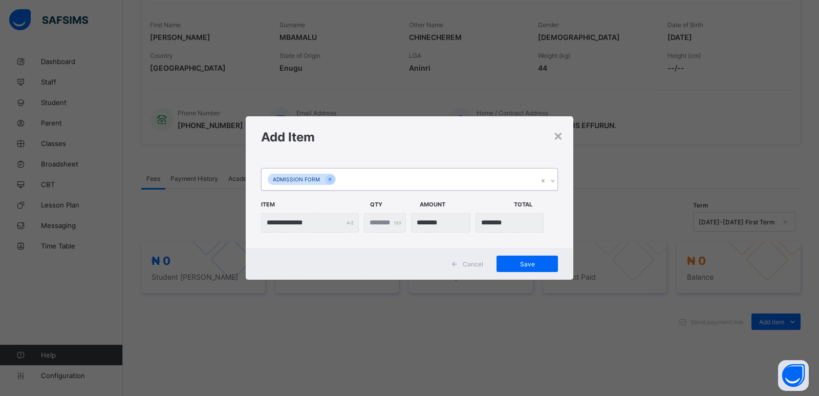
click at [551, 181] on icon at bounding box center [553, 181] width 6 height 10
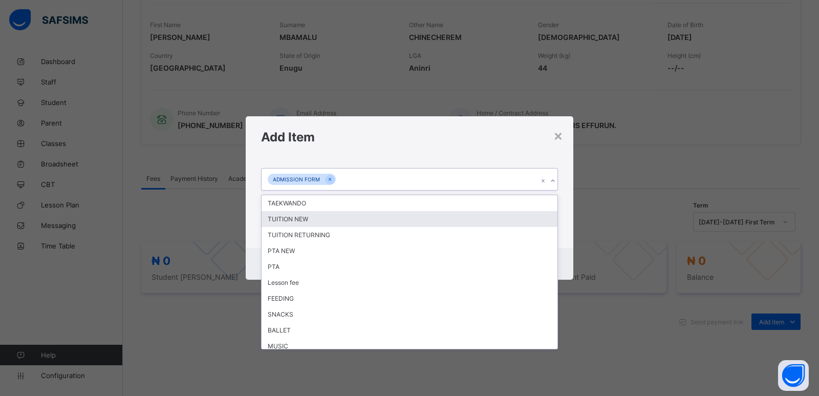
drag, startPoint x: 333, startPoint y: 217, endPoint x: 392, endPoint y: 206, distance: 59.4
click at [333, 218] on div "TUITION NEW" at bounding box center [410, 219] width 296 height 16
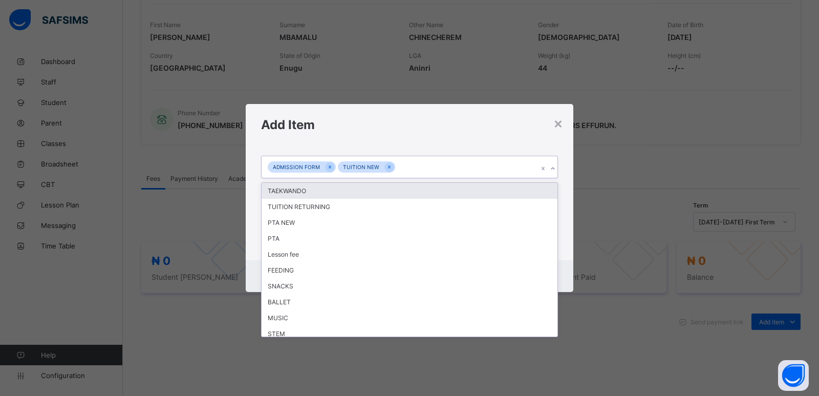
click at [552, 169] on icon at bounding box center [553, 168] width 6 height 10
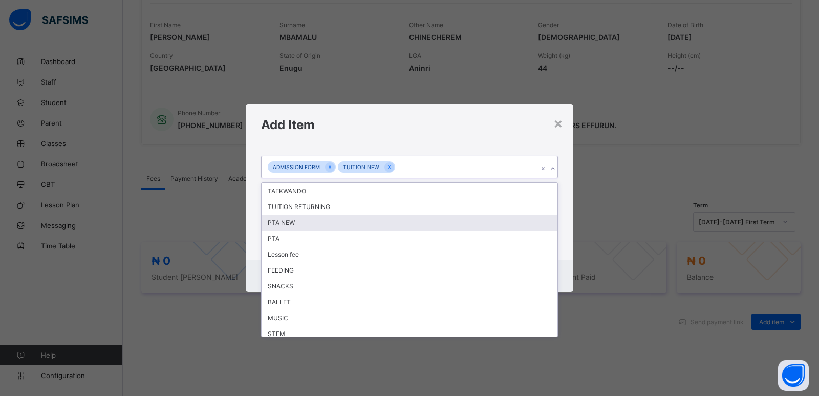
drag, startPoint x: 311, startPoint y: 226, endPoint x: 523, endPoint y: 216, distance: 212.6
click at [311, 225] on div "PTA NEW" at bounding box center [410, 222] width 296 height 16
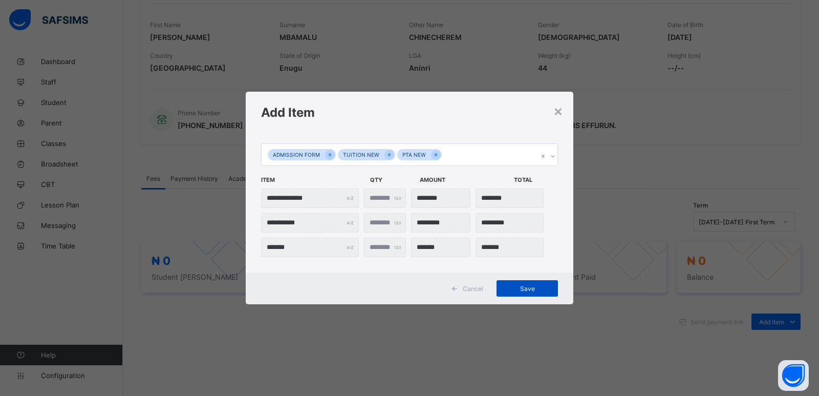
click at [519, 285] on span "Save" at bounding box center [527, 289] width 46 height 8
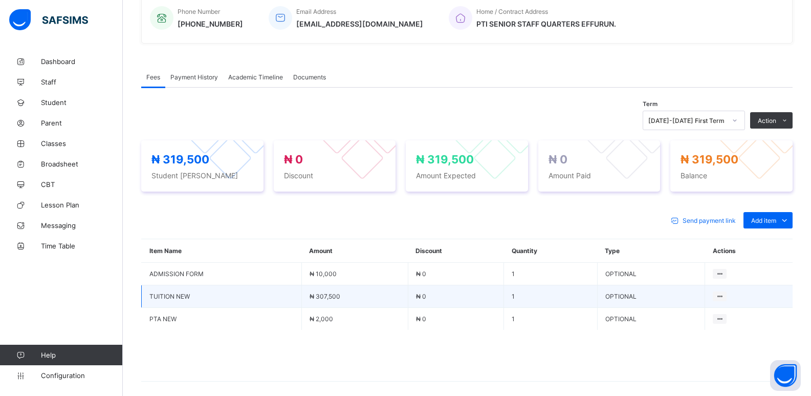
scroll to position [256, 0]
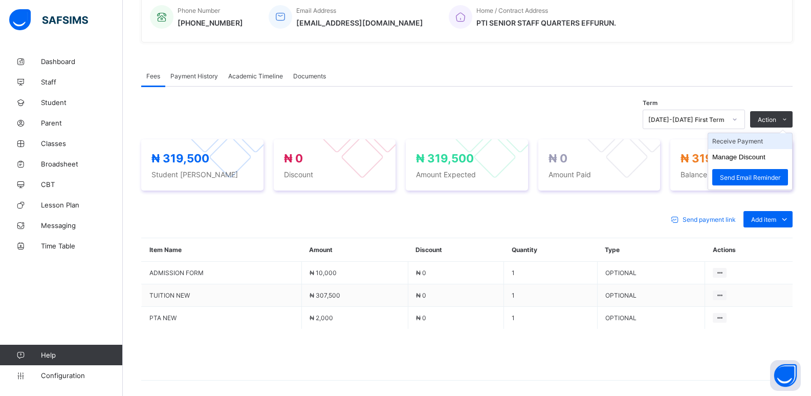
click at [744, 148] on li "Receive Payment" at bounding box center [750, 141] width 84 height 16
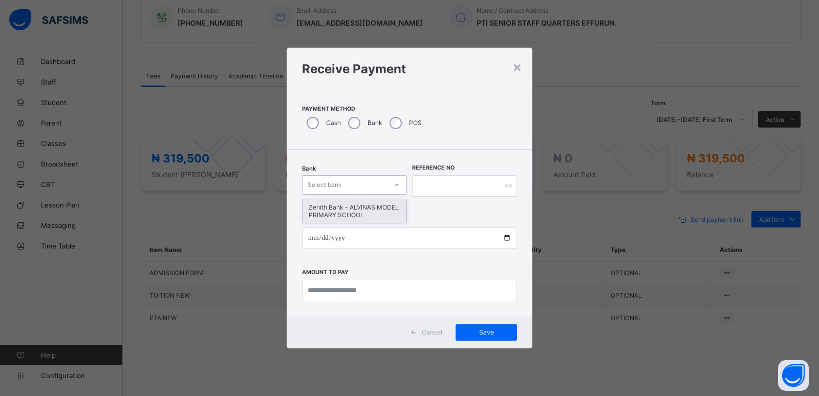
click at [362, 182] on div "Select bank" at bounding box center [344, 185] width 84 height 14
drag, startPoint x: 355, startPoint y: 211, endPoint x: 412, endPoint y: 200, distance: 58.4
click at [357, 211] on div "Zenith Bank - ALVINAS MODEL PRIMARY SCHOOL" at bounding box center [354, 211] width 104 height 24
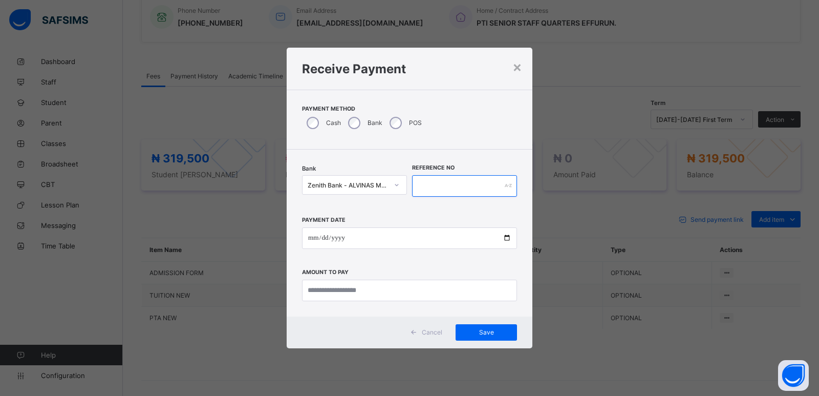
click at [444, 183] on input "text" at bounding box center [464, 185] width 105 height 21
type input "*******"
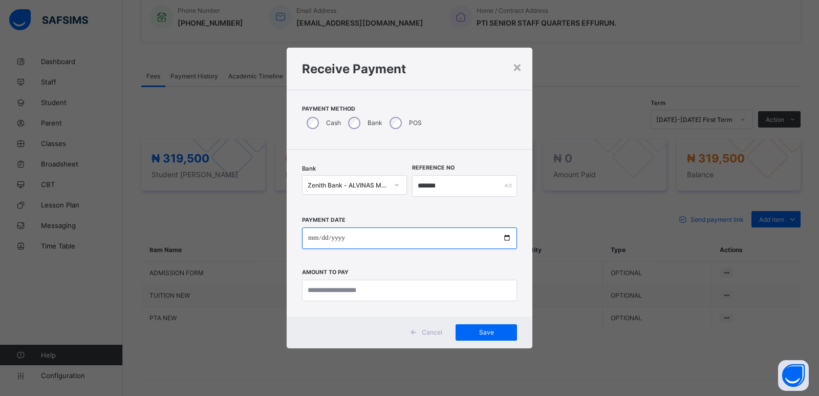
click at [309, 240] on input "date" at bounding box center [409, 237] width 215 height 21
type input "**********"
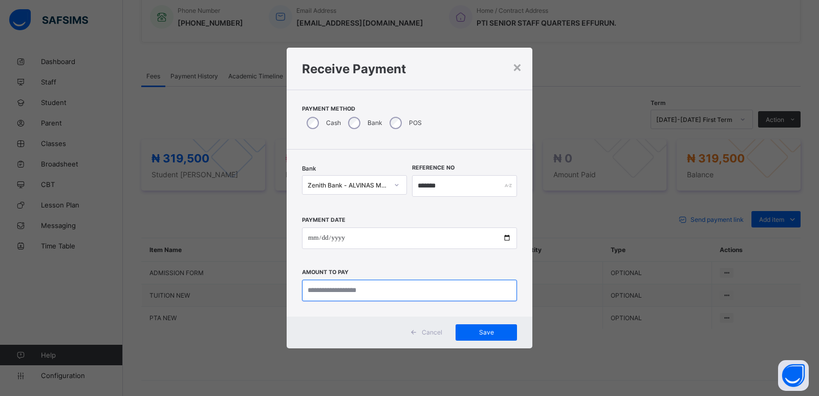
click at [353, 292] on input "currency" at bounding box center [409, 289] width 215 height 21
type input "********"
click at [483, 333] on span "Save" at bounding box center [486, 332] width 46 height 8
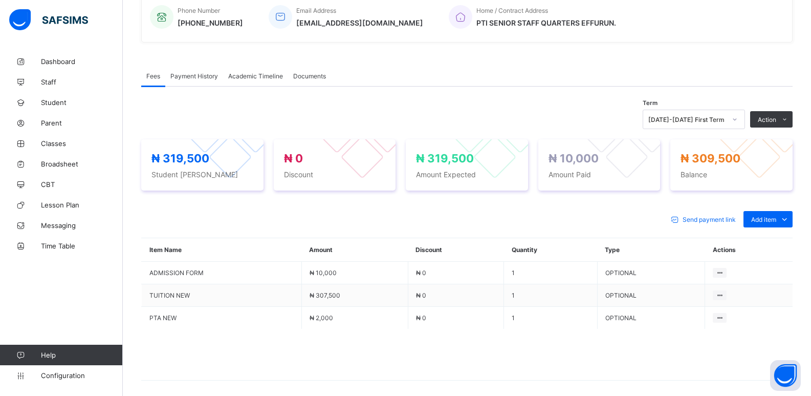
drag, startPoint x: 761, startPoint y: 146, endPoint x: 686, endPoint y: 142, distance: 75.3
click at [0, 0] on li "Receive Payment" at bounding box center [0, 0] width 0 height 0
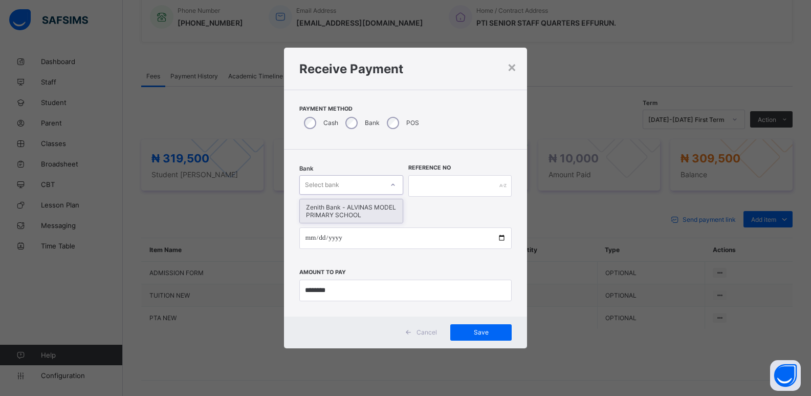
click at [338, 185] on div "Select bank" at bounding box center [322, 184] width 34 height 19
drag, startPoint x: 352, startPoint y: 214, endPoint x: 439, endPoint y: 178, distance: 93.6
click at [358, 211] on div "Zenith Bank - ALVINAS MODEL PRIMARY SCHOOL" at bounding box center [351, 211] width 103 height 24
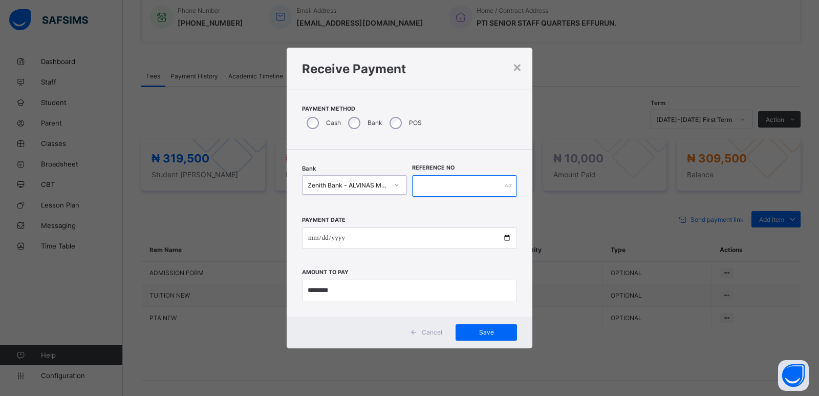
click at [438, 185] on input "text" at bounding box center [464, 185] width 105 height 21
type input "******"
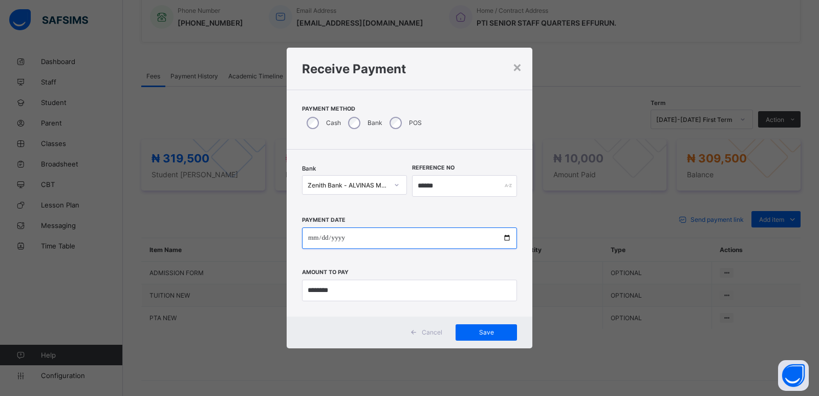
click at [310, 239] on input "date" at bounding box center [409, 237] width 215 height 21
type input "**********"
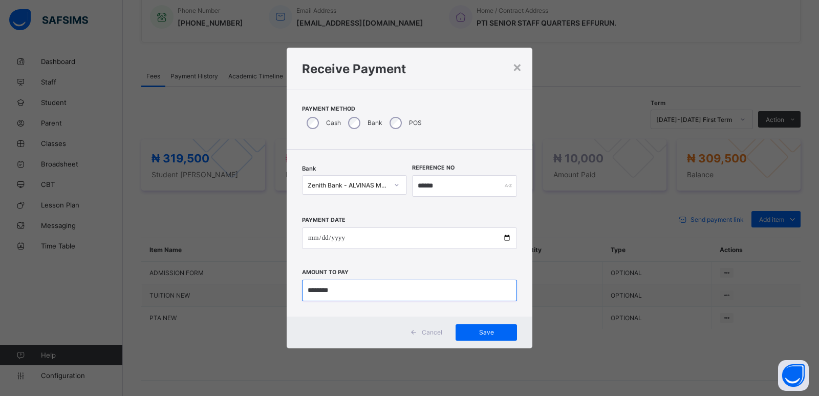
drag, startPoint x: 333, startPoint y: 290, endPoint x: 302, endPoint y: 291, distance: 30.7
click at [302, 291] on input "currency" at bounding box center [409, 289] width 215 height 21
type input "*********"
click at [486, 334] on span "Save" at bounding box center [486, 332] width 46 height 8
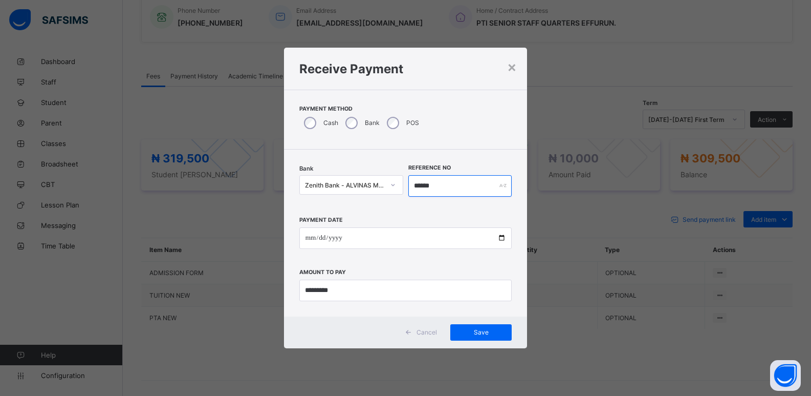
click at [442, 185] on input "******" at bounding box center [460, 185] width 104 height 21
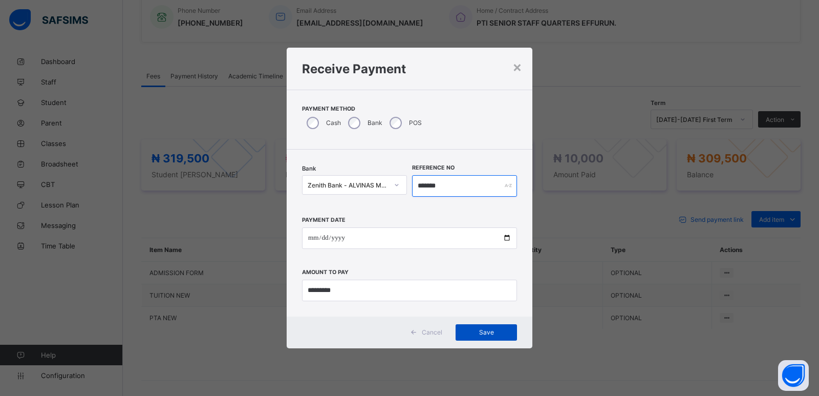
type input "*******"
click at [486, 329] on span "Save" at bounding box center [486, 332] width 46 height 8
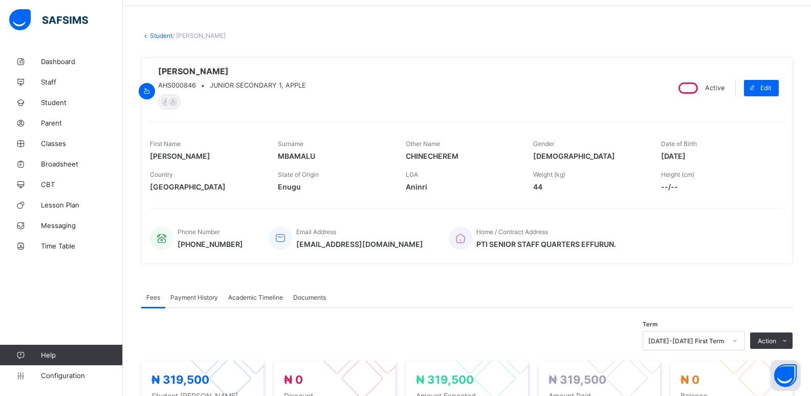
scroll to position [0, 0]
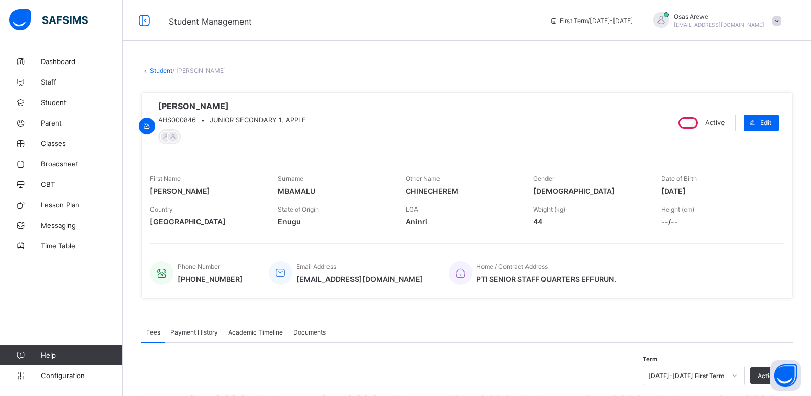
click at [197, 335] on span "Payment History" at bounding box center [194, 332] width 48 height 8
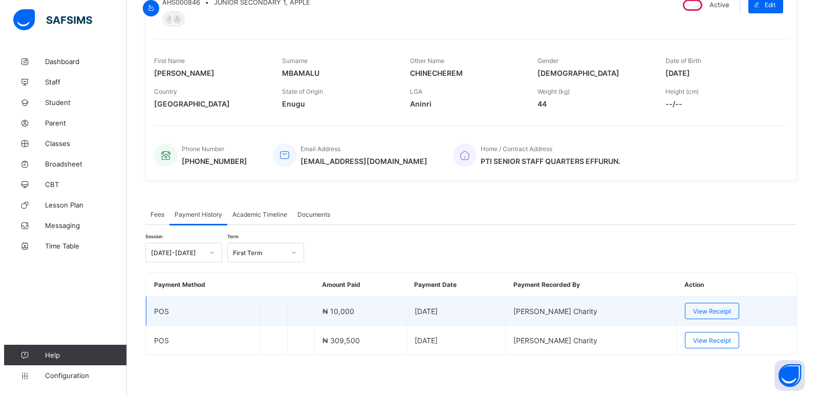
scroll to position [121, 0]
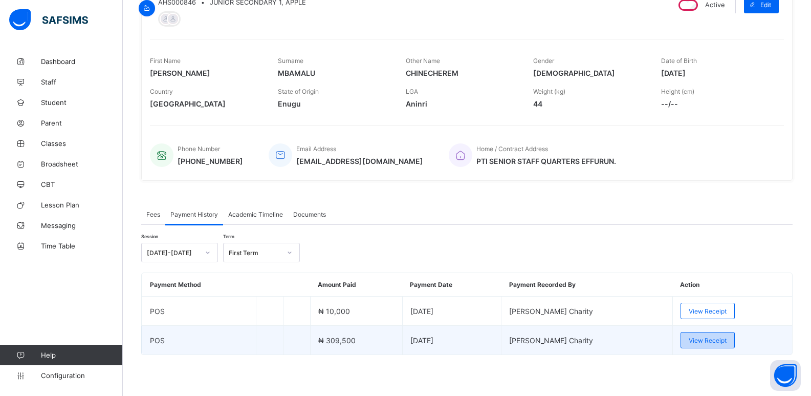
click at [720, 341] on span "View Receipt" at bounding box center [708, 340] width 38 height 8
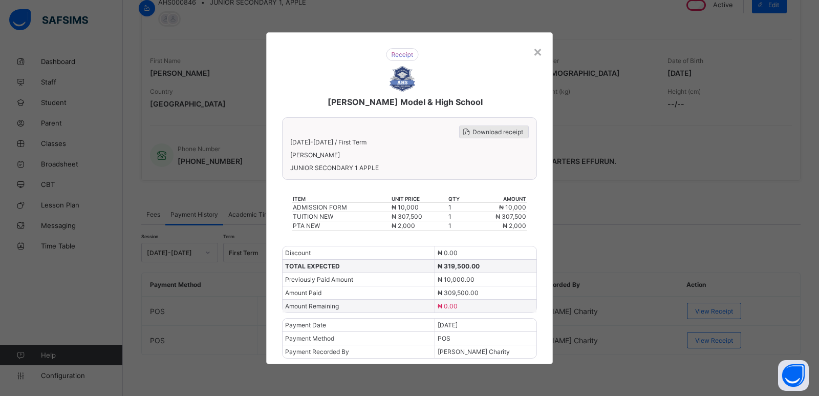
click at [491, 131] on span "Download receipt" at bounding box center [497, 132] width 51 height 8
click at [490, 131] on span "Download receipt" at bounding box center [497, 132] width 51 height 8
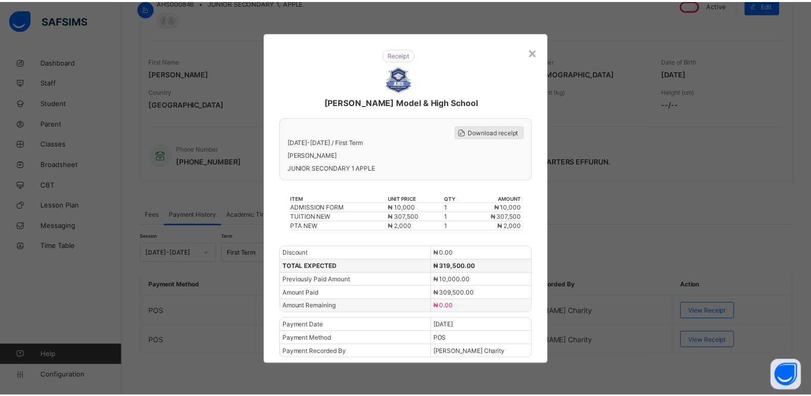
scroll to position [0, 0]
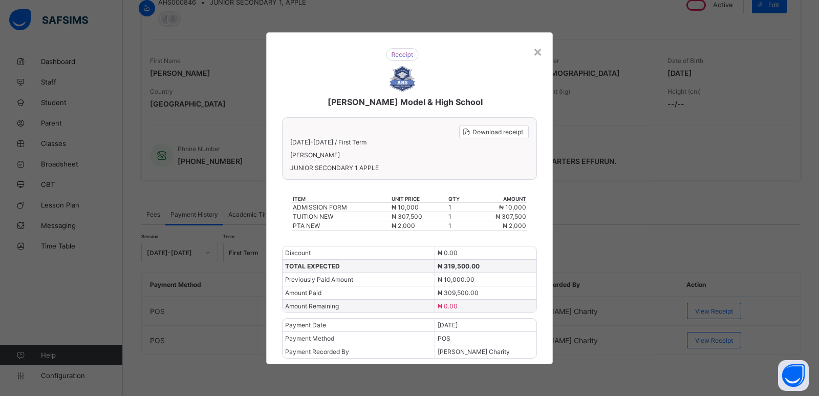
click at [543, 51] on div "[PERSON_NAME] Model & High School Download receipt [DATE]-[DATE] / First Term […" at bounding box center [409, 198] width 287 height 332
click at [532, 51] on div "[PERSON_NAME] Model & High School" at bounding box center [402, 77] width 261 height 79
click at [535, 51] on div "×" at bounding box center [538, 50] width 10 height 17
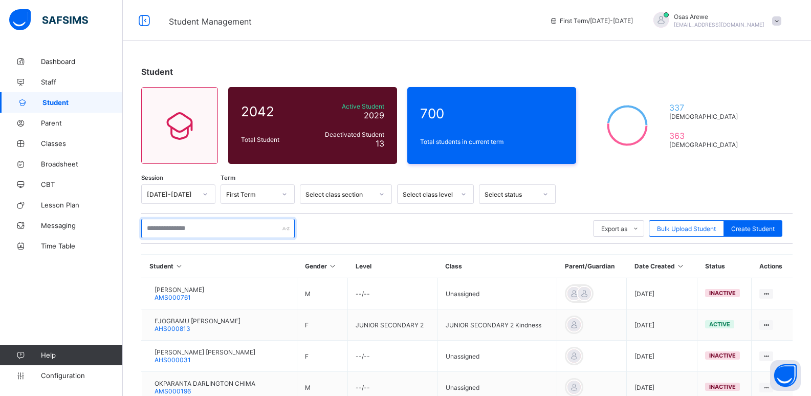
click at [189, 230] on input "text" at bounding box center [218, 228] width 154 height 19
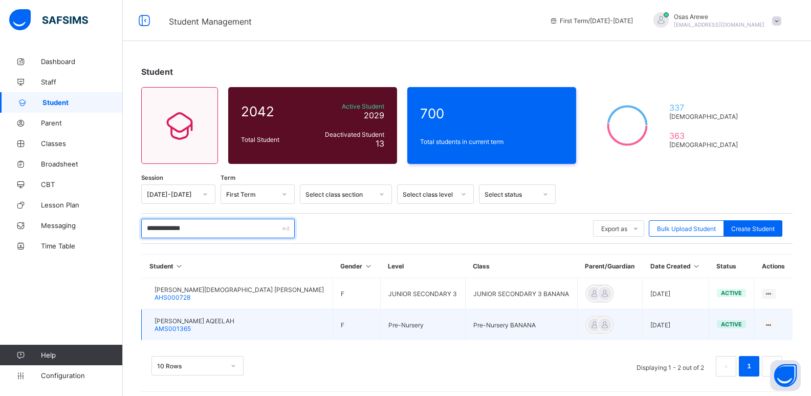
type input "**********"
click at [215, 321] on span "[PERSON_NAME] AQEELAH" at bounding box center [195, 321] width 80 height 8
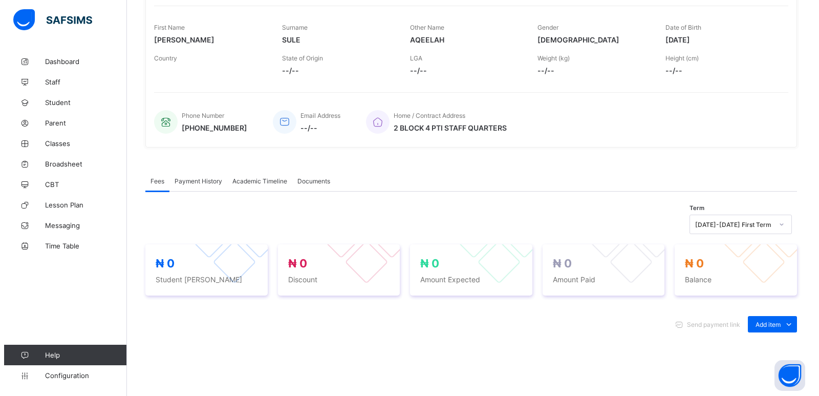
scroll to position [154, 0]
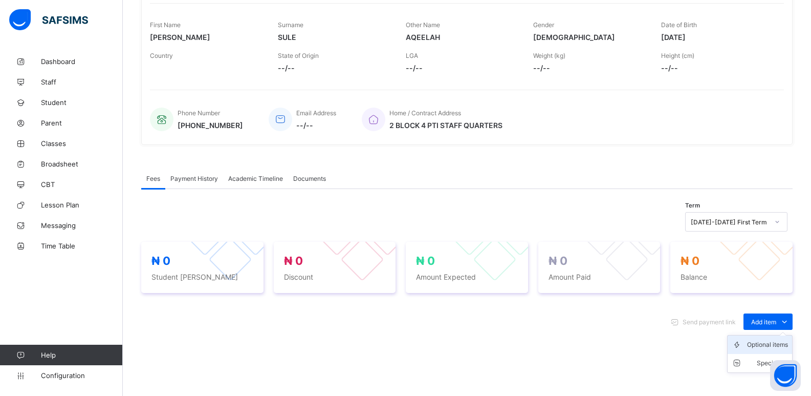
click at [768, 344] on div "Optional items" at bounding box center [767, 344] width 41 height 10
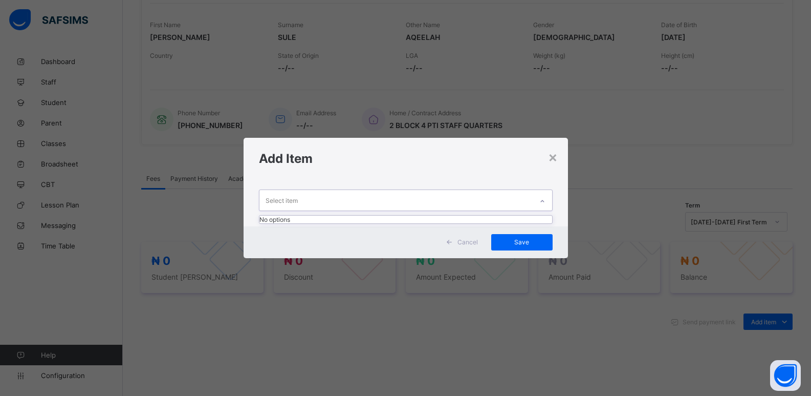
click at [546, 201] on icon at bounding box center [542, 201] width 6 height 10
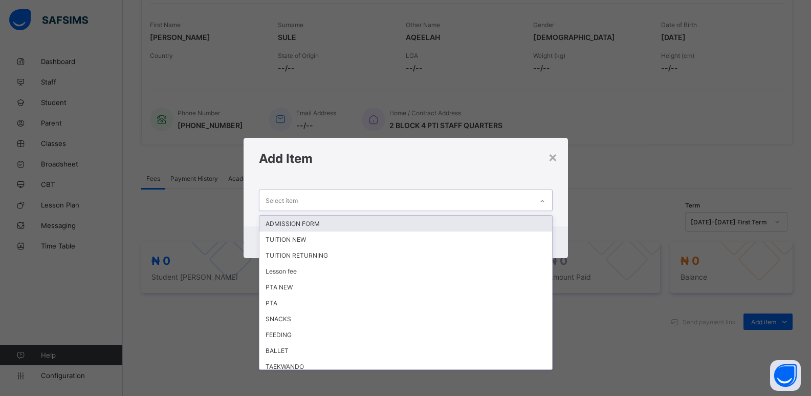
drag, startPoint x: 370, startPoint y: 222, endPoint x: 493, endPoint y: 188, distance: 128.3
click at [370, 221] on div "ADMISSION FORM" at bounding box center [405, 223] width 293 height 16
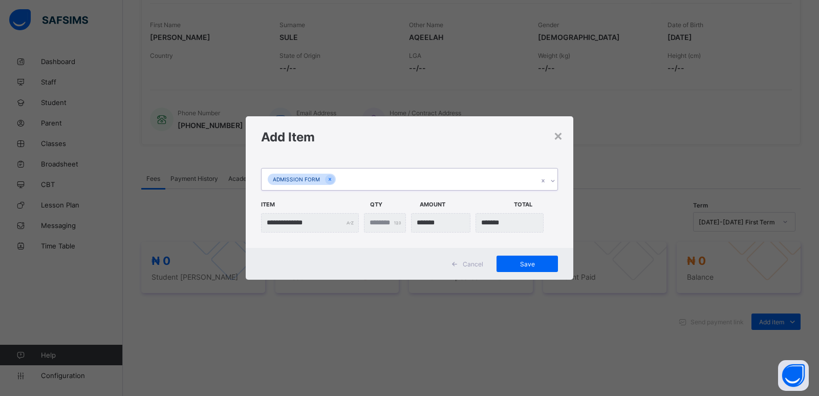
click at [553, 178] on icon at bounding box center [553, 181] width 6 height 10
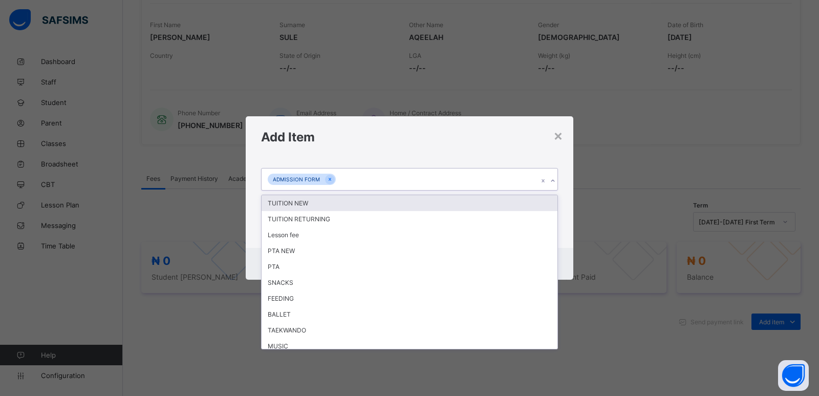
click at [359, 204] on div "TUITION NEW" at bounding box center [410, 203] width 296 height 16
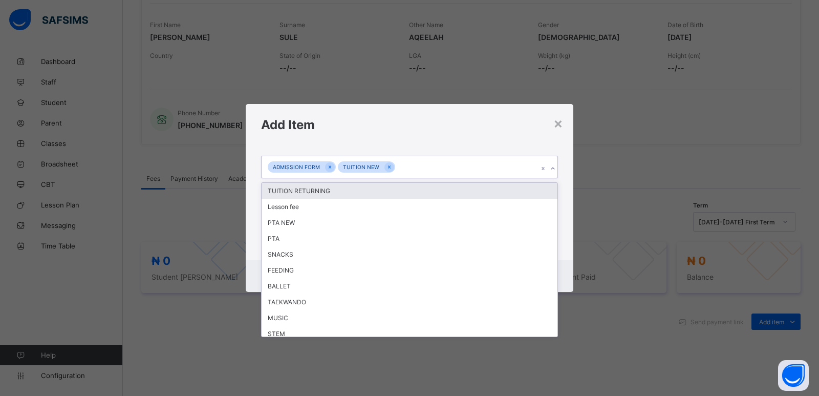
click at [552, 166] on icon at bounding box center [553, 168] width 6 height 10
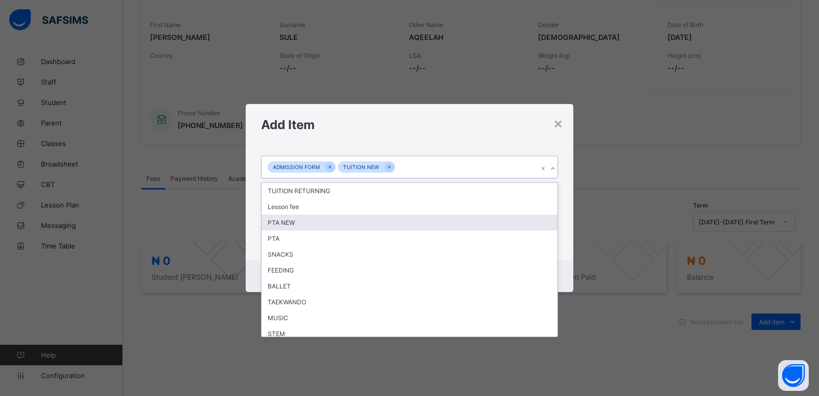
click at [343, 222] on div "PTA NEW" at bounding box center [410, 222] width 296 height 16
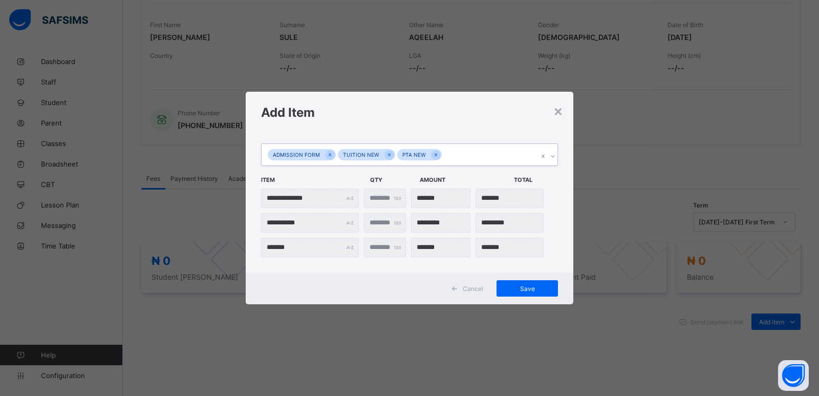
click at [553, 157] on icon at bounding box center [553, 156] width 4 height 2
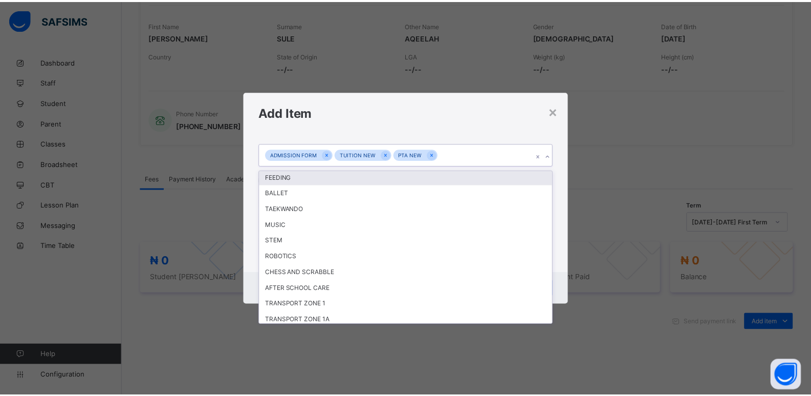
scroll to position [81, 0]
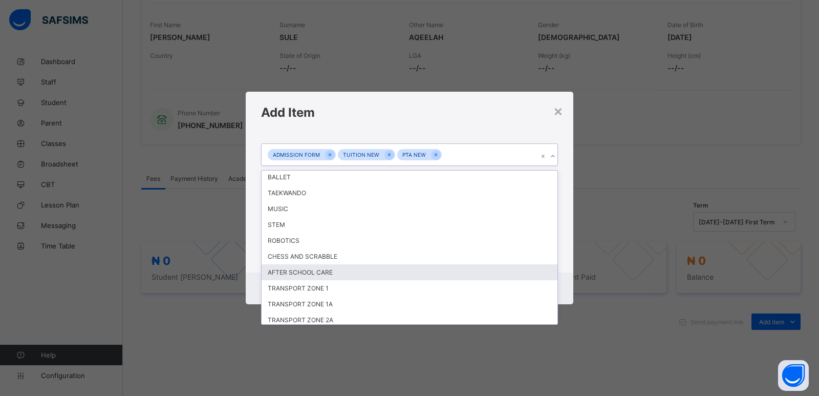
drag, startPoint x: 329, startPoint y: 275, endPoint x: 345, endPoint y: 270, distance: 17.0
click at [329, 274] on div "AFTER SCHOOL CARE" at bounding box center [410, 272] width 296 height 16
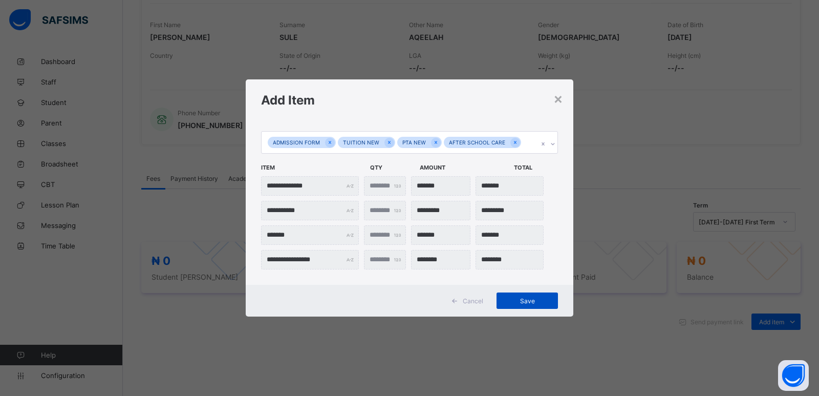
click at [527, 299] on span "Save" at bounding box center [527, 301] width 46 height 8
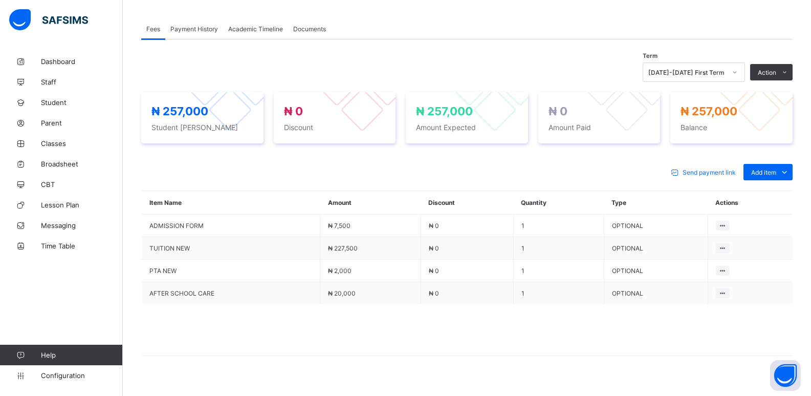
scroll to position [307, 0]
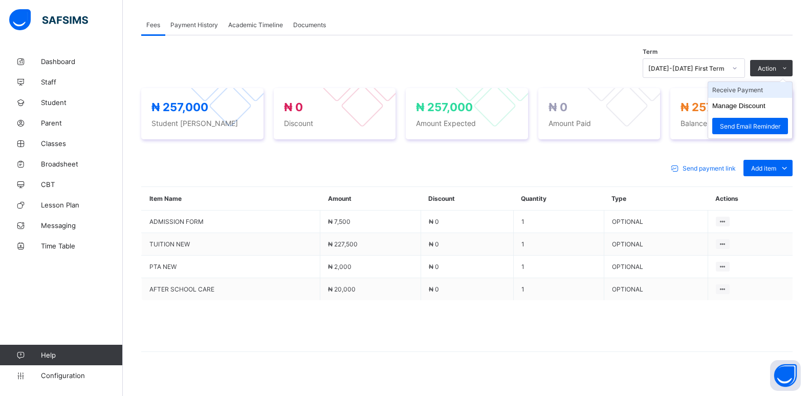
click at [747, 93] on li "Receive Payment" at bounding box center [750, 90] width 84 height 16
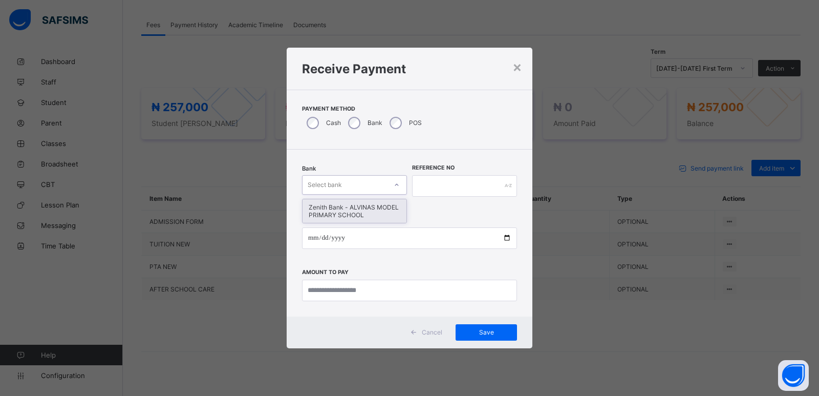
click at [373, 184] on div "Select bank" at bounding box center [344, 185] width 84 height 14
drag, startPoint x: 372, startPoint y: 206, endPoint x: 431, endPoint y: 205, distance: 58.9
click at [378, 205] on div "Zenith Bank - ALVINAS MODEL PRIMARY SCHOOL" at bounding box center [354, 211] width 104 height 24
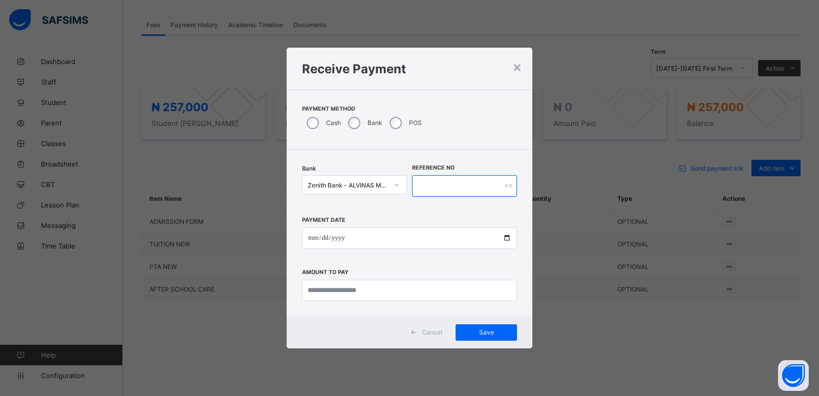
click at [436, 184] on input "text" at bounding box center [464, 185] width 105 height 21
type input "*******"
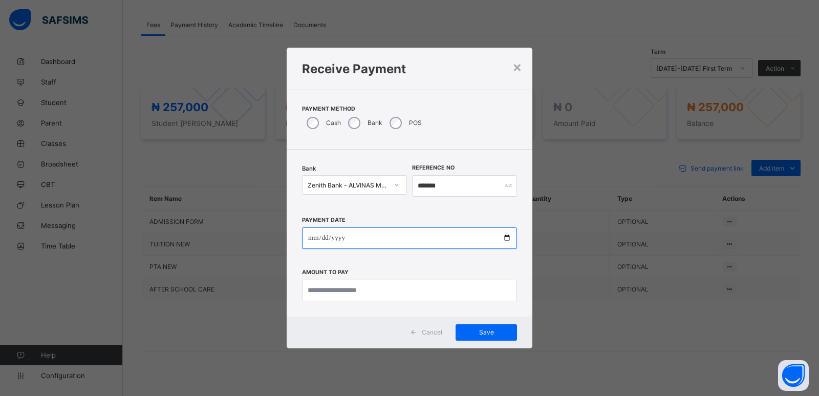
click at [311, 239] on input "date" at bounding box center [409, 237] width 215 height 21
type input "**********"
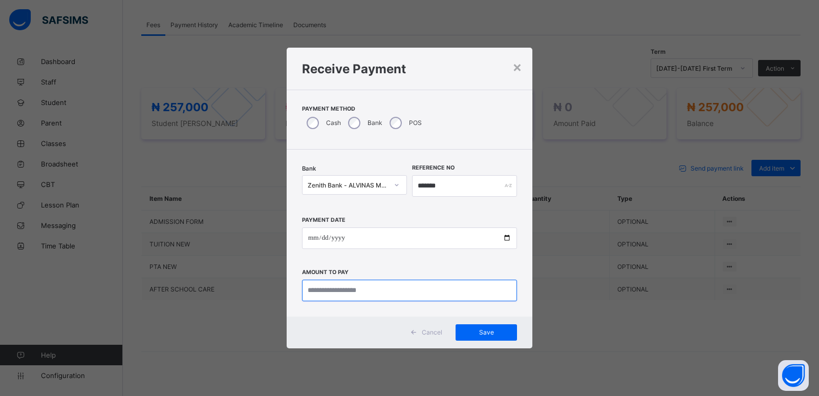
click at [317, 287] on input "currency" at bounding box center [409, 289] width 215 height 21
type input "*******"
click at [486, 336] on span "Save" at bounding box center [486, 332] width 46 height 8
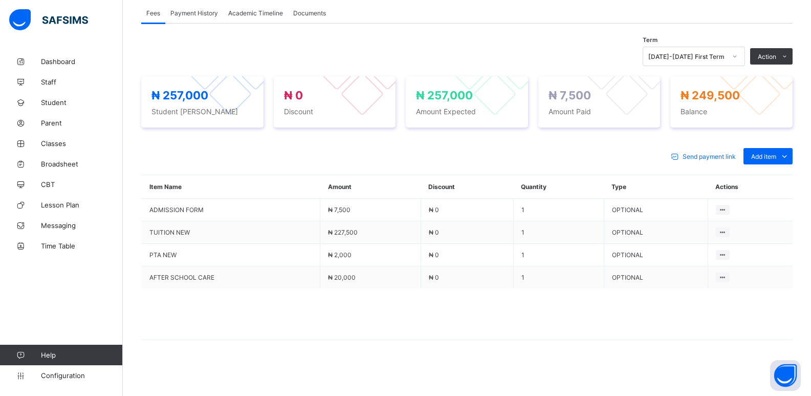
scroll to position [322, 0]
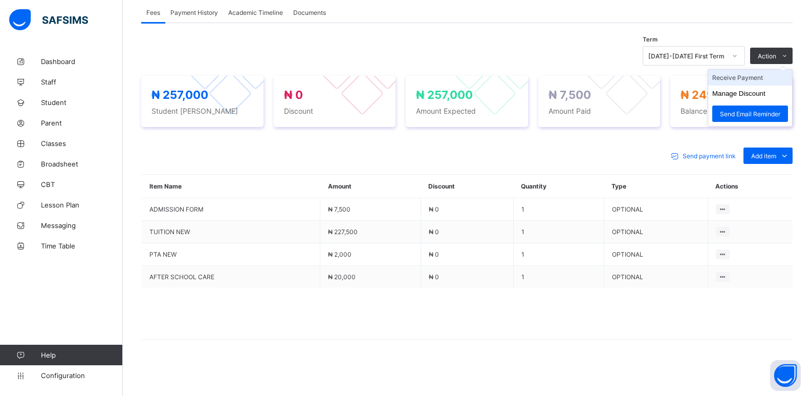
click at [752, 77] on li "Receive Payment" at bounding box center [750, 78] width 84 height 16
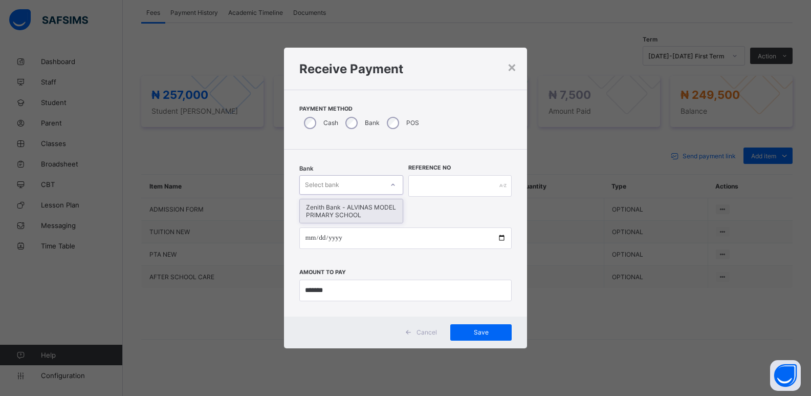
click at [337, 187] on div "Select bank" at bounding box center [322, 184] width 34 height 19
click at [335, 210] on div "Zenith Bank - ALVINAS MODEL PRIMARY SCHOOL" at bounding box center [351, 211] width 103 height 24
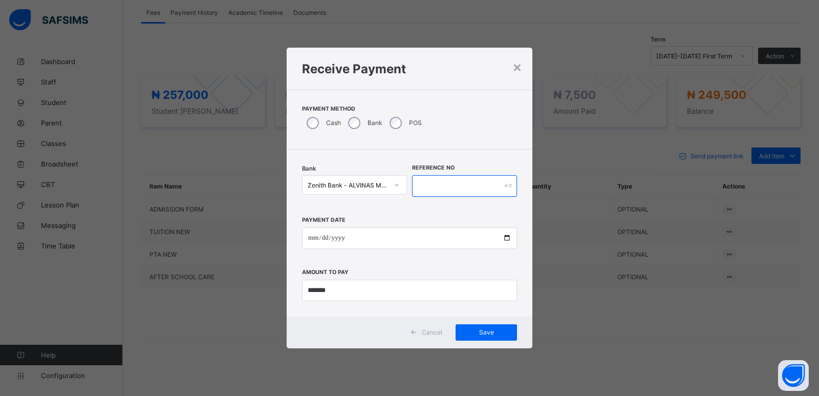
click at [456, 189] on input "text" at bounding box center [464, 185] width 105 height 21
type input "*******"
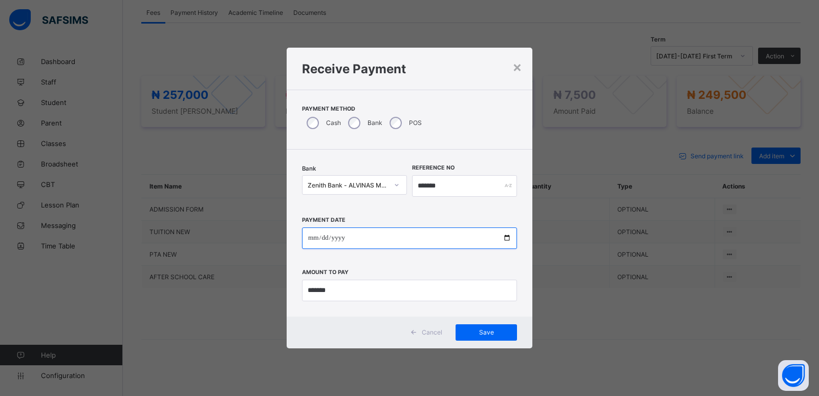
click at [314, 240] on input "date" at bounding box center [409, 237] width 215 height 21
type input "**********"
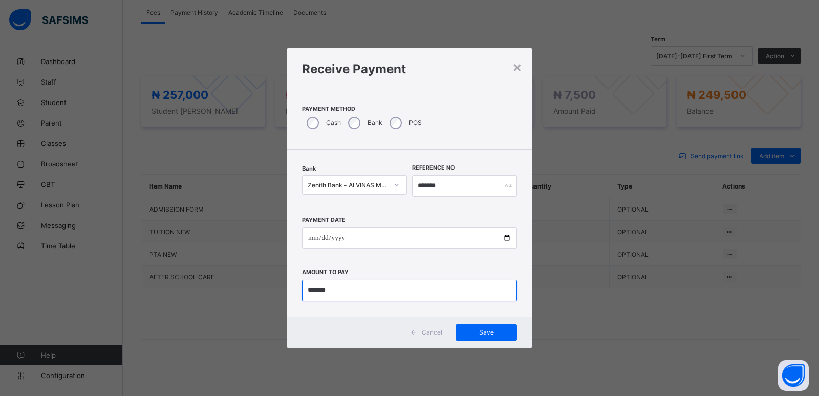
drag, startPoint x: 333, startPoint y: 294, endPoint x: 299, endPoint y: 299, distance: 34.2
click at [299, 299] on div "**********" at bounding box center [410, 232] width 246 height 167
type input "*********"
click at [479, 329] on span "Save" at bounding box center [486, 332] width 46 height 8
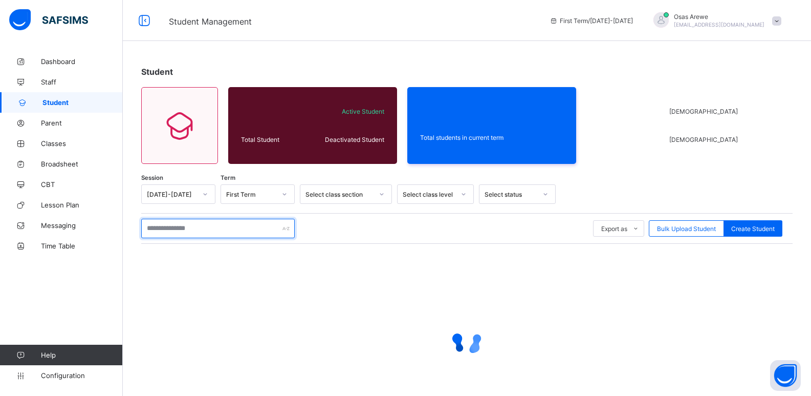
click at [221, 226] on input "text" at bounding box center [218, 228] width 154 height 19
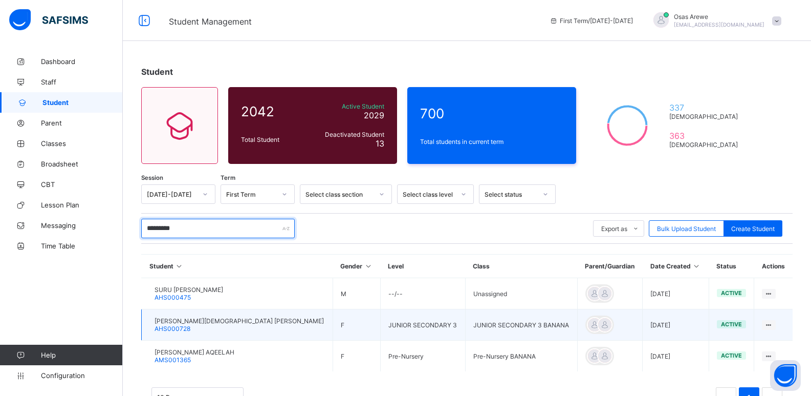
type input "*********"
click at [212, 322] on span "[PERSON_NAME][DEMOGRAPHIC_DATA] [PERSON_NAME]" at bounding box center [239, 321] width 169 height 8
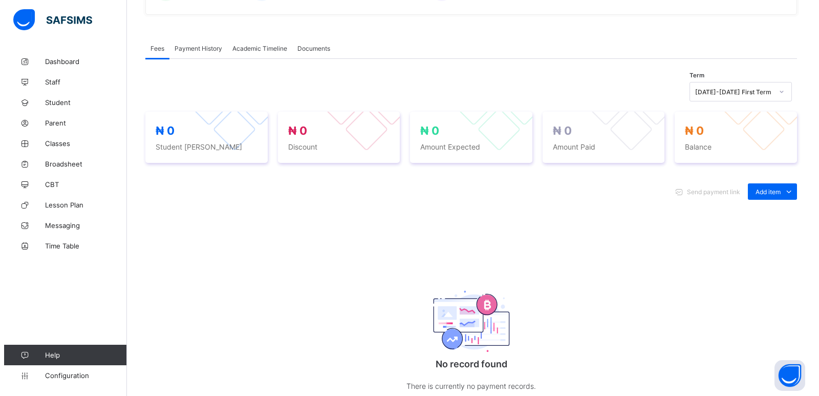
scroll to position [307, 0]
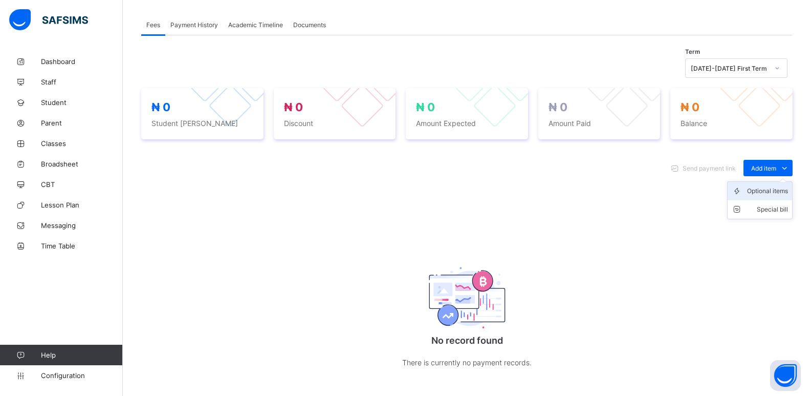
click at [765, 192] on div "Optional items" at bounding box center [767, 191] width 41 height 10
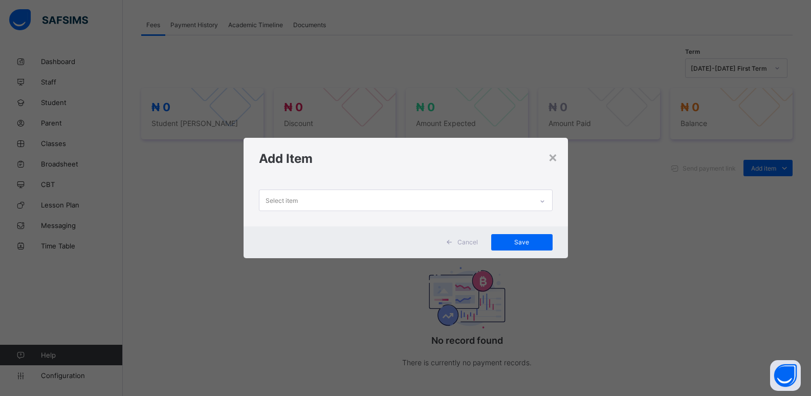
click at [542, 203] on icon at bounding box center [542, 201] width 6 height 10
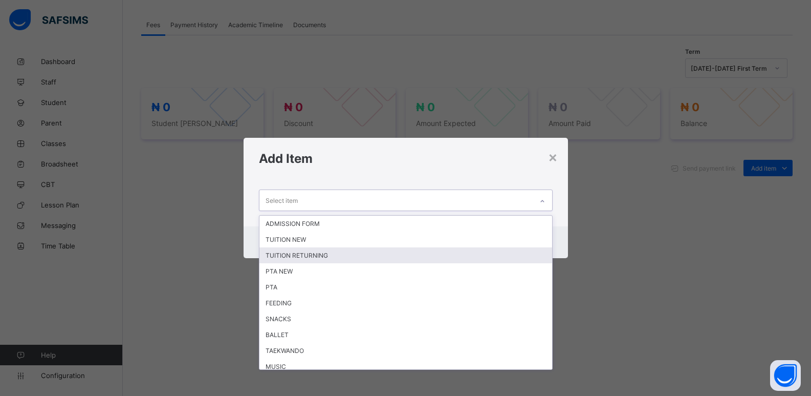
click at [354, 255] on div "TUITION RETURNING" at bounding box center [405, 255] width 293 height 16
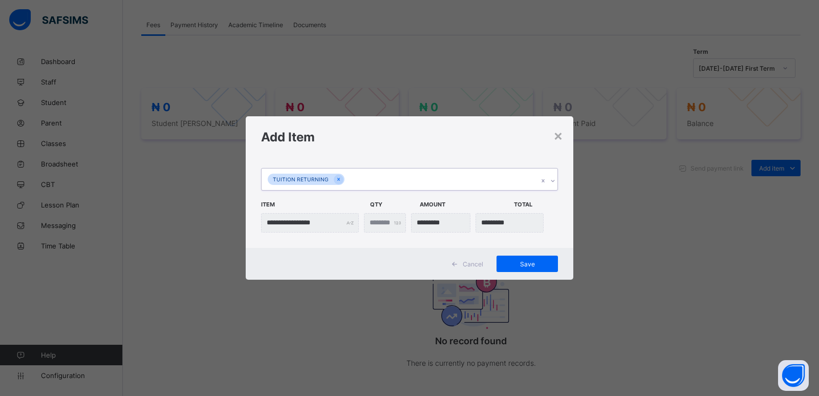
click at [552, 180] on icon at bounding box center [553, 181] width 6 height 10
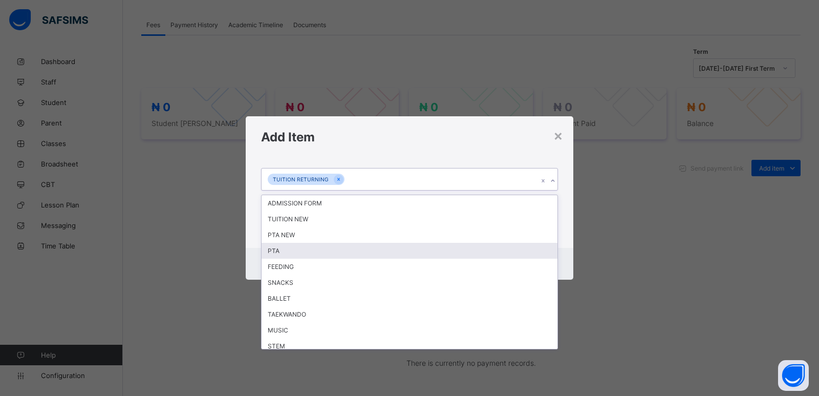
click at [304, 251] on div "PTA" at bounding box center [410, 251] width 296 height 16
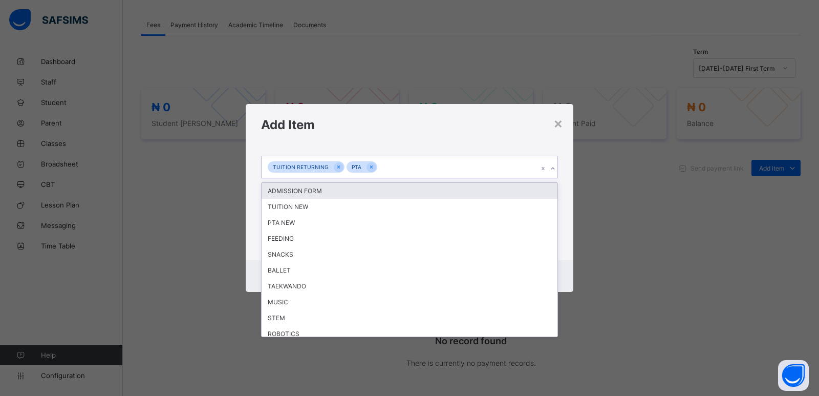
click at [551, 168] on icon at bounding box center [553, 168] width 6 height 10
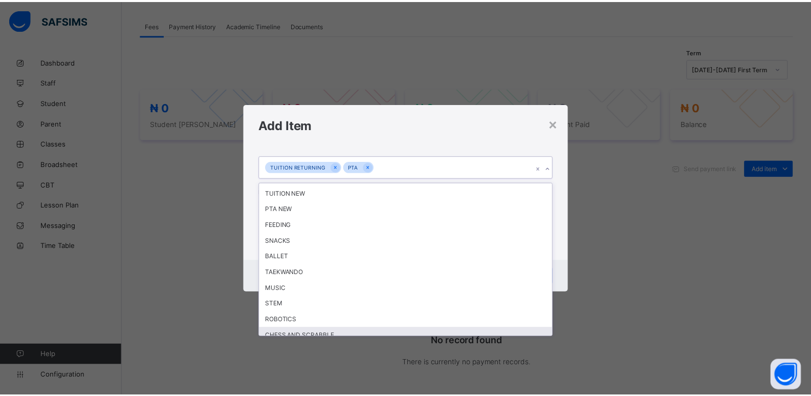
scroll to position [0, 0]
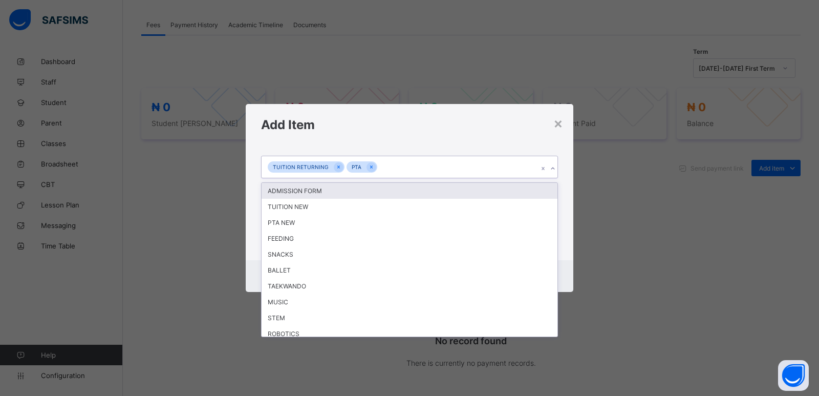
click at [643, 239] on div "**********" at bounding box center [409, 198] width 819 height 396
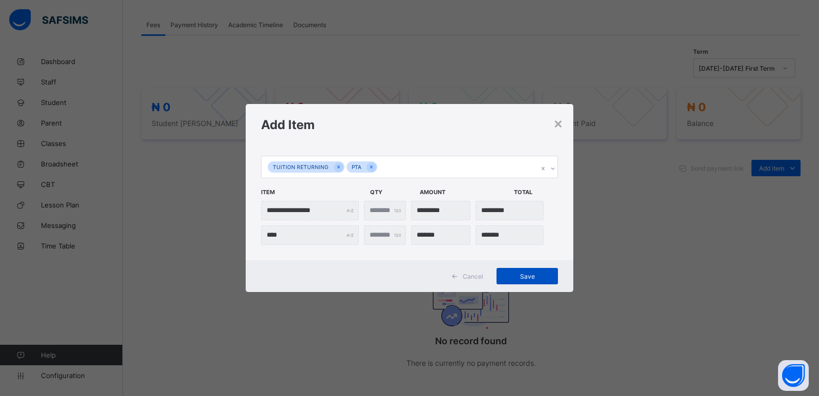
click at [530, 279] on span "Save" at bounding box center [527, 276] width 46 height 8
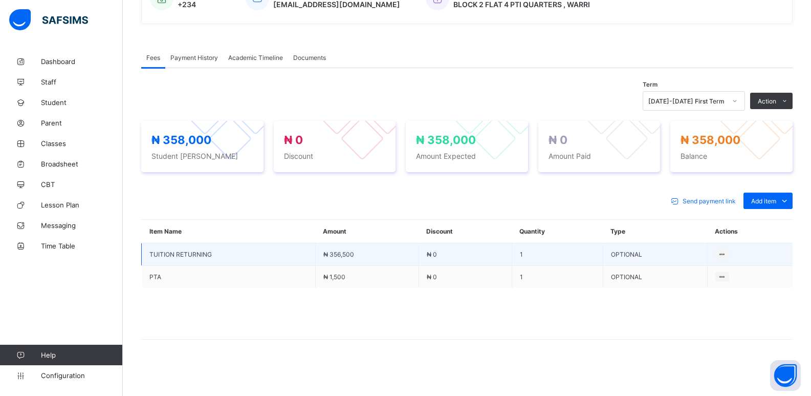
scroll to position [277, 0]
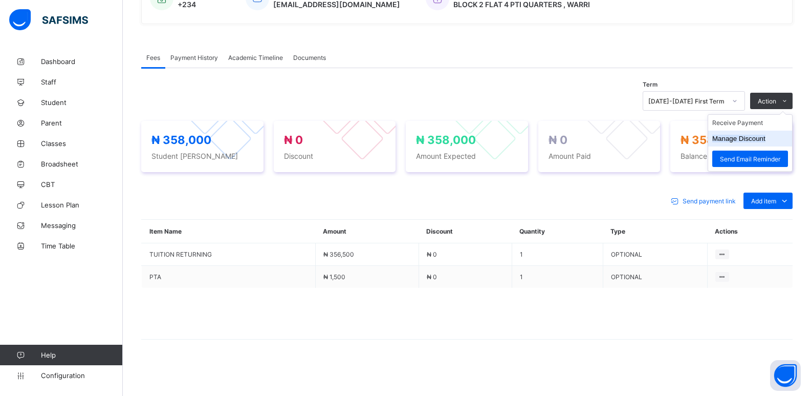
click at [744, 140] on button "Manage Discount" at bounding box center [738, 139] width 53 height 8
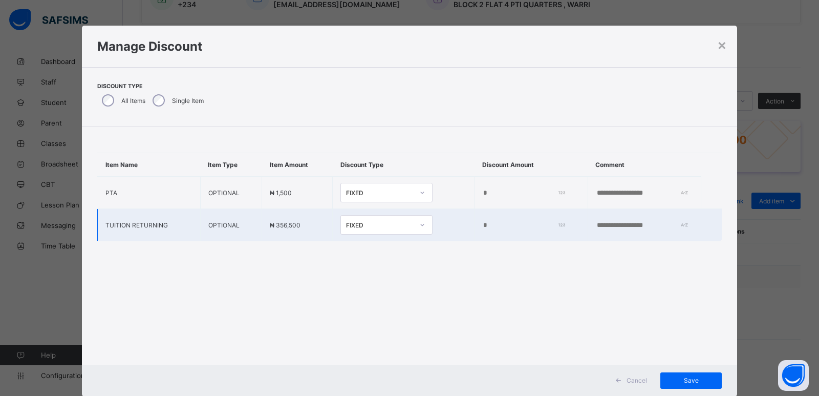
click at [482, 227] on input "*" at bounding box center [521, 225] width 79 height 8
click at [482, 226] on input "*" at bounding box center [521, 225] width 79 height 8
click at [482, 224] on input "*" at bounding box center [521, 225] width 79 height 8
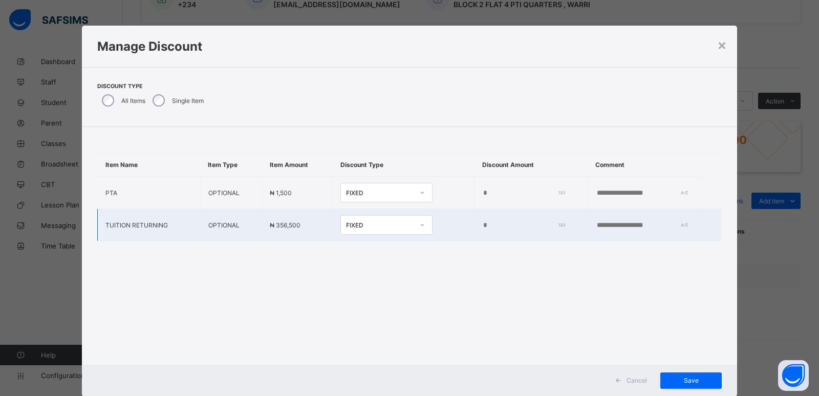
click at [482, 224] on input "*" at bounding box center [521, 225] width 79 height 8
type input "*****"
click at [689, 382] on span "Save" at bounding box center [691, 380] width 46 height 8
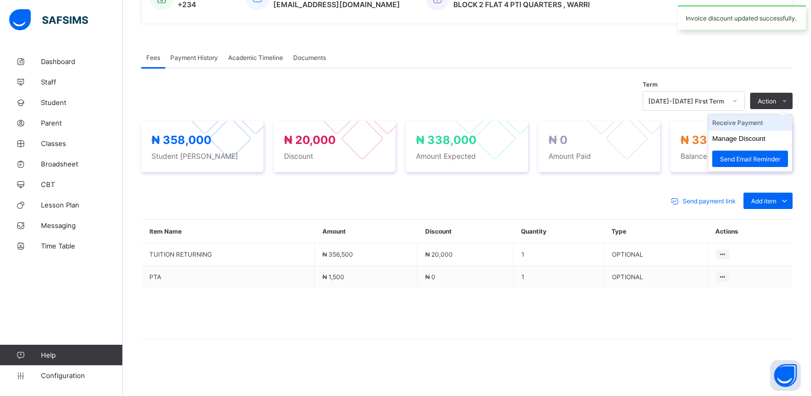
click at [736, 125] on li "Receive Payment" at bounding box center [750, 123] width 84 height 16
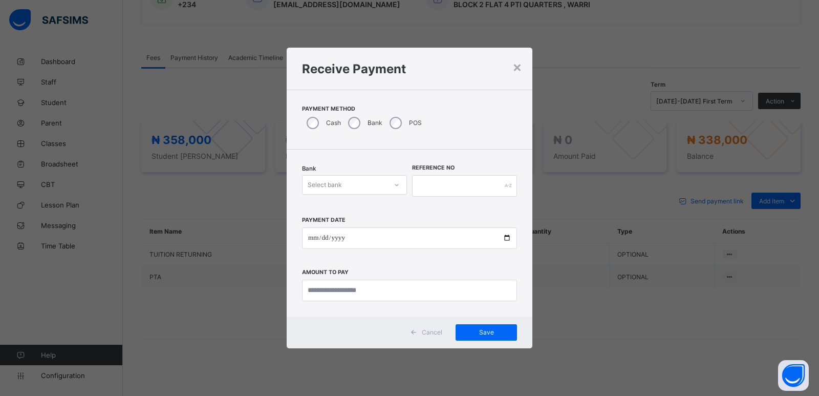
click at [353, 185] on div "Select bank" at bounding box center [344, 185] width 84 height 14
drag, startPoint x: 349, startPoint y: 204, endPoint x: 382, endPoint y: 204, distance: 33.3
click at [352, 204] on div "Zenith Bank - ALVINAS MODEL PRIMARY SCHOOL" at bounding box center [354, 211] width 104 height 24
click at [430, 185] on input "text" at bounding box center [464, 185] width 105 height 21
type input "*******"
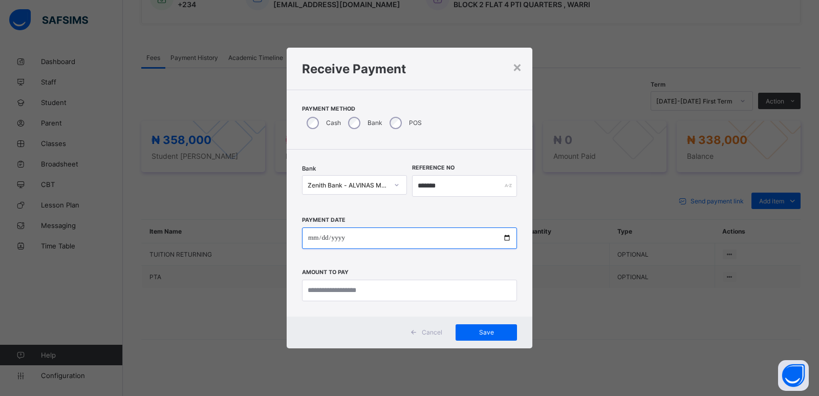
click at [310, 235] on input "date" at bounding box center [409, 237] width 215 height 21
type input "**********"
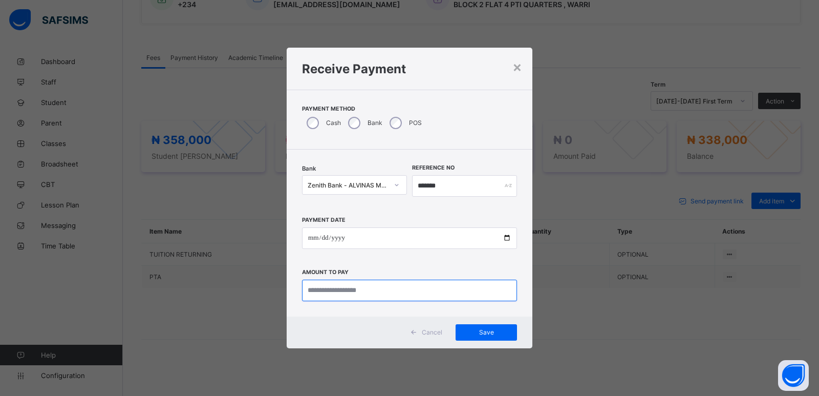
click at [346, 286] on input "currency" at bounding box center [409, 289] width 215 height 21
type input "*********"
click at [484, 335] on span "Save" at bounding box center [486, 332] width 46 height 8
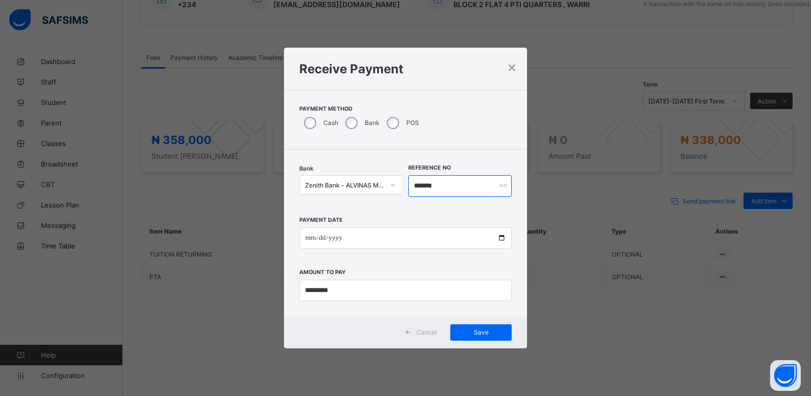
click at [443, 190] on input "*******" at bounding box center [460, 185] width 104 height 21
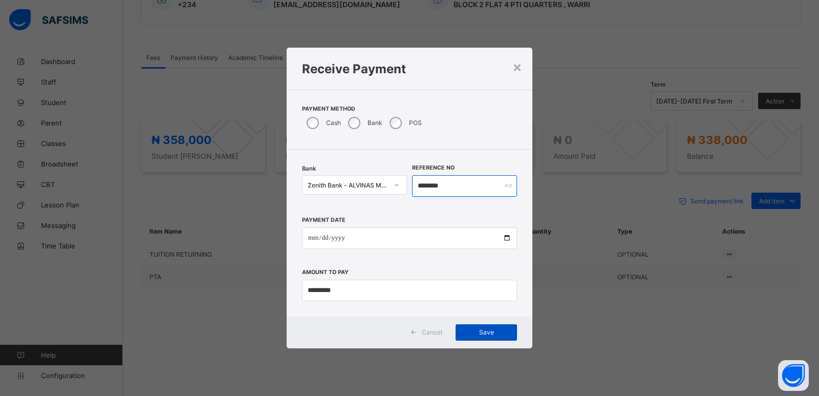
type input "********"
click at [486, 333] on span "Save" at bounding box center [486, 332] width 46 height 8
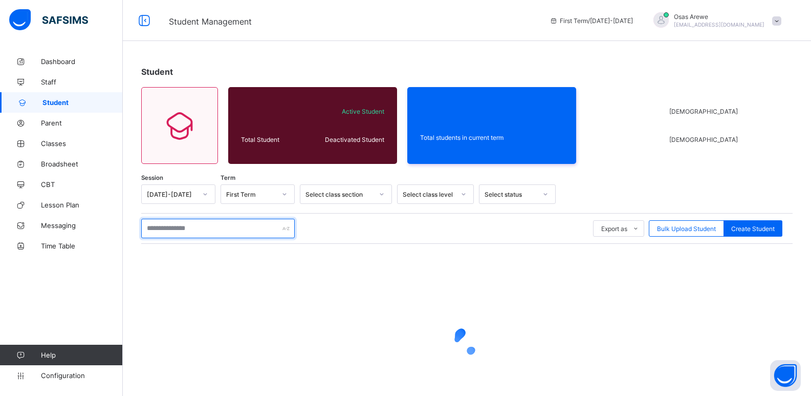
click at [176, 234] on input "text" at bounding box center [218, 228] width 154 height 19
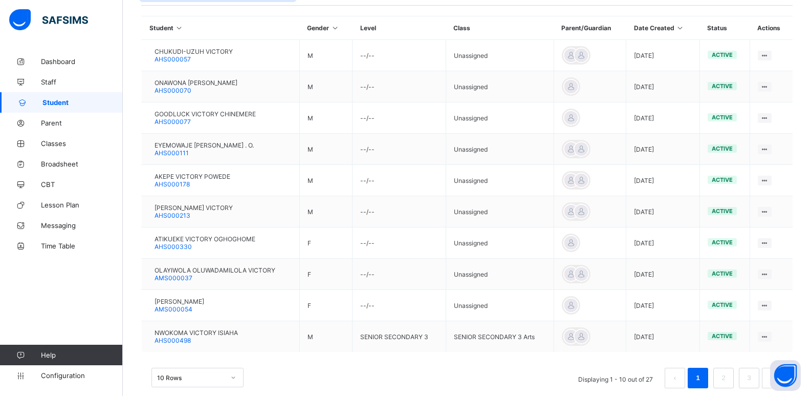
scroll to position [256, 0]
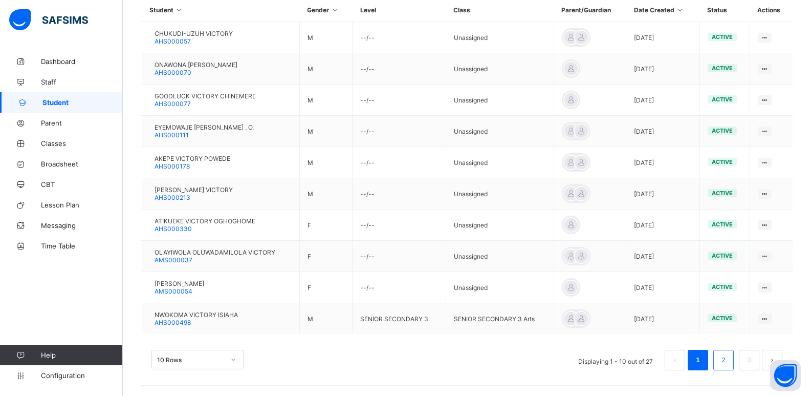
click at [728, 357] on link "2" at bounding box center [724, 359] width 10 height 13
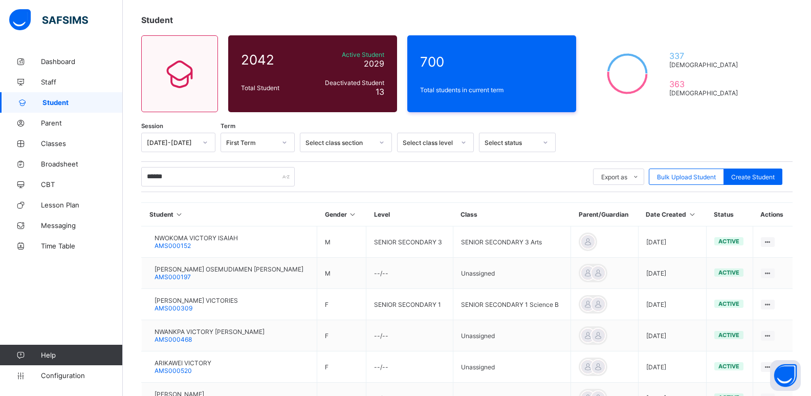
scroll to position [51, 0]
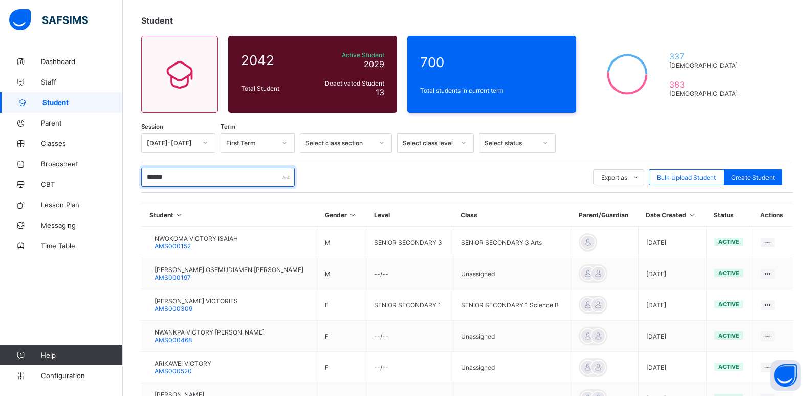
click at [171, 182] on input "******" at bounding box center [218, 176] width 154 height 19
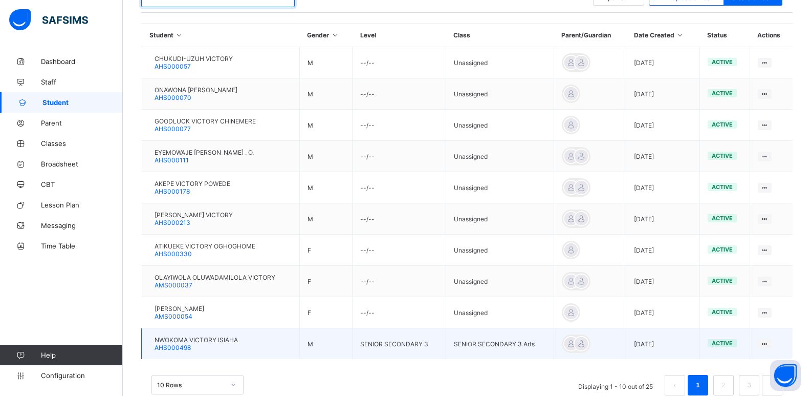
scroll to position [256, 0]
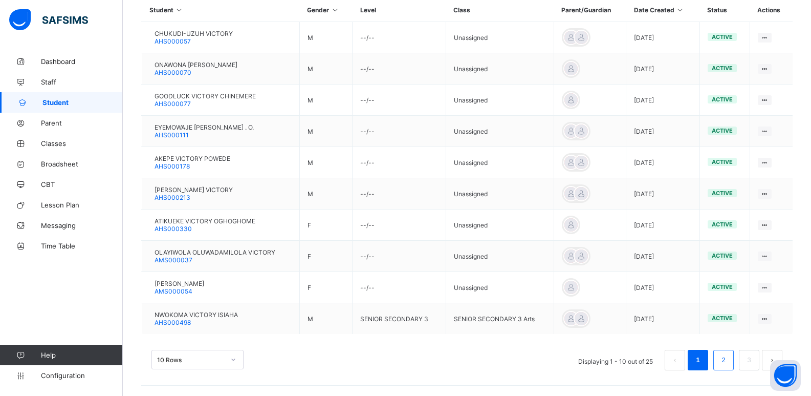
type input "**********"
click at [728, 358] on link "2" at bounding box center [724, 359] width 10 height 13
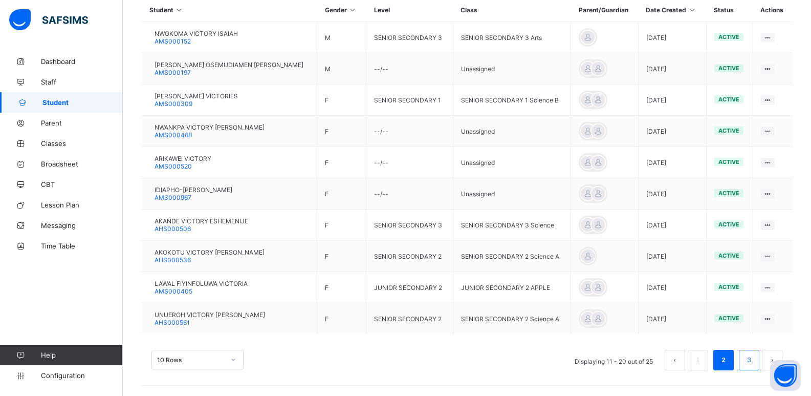
click at [754, 364] on link "3" at bounding box center [749, 359] width 10 height 13
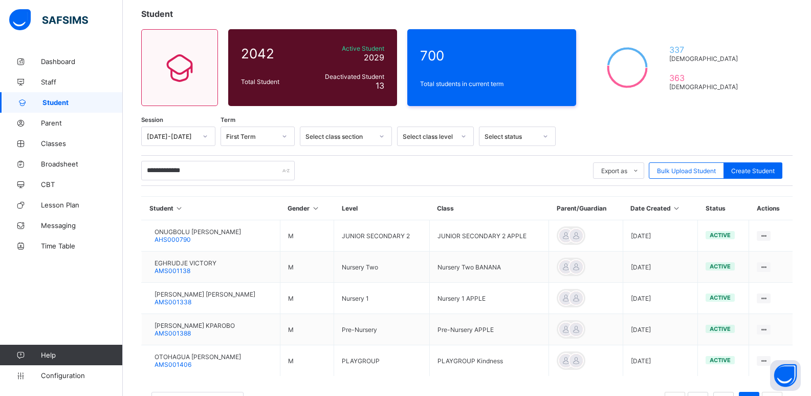
scroll to position [100, 0]
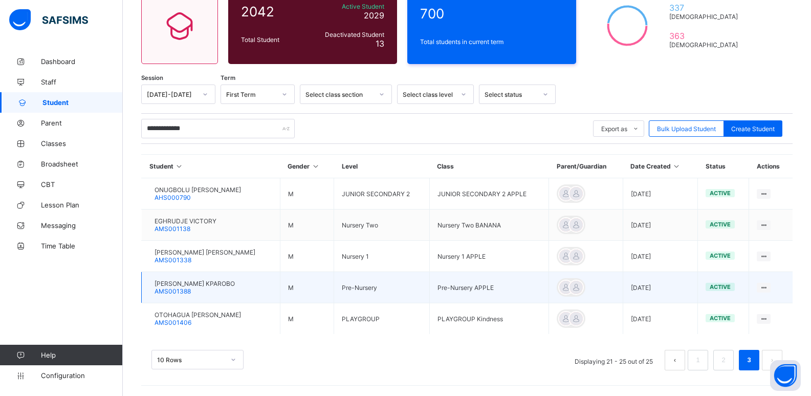
click at [202, 285] on span "[PERSON_NAME] KPAROBO" at bounding box center [195, 283] width 80 height 8
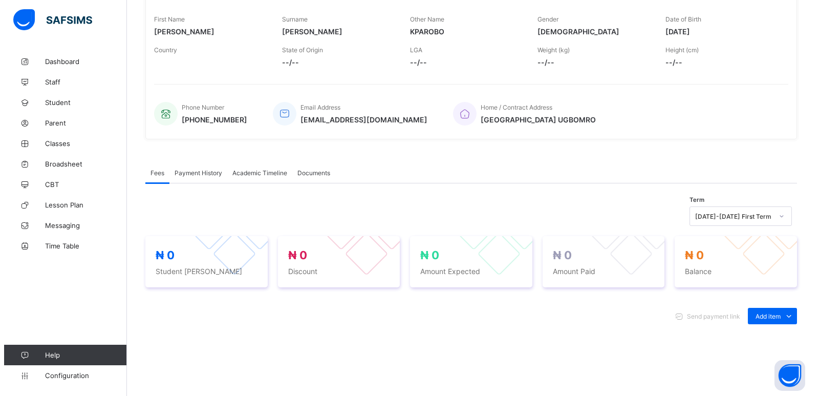
scroll to position [256, 0]
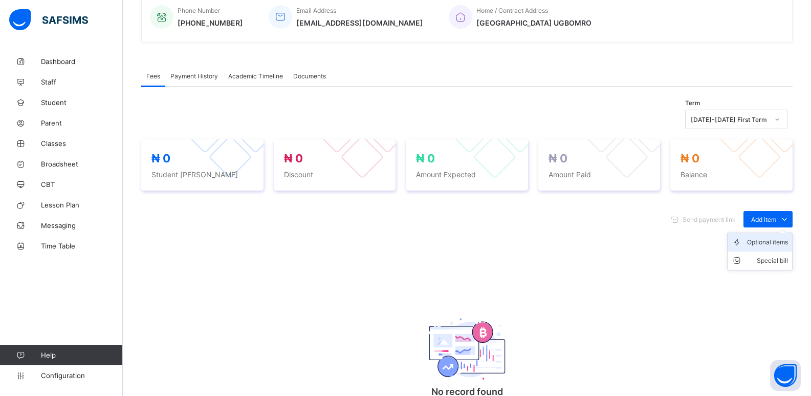
click at [768, 247] on div "Optional items" at bounding box center [767, 242] width 41 height 10
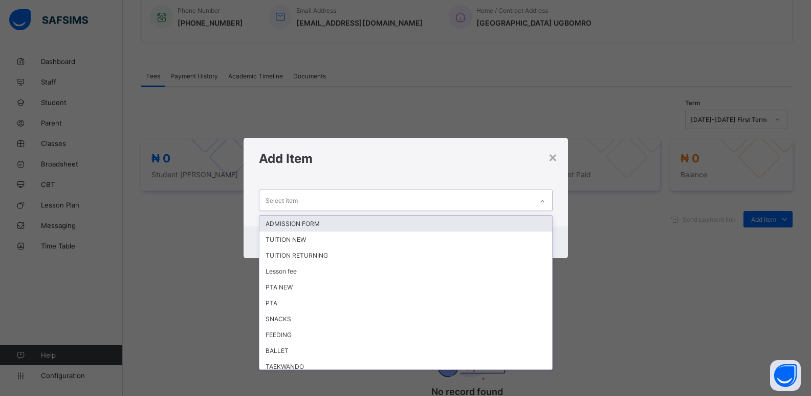
click at [549, 203] on div at bounding box center [542, 201] width 17 height 16
click at [340, 224] on div "ADMISSION FORM" at bounding box center [405, 223] width 293 height 16
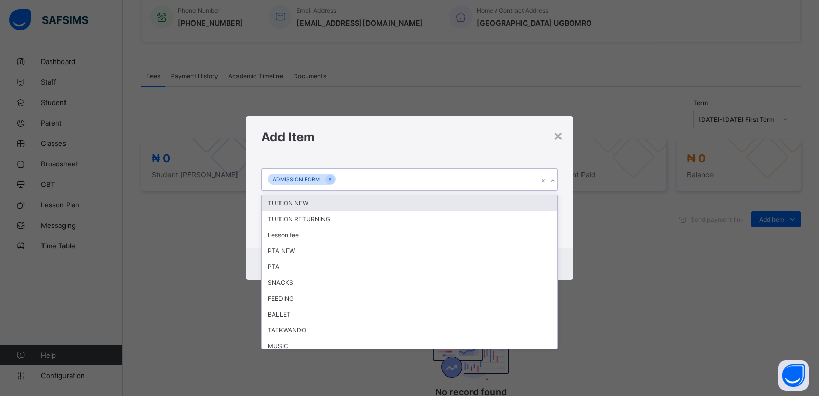
click at [552, 182] on icon at bounding box center [553, 181] width 6 height 10
click at [312, 205] on div "TUITION NEW" at bounding box center [410, 203] width 296 height 16
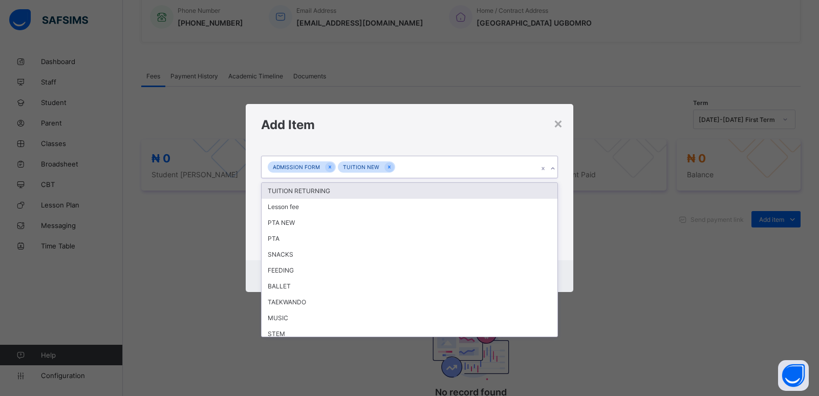
click at [554, 170] on icon at bounding box center [553, 168] width 6 height 10
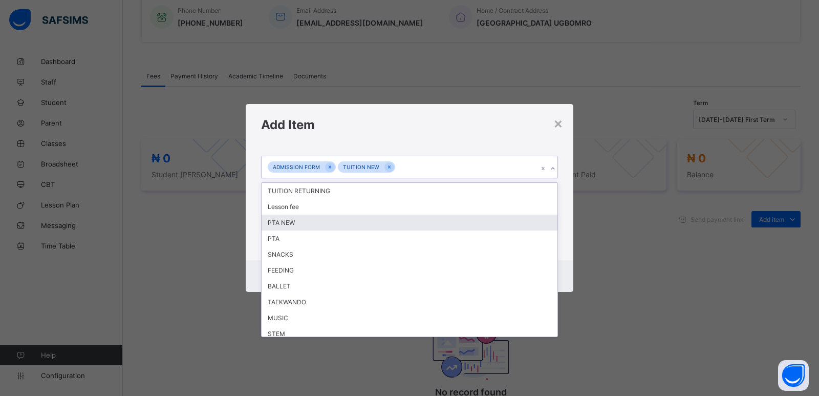
click at [313, 220] on div "PTA NEW" at bounding box center [410, 222] width 296 height 16
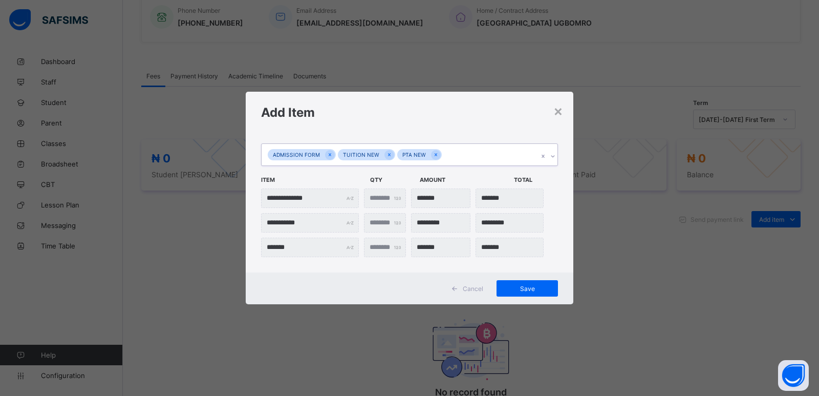
click at [554, 162] on div at bounding box center [553, 156] width 10 height 16
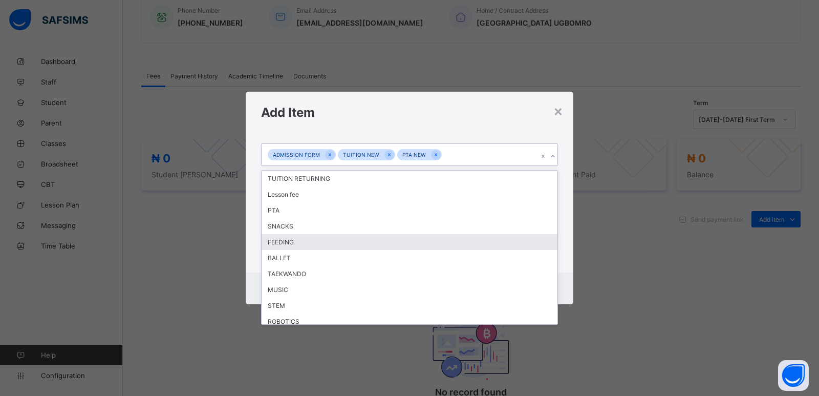
drag, startPoint x: 365, startPoint y: 242, endPoint x: 450, endPoint y: 196, distance: 96.2
click at [371, 238] on div "FEEDING" at bounding box center [410, 242] width 296 height 16
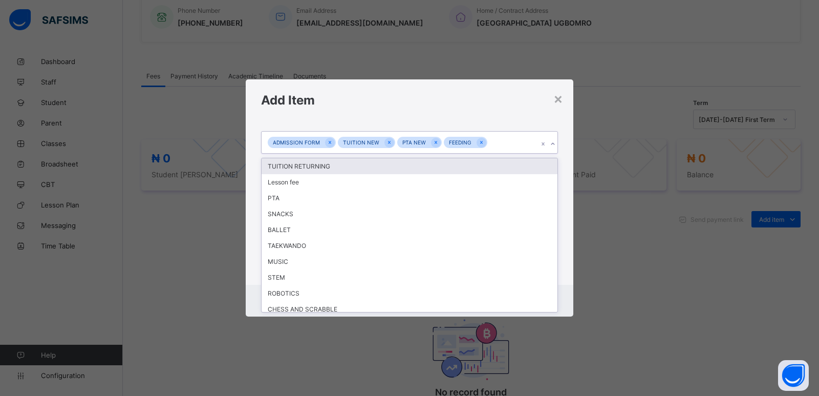
click at [553, 144] on icon at bounding box center [553, 144] width 6 height 10
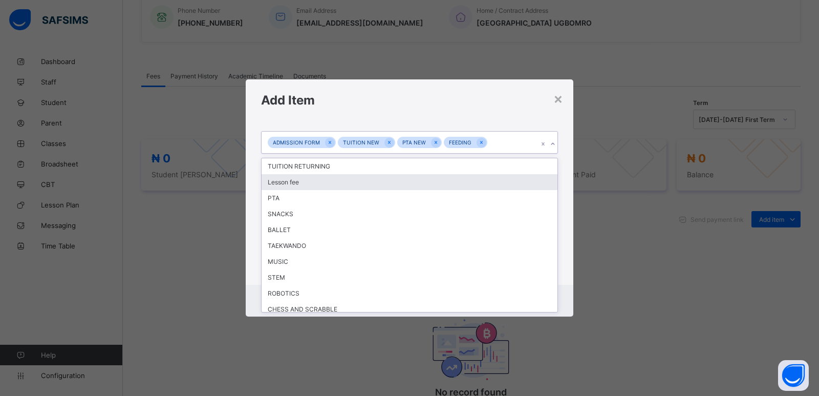
drag, startPoint x: 314, startPoint y: 187, endPoint x: 325, endPoint y: 180, distance: 13.3
click at [314, 186] on div "Lesson fee" at bounding box center [410, 182] width 296 height 16
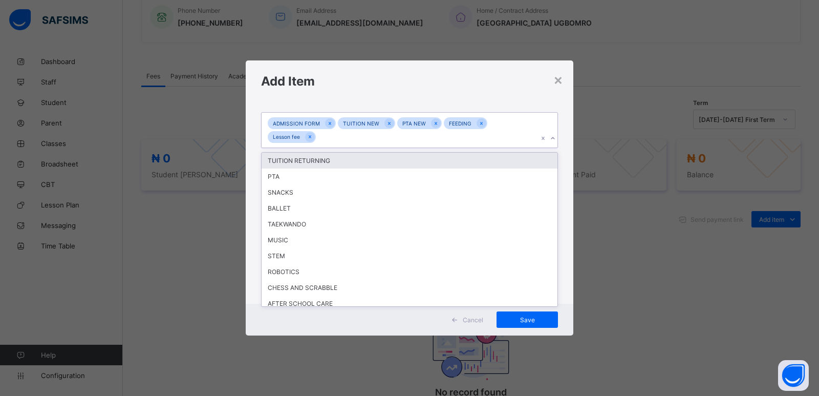
click at [550, 141] on div at bounding box center [553, 138] width 10 height 16
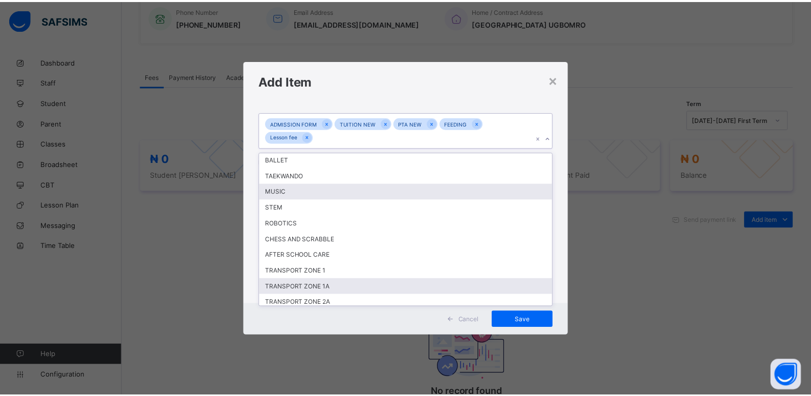
scroll to position [100, 0]
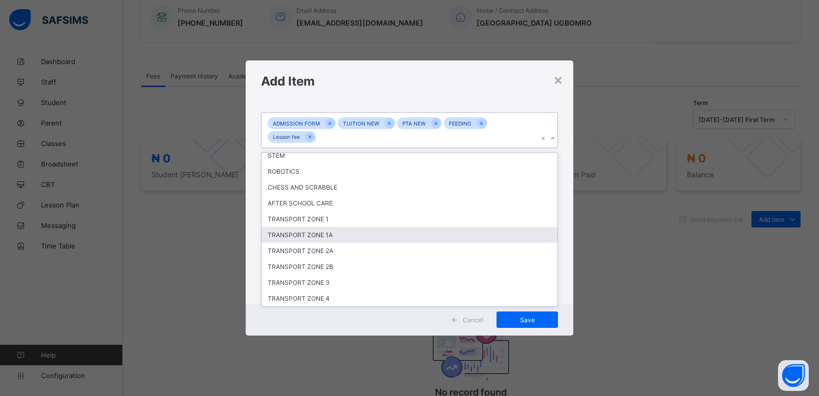
click at [290, 230] on div "TRANSPORT ZONE 1A" at bounding box center [410, 235] width 296 height 16
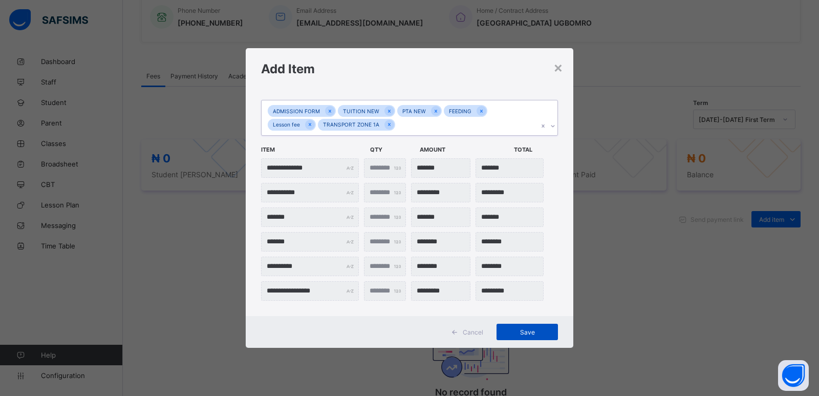
click at [513, 333] on span "Save" at bounding box center [527, 332] width 46 height 8
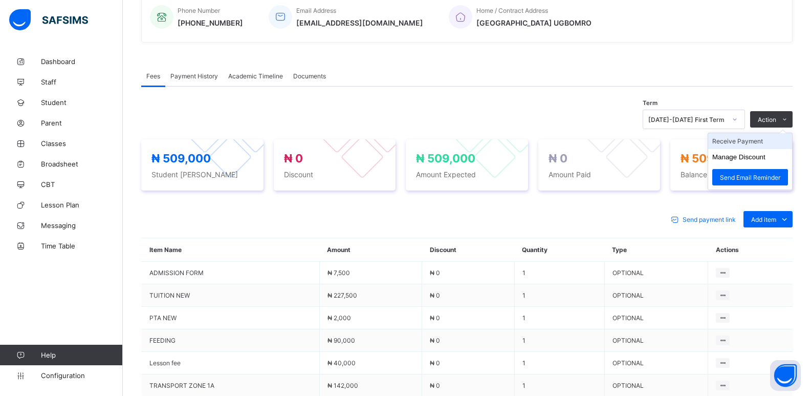
click at [747, 148] on li "Receive Payment" at bounding box center [750, 141] width 84 height 16
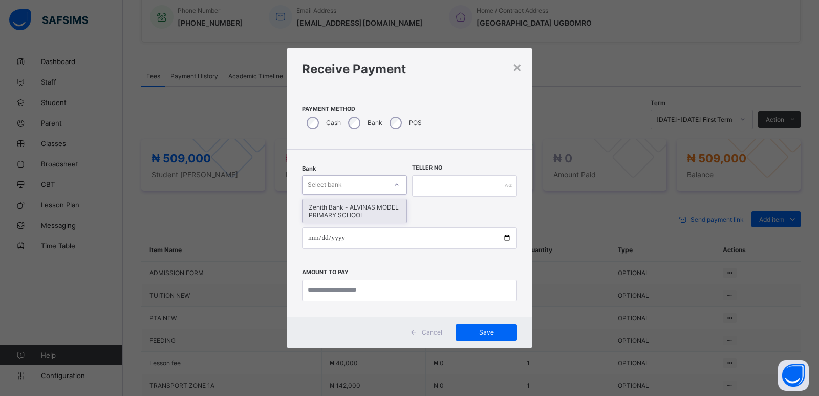
drag, startPoint x: 332, startPoint y: 188, endPoint x: 331, endPoint y: 196, distance: 7.7
click at [331, 189] on div "Select bank" at bounding box center [325, 184] width 34 height 19
drag, startPoint x: 331, startPoint y: 208, endPoint x: 384, endPoint y: 195, distance: 55.4
click at [332, 209] on div "Zenith Bank - ALVINAS MODEL PRIMARY SCHOOL" at bounding box center [354, 211] width 104 height 24
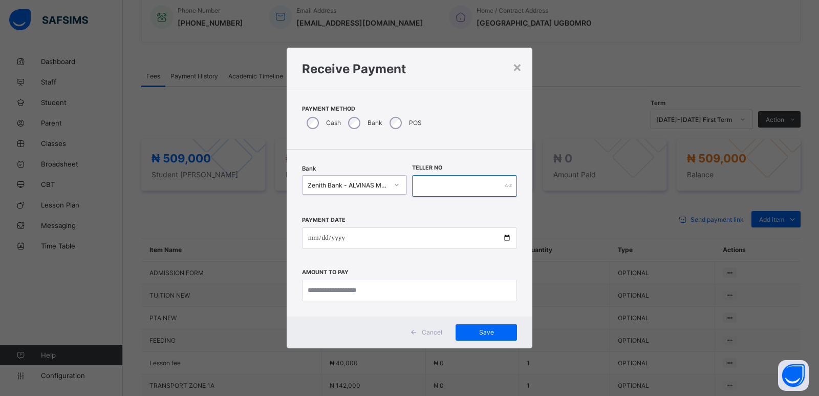
click at [431, 184] on input "text" at bounding box center [464, 185] width 105 height 21
type input "******"
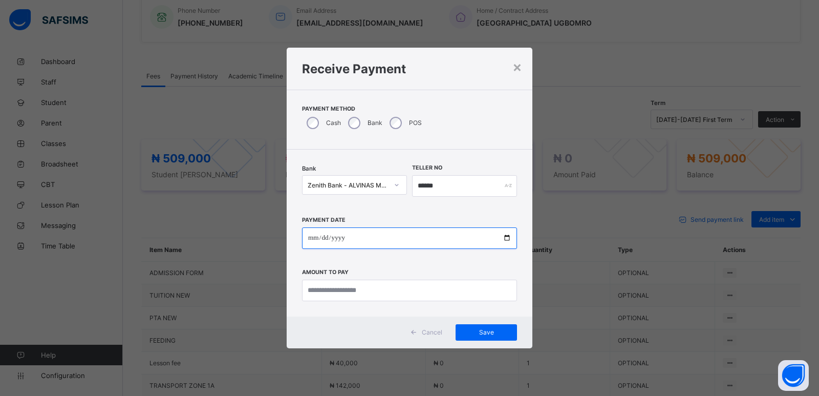
click at [309, 237] on input "date" at bounding box center [409, 237] width 215 height 21
type input "**********"
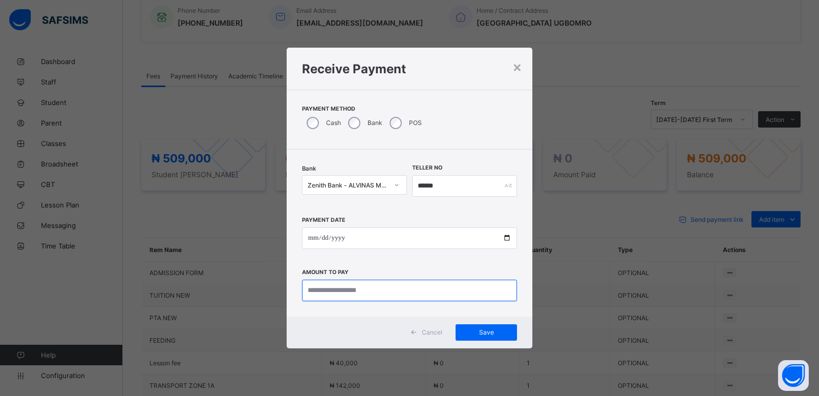
click at [363, 292] on input "currency" at bounding box center [409, 289] width 215 height 21
type input "*******"
click at [479, 331] on span "Save" at bounding box center [486, 332] width 46 height 8
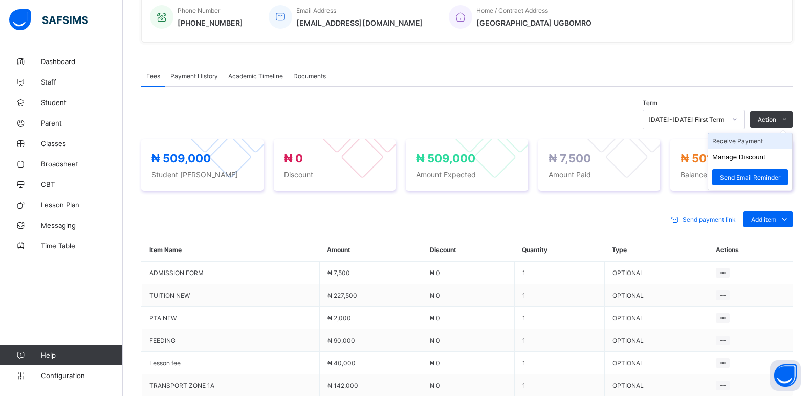
click at [754, 145] on li "Receive Payment" at bounding box center [750, 141] width 84 height 16
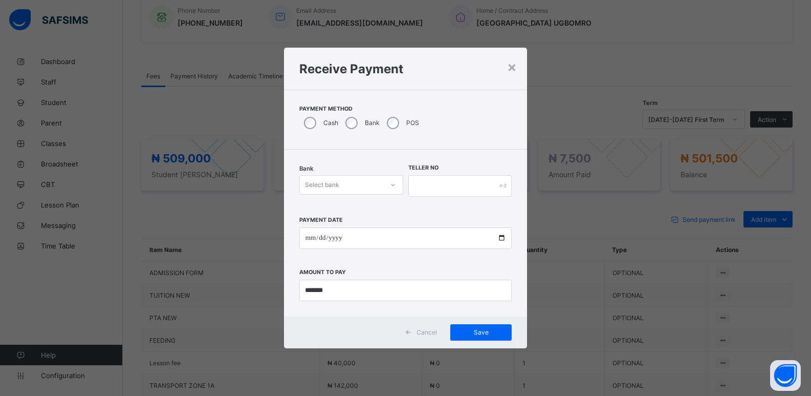
drag, startPoint x: 339, startPoint y: 179, endPoint x: 336, endPoint y: 188, distance: 9.7
click at [339, 180] on div "Select bank" at bounding box center [341, 185] width 83 height 14
click at [335, 211] on div "Zenith Bank - ALVINAS MODEL PRIMARY SCHOOL" at bounding box center [351, 211] width 103 height 24
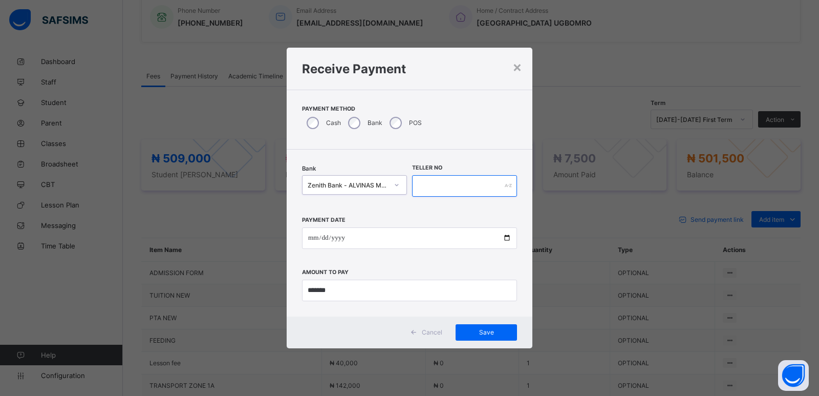
click at [438, 179] on input "text" at bounding box center [464, 185] width 105 height 21
type input "*********"
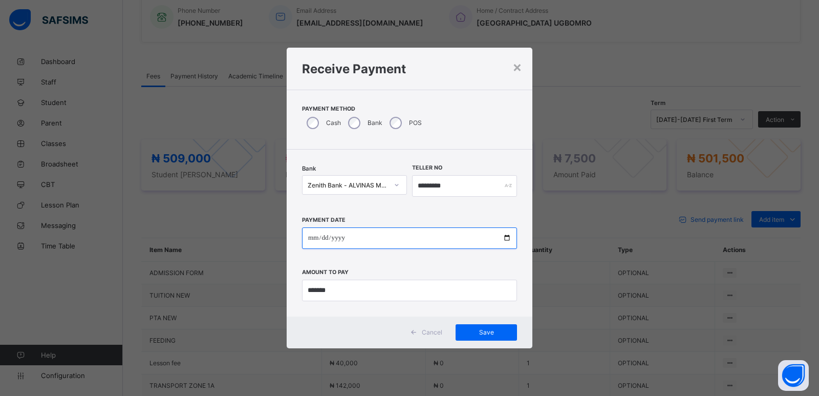
click at [310, 243] on input "date" at bounding box center [409, 237] width 215 height 21
type input "**********"
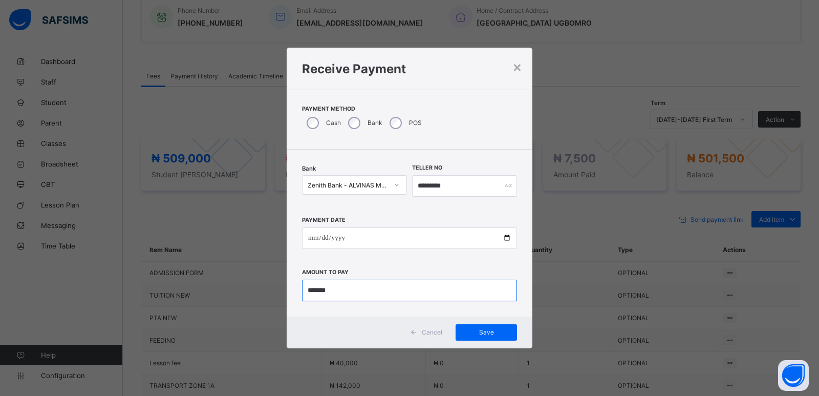
drag, startPoint x: 338, startPoint y: 284, endPoint x: 300, endPoint y: 296, distance: 40.3
click at [300, 296] on div "**********" at bounding box center [410, 232] width 246 height 167
type input "*********"
click at [484, 331] on span "Save" at bounding box center [486, 332] width 46 height 8
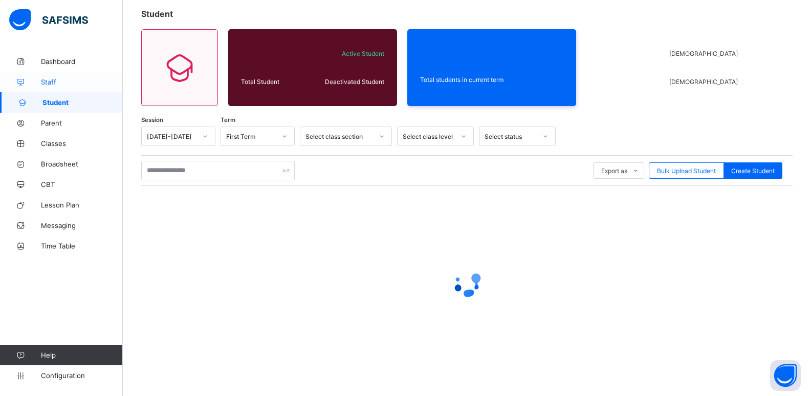
scroll to position [58, 0]
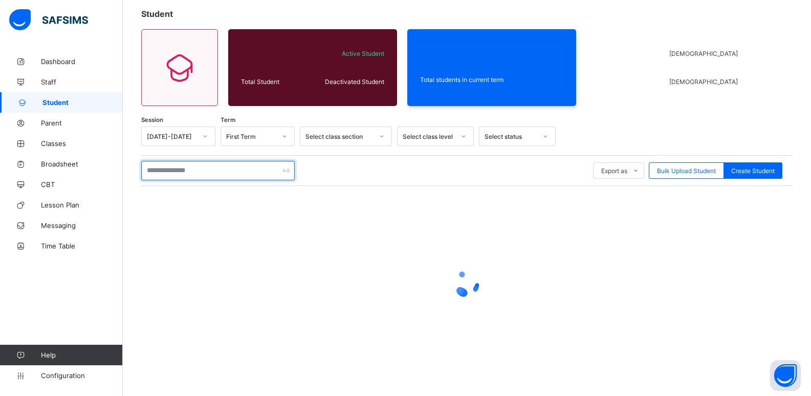
click at [174, 169] on input "text" at bounding box center [218, 170] width 154 height 19
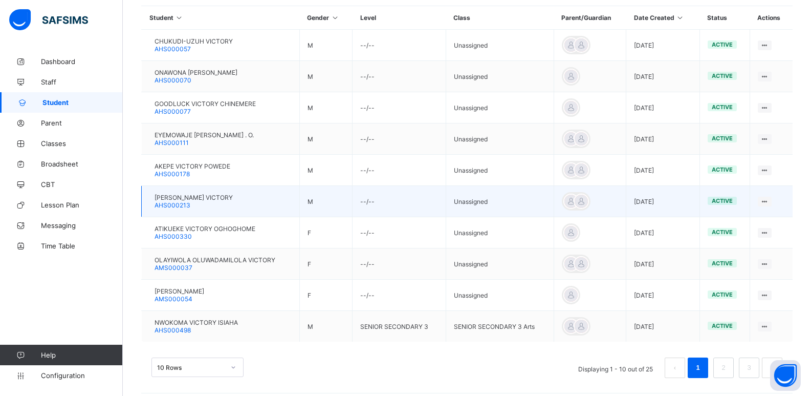
scroll to position [256, 0]
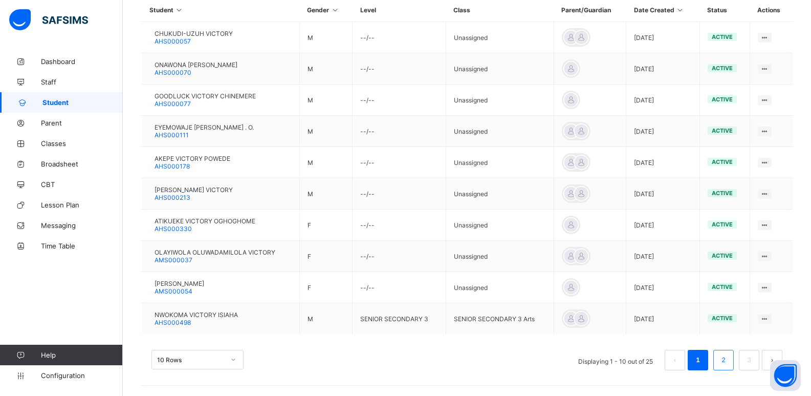
type input "**********"
click at [728, 360] on link "2" at bounding box center [724, 359] width 10 height 13
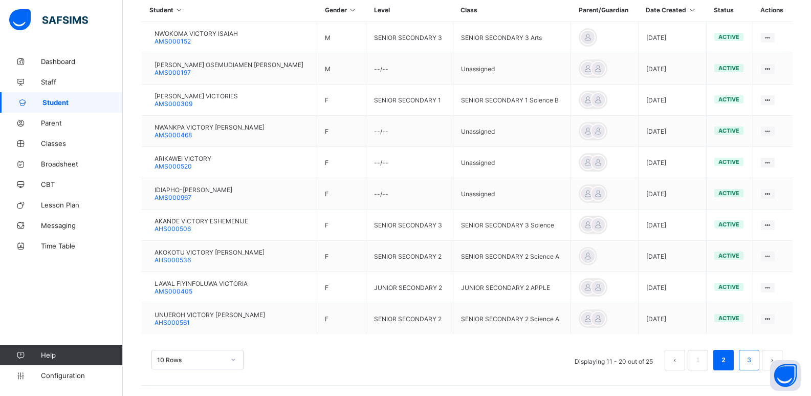
click at [751, 361] on li "3" at bounding box center [749, 360] width 20 height 20
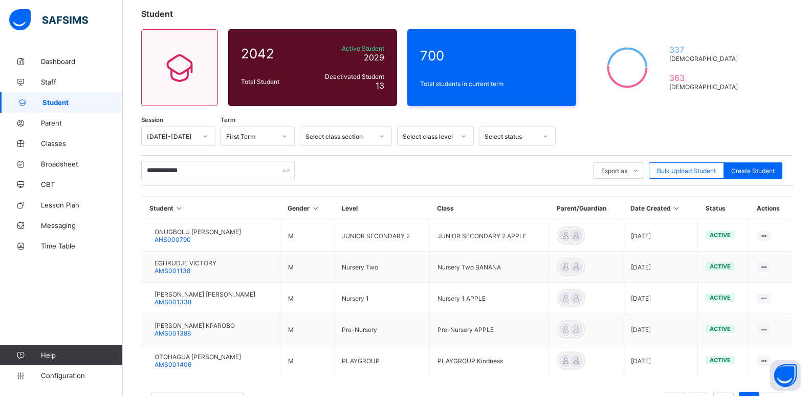
scroll to position [100, 0]
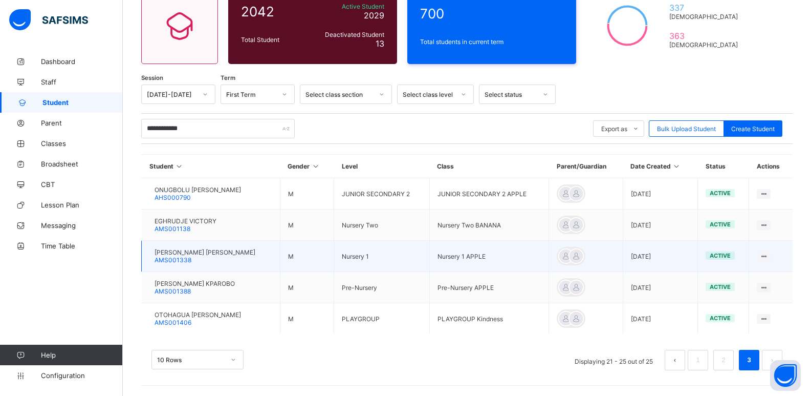
click at [189, 252] on span "[PERSON_NAME] [PERSON_NAME]" at bounding box center [205, 252] width 101 height 8
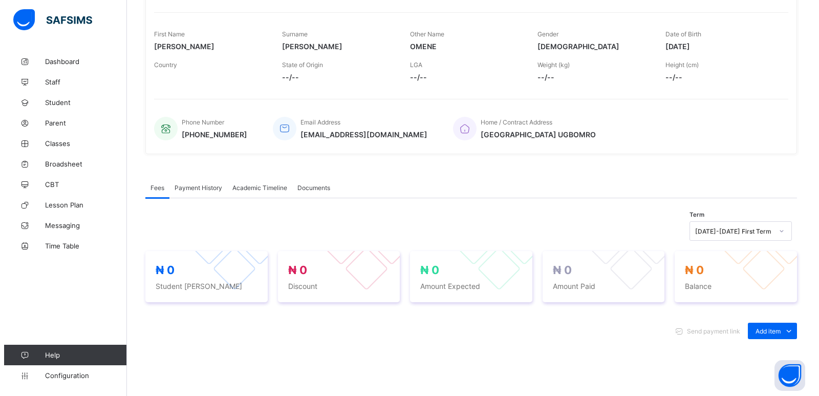
scroll to position [202, 0]
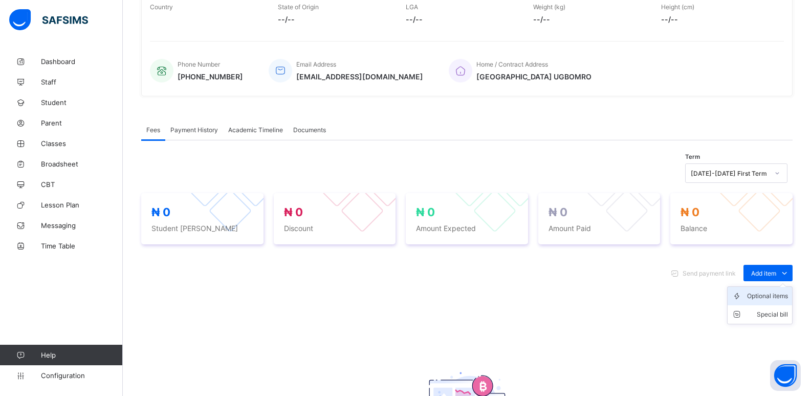
click at [760, 298] on div "Optional items" at bounding box center [767, 296] width 41 height 10
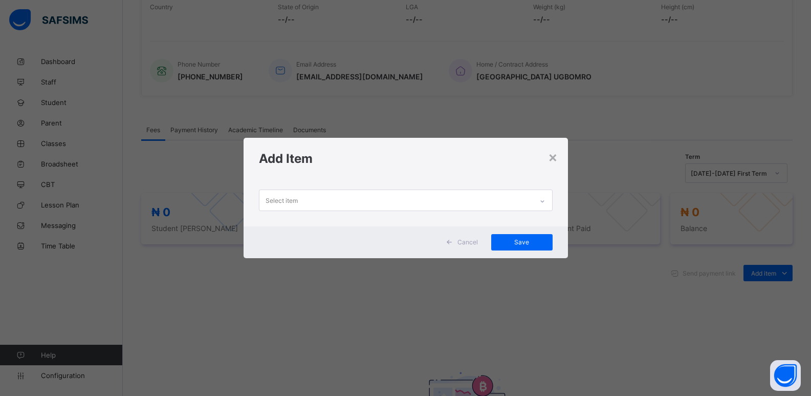
click at [544, 201] on icon at bounding box center [542, 201] width 6 height 10
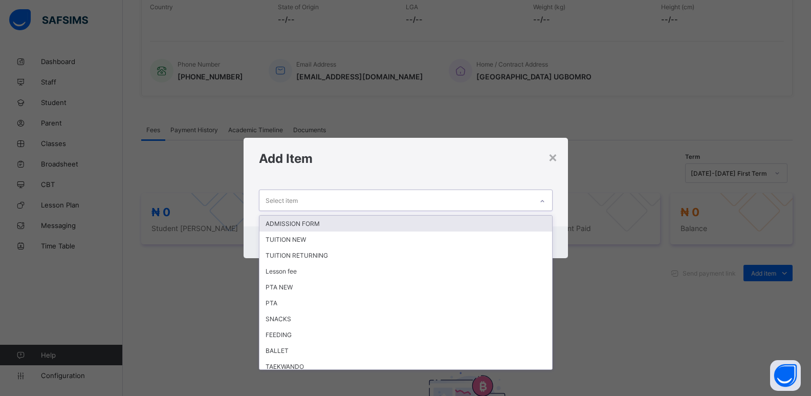
drag, startPoint x: 455, startPoint y: 222, endPoint x: 460, endPoint y: 219, distance: 5.5
click at [460, 219] on div "ADMISSION FORM" at bounding box center [405, 223] width 293 height 16
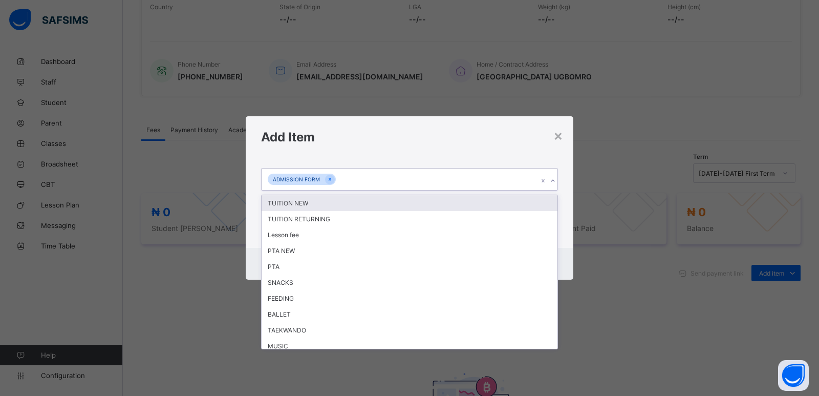
click at [555, 180] on icon at bounding box center [553, 181] width 6 height 10
drag, startPoint x: 438, startPoint y: 205, endPoint x: 530, endPoint y: 180, distance: 95.6
click at [437, 204] on div "TUITION NEW" at bounding box center [410, 203] width 296 height 16
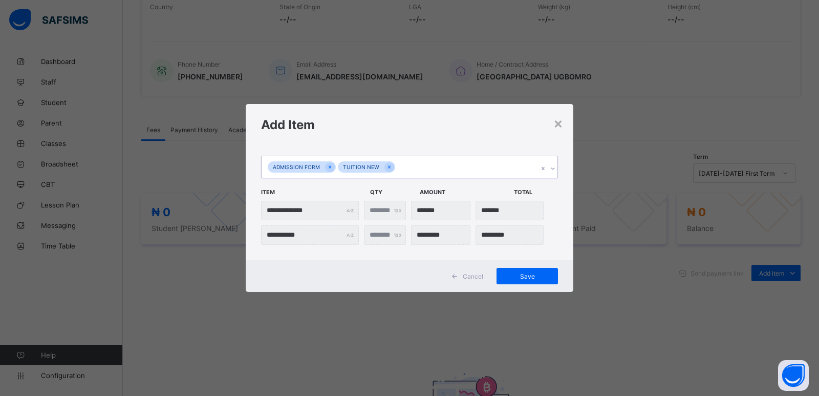
click at [554, 170] on icon at bounding box center [553, 168] width 6 height 10
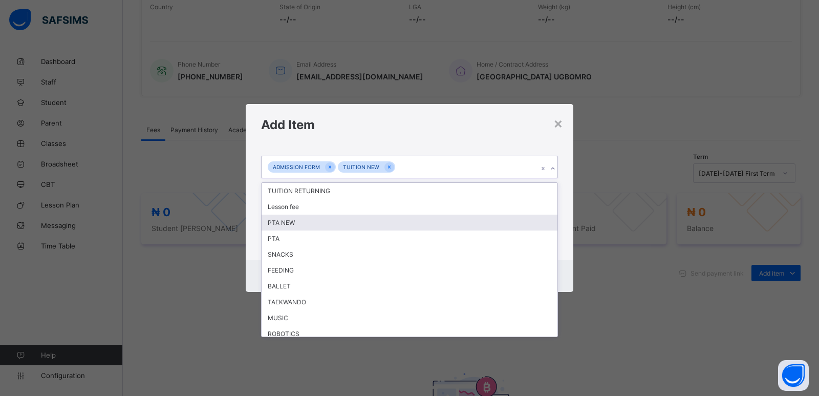
drag, startPoint x: 424, startPoint y: 225, endPoint x: 510, endPoint y: 183, distance: 96.1
click at [427, 221] on div "PTA NEW" at bounding box center [410, 222] width 296 height 16
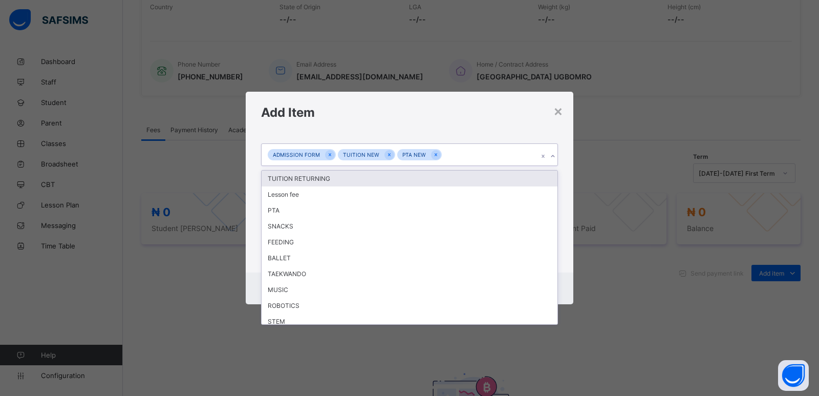
click at [551, 155] on icon at bounding box center [553, 156] width 6 height 10
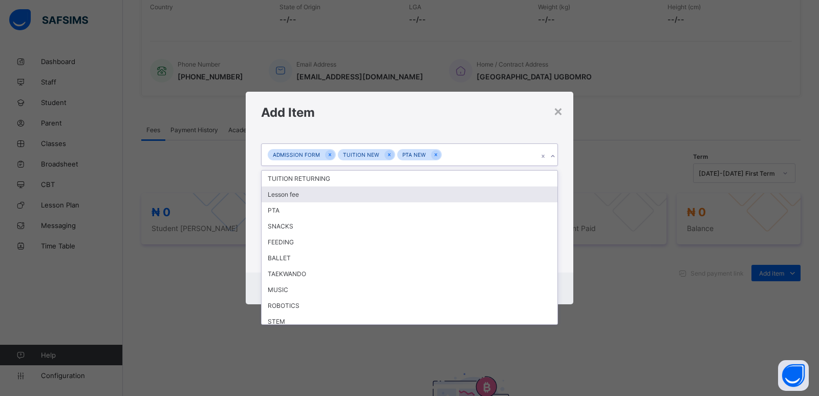
drag, startPoint x: 357, startPoint y: 196, endPoint x: 651, endPoint y: 177, distance: 294.9
click at [357, 194] on div "Lesson fee" at bounding box center [410, 194] width 296 height 16
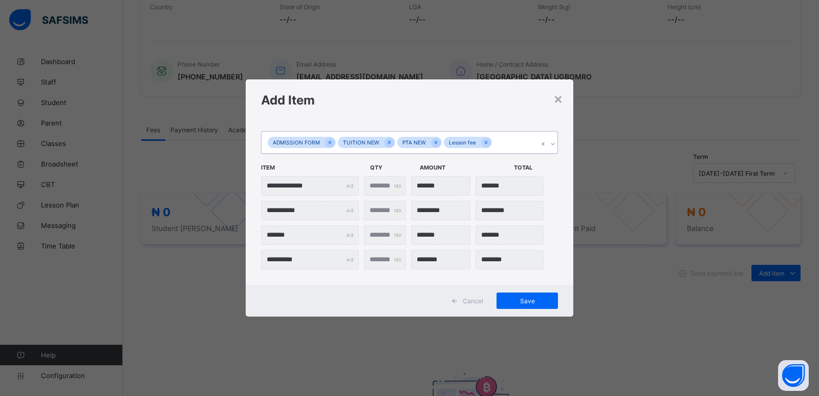
click at [555, 148] on icon at bounding box center [553, 144] width 6 height 10
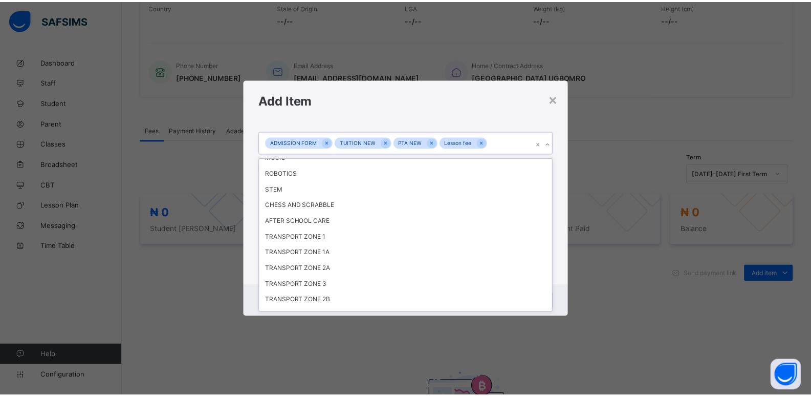
scroll to position [116, 0]
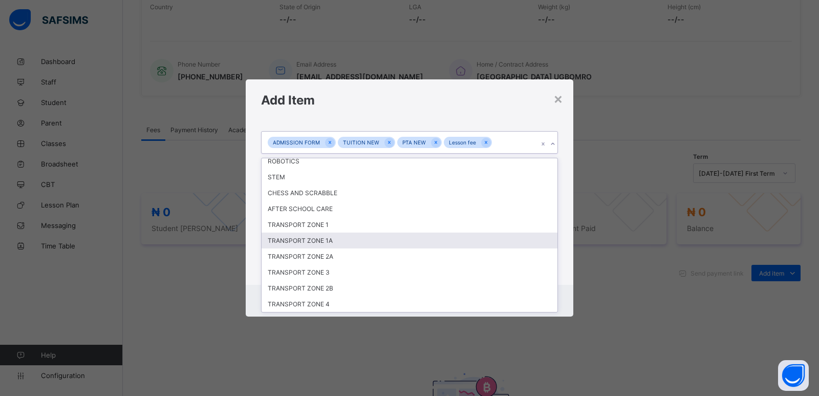
click at [369, 237] on div "TRANSPORT ZONE 1A" at bounding box center [410, 240] width 296 height 16
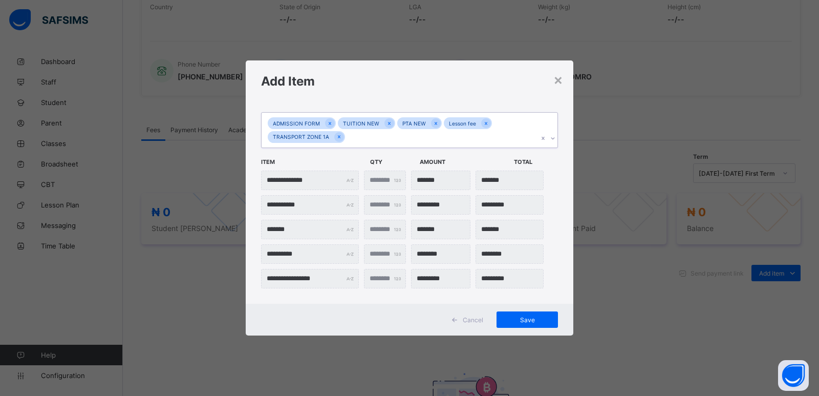
click at [555, 138] on icon at bounding box center [553, 138] width 6 height 10
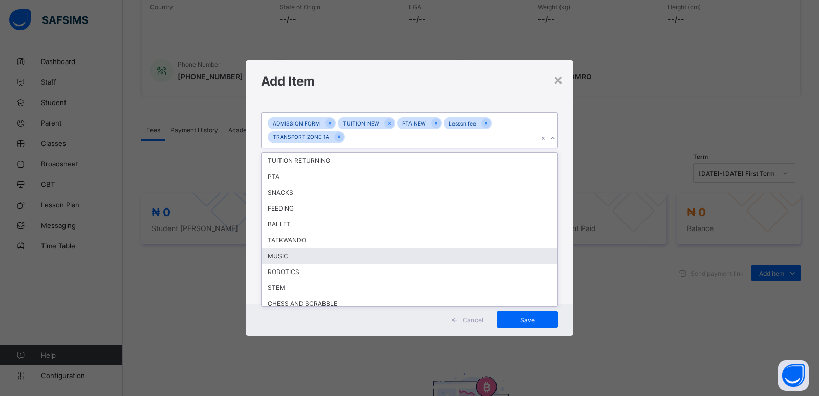
click at [411, 259] on div "MUSIC" at bounding box center [410, 256] width 296 height 16
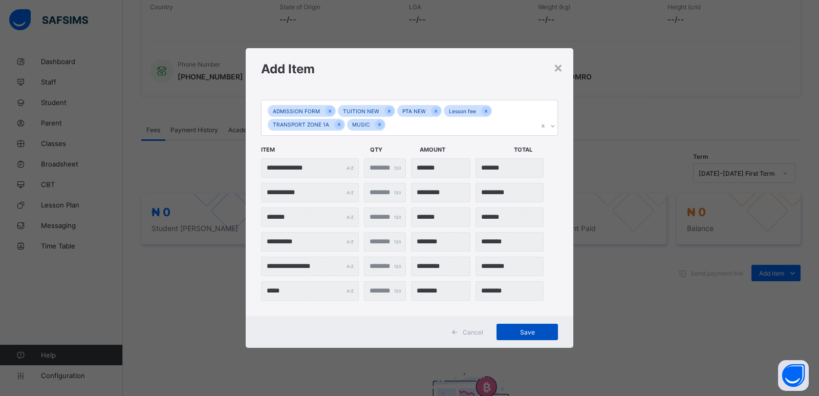
click at [527, 333] on span "Save" at bounding box center [527, 332] width 46 height 8
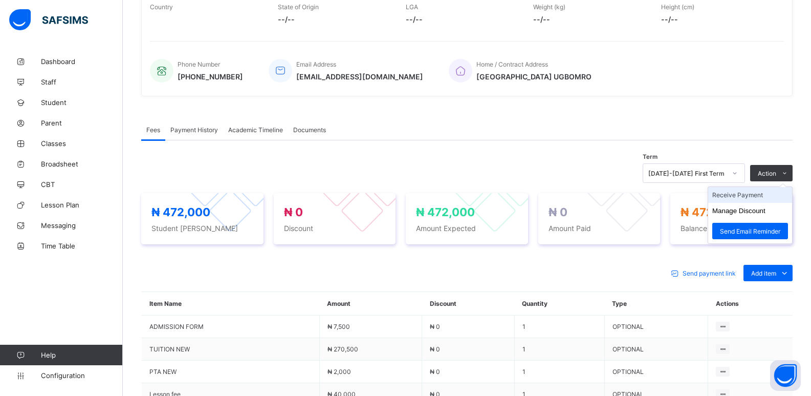
click at [746, 201] on li "Receive Payment" at bounding box center [750, 195] width 84 height 16
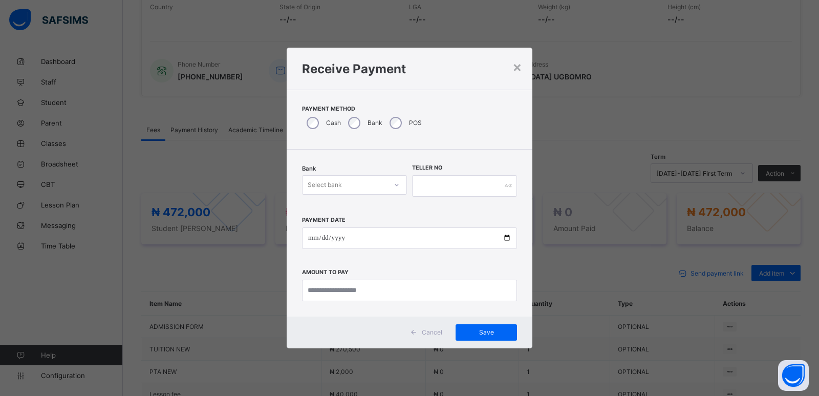
drag, startPoint x: 332, startPoint y: 181, endPoint x: 333, endPoint y: 187, distance: 5.7
click at [332, 182] on div "Select bank" at bounding box center [325, 184] width 34 height 19
drag, startPoint x: 334, startPoint y: 207, endPoint x: 381, endPoint y: 208, distance: 47.6
click at [340, 208] on div "Zenith Bank - ALVINAS MODEL PRIMARY SCHOOL" at bounding box center [354, 211] width 104 height 24
click at [436, 185] on input "text" at bounding box center [464, 185] width 105 height 21
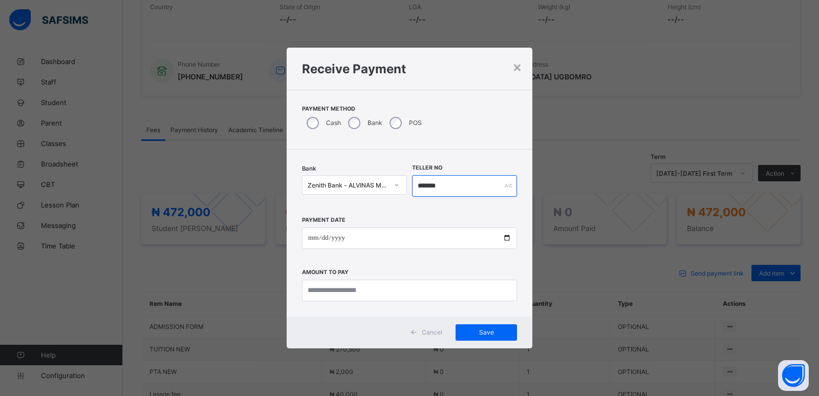
type input "*******"
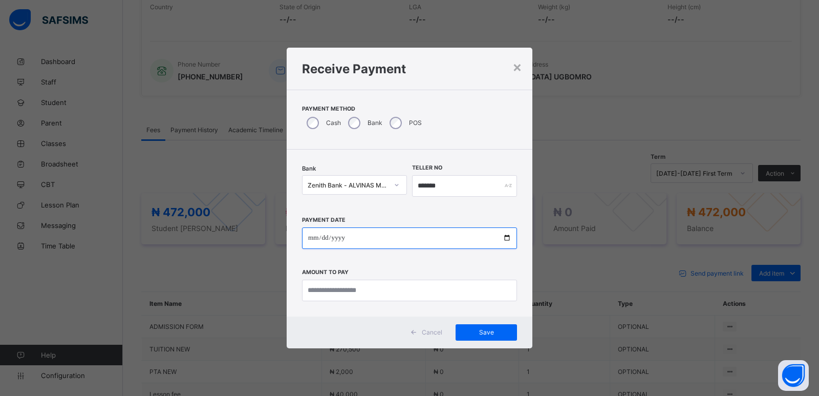
click at [308, 240] on input "date" at bounding box center [409, 237] width 215 height 21
type input "**********"
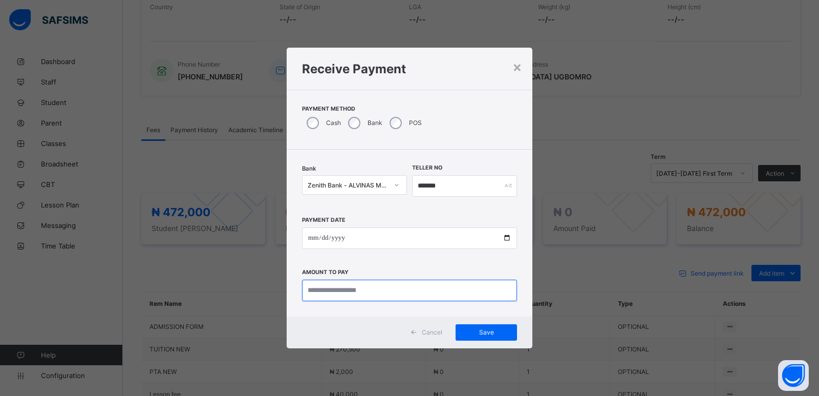
click at [341, 292] on input "currency" at bounding box center [409, 289] width 215 height 21
type input "*******"
click at [494, 330] on span "Save" at bounding box center [486, 332] width 46 height 8
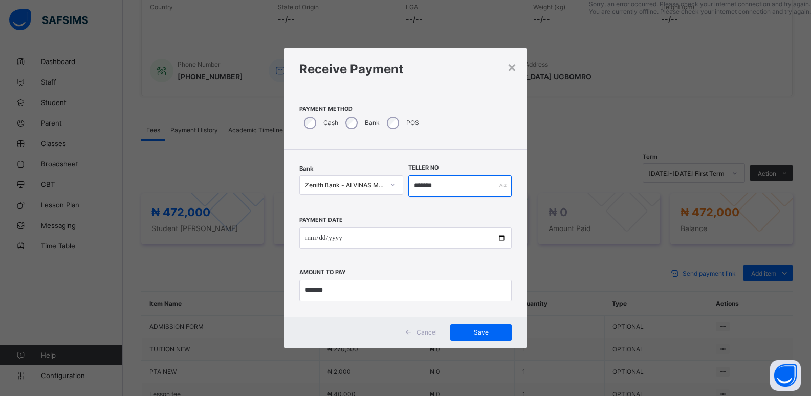
click at [415, 186] on input "*******" at bounding box center [460, 185] width 104 height 21
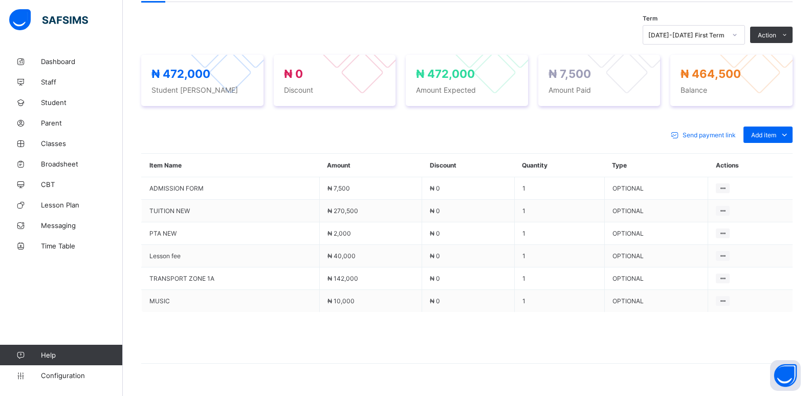
scroll to position [356, 0]
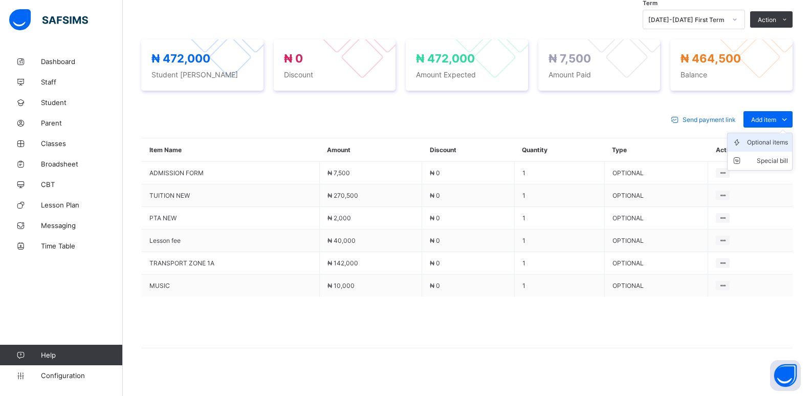
click at [761, 146] on div "Optional items" at bounding box center [767, 142] width 41 height 10
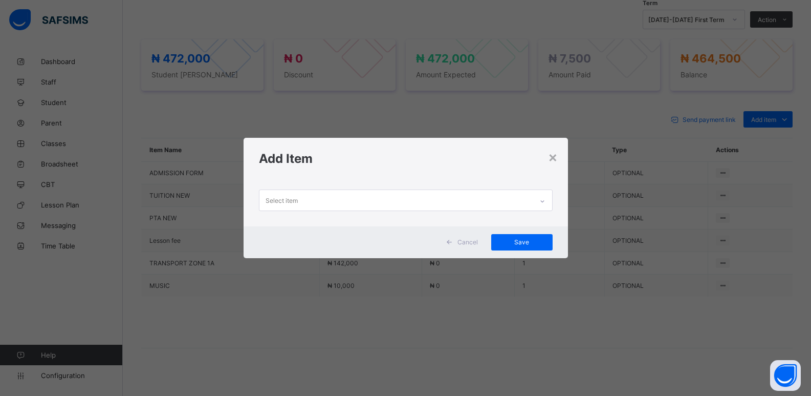
click at [546, 203] on icon at bounding box center [542, 201] width 6 height 10
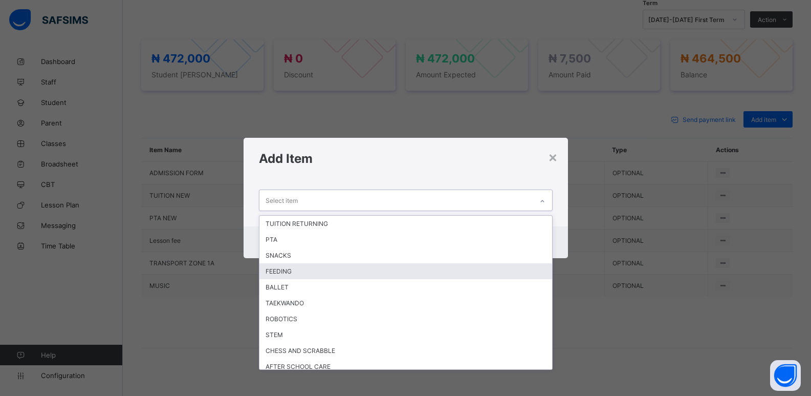
click at [394, 264] on div "FEEDING" at bounding box center [405, 271] width 293 height 16
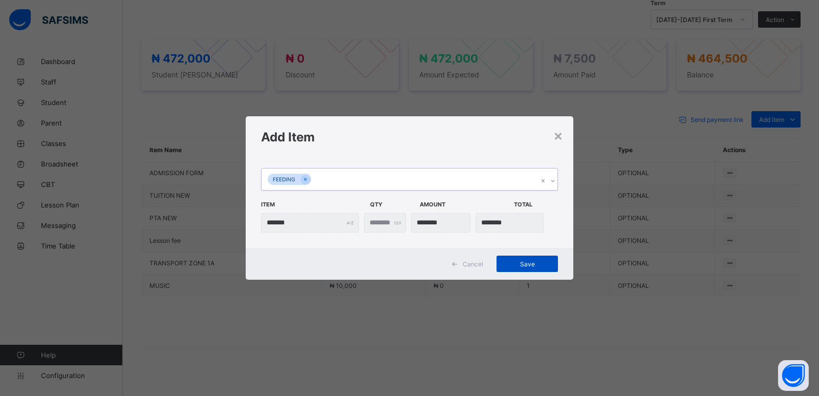
click at [527, 263] on span "Save" at bounding box center [527, 264] width 46 height 8
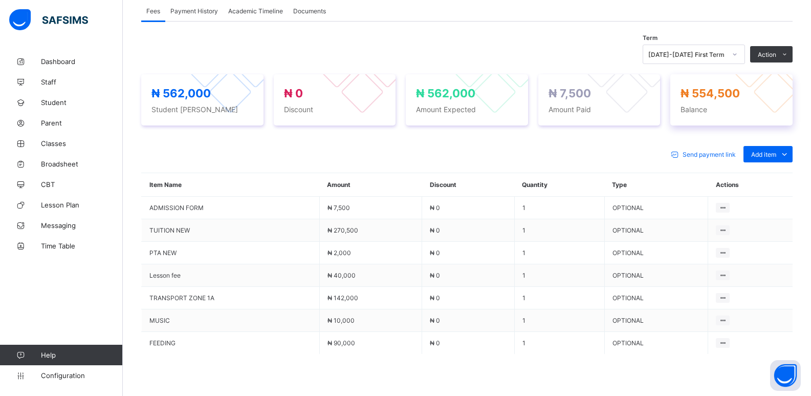
scroll to position [305, 0]
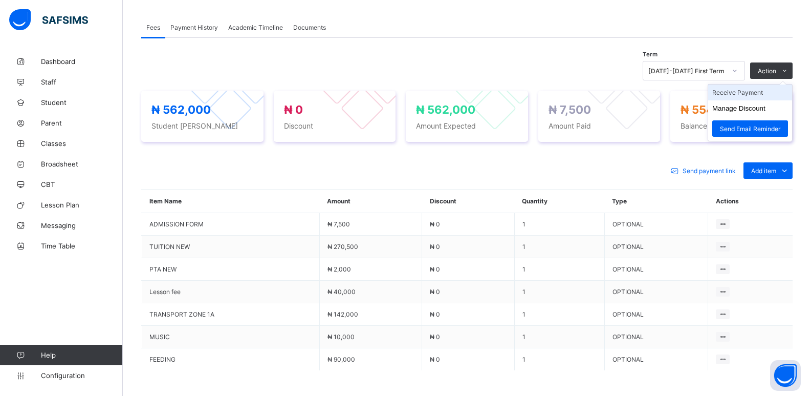
click at [743, 95] on li "Receive Payment" at bounding box center [750, 92] width 84 height 16
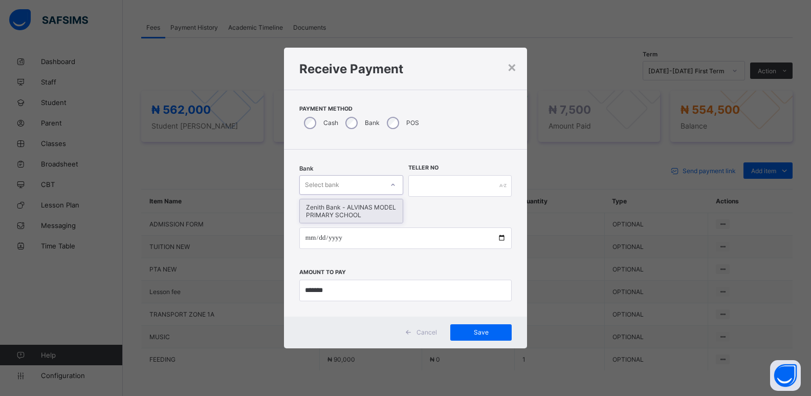
click at [333, 183] on div "Select bank" at bounding box center [322, 184] width 34 height 19
drag, startPoint x: 335, startPoint y: 209, endPoint x: 405, endPoint y: 202, distance: 69.9
click at [342, 209] on div "Zenith Bank - ALVINAS MODEL PRIMARY SCHOOL" at bounding box center [351, 211] width 103 height 24
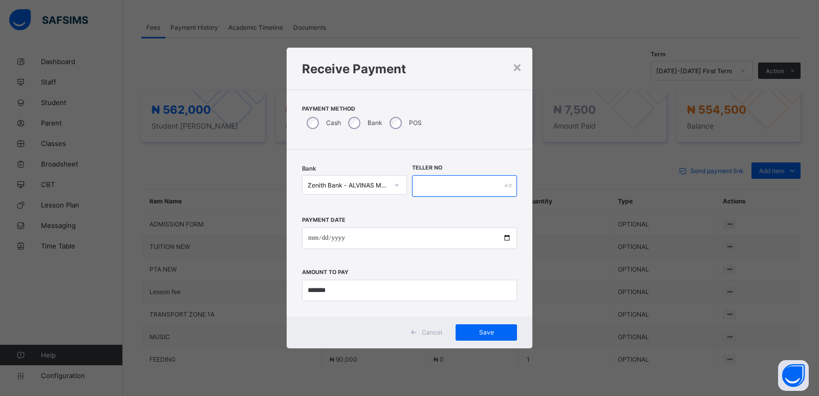
click at [427, 185] on input "text" at bounding box center [464, 185] width 105 height 21
type input "*********"
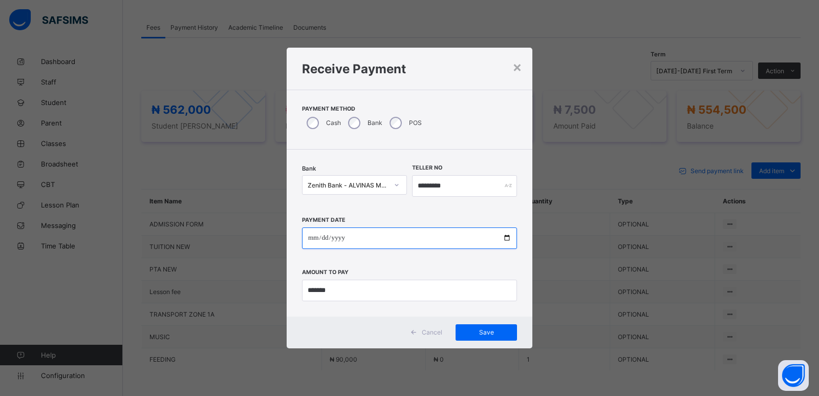
click at [312, 239] on input "date" at bounding box center [409, 237] width 215 height 21
type input "**********"
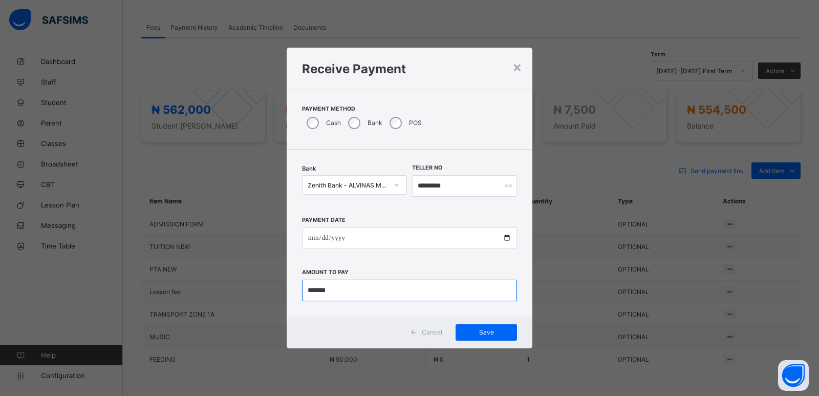
drag, startPoint x: 338, startPoint y: 294, endPoint x: 262, endPoint y: 302, distance: 76.2
click at [262, 302] on div "**********" at bounding box center [409, 198] width 819 height 396
type input "*********"
click at [488, 328] on span "Save" at bounding box center [486, 332] width 46 height 8
